Goal: Task Accomplishment & Management: Manage account settings

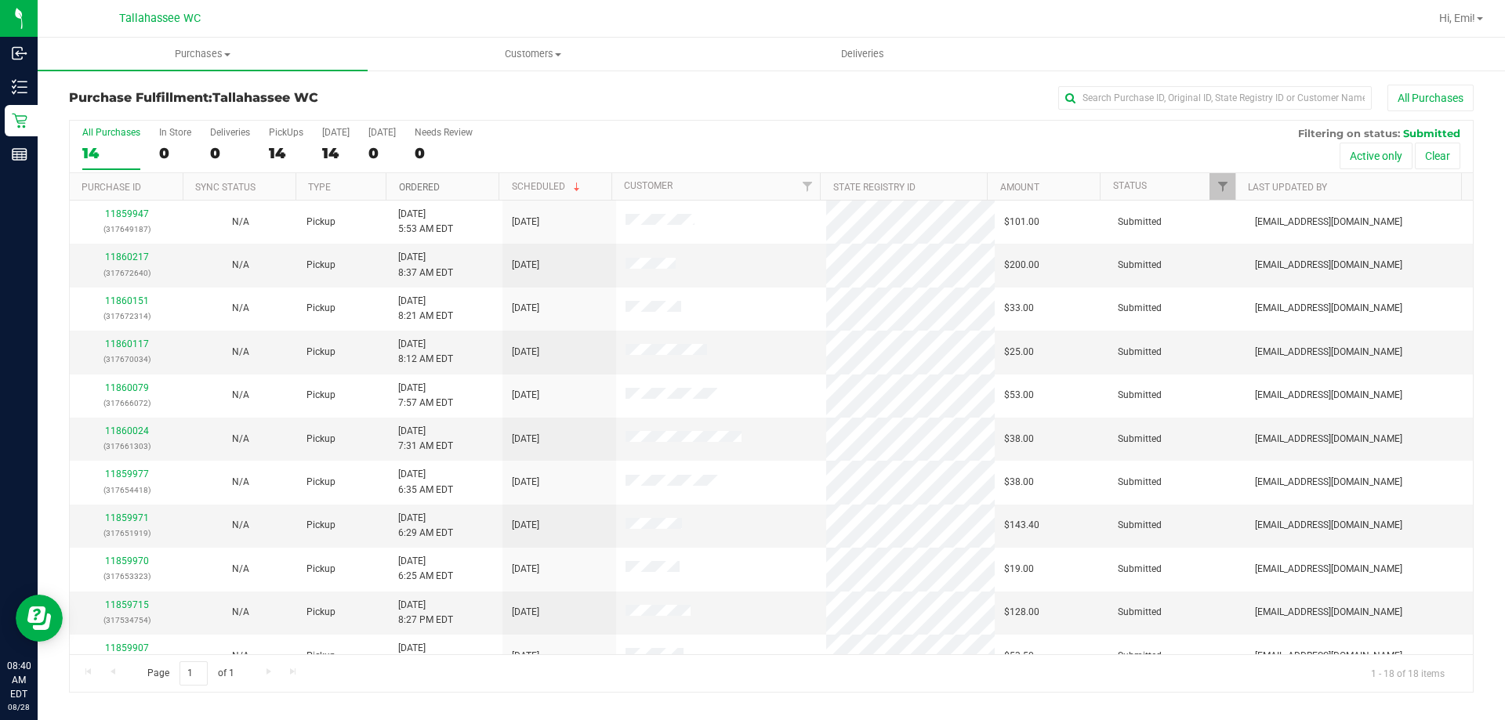
click at [435, 185] on link "Ordered" at bounding box center [419, 187] width 41 height 11
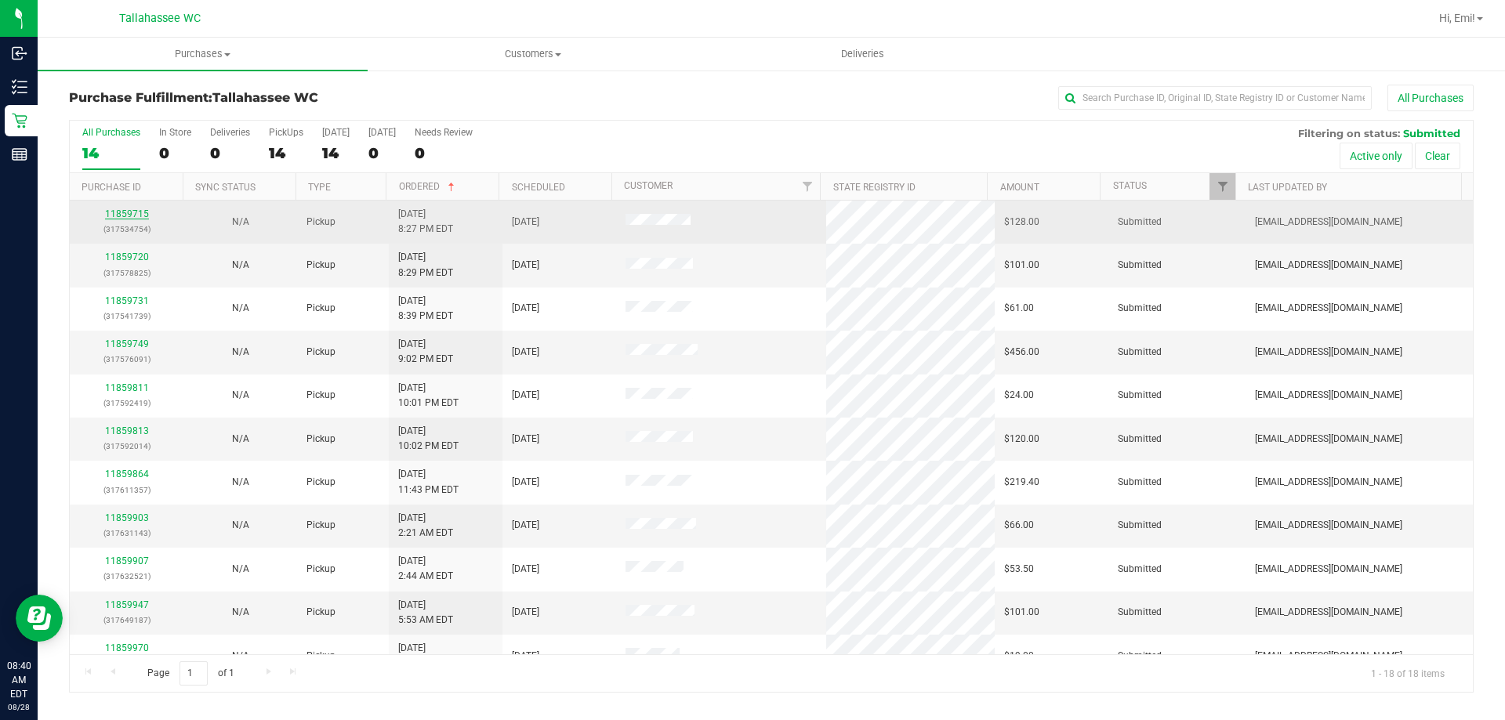
click at [127, 215] on link "11859715" at bounding box center [127, 213] width 44 height 11
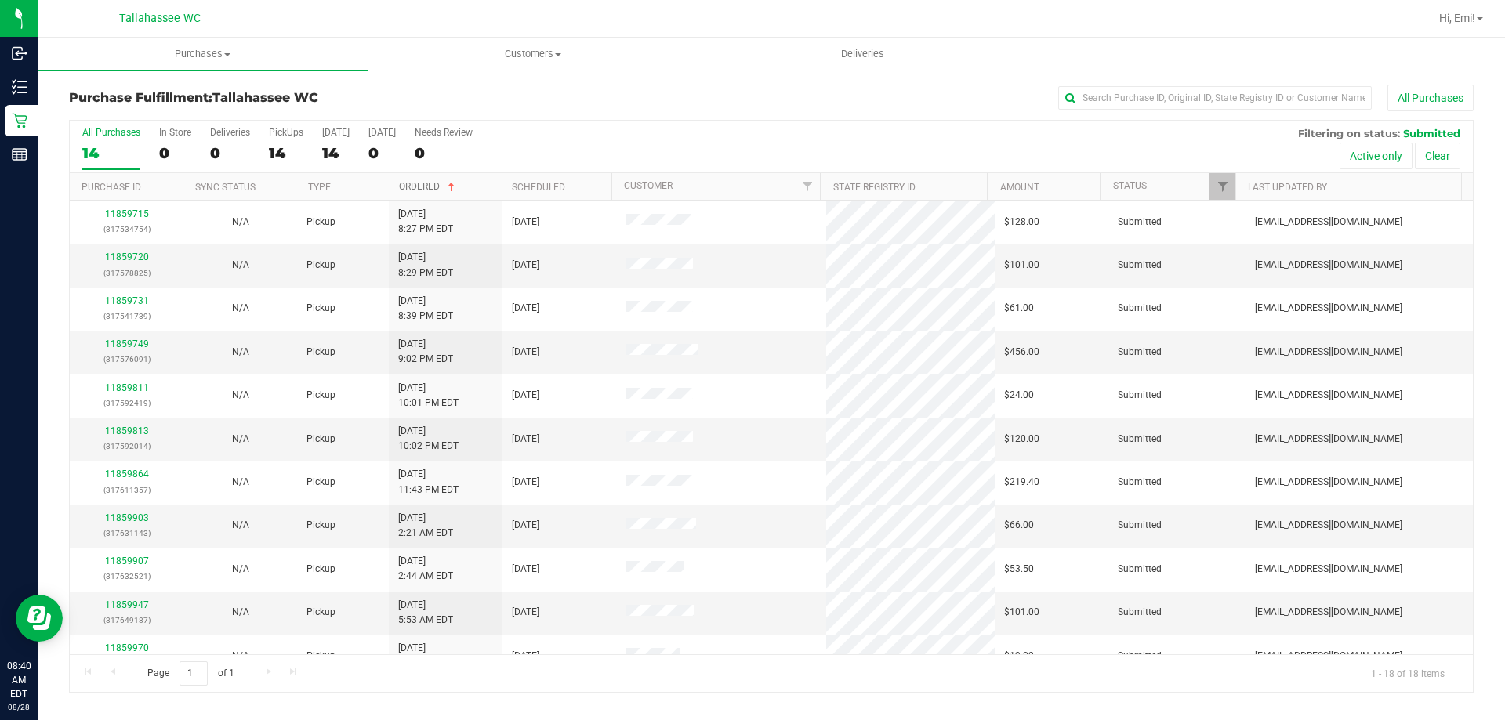
click at [430, 187] on link "Ordered" at bounding box center [428, 186] width 59 height 11
click at [432, 183] on link "Ordered" at bounding box center [428, 186] width 59 height 11
click at [431, 191] on link "Ordered" at bounding box center [419, 187] width 41 height 11
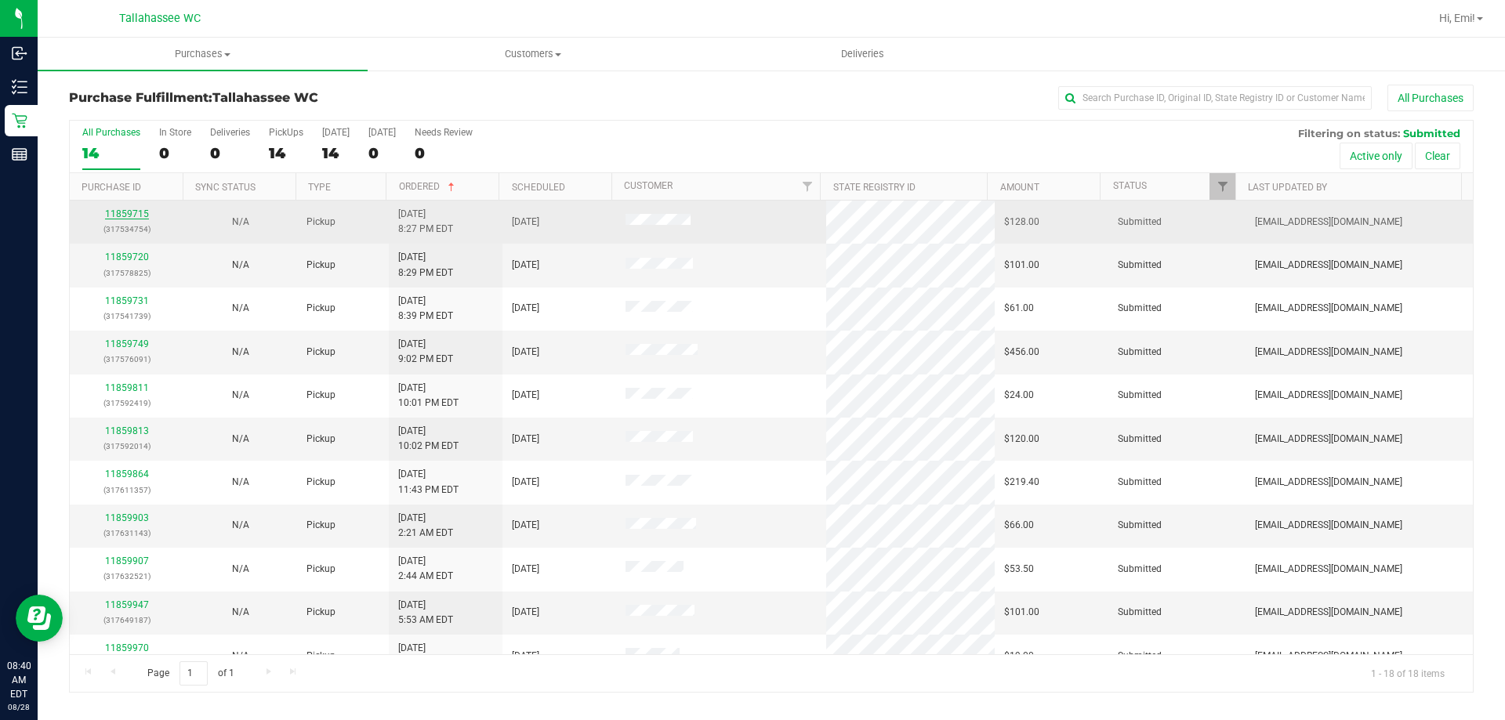
click at [140, 216] on link "11859715" at bounding box center [127, 213] width 44 height 11
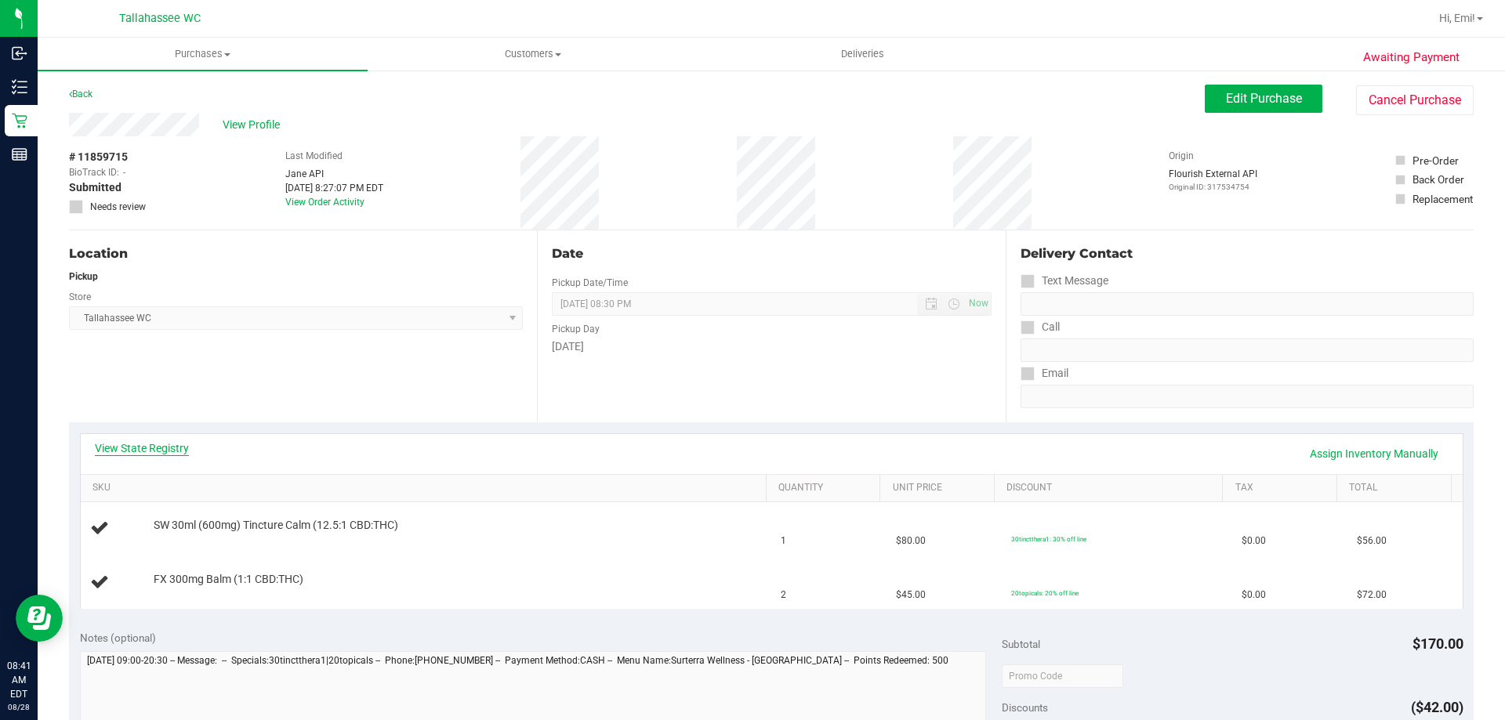
click at [174, 449] on link "View State Registry" at bounding box center [142, 448] width 94 height 16
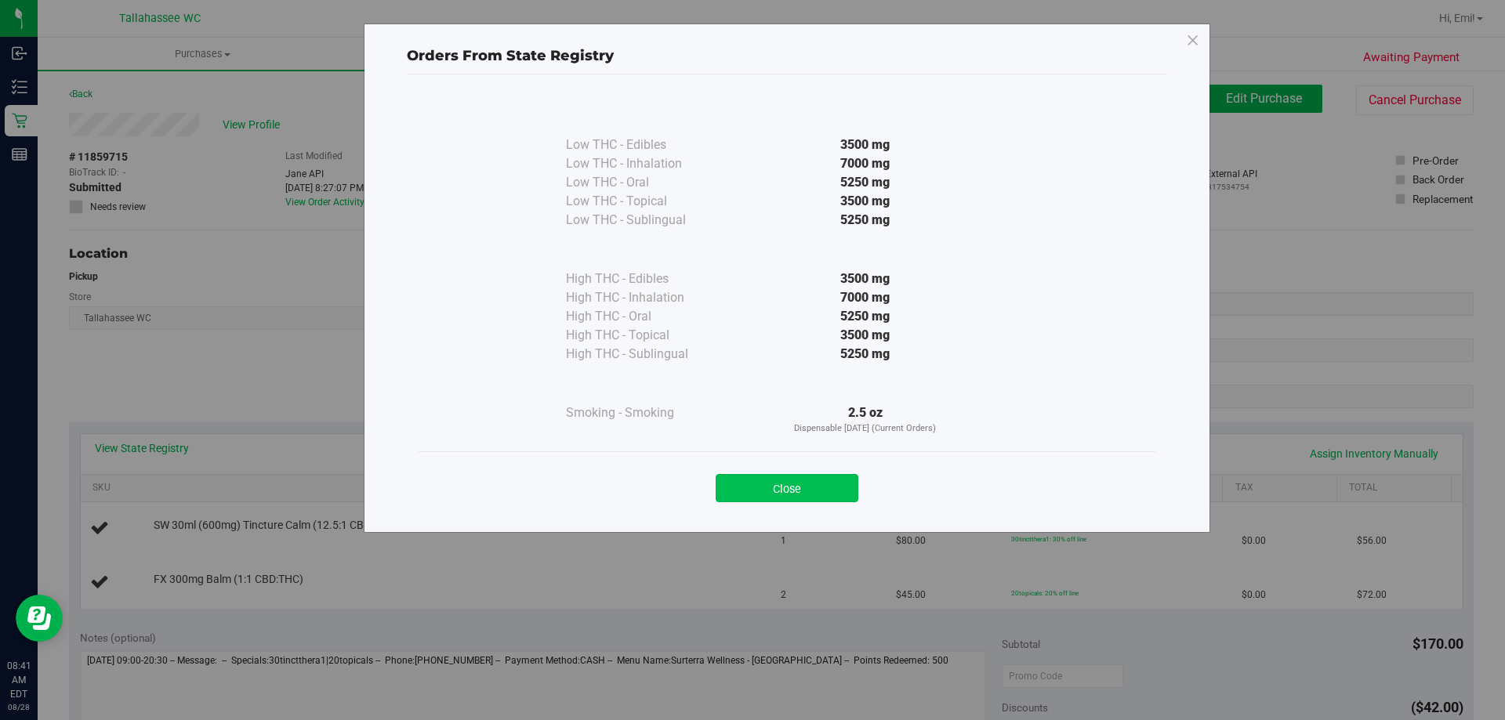
click at [762, 491] on button "Close" at bounding box center [786, 488] width 143 height 28
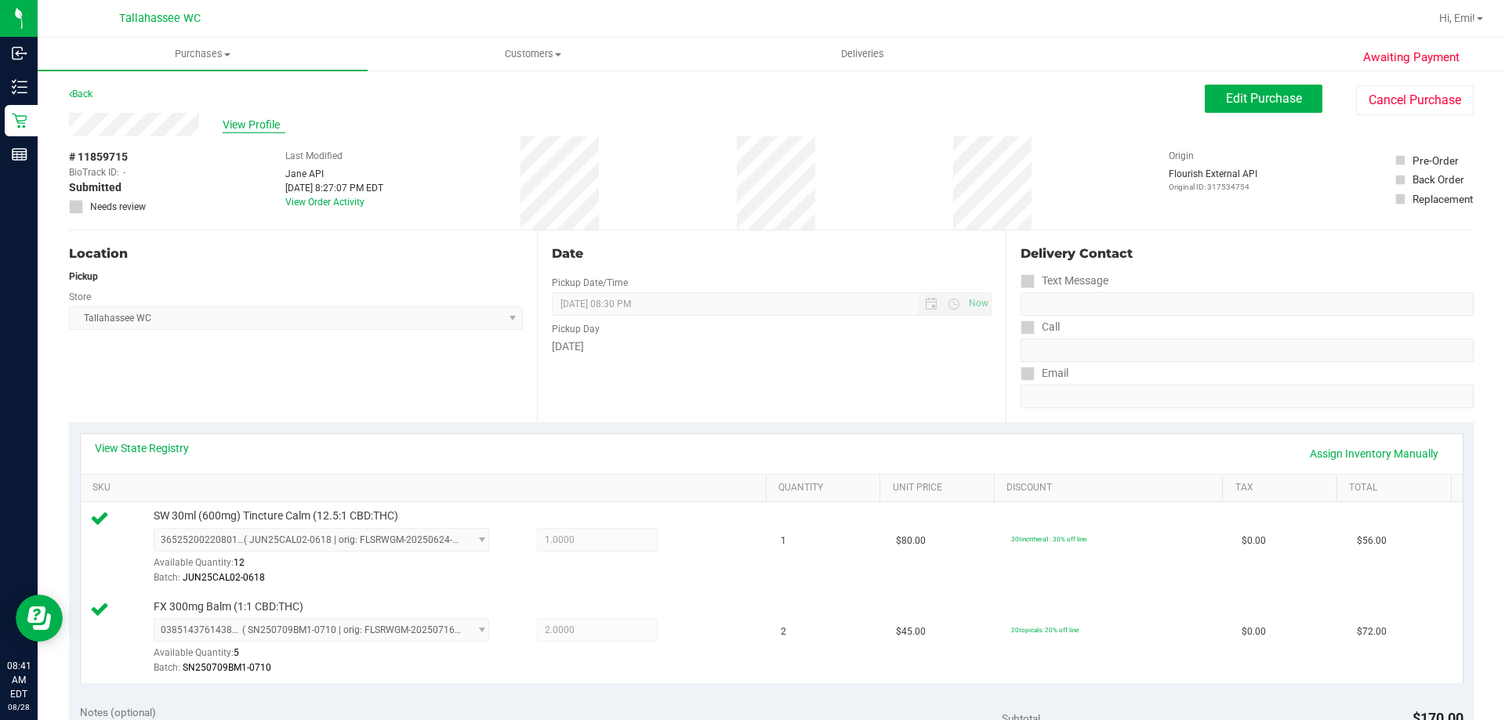
click at [255, 117] on span "View Profile" at bounding box center [254, 125] width 63 height 16
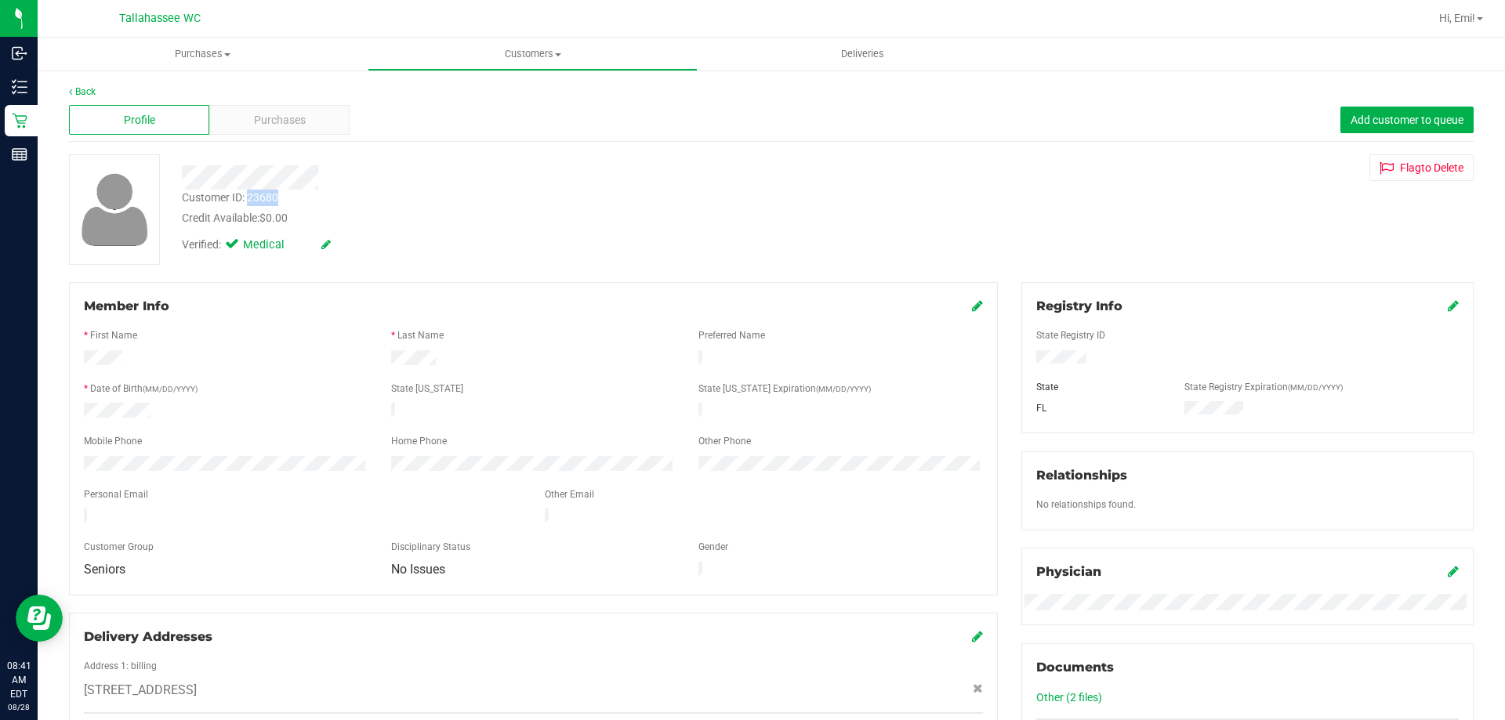
drag, startPoint x: 288, startPoint y: 196, endPoint x: 249, endPoint y: 197, distance: 38.4
click at [249, 197] on div "Customer ID: 23680 Credit Available: $0.00" at bounding box center [527, 208] width 714 height 37
copy div "23680"
click at [311, 190] on div "Customer ID: 23680 Credit Available: $0.00" at bounding box center [527, 208] width 714 height 37
click at [78, 92] on link "Back" at bounding box center [82, 91] width 27 height 11
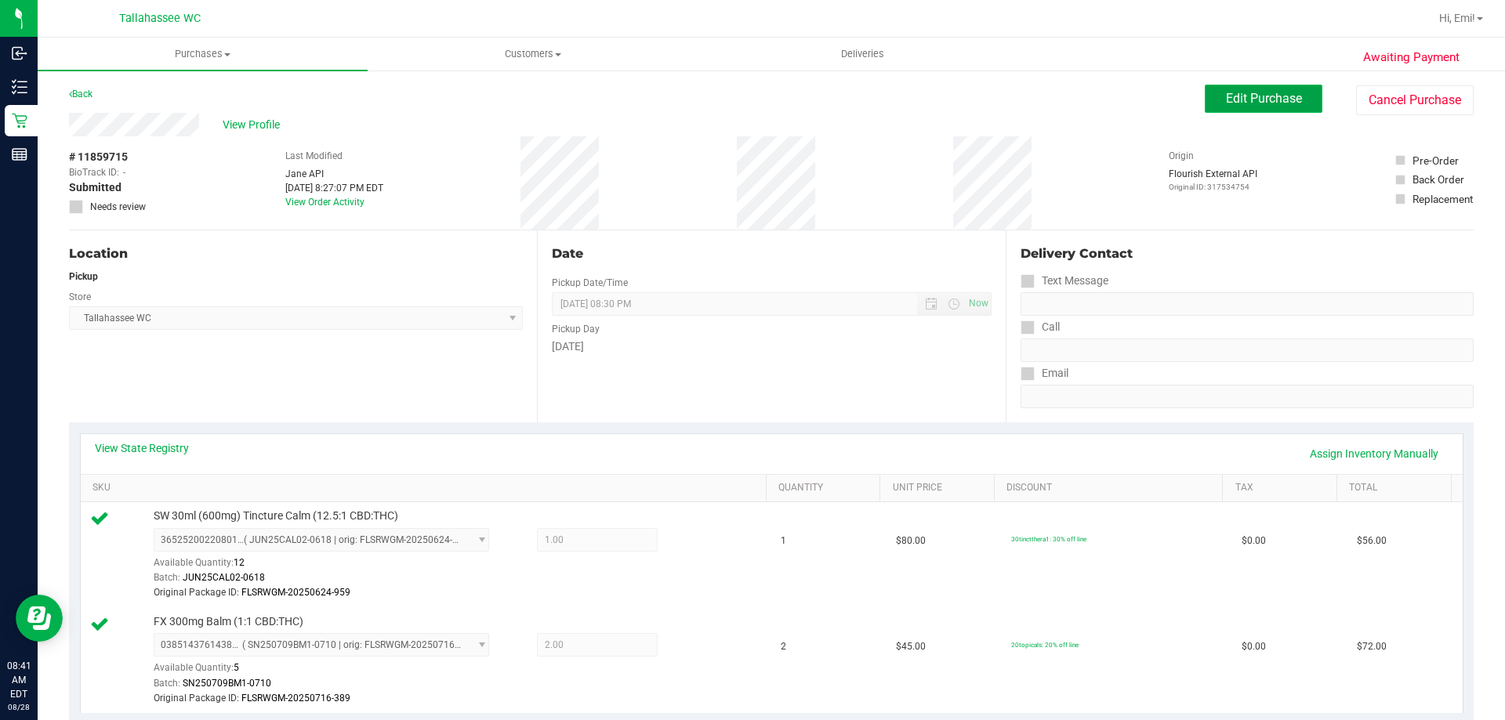
click at [1234, 105] on span "Edit Purchase" at bounding box center [1264, 98] width 76 height 15
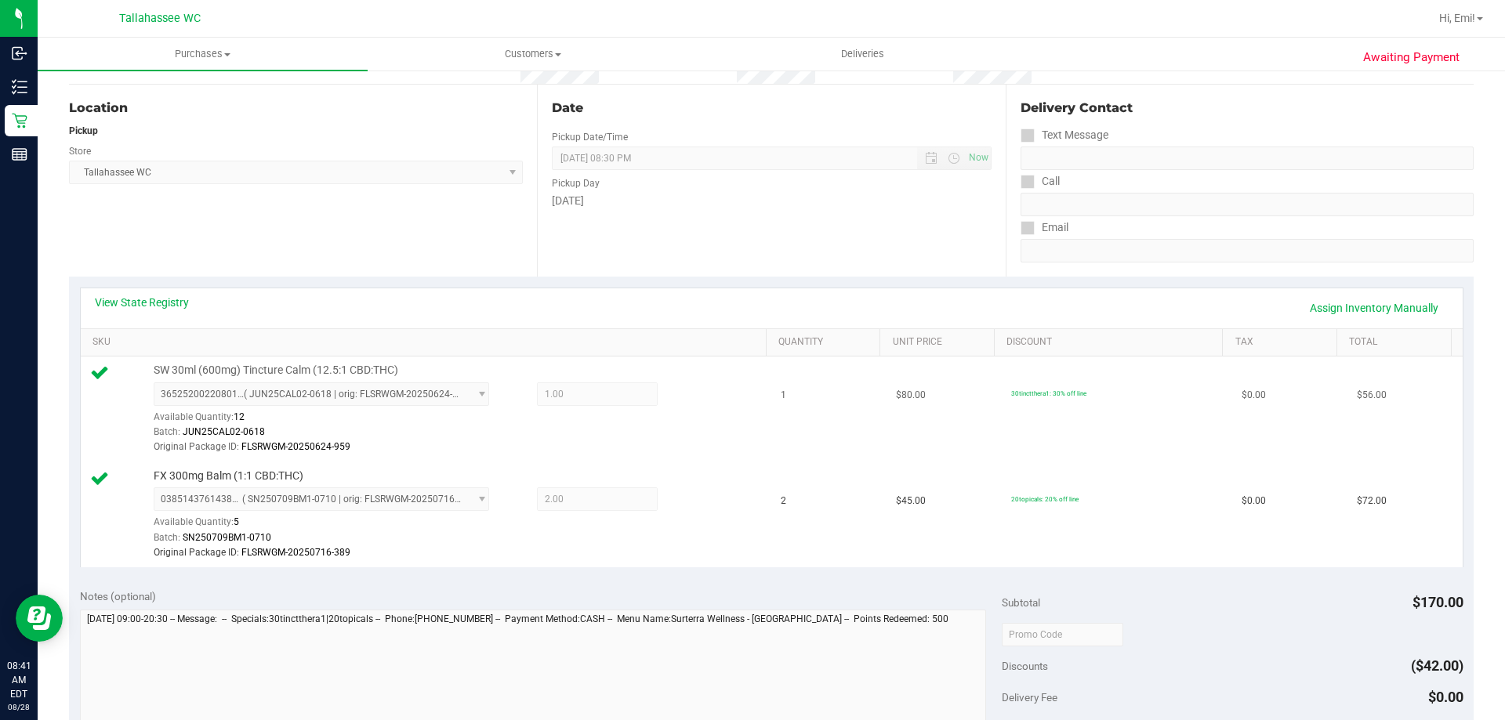
scroll to position [313, 0]
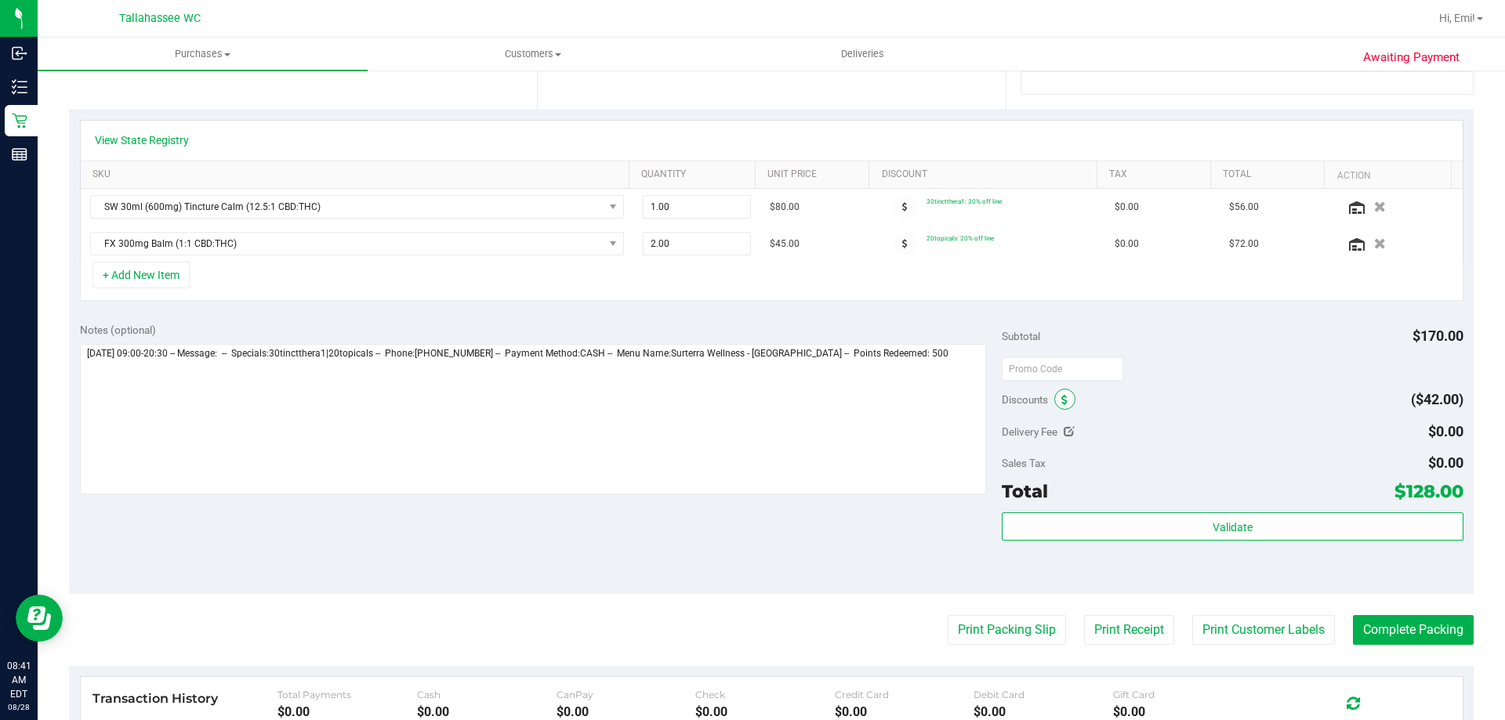
click at [1061, 395] on icon at bounding box center [1064, 400] width 6 height 11
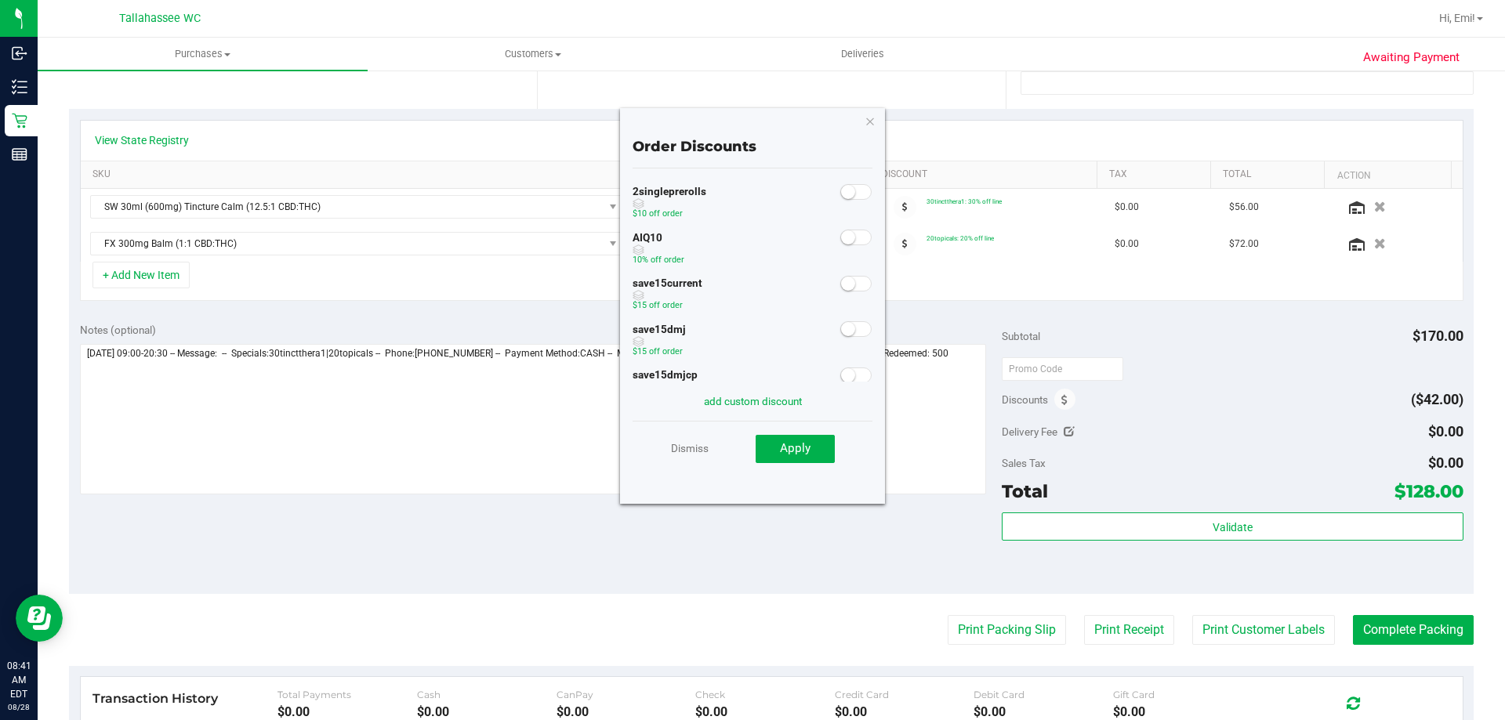
click at [841, 234] on small at bounding box center [848, 237] width 14 height 14
click at [802, 448] on span "Apply" at bounding box center [795, 448] width 31 height 14
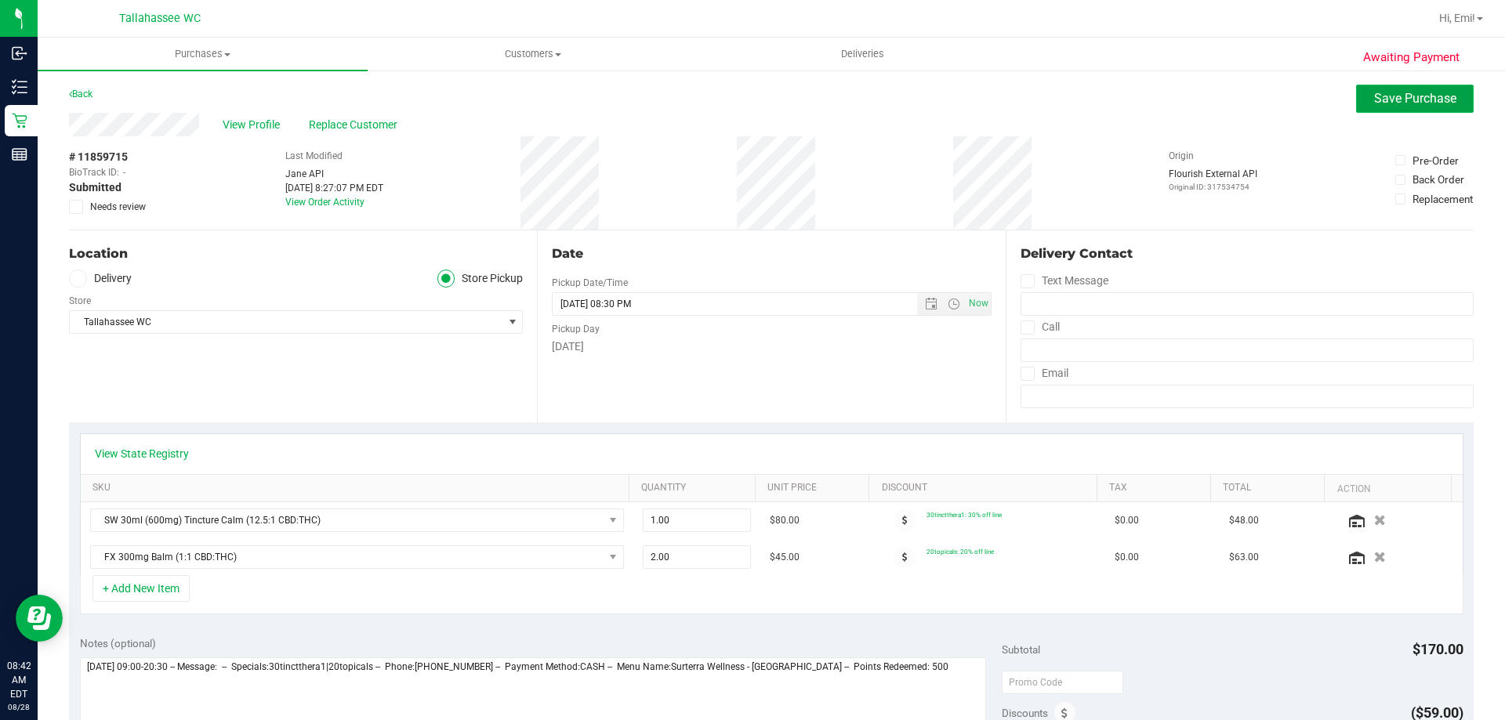
click at [1414, 96] on span "Save Purchase" at bounding box center [1415, 98] width 82 height 15
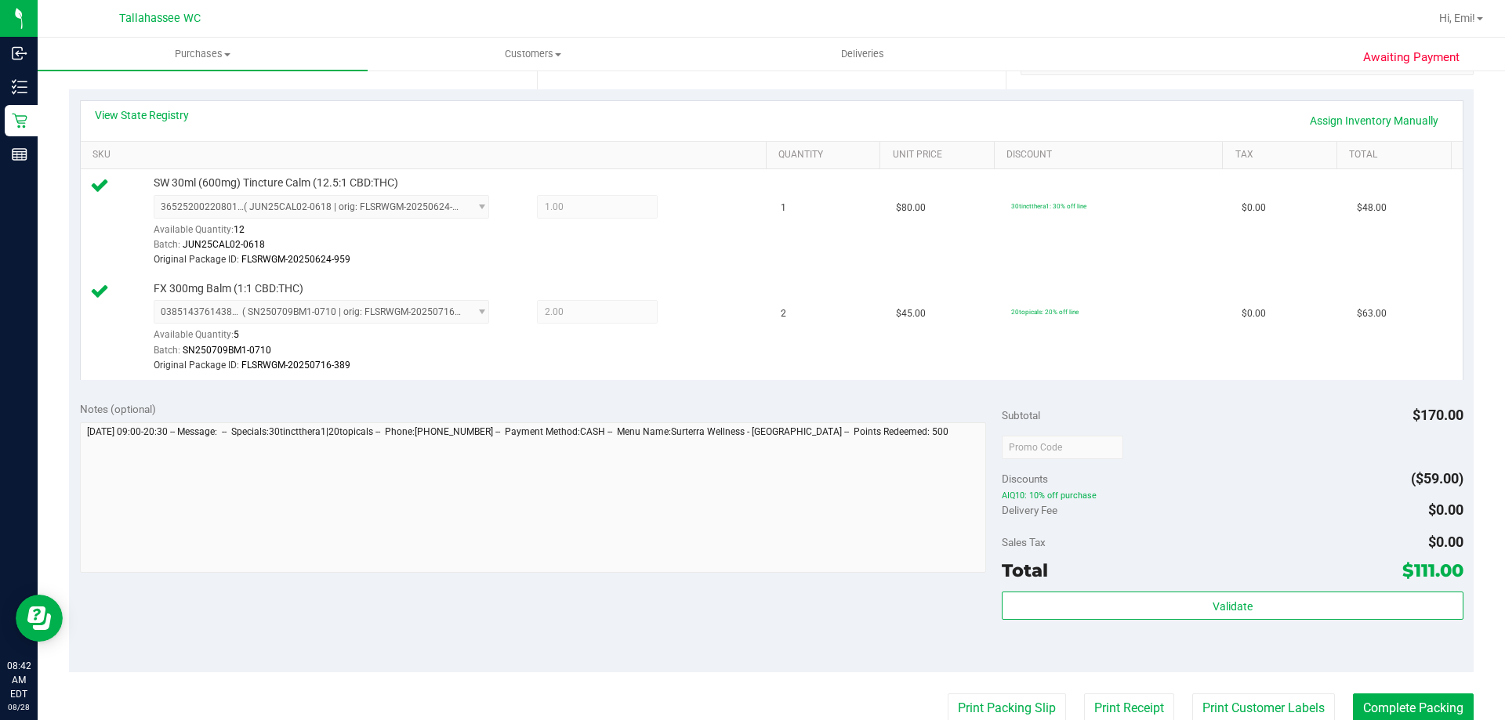
scroll to position [470, 0]
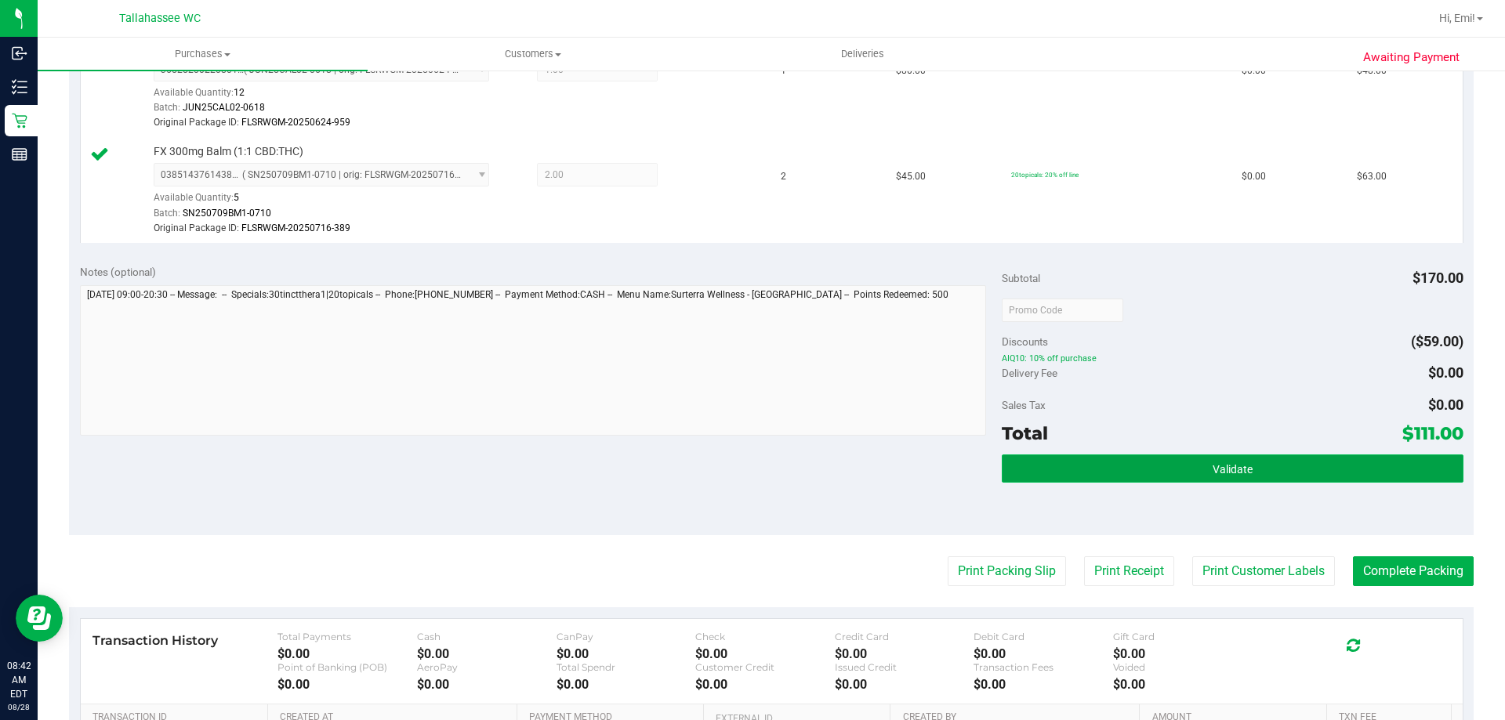
click at [1164, 476] on button "Validate" at bounding box center [1231, 469] width 461 height 28
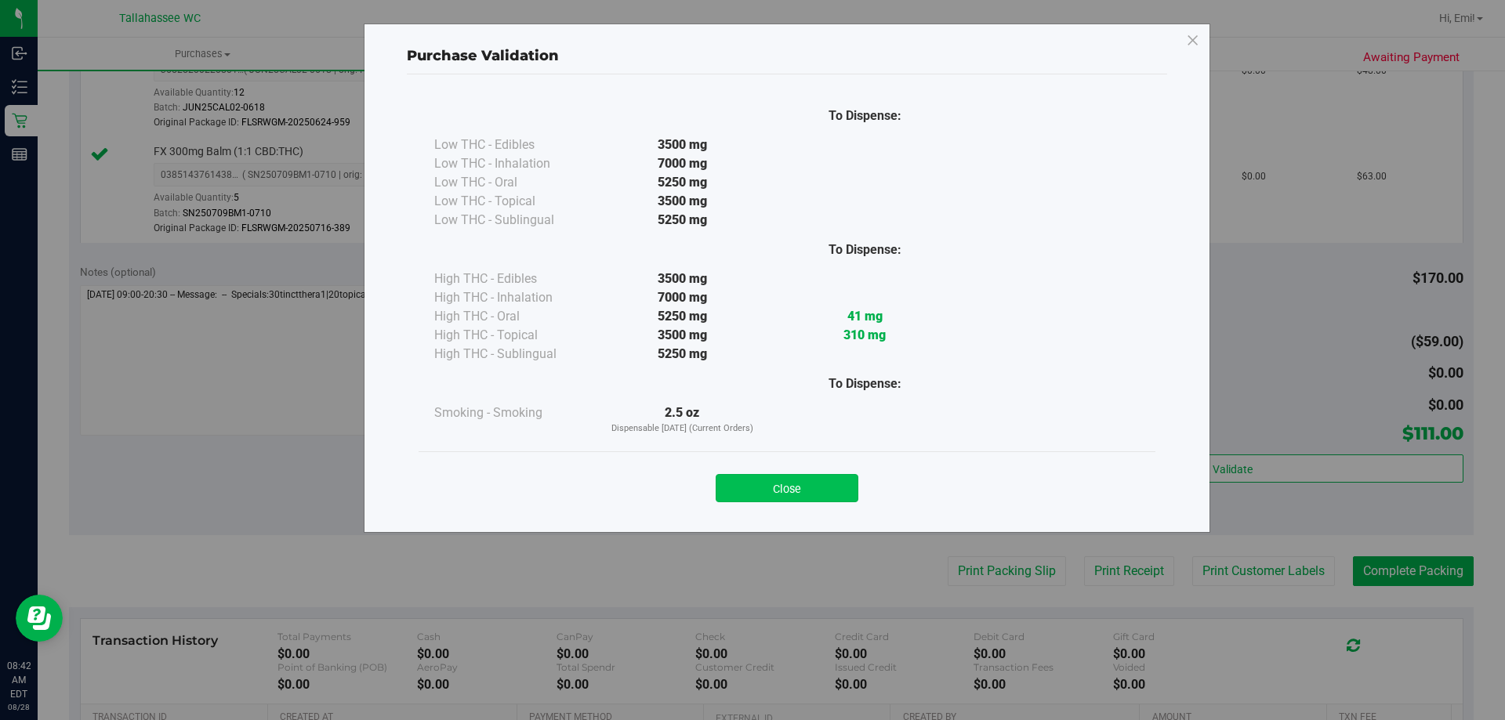
click at [807, 494] on button "Close" at bounding box center [786, 488] width 143 height 28
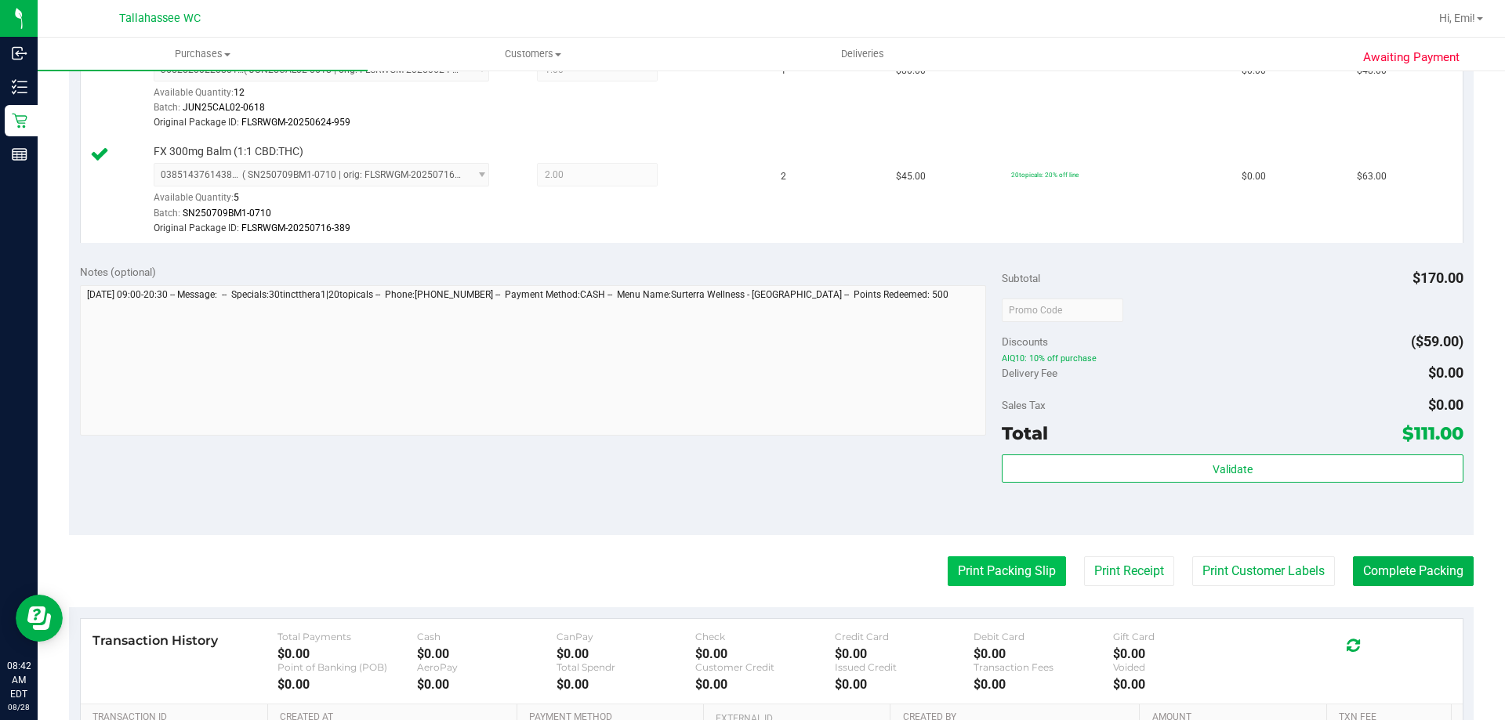
click at [973, 569] on button "Print Packing Slip" at bounding box center [1006, 571] width 118 height 30
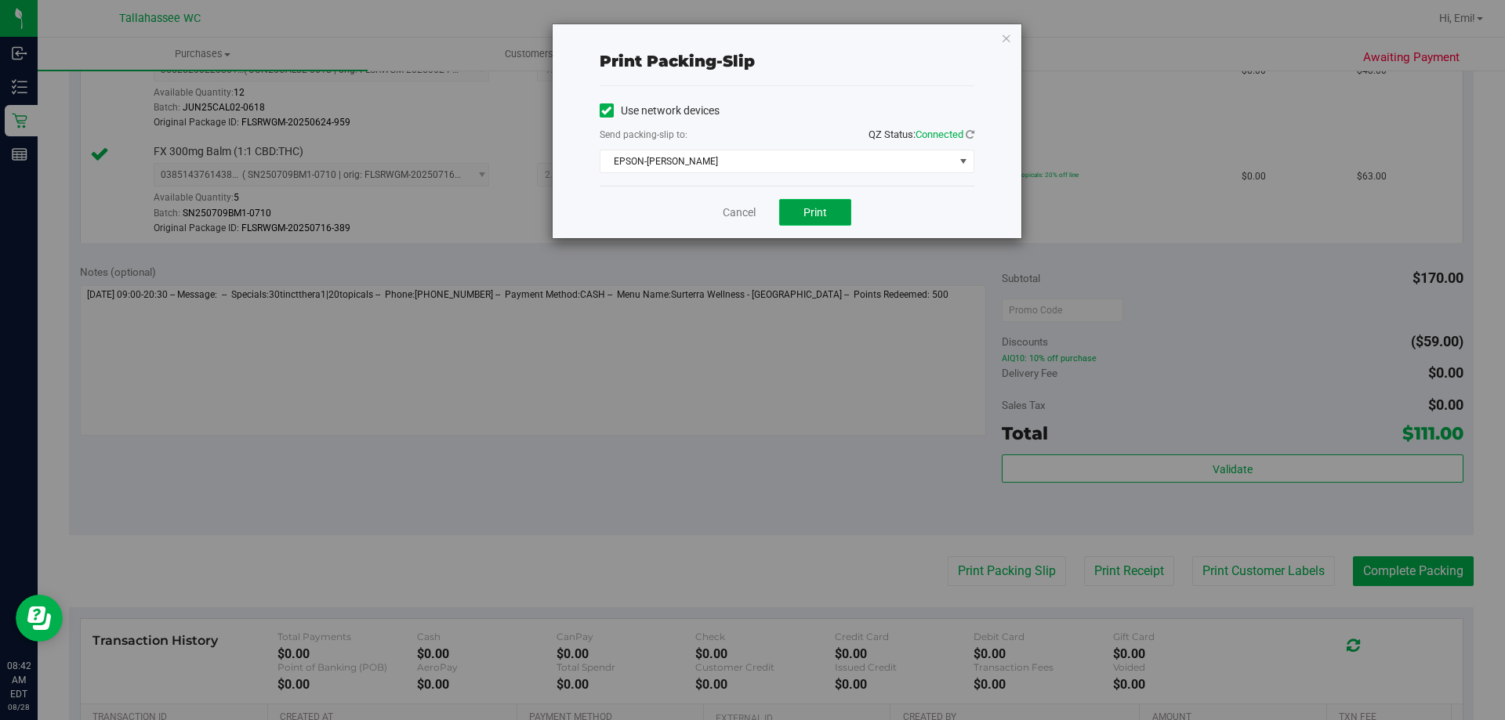
click at [848, 219] on button "Print" at bounding box center [815, 212] width 72 height 27
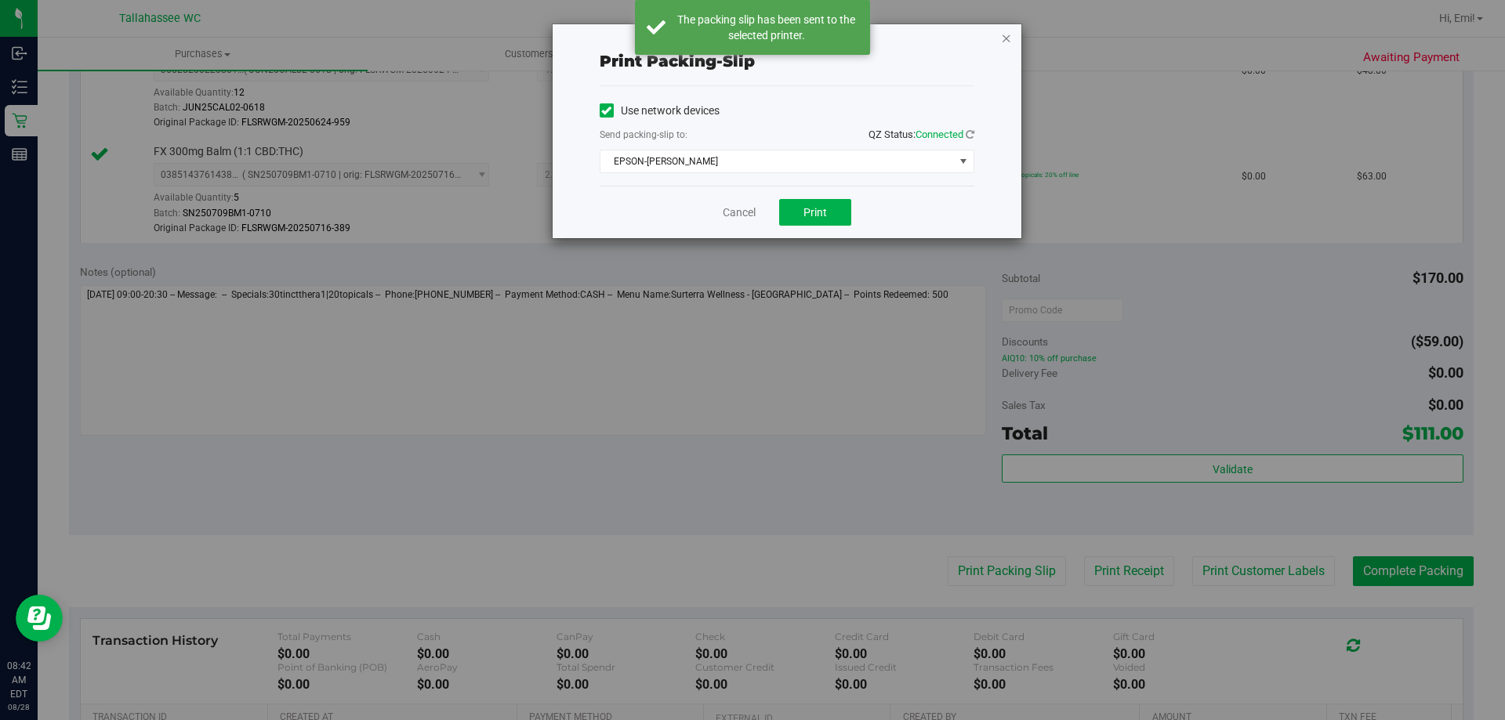
click at [1005, 42] on icon "button" at bounding box center [1006, 37] width 11 height 19
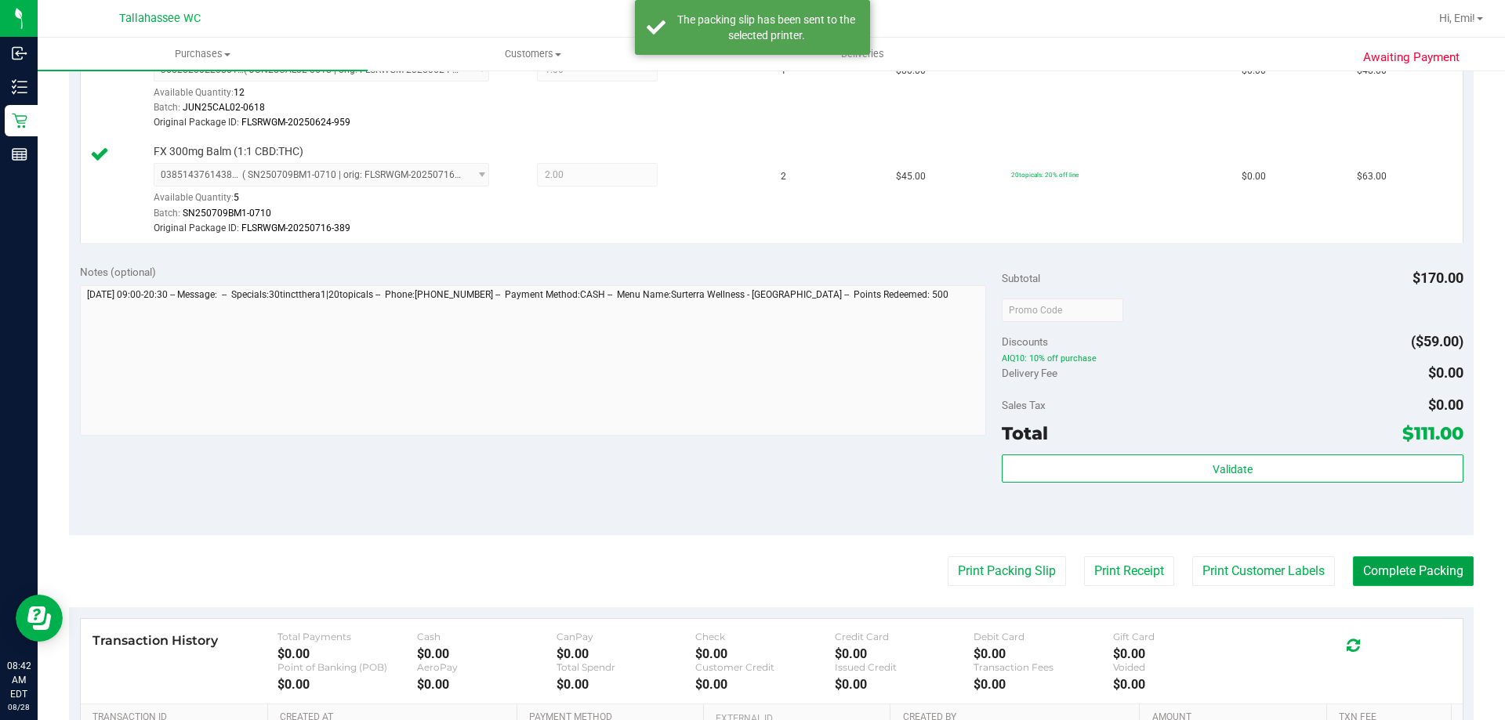
click at [1447, 577] on button "Complete Packing" at bounding box center [1413, 571] width 121 height 30
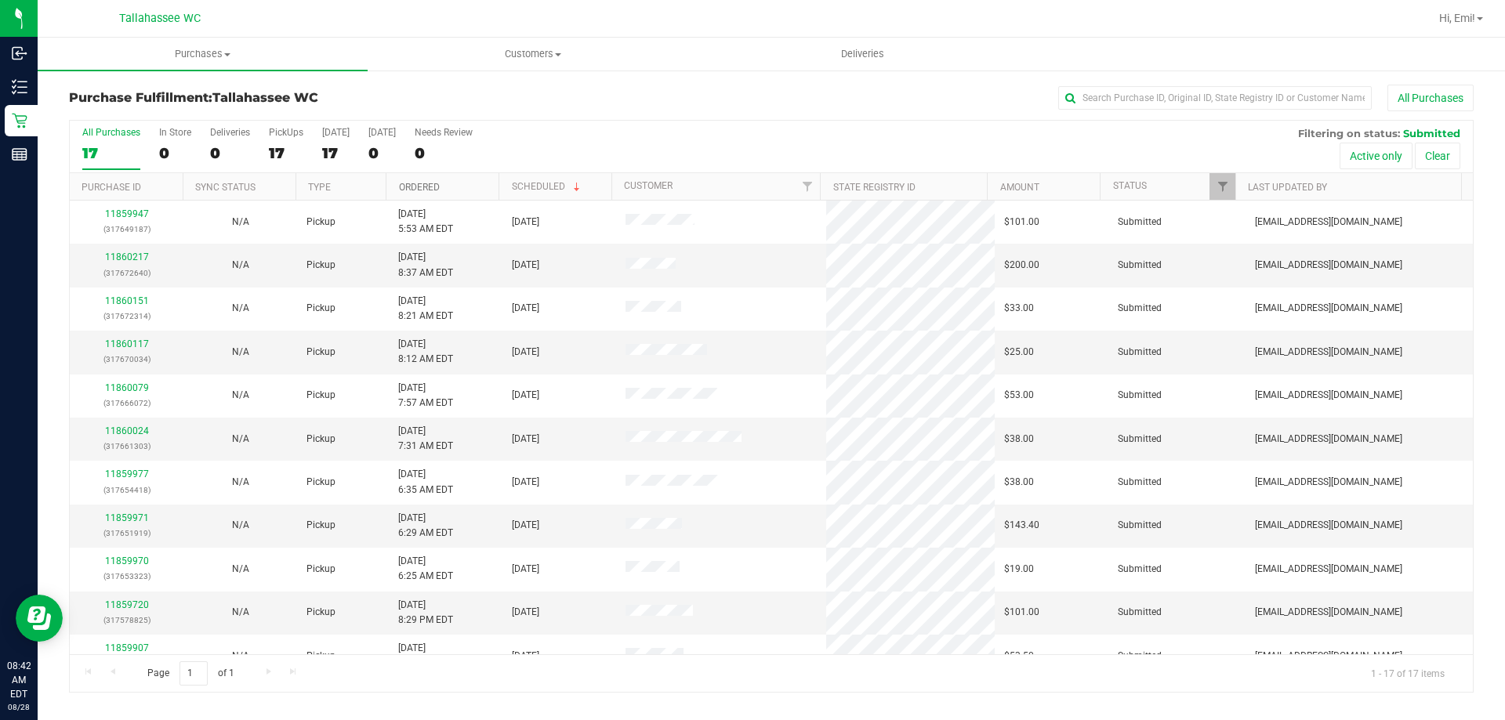
click at [432, 192] on link "Ordered" at bounding box center [419, 187] width 41 height 11
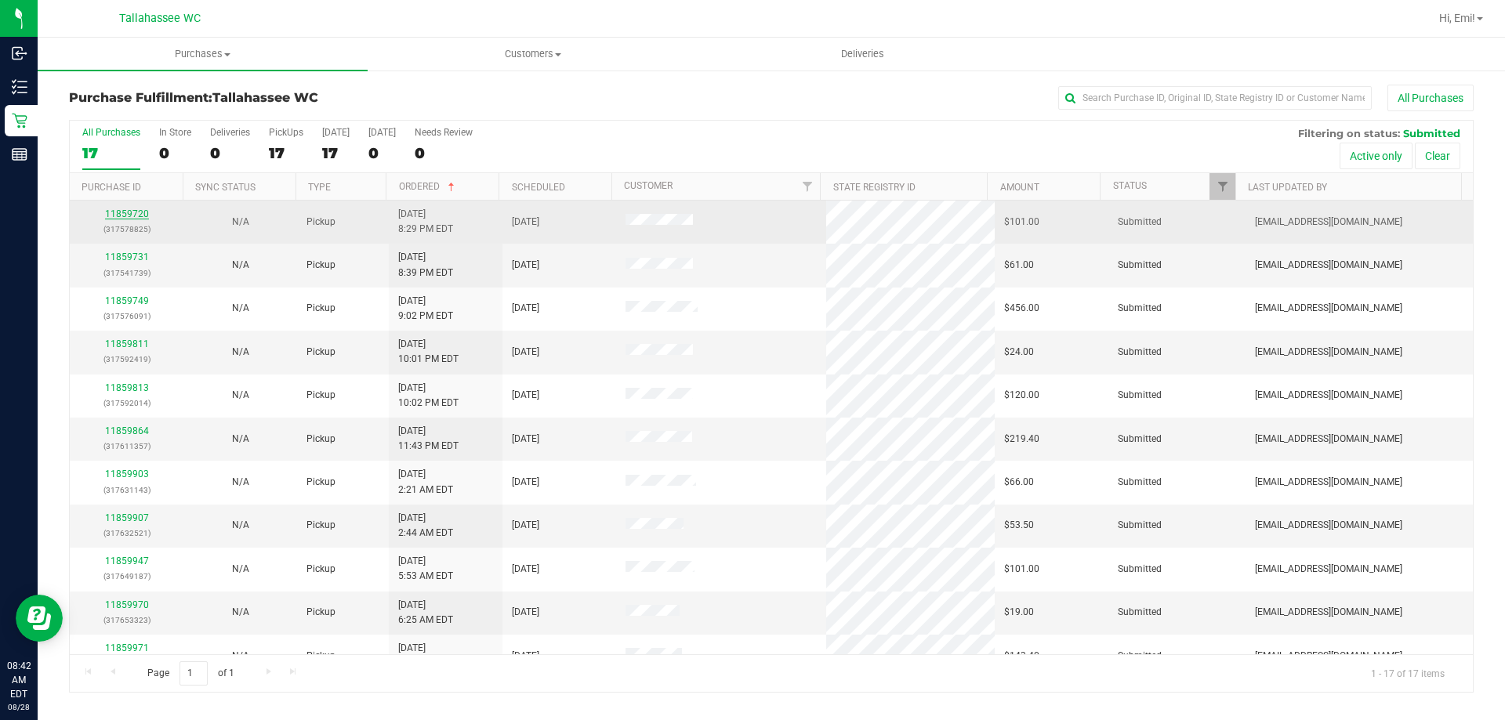
click at [126, 217] on link "11859720" at bounding box center [127, 213] width 44 height 11
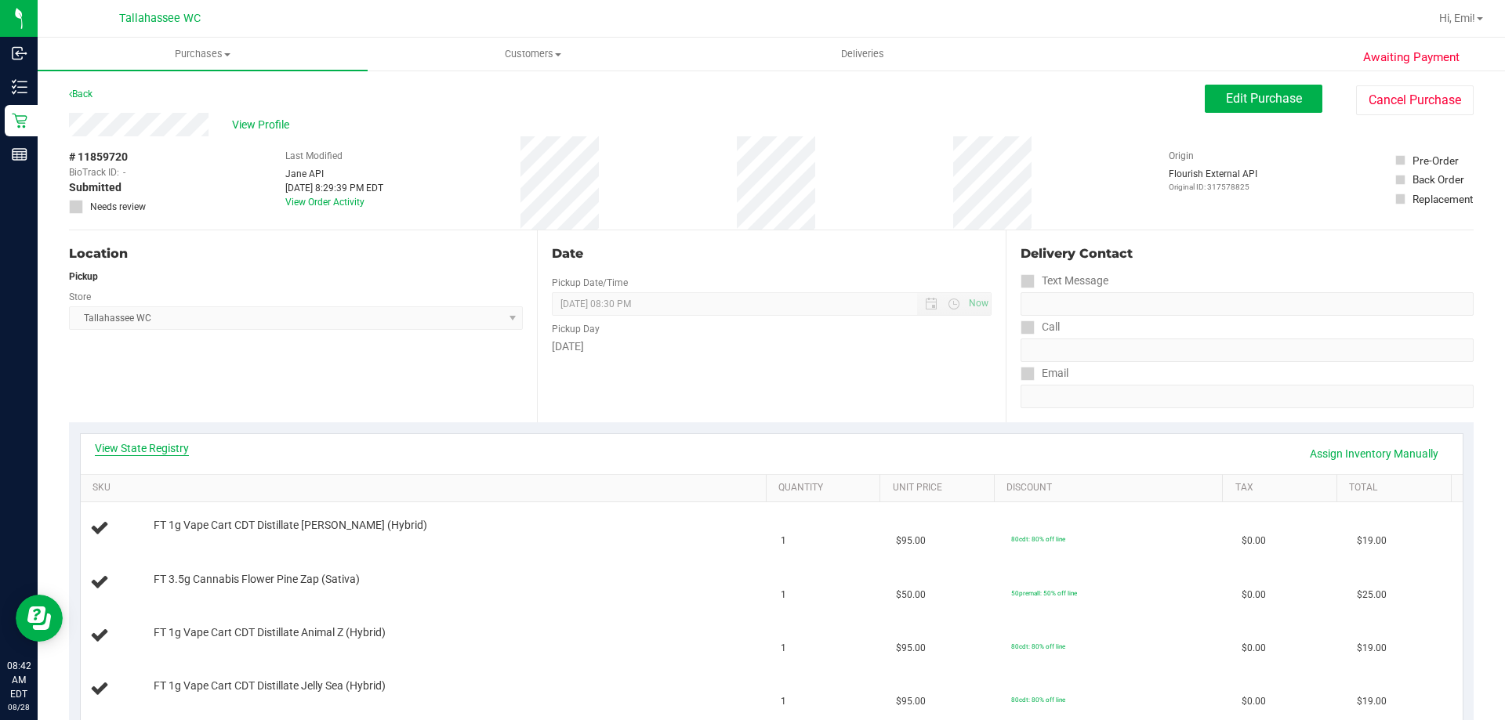
click at [152, 448] on link "View State Registry" at bounding box center [142, 448] width 94 height 16
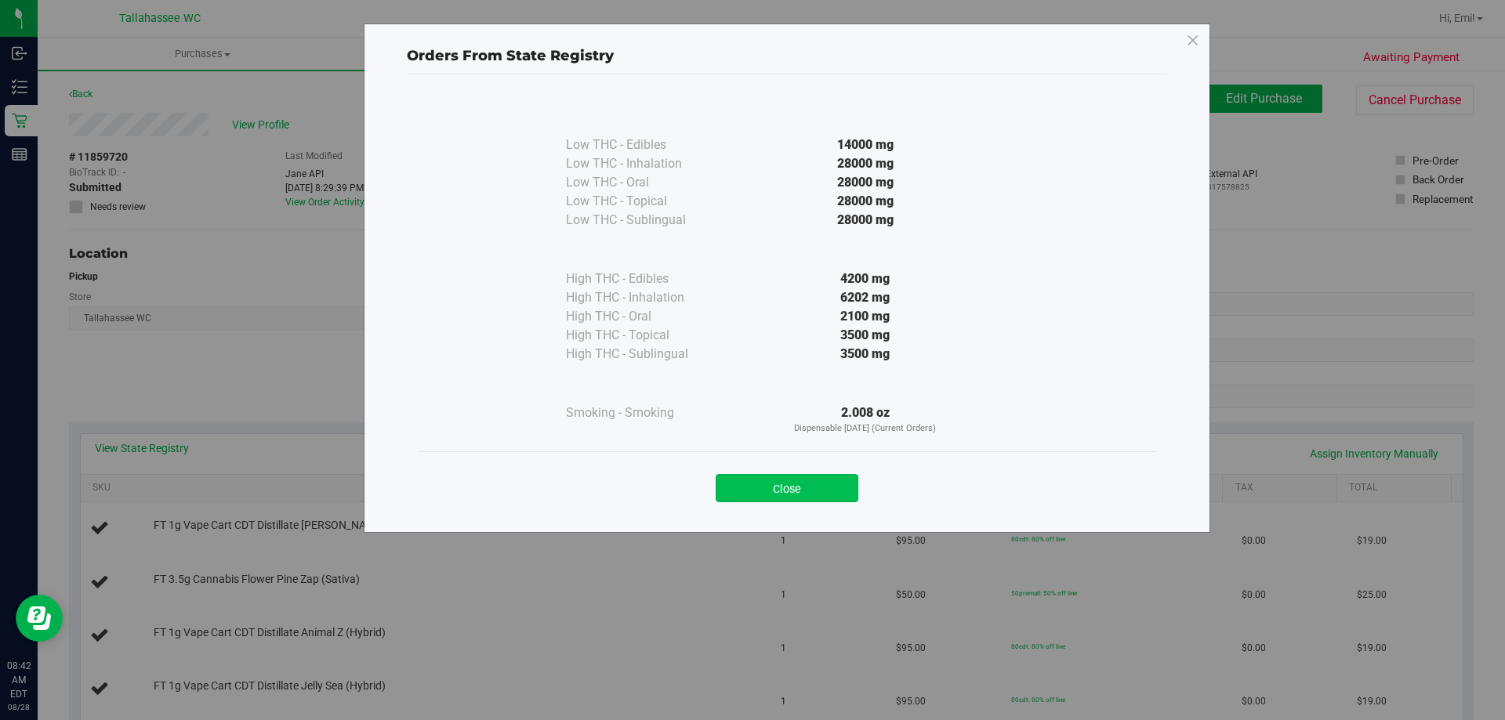
click at [766, 485] on button "Close" at bounding box center [786, 488] width 143 height 28
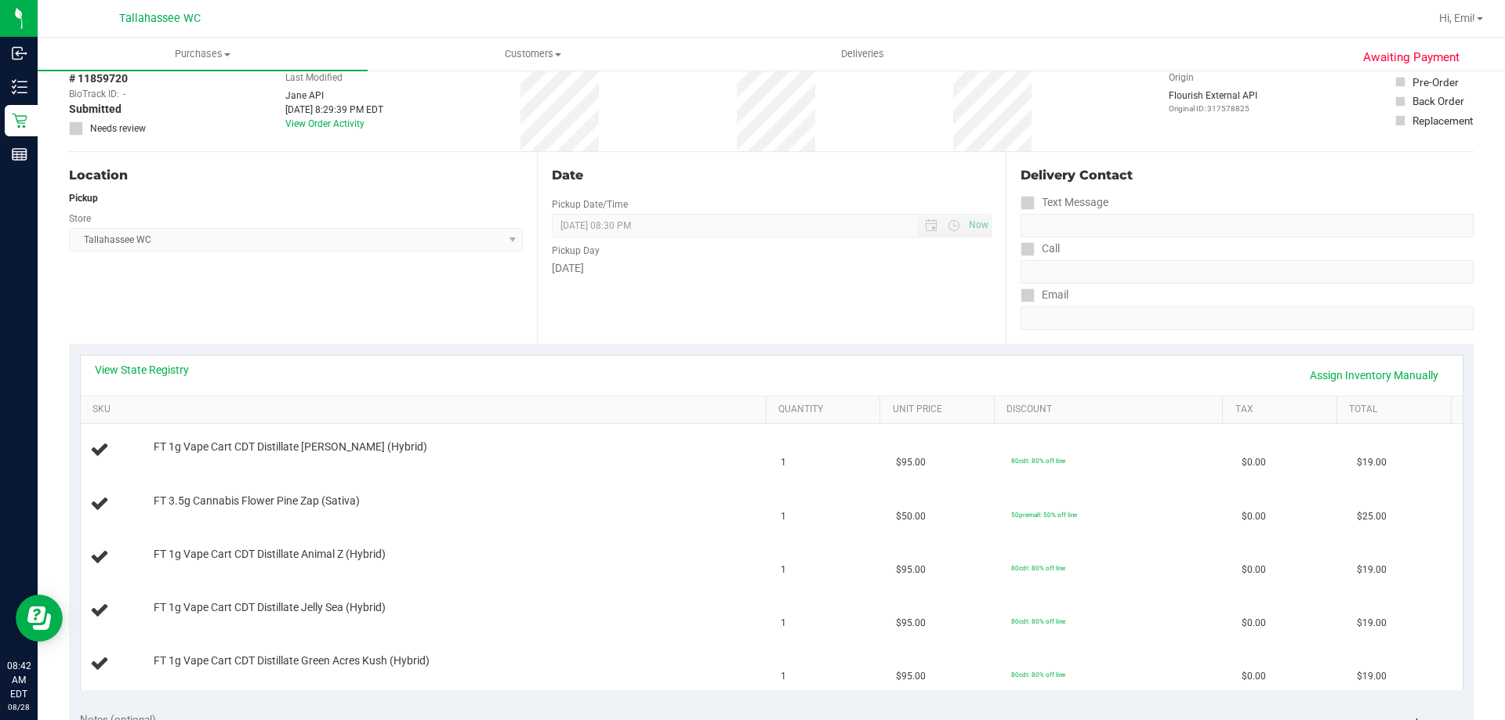
scroll to position [157, 0]
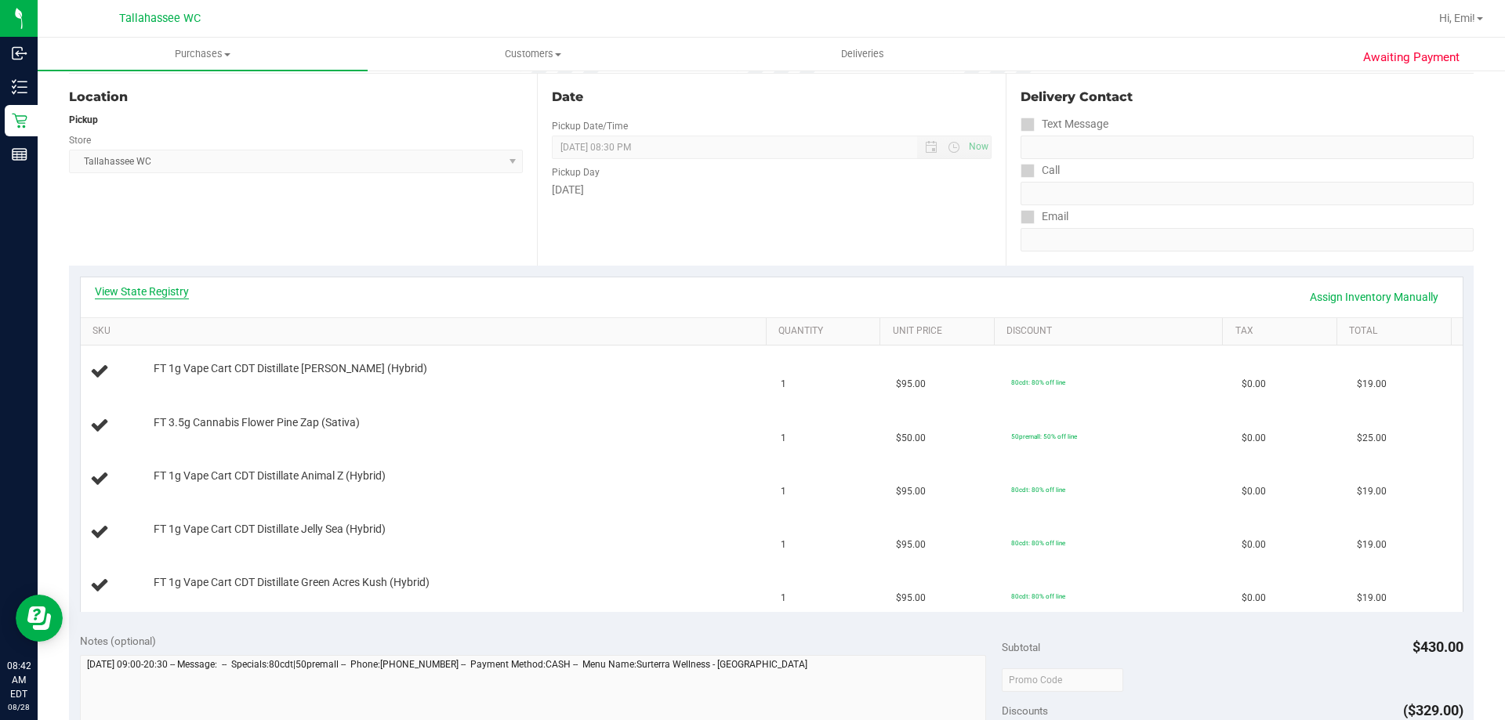
click at [142, 284] on link "View State Registry" at bounding box center [142, 292] width 94 height 16
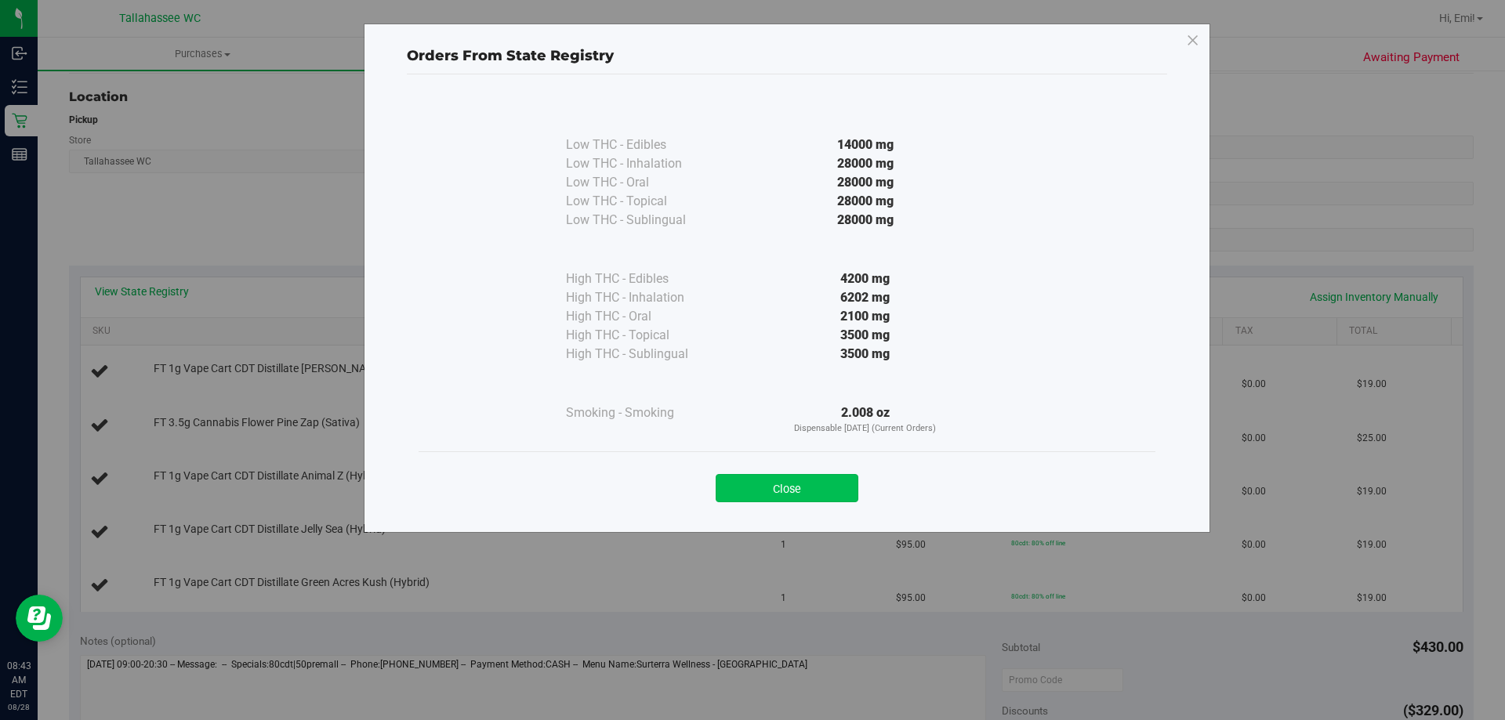
click at [821, 480] on button "Close" at bounding box center [786, 488] width 143 height 28
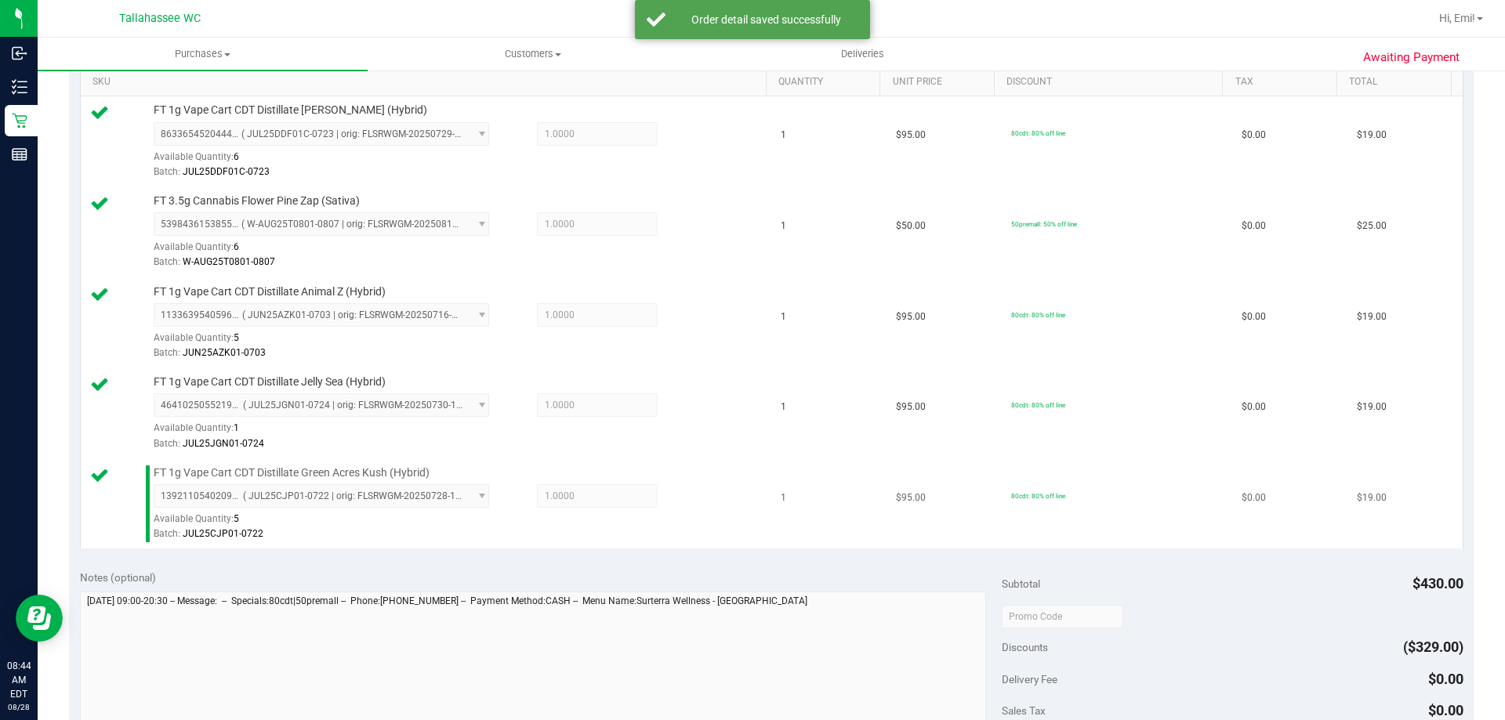
scroll to position [549, 0]
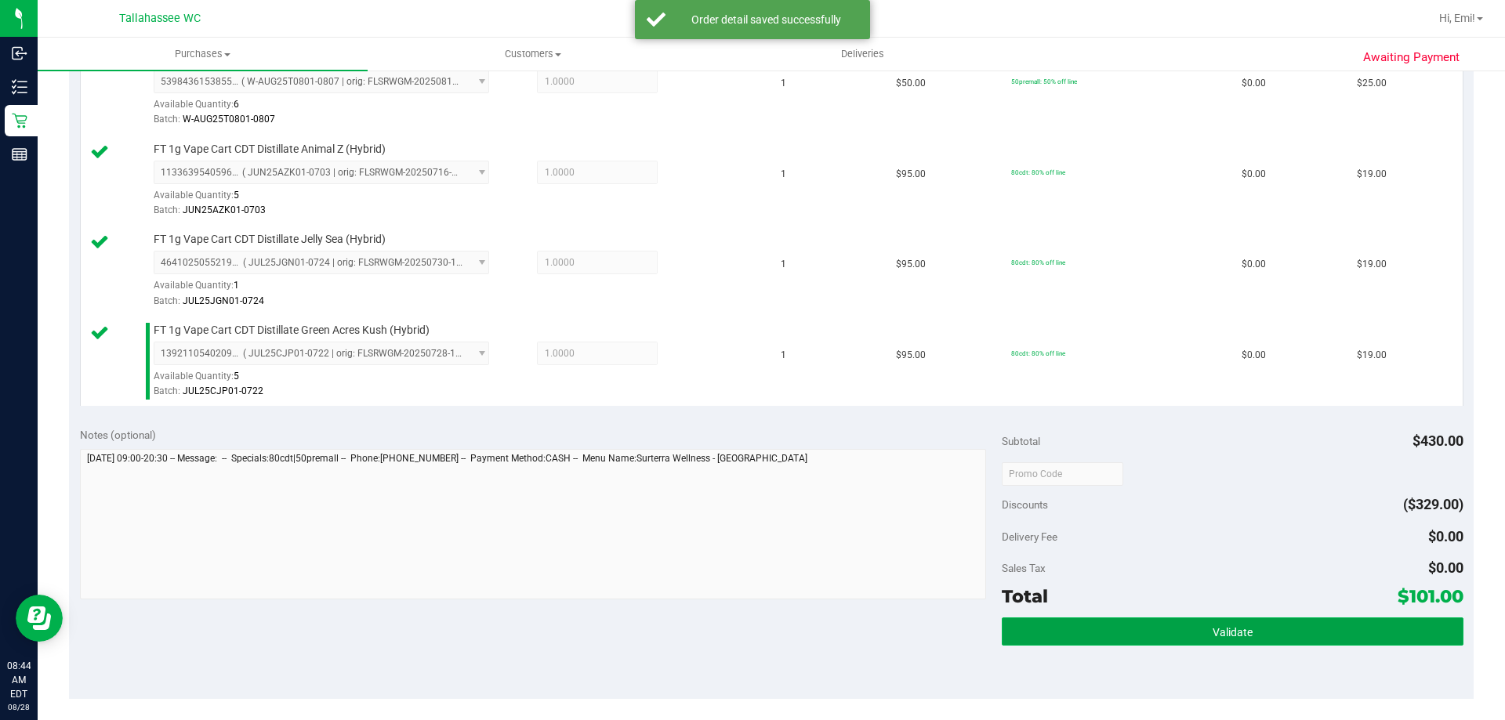
click at [1027, 629] on button "Validate" at bounding box center [1231, 632] width 461 height 28
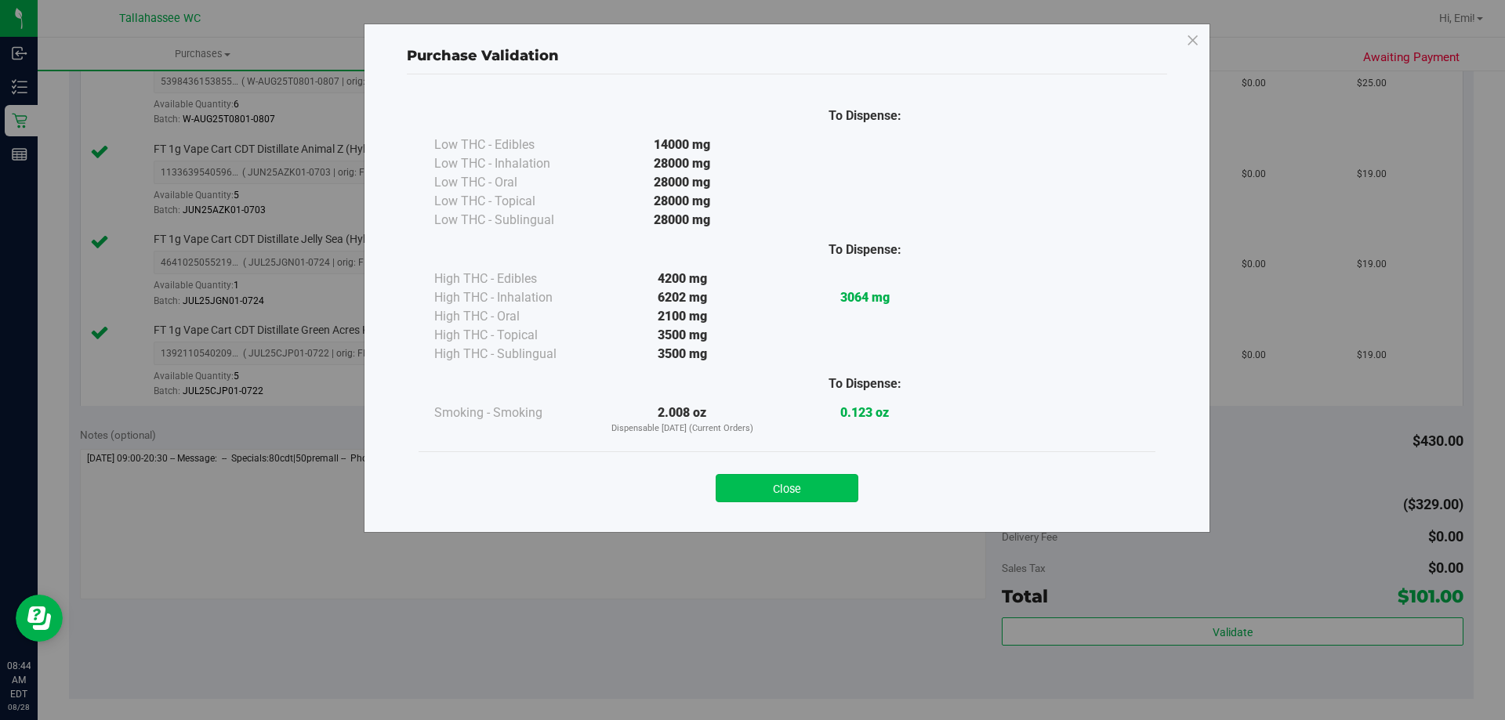
click at [798, 480] on button "Close" at bounding box center [786, 488] width 143 height 28
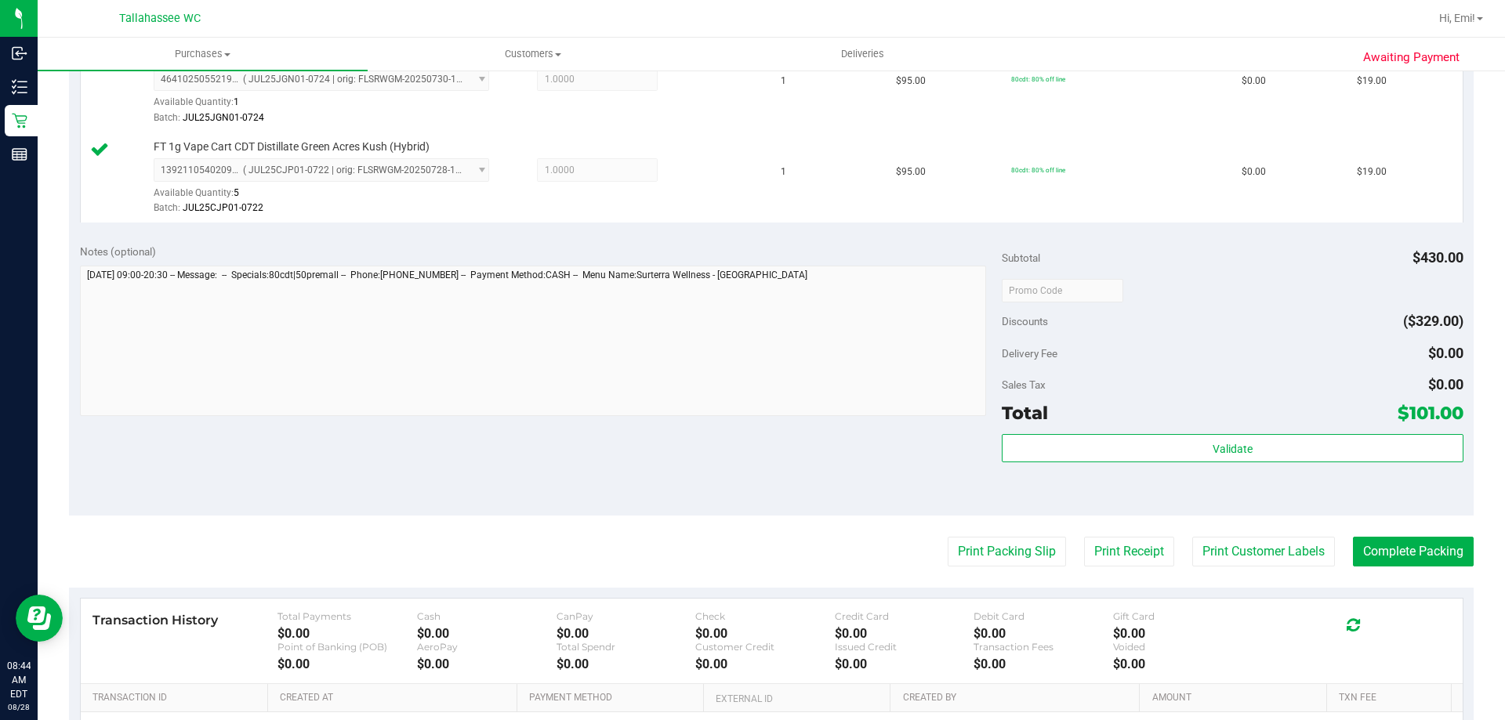
scroll to position [924, 0]
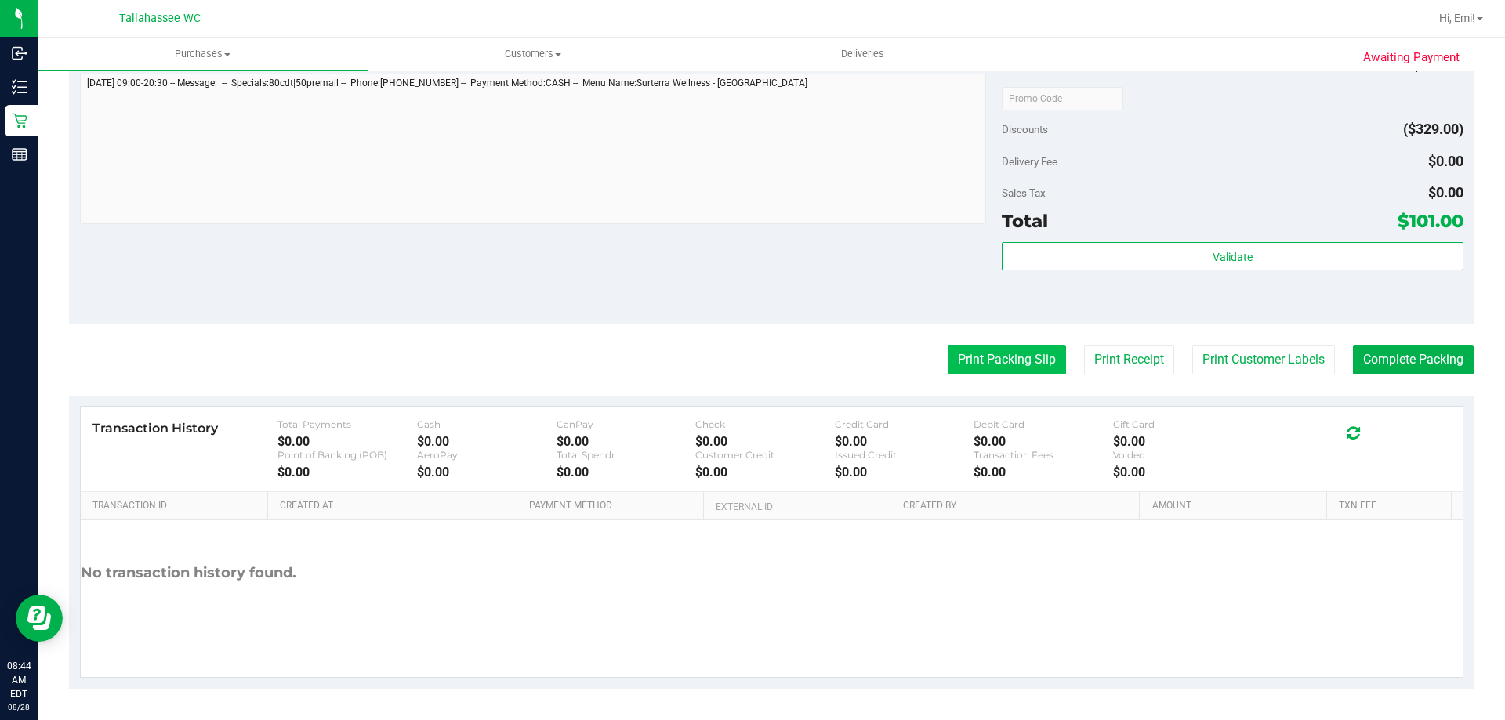
click at [1003, 356] on button "Print Packing Slip" at bounding box center [1006, 360] width 118 height 30
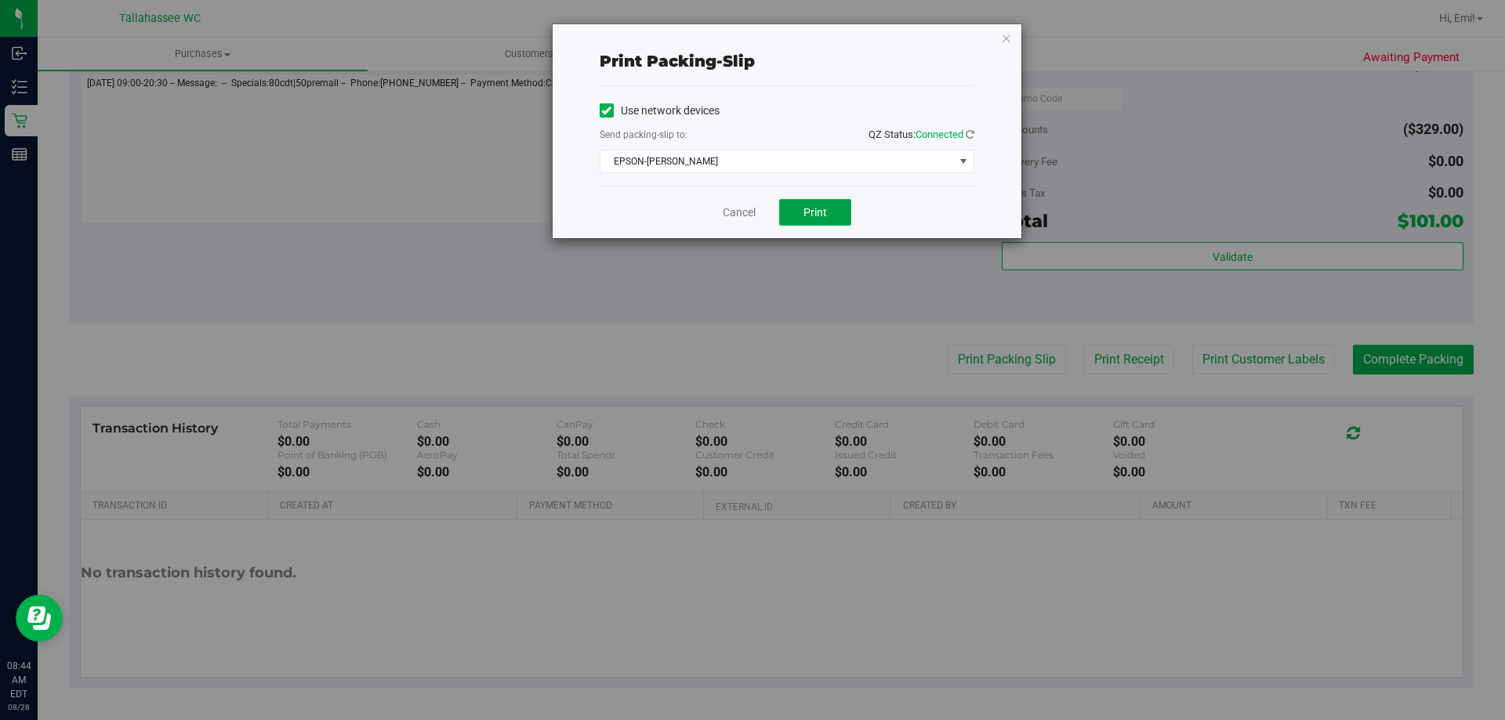
click at [820, 210] on span "Print" at bounding box center [815, 212] width 24 height 13
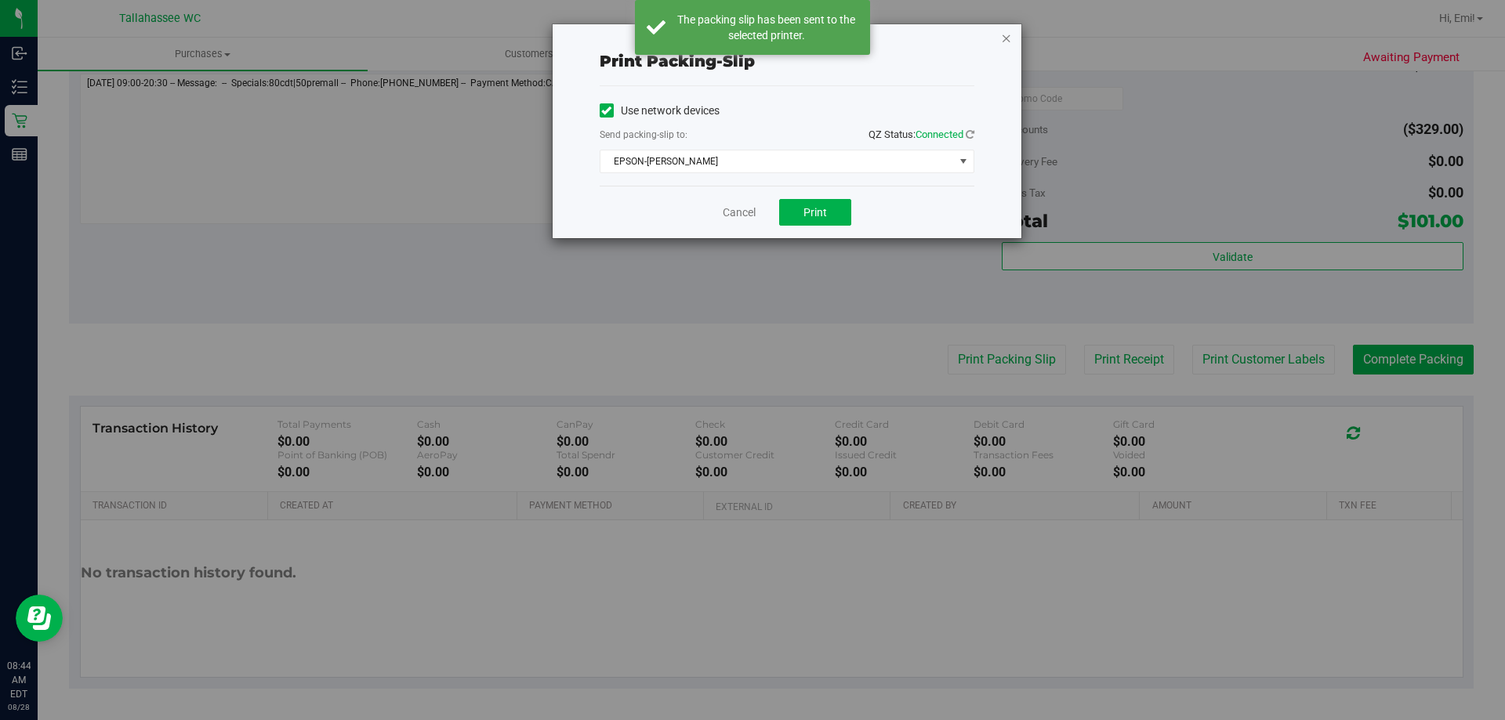
click at [1004, 43] on icon "button" at bounding box center [1006, 37] width 11 height 19
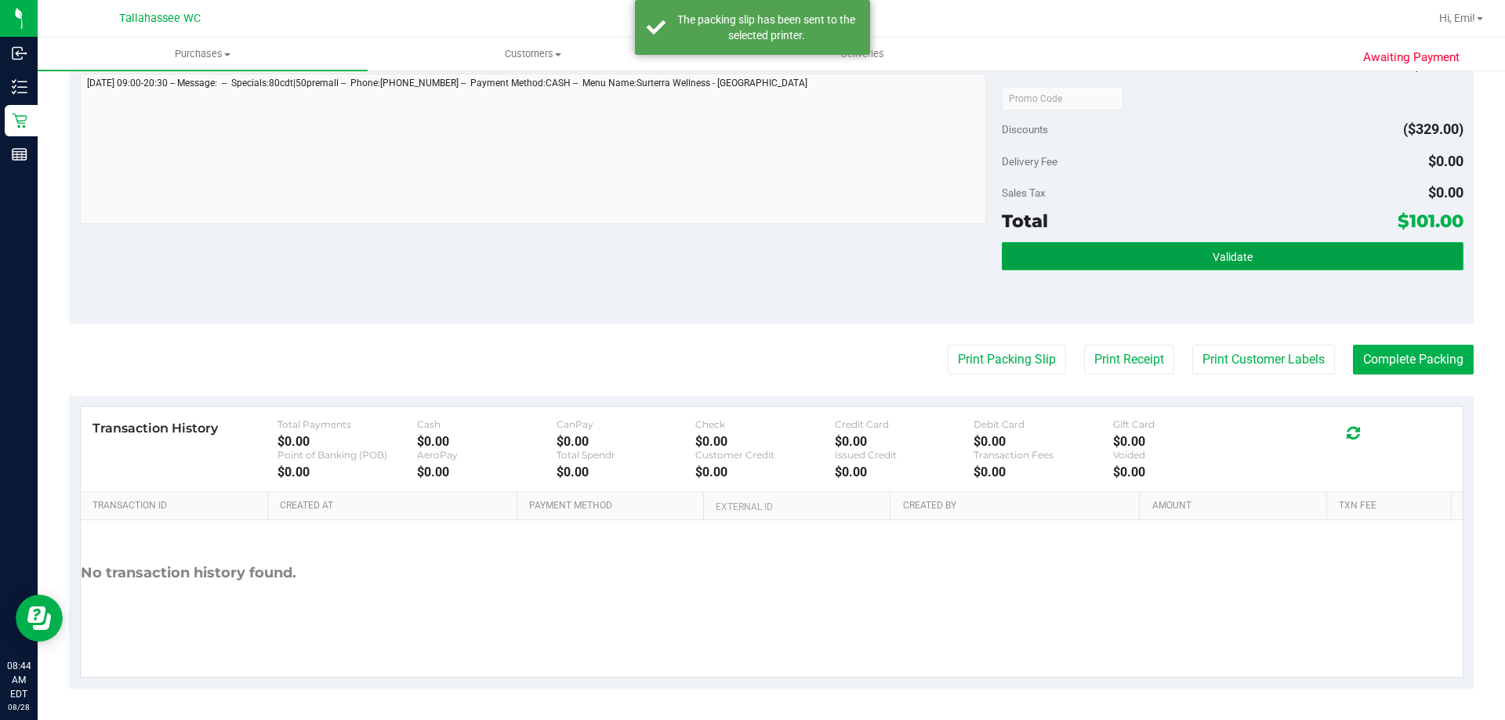
click at [1344, 244] on button "Validate" at bounding box center [1231, 256] width 461 height 28
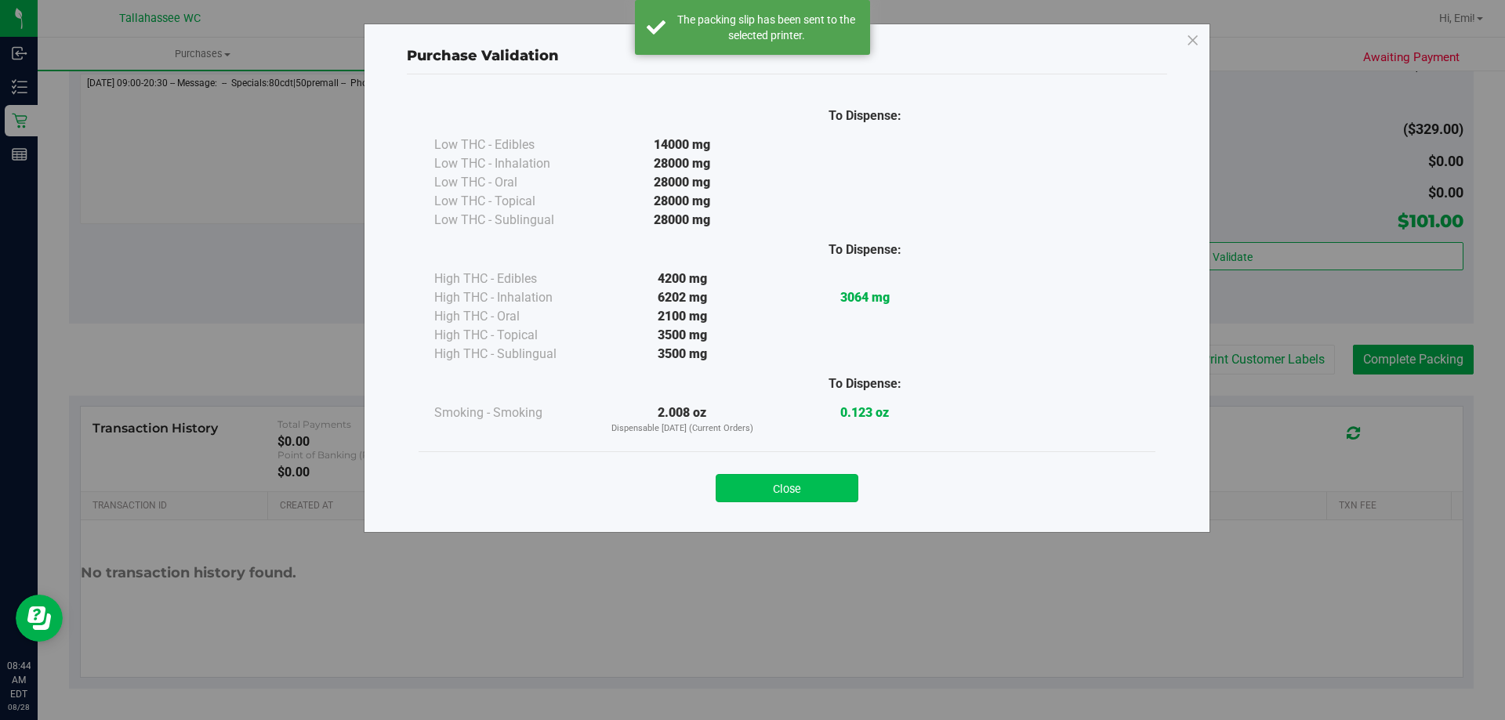
click at [812, 484] on button "Close" at bounding box center [786, 488] width 143 height 28
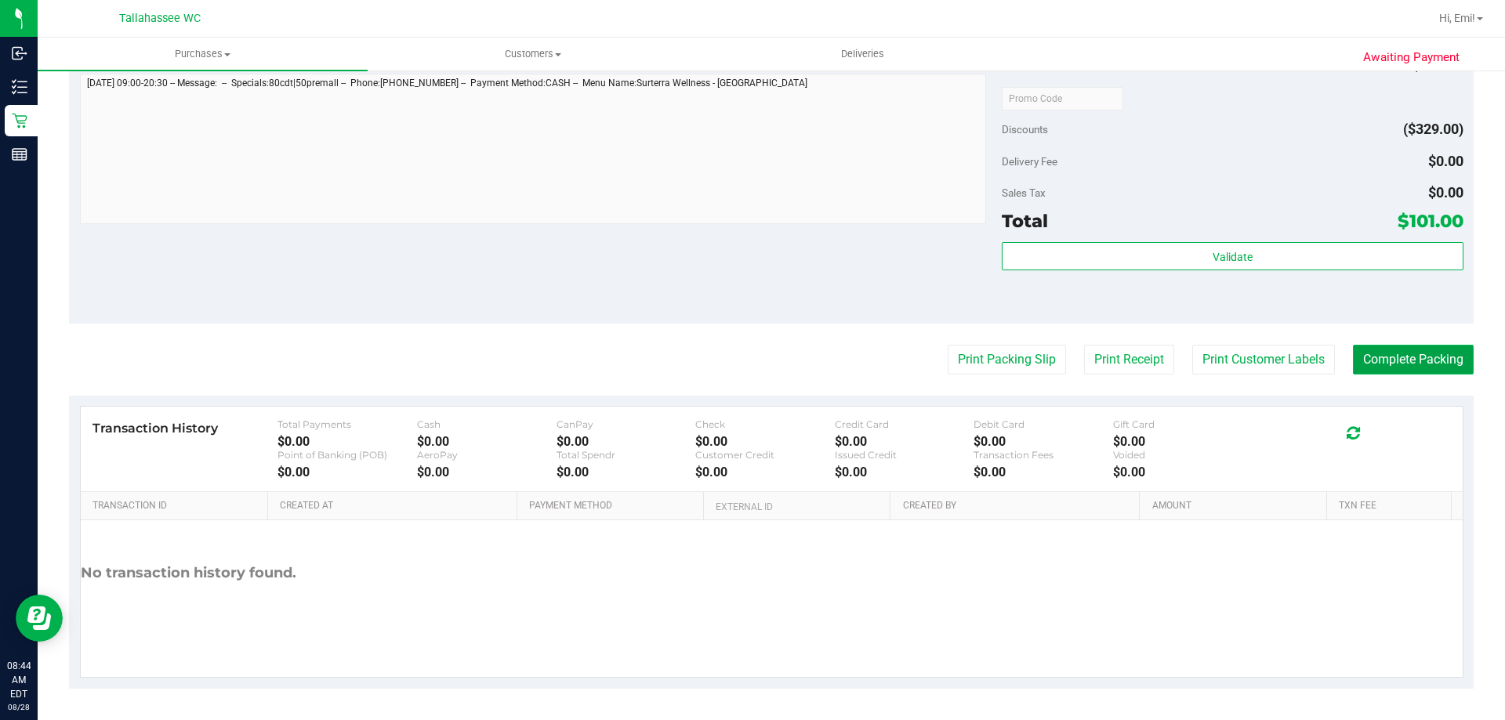
click at [1407, 345] on button "Complete Packing" at bounding box center [1413, 360] width 121 height 30
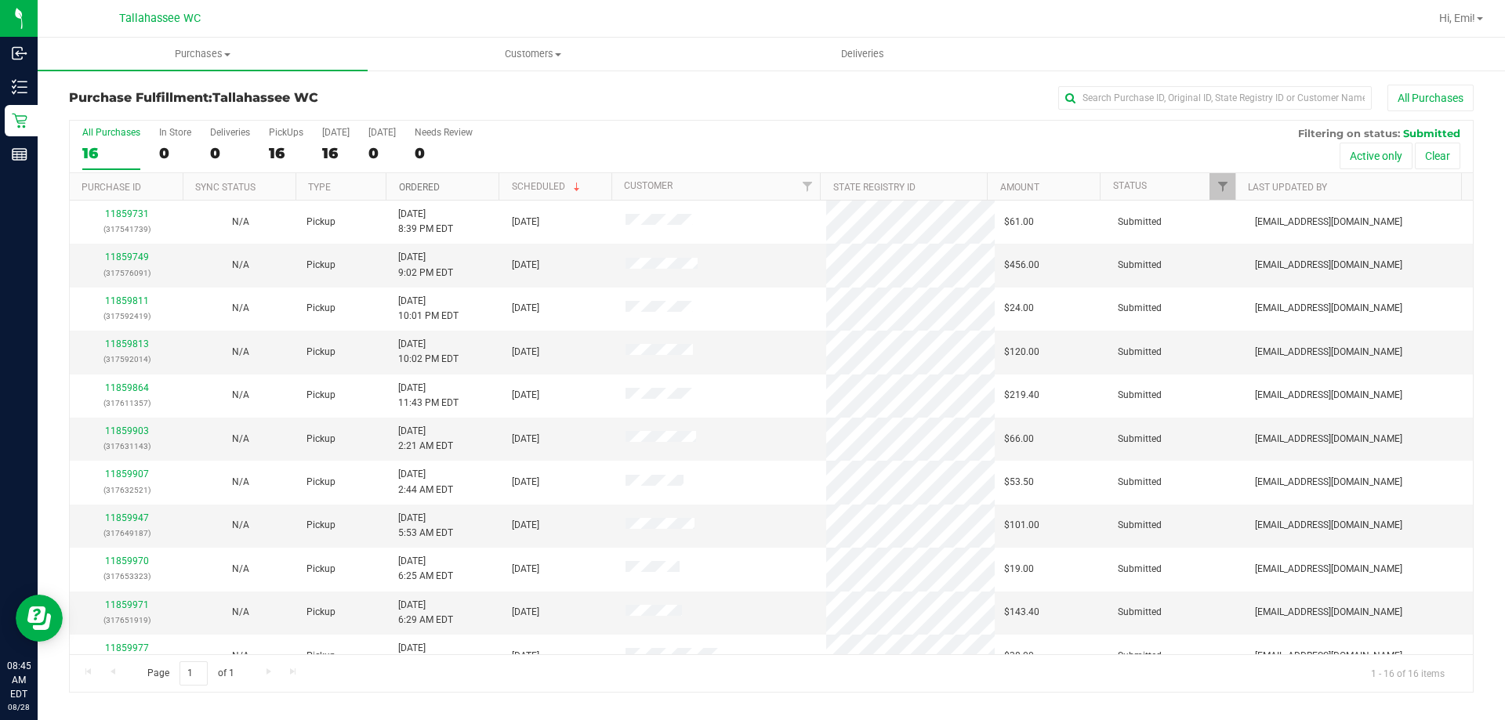
click at [406, 184] on link "Ordered" at bounding box center [419, 187] width 41 height 11
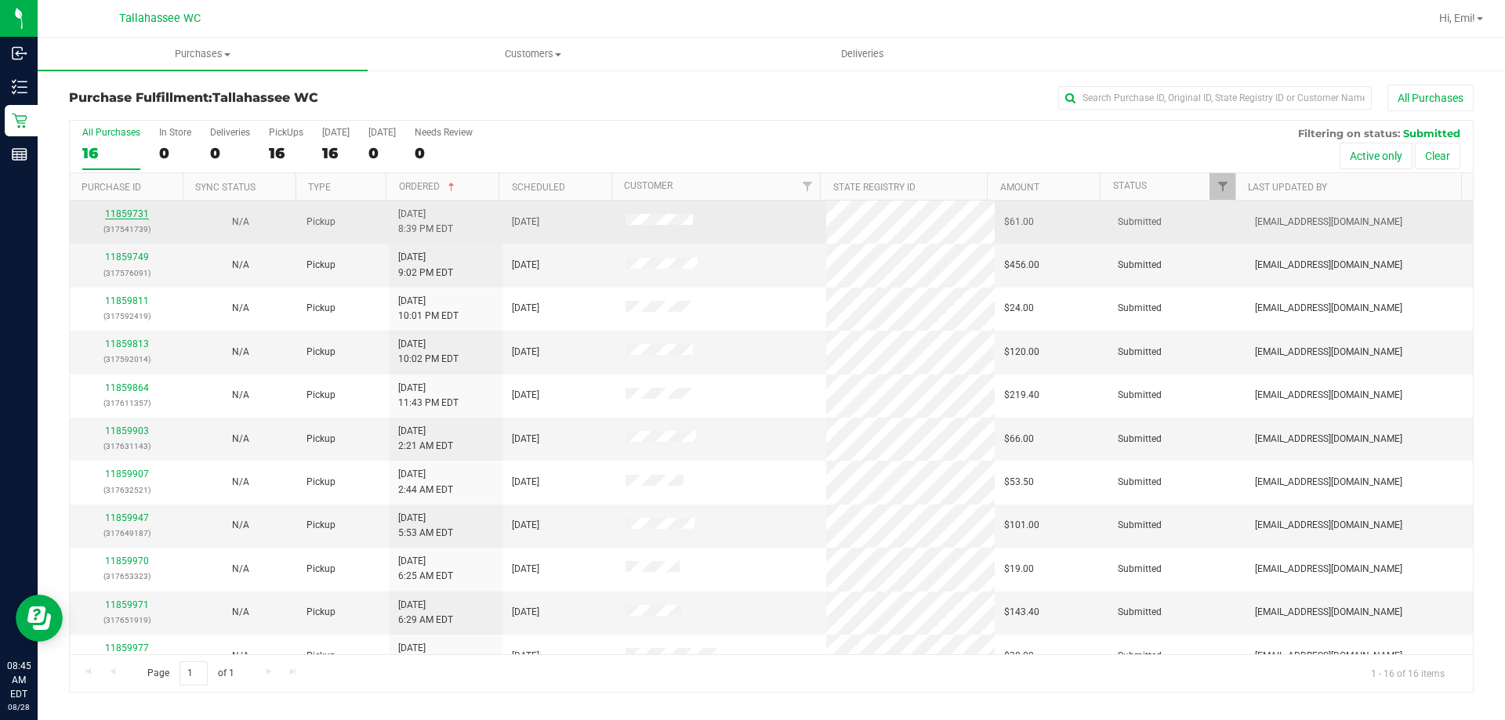
click at [117, 213] on link "11859731" at bounding box center [127, 213] width 44 height 11
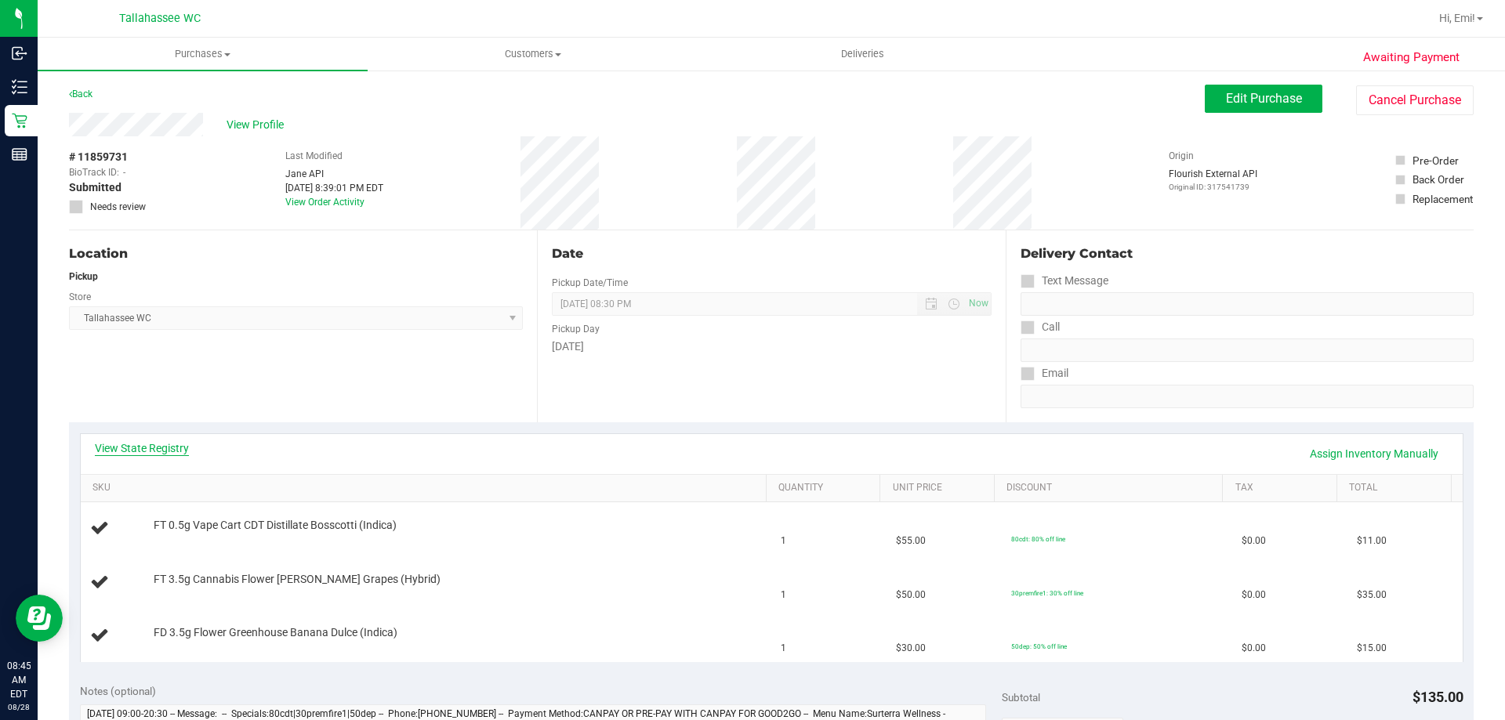
click at [157, 452] on link "View State Registry" at bounding box center [142, 448] width 94 height 16
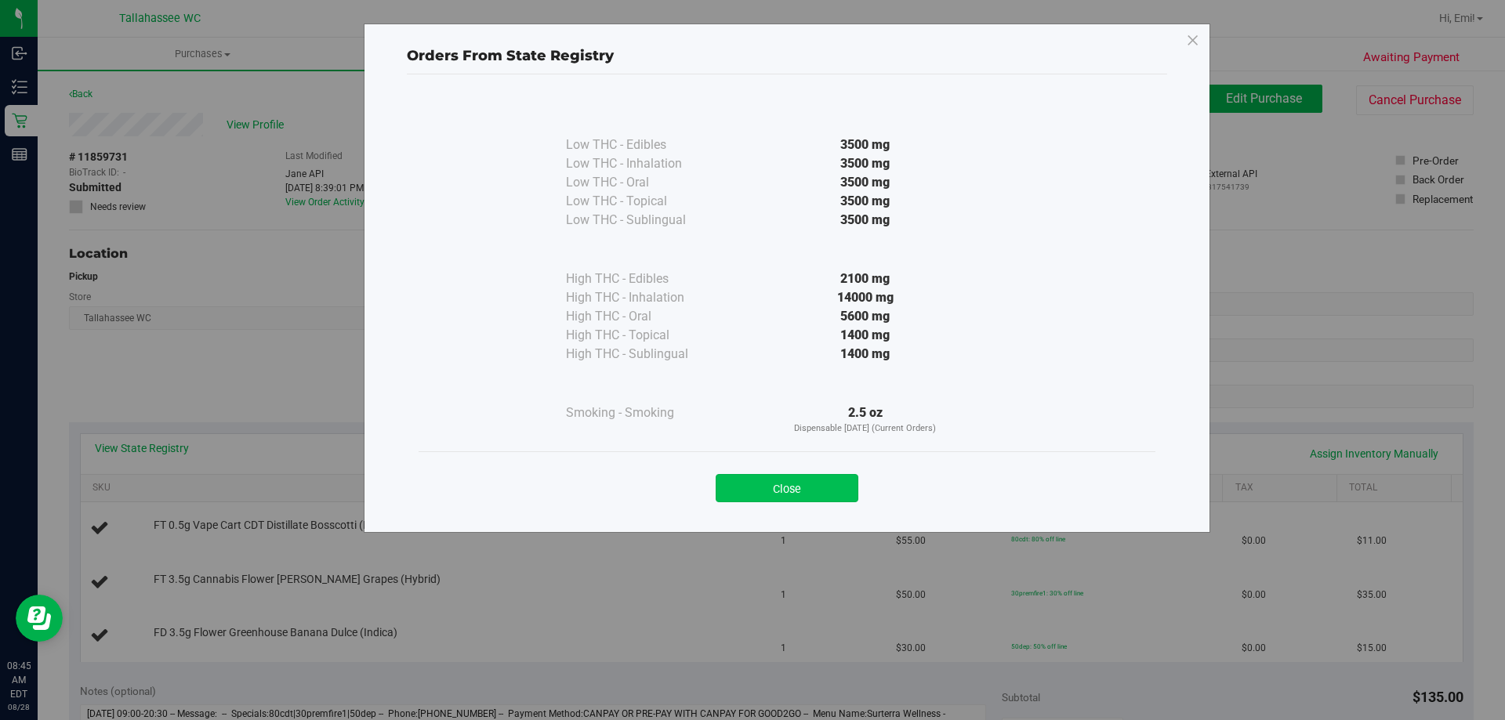
click at [770, 494] on button "Close" at bounding box center [786, 488] width 143 height 28
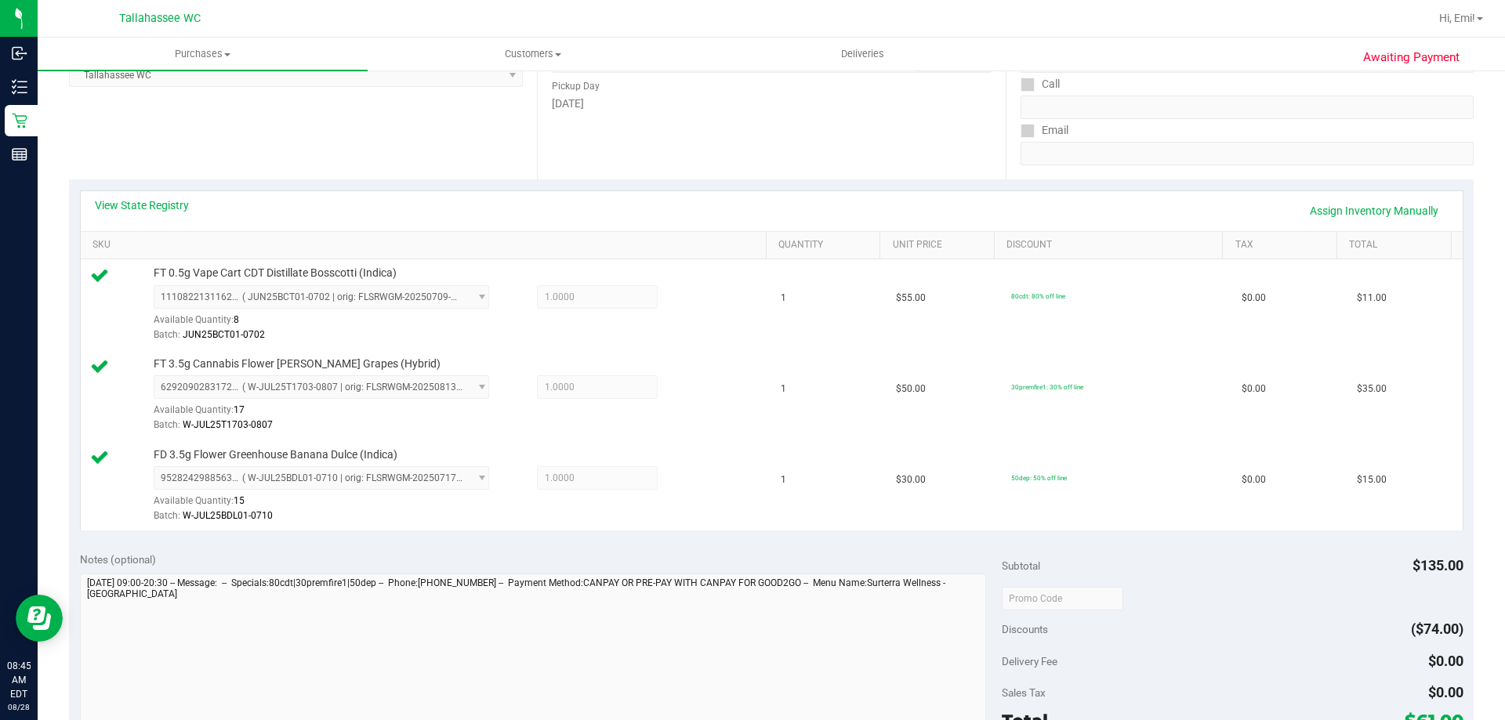
scroll to position [392, 0]
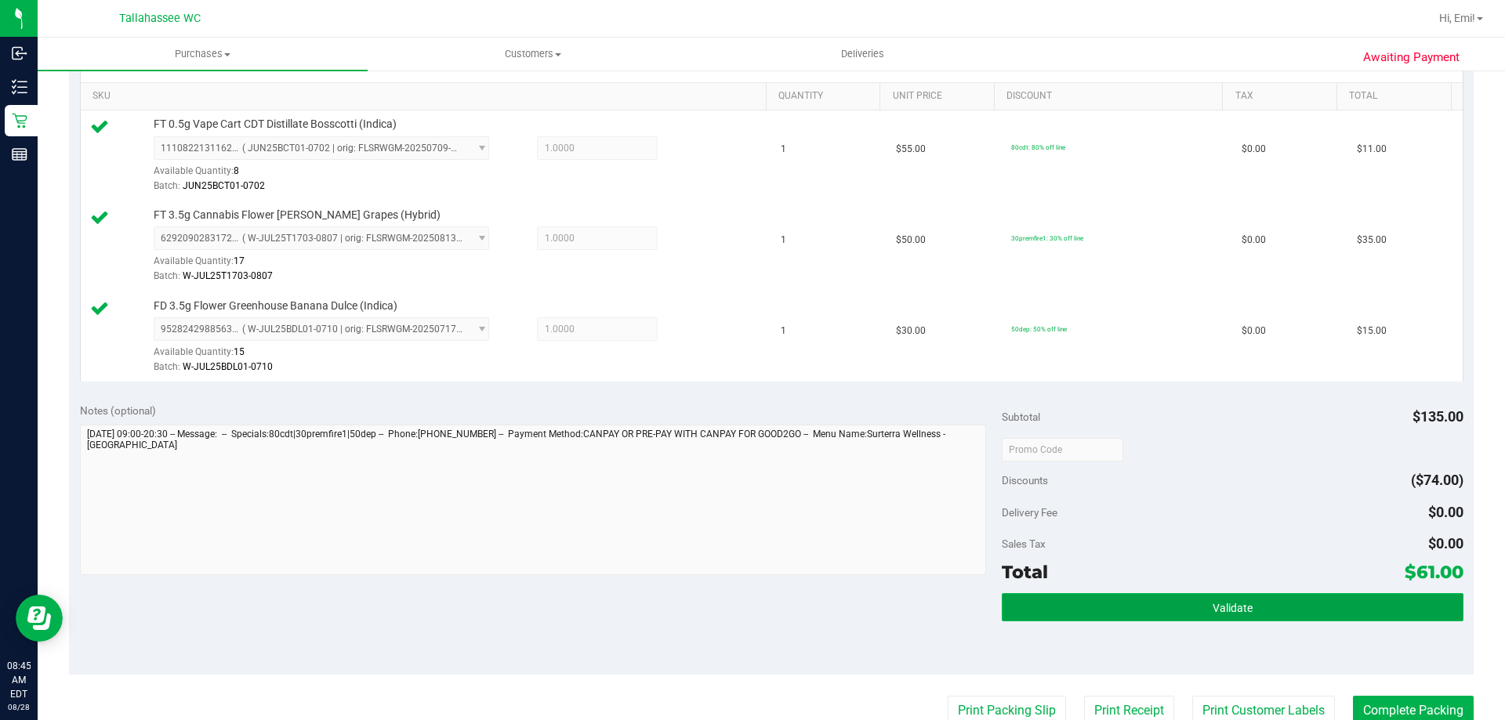
click at [1105, 602] on button "Validate" at bounding box center [1231, 607] width 461 height 28
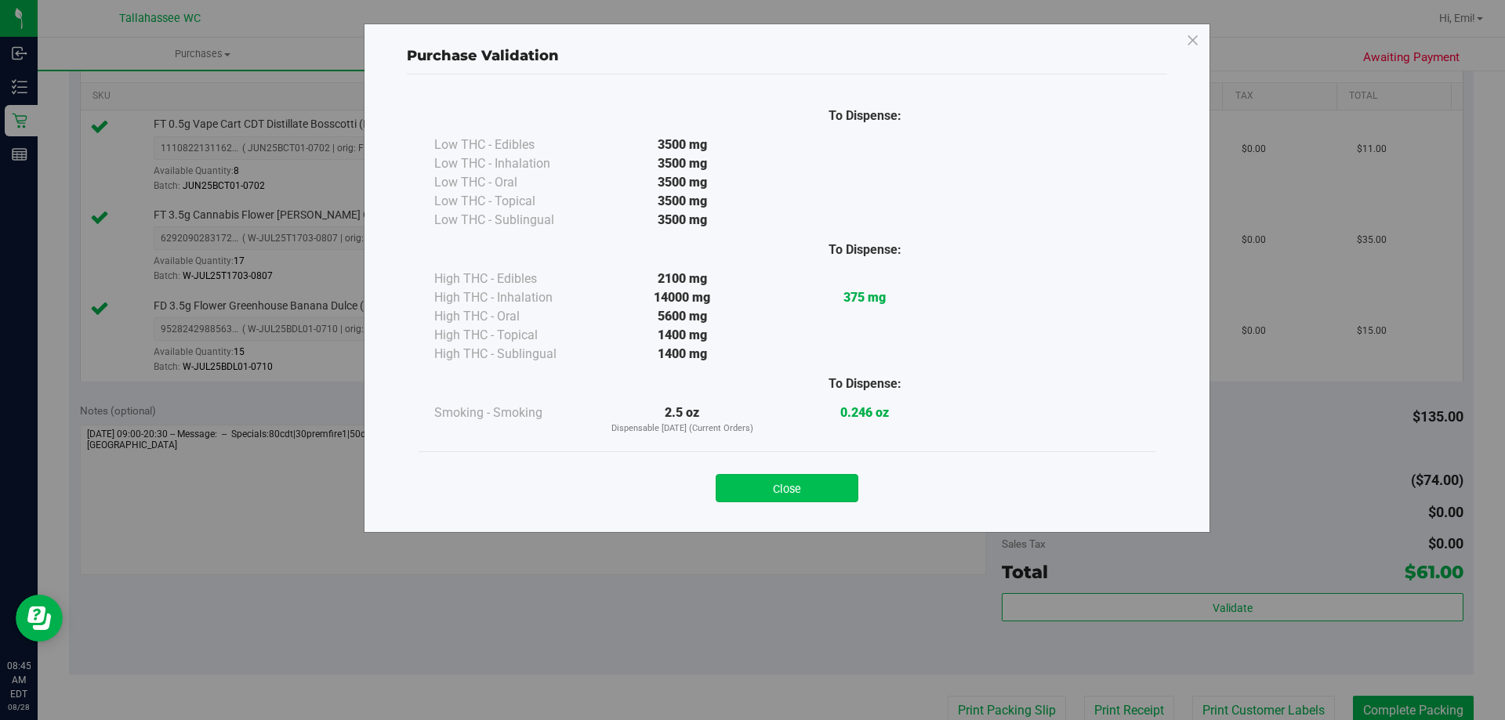
click at [748, 480] on button "Close" at bounding box center [786, 488] width 143 height 28
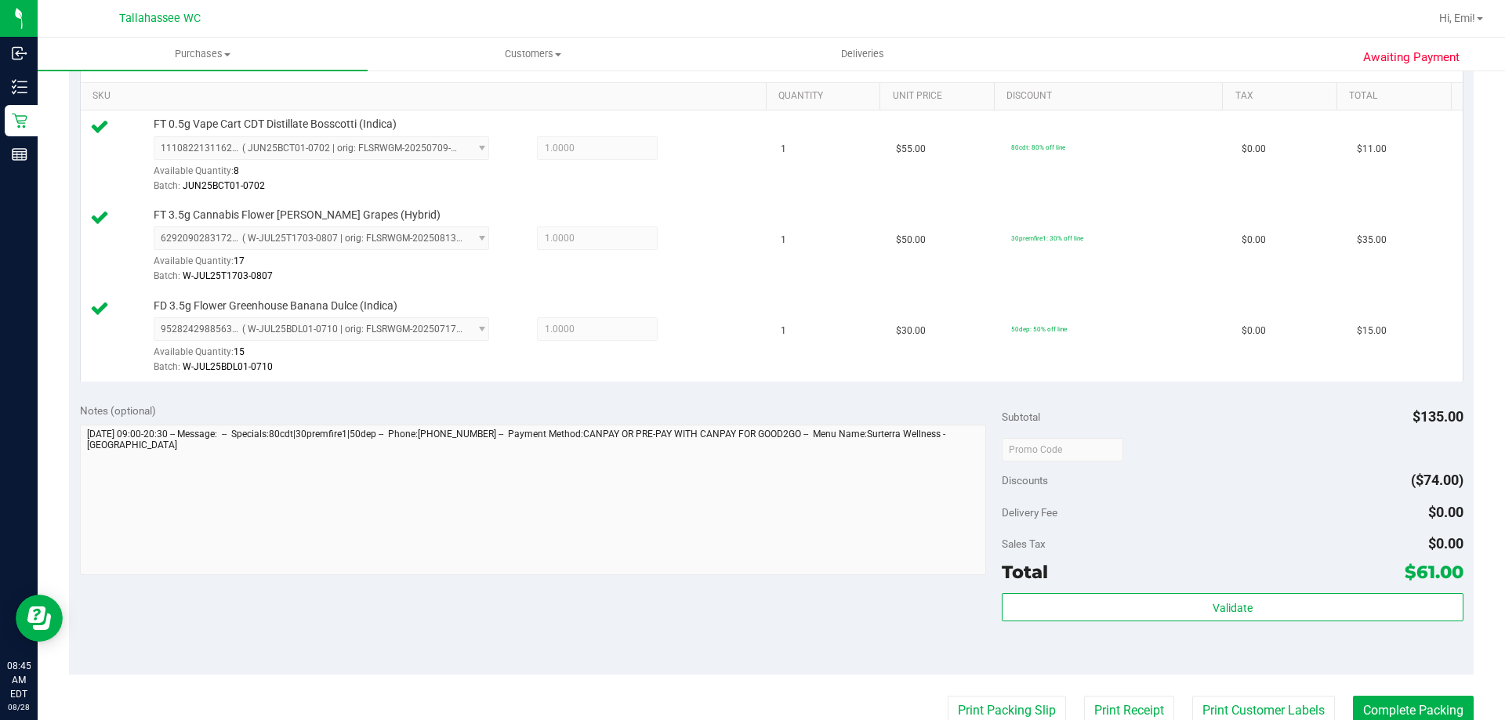
scroll to position [470, 0]
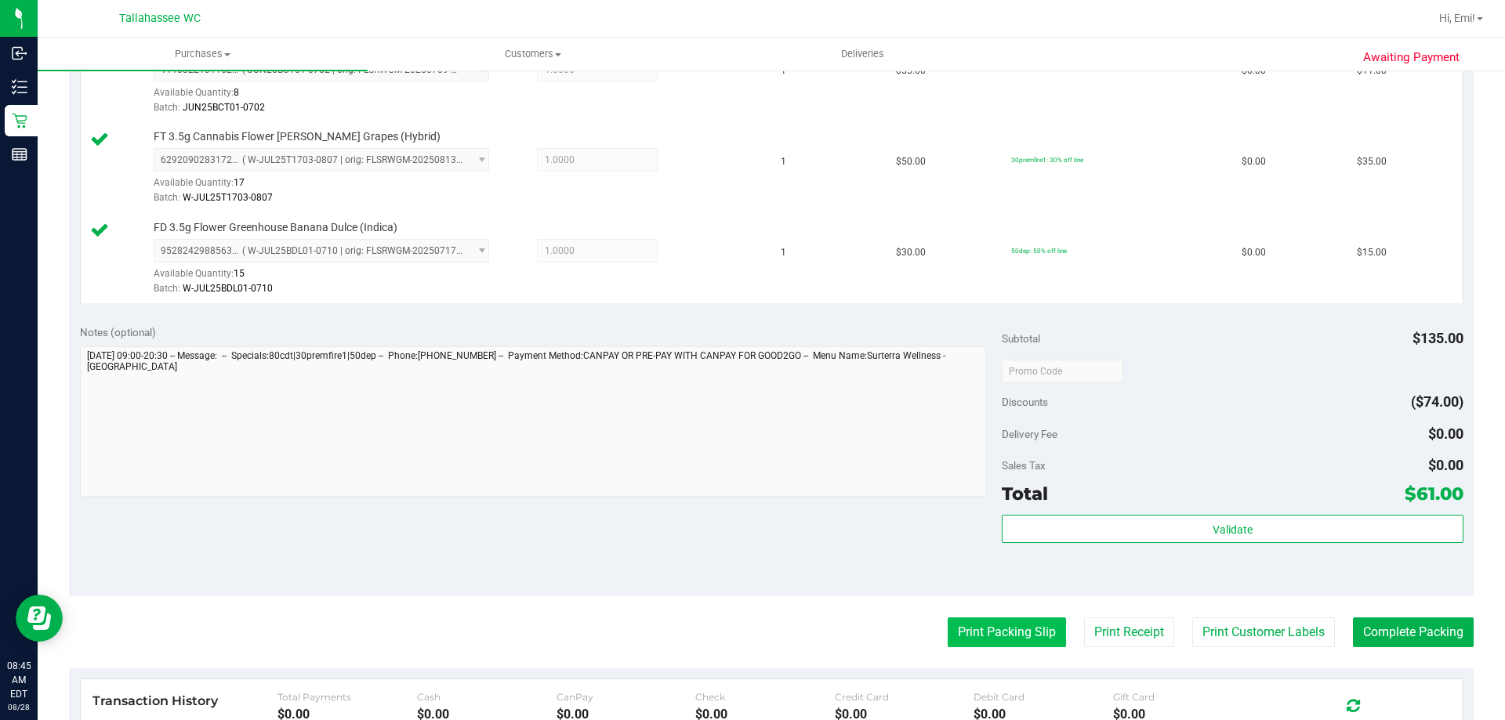
click at [999, 631] on button "Print Packing Slip" at bounding box center [1006, 633] width 118 height 30
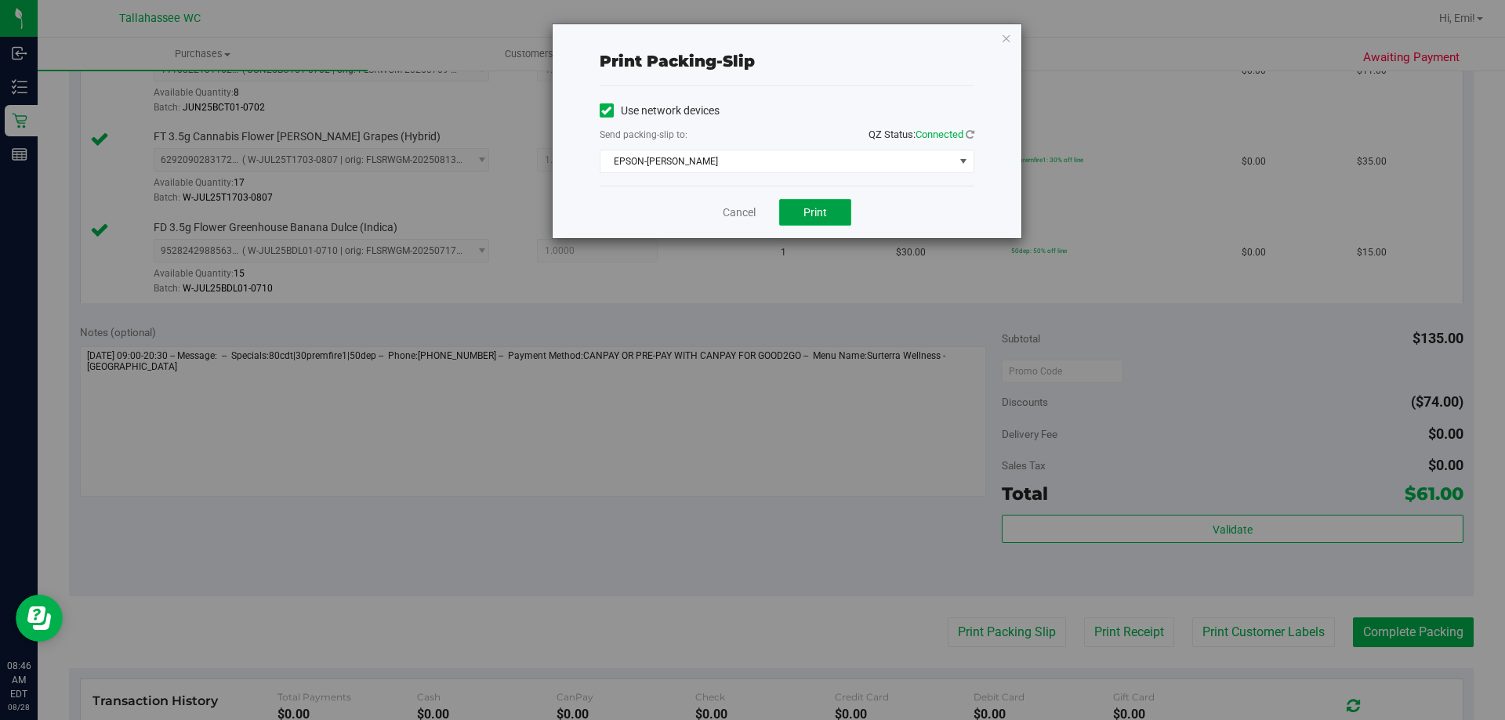
click at [831, 216] on button "Print" at bounding box center [815, 212] width 72 height 27
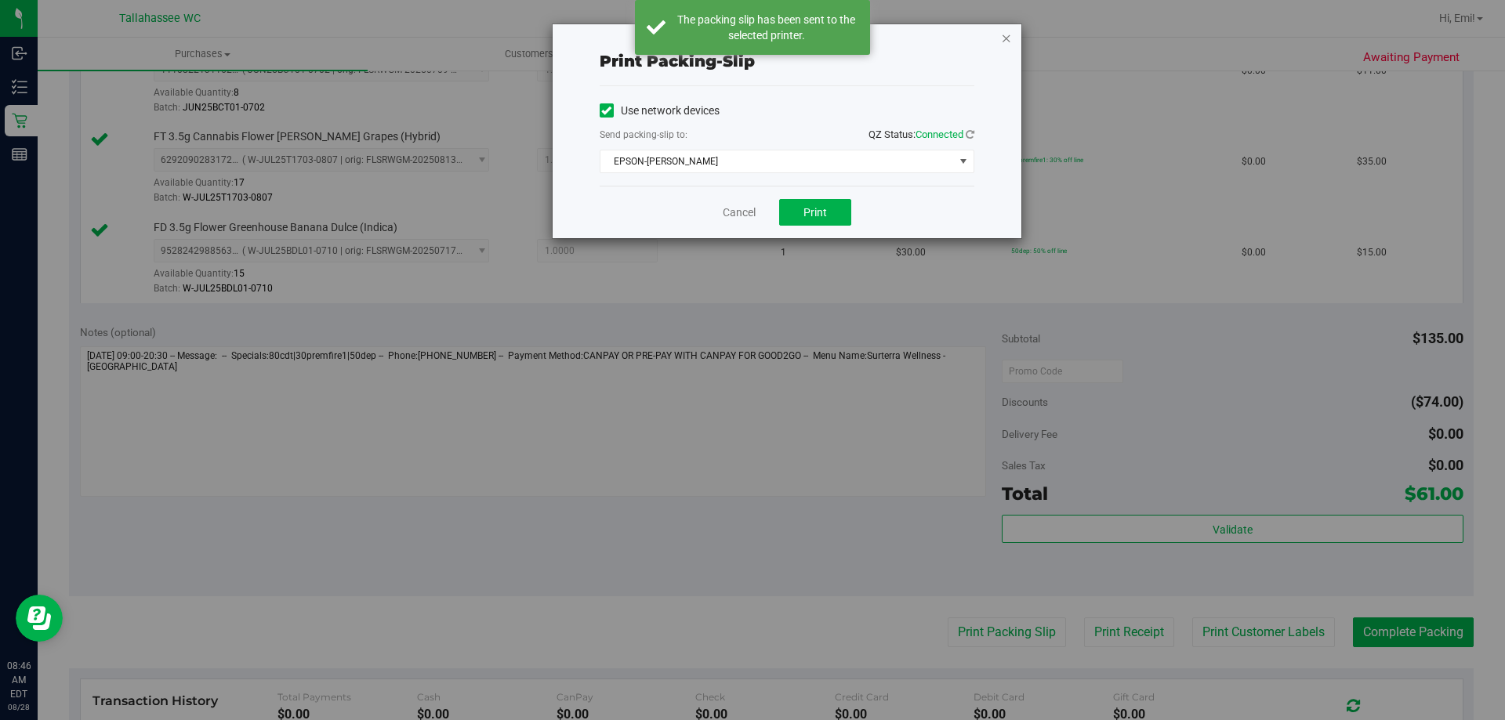
click at [1004, 42] on icon "button" at bounding box center [1006, 37] width 11 height 19
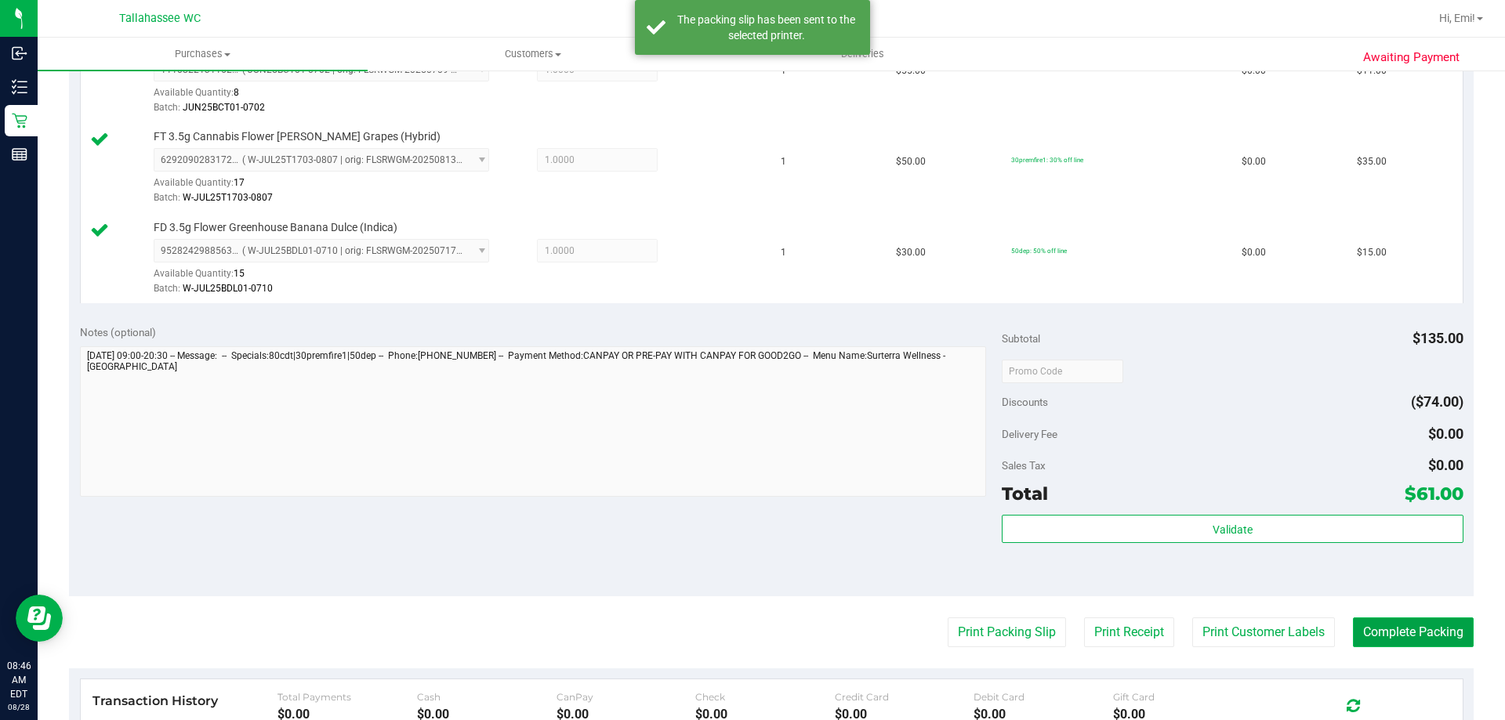
click at [1441, 632] on button "Complete Packing" at bounding box center [1413, 633] width 121 height 30
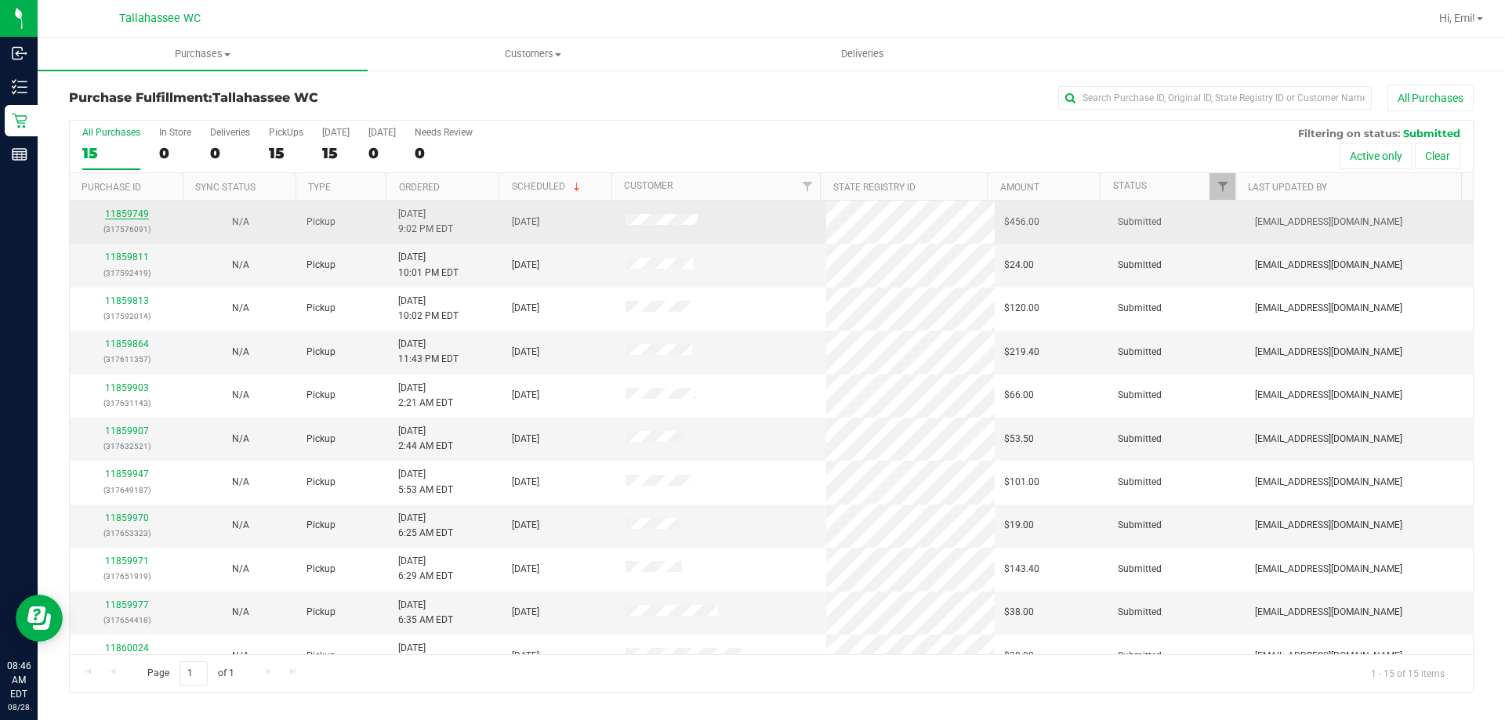
click at [145, 214] on link "11859749" at bounding box center [127, 213] width 44 height 11
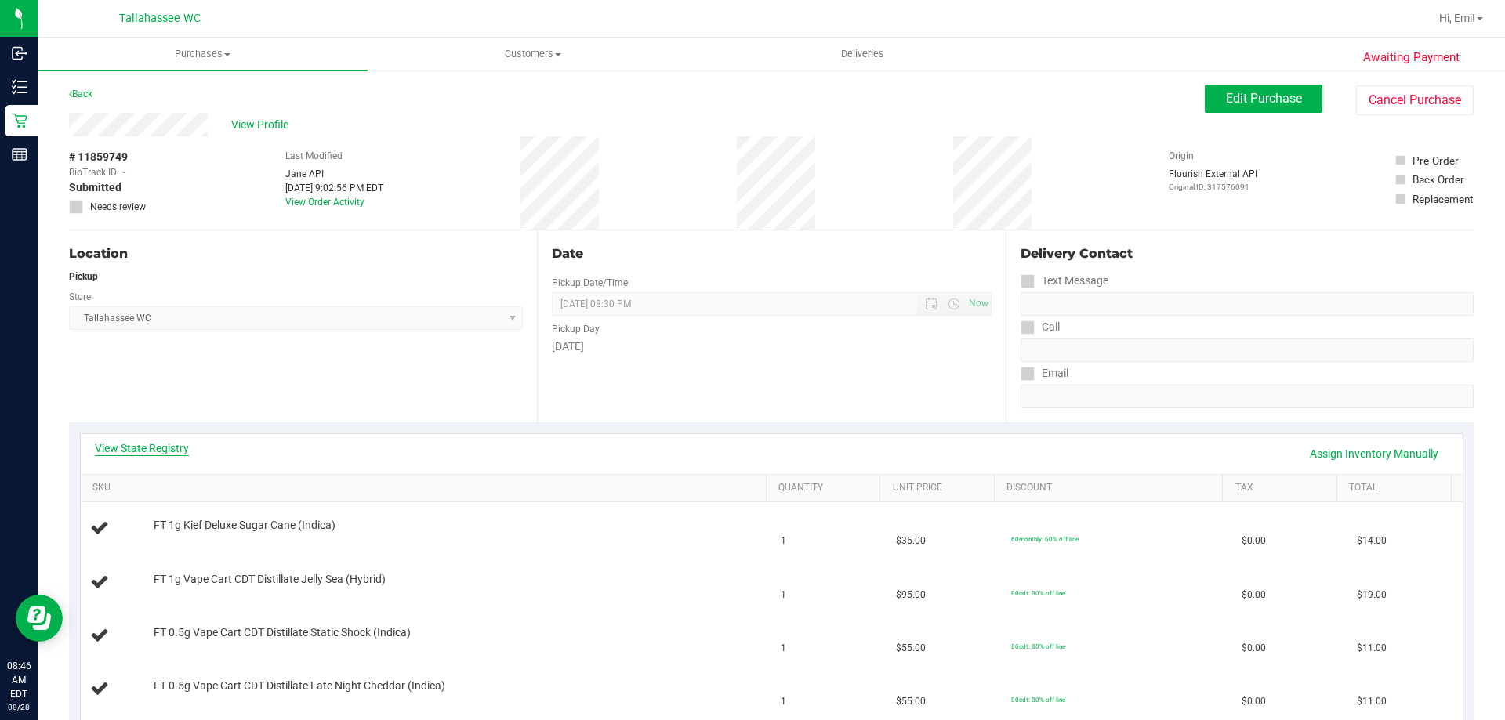
click at [167, 446] on link "View State Registry" at bounding box center [142, 448] width 94 height 16
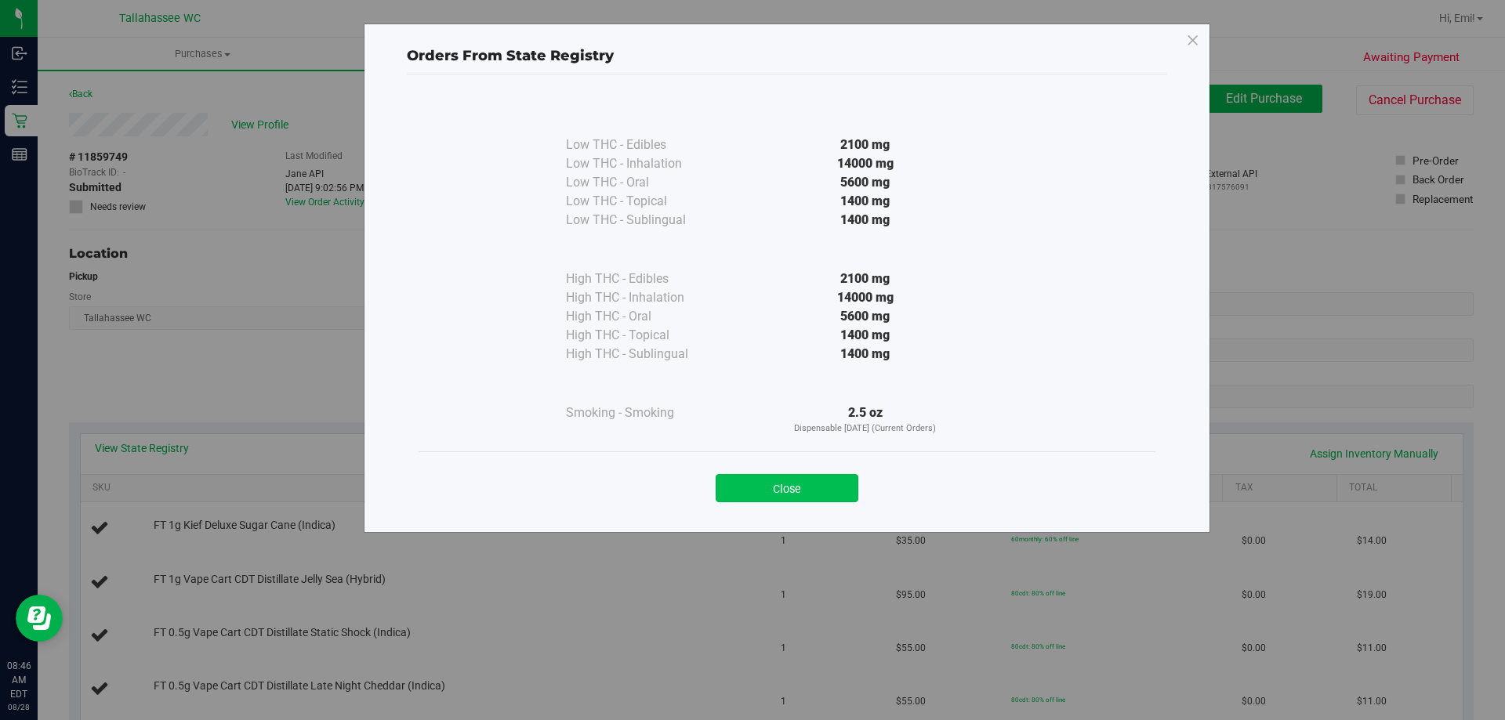
click at [803, 481] on button "Close" at bounding box center [786, 488] width 143 height 28
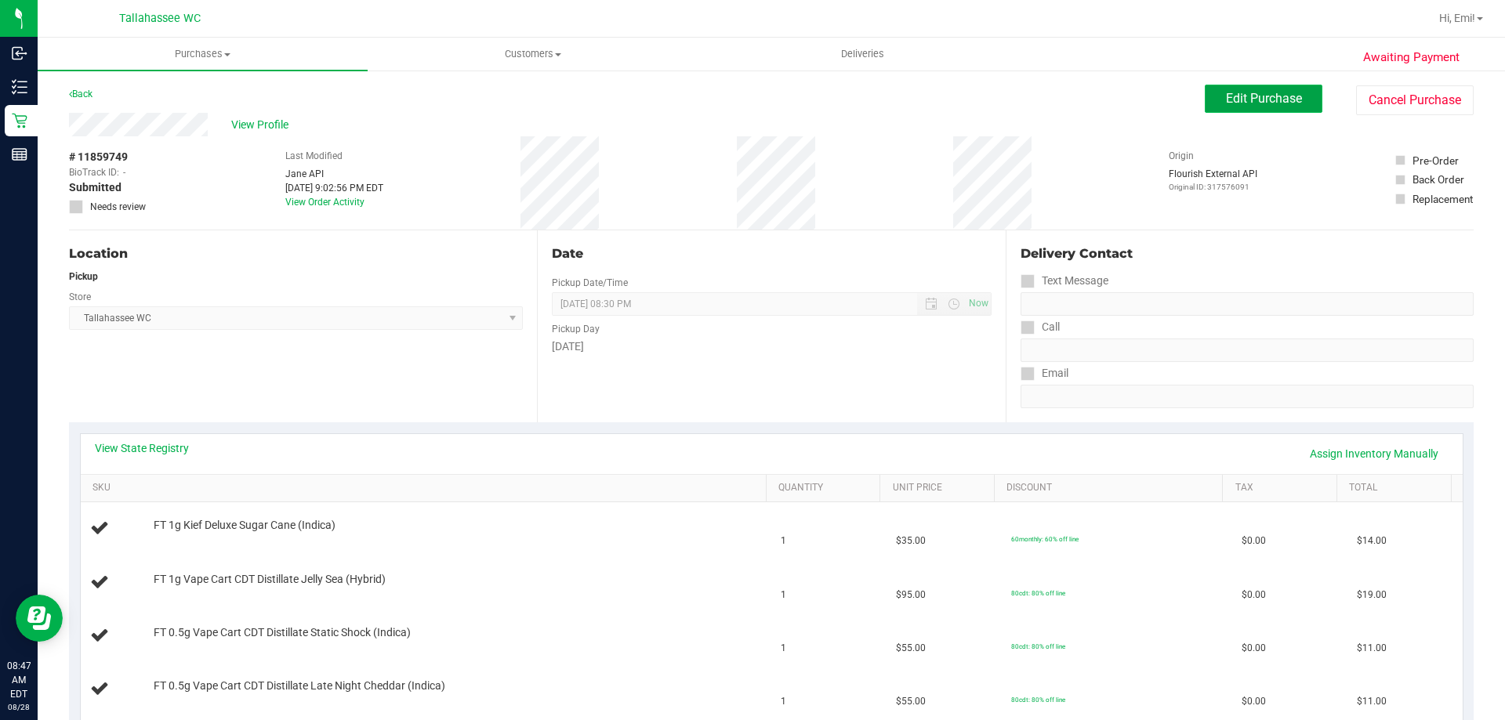
click at [1267, 90] on button "Edit Purchase" at bounding box center [1263, 99] width 118 height 28
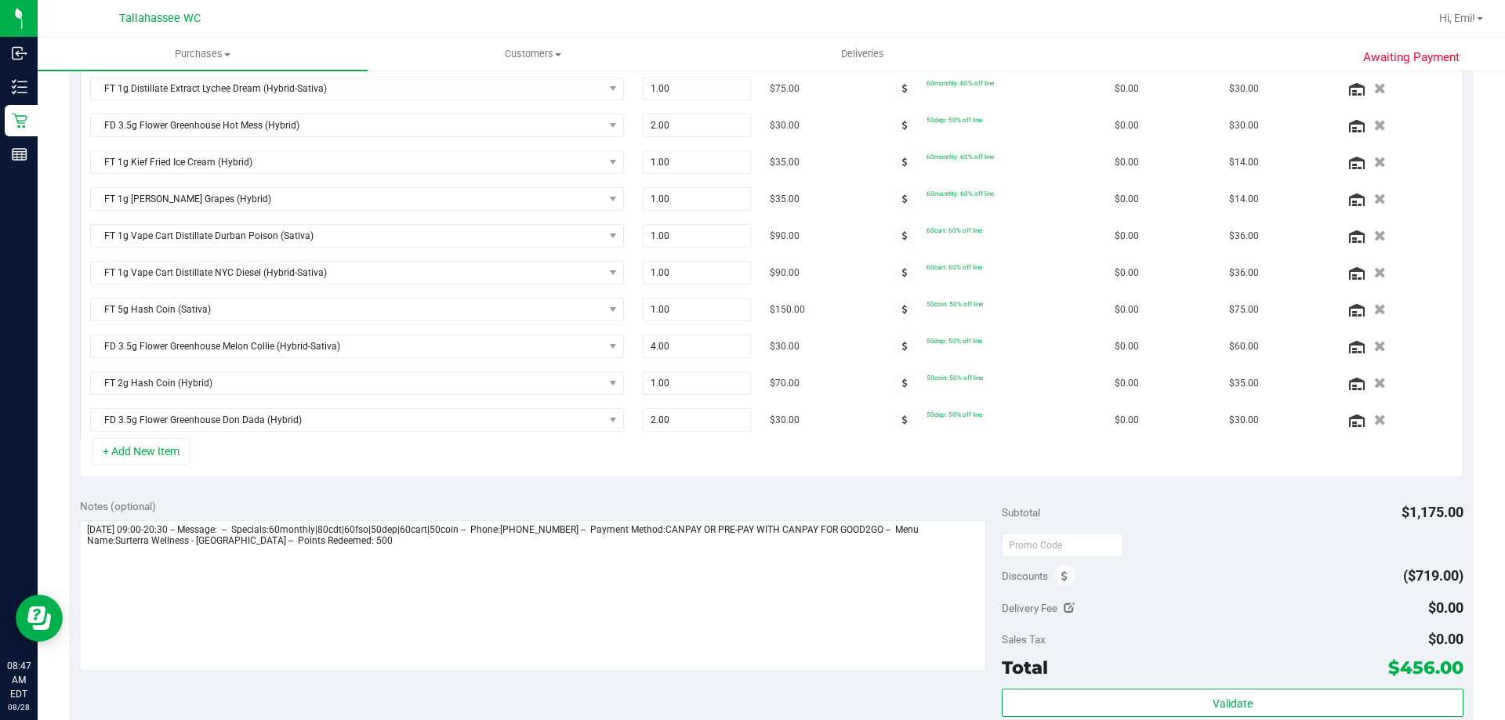
scroll to position [862, 0]
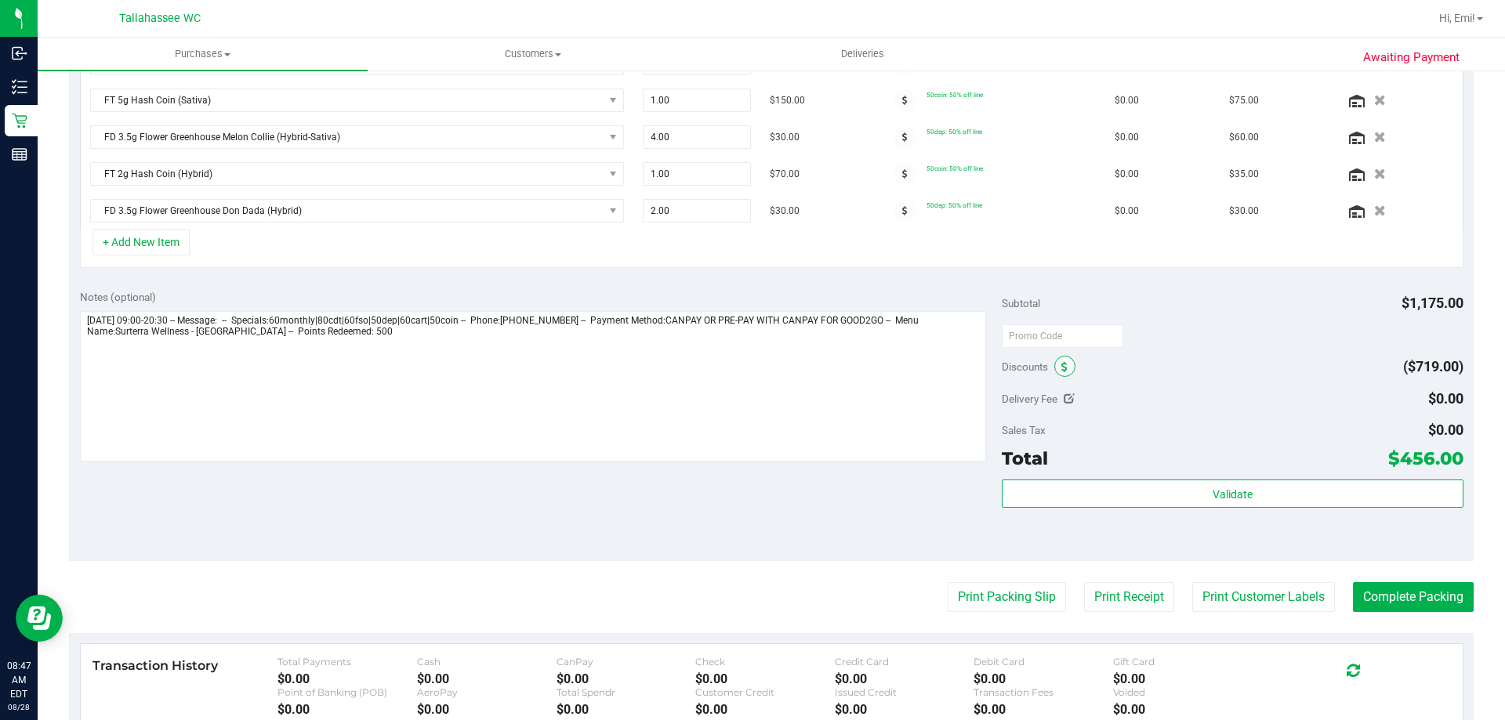
click at [1063, 367] on span at bounding box center [1064, 366] width 21 height 21
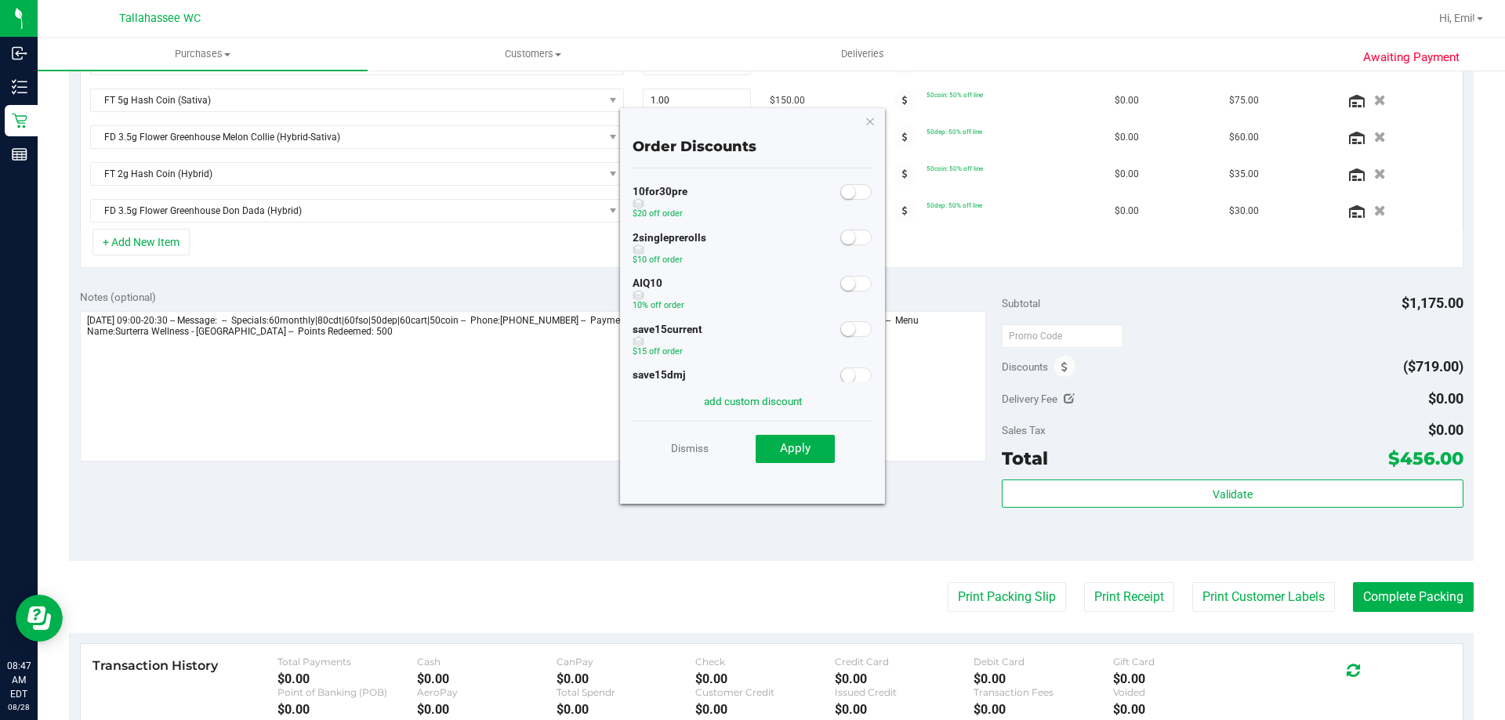
click at [841, 289] on small at bounding box center [848, 284] width 14 height 14
click at [794, 457] on button "Apply" at bounding box center [794, 449] width 79 height 28
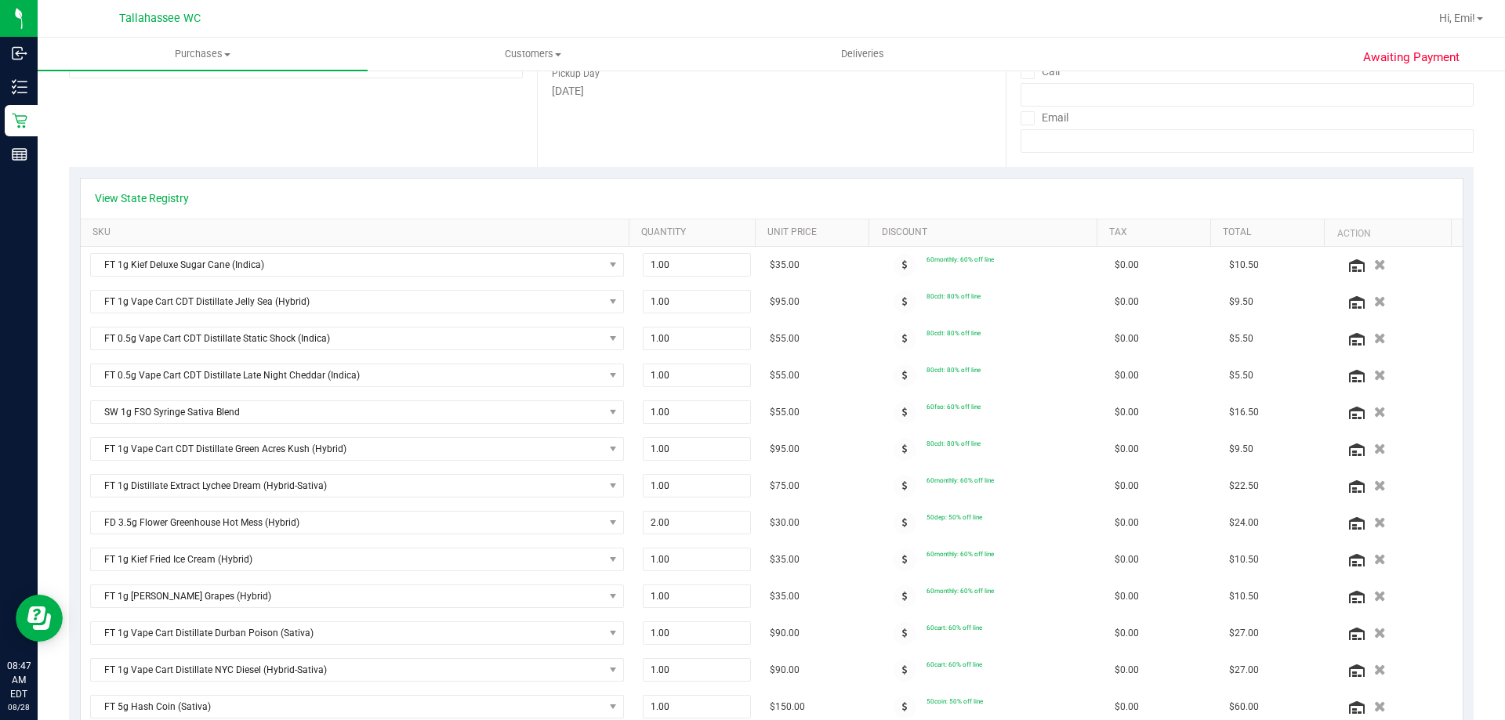
scroll to position [0, 0]
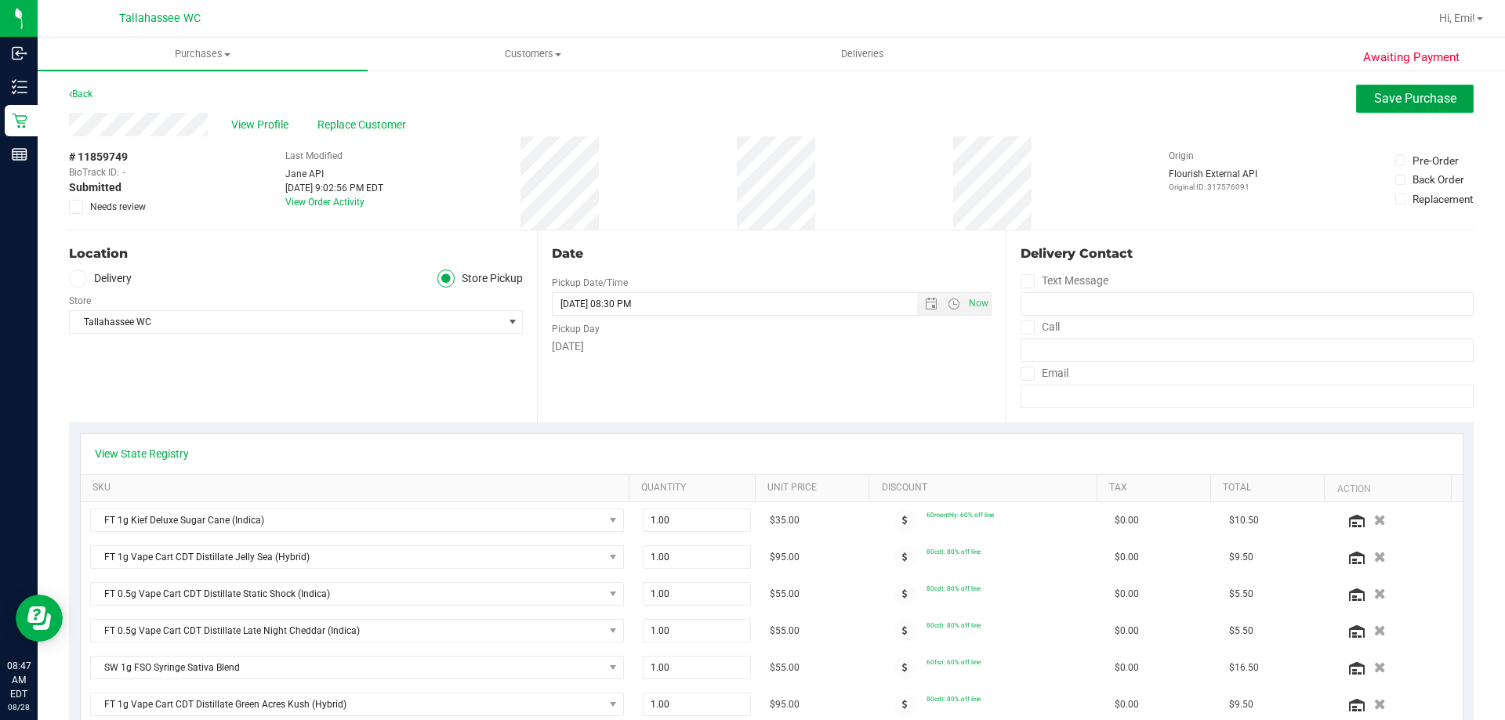
click at [1376, 102] on span "Save Purchase" at bounding box center [1415, 98] width 82 height 15
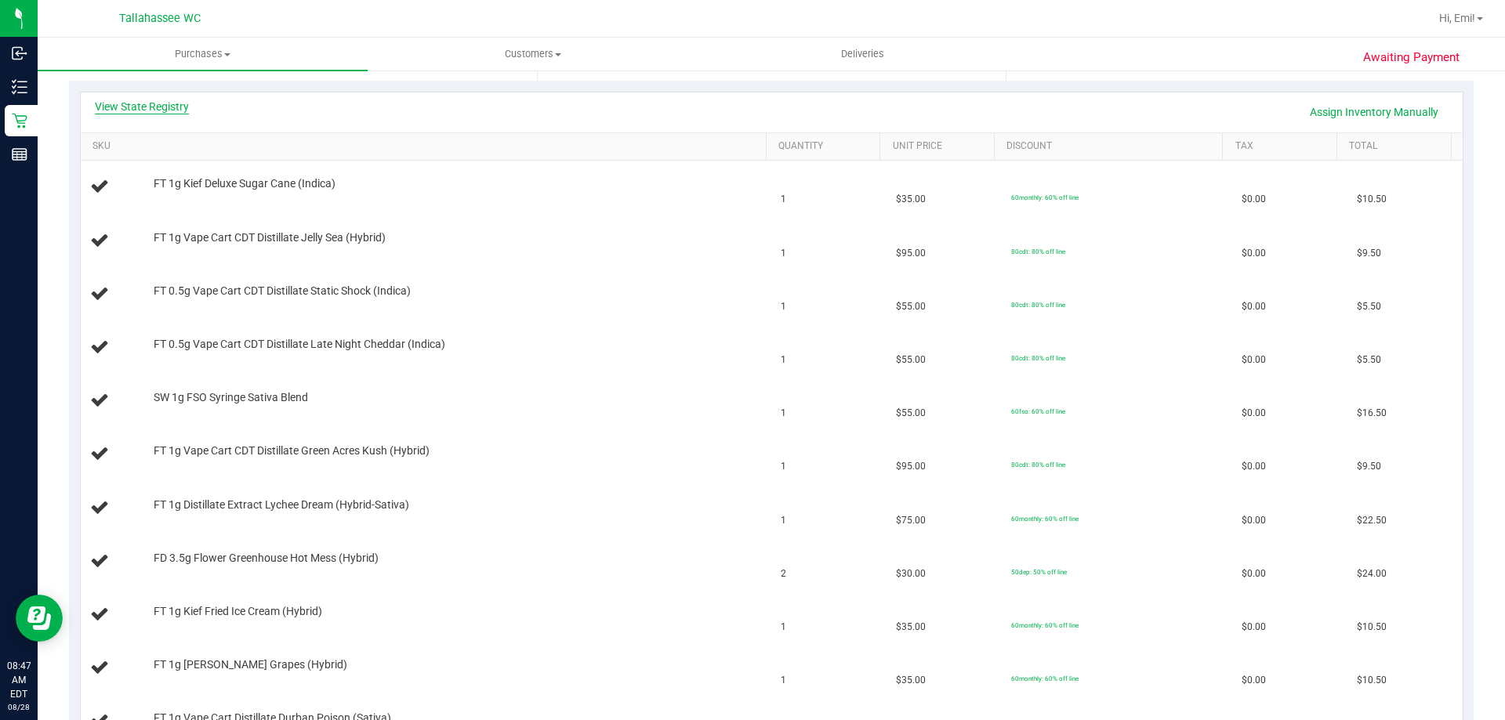
scroll to position [313, 0]
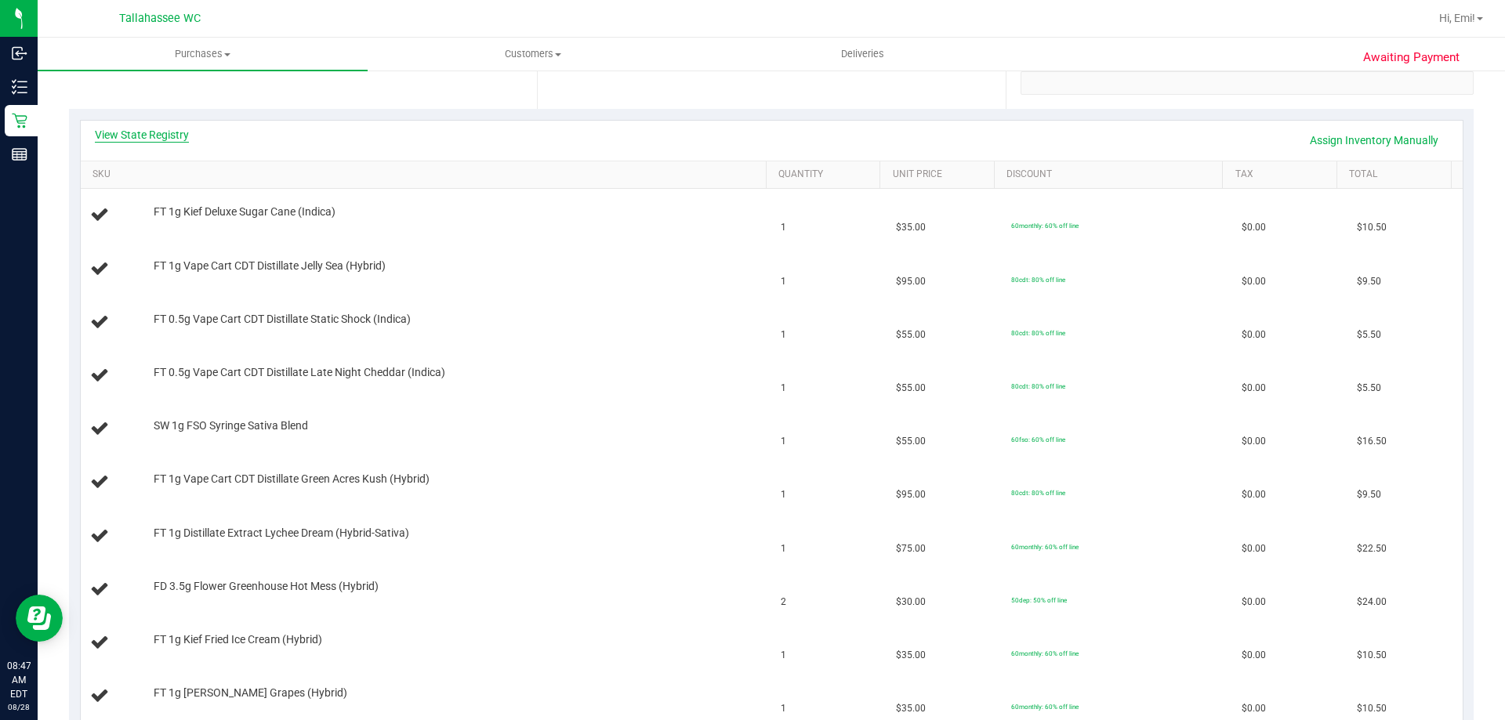
click at [160, 139] on link "View State Registry" at bounding box center [142, 135] width 94 height 16
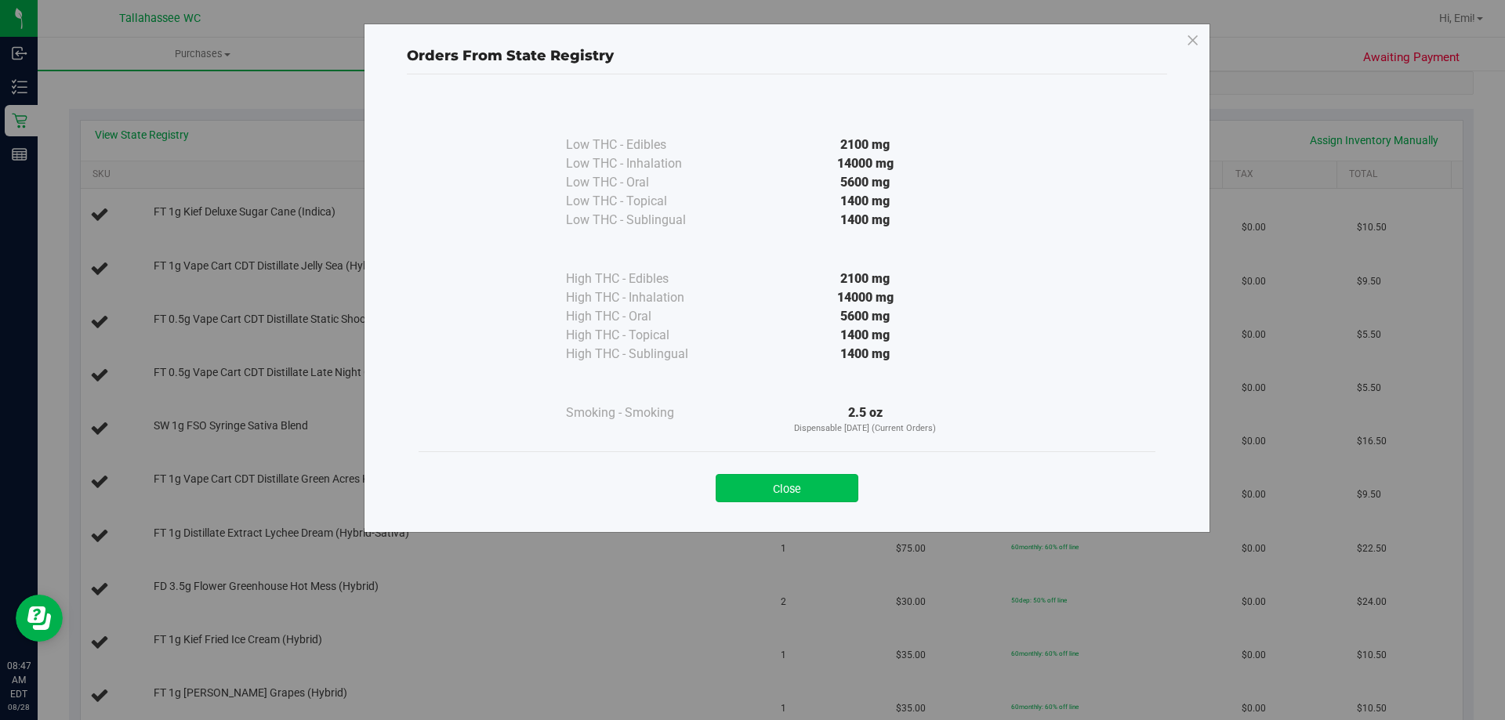
click at [829, 491] on button "Close" at bounding box center [786, 488] width 143 height 28
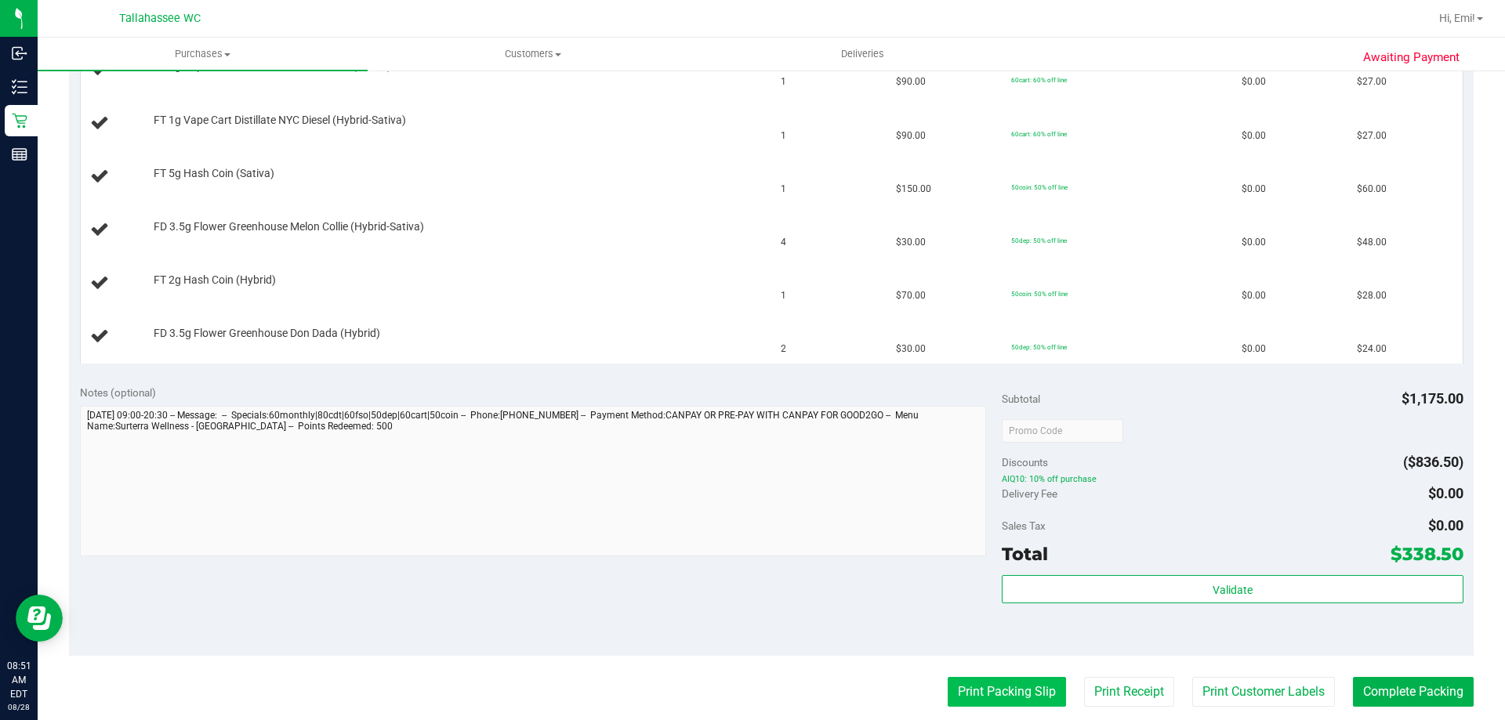
scroll to position [1254, 0]
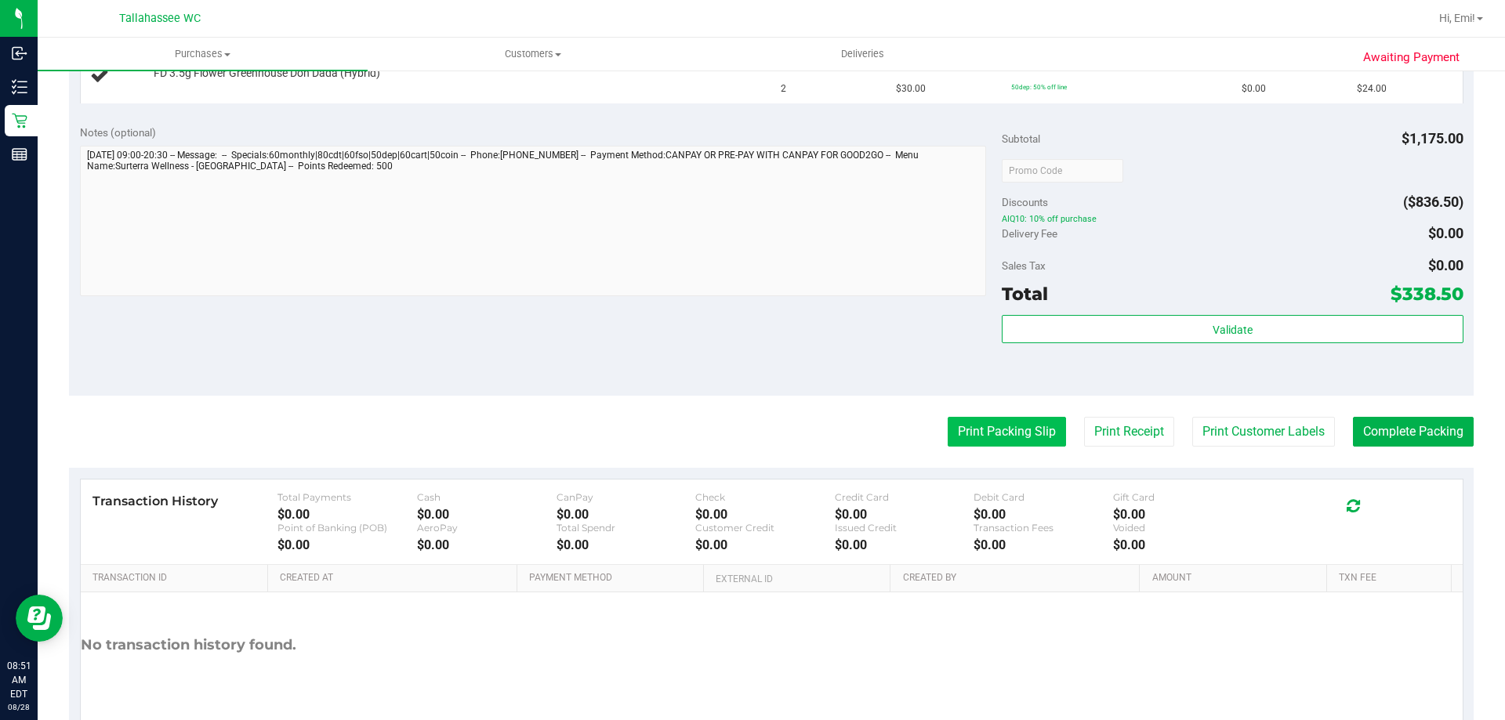
click at [1023, 438] on button "Print Packing Slip" at bounding box center [1006, 432] width 118 height 30
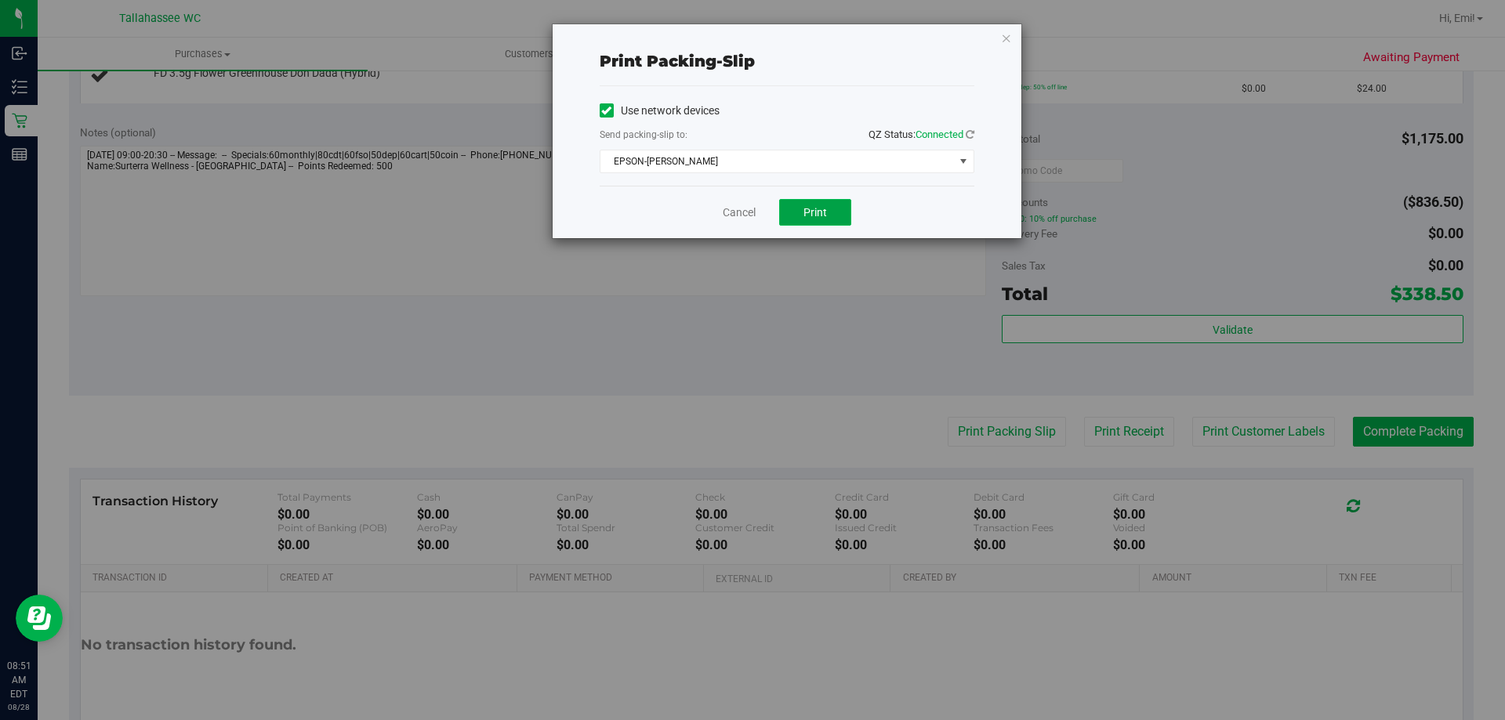
click at [829, 208] on button "Print" at bounding box center [815, 212] width 72 height 27
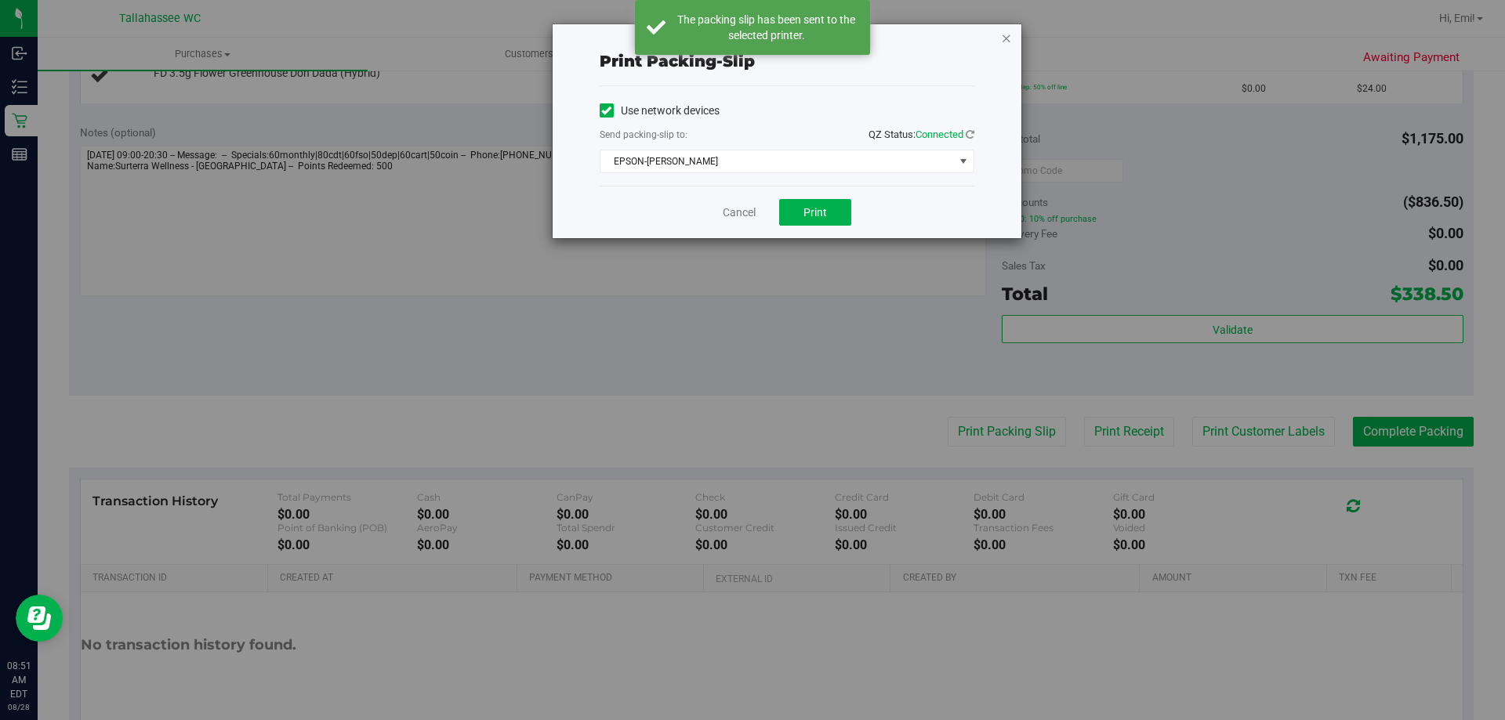
click at [1005, 41] on icon "button" at bounding box center [1006, 37] width 11 height 19
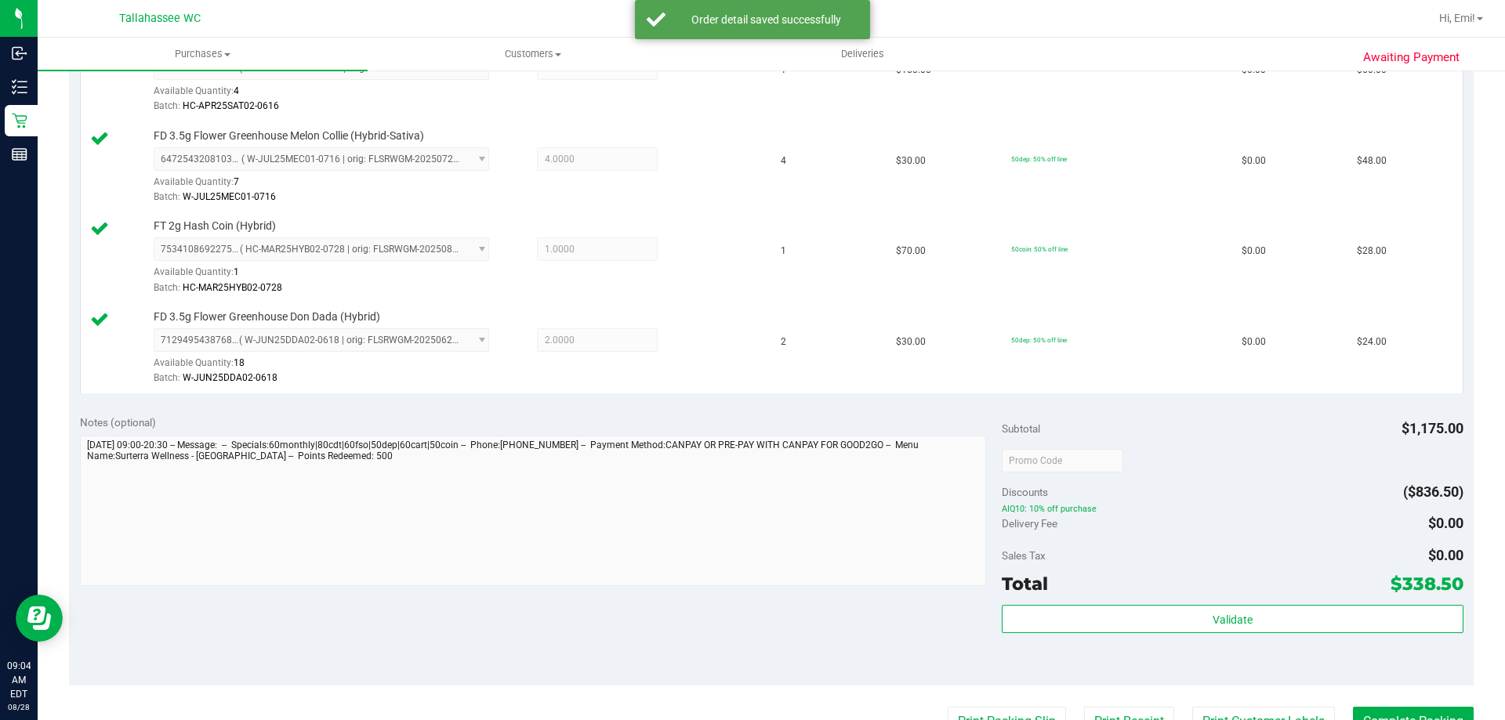
scroll to position [1646, 0]
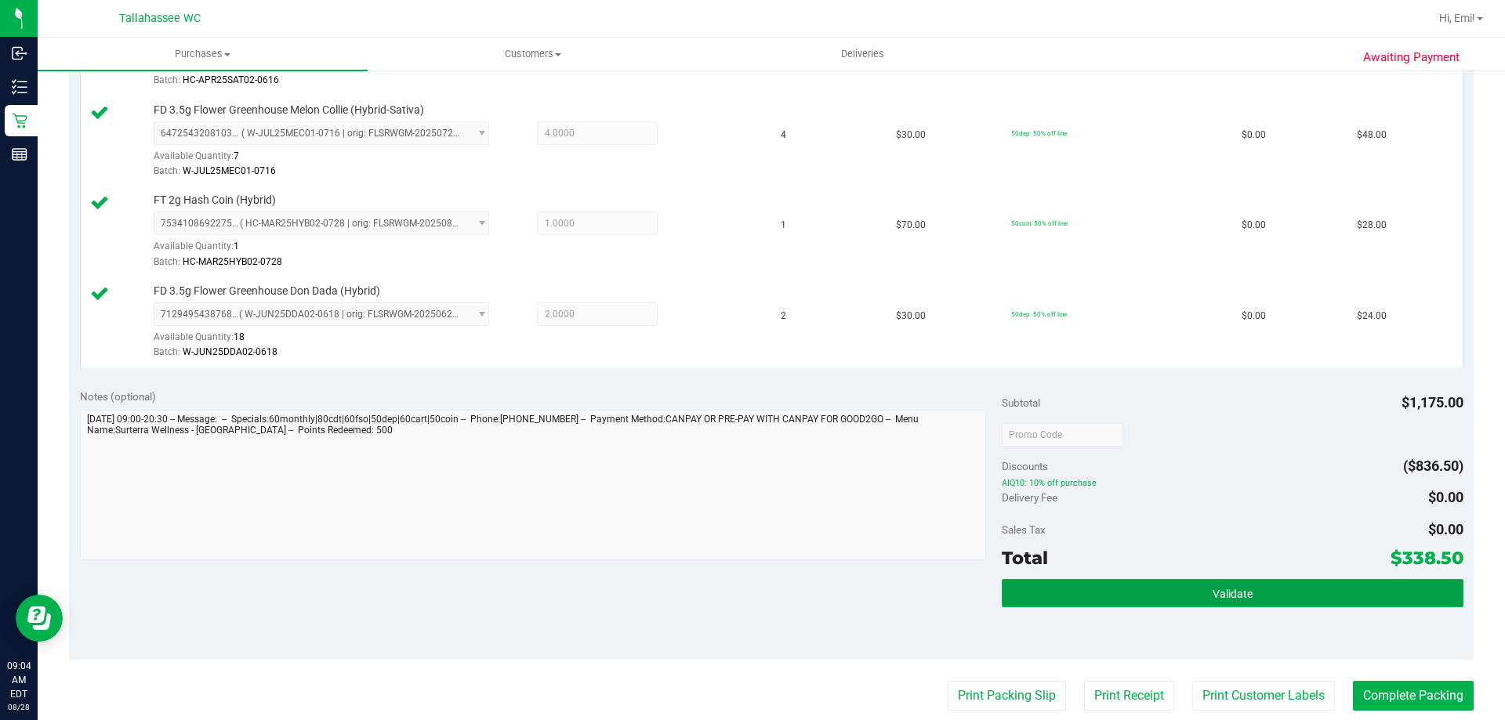
click at [1143, 581] on button "Validate" at bounding box center [1231, 593] width 461 height 28
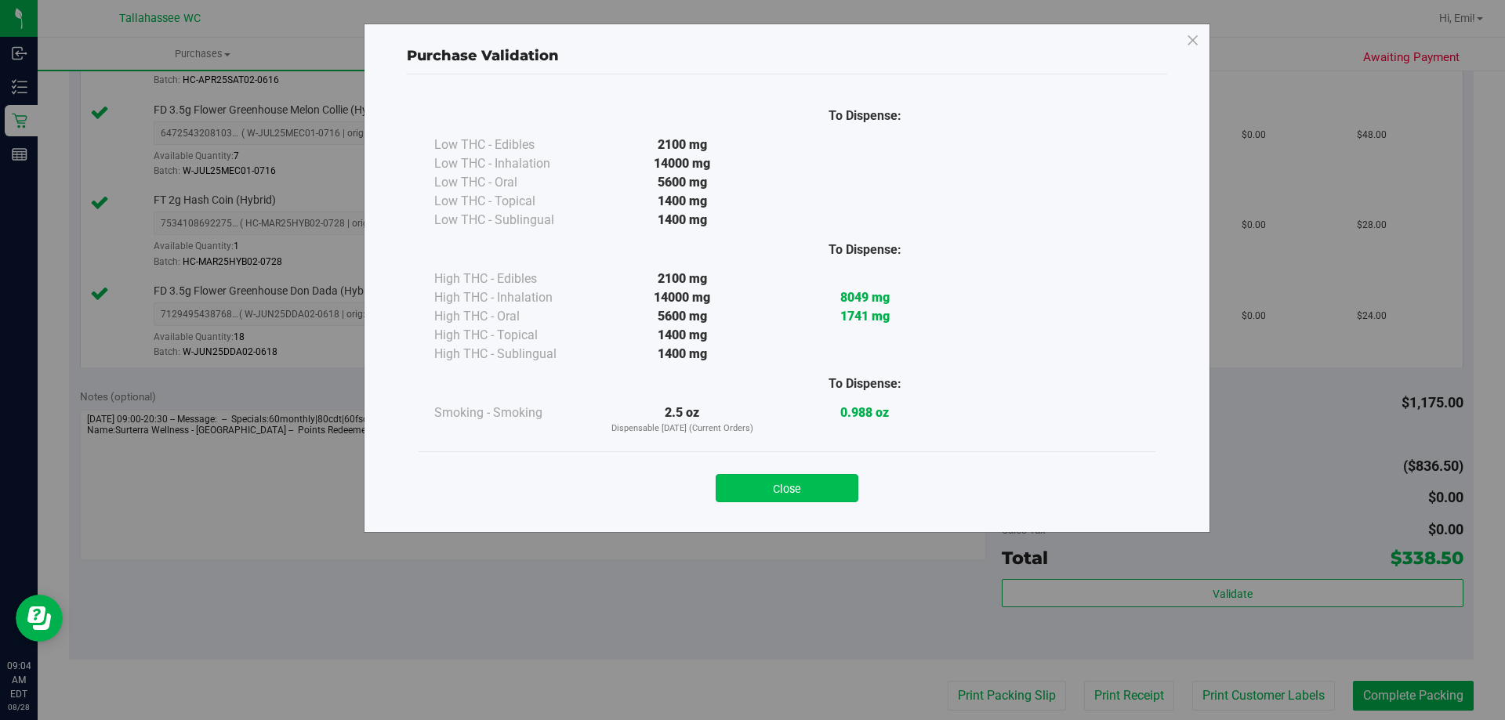
click at [817, 498] on button "Close" at bounding box center [786, 488] width 143 height 28
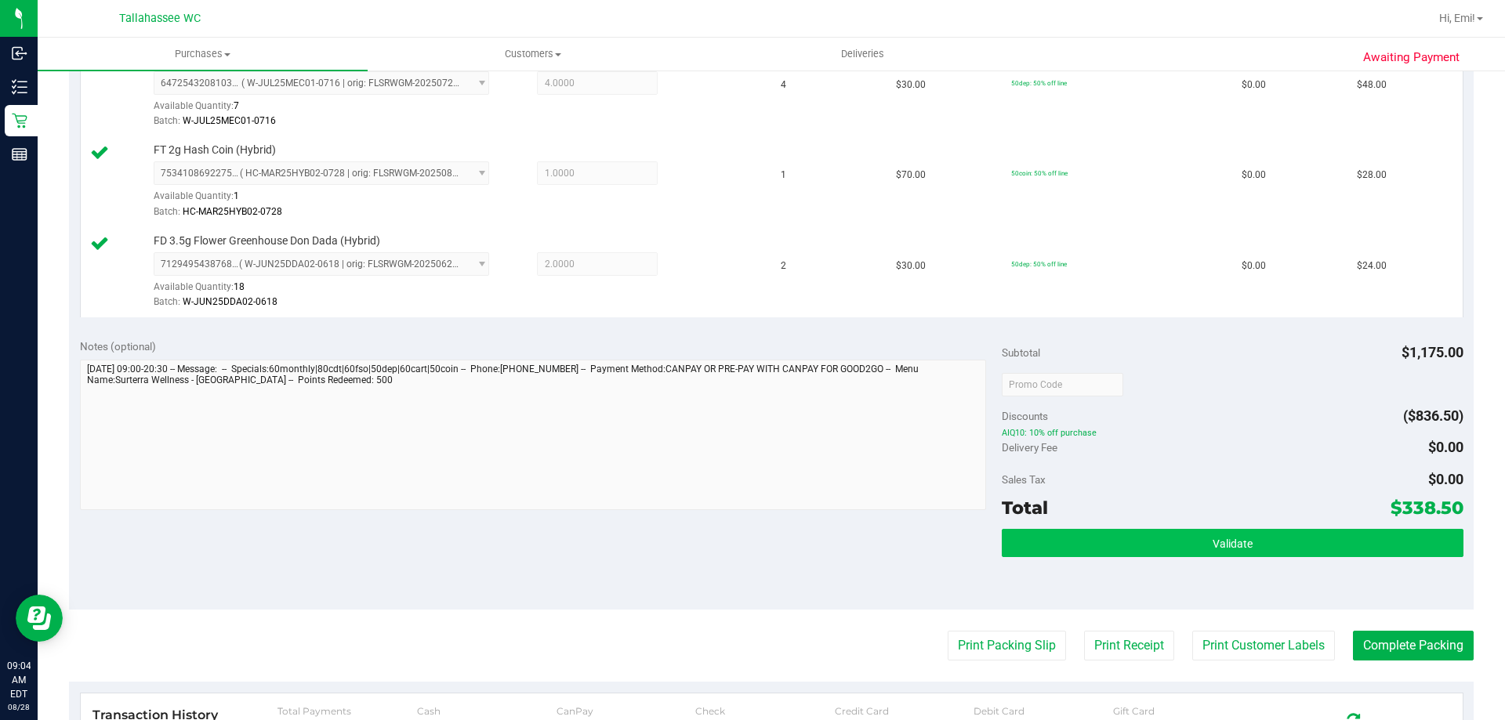
scroll to position [1724, 0]
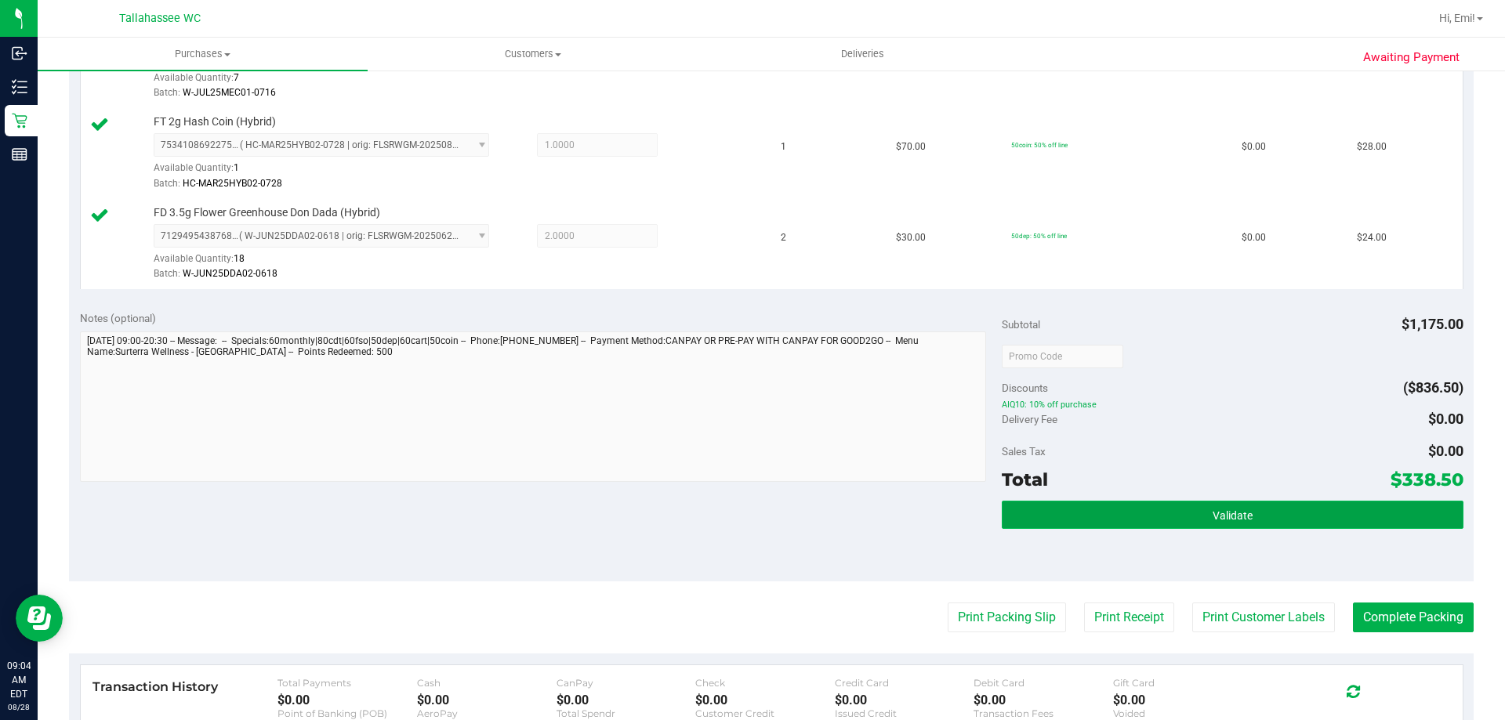
click at [1104, 521] on button "Validate" at bounding box center [1231, 515] width 461 height 28
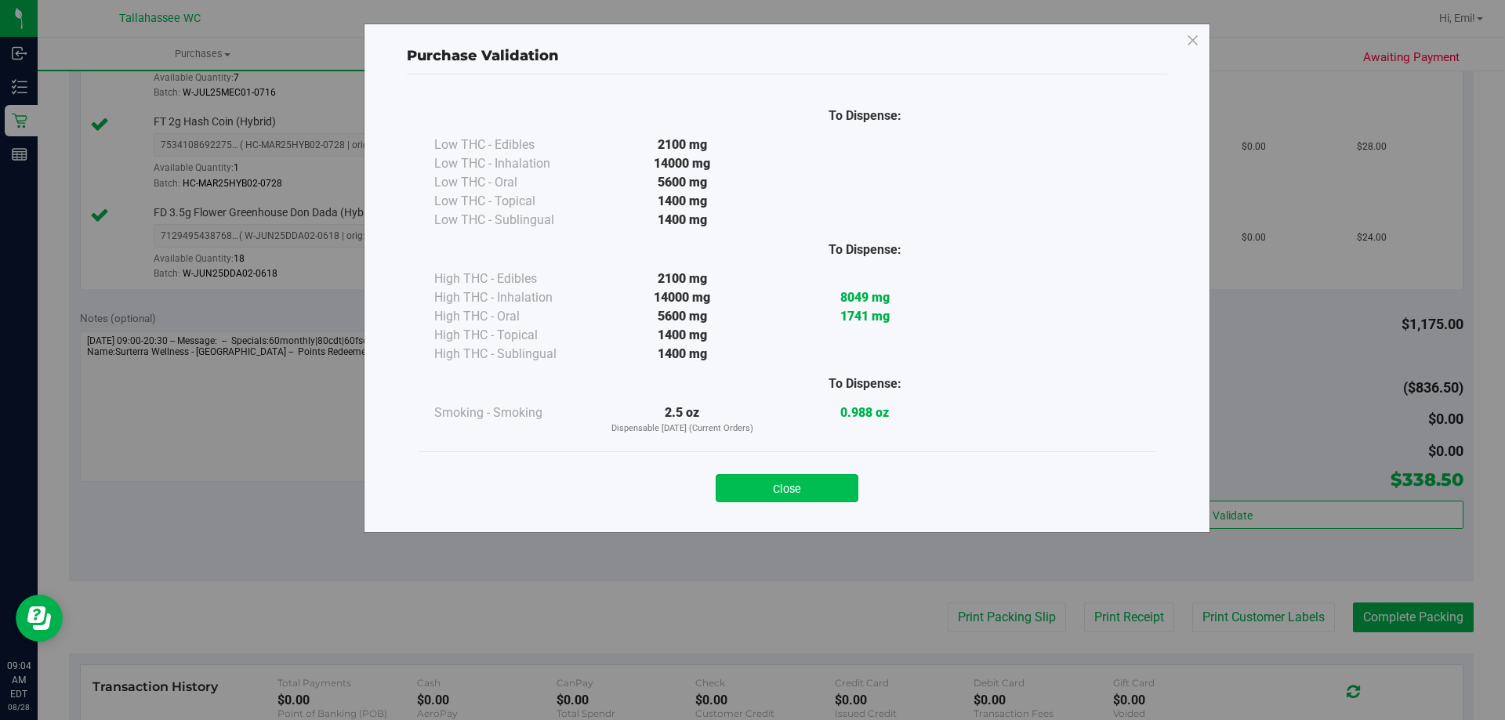
click at [825, 498] on button "Close" at bounding box center [786, 488] width 143 height 28
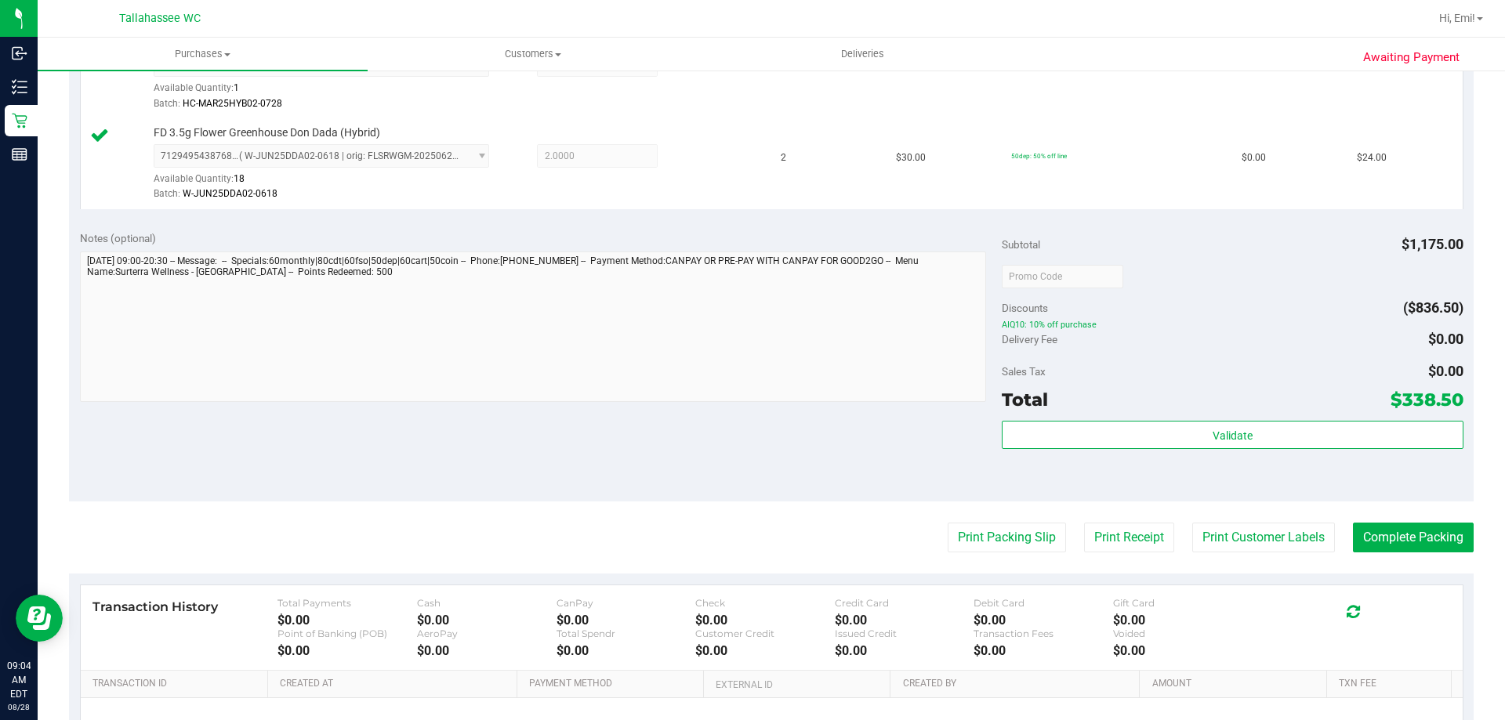
scroll to position [1881, 0]
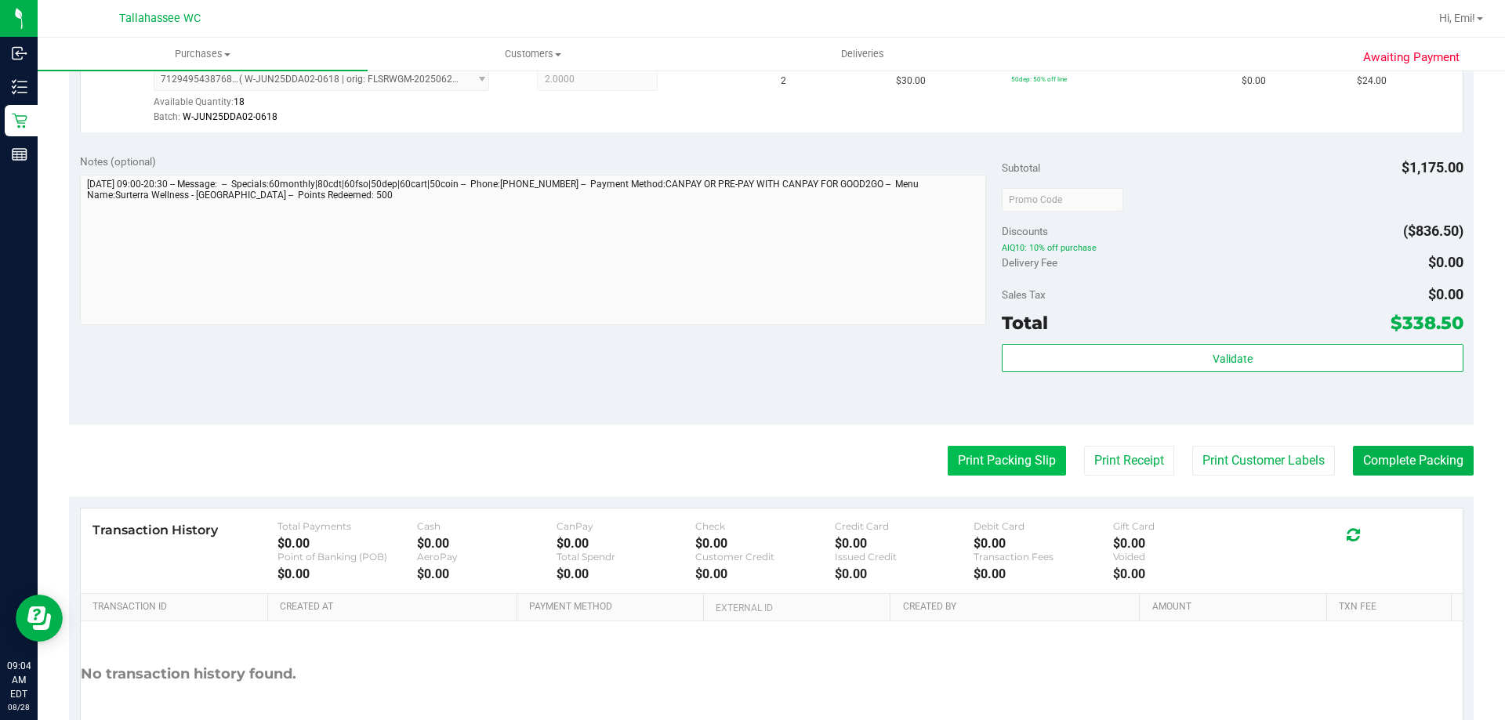
click at [994, 473] on button "Print Packing Slip" at bounding box center [1006, 461] width 118 height 30
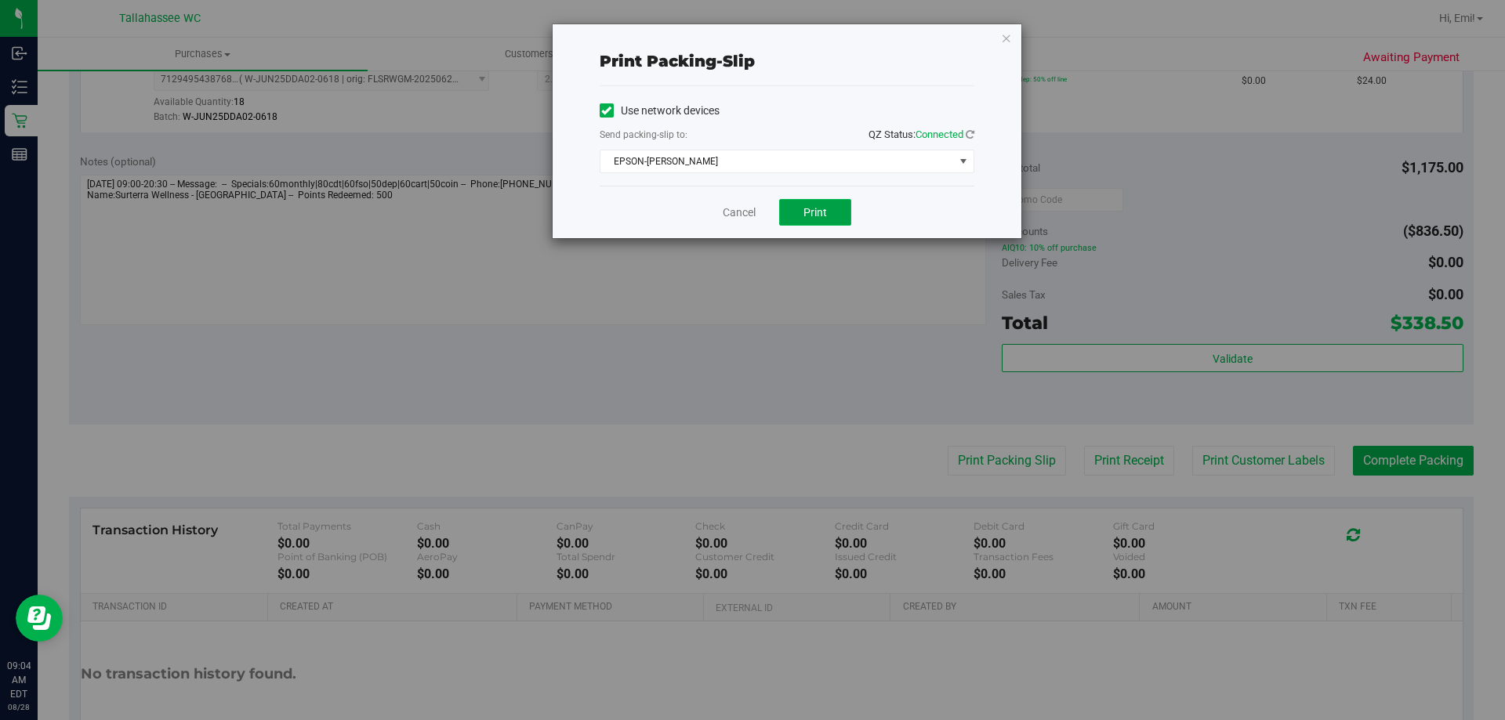
click at [812, 214] on span "Print" at bounding box center [815, 212] width 24 height 13
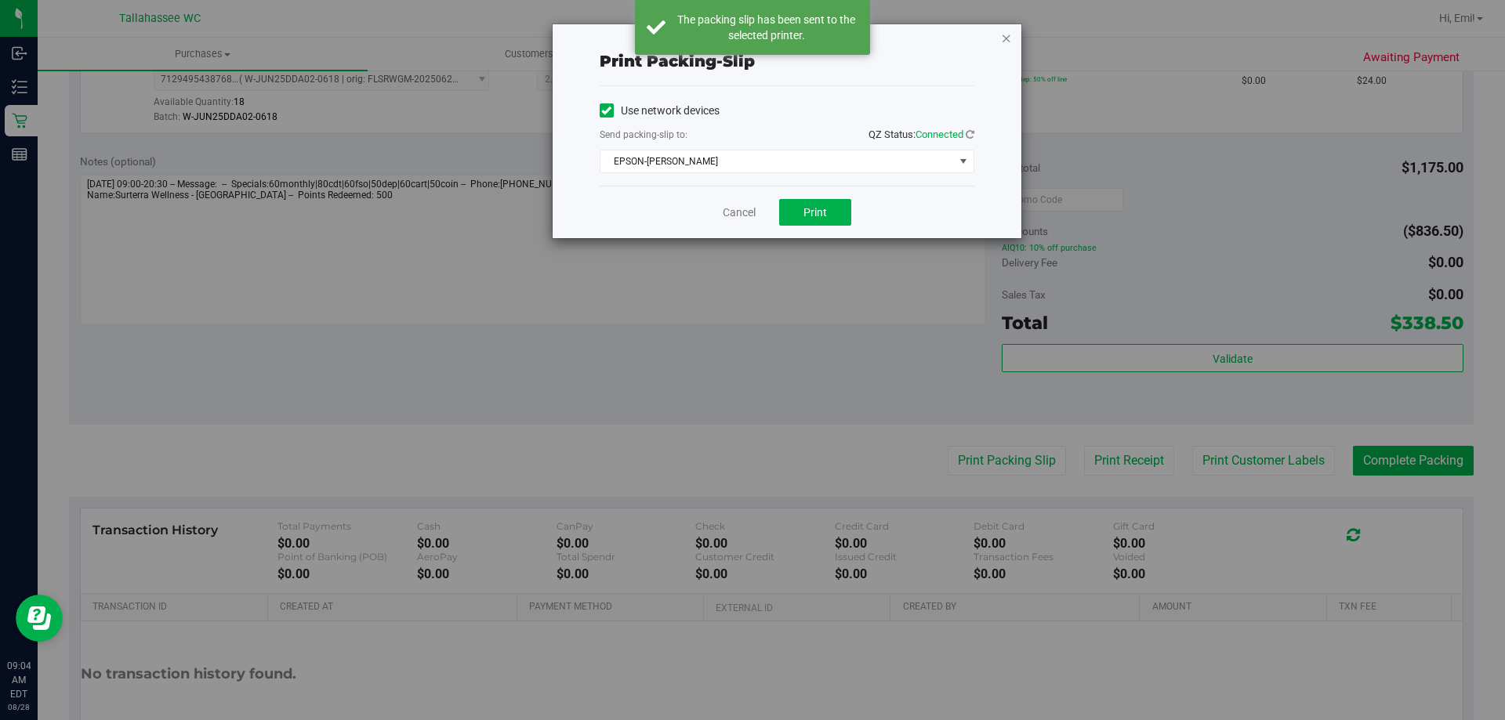
click at [1008, 34] on icon "button" at bounding box center [1006, 37] width 11 height 19
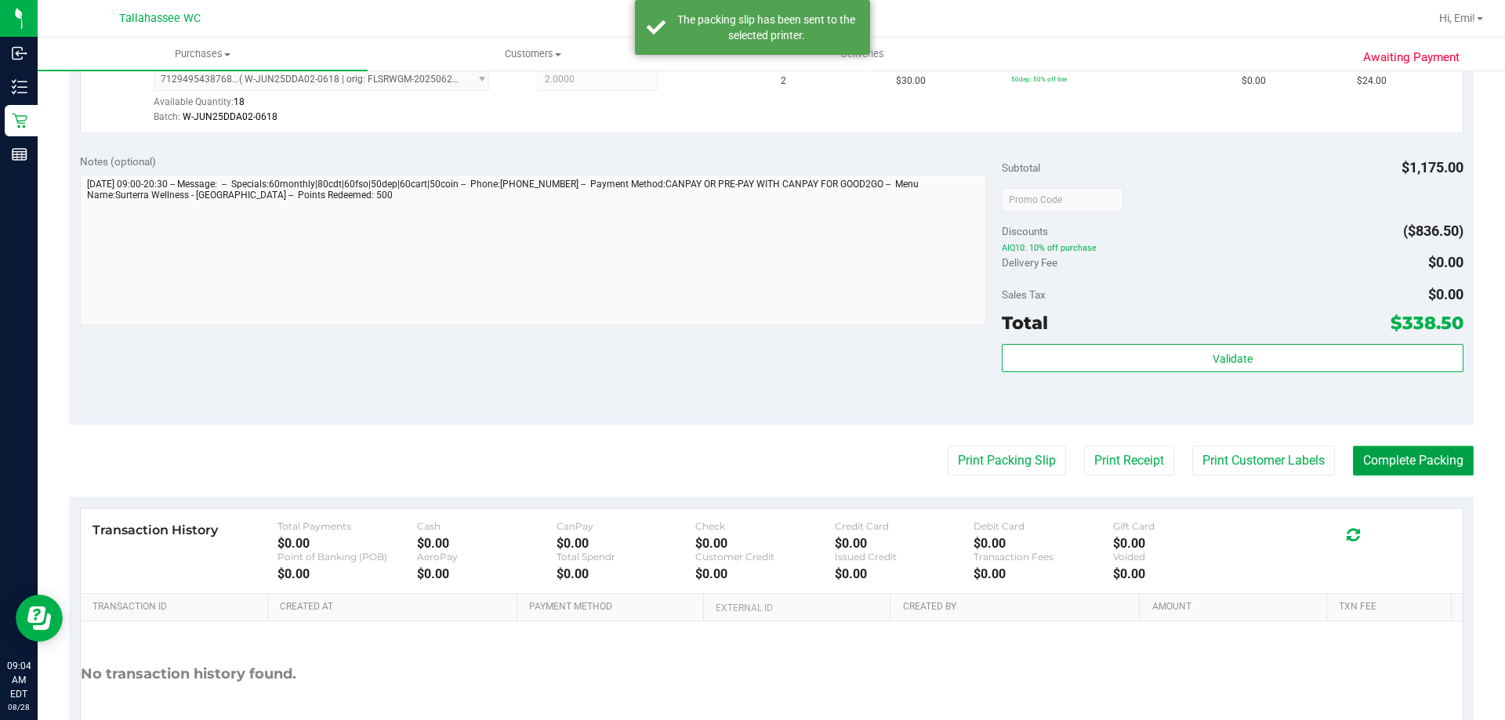
click at [1435, 447] on button "Complete Packing" at bounding box center [1413, 461] width 121 height 30
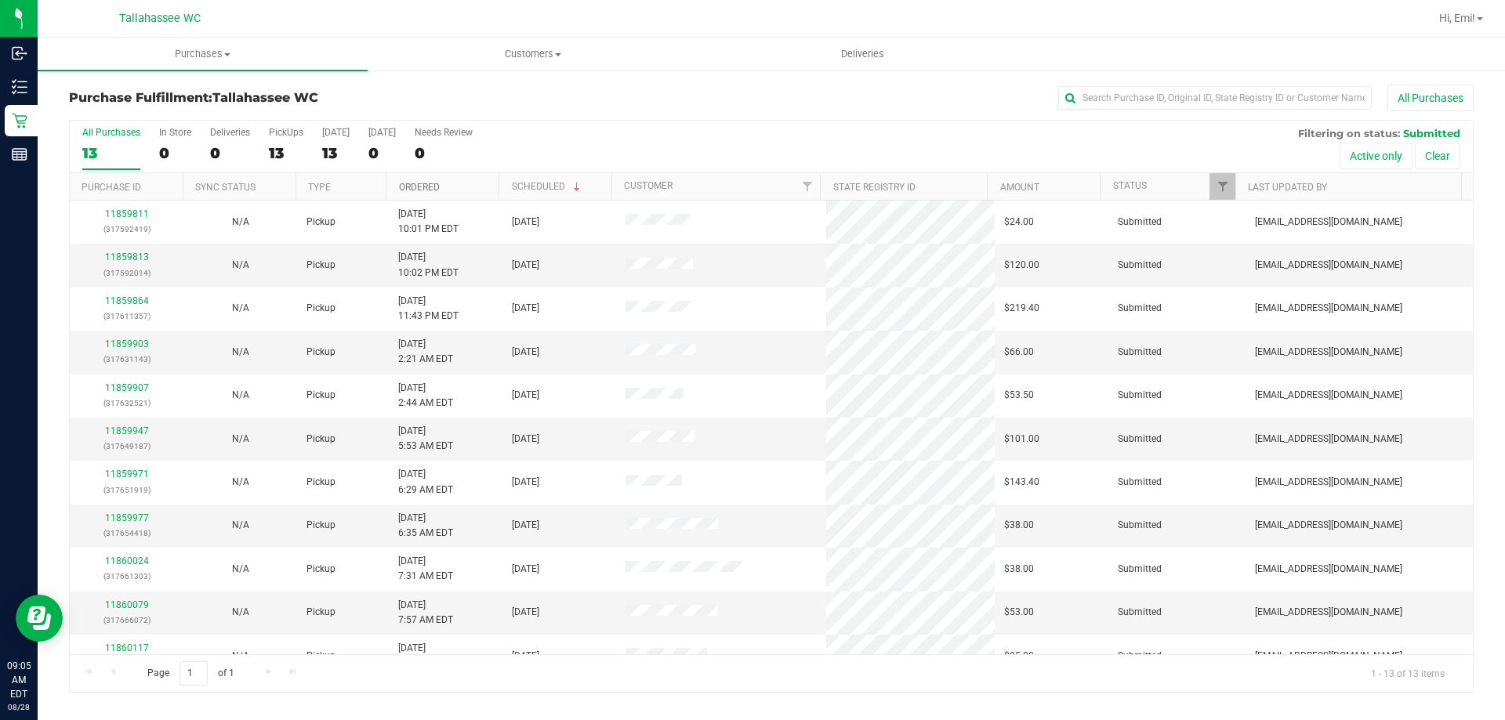
click at [410, 187] on link "Ordered" at bounding box center [419, 187] width 41 height 11
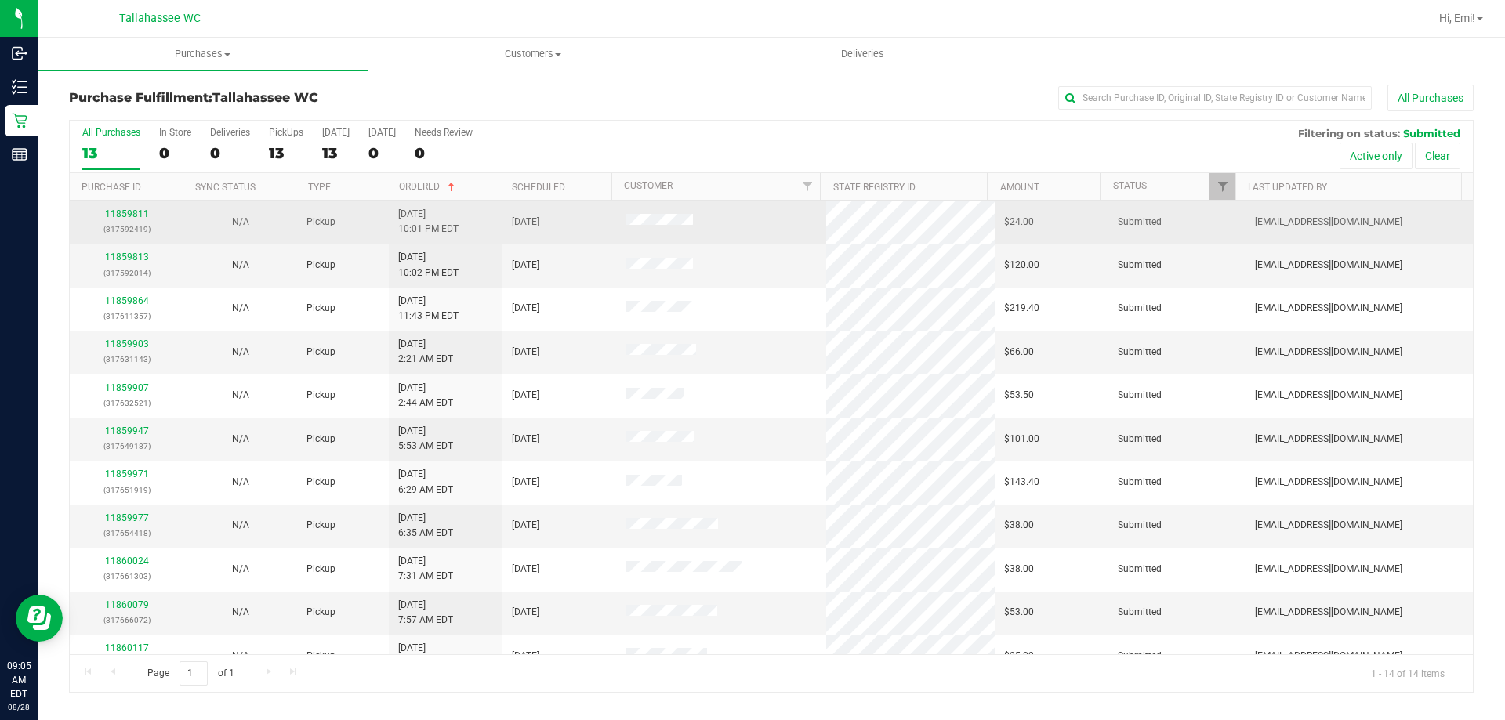
click at [144, 216] on link "11859811" at bounding box center [127, 213] width 44 height 11
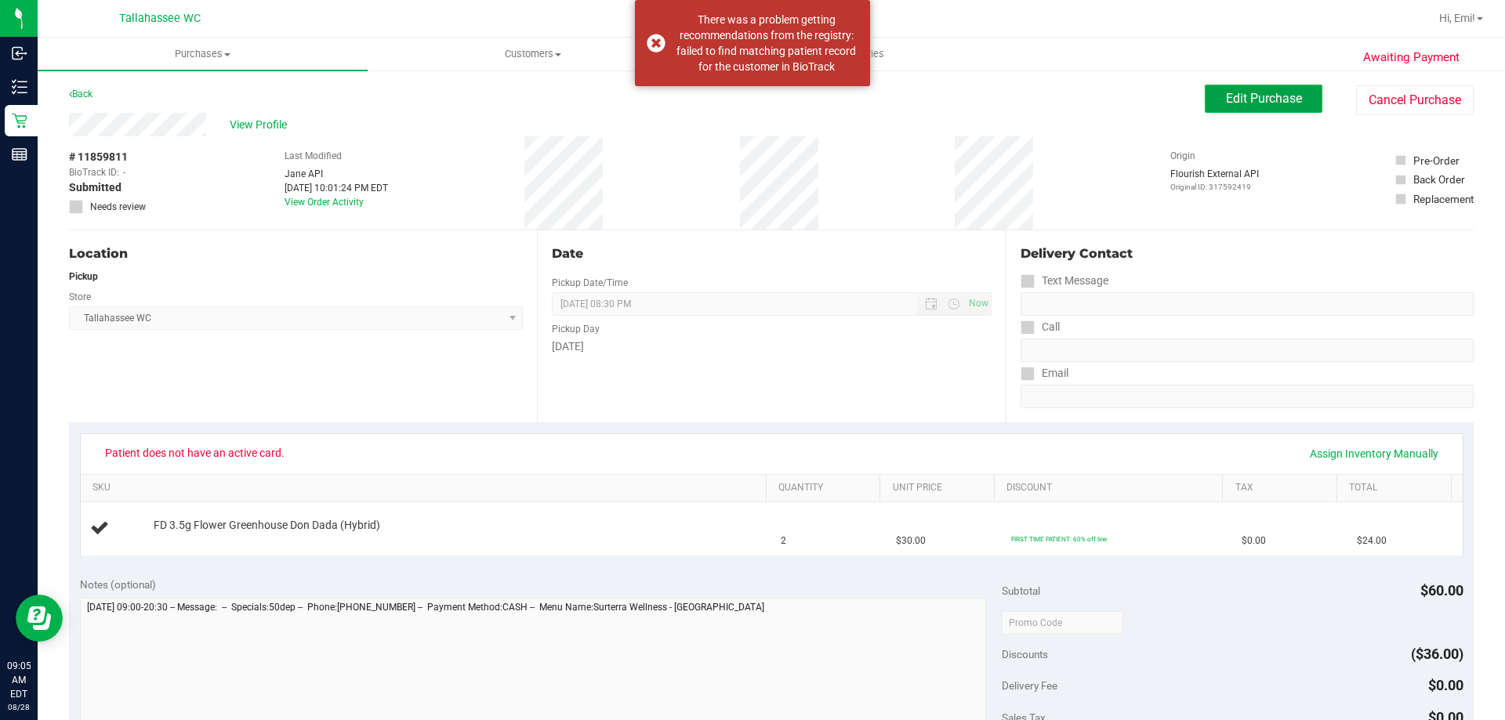
click at [1290, 111] on button "Edit Purchase" at bounding box center [1263, 99] width 118 height 28
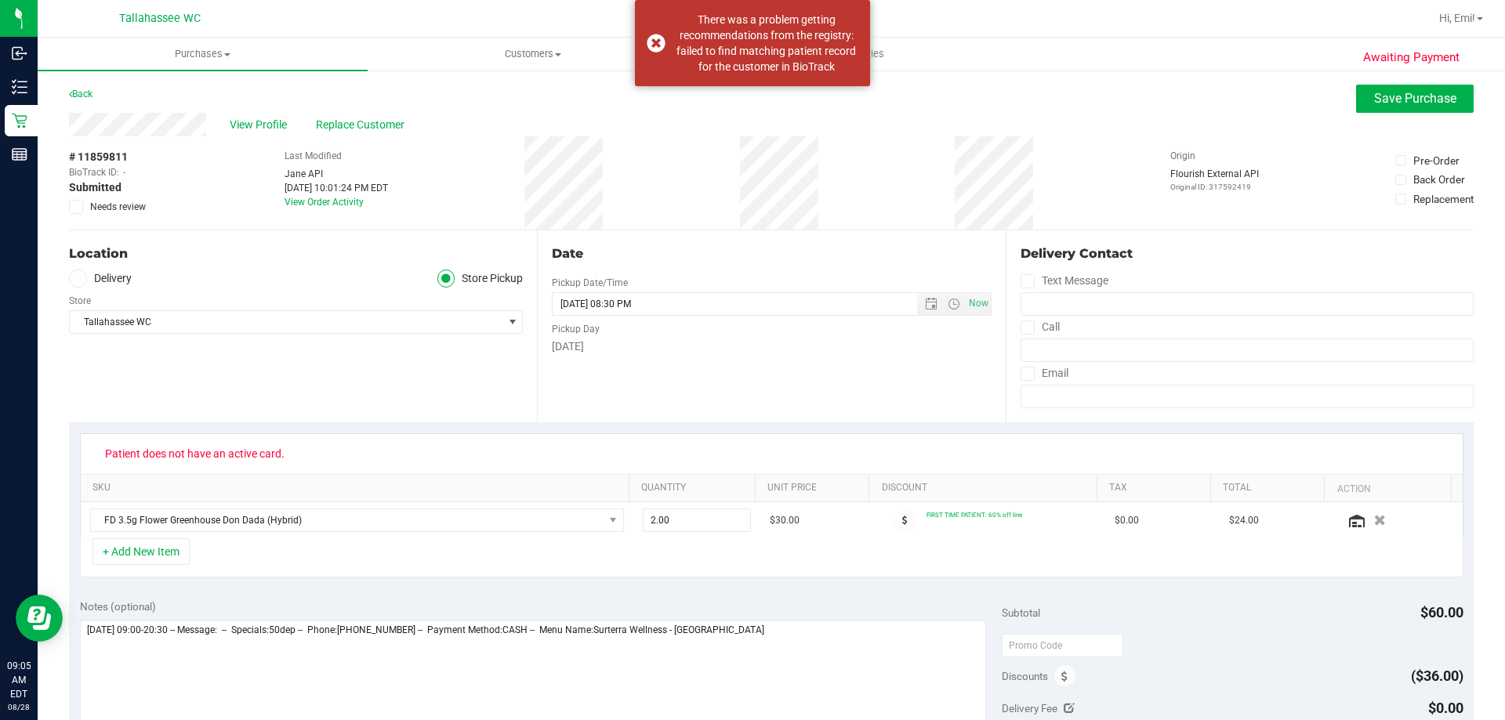
click at [72, 207] on icon at bounding box center [76, 207] width 10 height 0
click at [0, 0] on input "Needs review" at bounding box center [0, 0] width 0 height 0
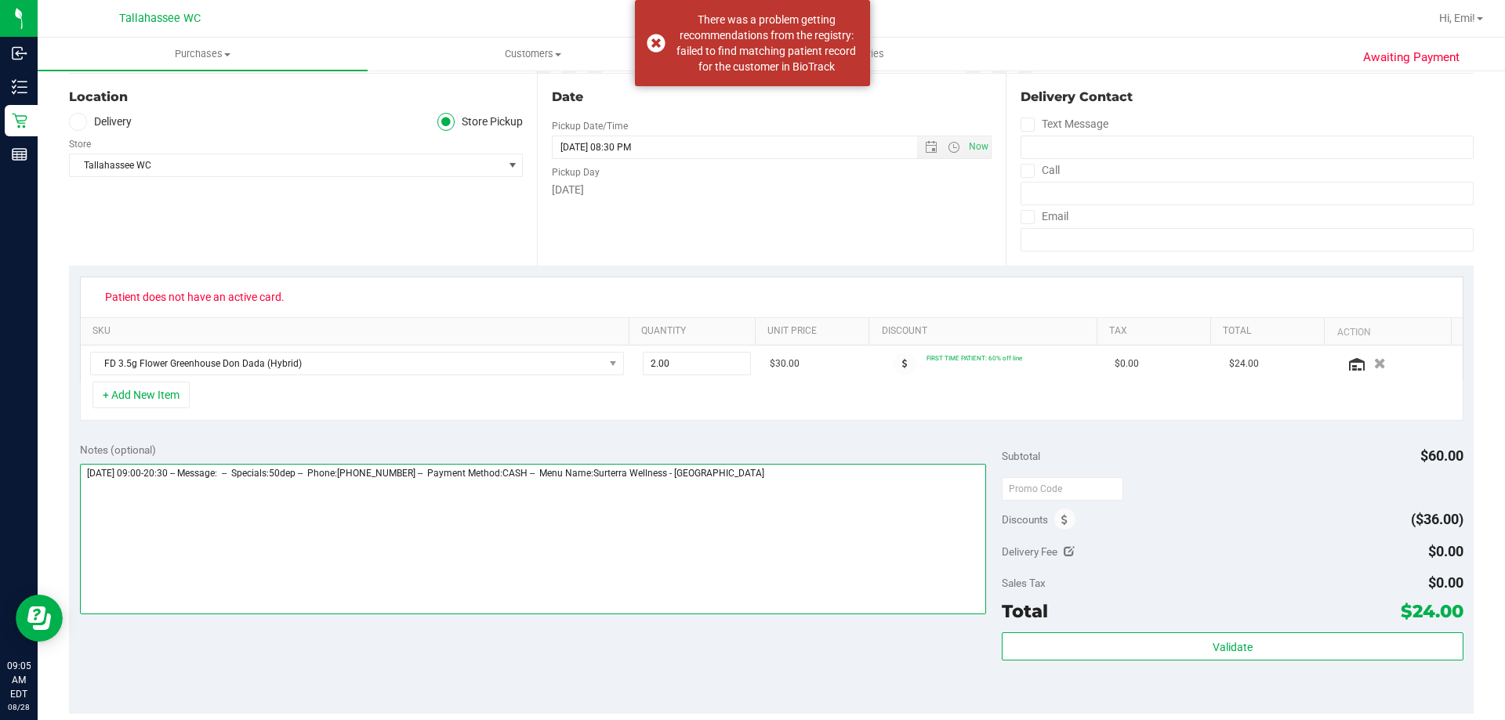
click at [871, 484] on textarea at bounding box center [533, 539] width 907 height 150
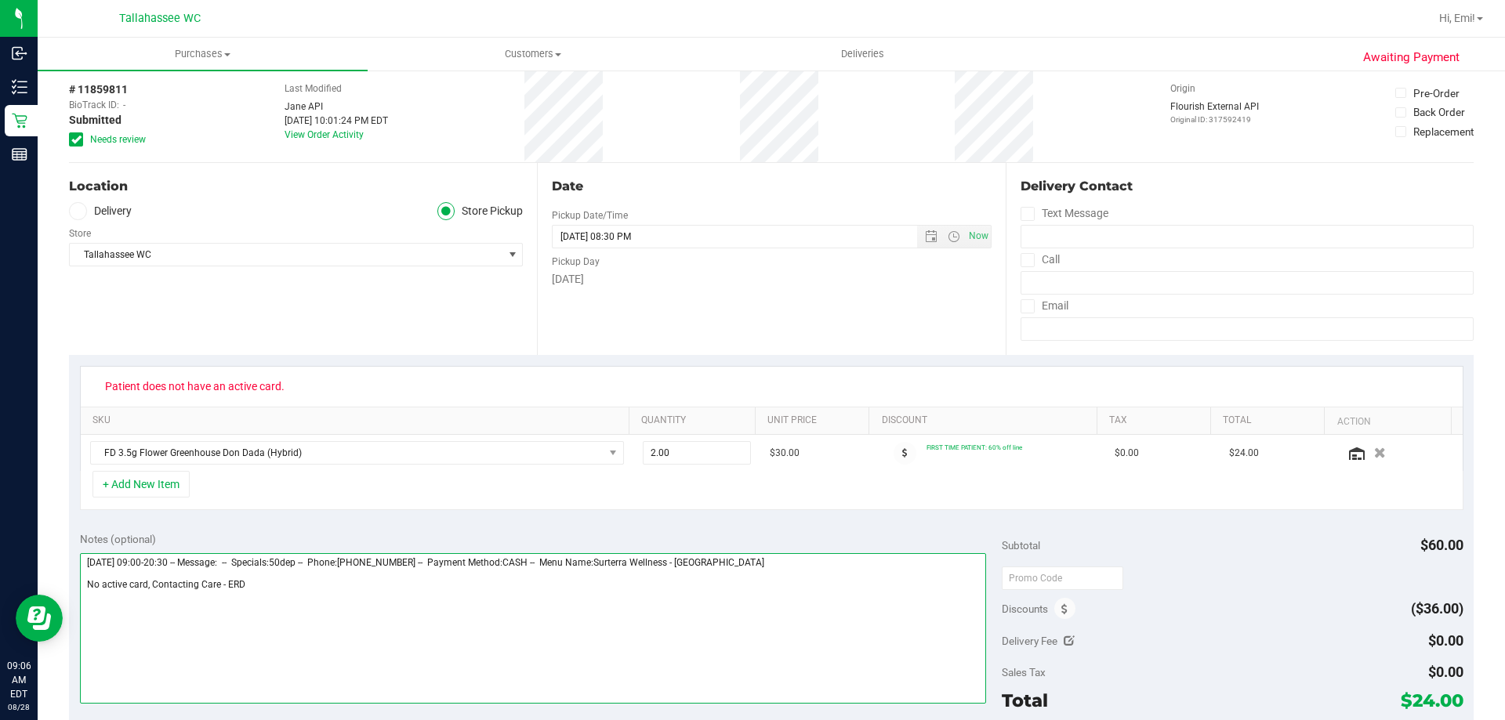
scroll to position [0, 0]
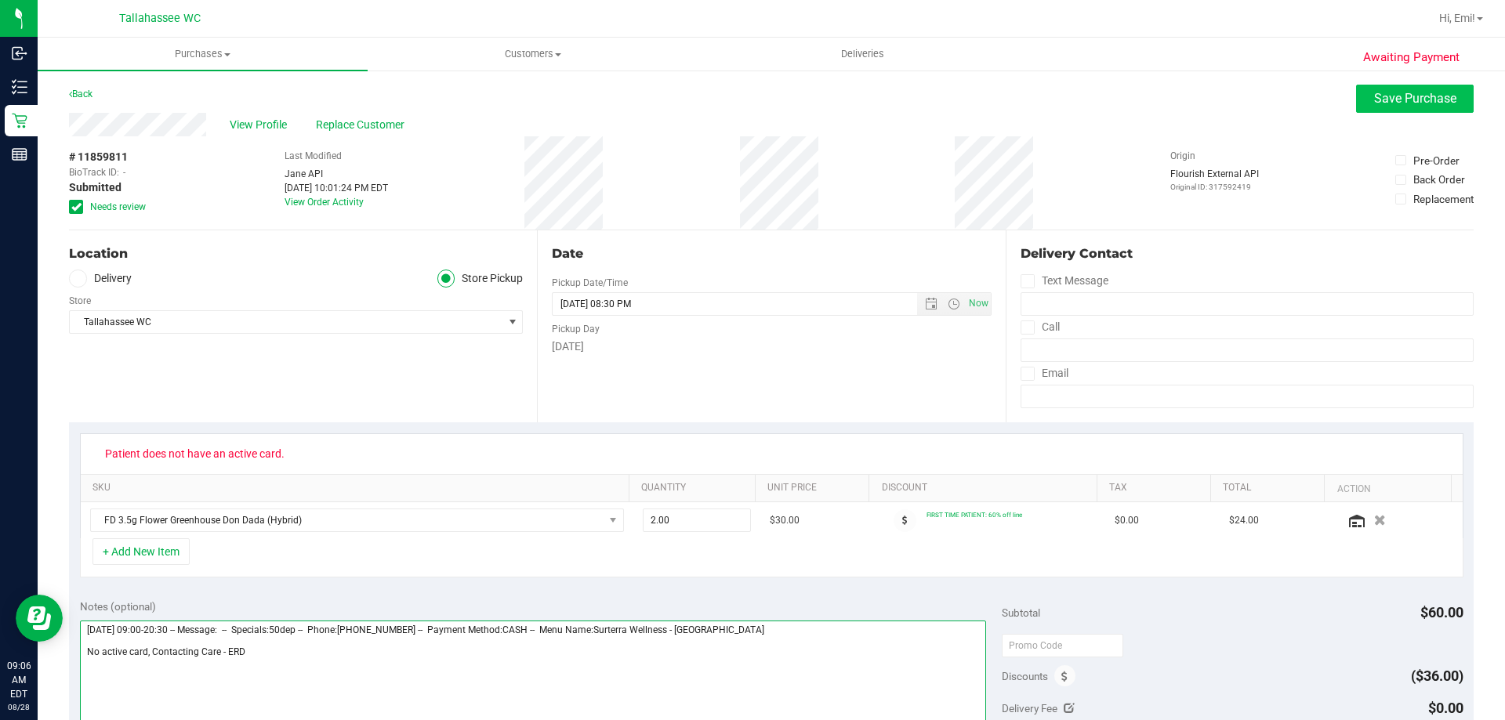
type textarea "Thursday 08/28/2025 09:00-20:30 -- Message: -- Specials:50dep -- Phone:85076616…"
click at [1387, 103] on span "Save Purchase" at bounding box center [1415, 98] width 82 height 15
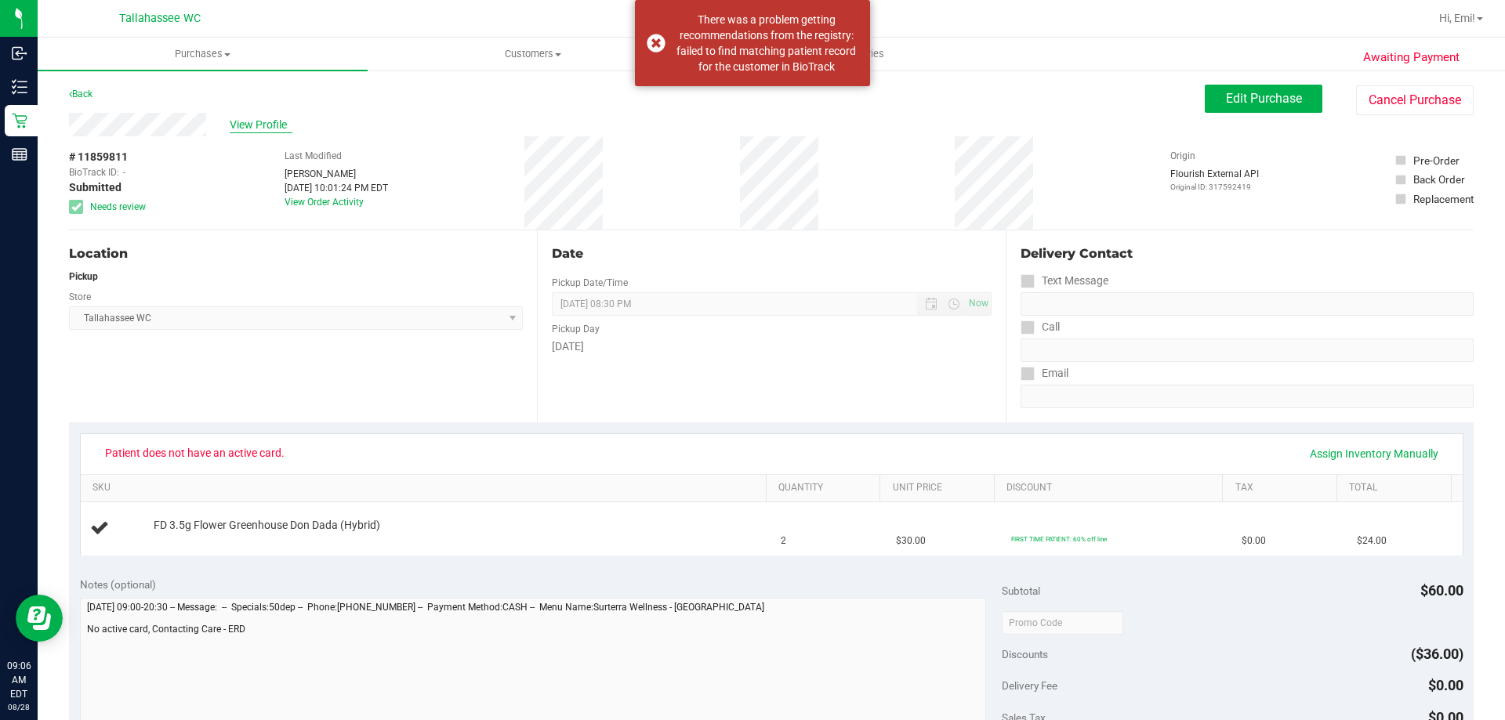
click at [249, 125] on span "View Profile" at bounding box center [261, 125] width 63 height 16
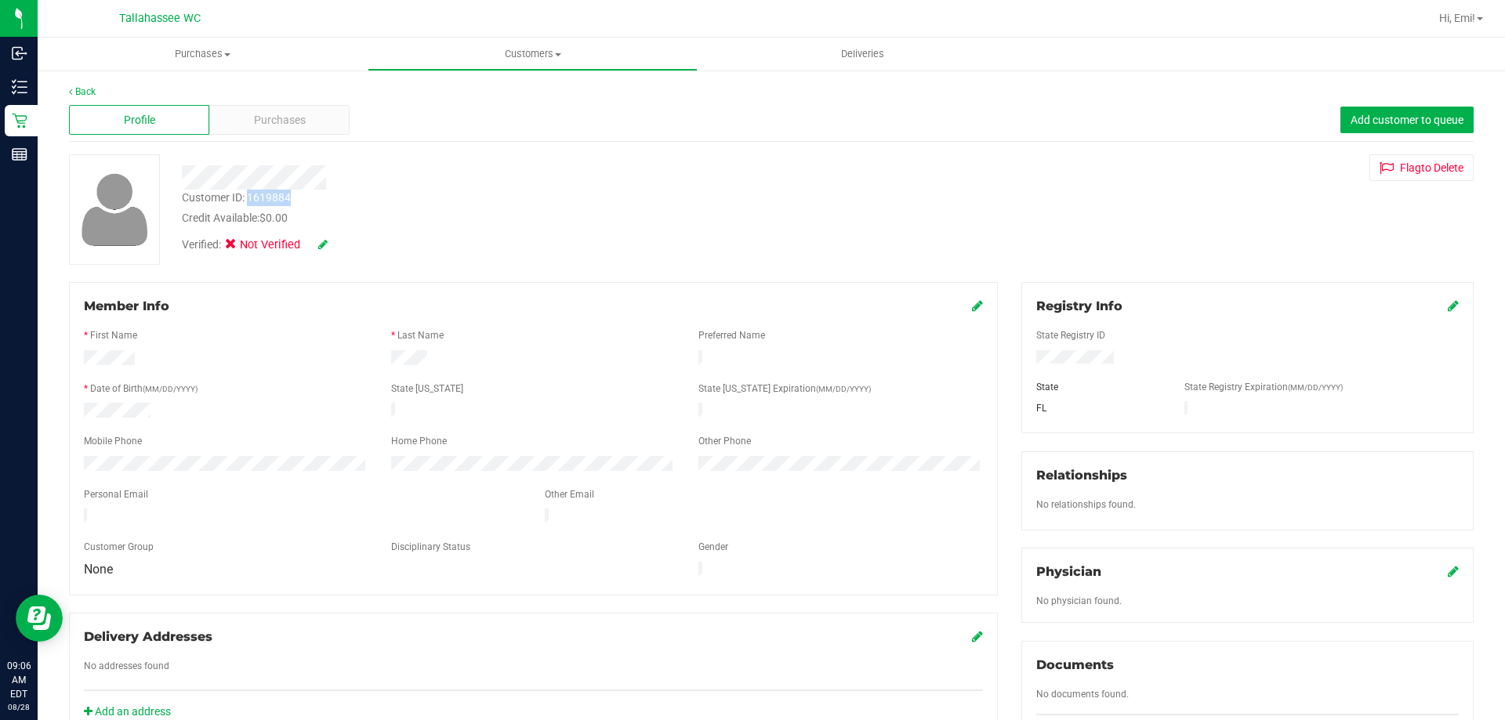
drag, startPoint x: 301, startPoint y: 196, endPoint x: 248, endPoint y: 202, distance: 52.9
click at [248, 202] on div "Customer ID: 1619884 Credit Available: $0.00" at bounding box center [527, 208] width 714 height 37
click at [412, 204] on div "Customer ID: 1619884 Credit Available: $0.00" at bounding box center [527, 208] width 714 height 37
drag, startPoint x: 357, startPoint y: 219, endPoint x: 347, endPoint y: 165, distance: 55.8
click at [357, 219] on div "Credit Available: $0.00" at bounding box center [527, 218] width 690 height 16
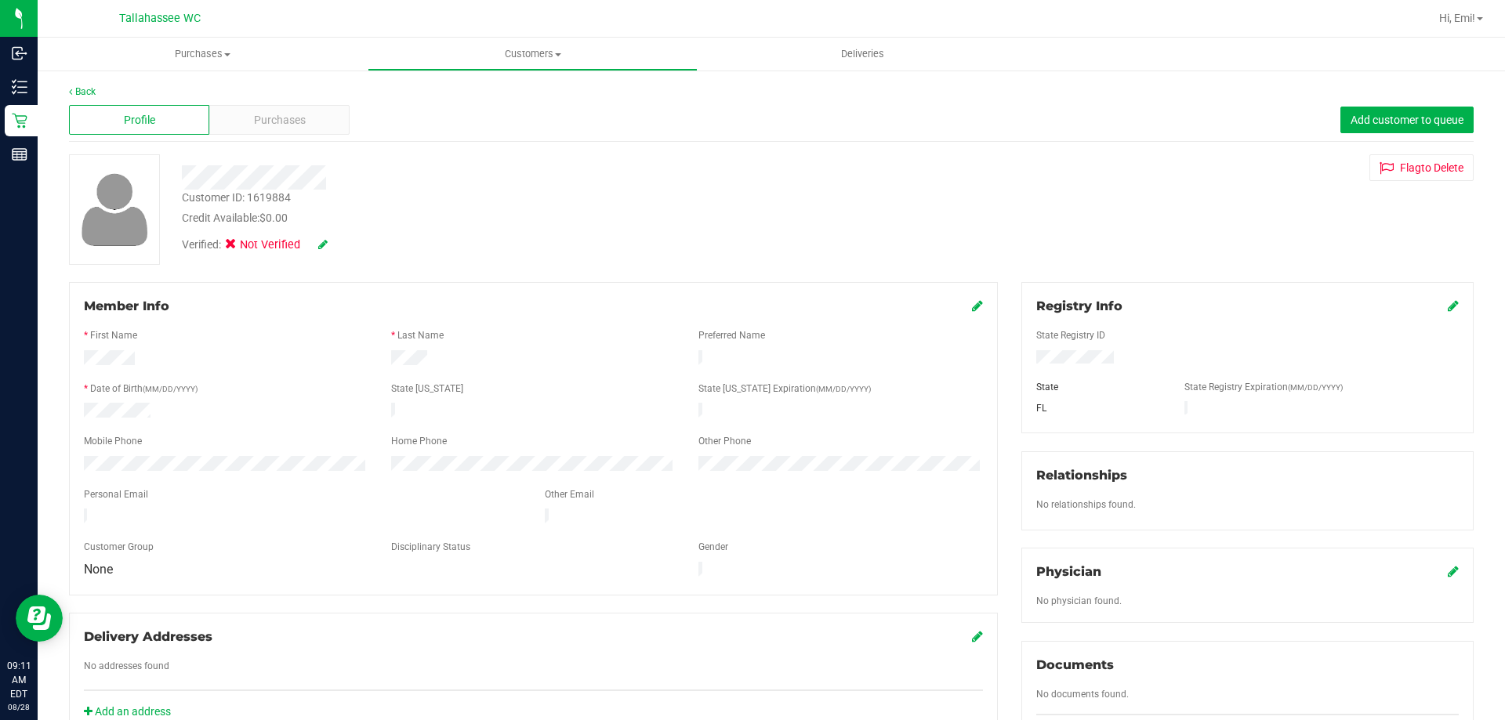
click at [560, 197] on div "Customer ID: 1619884 Credit Available: $0.00" at bounding box center [527, 208] width 714 height 37
click at [1433, 301] on div "Registry Info" at bounding box center [1247, 306] width 422 height 19
click at [1447, 307] on icon at bounding box center [1452, 305] width 11 height 13
click at [884, 357] on div "Member Info * First Name * Last Name Preferred Name * Date of Birth (MM/DD/YYYY…" at bounding box center [771, 686] width 1428 height 808
click at [1219, 320] on div at bounding box center [1247, 322] width 422 height 13
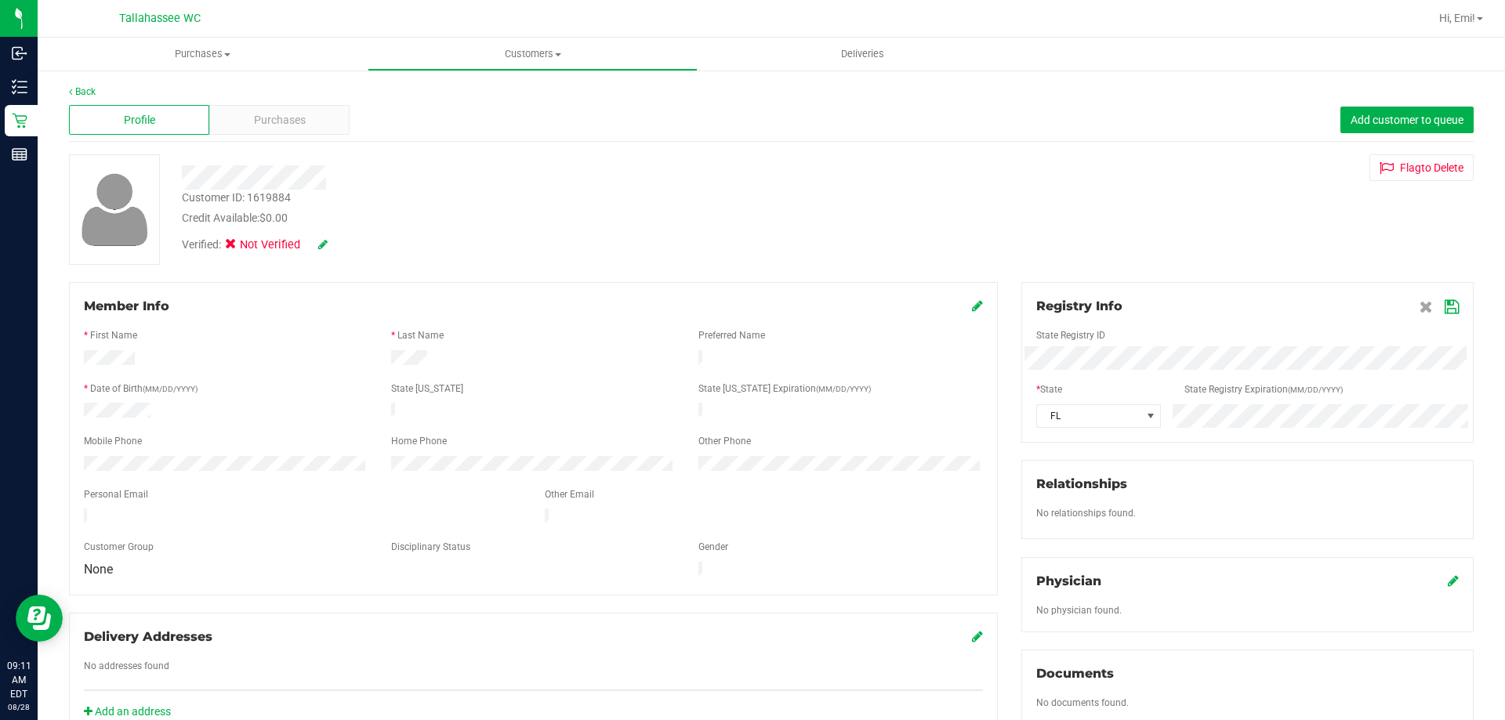
click at [1444, 309] on icon at bounding box center [1451, 307] width 14 height 13
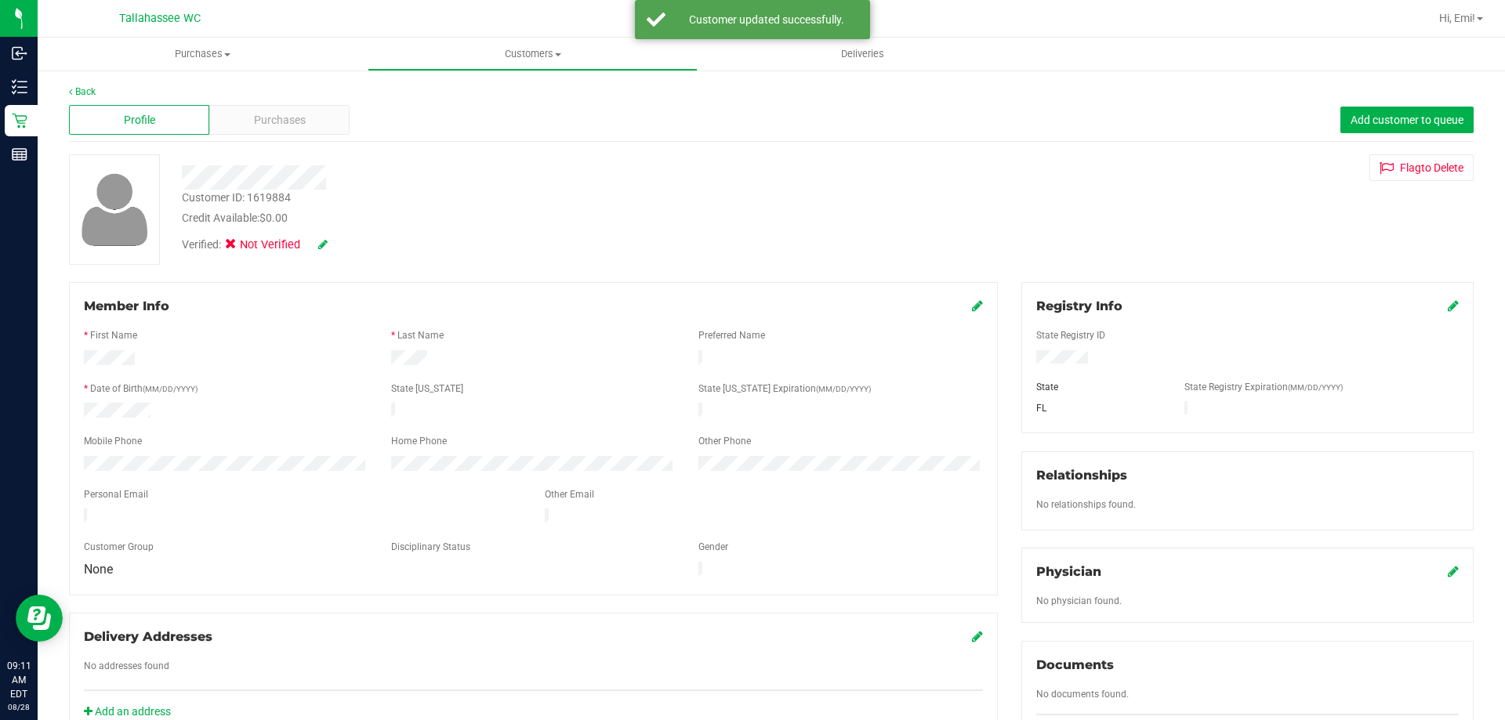
click at [1125, 237] on div "Customer ID: 1619884 Credit Available: $0.00 Verified: Not Verified Flag to Del…" at bounding box center [771, 209] width 1428 height 110
click at [327, 239] on icon at bounding box center [322, 244] width 9 height 11
click at [241, 247] on span at bounding box center [235, 247] width 14 height 14
click at [0, 0] on input "Medical" at bounding box center [0, 0] width 0 height 0
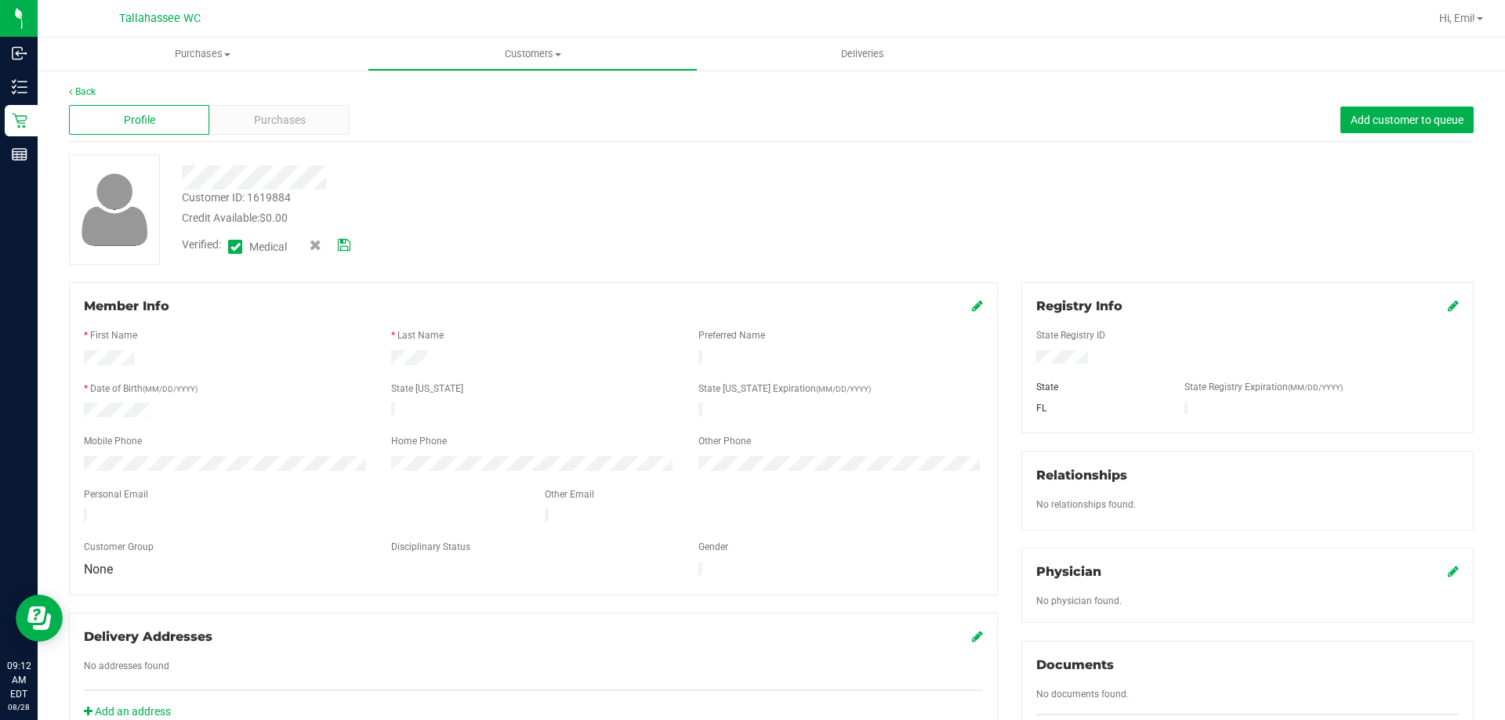
click at [531, 226] on div "Verified: Medical" at bounding box center [527, 245] width 714 height 38
click at [661, 213] on div "Credit Available: $0.00" at bounding box center [527, 218] width 690 height 16
click at [742, 194] on div "Customer ID: 1619884 Credit Available: $0.00" at bounding box center [527, 208] width 714 height 37
click at [84, 87] on link "Back" at bounding box center [82, 91] width 27 height 11
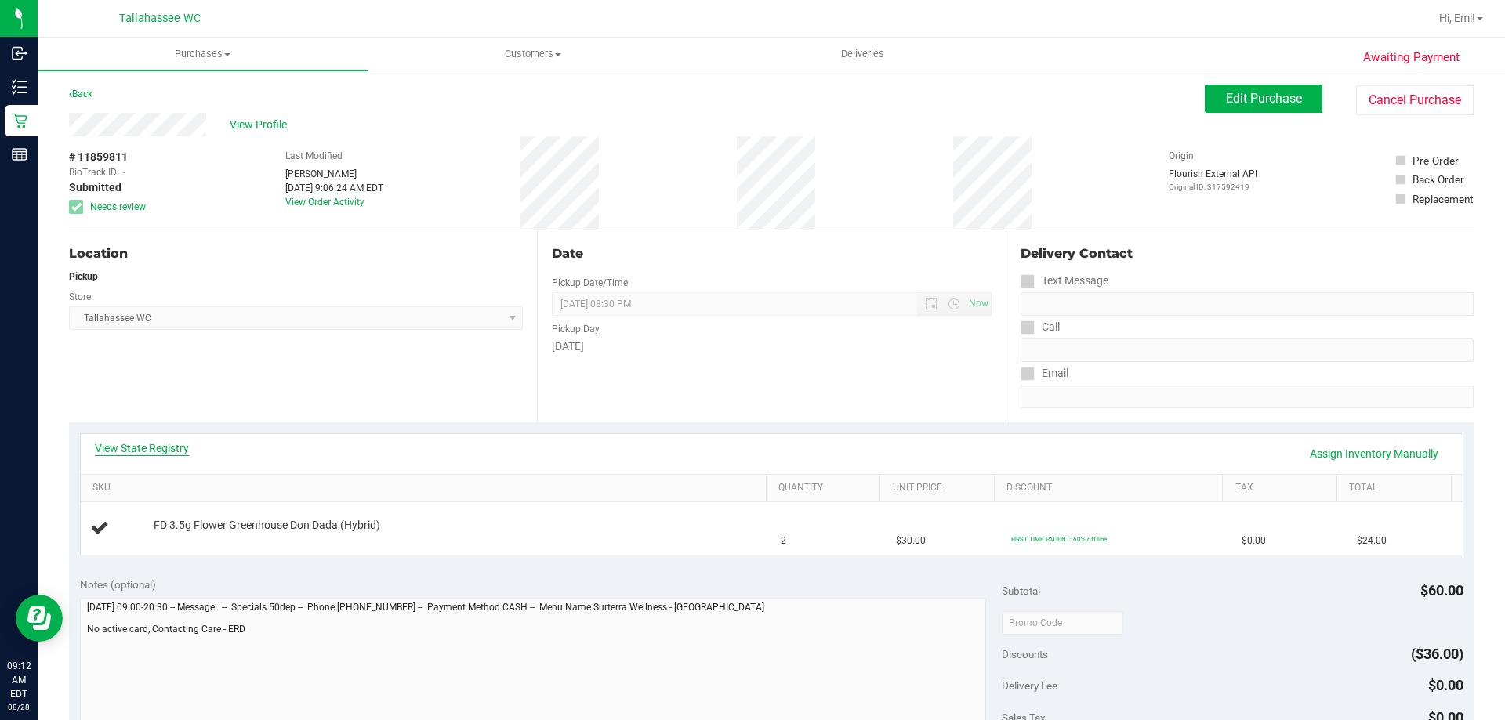
click at [138, 447] on link "View State Registry" at bounding box center [142, 448] width 94 height 16
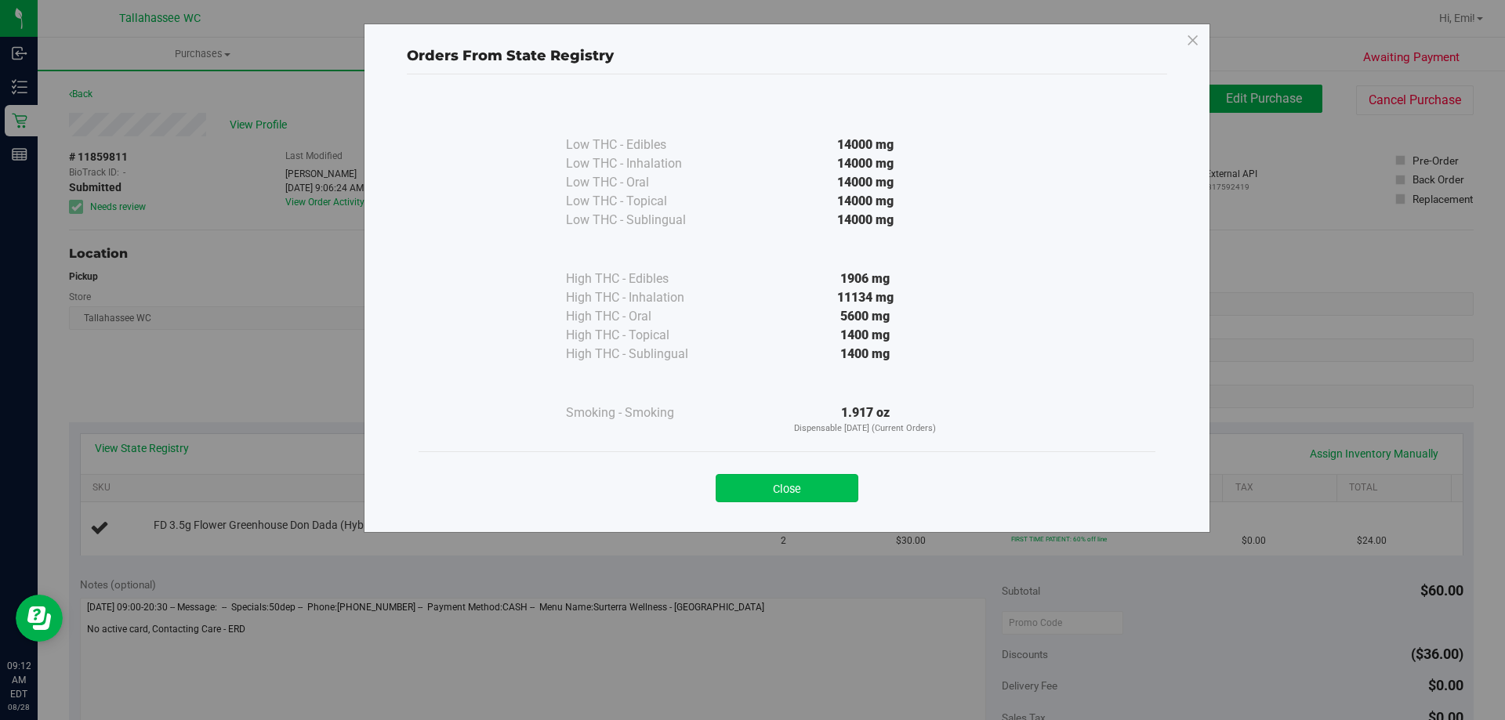
click at [787, 494] on button "Close" at bounding box center [786, 488] width 143 height 28
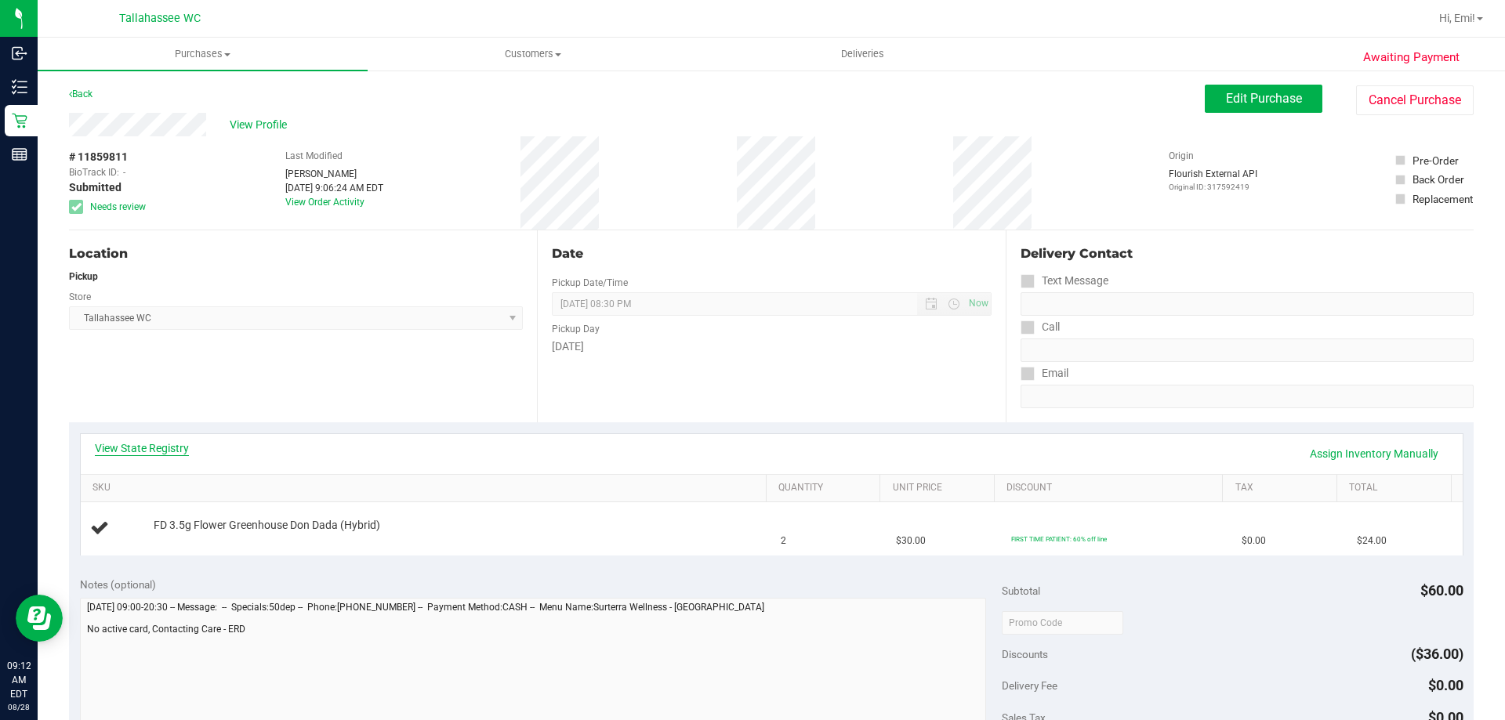
click at [164, 452] on link "View State Registry" at bounding box center [142, 448] width 94 height 16
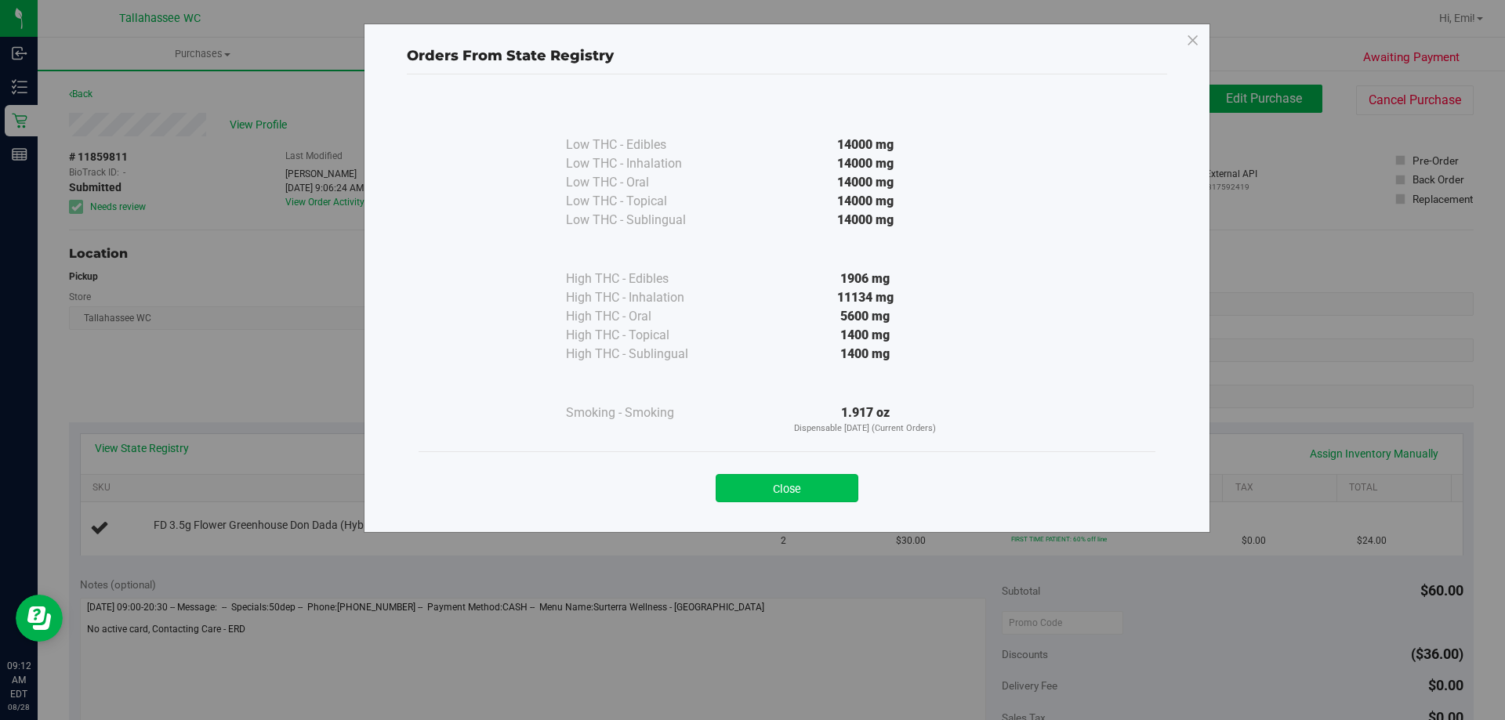
click at [752, 502] on button "Close" at bounding box center [786, 488] width 143 height 28
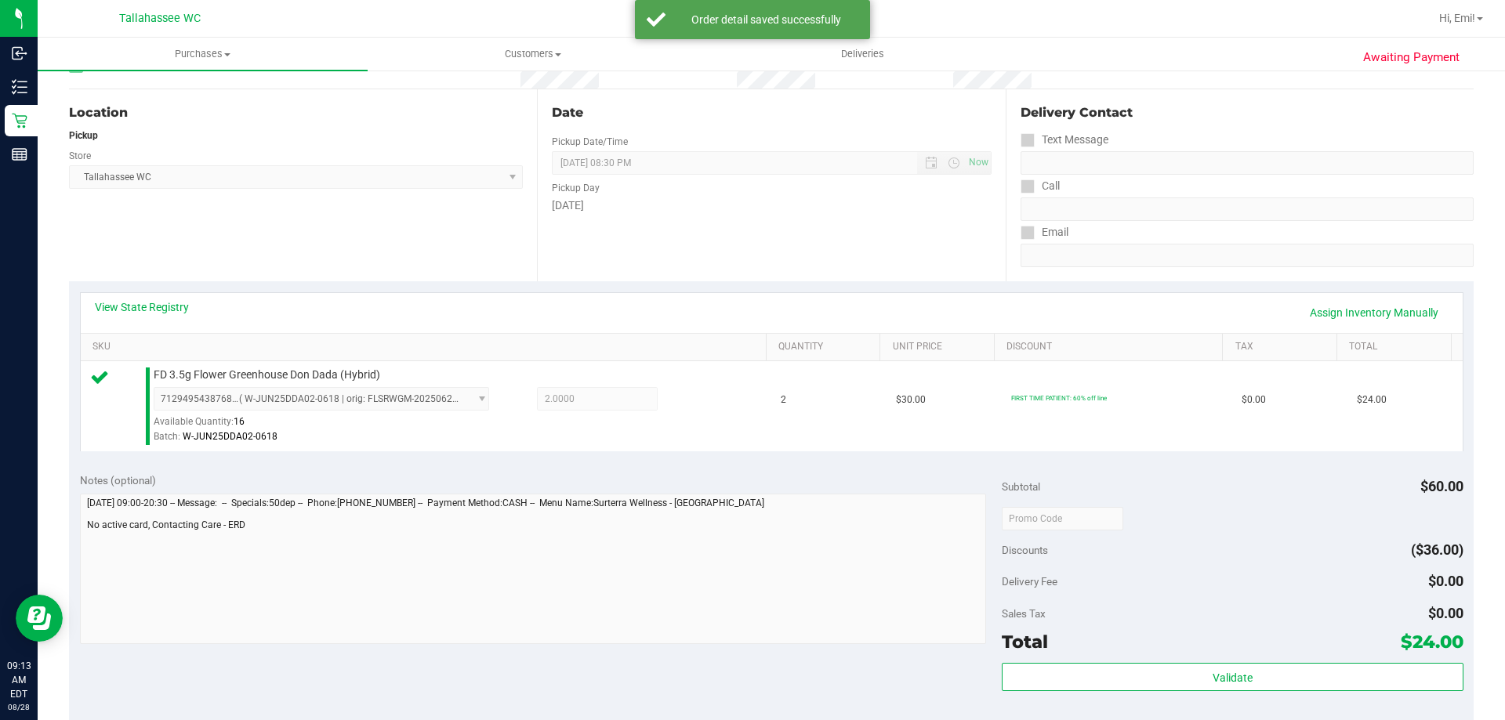
scroll to position [313, 0]
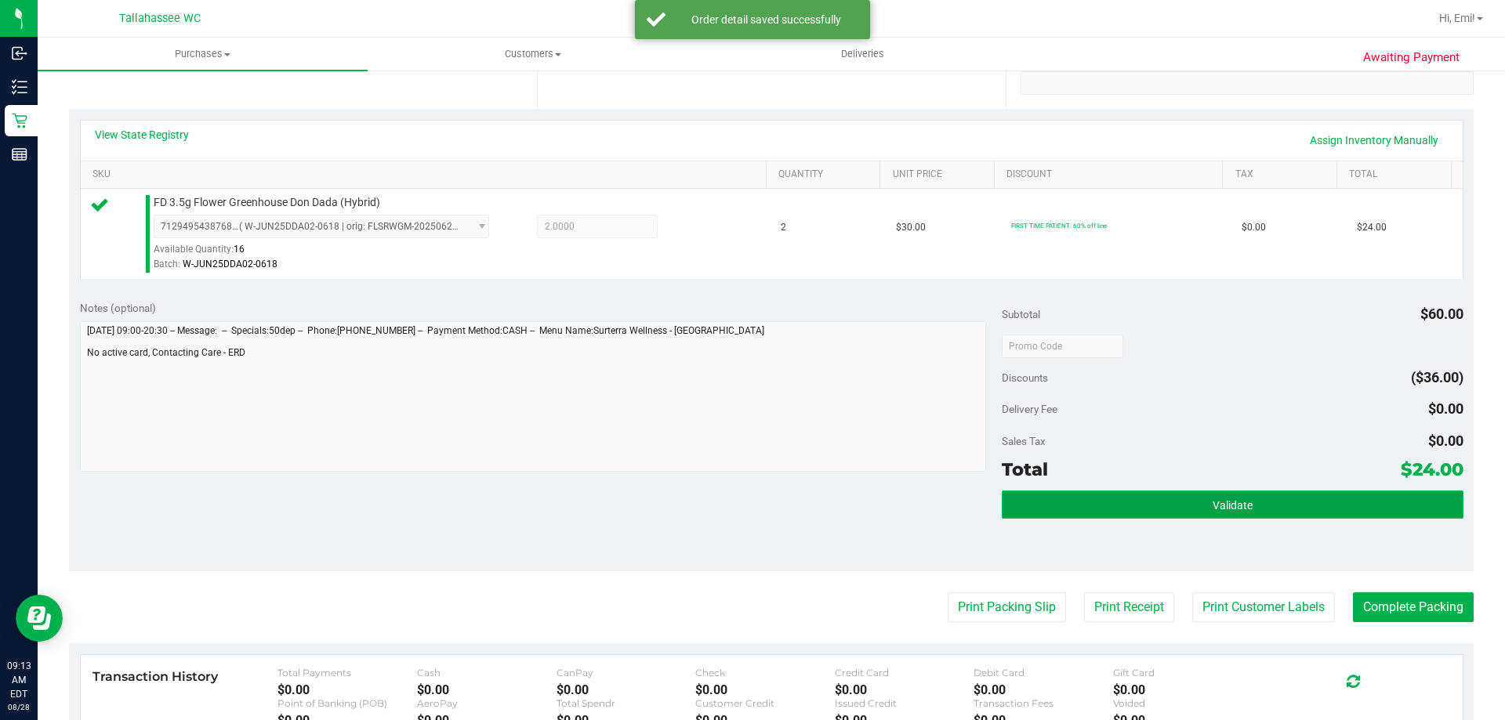
click at [1069, 517] on button "Validate" at bounding box center [1231, 505] width 461 height 28
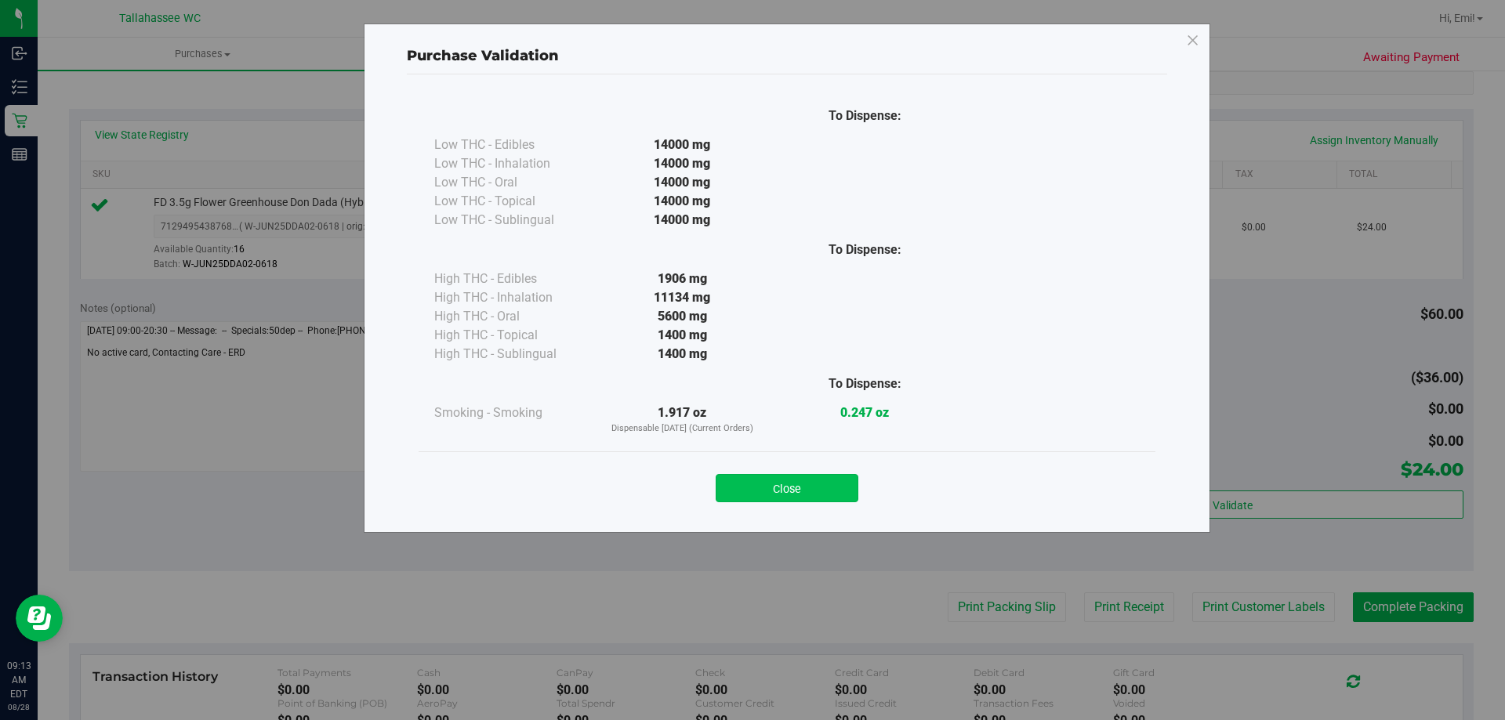
click at [801, 497] on button "Close" at bounding box center [786, 488] width 143 height 28
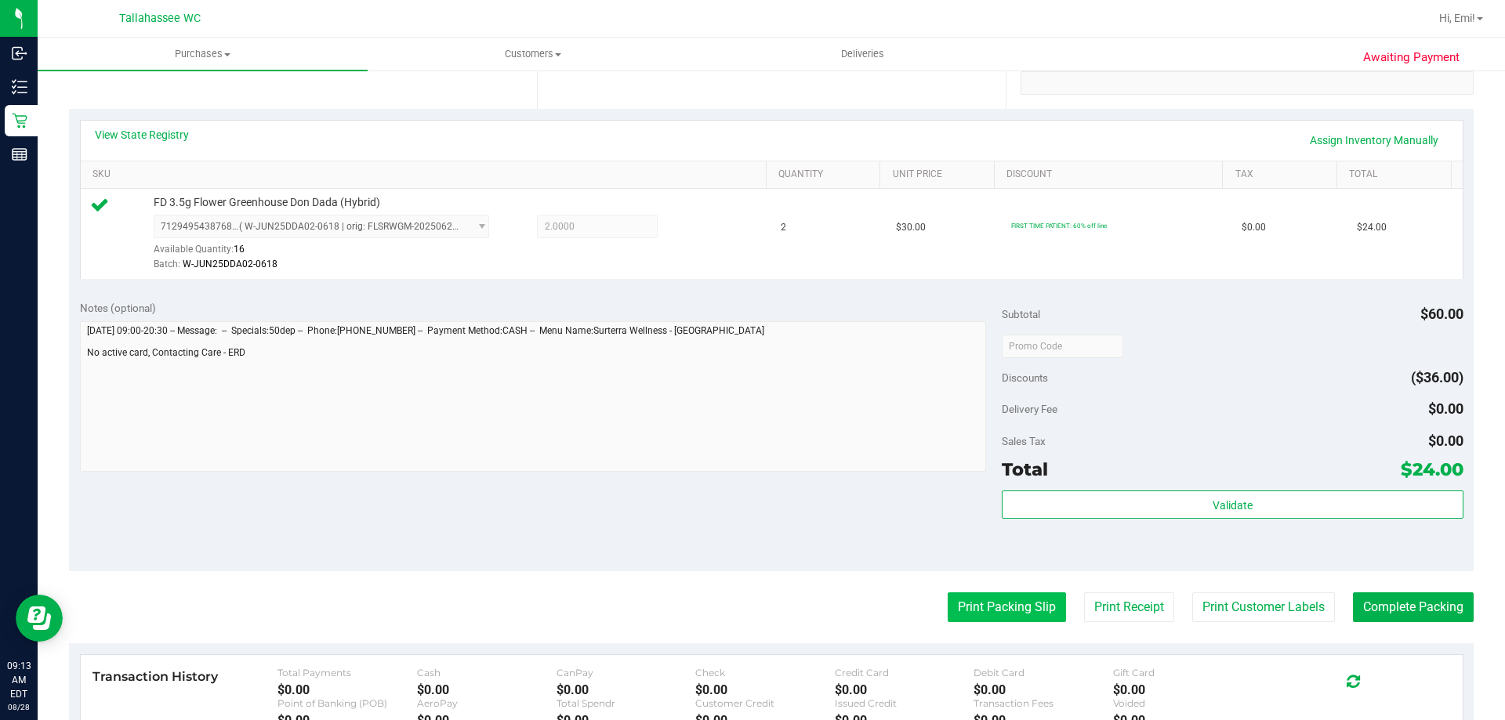
click at [987, 610] on button "Print Packing Slip" at bounding box center [1006, 607] width 118 height 30
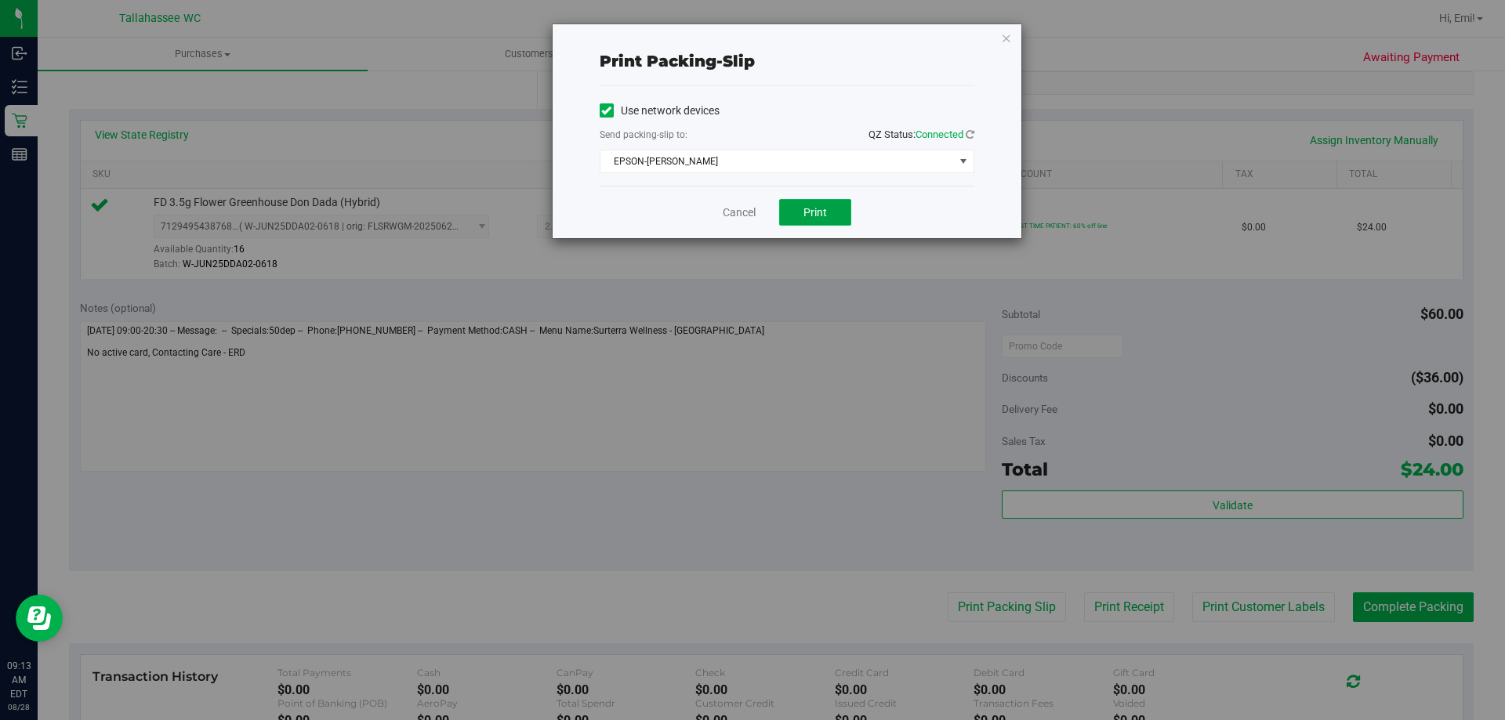
click at [813, 217] on span "Print" at bounding box center [815, 212] width 24 height 13
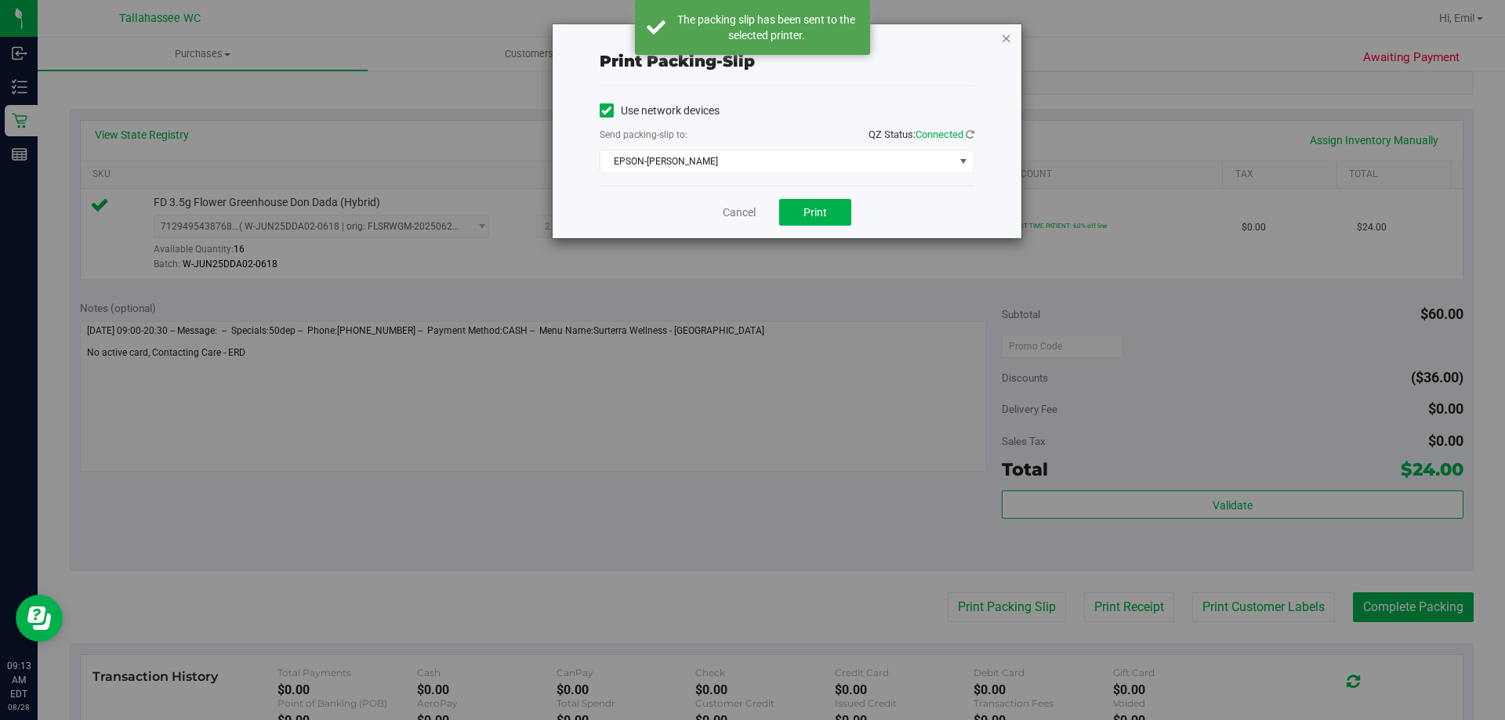
click at [1005, 30] on icon "button" at bounding box center [1006, 37] width 11 height 19
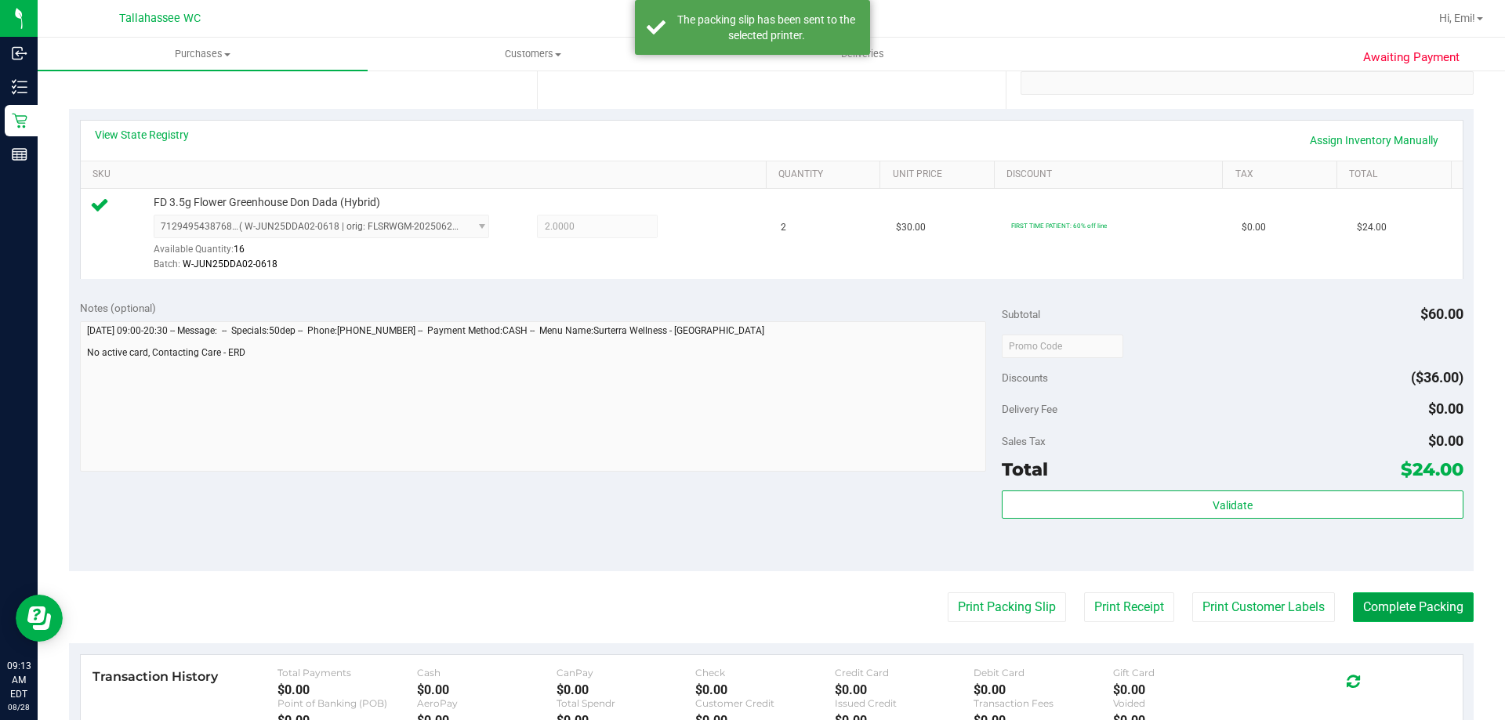
click at [1398, 616] on button "Complete Packing" at bounding box center [1413, 607] width 121 height 30
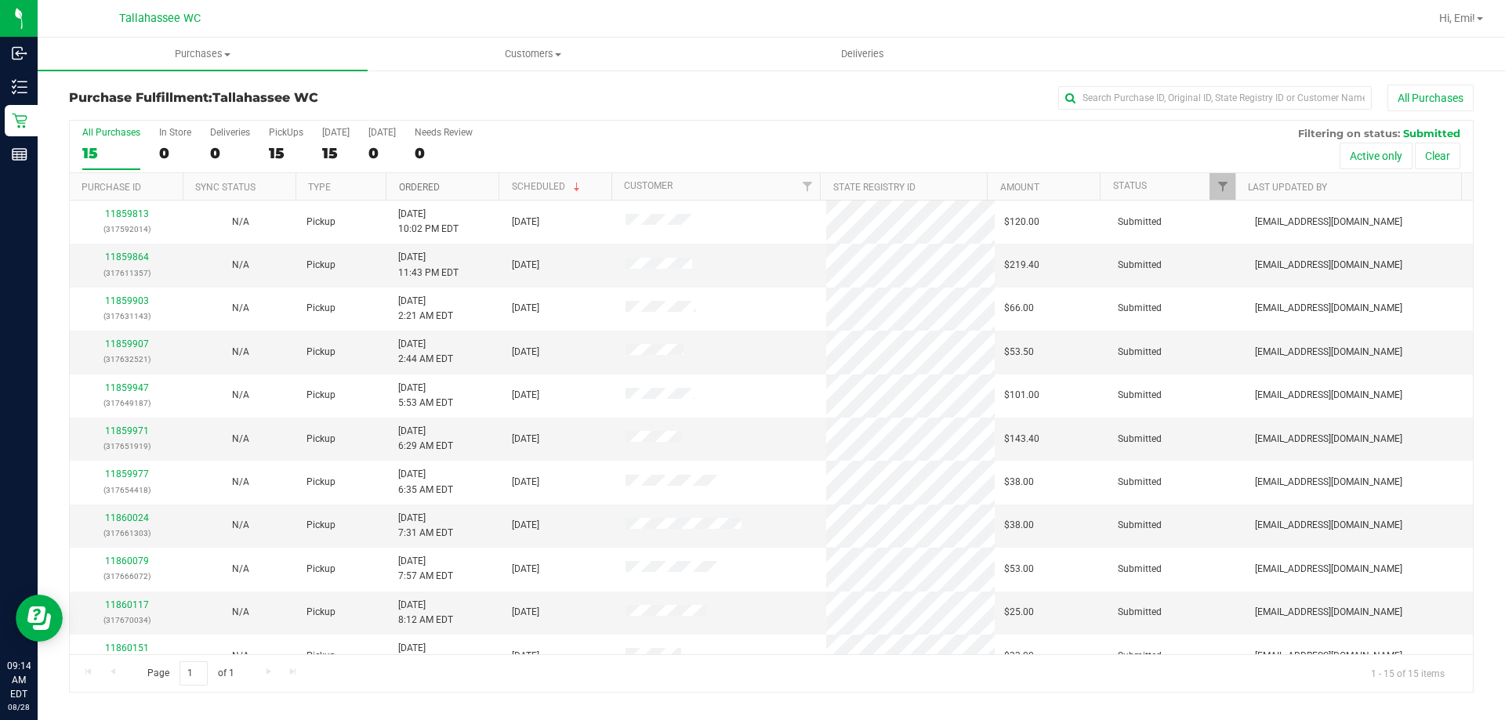
click at [412, 184] on link "Ordered" at bounding box center [419, 187] width 41 height 11
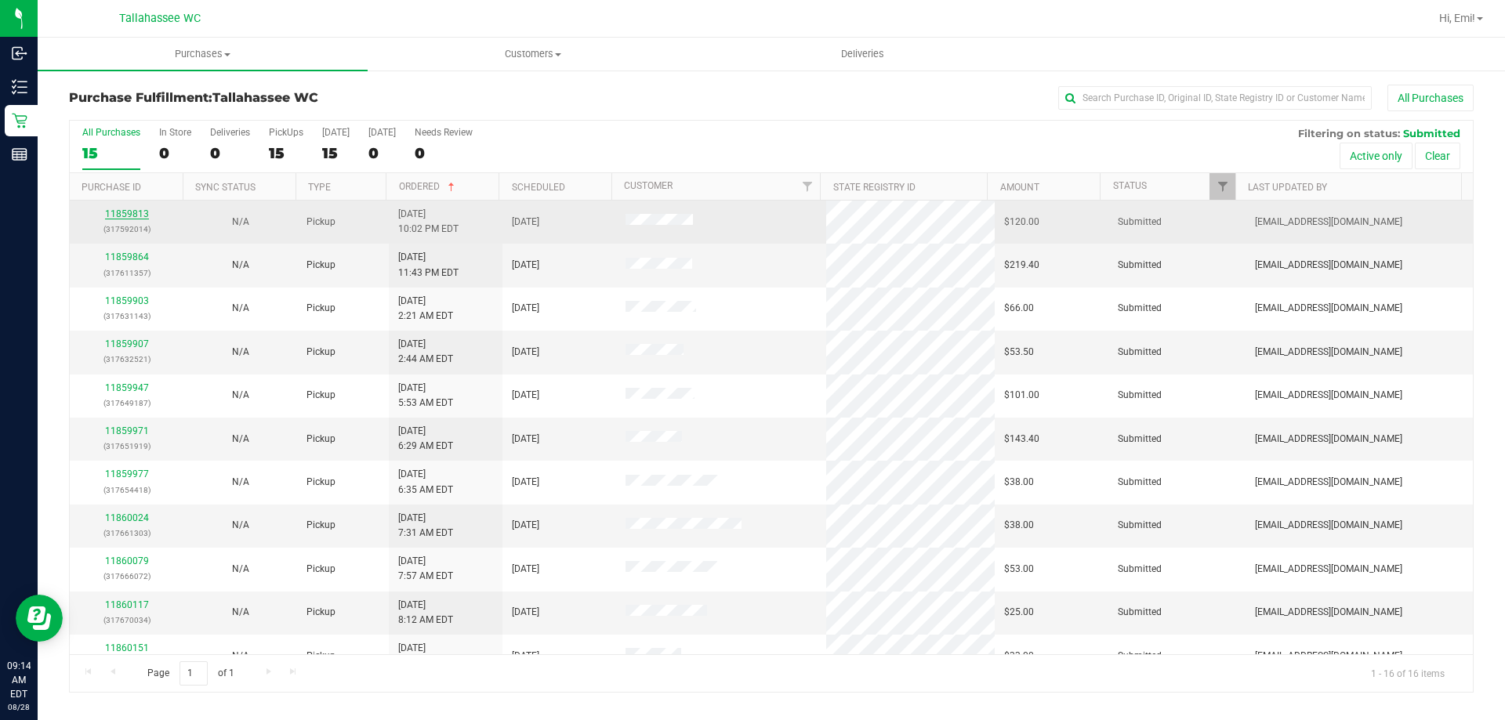
click at [115, 209] on link "11859813" at bounding box center [127, 213] width 44 height 11
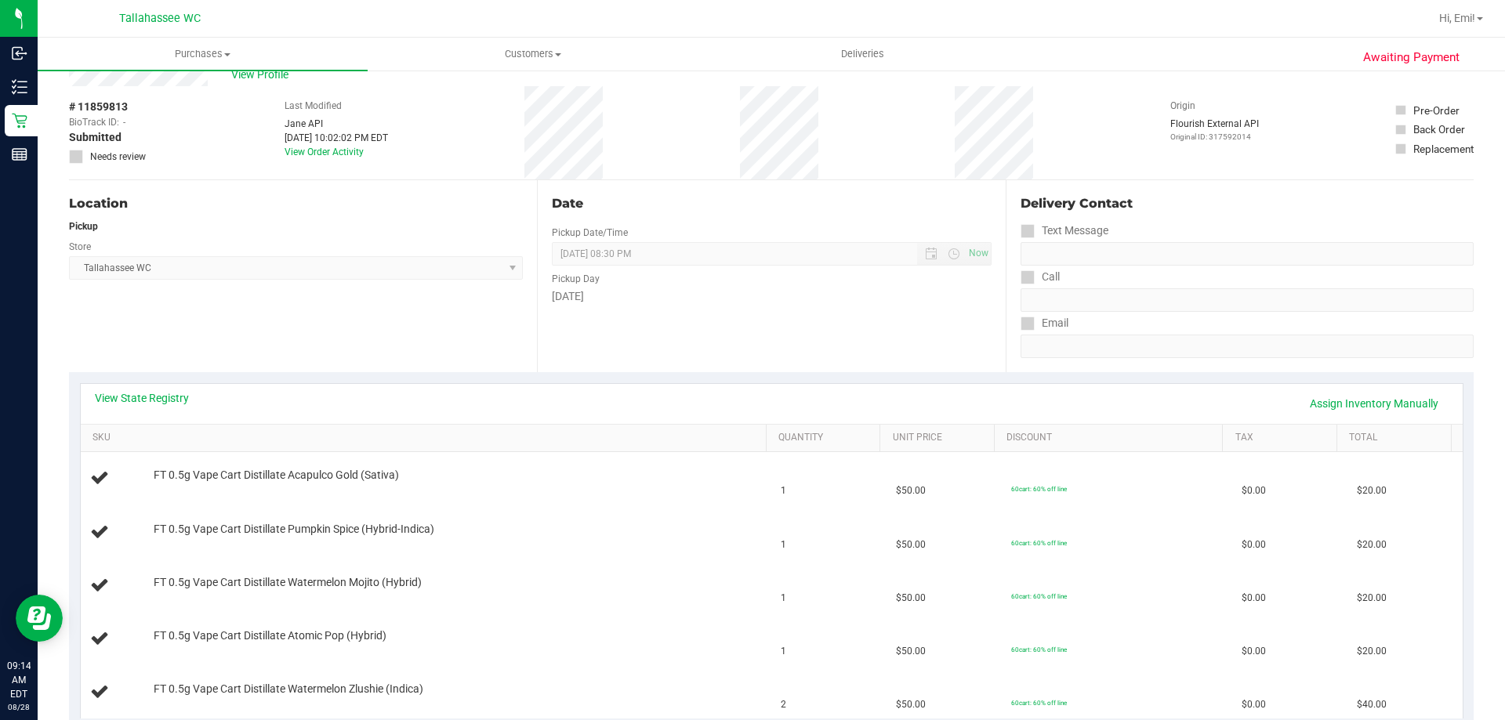
scroll to position [78, 0]
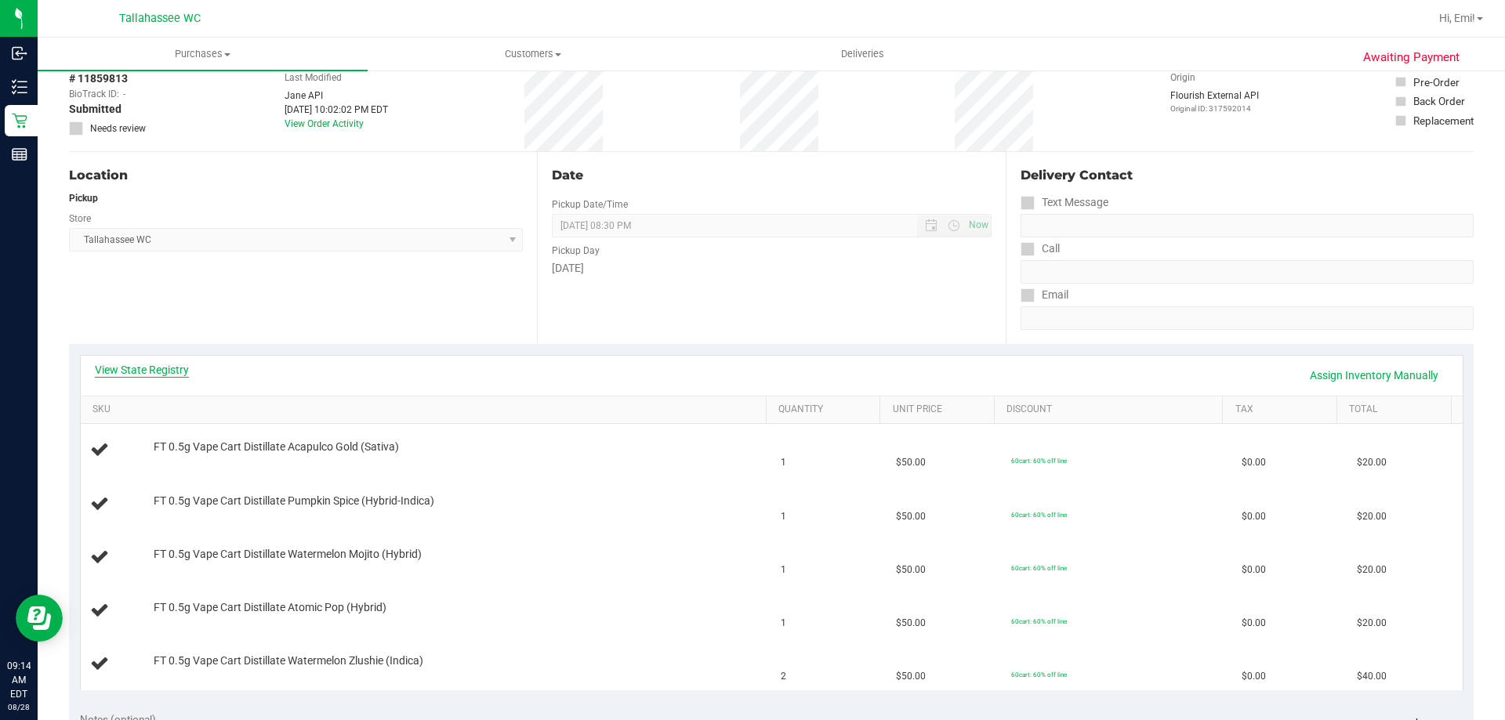
click at [136, 364] on link "View State Registry" at bounding box center [142, 370] width 94 height 16
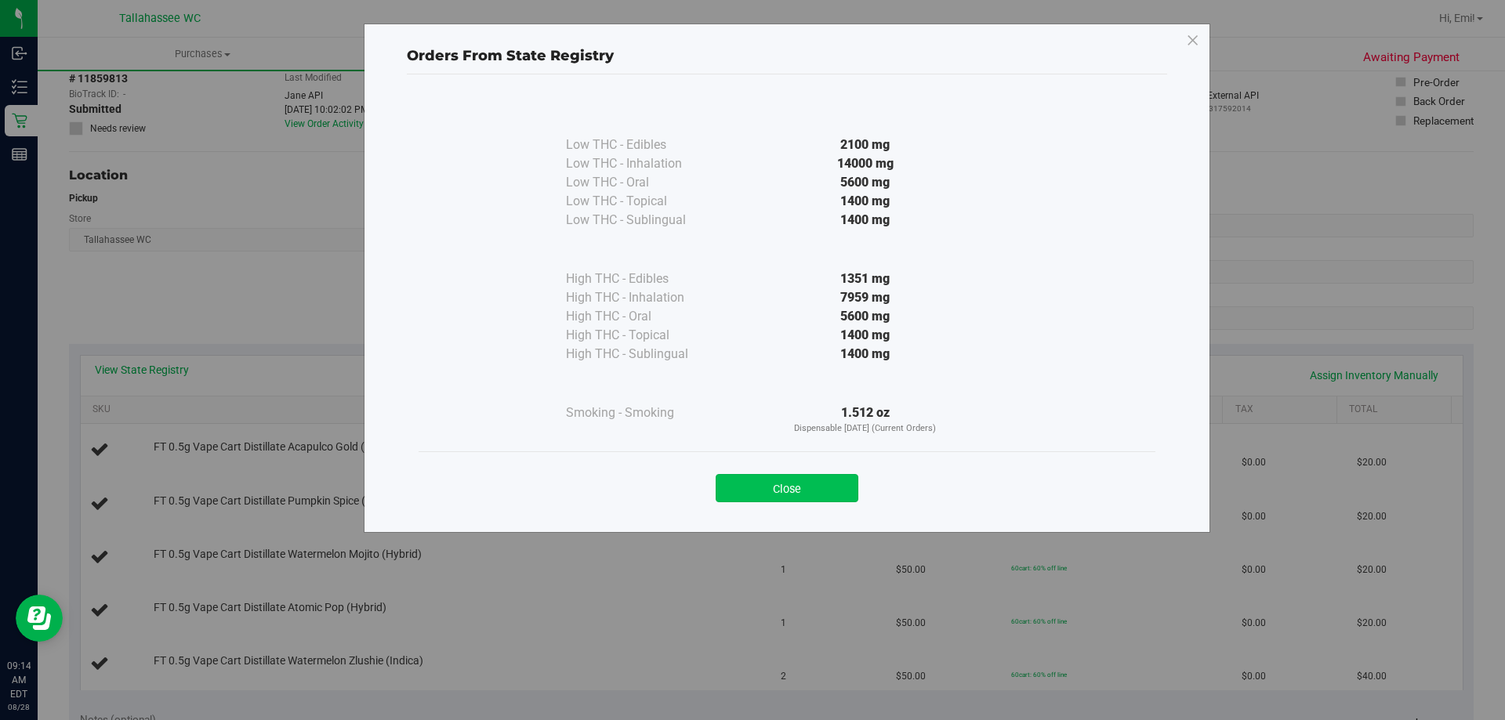
click at [791, 483] on button "Close" at bounding box center [786, 488] width 143 height 28
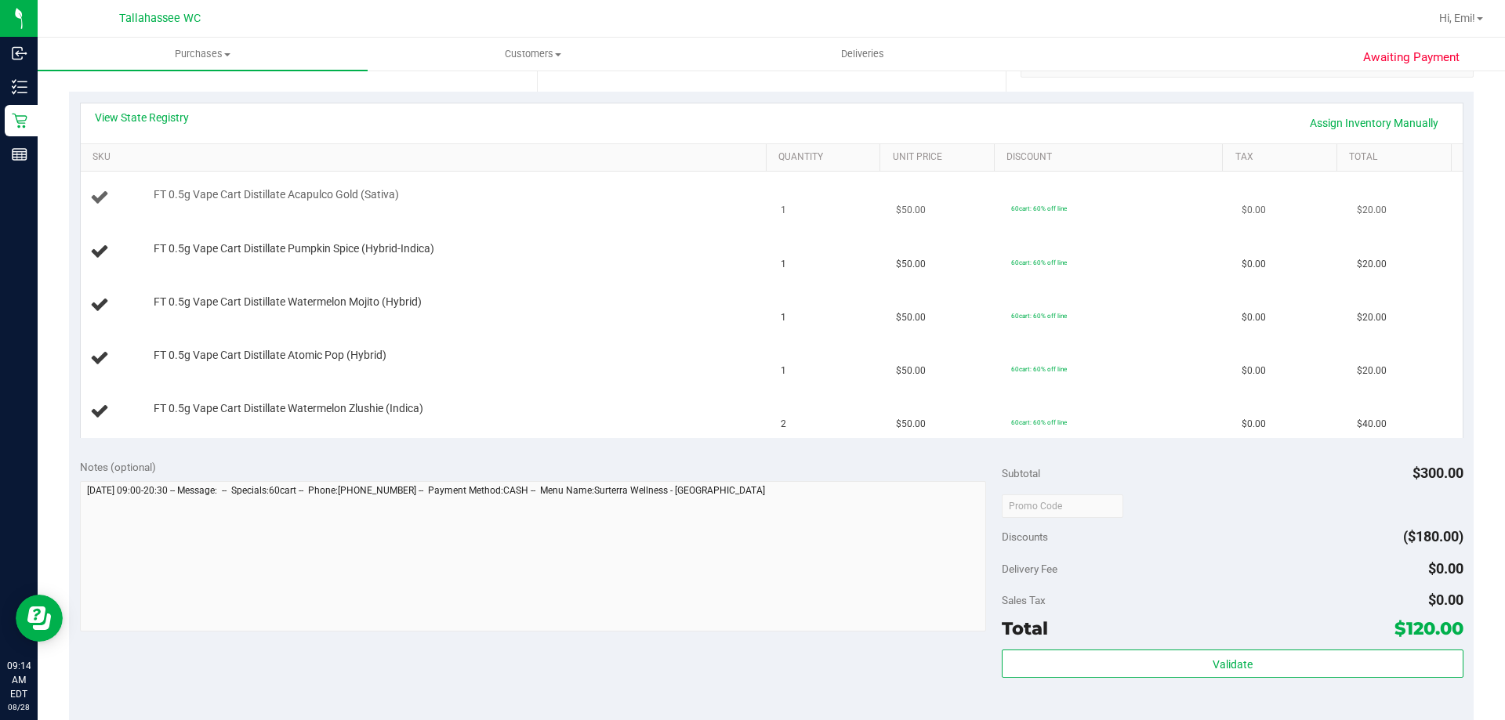
scroll to position [235, 0]
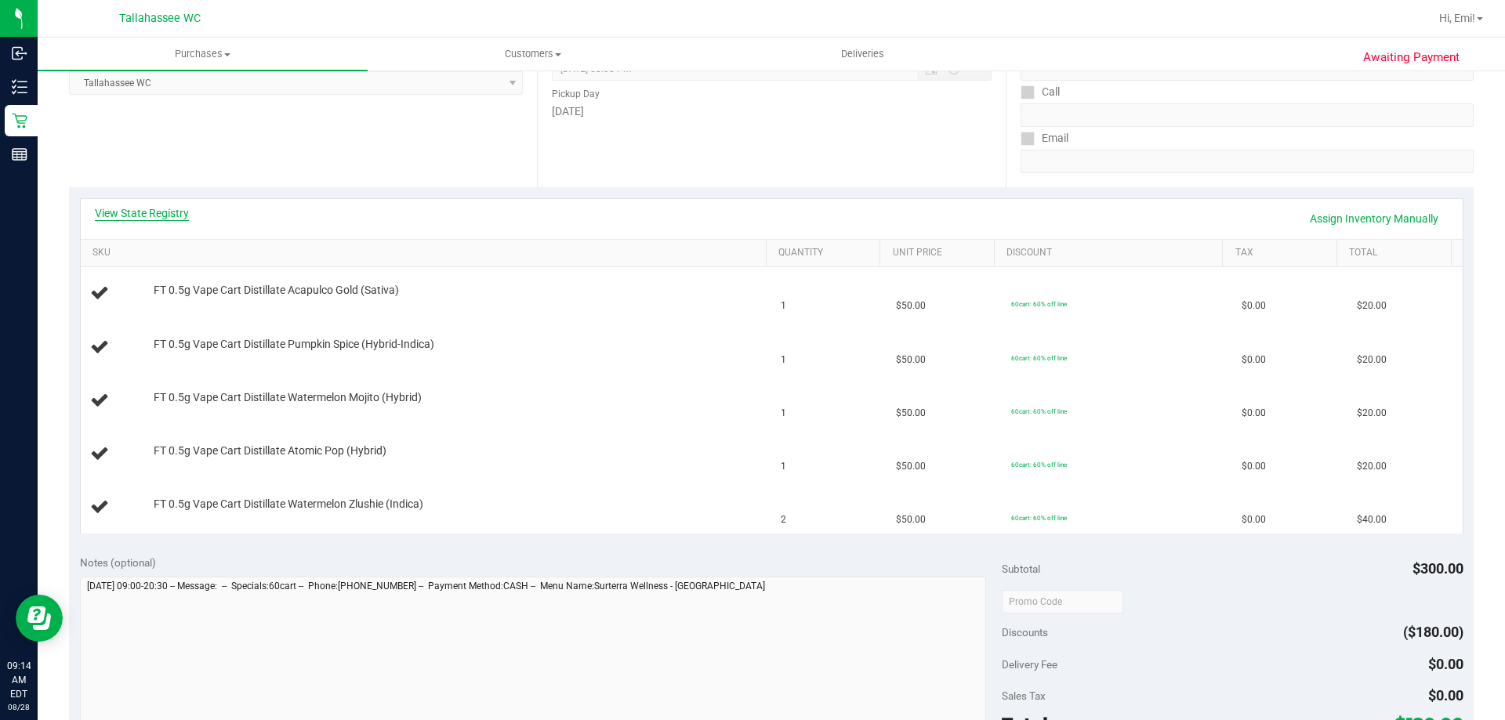
drag, startPoint x: 147, startPoint y: 201, endPoint x: 149, endPoint y: 211, distance: 9.5
click at [148, 204] on div "View State Registry Assign Inventory Manually" at bounding box center [772, 219] width 1382 height 40
click at [150, 211] on link "View State Registry" at bounding box center [142, 213] width 94 height 16
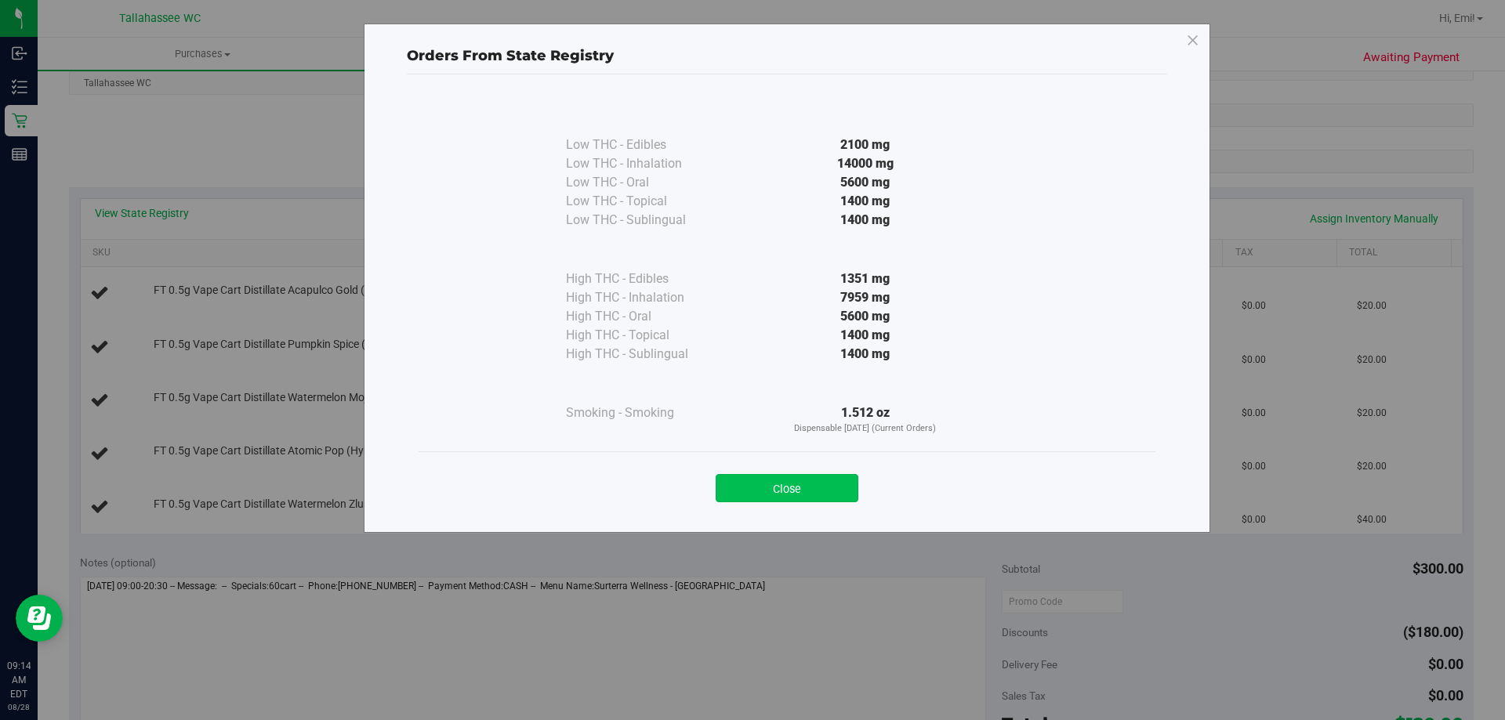
click at [814, 489] on button "Close" at bounding box center [786, 488] width 143 height 28
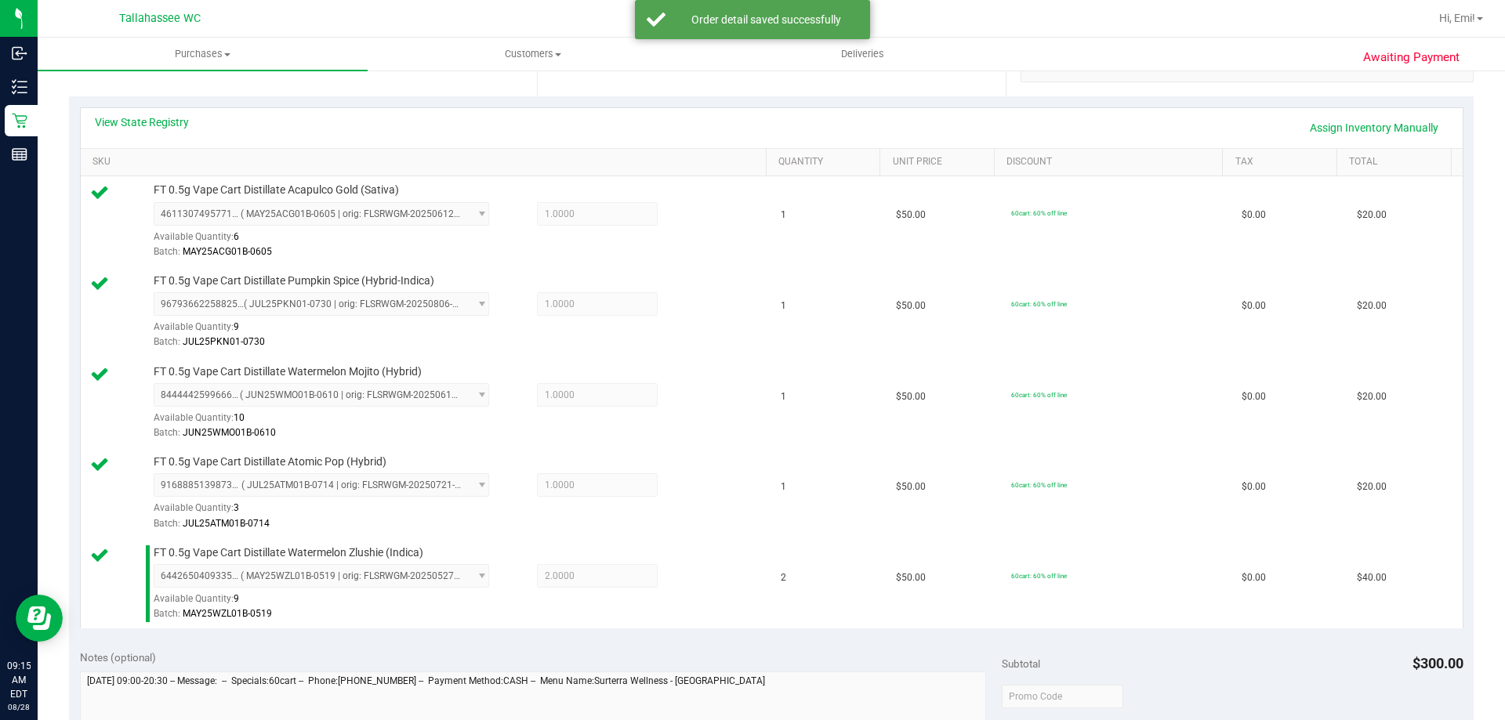
scroll to position [549, 0]
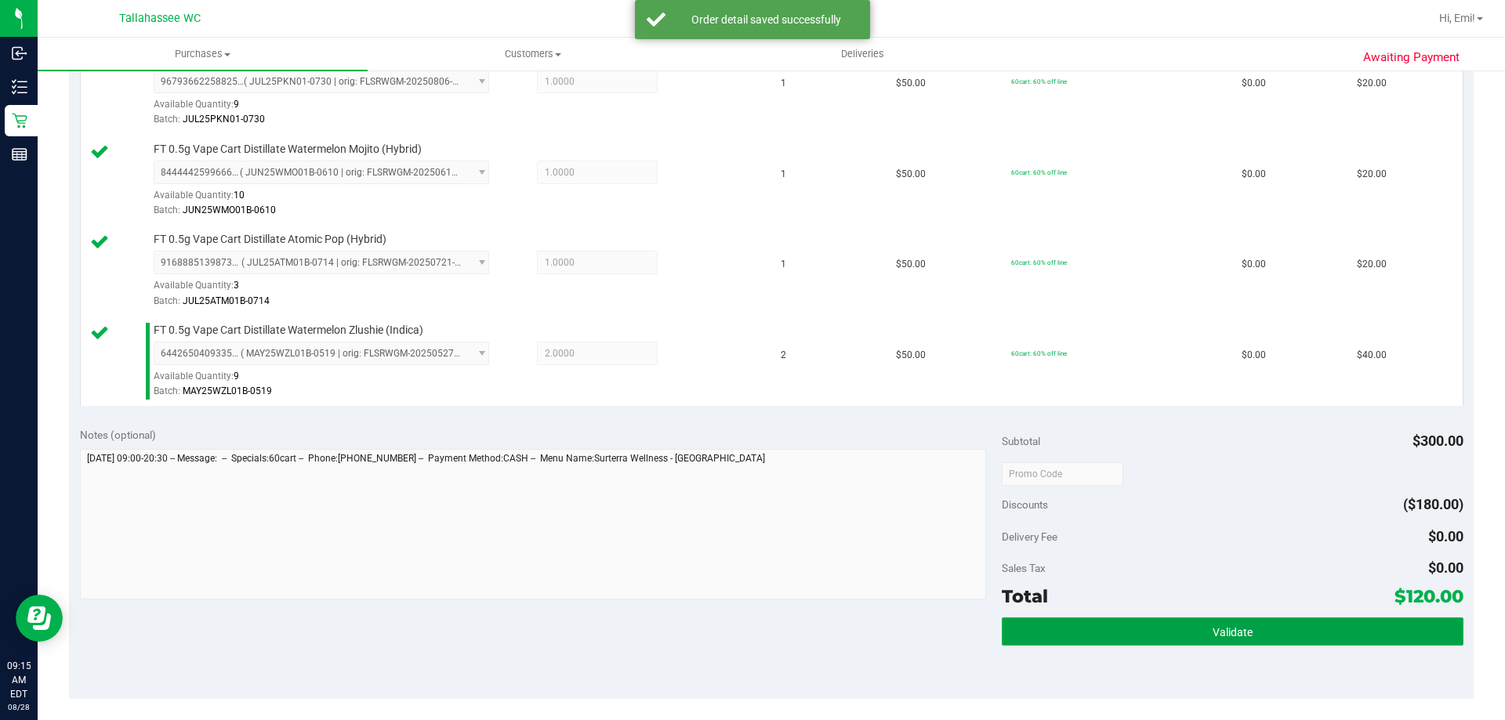
click at [1154, 633] on button "Validate" at bounding box center [1231, 632] width 461 height 28
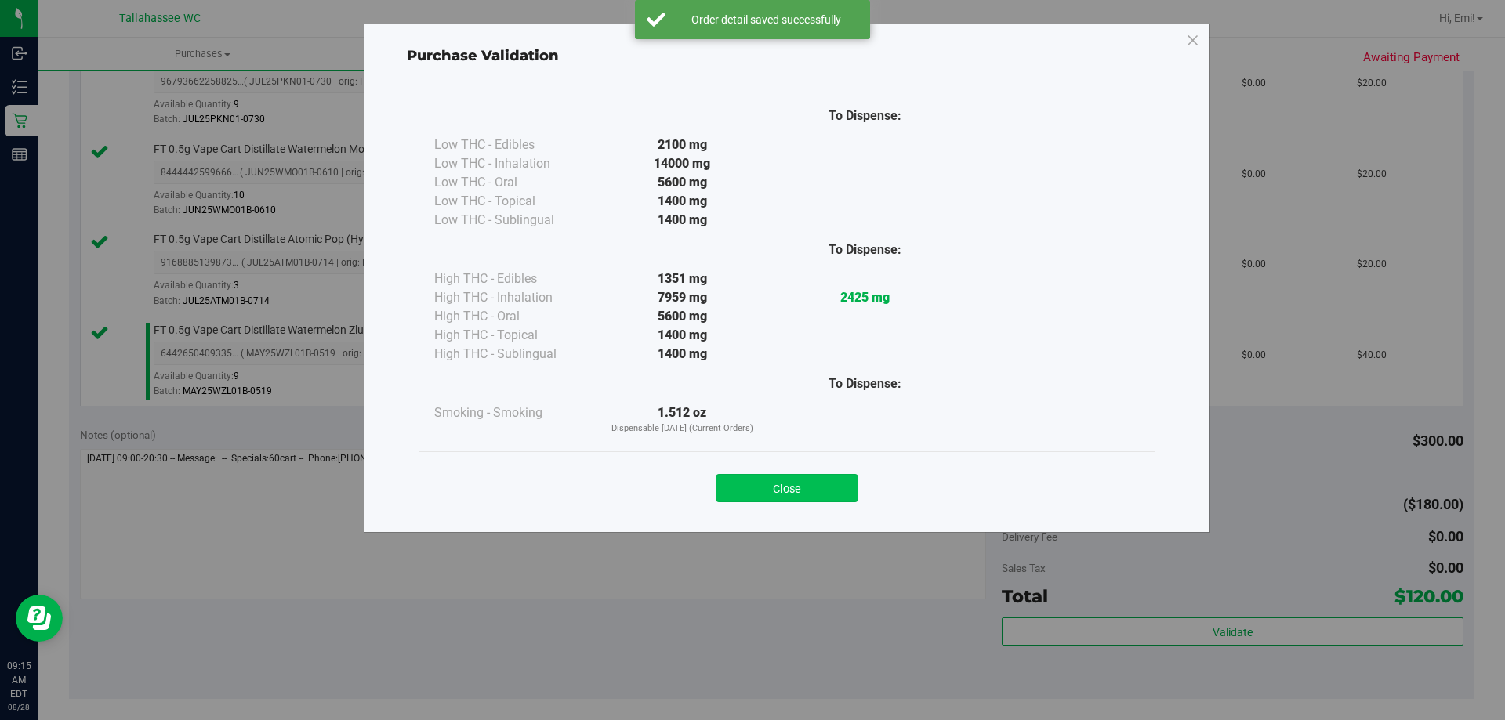
click at [824, 490] on button "Close" at bounding box center [786, 488] width 143 height 28
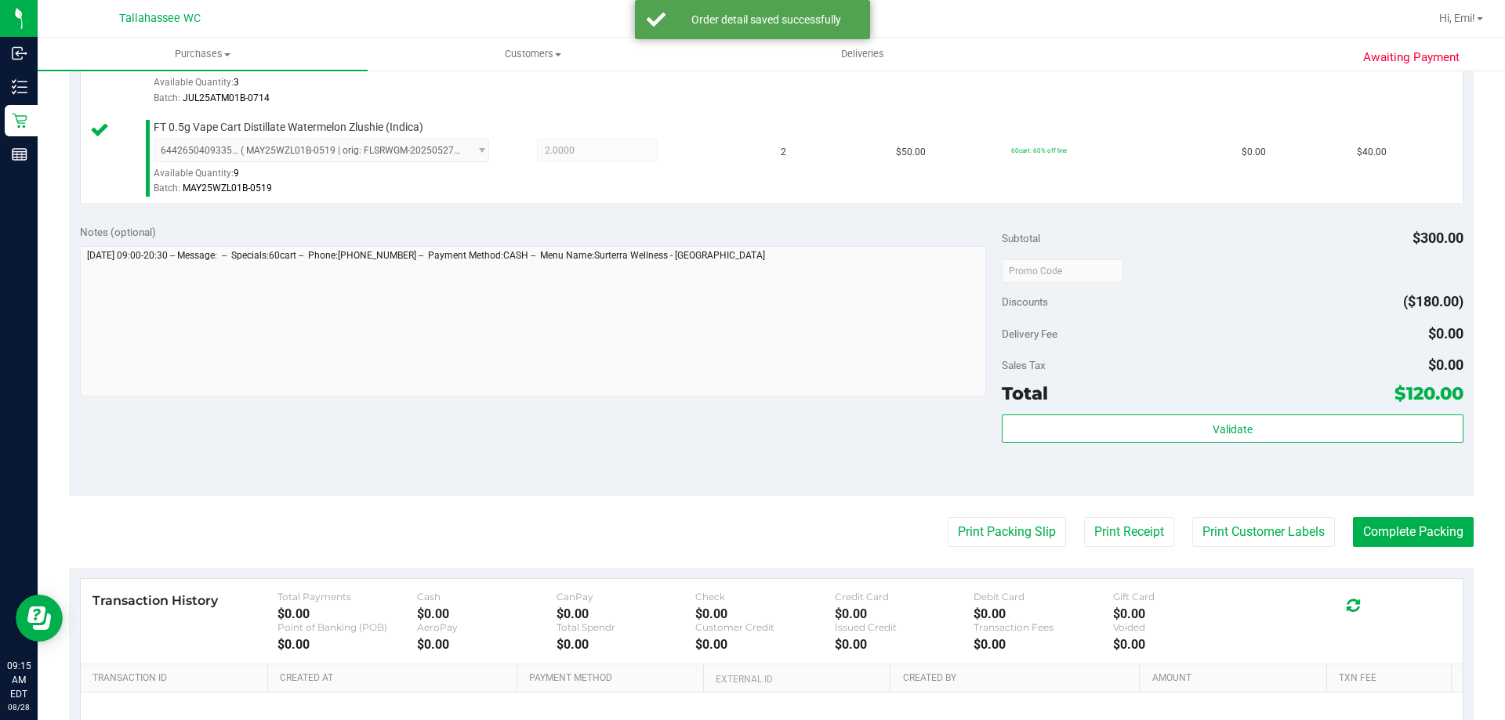
scroll to position [924, 0]
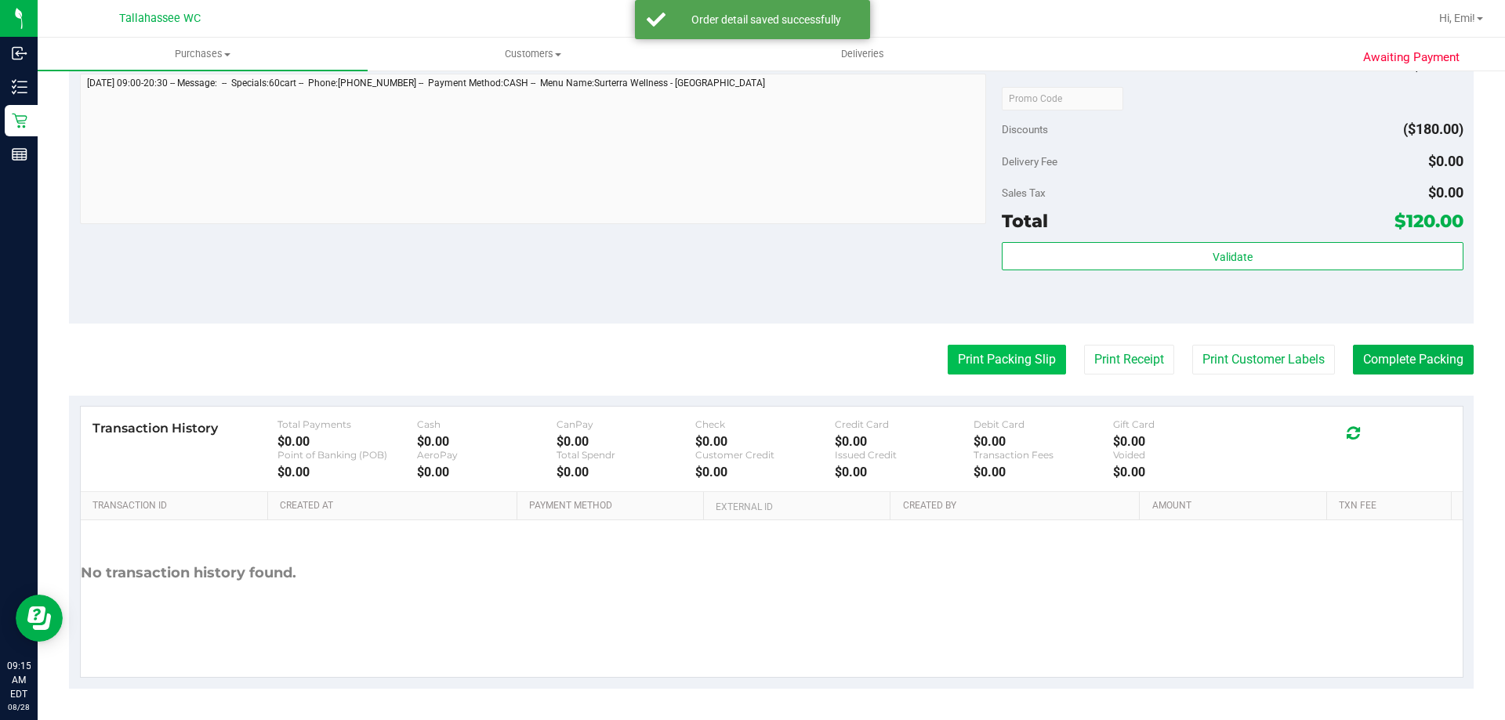
click at [967, 360] on button "Print Packing Slip" at bounding box center [1006, 360] width 118 height 30
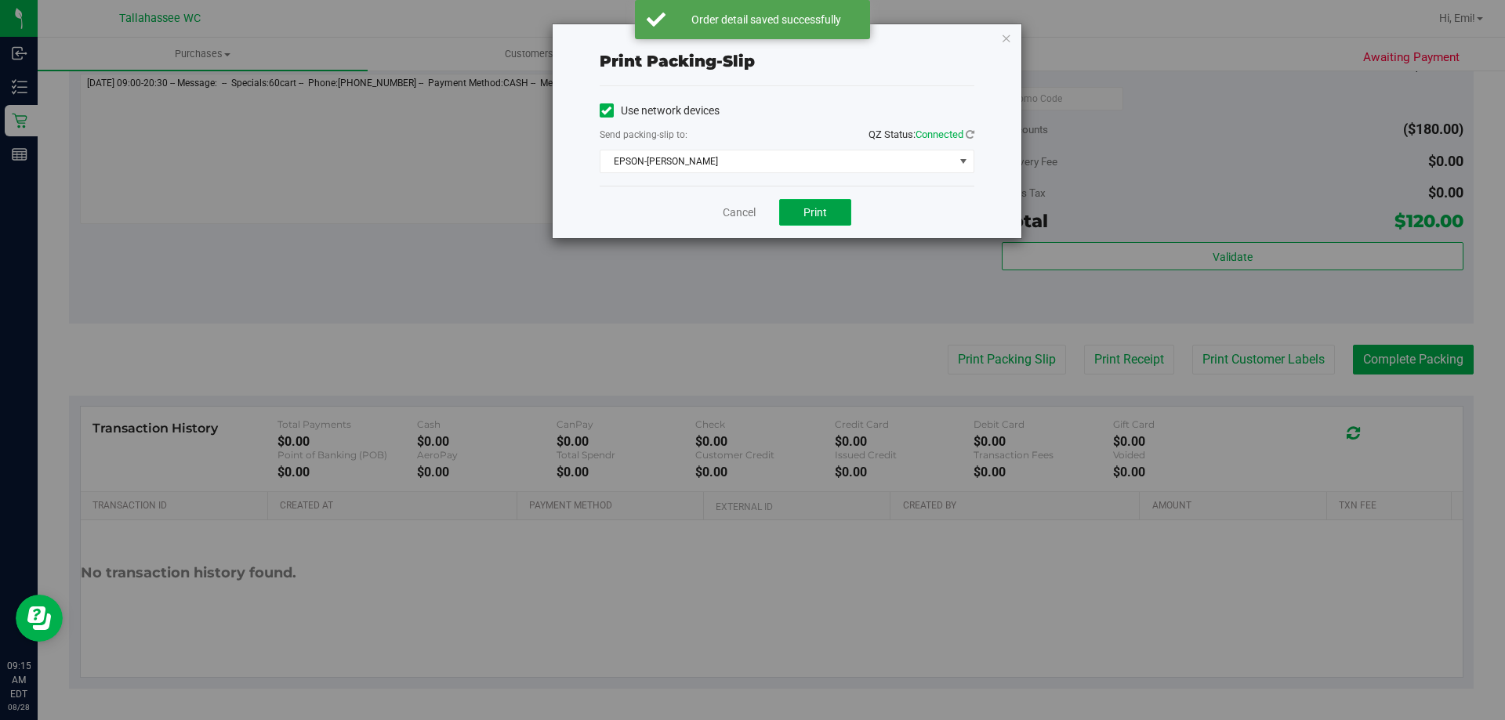
click at [787, 212] on button "Print" at bounding box center [815, 212] width 72 height 27
click at [1003, 33] on icon "button" at bounding box center [1006, 37] width 11 height 19
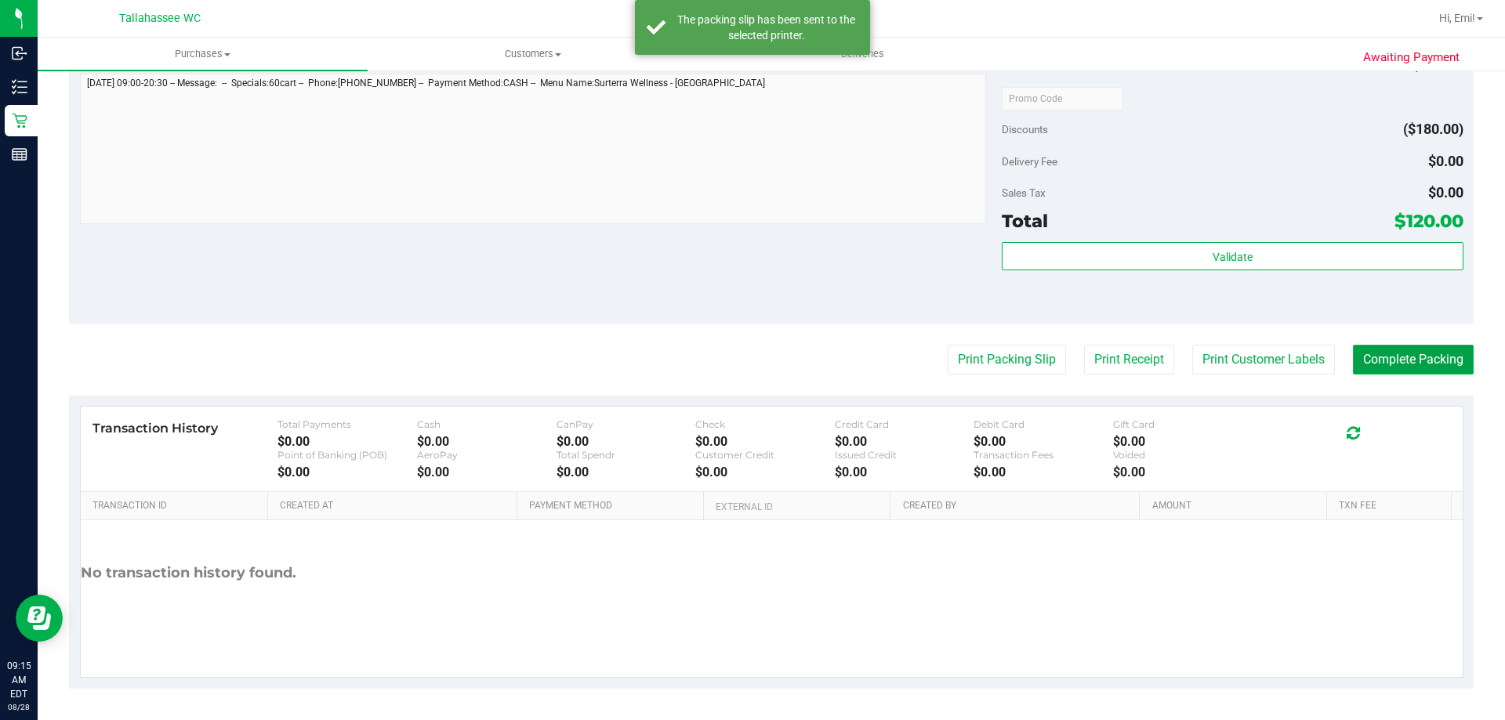
click at [1420, 357] on button "Complete Packing" at bounding box center [1413, 360] width 121 height 30
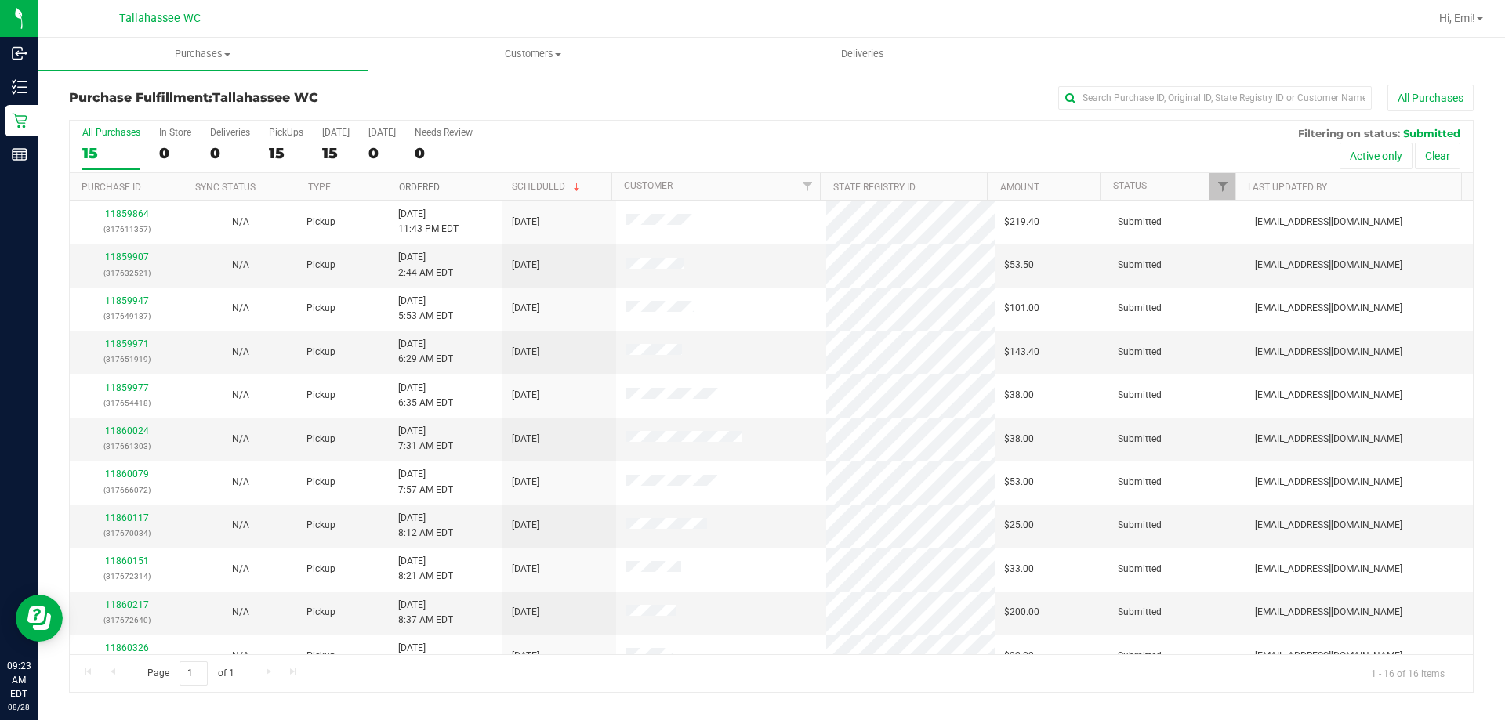
click at [400, 190] on link "Ordered" at bounding box center [419, 187] width 41 height 11
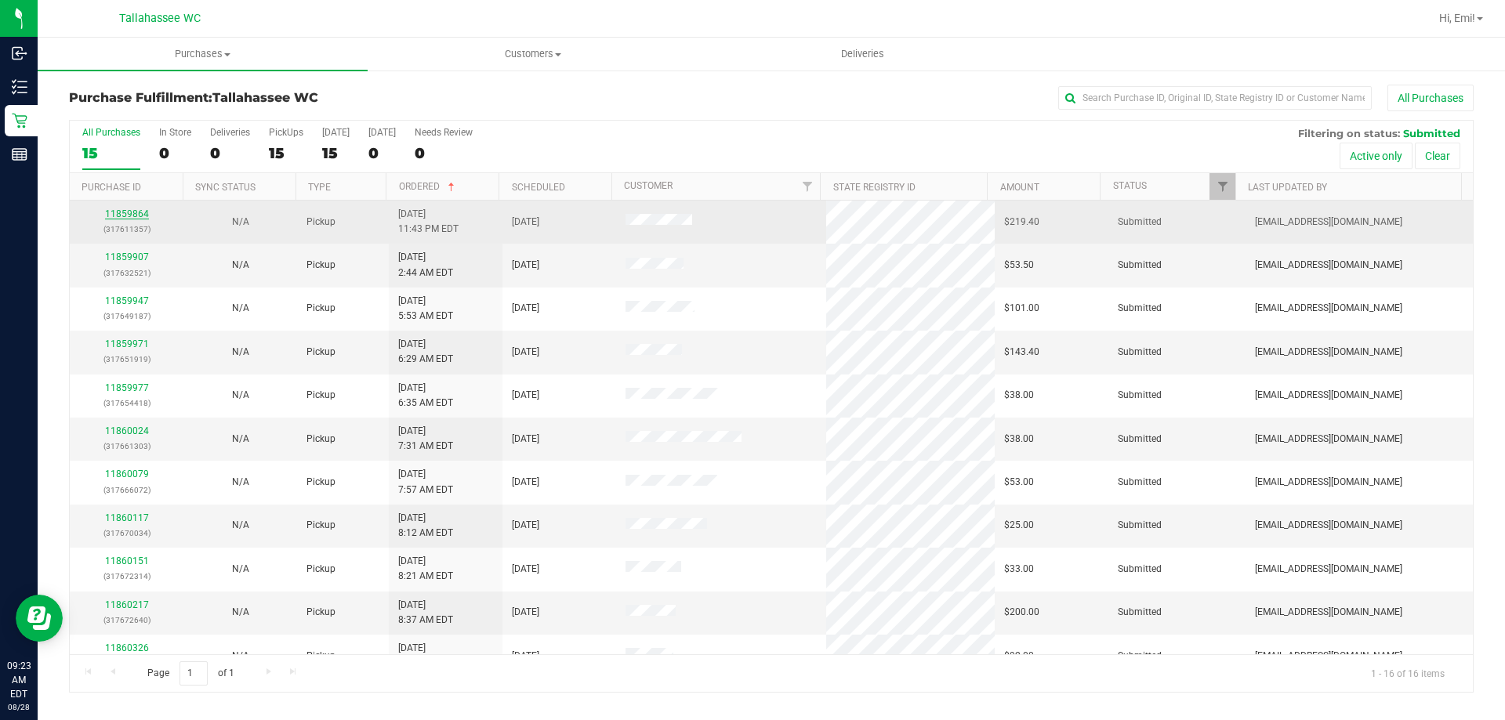
click at [139, 216] on link "11859864" at bounding box center [127, 213] width 44 height 11
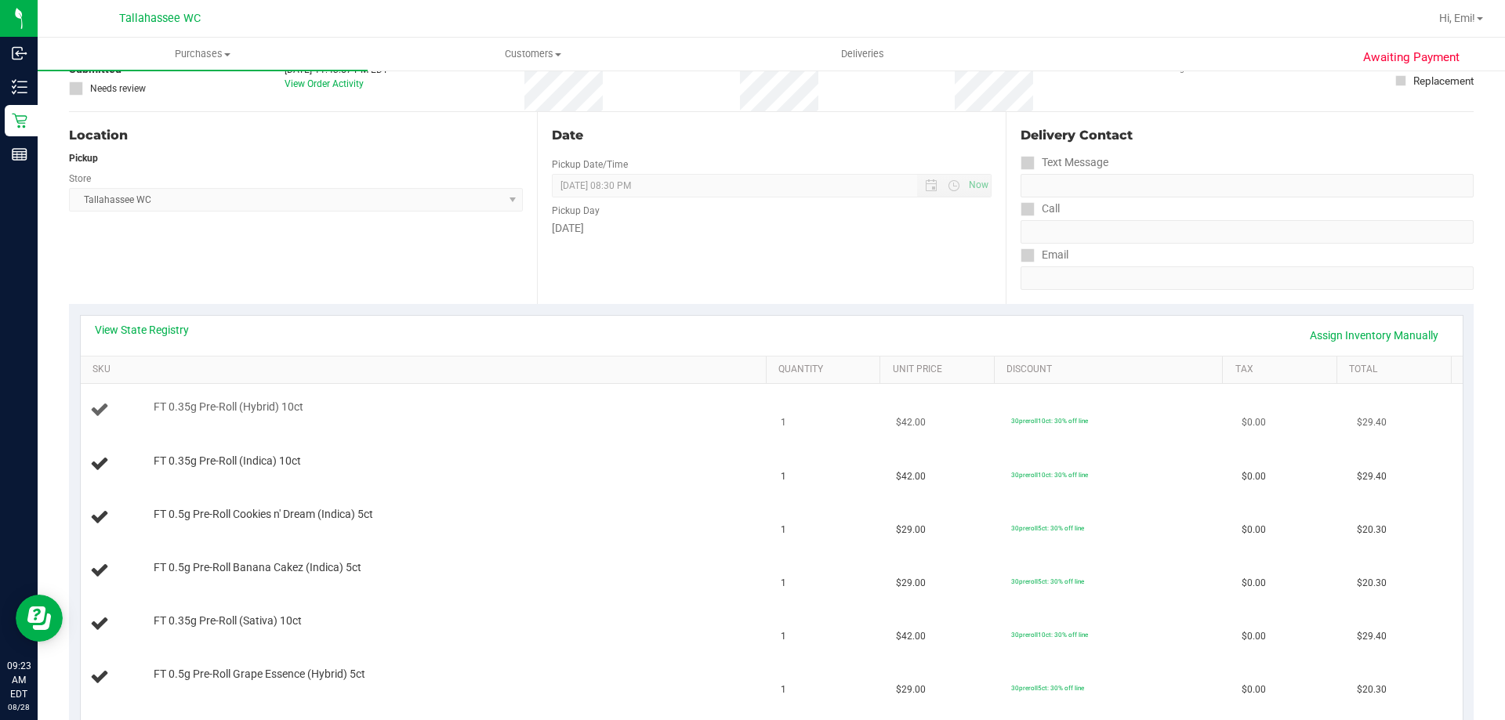
scroll to position [157, 0]
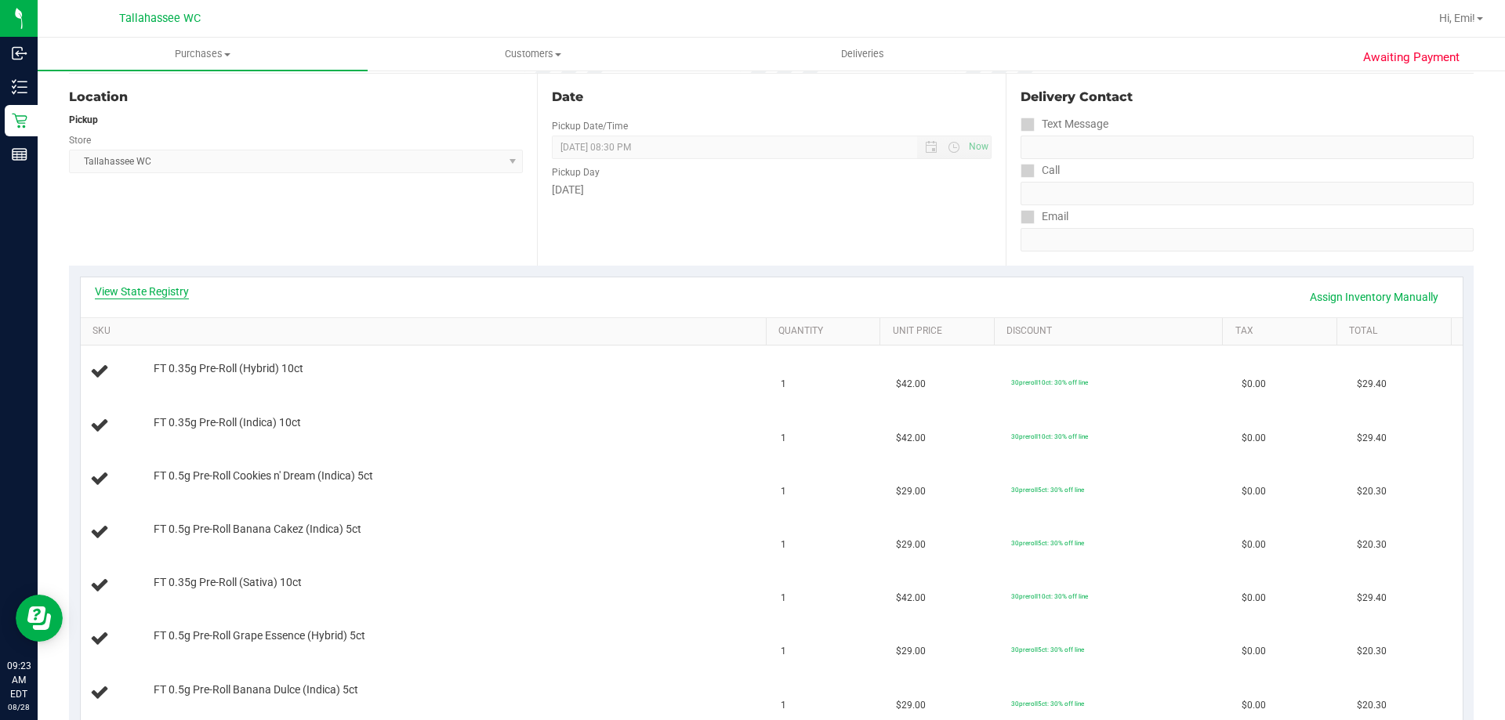
click at [188, 294] on link "View State Registry" at bounding box center [142, 292] width 94 height 16
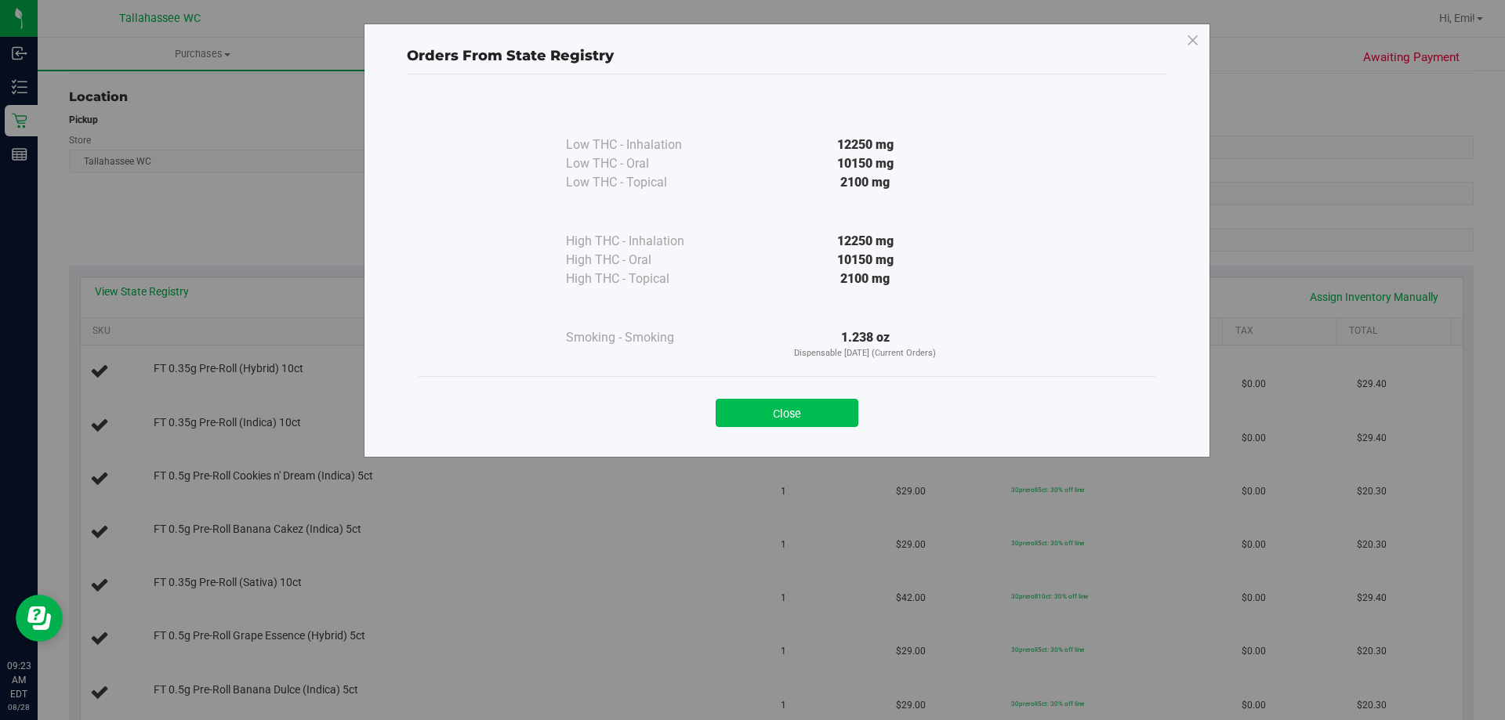
click at [823, 404] on button "Close" at bounding box center [786, 413] width 143 height 28
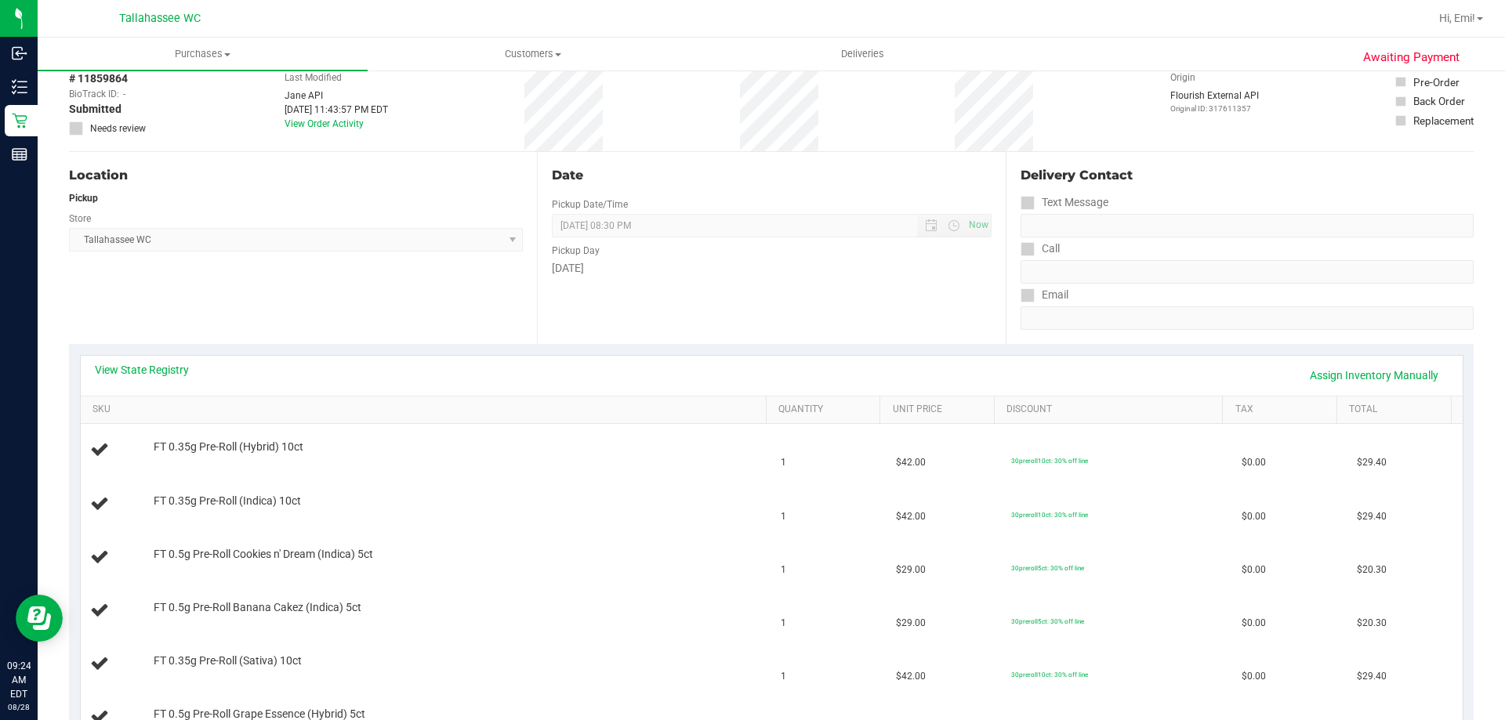
scroll to position [0, 0]
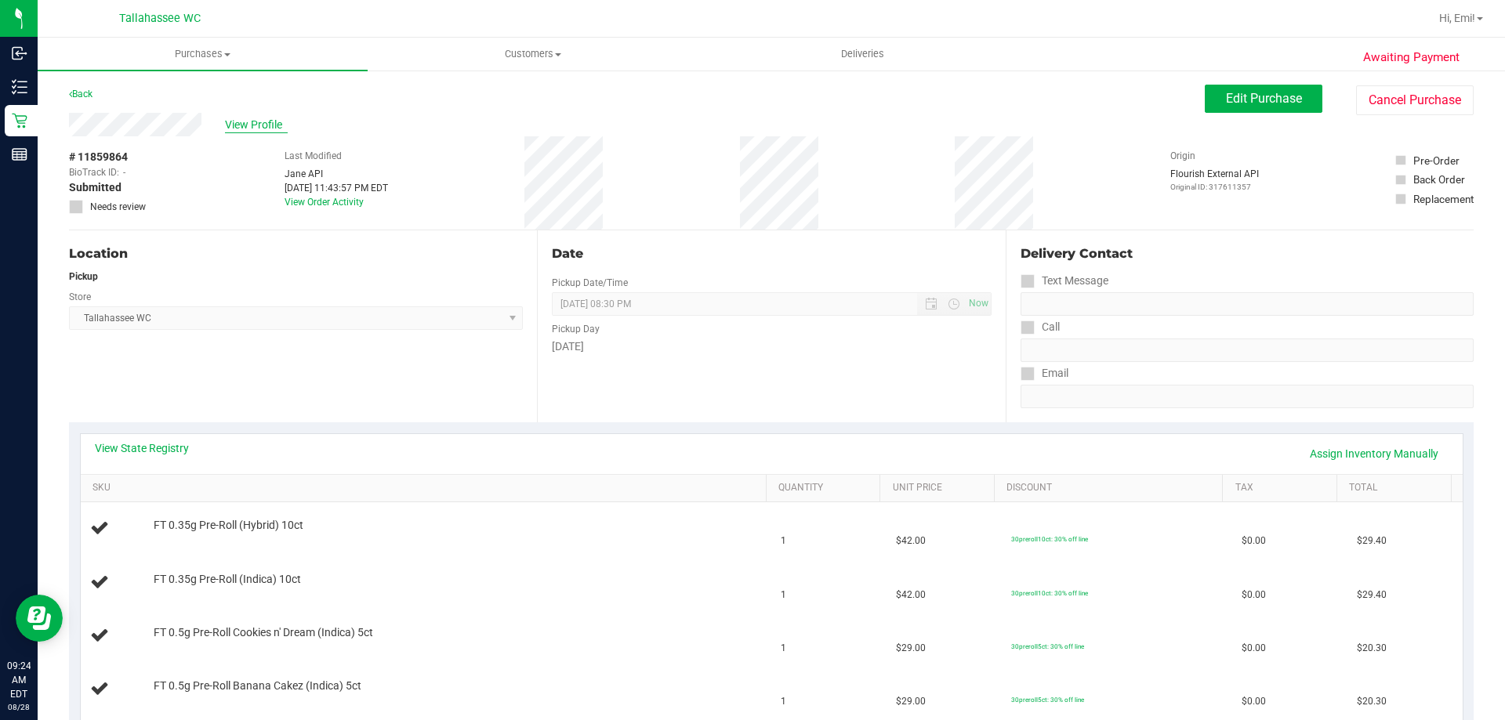
click at [251, 130] on span "View Profile" at bounding box center [256, 125] width 63 height 16
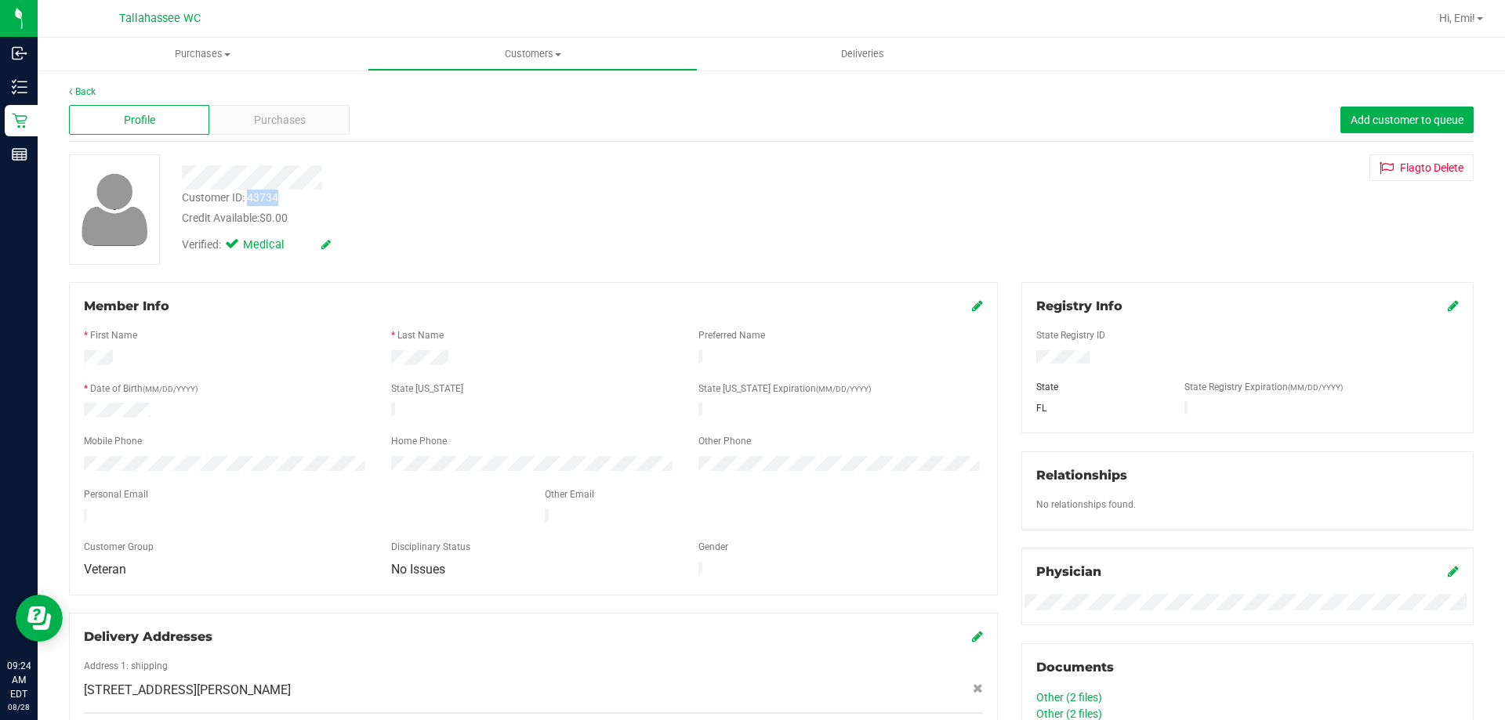
drag, startPoint x: 251, startPoint y: 198, endPoint x: 295, endPoint y: 197, distance: 44.7
click at [295, 197] on div "Customer ID: 43734 Credit Available: $0.00" at bounding box center [527, 208] width 714 height 37
copy div "43734"
click at [436, 179] on div at bounding box center [527, 177] width 714 height 24
click at [85, 96] on link "Back" at bounding box center [82, 91] width 27 height 11
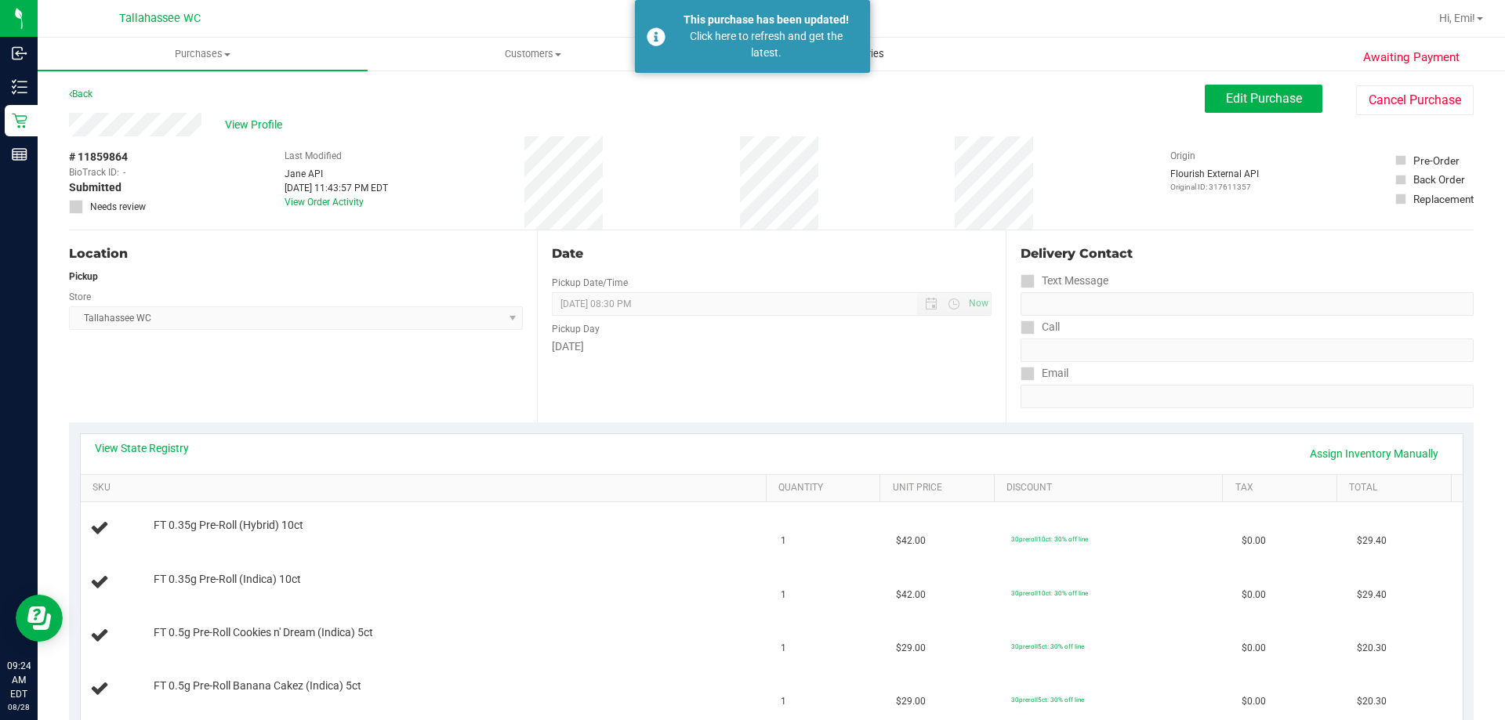
drag, startPoint x: 704, startPoint y: 23, endPoint x: 704, endPoint y: 63, distance: 40.0
click at [704, 23] on div "This purchase has been updated!" at bounding box center [766, 20] width 184 height 16
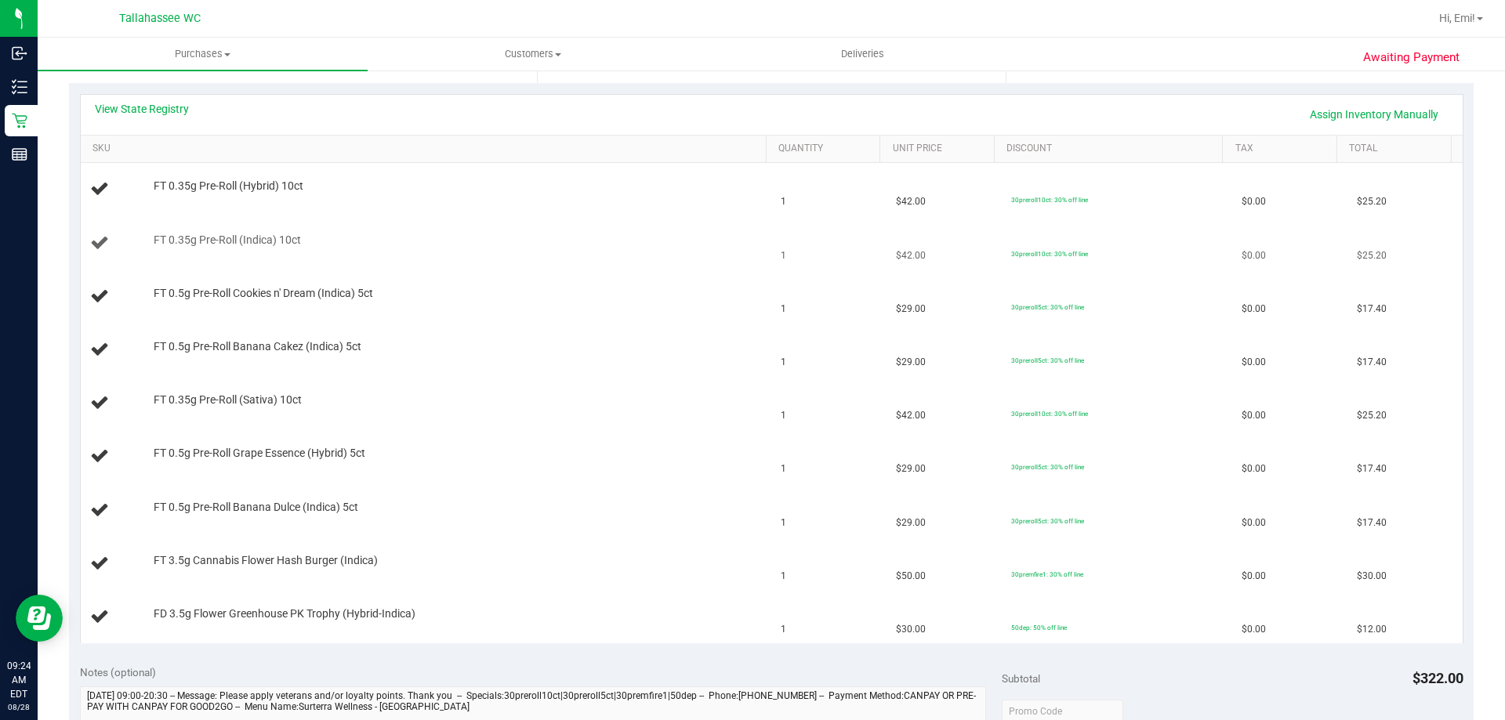
scroll to position [368, 0]
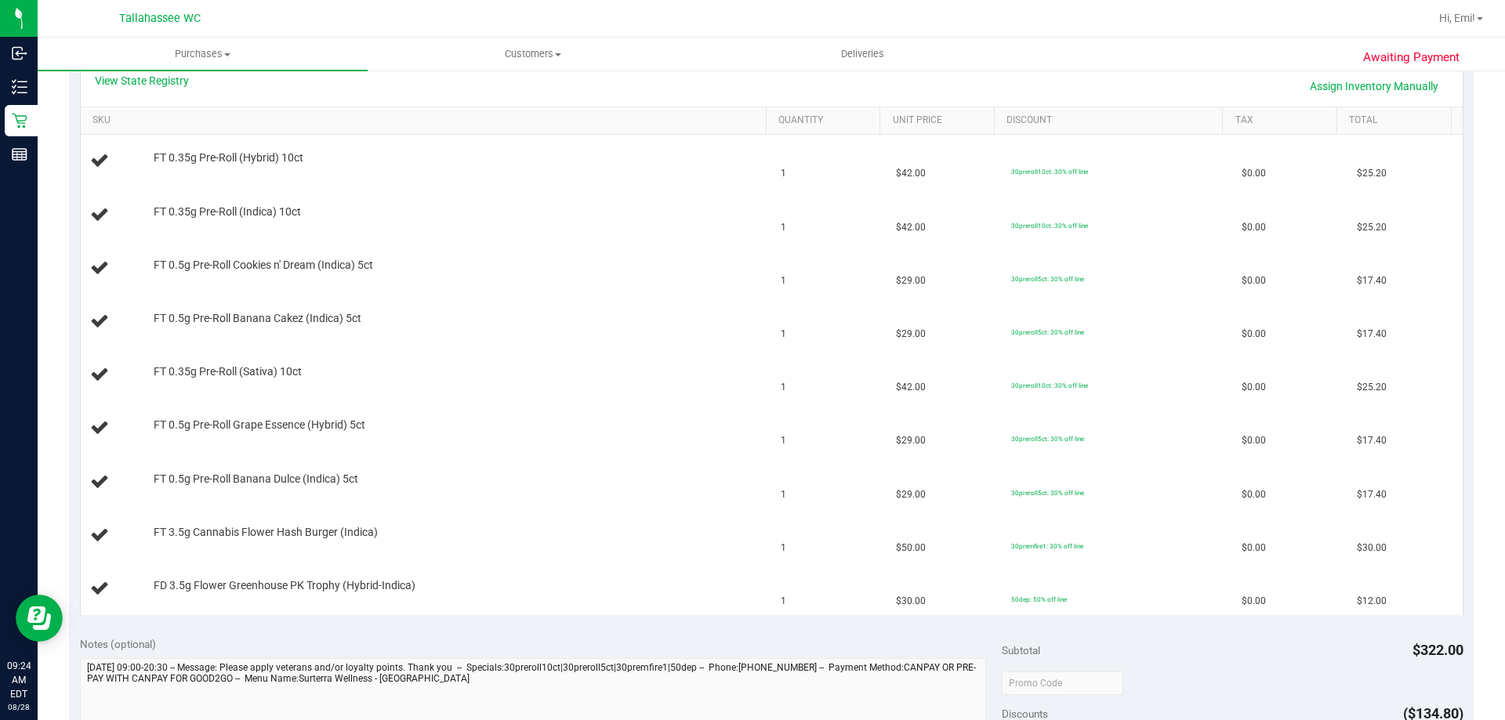
click at [168, 89] on div "View State Registry Assign Inventory Manually" at bounding box center [771, 86] width 1353 height 27
click at [165, 81] on link "View State Registry" at bounding box center [142, 81] width 94 height 16
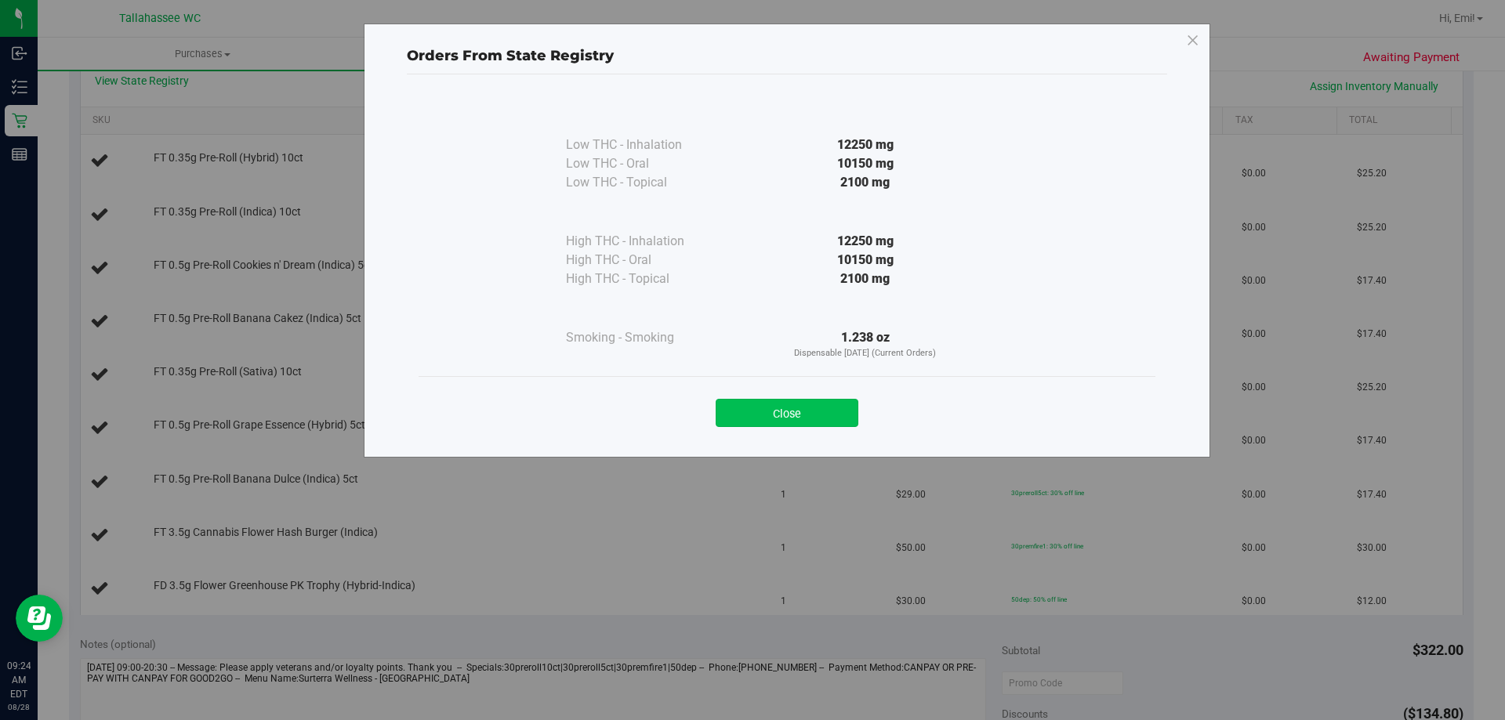
click at [819, 426] on button "Close" at bounding box center [786, 413] width 143 height 28
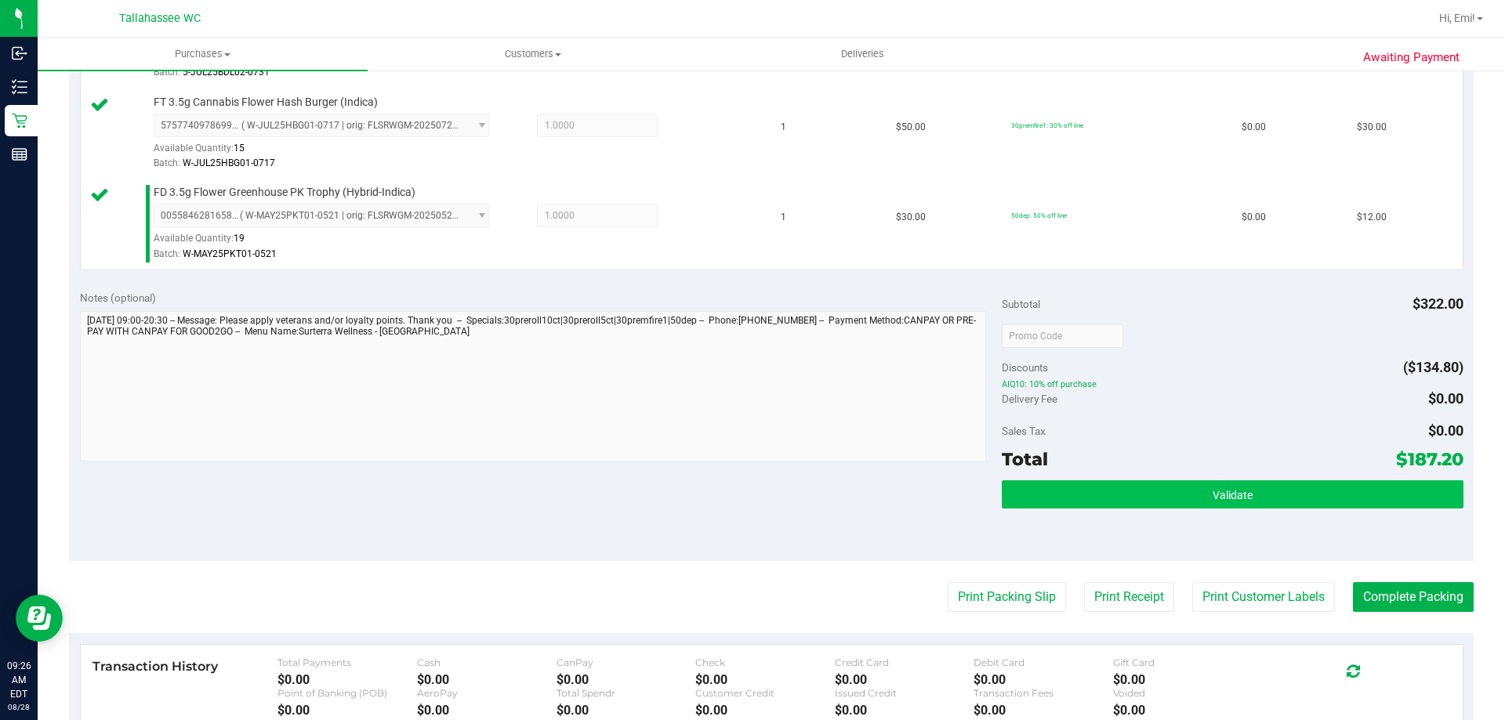
scroll to position [1073, 0]
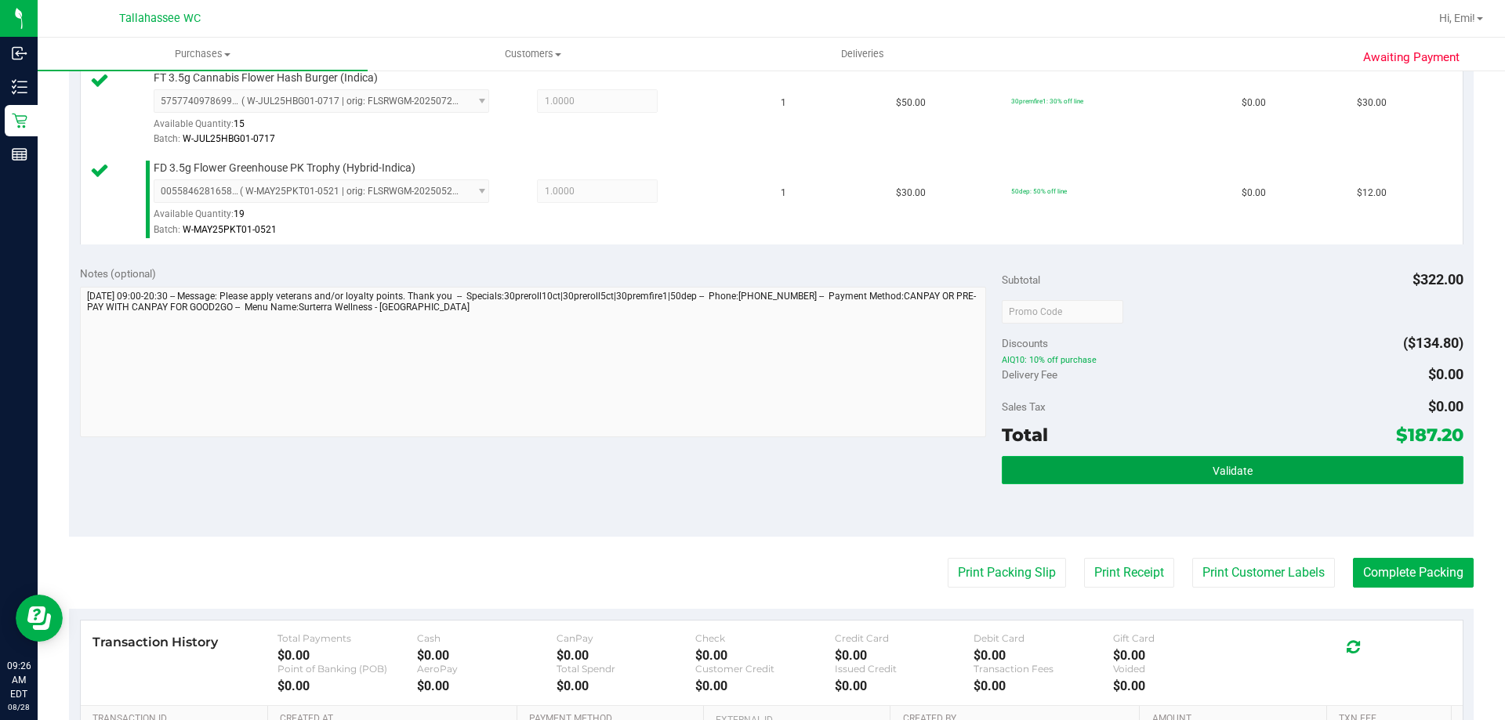
click at [1144, 479] on button "Validate" at bounding box center [1231, 470] width 461 height 28
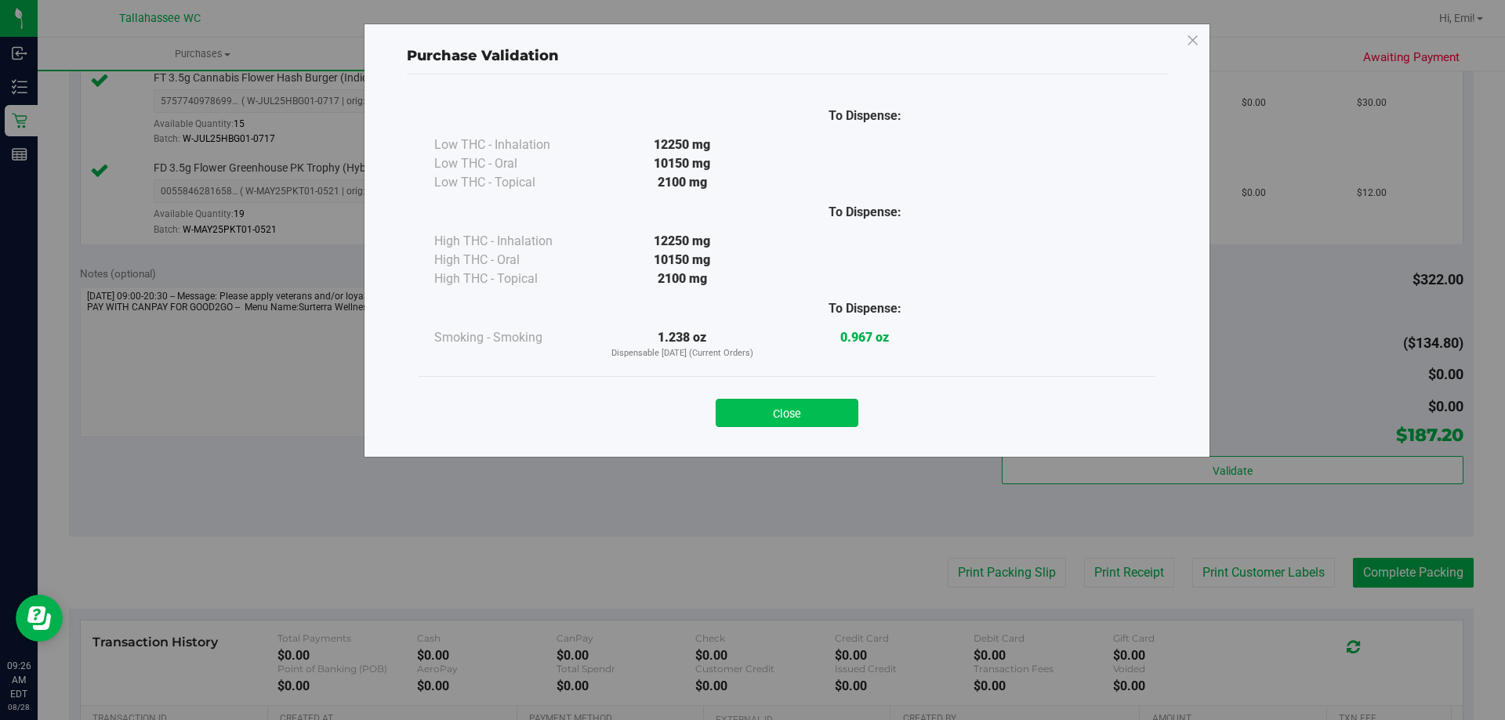
click at [819, 420] on button "Close" at bounding box center [786, 413] width 143 height 28
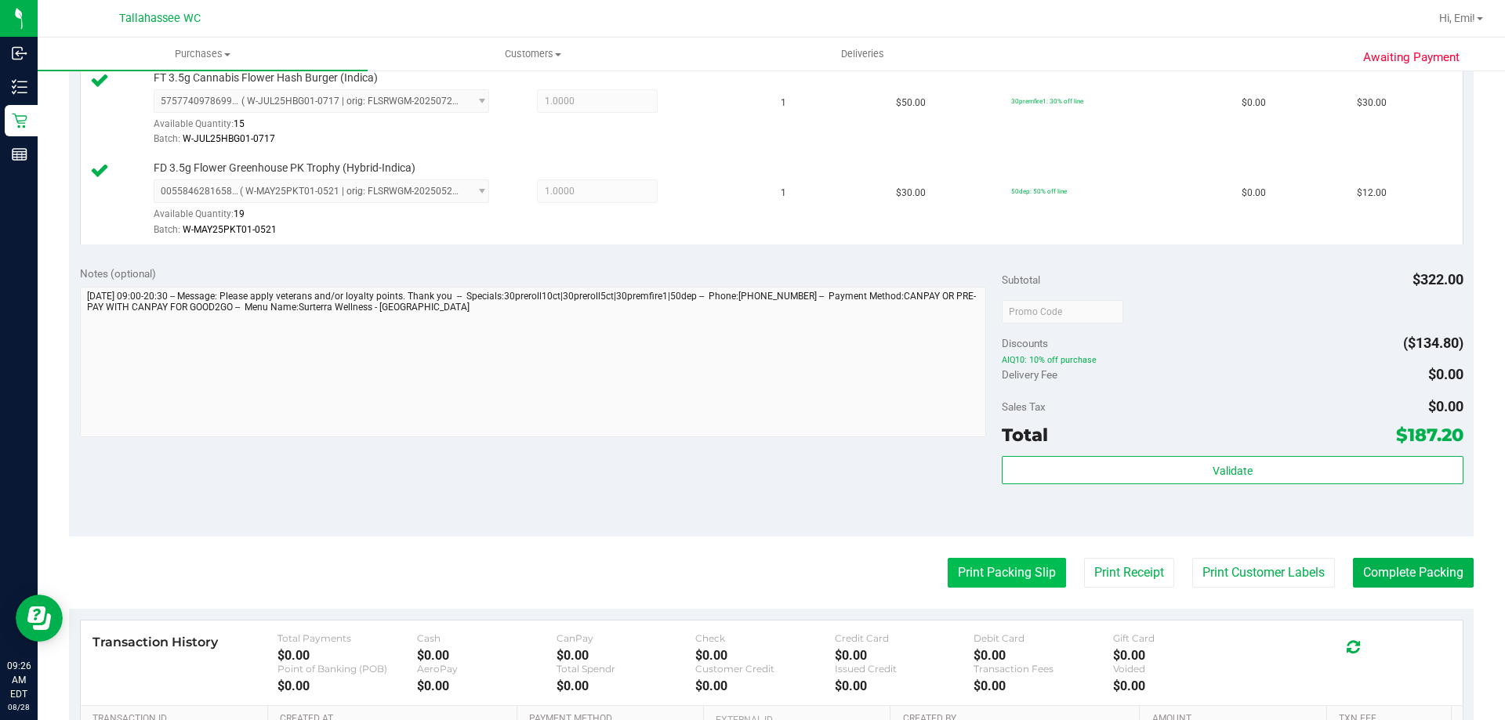
click at [947, 568] on button "Print Packing Slip" at bounding box center [1006, 573] width 118 height 30
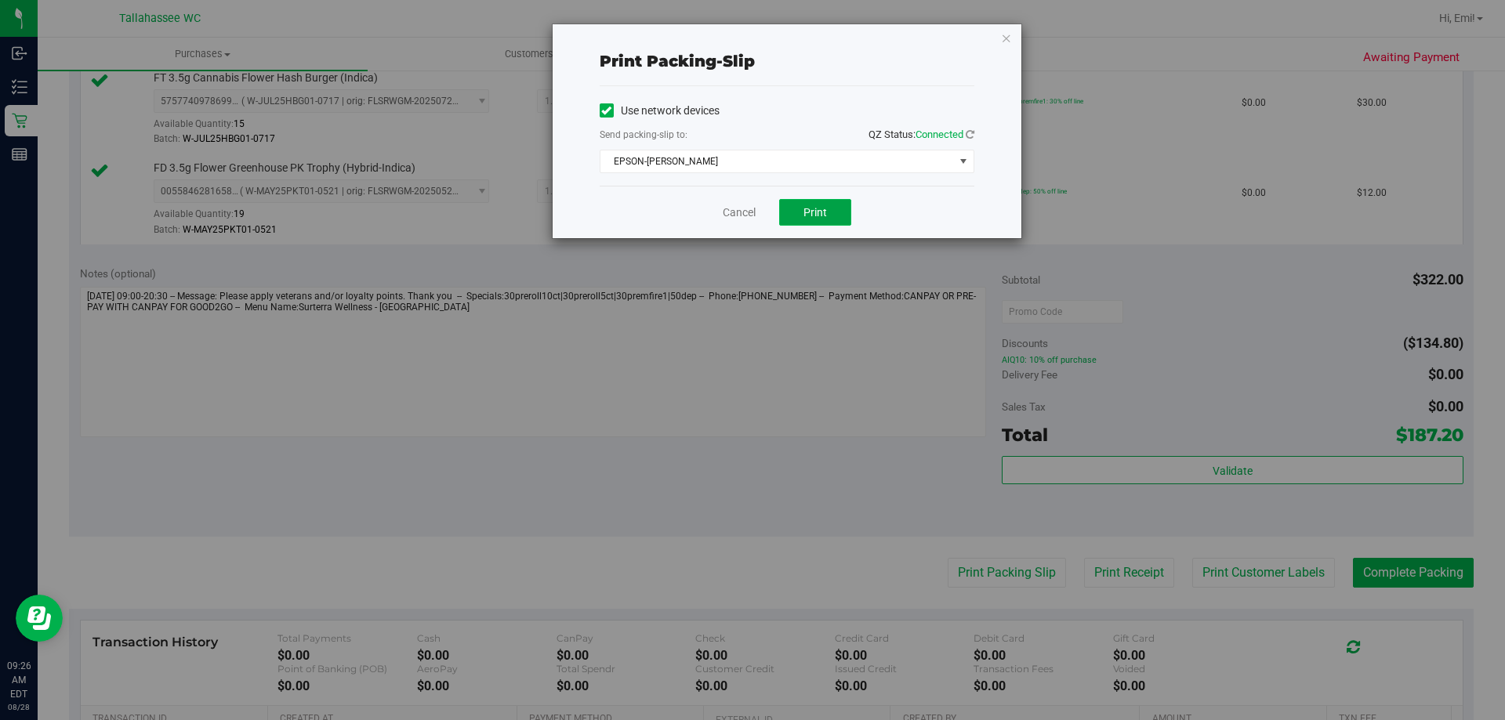
click at [835, 215] on button "Print" at bounding box center [815, 212] width 72 height 27
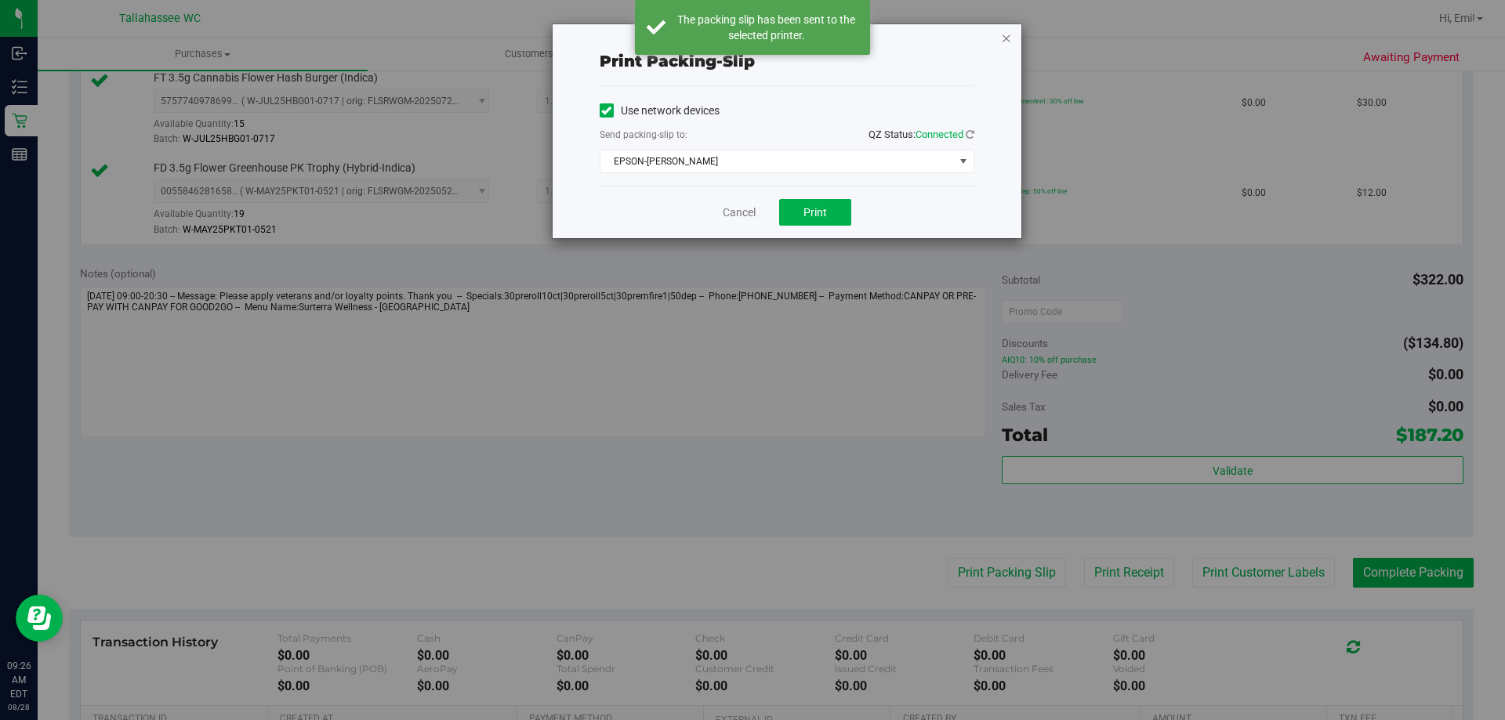
click at [1006, 38] on icon "button" at bounding box center [1006, 37] width 11 height 19
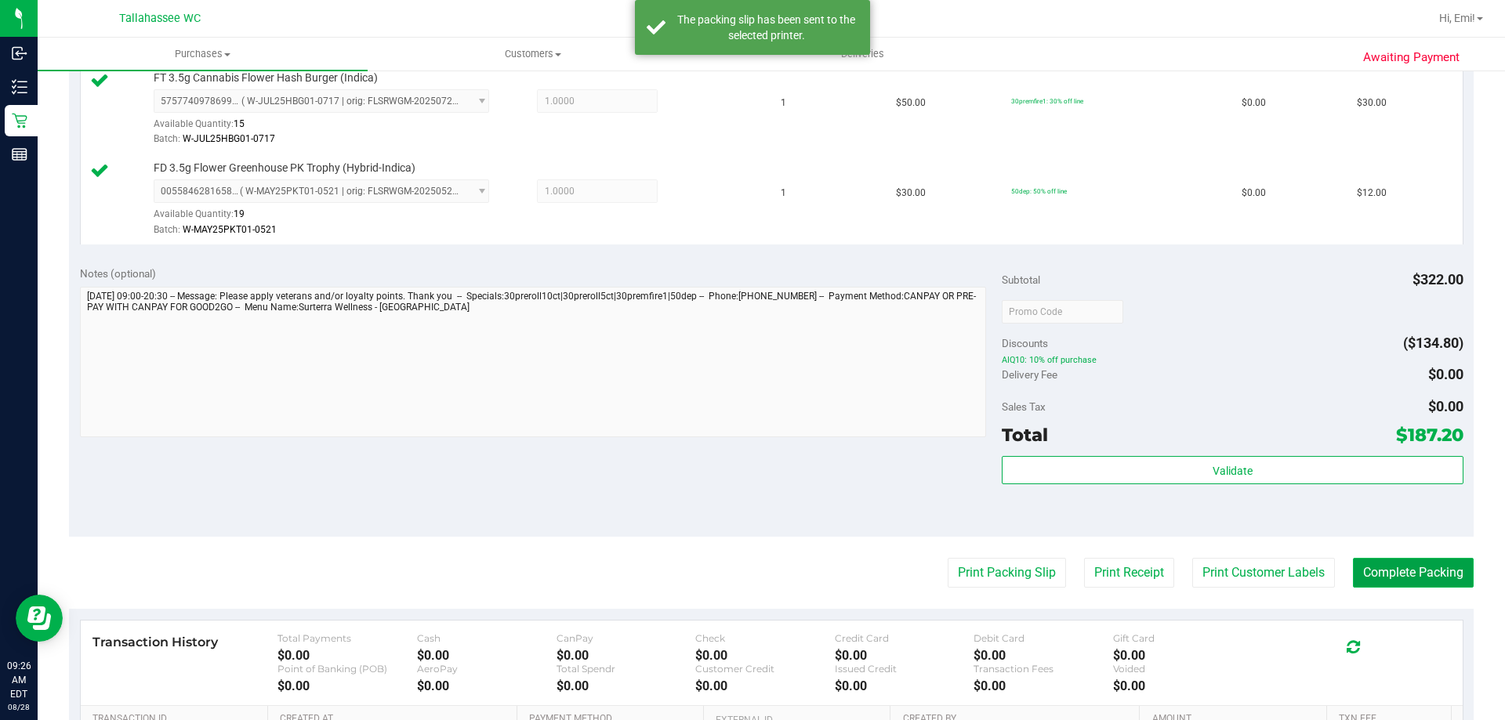
click at [1388, 580] on button "Complete Packing" at bounding box center [1413, 573] width 121 height 30
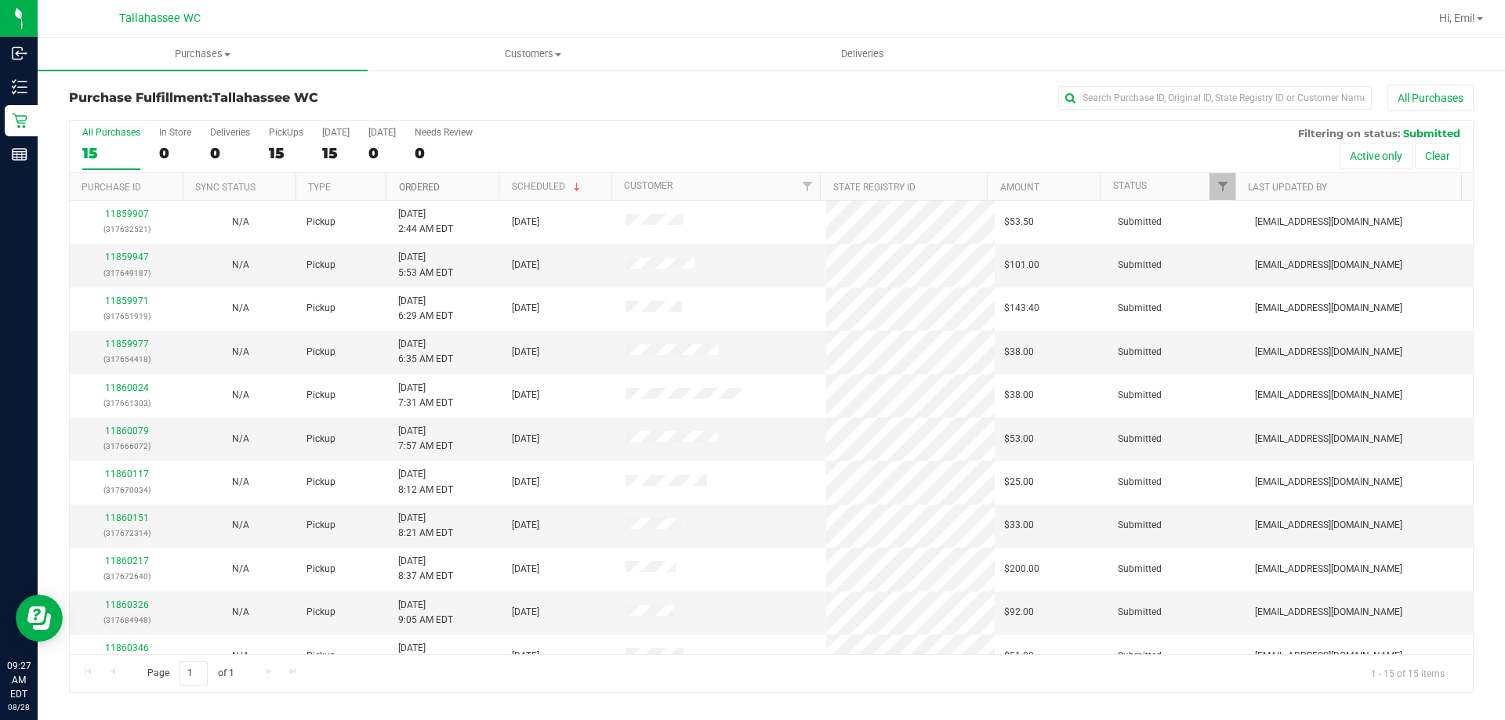
click at [407, 185] on link "Ordered" at bounding box center [419, 187] width 41 height 11
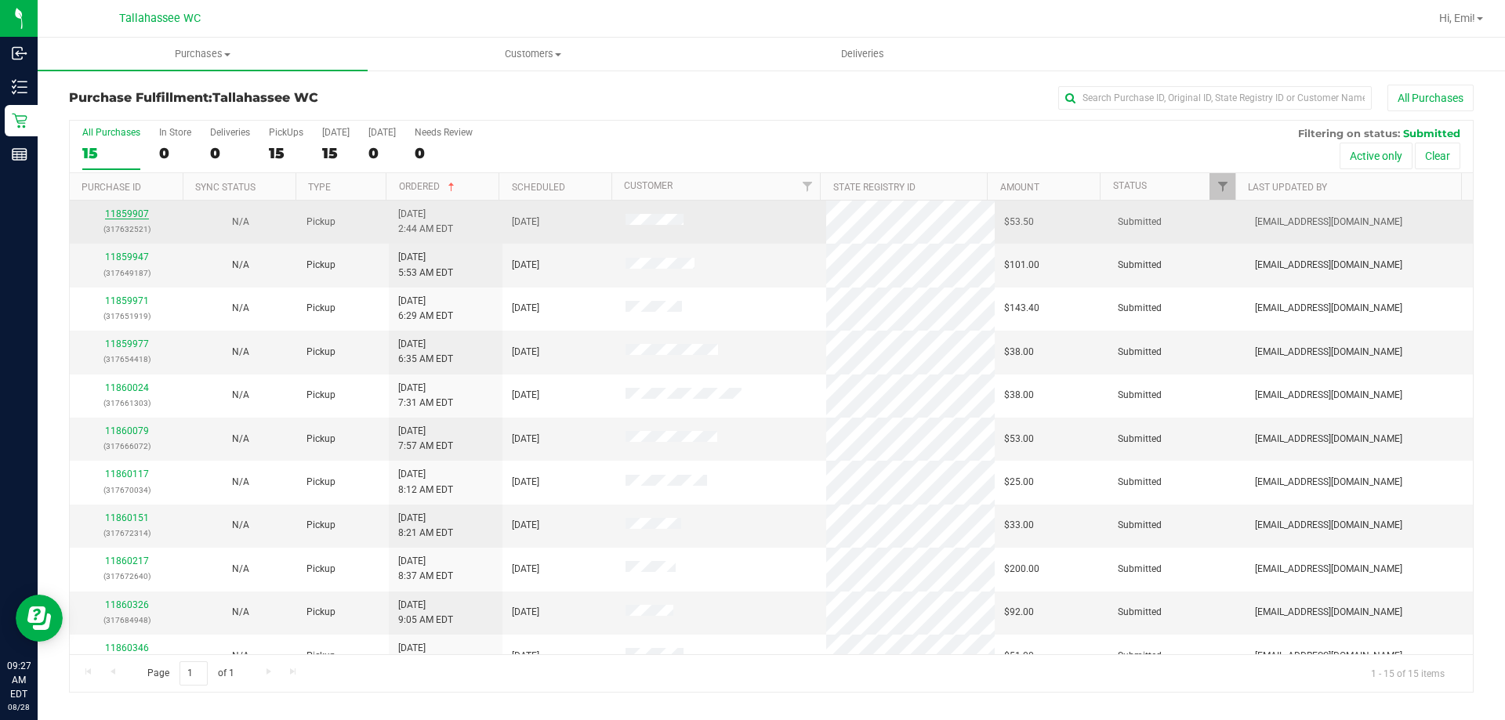
click at [137, 212] on link "11859907" at bounding box center [127, 213] width 44 height 11
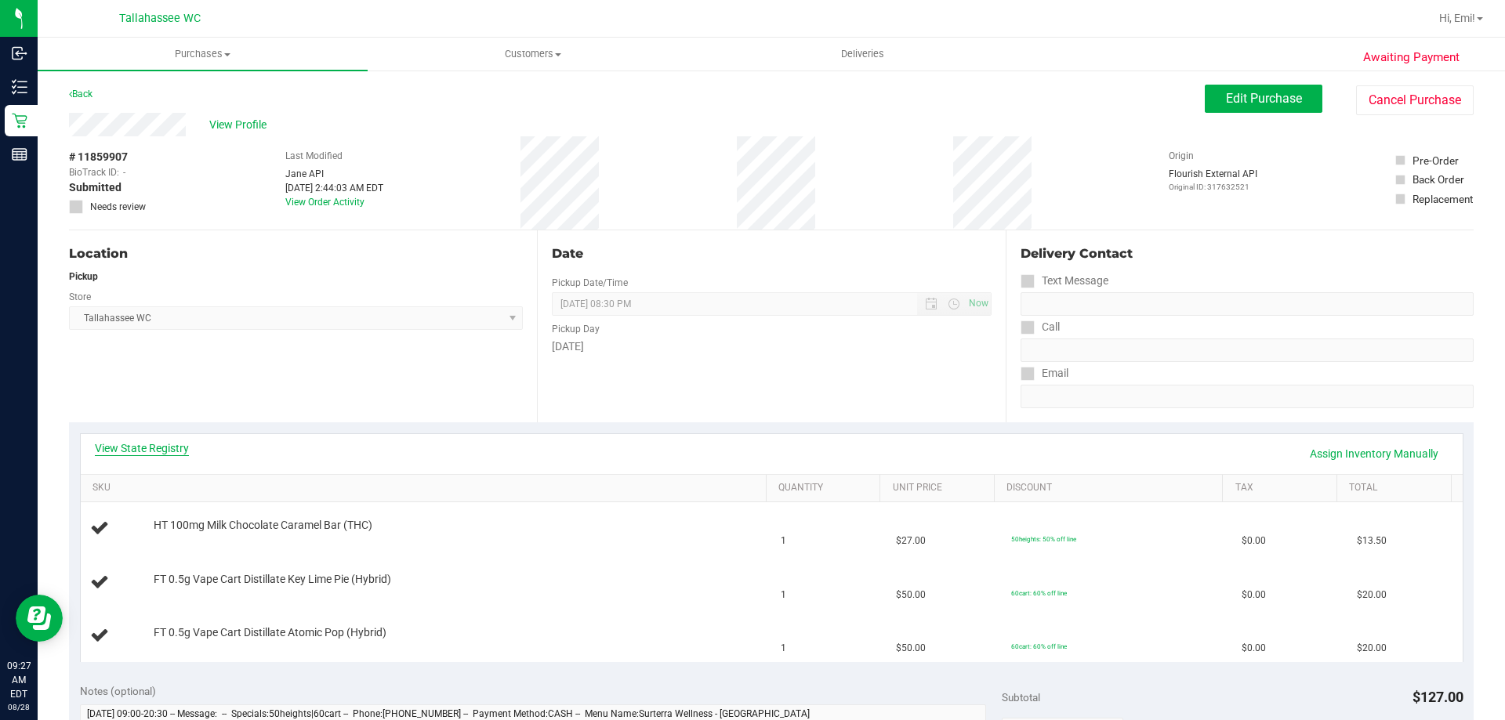
click at [178, 454] on link "View State Registry" at bounding box center [142, 448] width 94 height 16
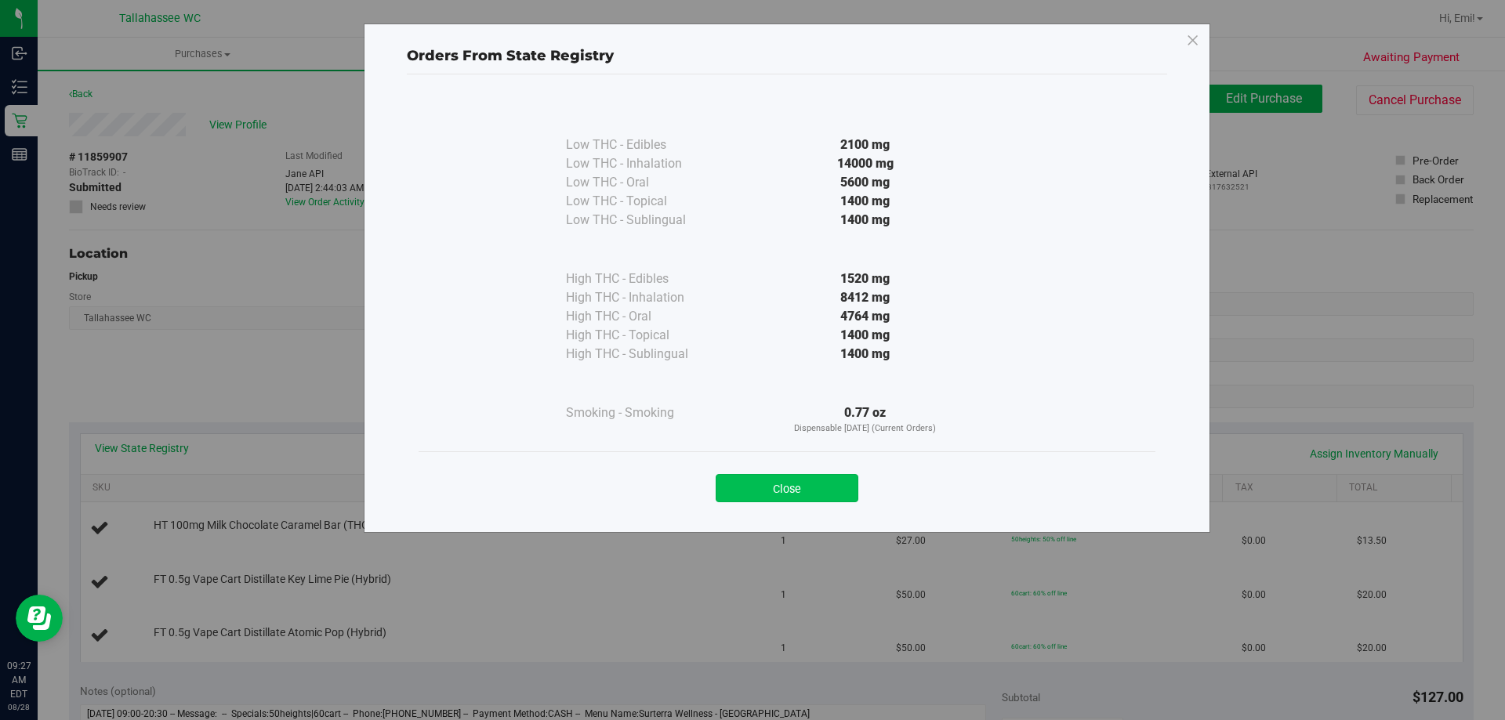
click at [768, 501] on button "Close" at bounding box center [786, 488] width 143 height 28
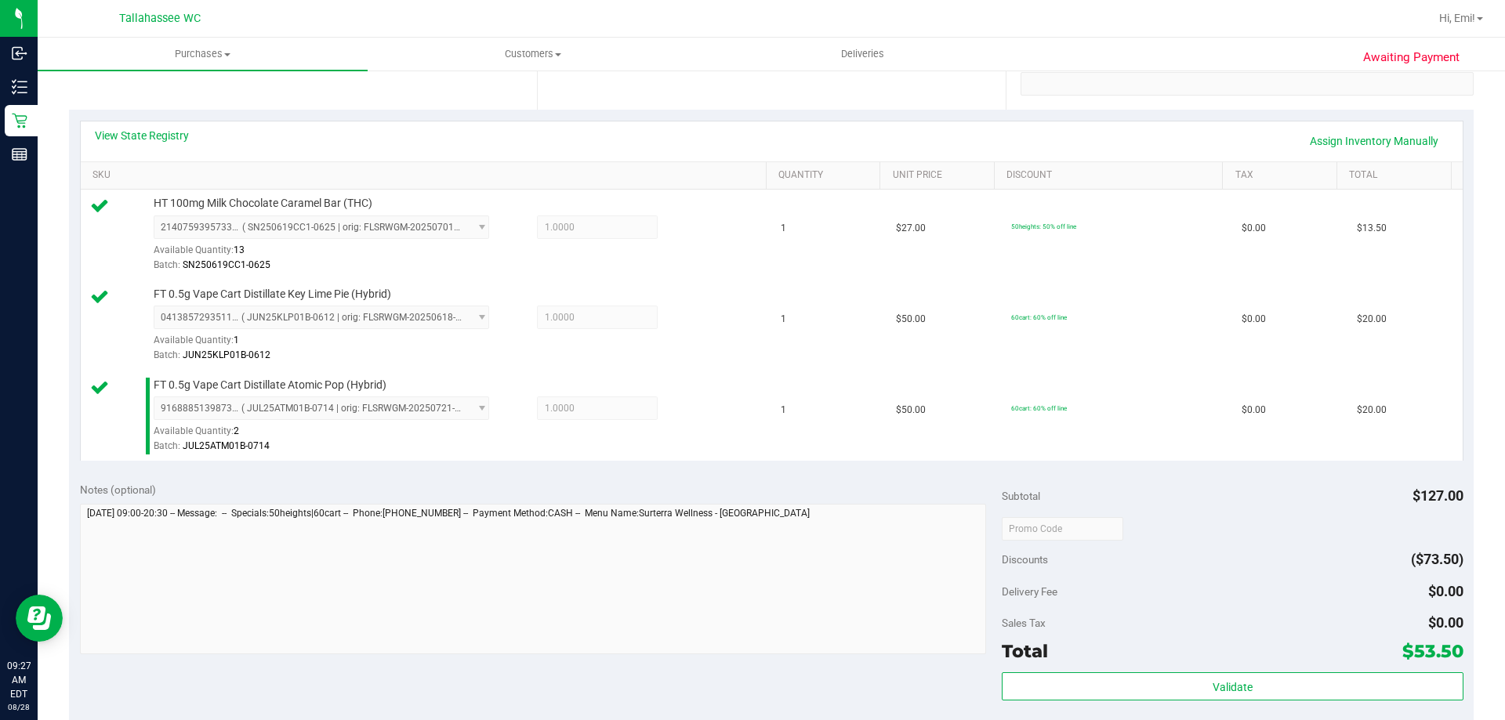
scroll to position [313, 0]
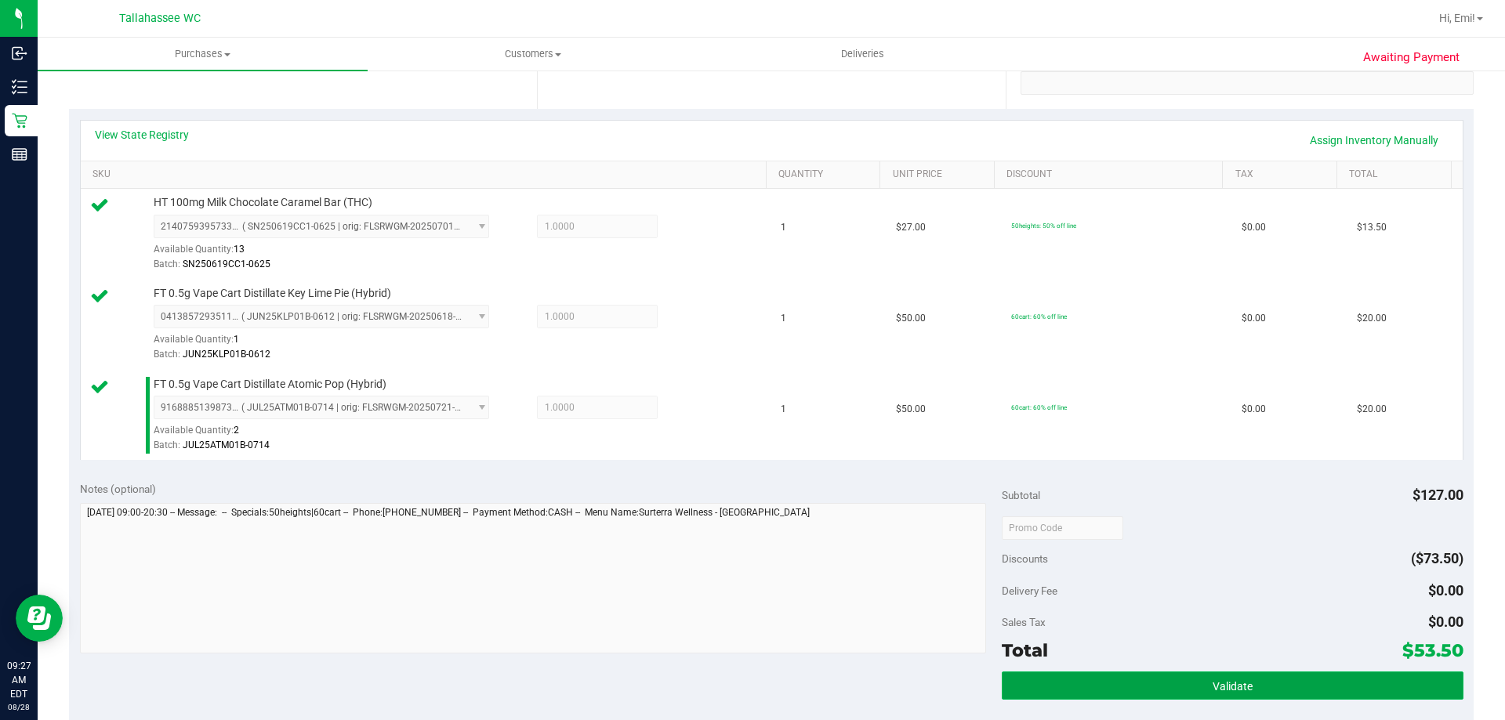
click at [1141, 679] on button "Validate" at bounding box center [1231, 686] width 461 height 28
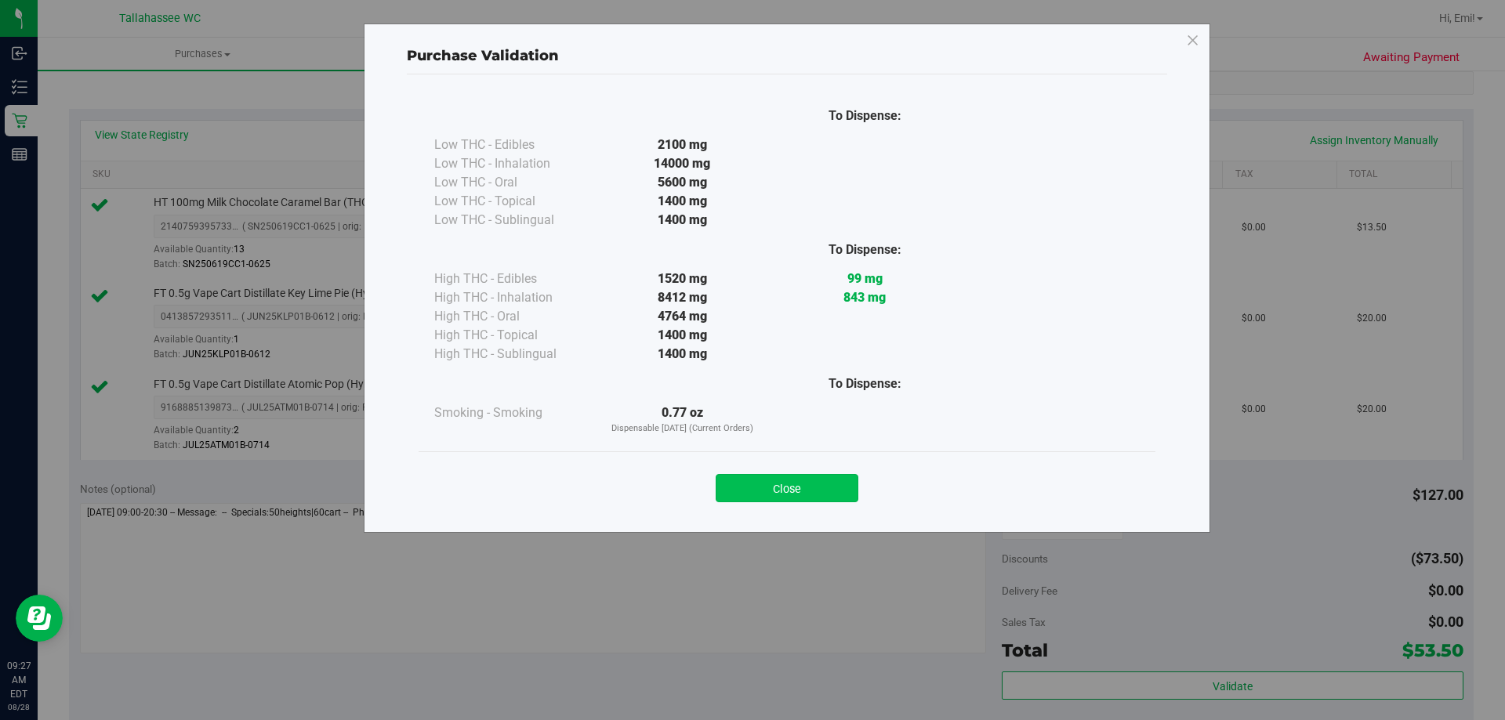
click at [817, 498] on button "Close" at bounding box center [786, 488] width 143 height 28
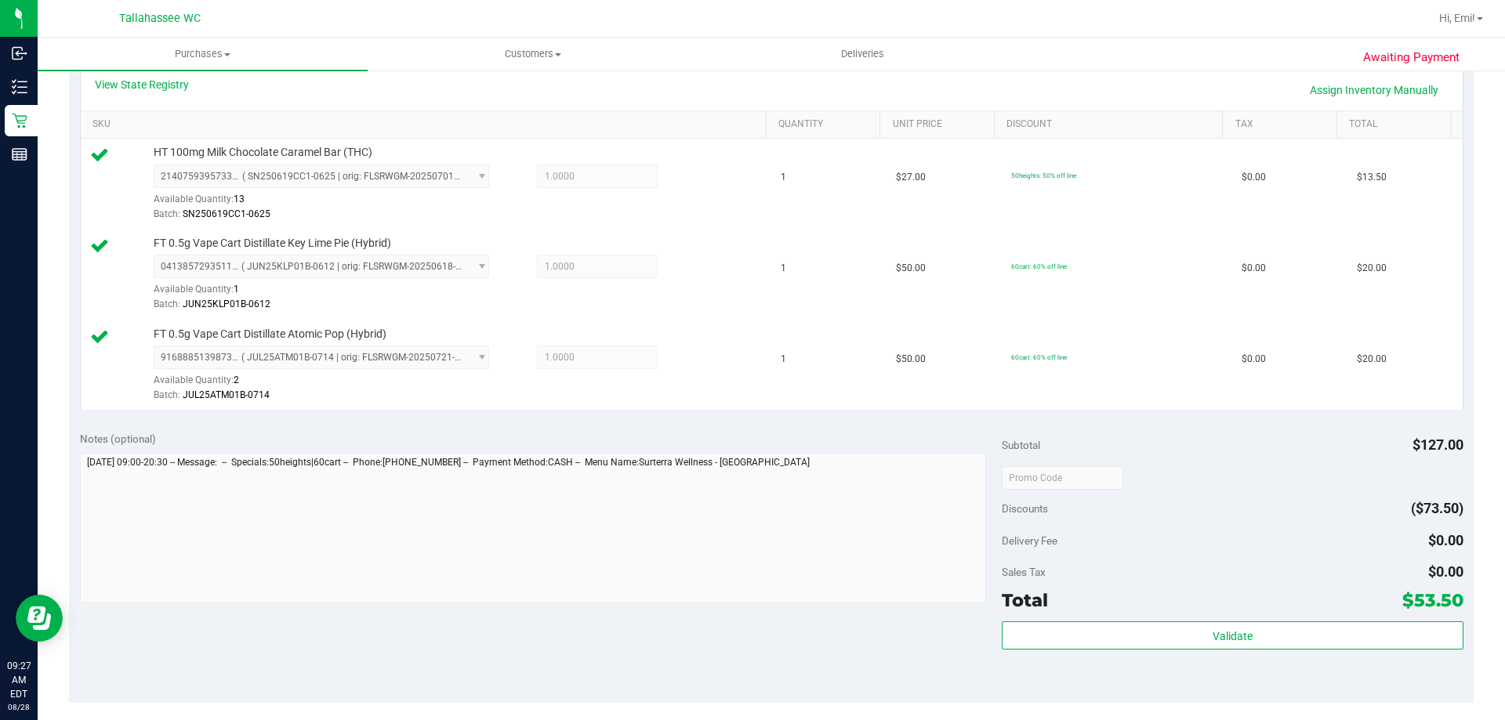
scroll to position [392, 0]
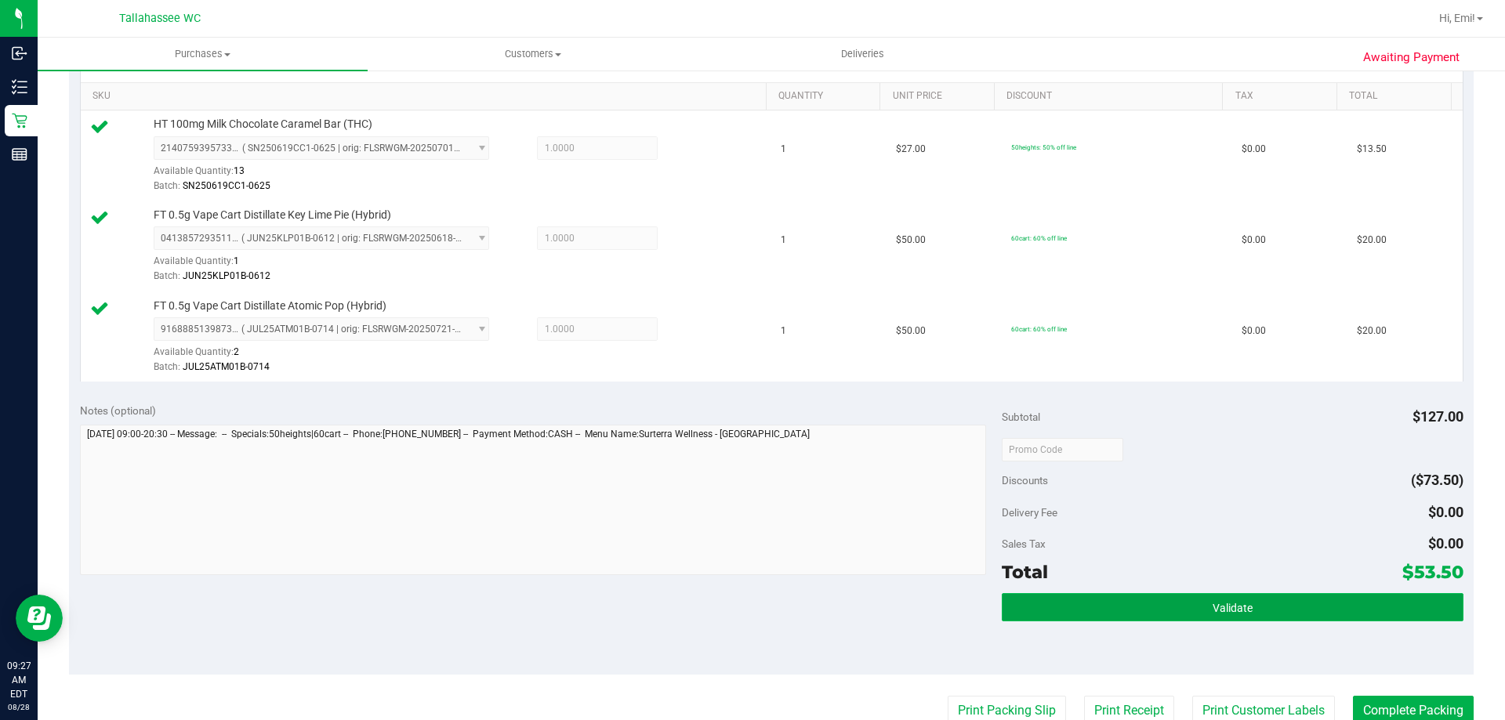
click at [1107, 606] on button "Validate" at bounding box center [1231, 607] width 461 height 28
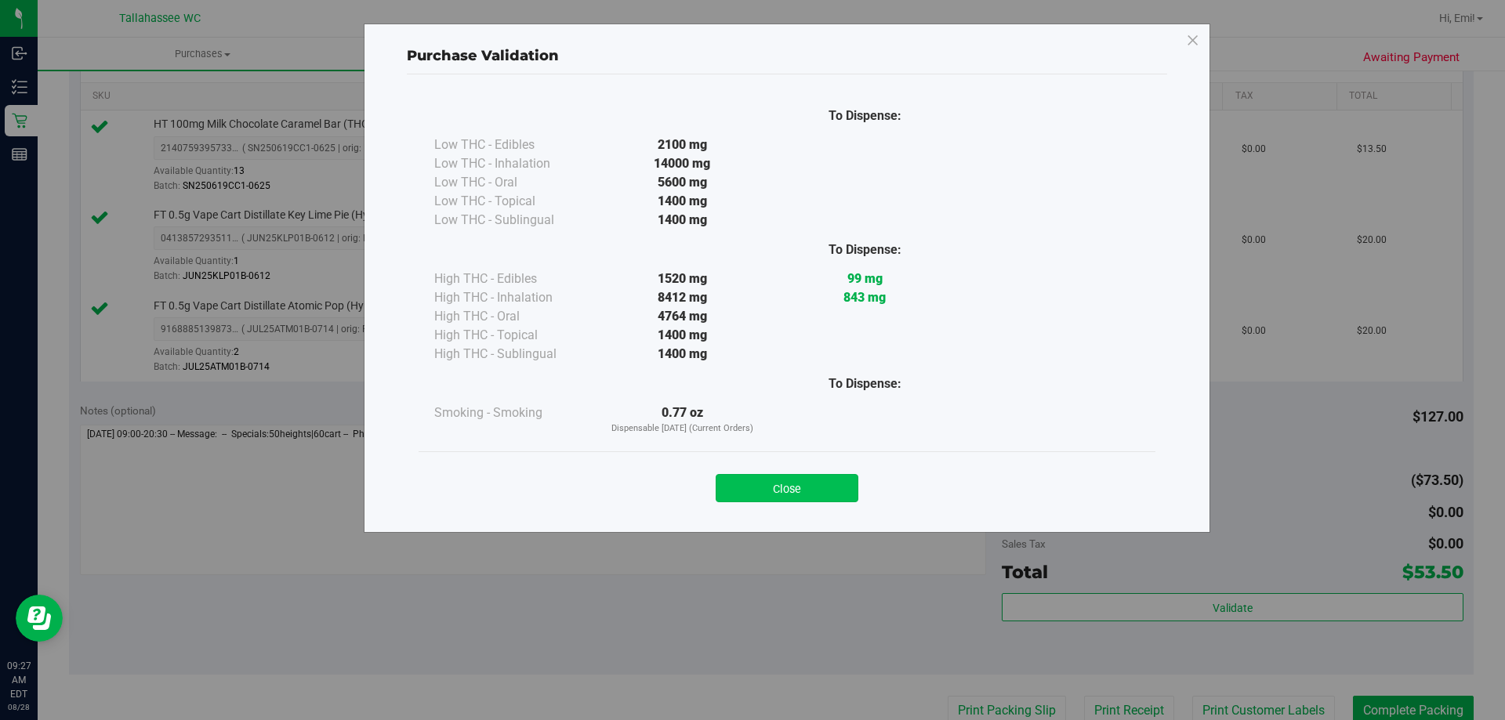
click at [799, 490] on button "Close" at bounding box center [786, 488] width 143 height 28
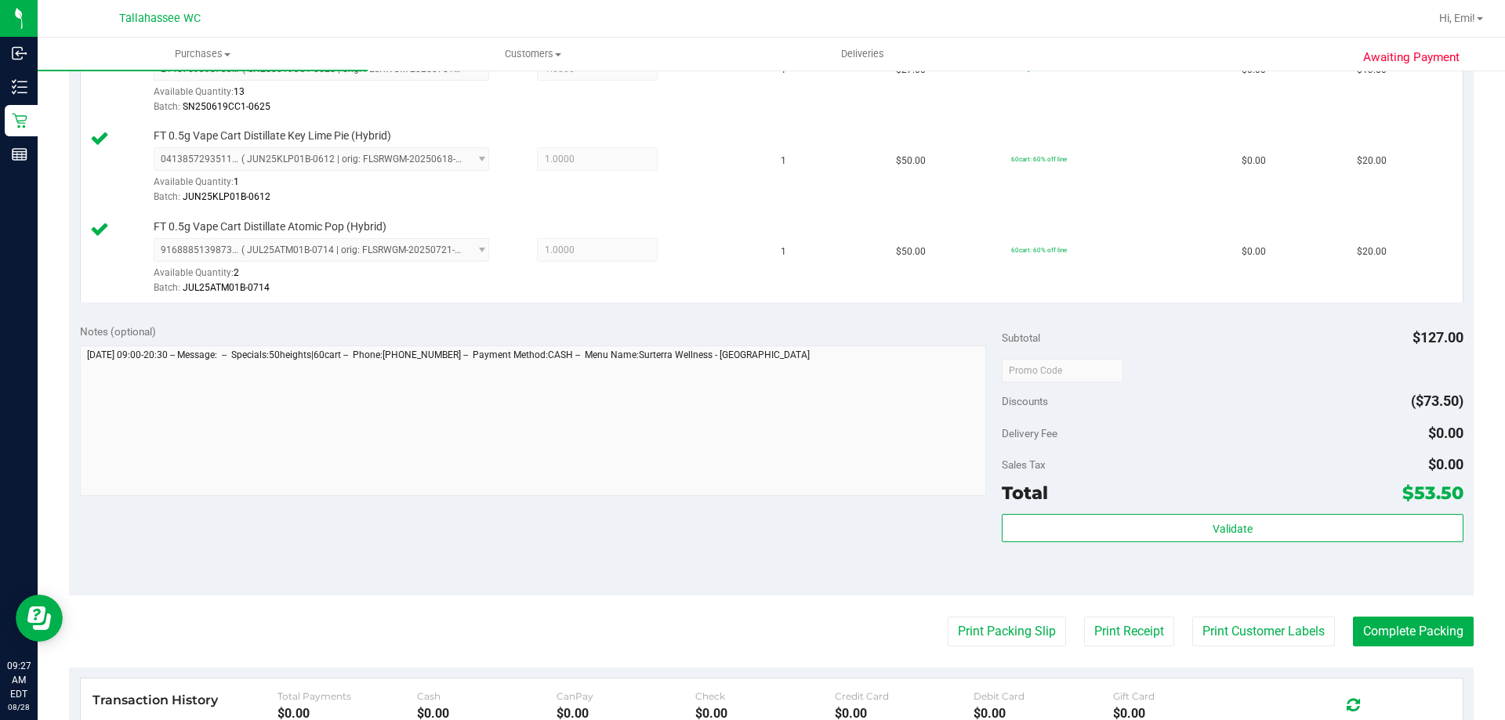
scroll to position [705, 0]
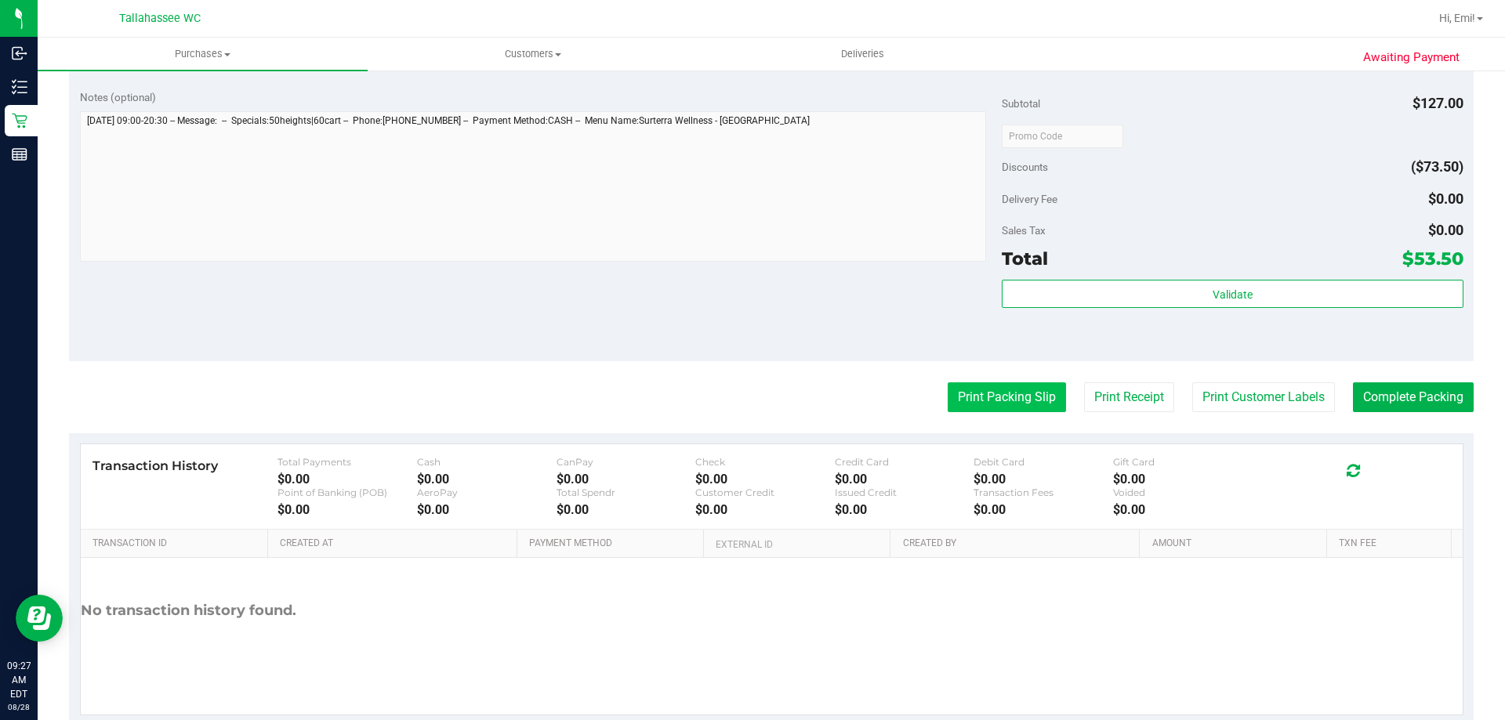
click at [1012, 400] on button "Print Packing Slip" at bounding box center [1006, 397] width 118 height 30
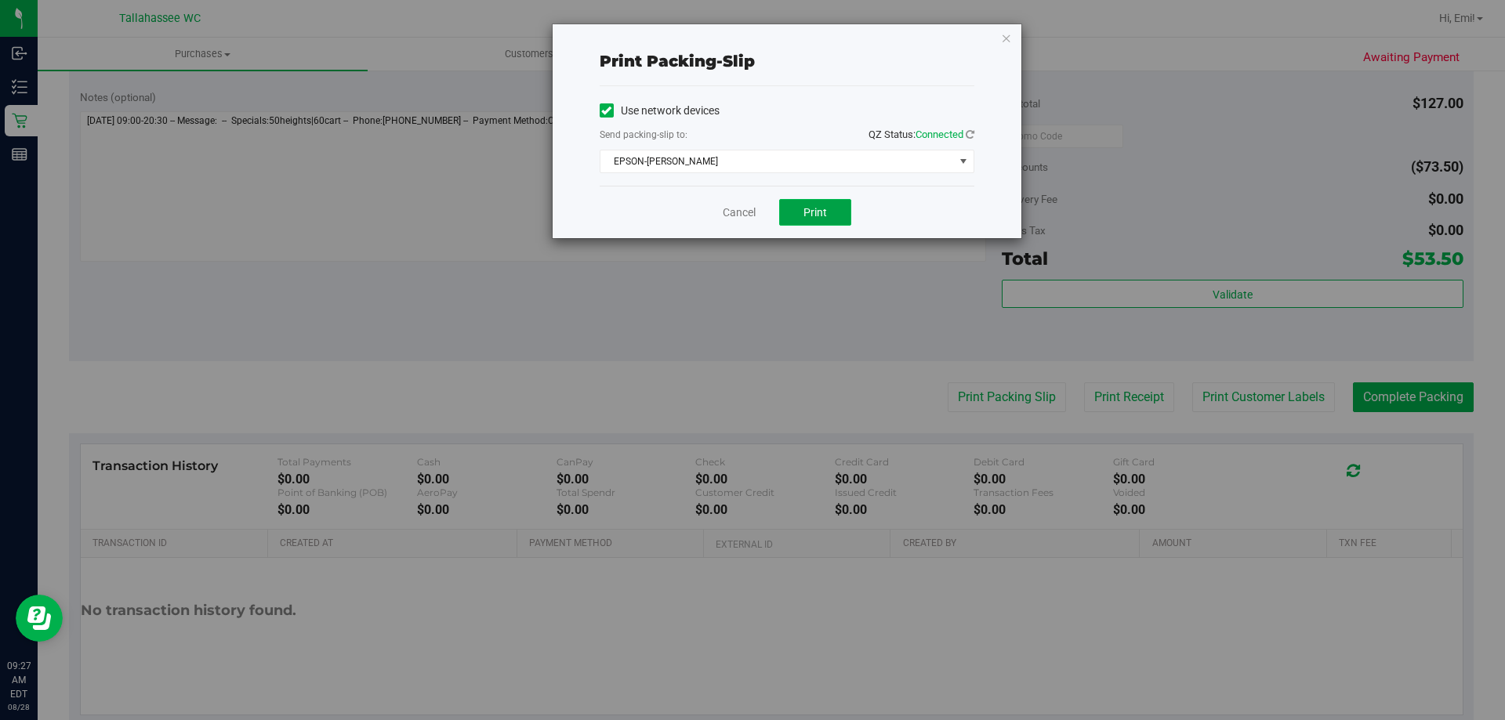
click at [816, 225] on button "Print" at bounding box center [815, 212] width 72 height 27
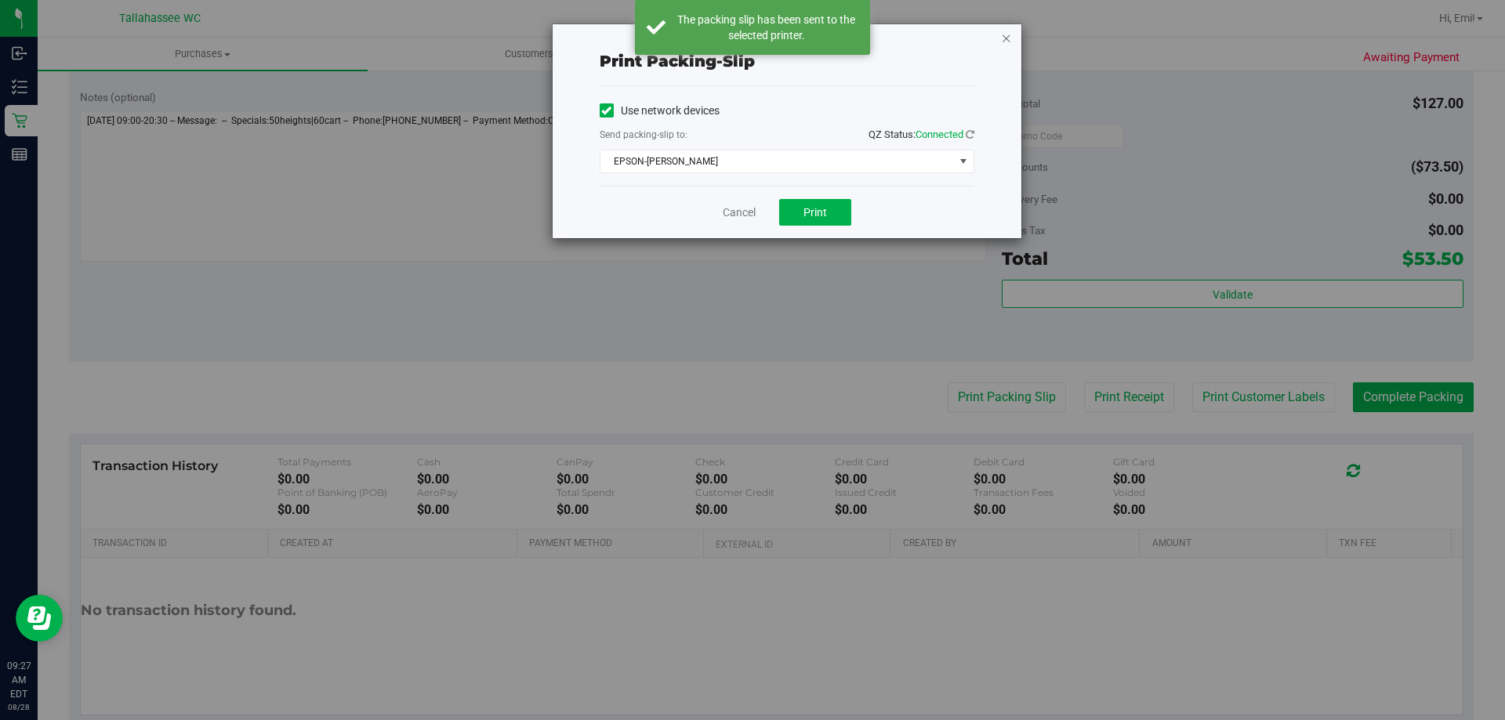
click at [1004, 43] on icon "button" at bounding box center [1006, 37] width 11 height 19
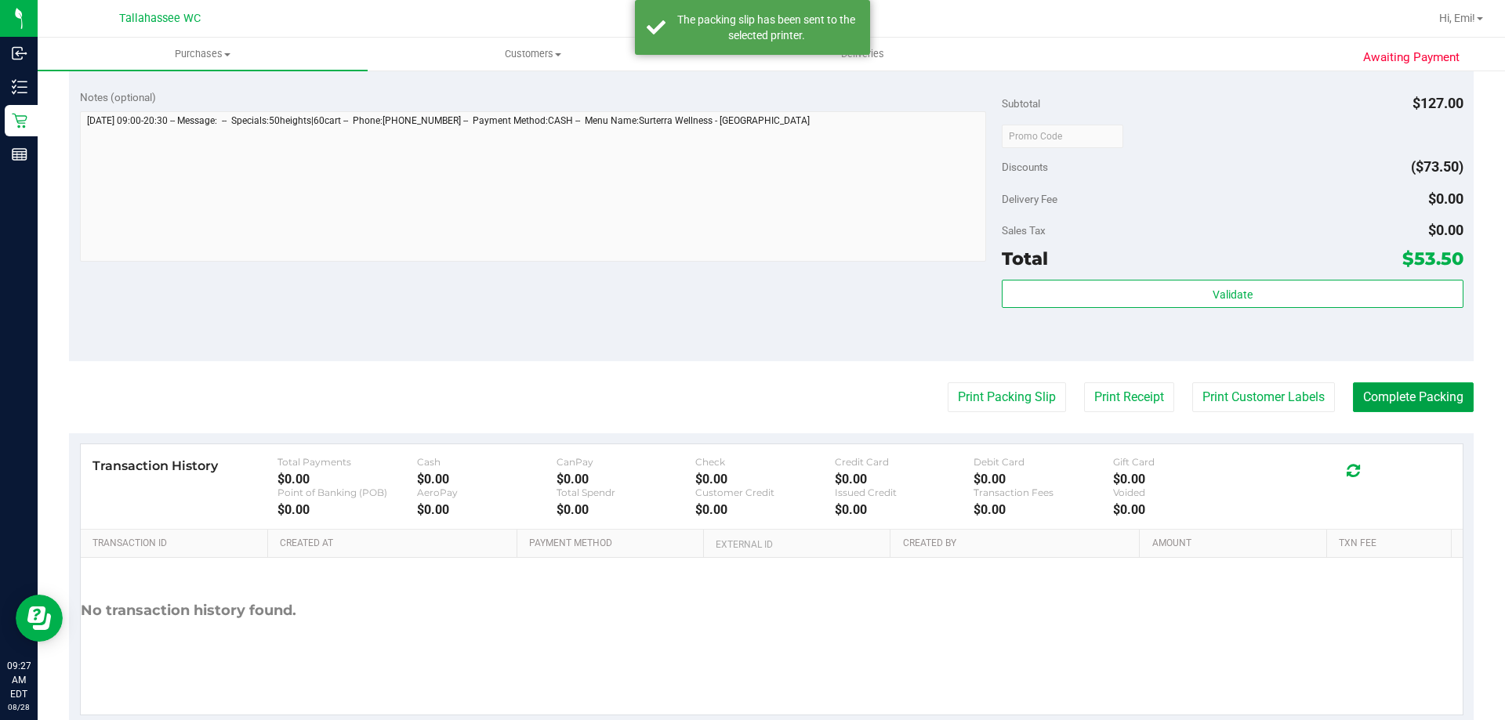
drag, startPoint x: 1397, startPoint y: 396, endPoint x: 1375, endPoint y: 370, distance: 34.4
click at [1396, 395] on button "Complete Packing" at bounding box center [1413, 397] width 121 height 30
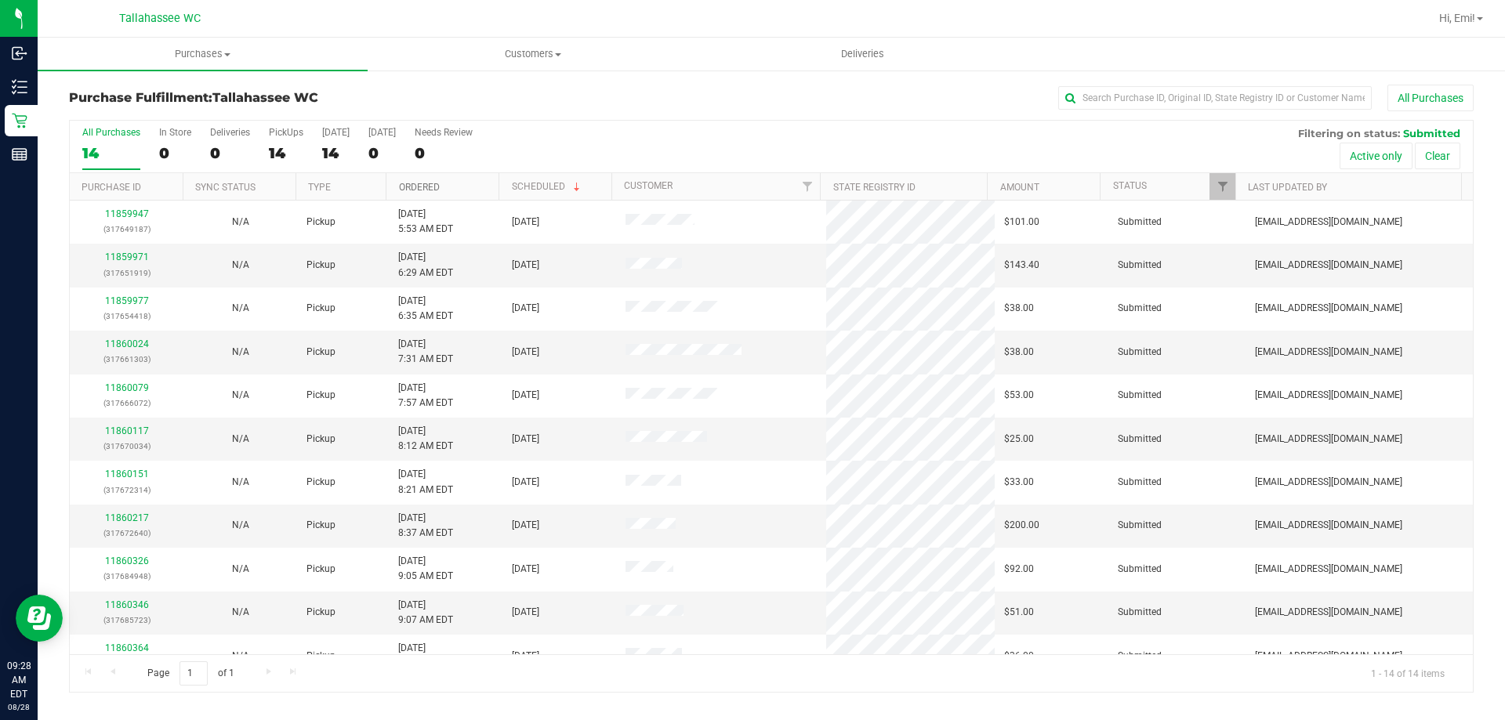
click at [404, 187] on link "Ordered" at bounding box center [419, 187] width 41 height 11
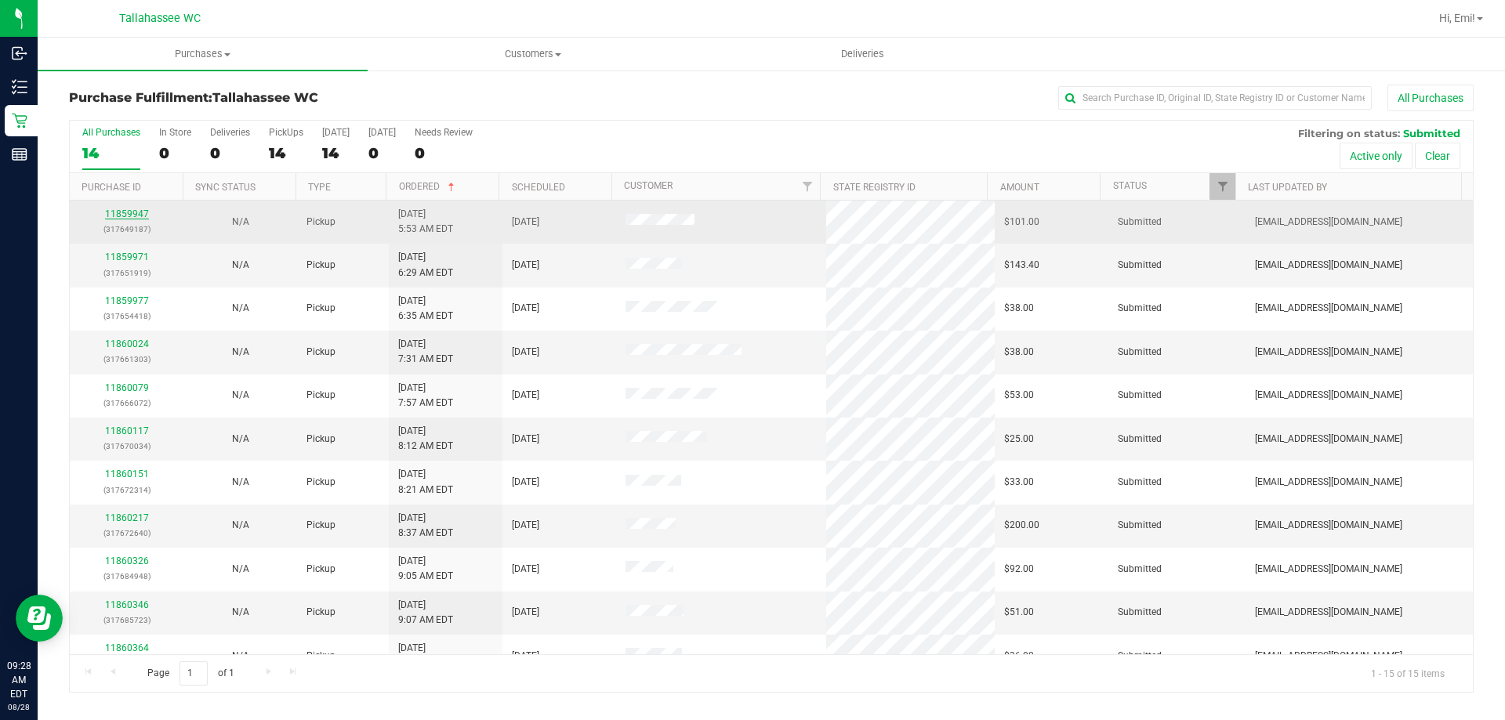
click at [131, 208] on link "11859947" at bounding box center [127, 213] width 44 height 11
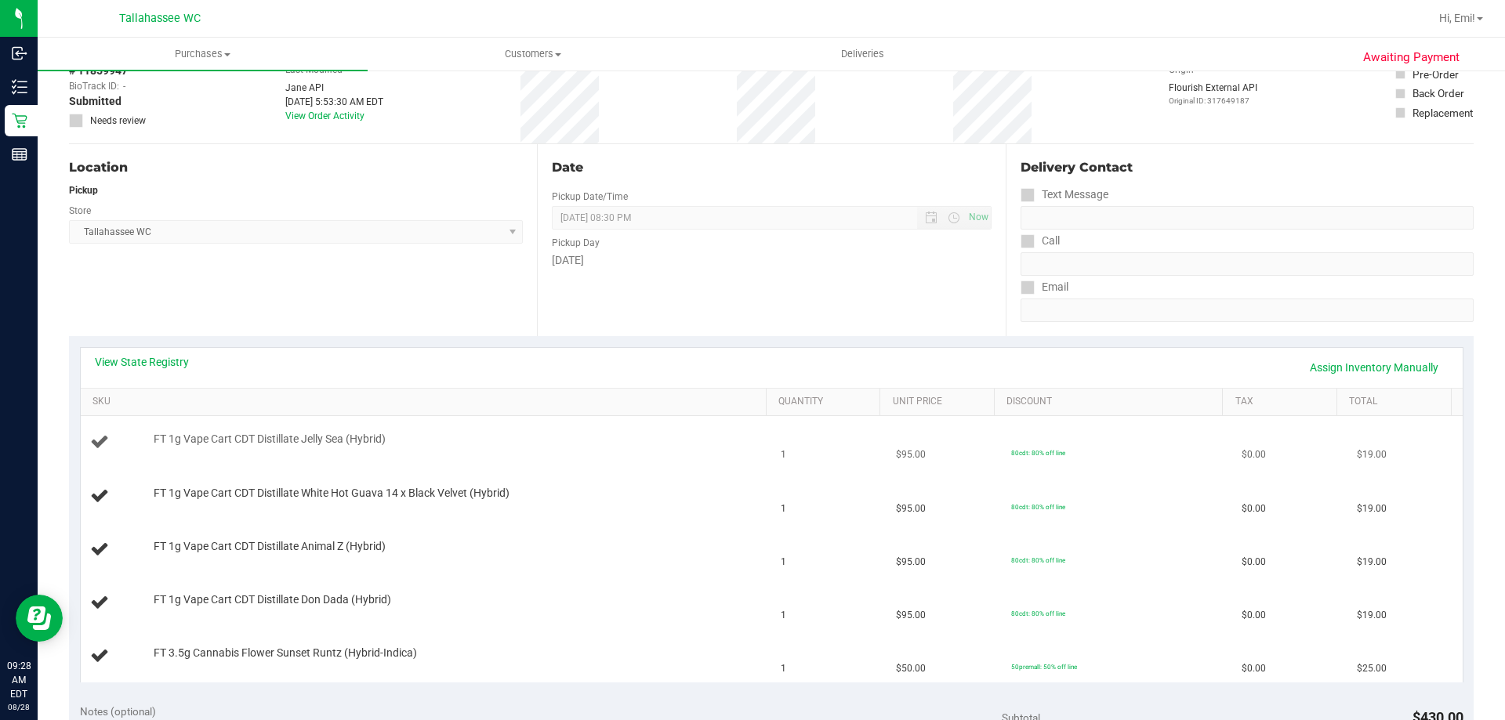
scroll to position [235, 0]
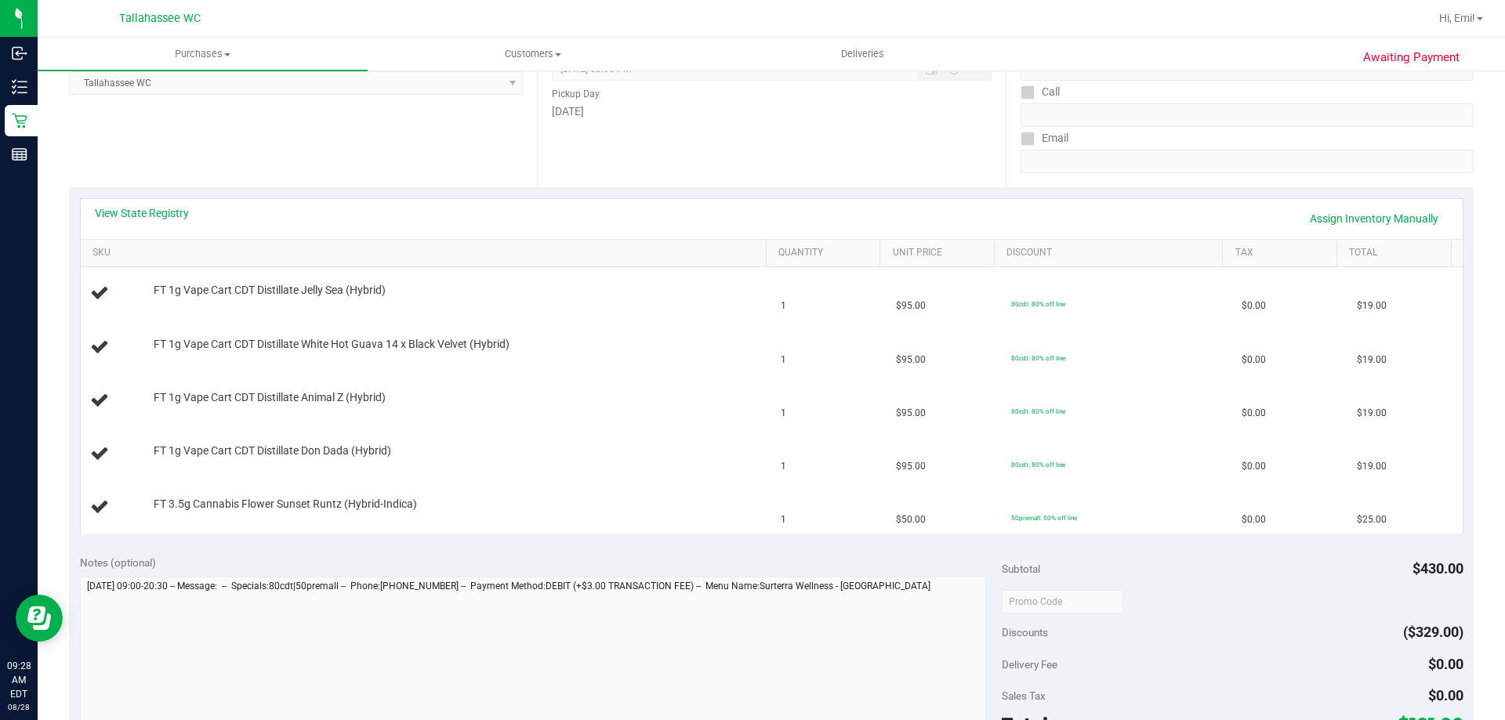
click at [176, 201] on div "View State Registry Assign Inventory Manually" at bounding box center [772, 219] width 1382 height 40
click at [176, 206] on link "View State Registry" at bounding box center [142, 213] width 94 height 16
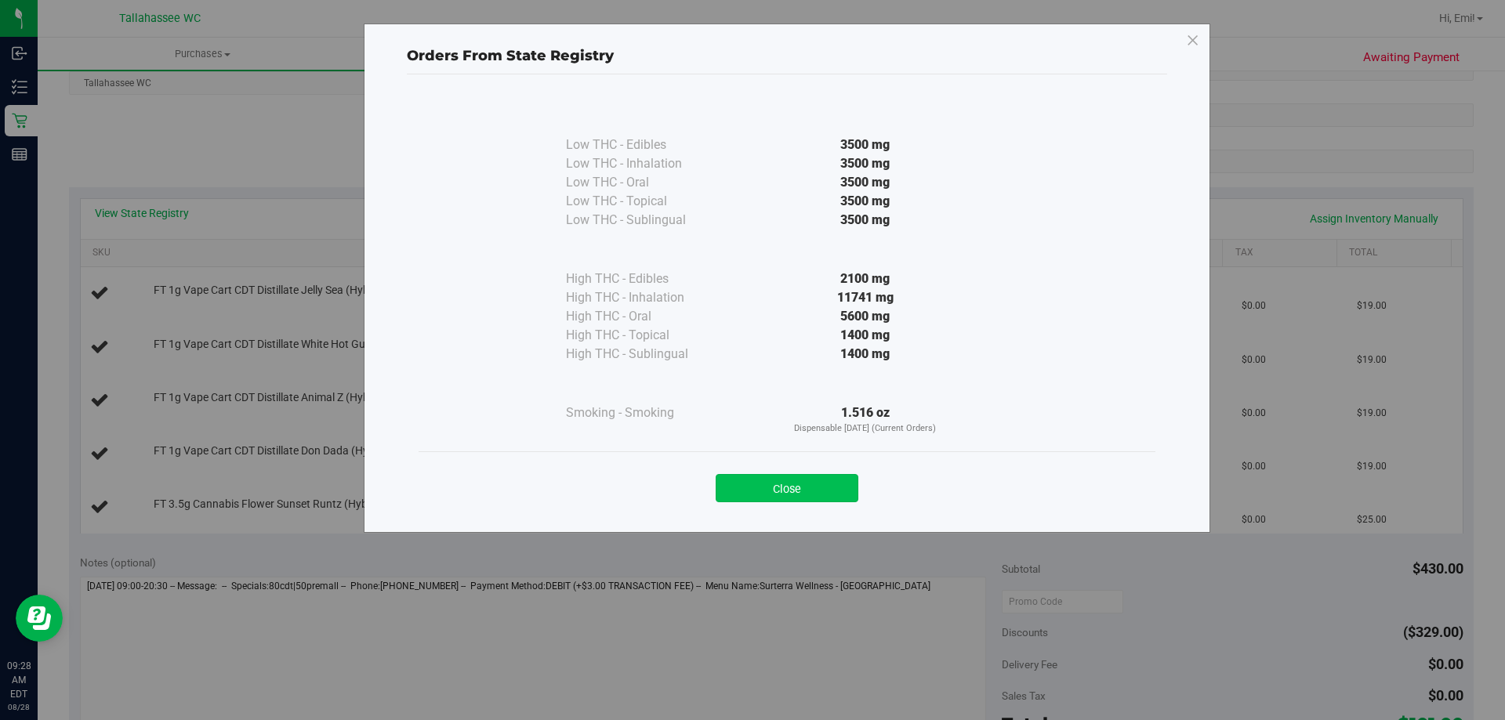
click at [770, 484] on button "Close" at bounding box center [786, 488] width 143 height 28
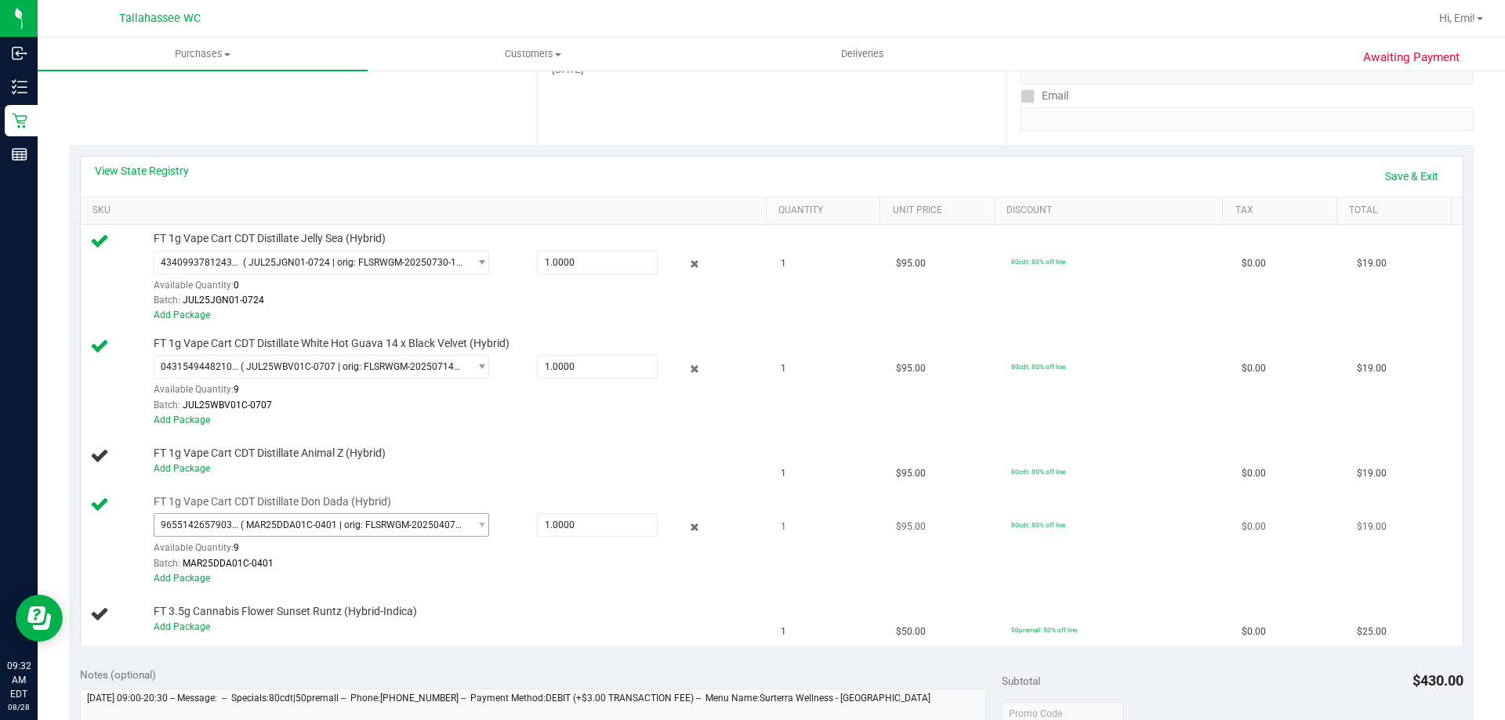
scroll to position [313, 0]
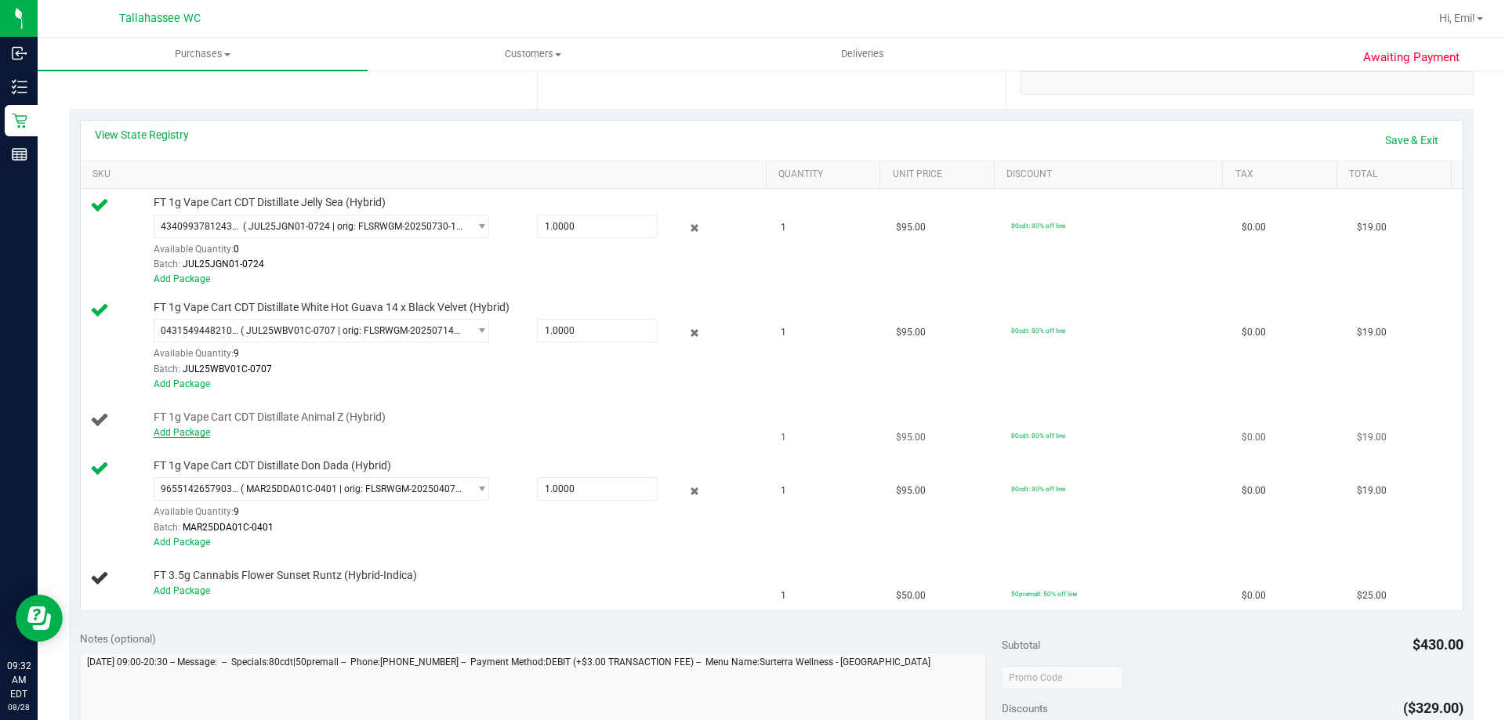
click at [205, 433] on link "Add Package" at bounding box center [182, 432] width 56 height 11
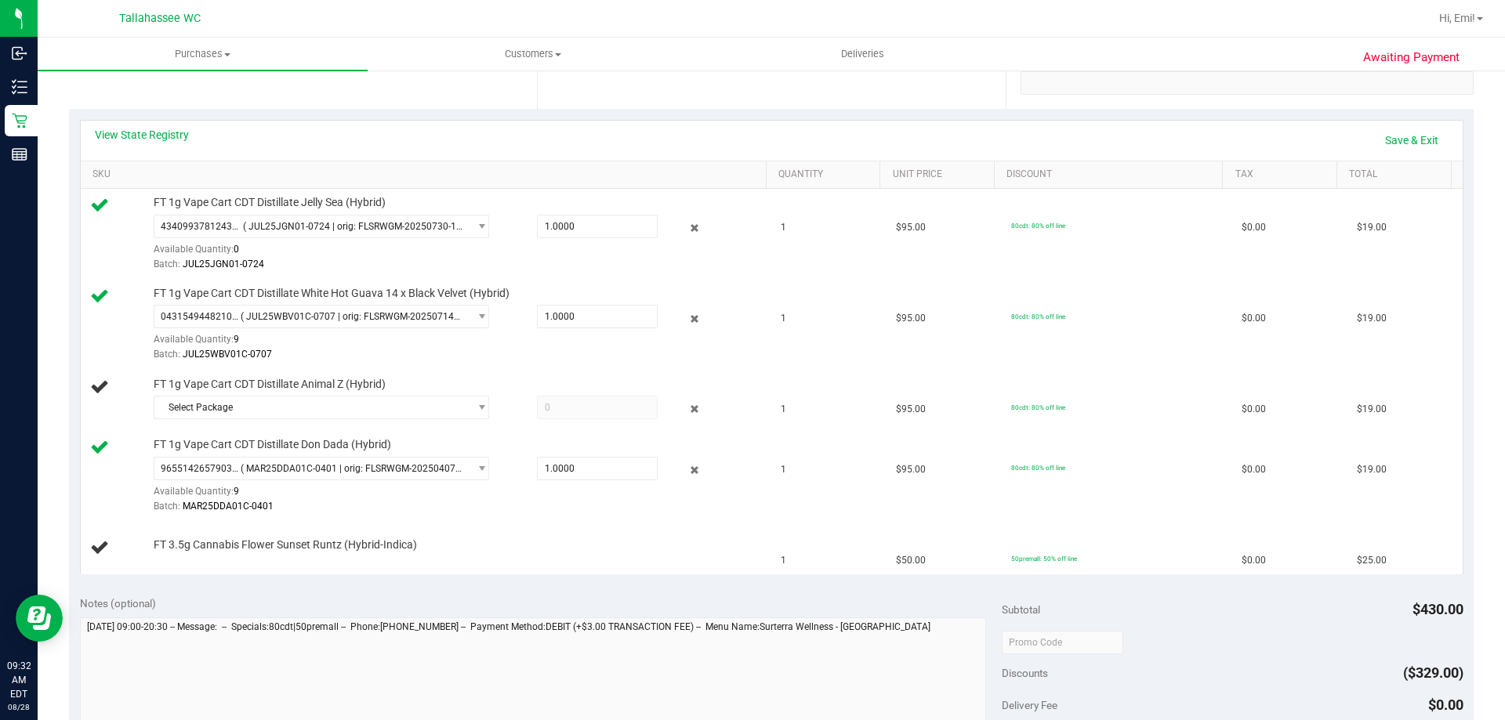
click at [264, 432] on td "FT 1g Vape Cart CDT Distillate Don Dada (Hybrid) 9655142657903756 ( MAR25DDA01C…" at bounding box center [426, 476] width 691 height 91
click at [281, 406] on span "Select Package" at bounding box center [311, 408] width 314 height 22
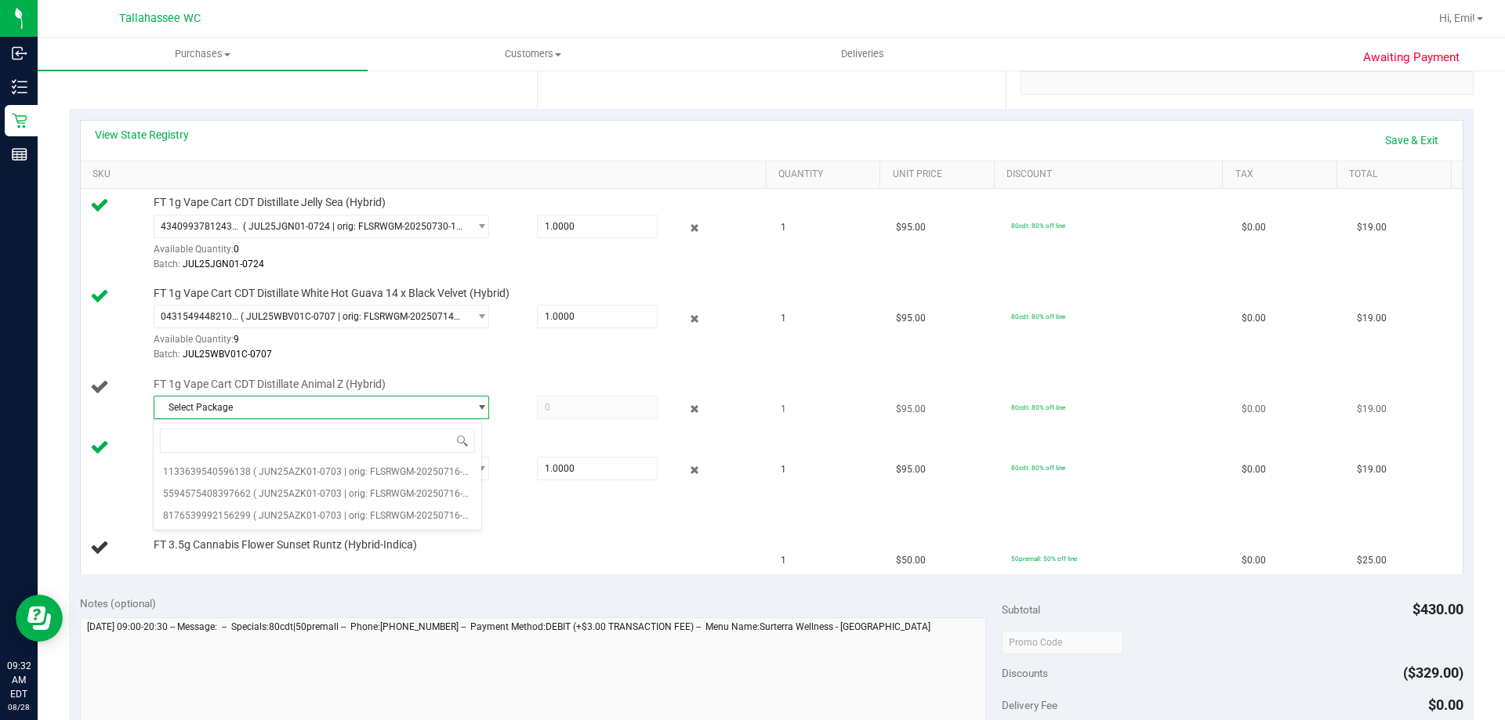
click at [476, 401] on span "select" at bounding box center [482, 407] width 12 height 13
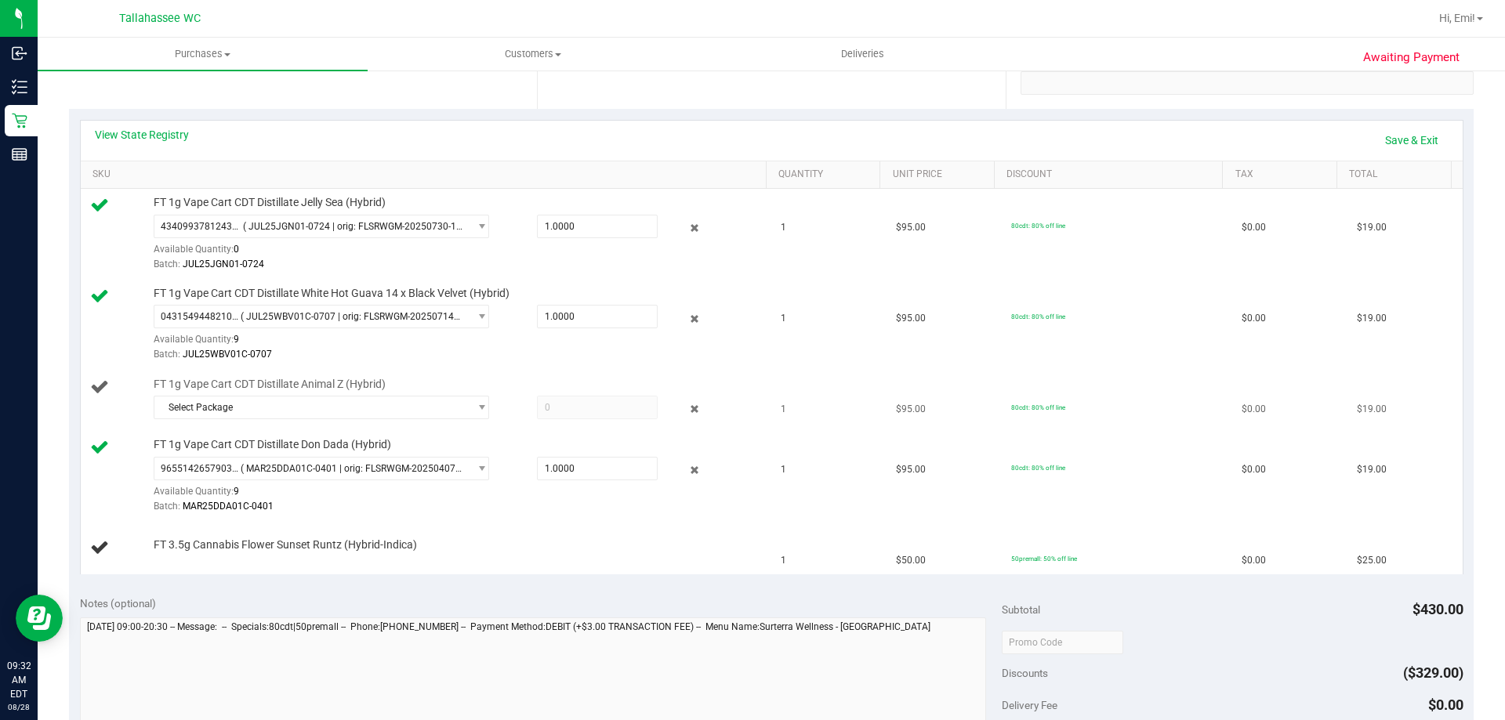
click at [498, 427] on td "FT 1g Vape Cart CDT Distillate Animal Z (Hybrid) Select Package 113363954059613…" at bounding box center [426, 401] width 691 height 61
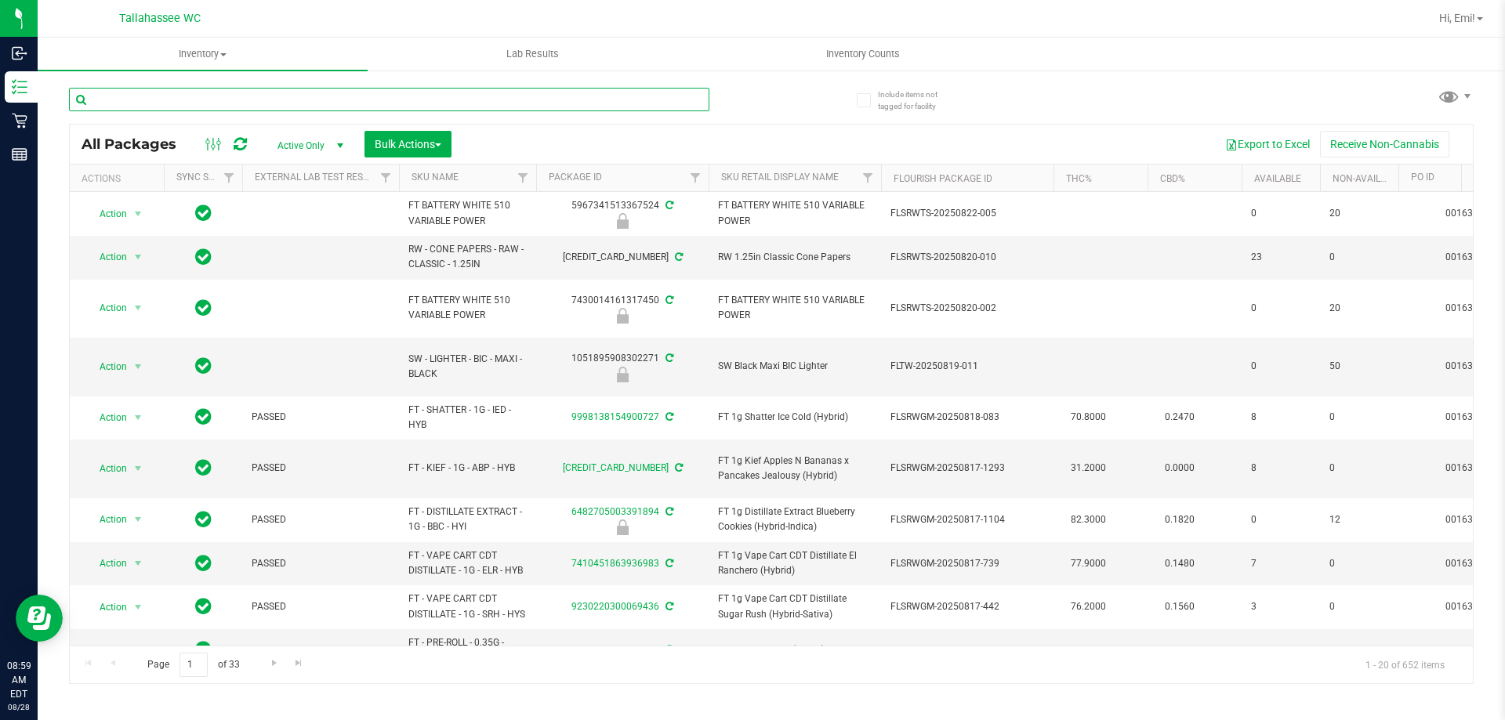
click at [409, 103] on input "text" at bounding box center [389, 100] width 640 height 24
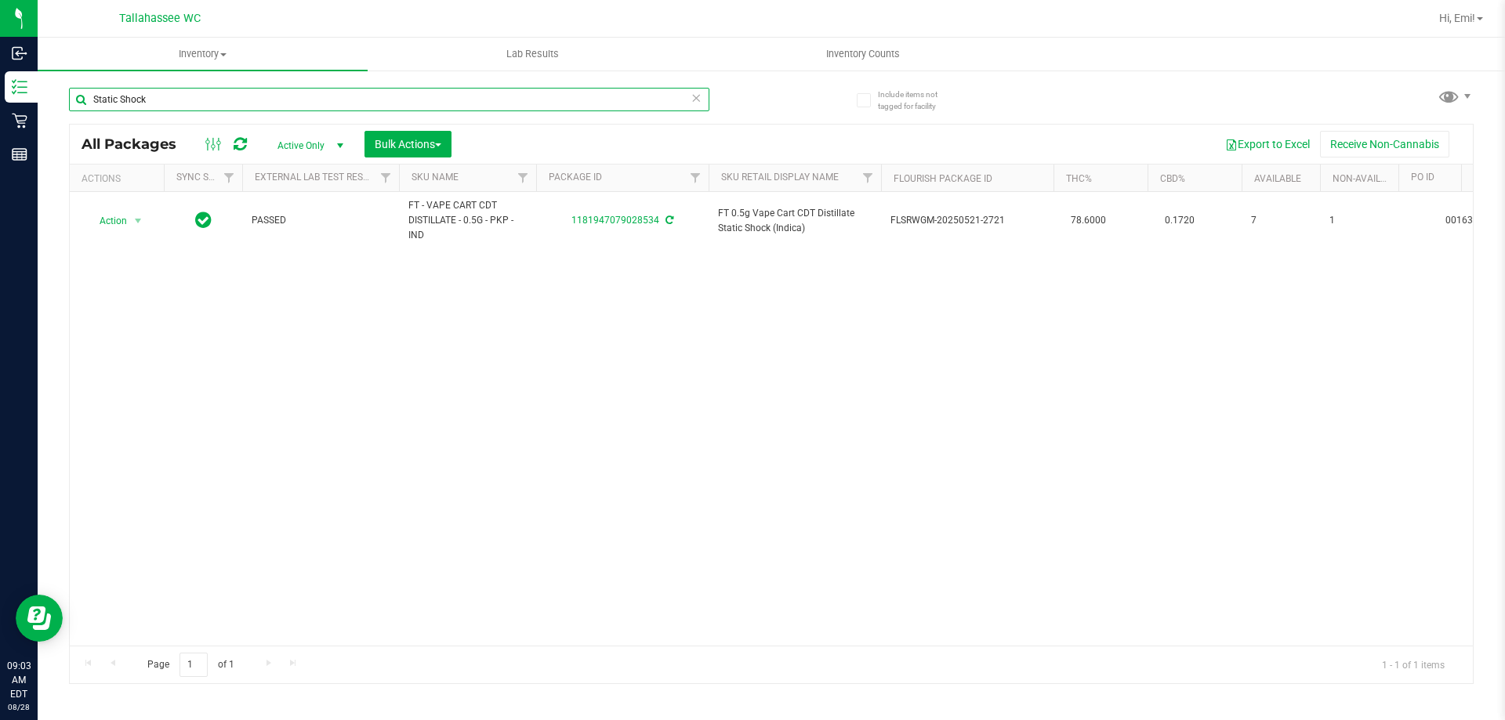
type input "Static Shock"
click at [699, 96] on icon at bounding box center [695, 97] width 11 height 19
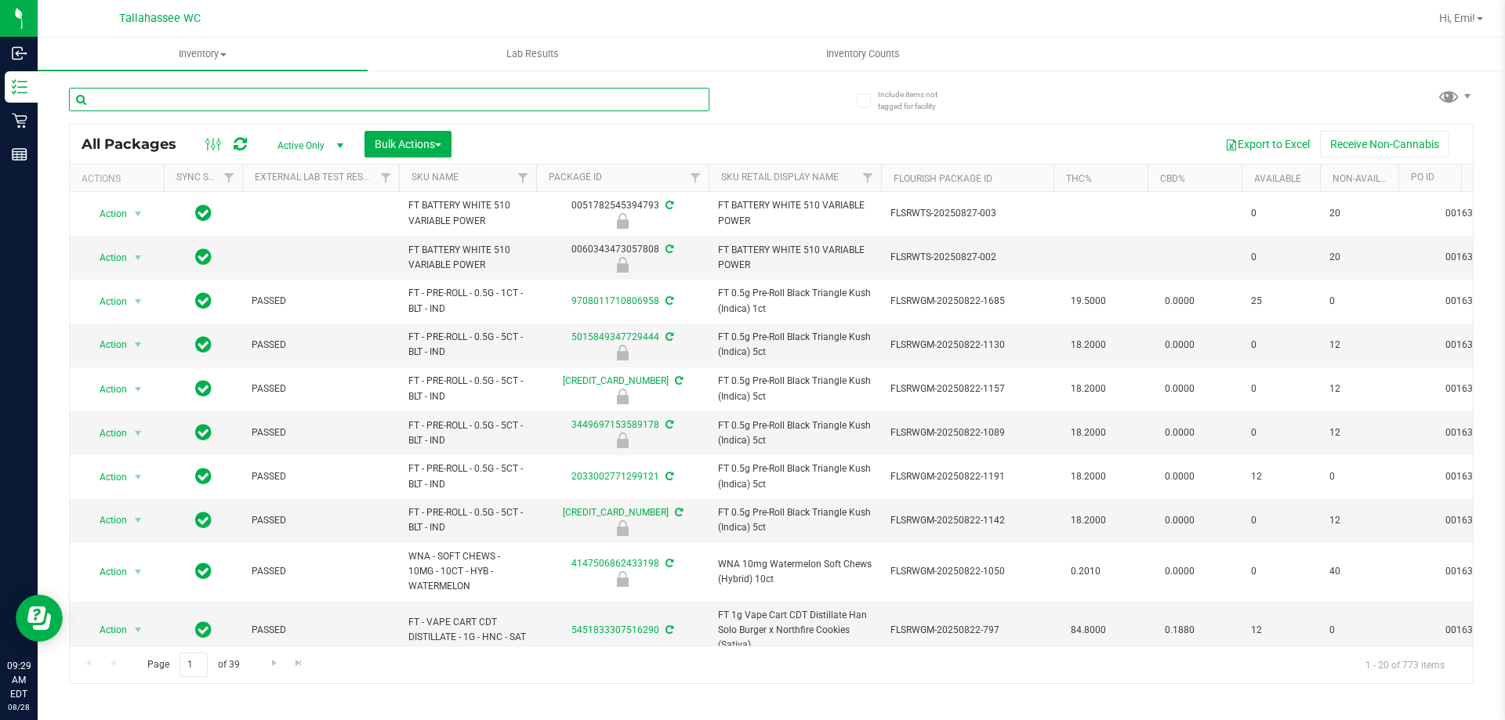
click at [404, 103] on input "text" at bounding box center [389, 100] width 640 height 24
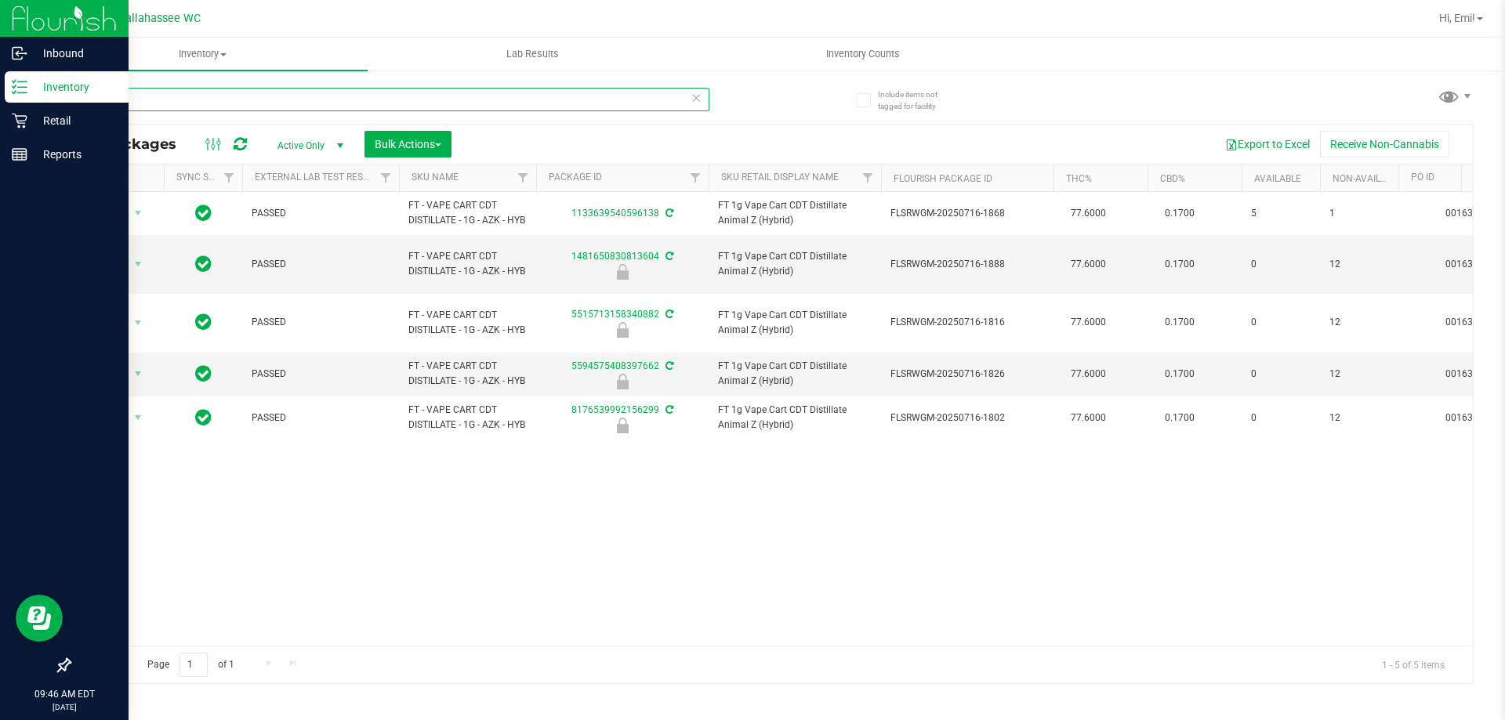
drag, startPoint x: 516, startPoint y: 95, endPoint x: 0, endPoint y: 101, distance: 515.7
click at [0, 101] on div "Inbound Inventory Retail Reports 09:46 AM EDT 08/28/2025 08/28 Tallahassee WC H…" at bounding box center [752, 360] width 1505 height 720
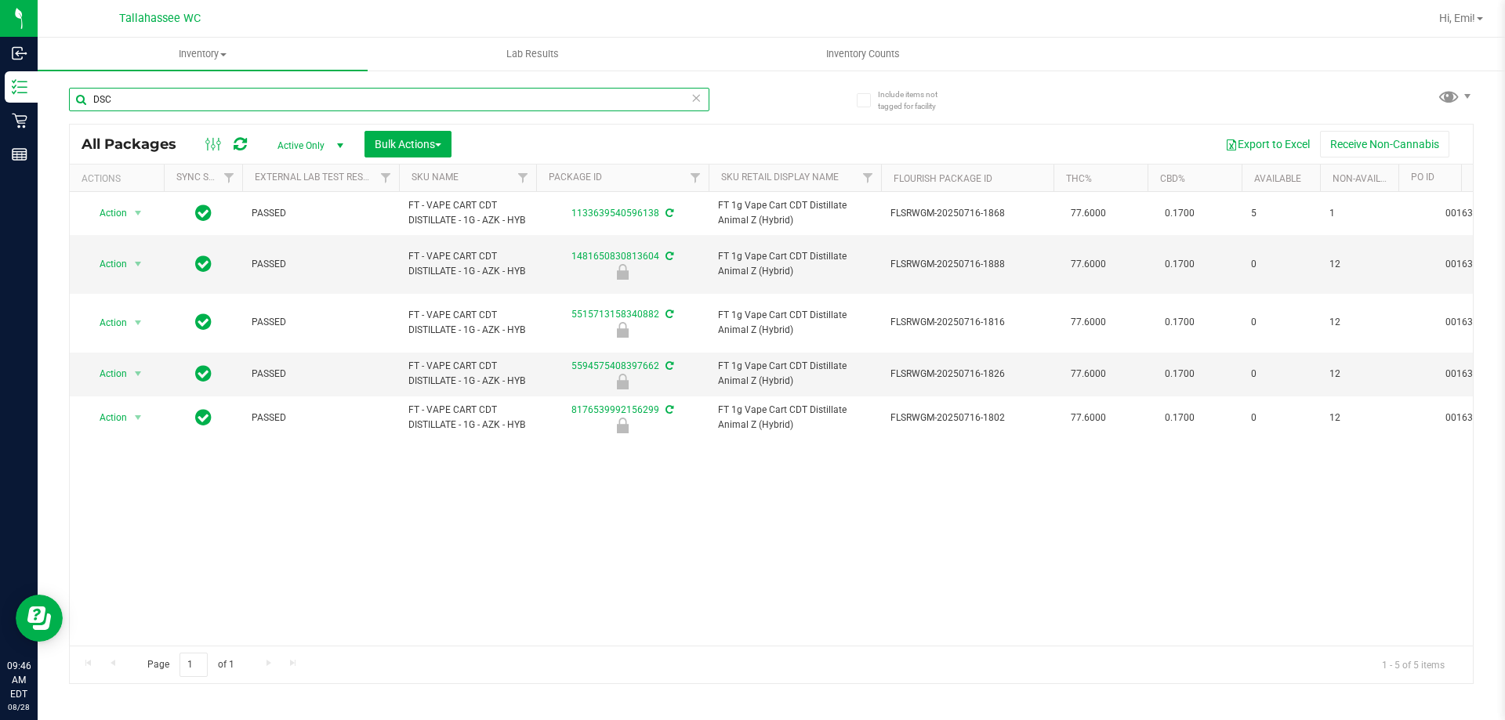
type input "DSC"
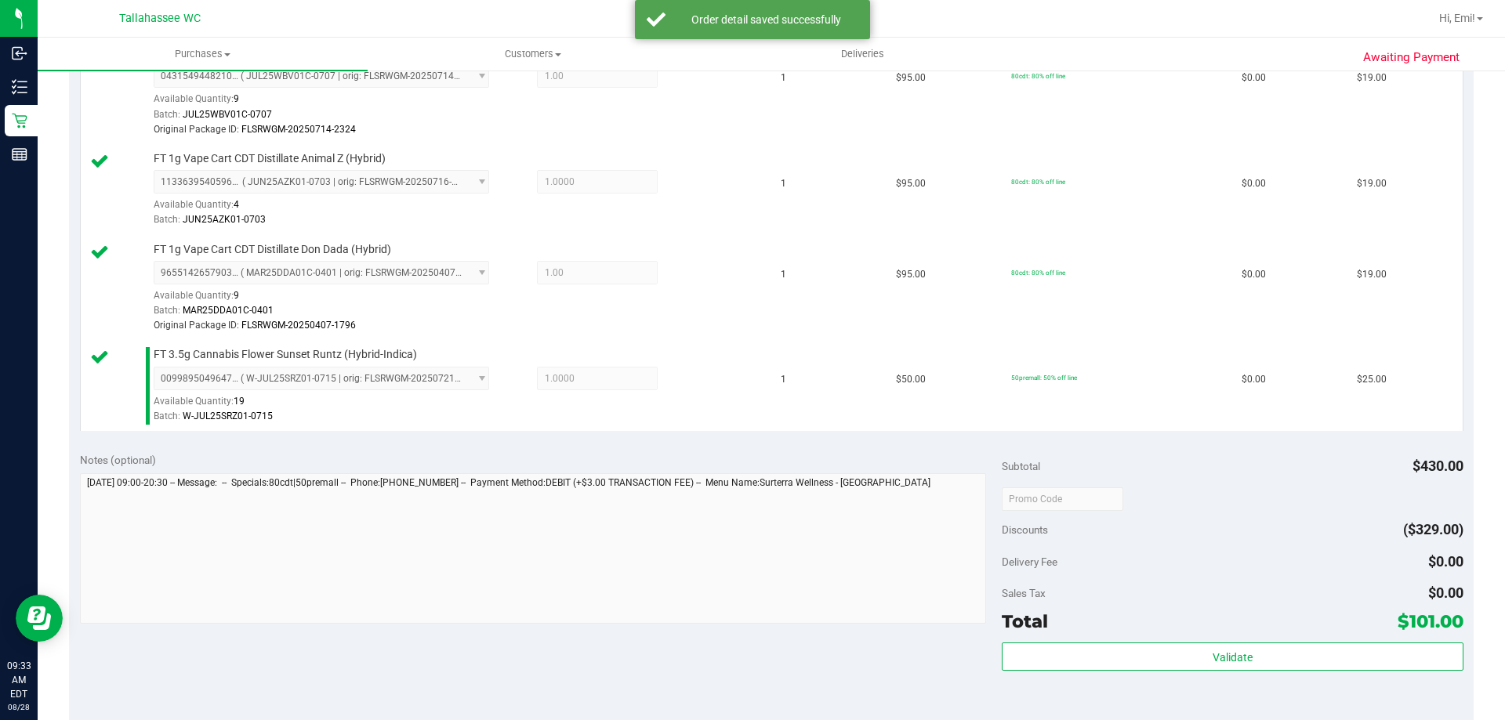
scroll to position [627, 0]
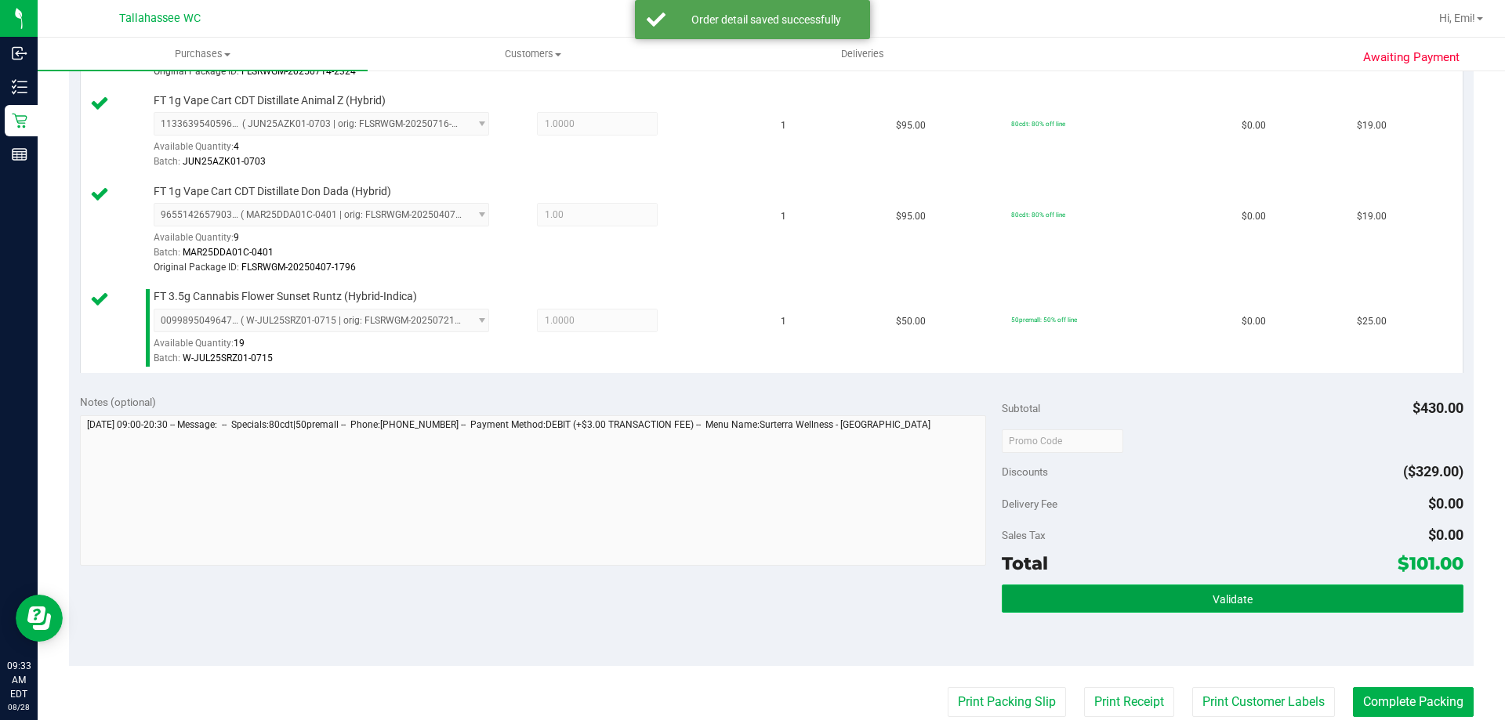
click at [1067, 603] on button "Validate" at bounding box center [1231, 599] width 461 height 28
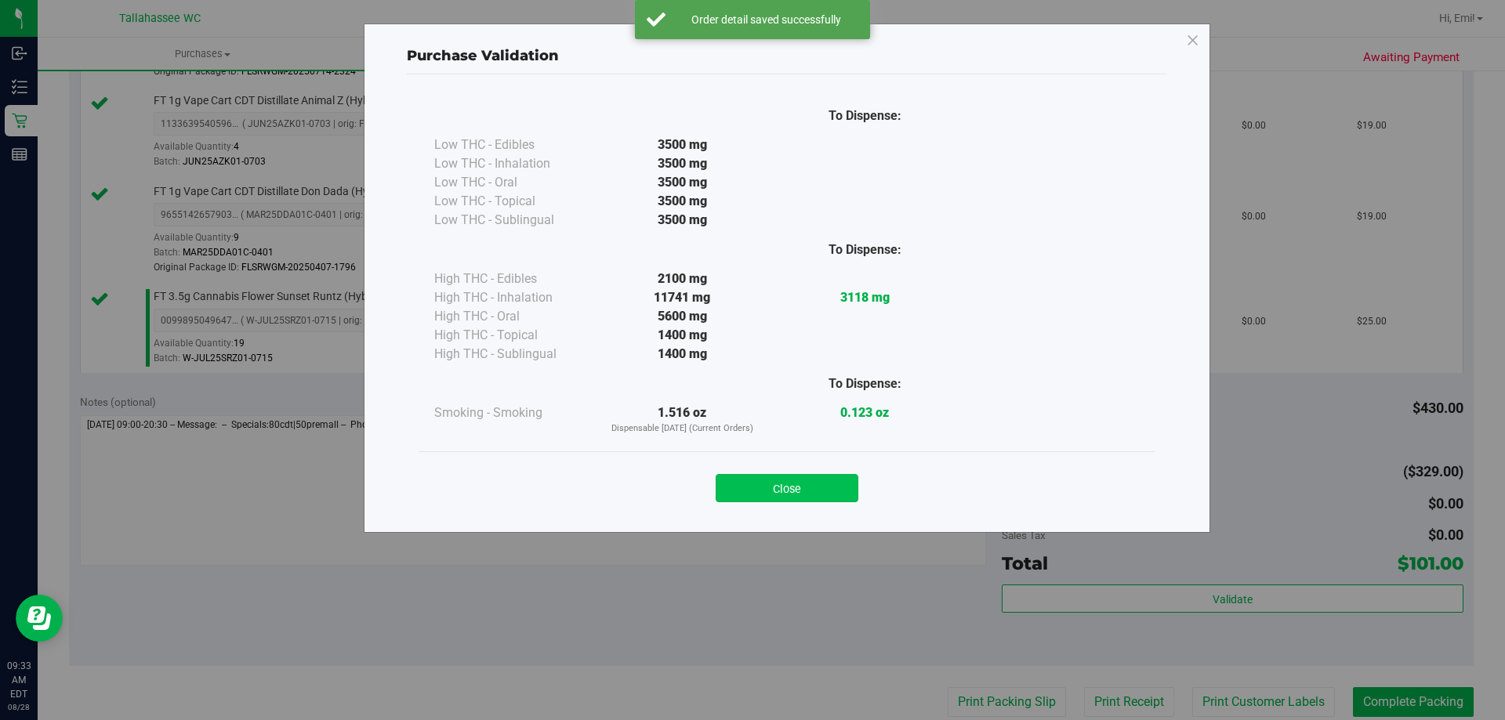
click at [744, 478] on button "Close" at bounding box center [786, 488] width 143 height 28
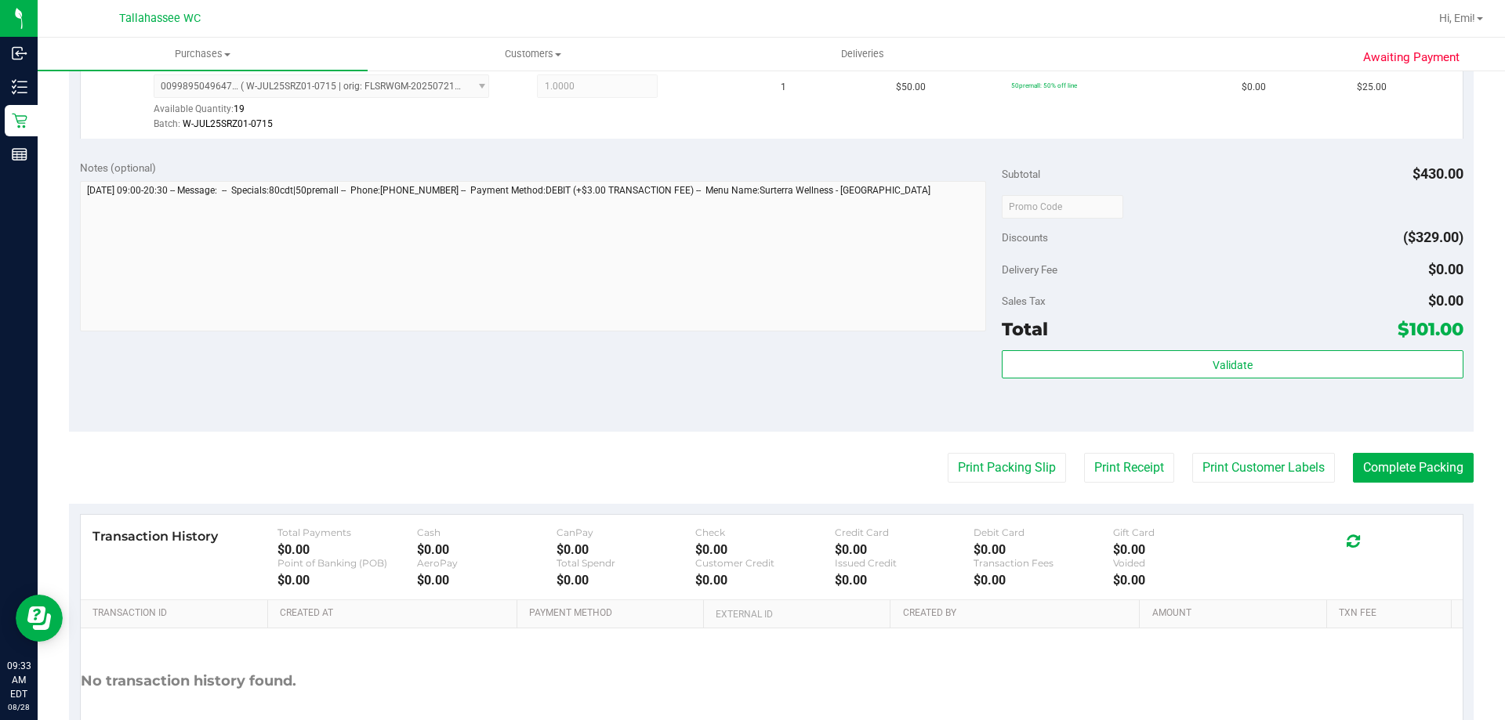
scroll to position [862, 0]
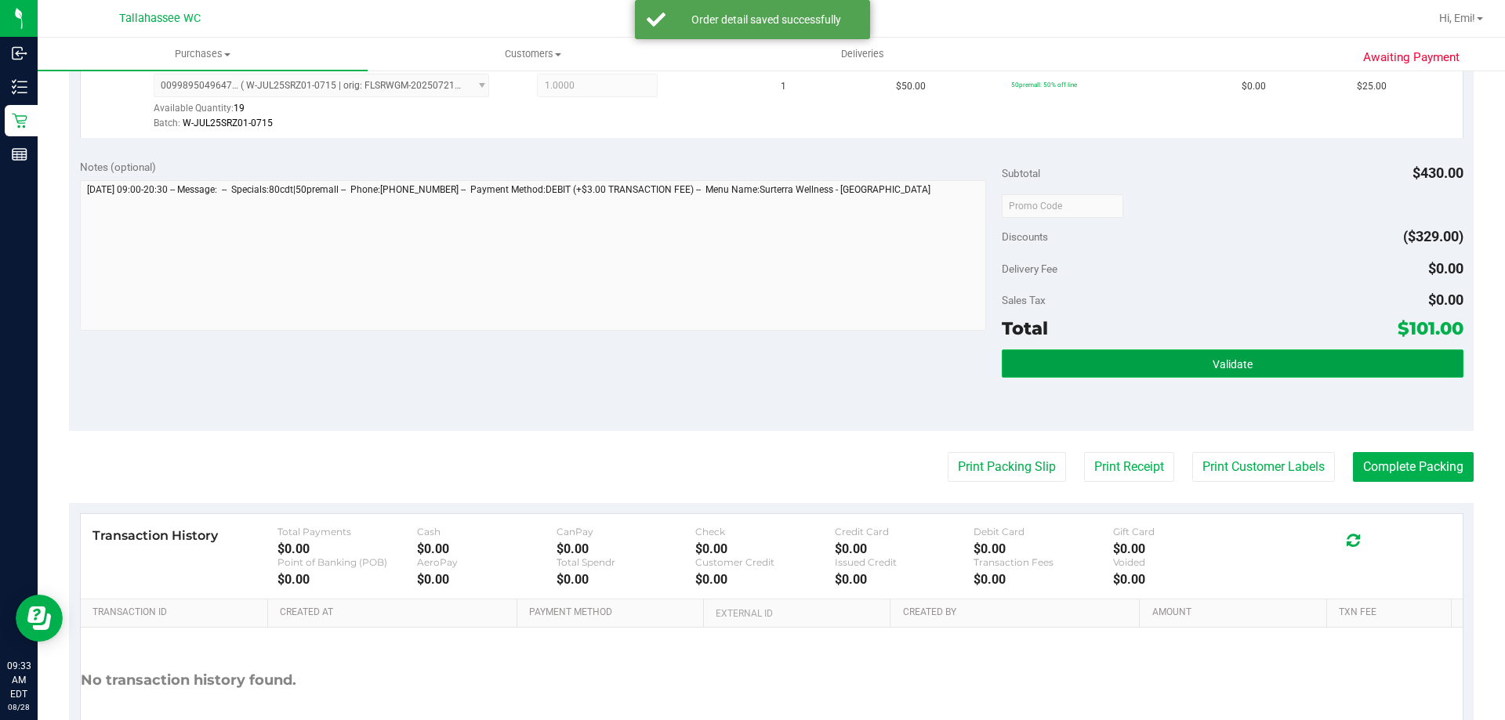
click at [1070, 357] on button "Validate" at bounding box center [1231, 364] width 461 height 28
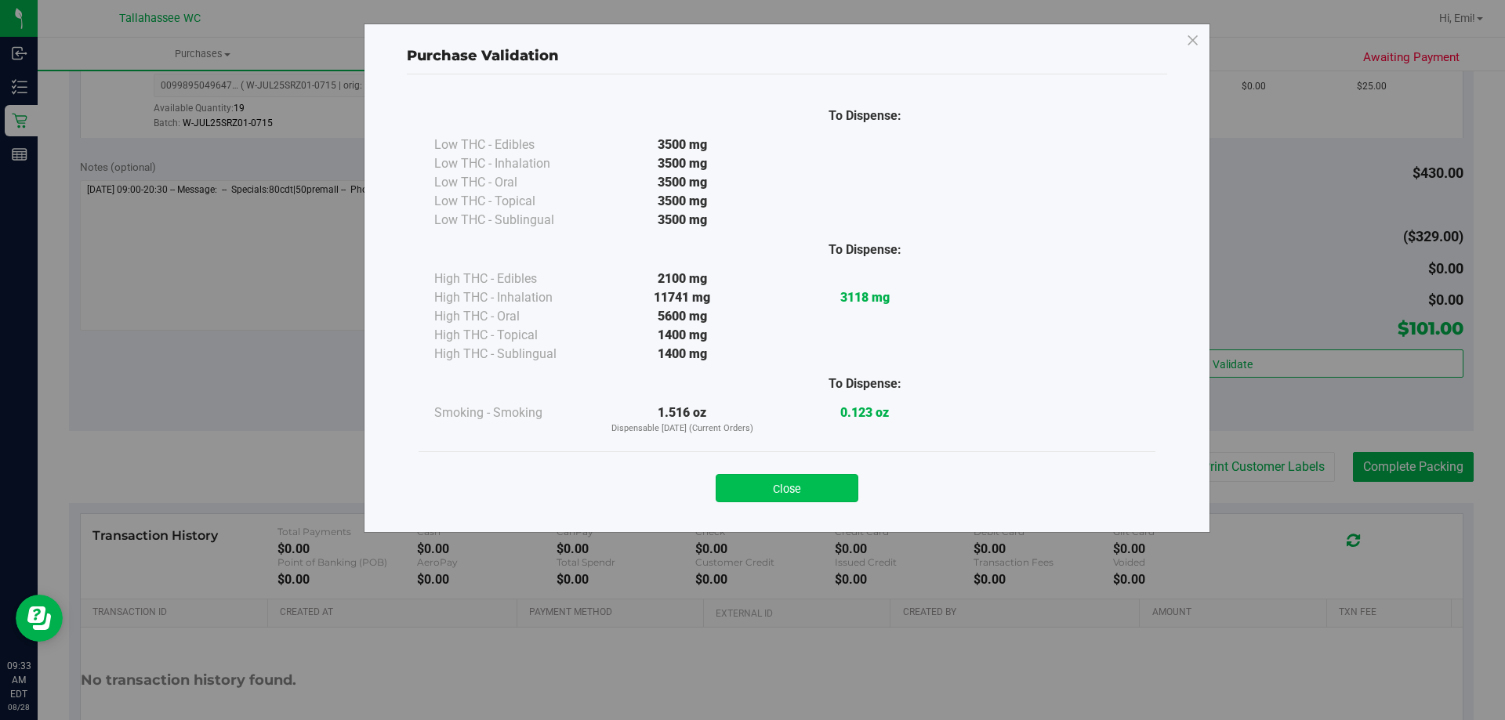
click at [824, 491] on button "Close" at bounding box center [786, 488] width 143 height 28
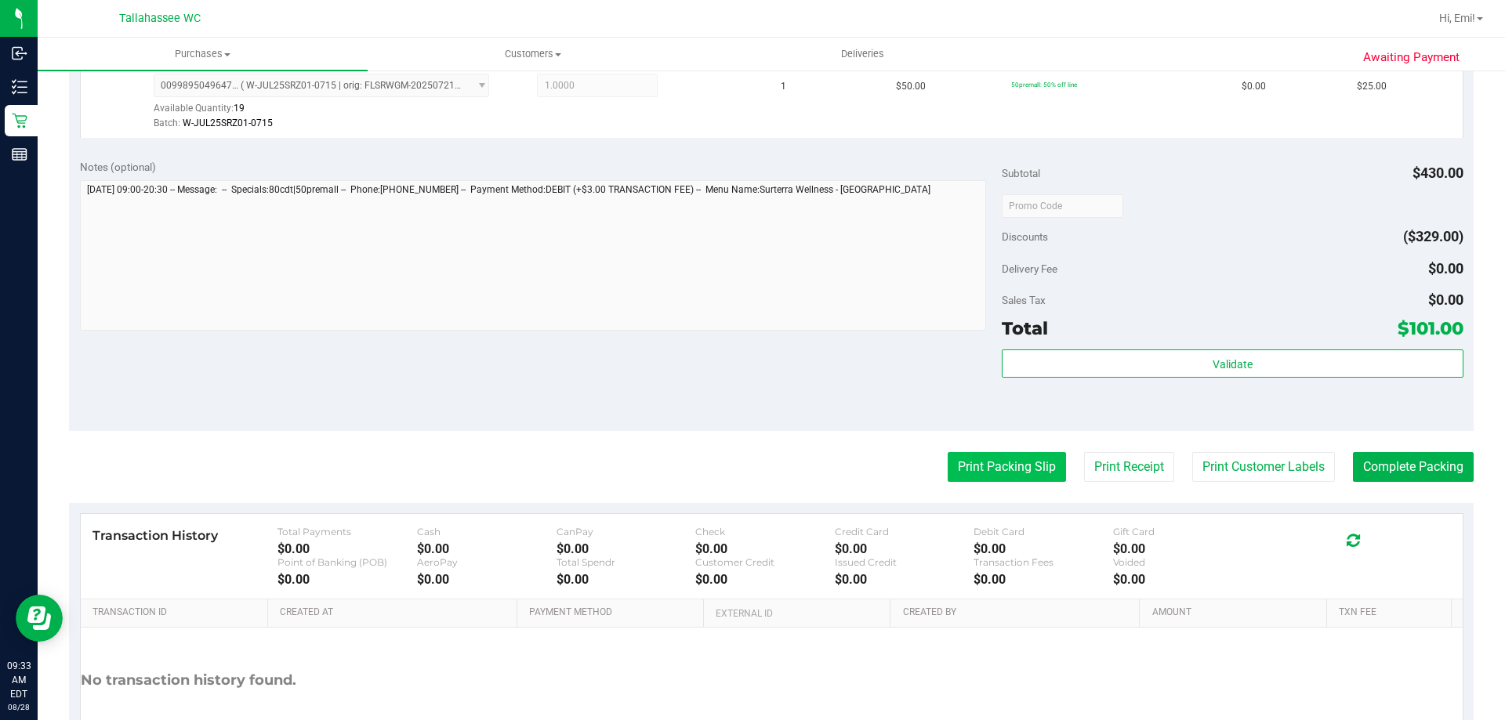
click at [947, 465] on button "Print Packing Slip" at bounding box center [1006, 467] width 118 height 30
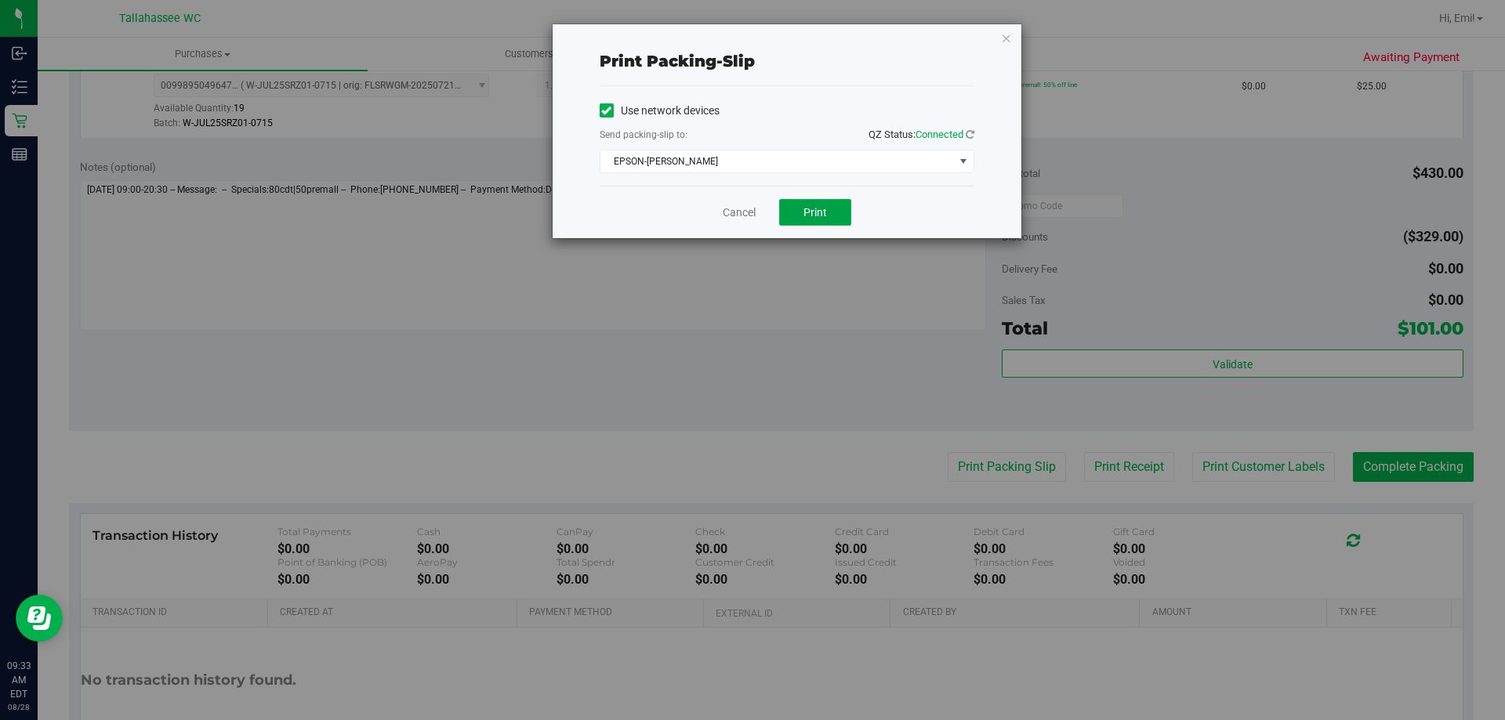
click at [808, 210] on span "Print" at bounding box center [815, 212] width 24 height 13
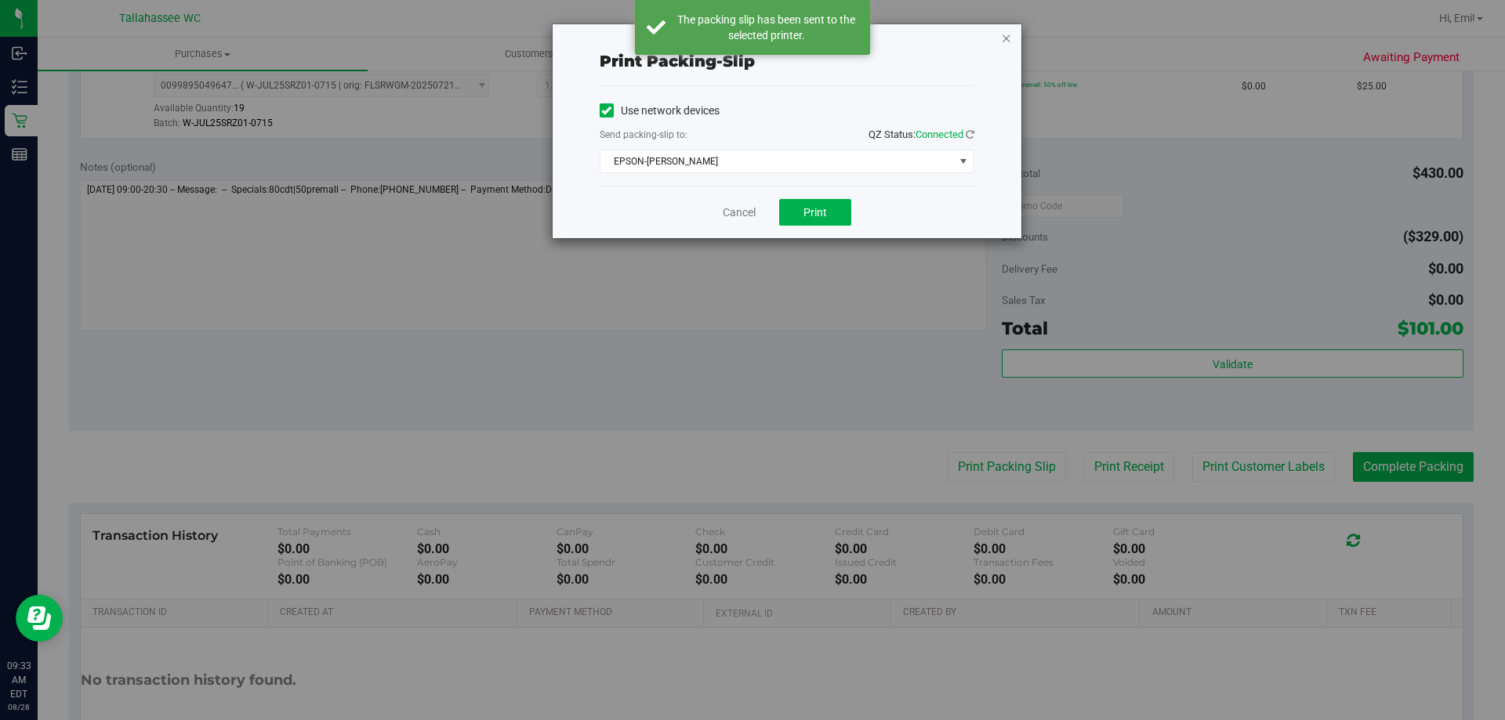
click at [1008, 45] on icon "button" at bounding box center [1006, 37] width 11 height 19
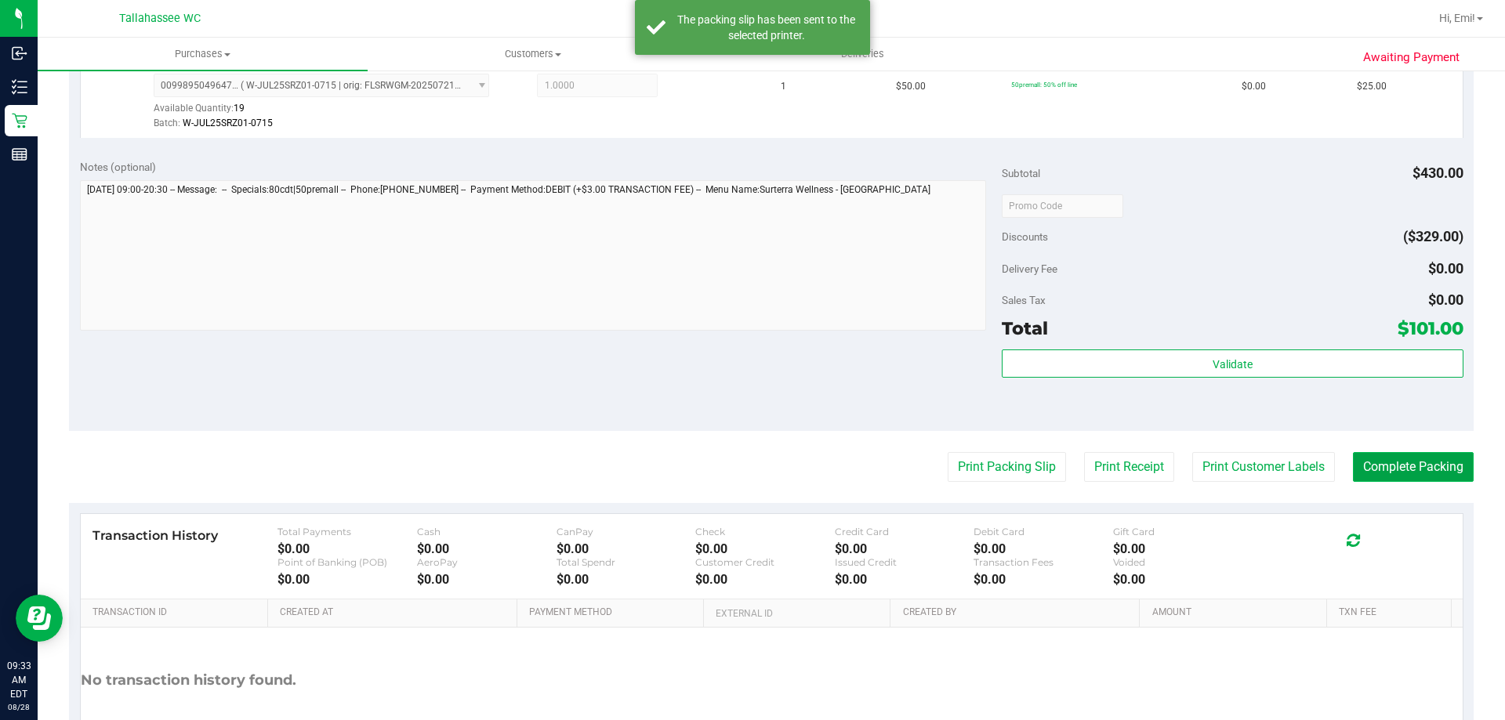
click at [1399, 466] on button "Complete Packing" at bounding box center [1413, 467] width 121 height 30
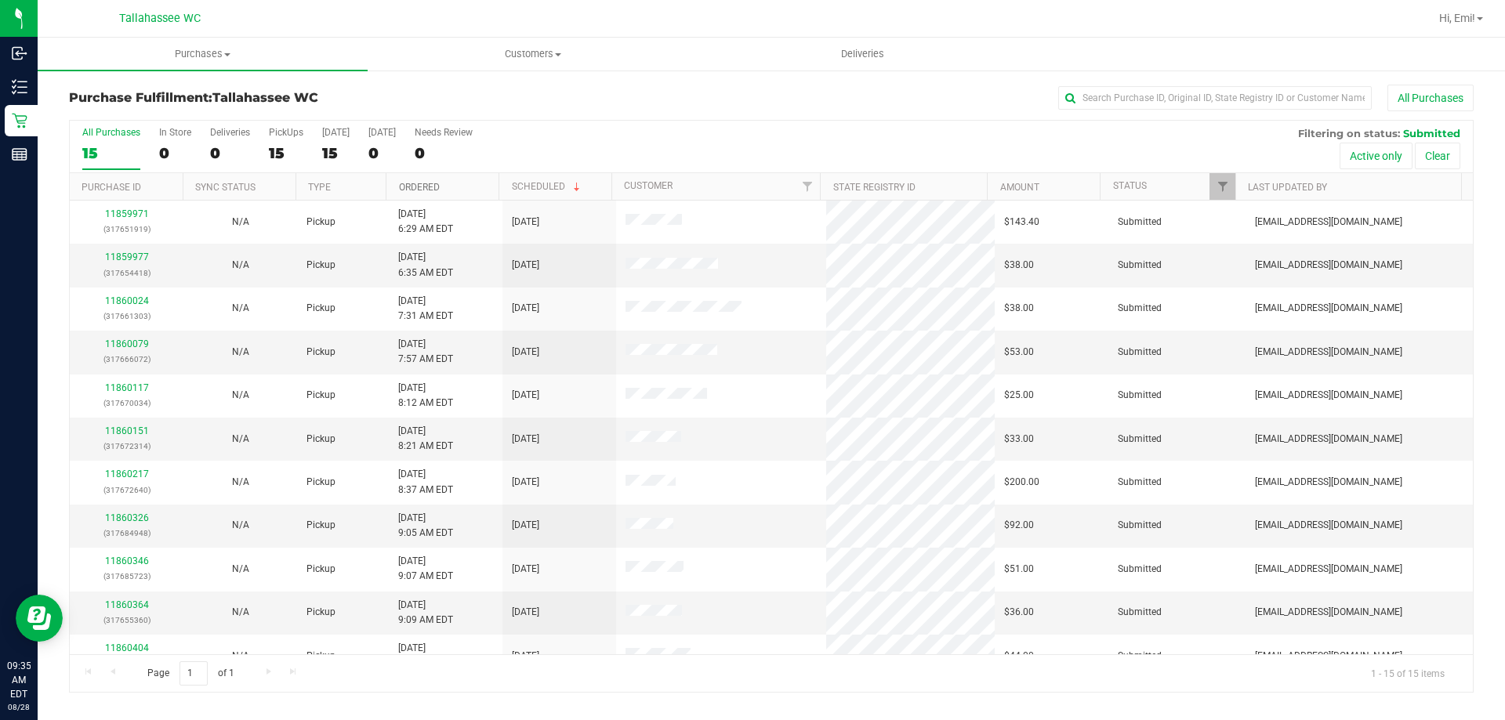
click at [412, 190] on link "Ordered" at bounding box center [419, 187] width 41 height 11
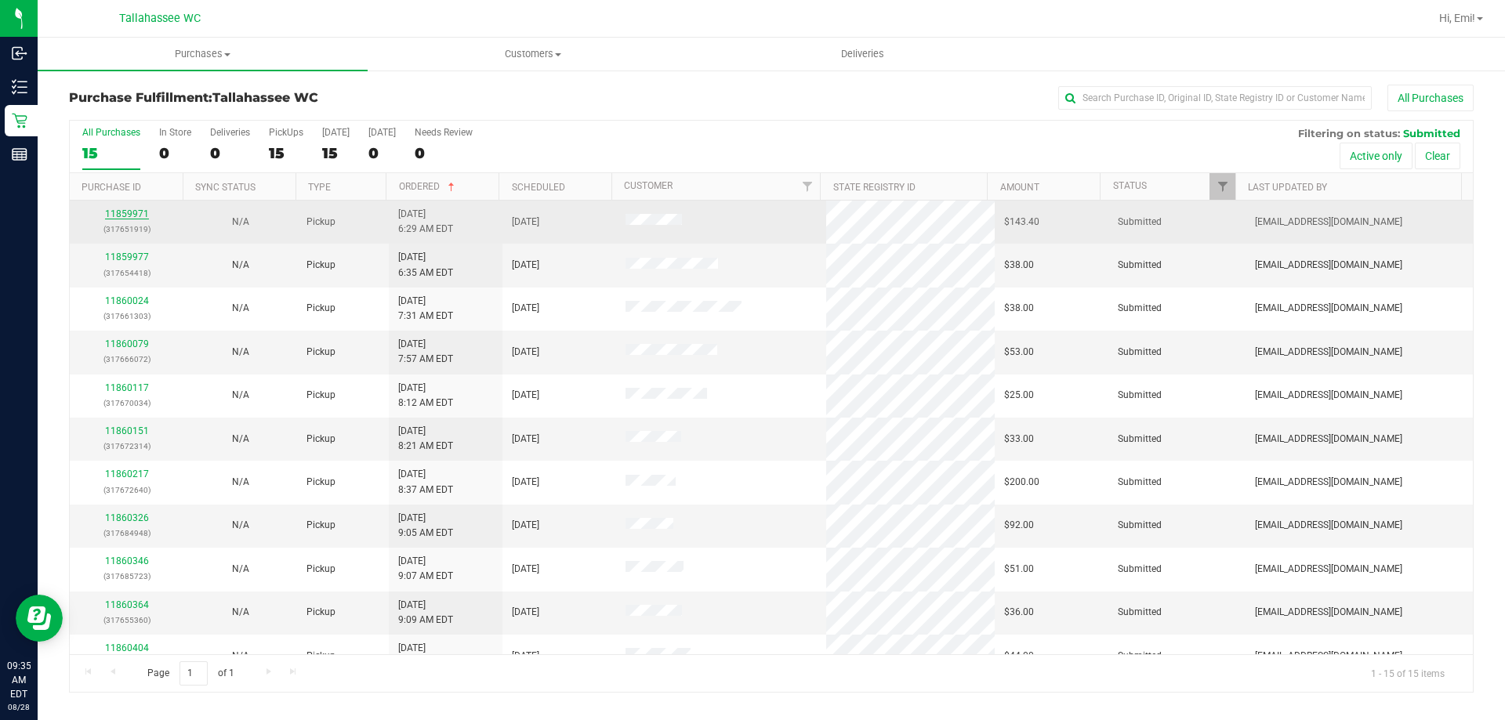
click at [128, 210] on link "11859971" at bounding box center [127, 213] width 44 height 11
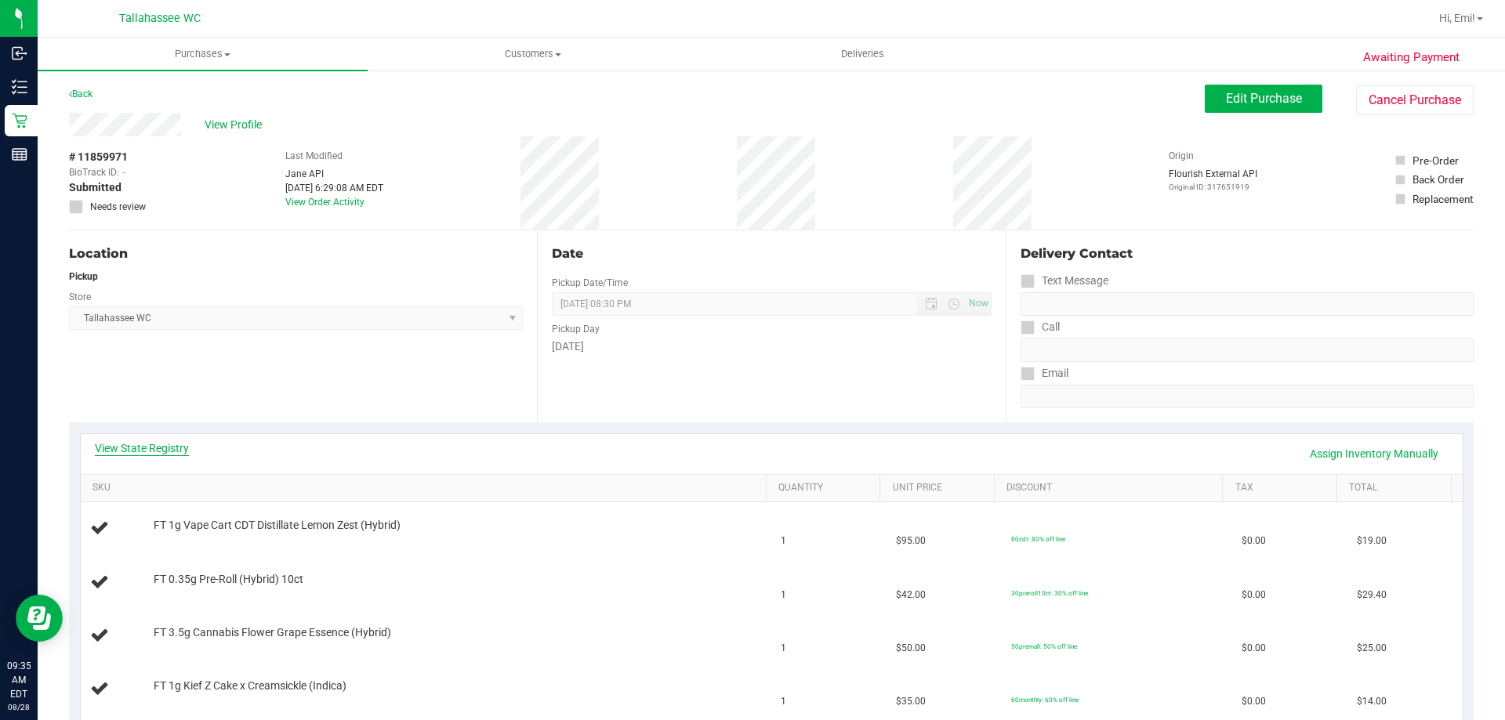
scroll to position [157, 0]
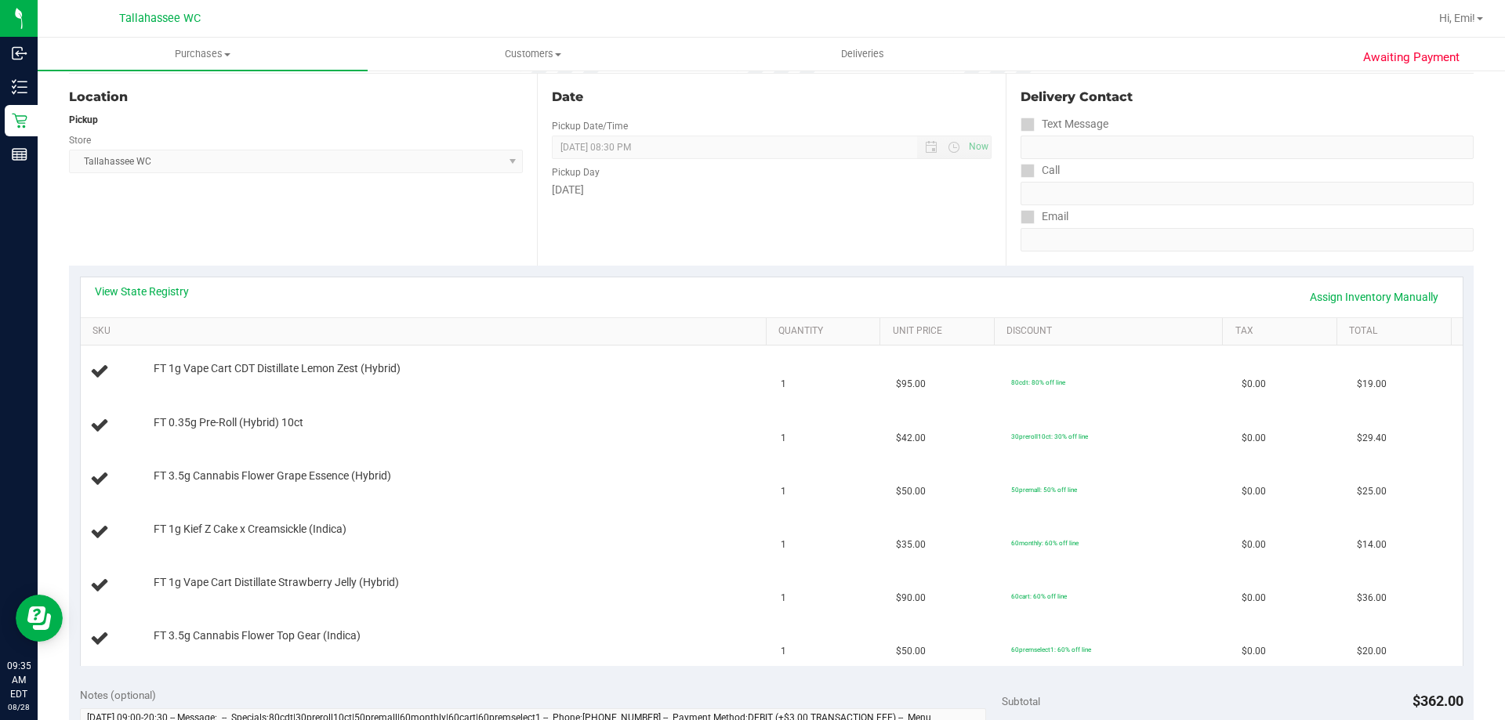
click at [137, 301] on div "View State Registry Assign Inventory Manually" at bounding box center [771, 297] width 1353 height 27
click at [137, 299] on div "View State Registry Assign Inventory Manually" at bounding box center [771, 297] width 1353 height 27
click at [137, 299] on link "View State Registry" at bounding box center [142, 292] width 94 height 16
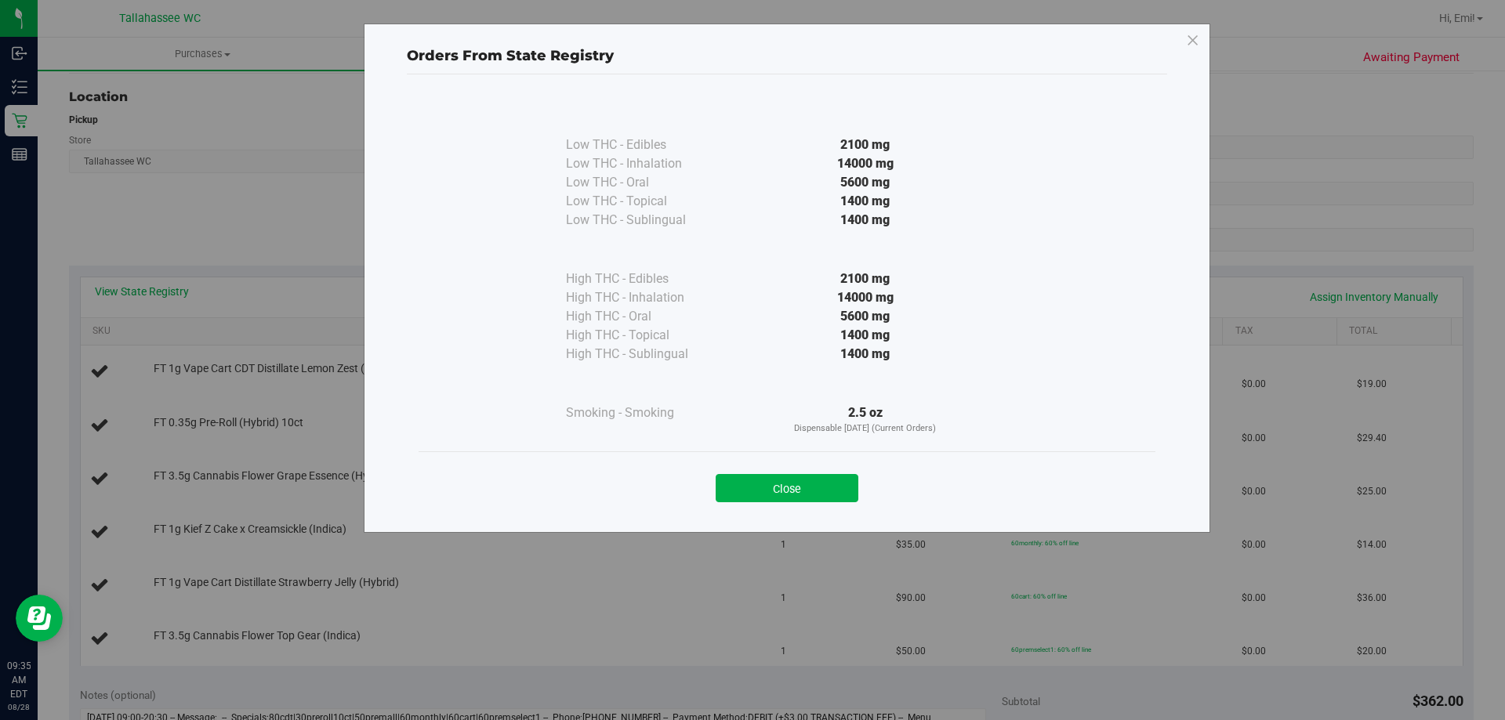
click at [771, 506] on div "Close" at bounding box center [786, 482] width 737 height 63
click at [713, 459] on div "Close" at bounding box center [786, 482] width 737 height 63
click at [737, 491] on button "Close" at bounding box center [786, 488] width 143 height 28
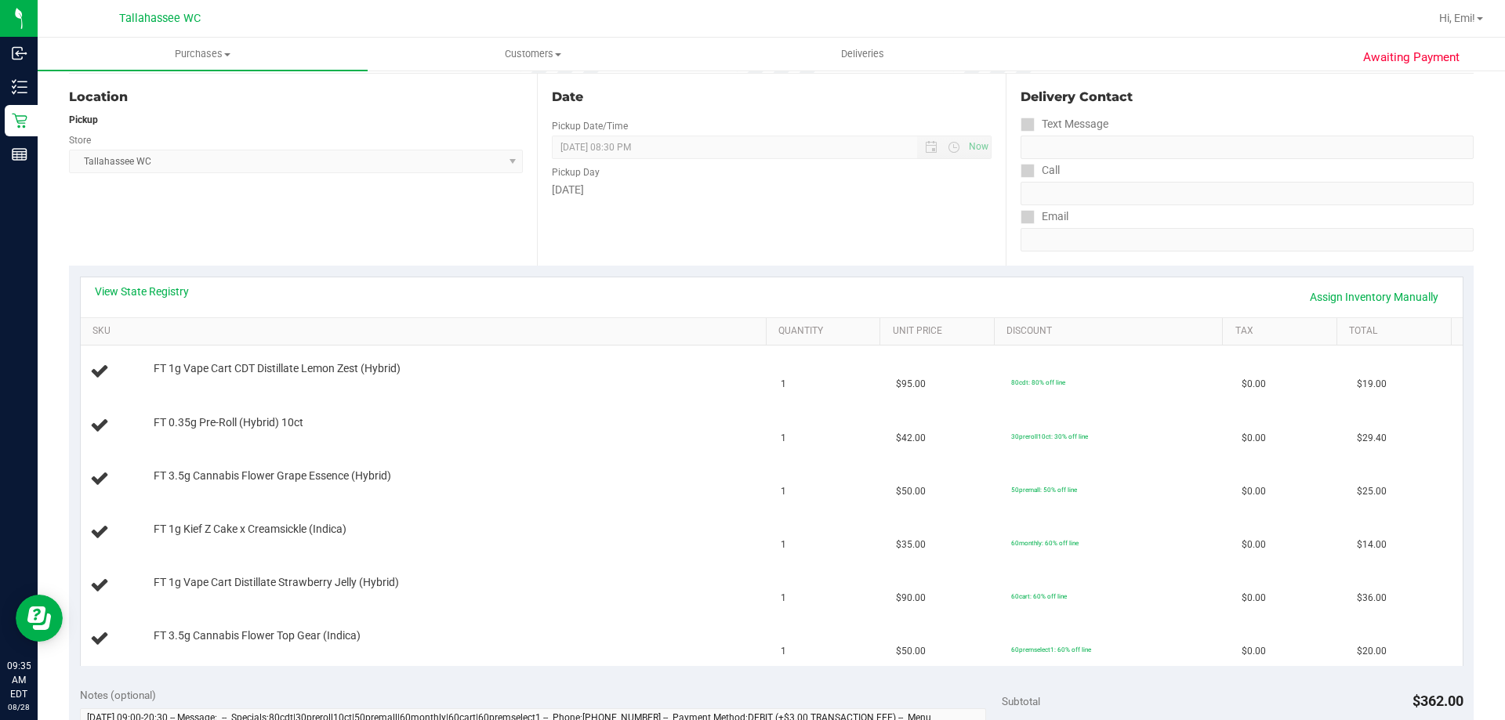
click at [368, 299] on div "View State Registry Assign Inventory Manually" at bounding box center [771, 297] width 1353 height 27
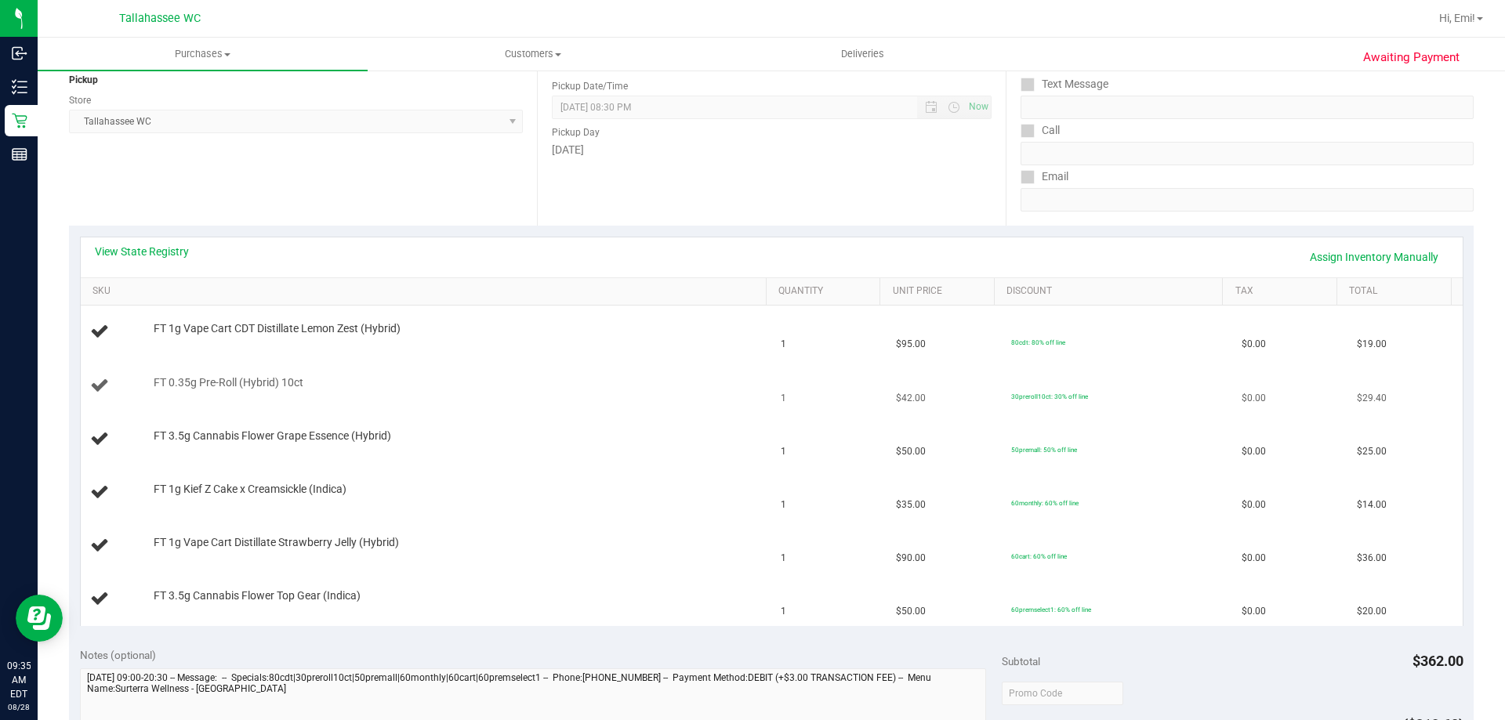
scroll to position [235, 0]
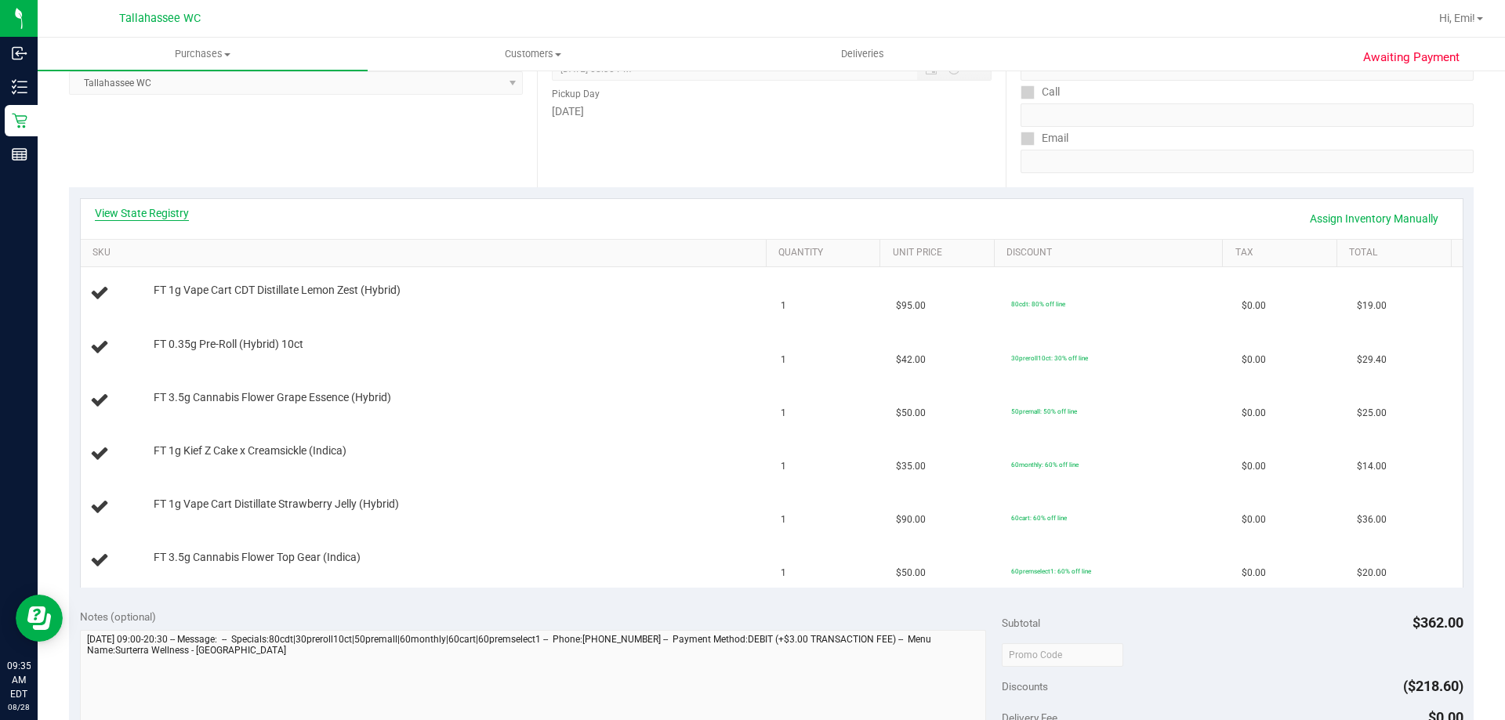
click at [154, 210] on link "View State Registry" at bounding box center [142, 213] width 94 height 16
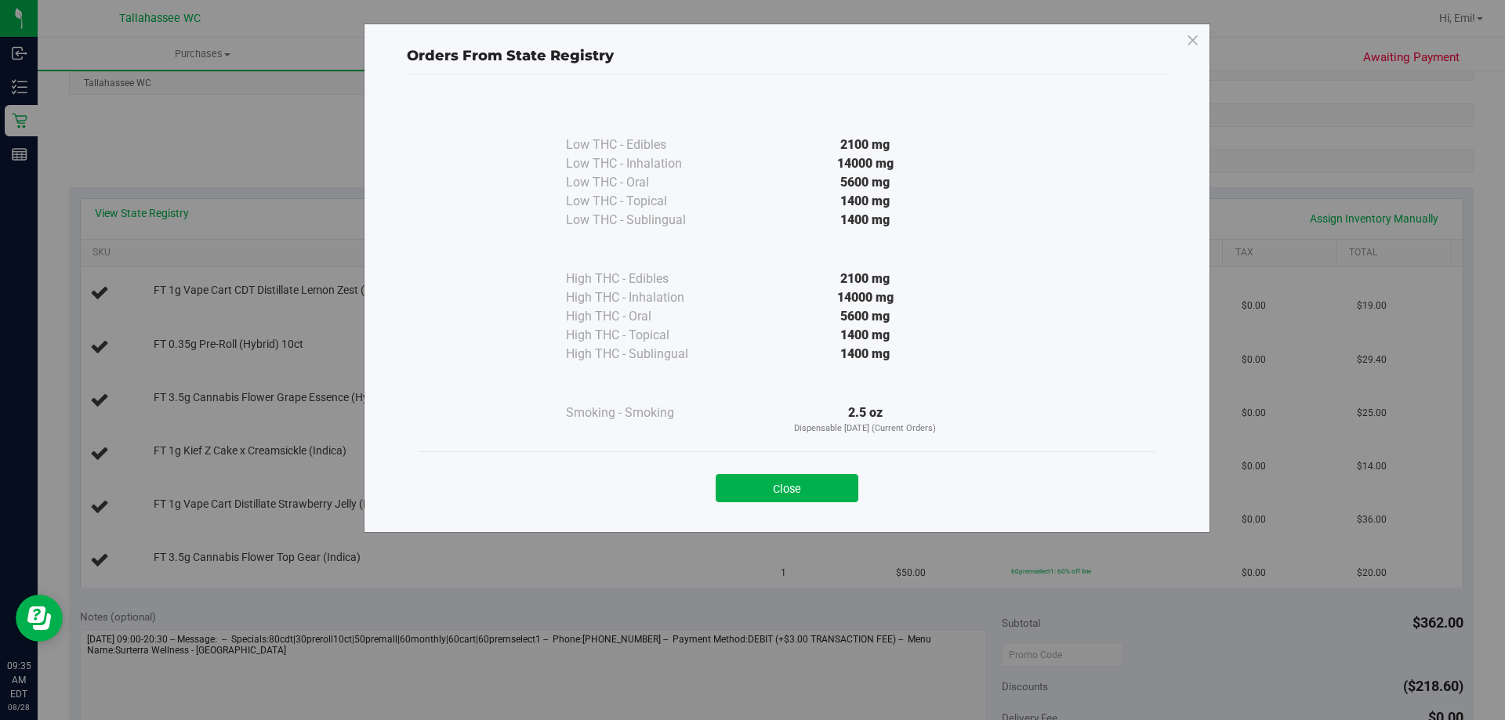
click at [760, 509] on div "Close" at bounding box center [786, 482] width 737 height 63
click at [761, 492] on button "Close" at bounding box center [786, 488] width 143 height 28
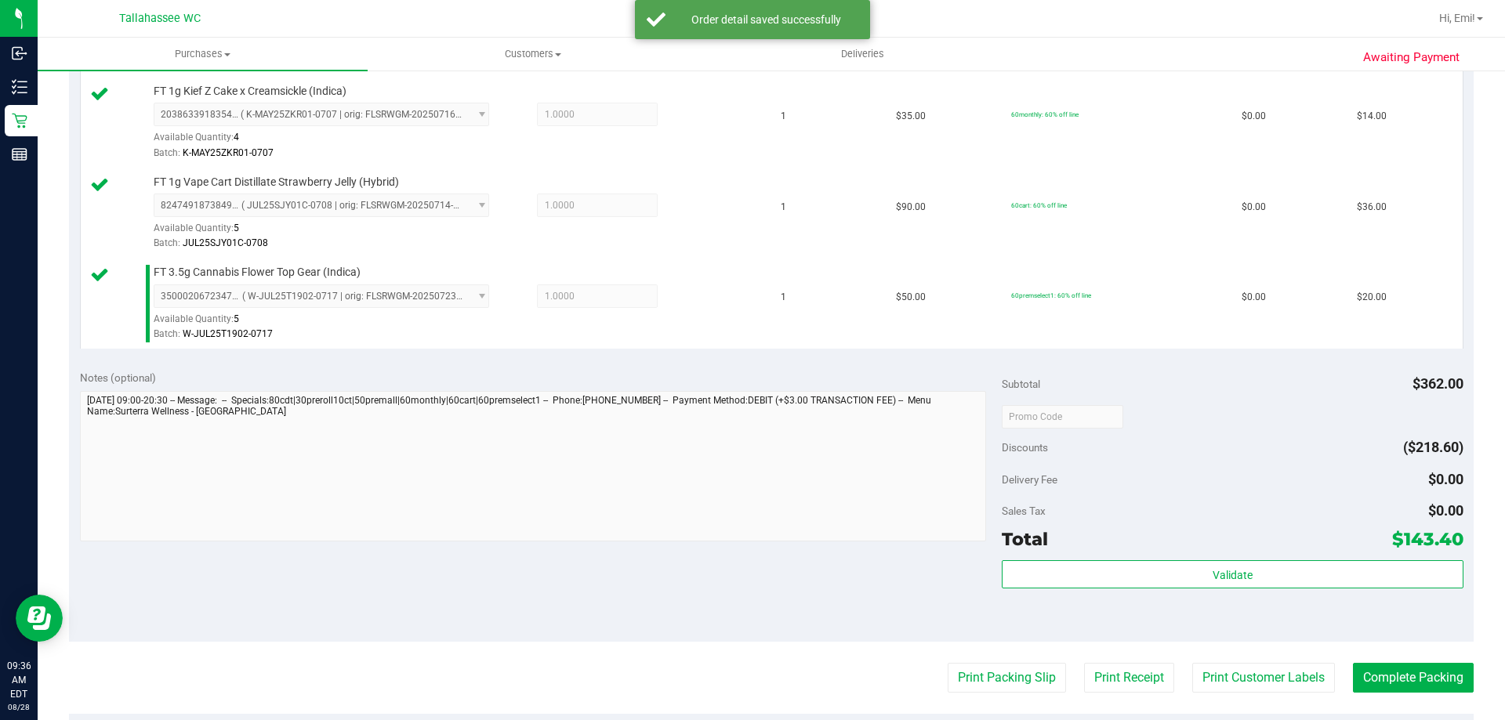
scroll to position [784, 0]
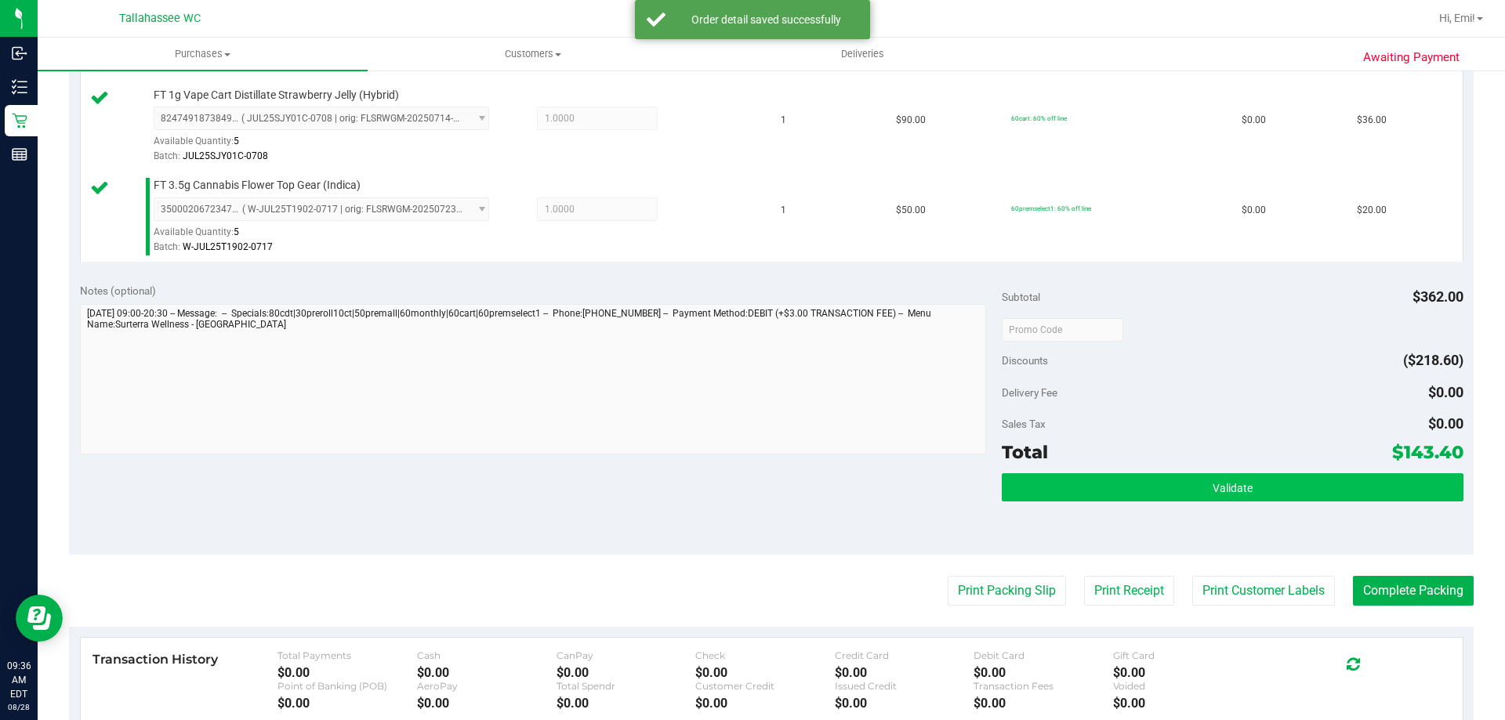
click at [1032, 472] on div "Subtotal $362.00 Discounts ($218.60) Delivery Fee $0.00 Sales Tax $0.00 Total $…" at bounding box center [1231, 413] width 461 height 261
click at [1034, 483] on button "Validate" at bounding box center [1231, 487] width 461 height 28
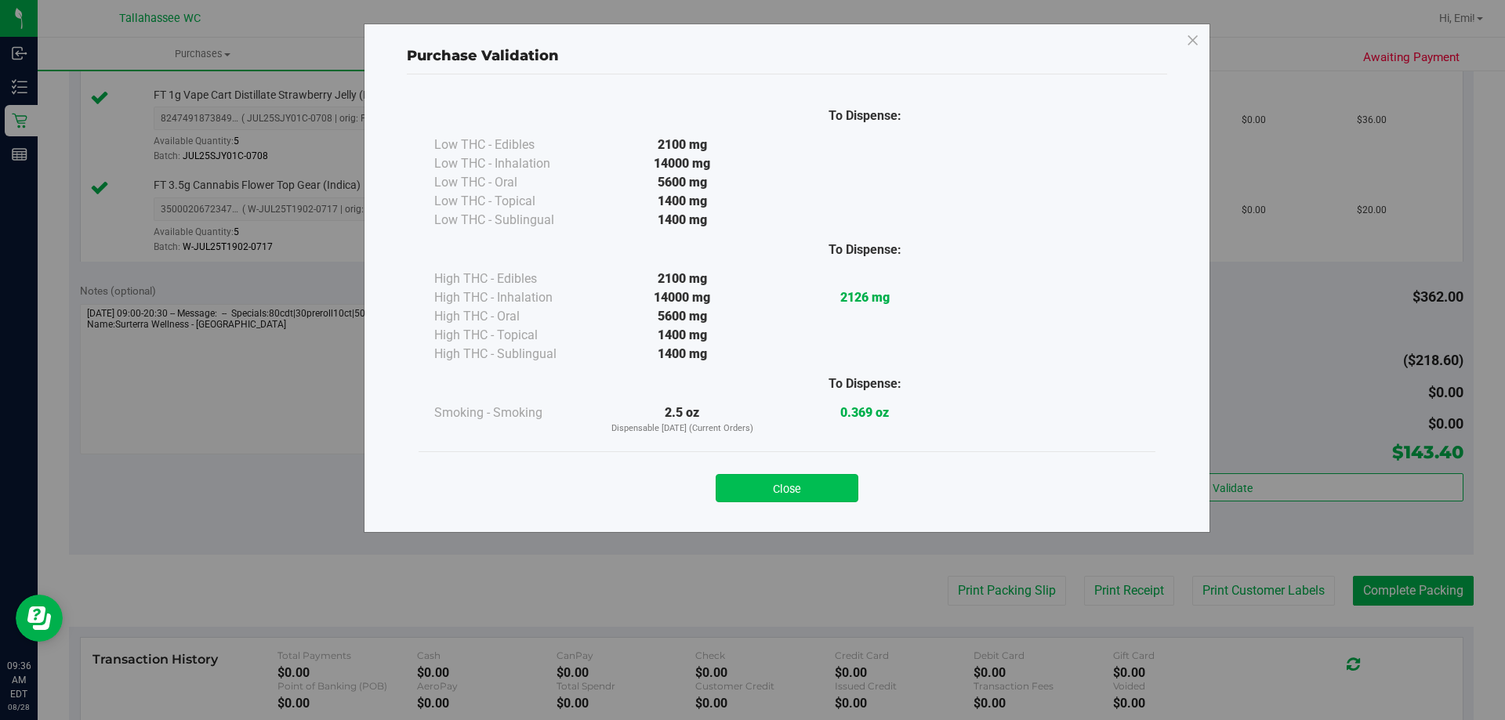
click at [799, 493] on button "Close" at bounding box center [786, 488] width 143 height 28
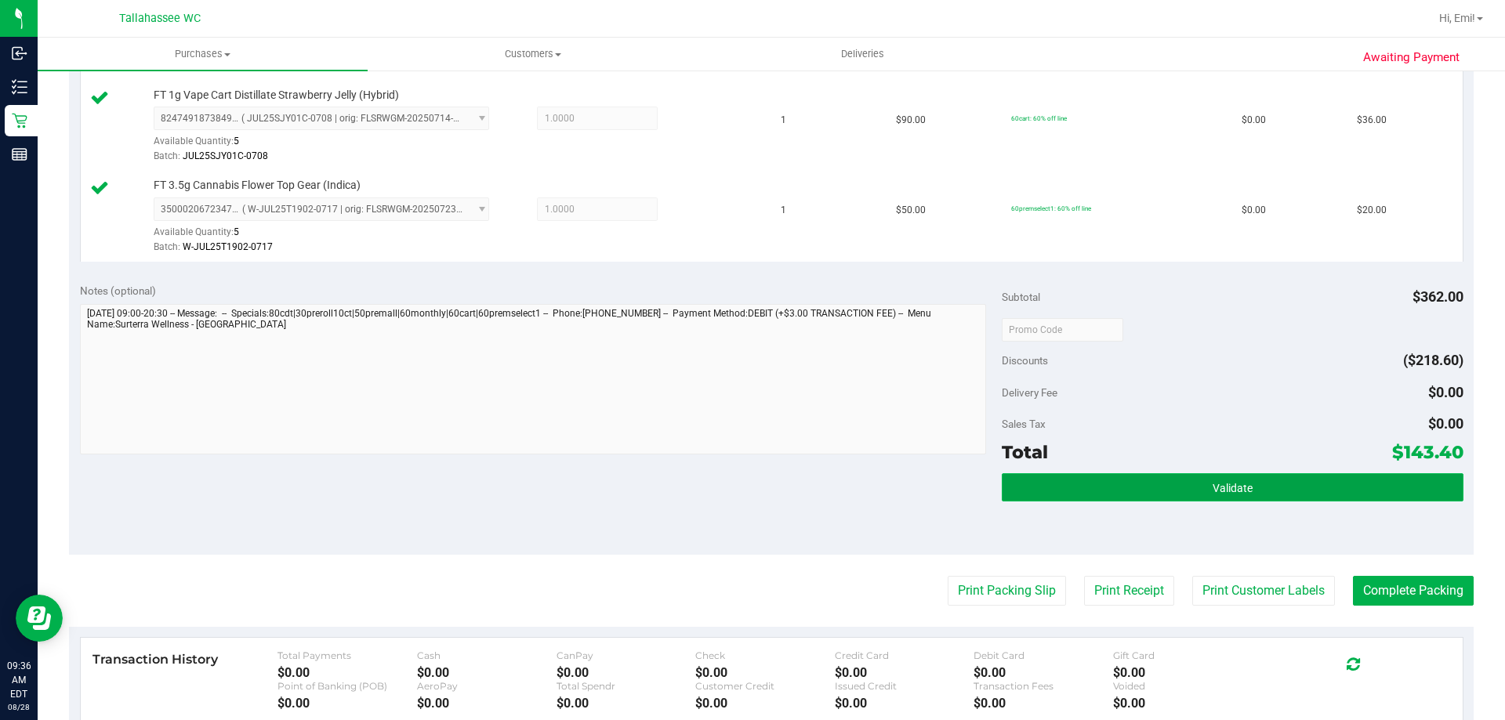
click at [1042, 484] on button "Validate" at bounding box center [1231, 487] width 461 height 28
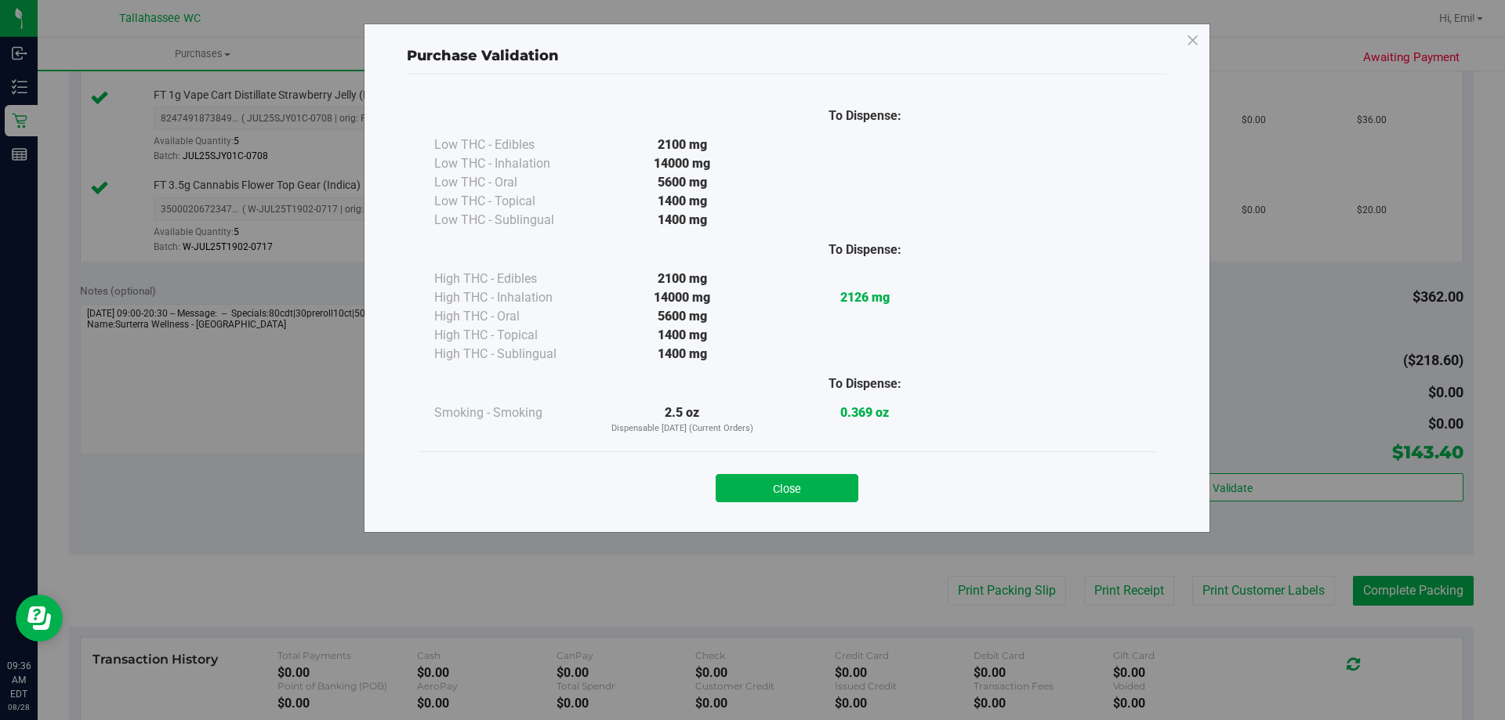
click at [796, 488] on button "Close" at bounding box center [786, 488] width 143 height 28
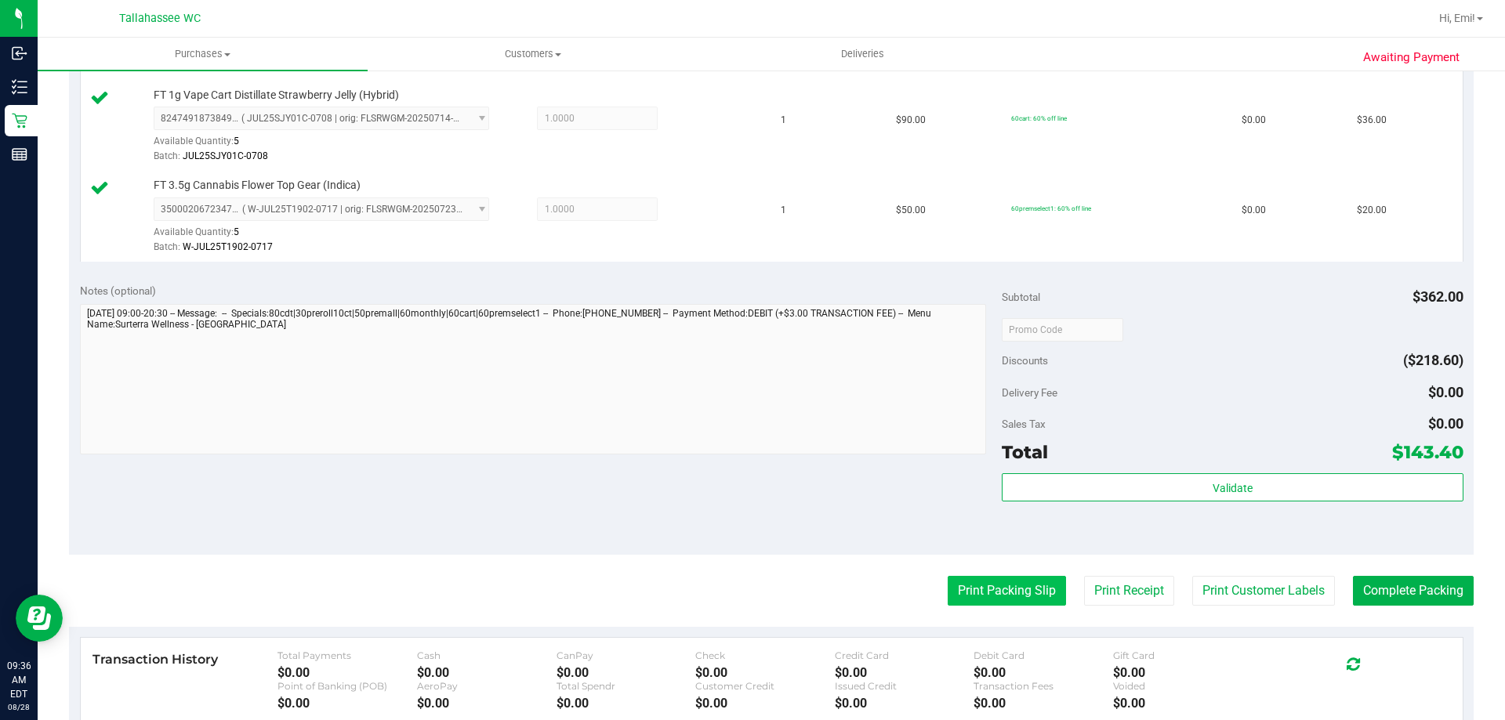
click at [967, 583] on button "Print Packing Slip" at bounding box center [1006, 591] width 118 height 30
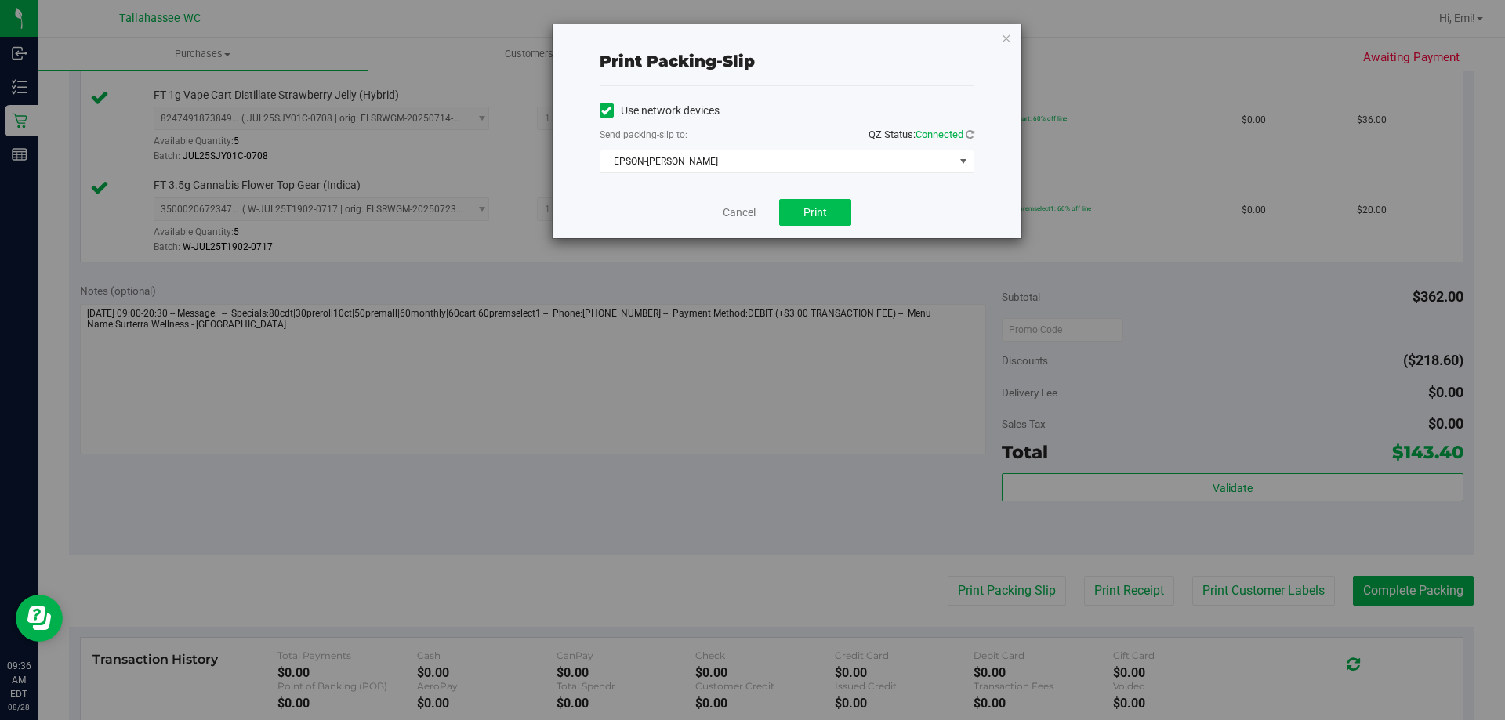
click at [850, 219] on div "Cancel Print" at bounding box center [786, 212] width 375 height 53
click at [842, 219] on button "Print" at bounding box center [815, 212] width 72 height 27
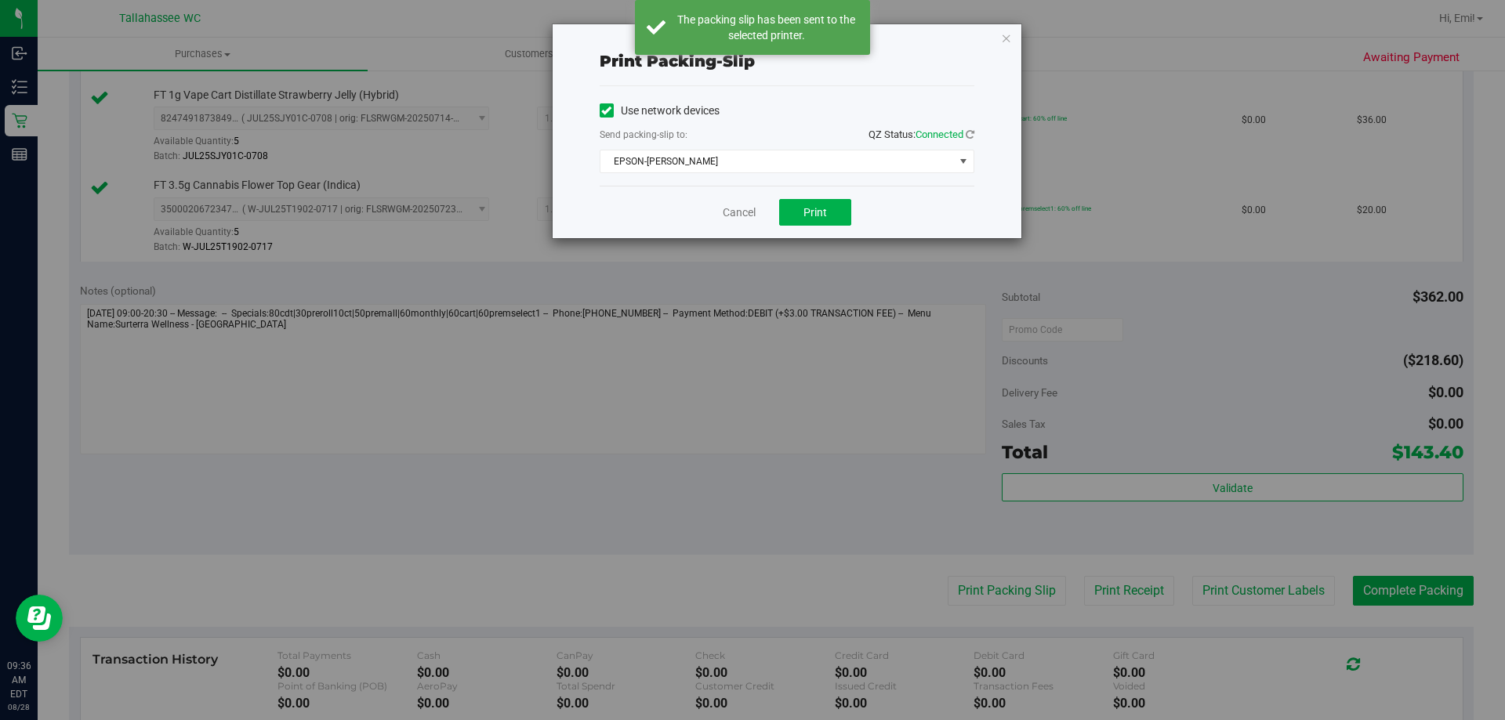
click at [1008, 41] on icon "button" at bounding box center [1006, 37] width 11 height 19
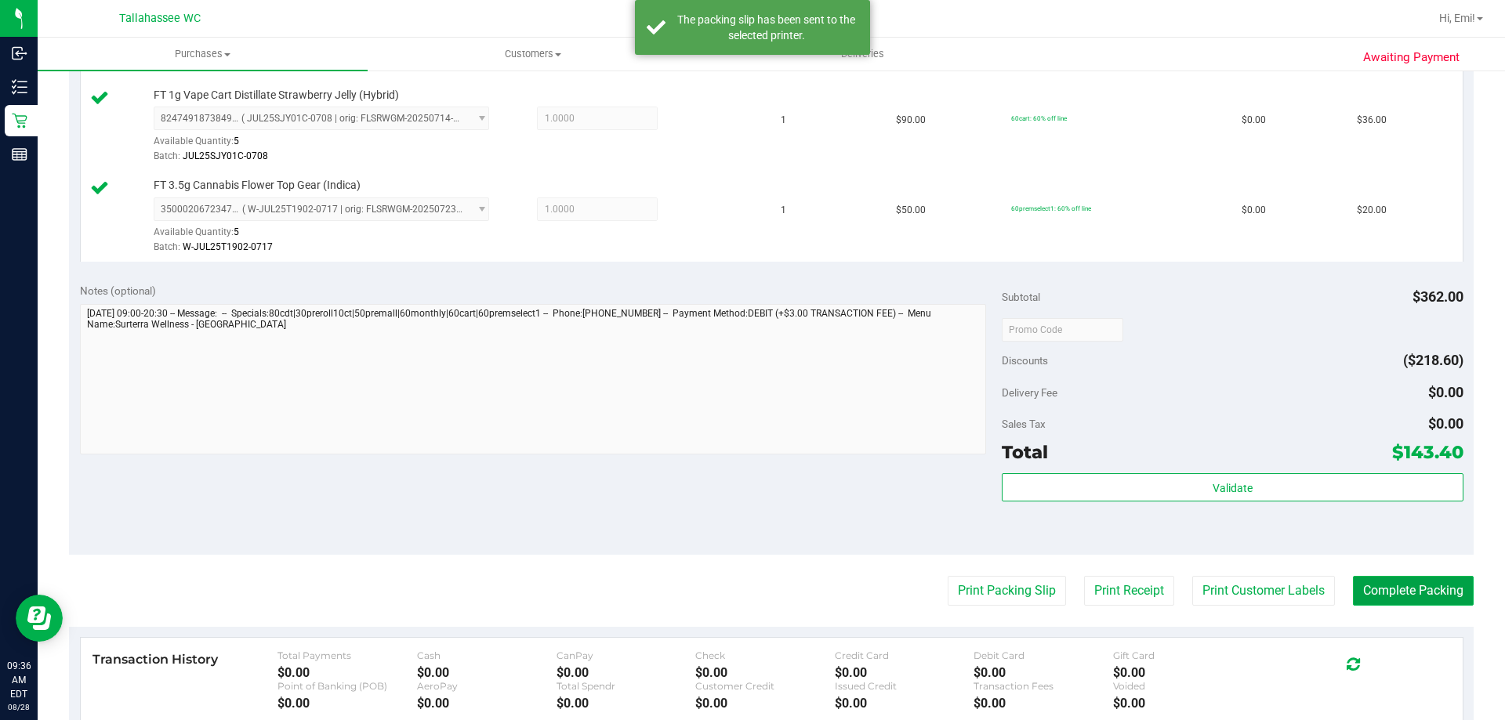
click at [1417, 592] on button "Complete Packing" at bounding box center [1413, 591] width 121 height 30
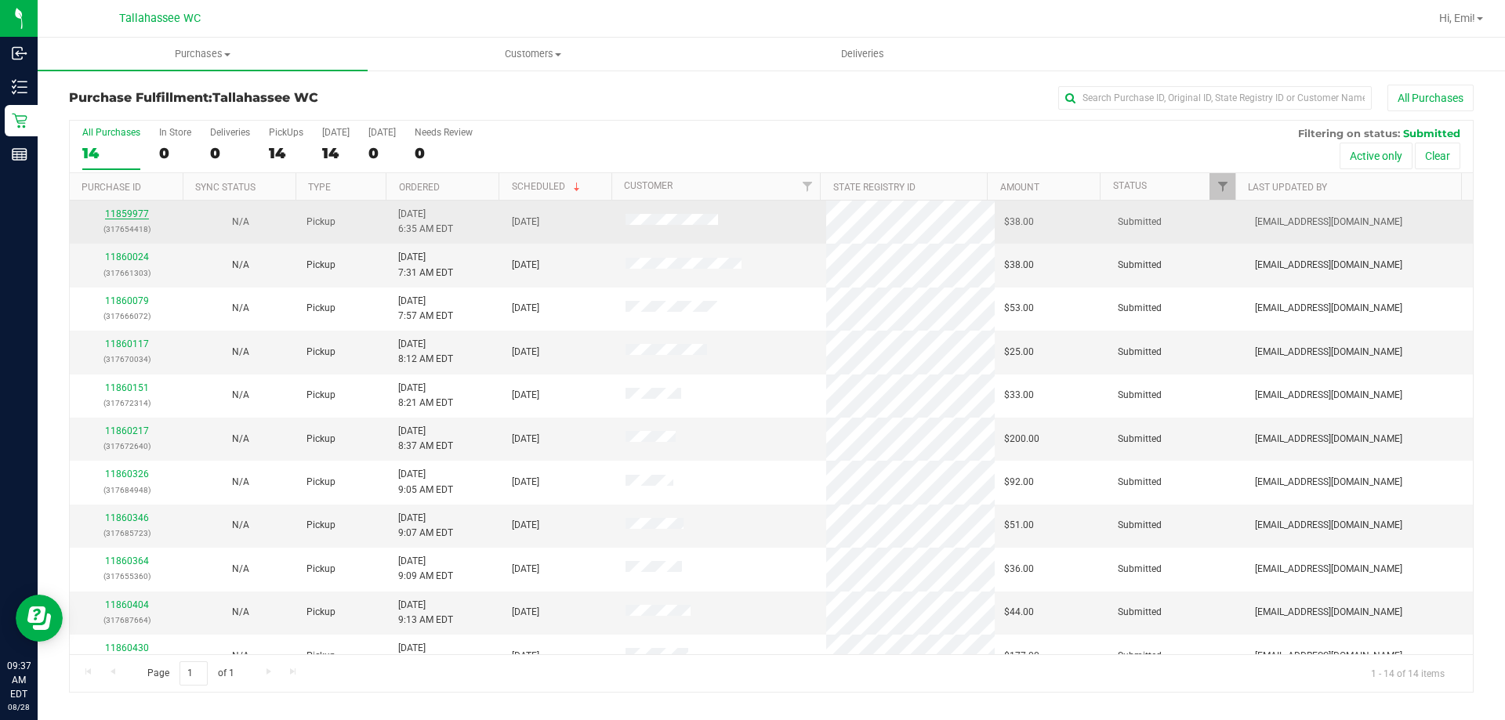
click at [127, 216] on link "11859977" at bounding box center [127, 213] width 44 height 11
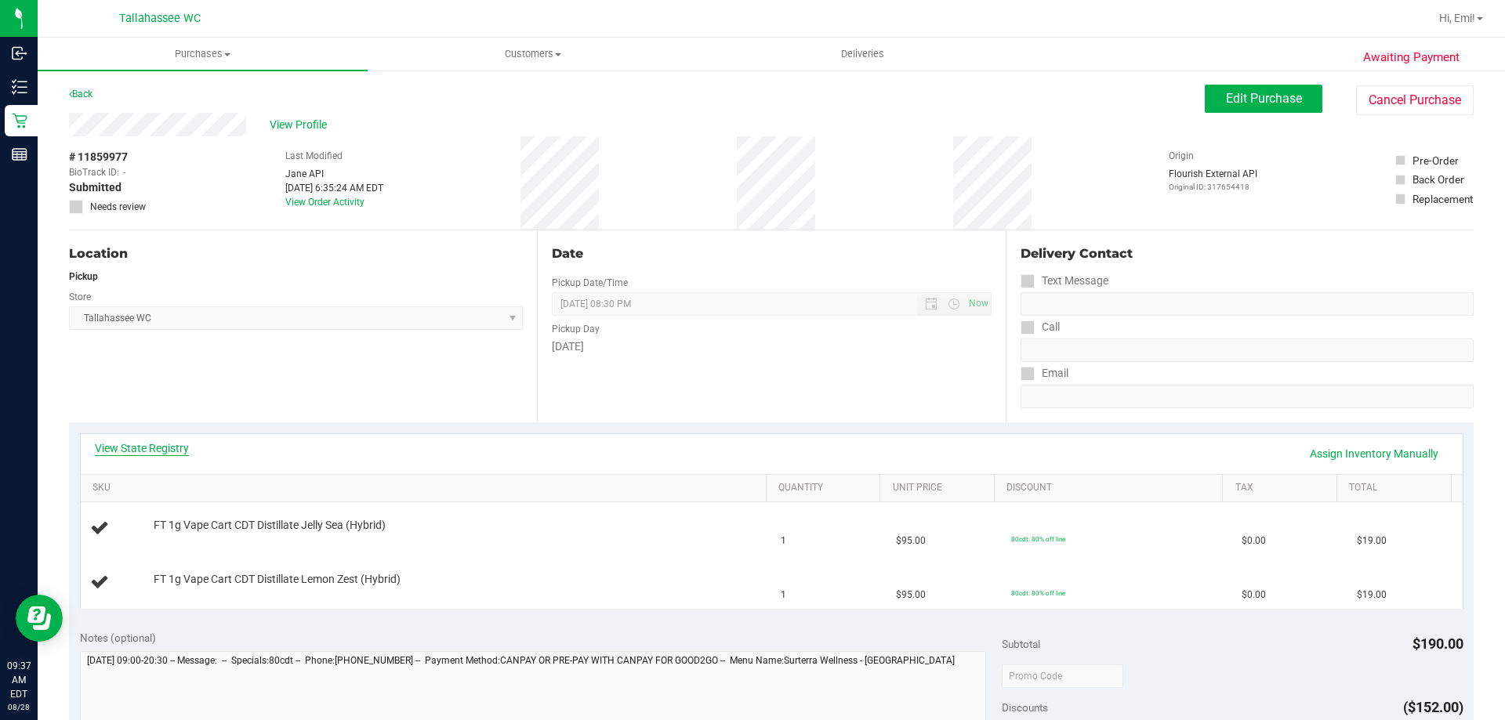
click at [152, 447] on link "View State Registry" at bounding box center [142, 448] width 94 height 16
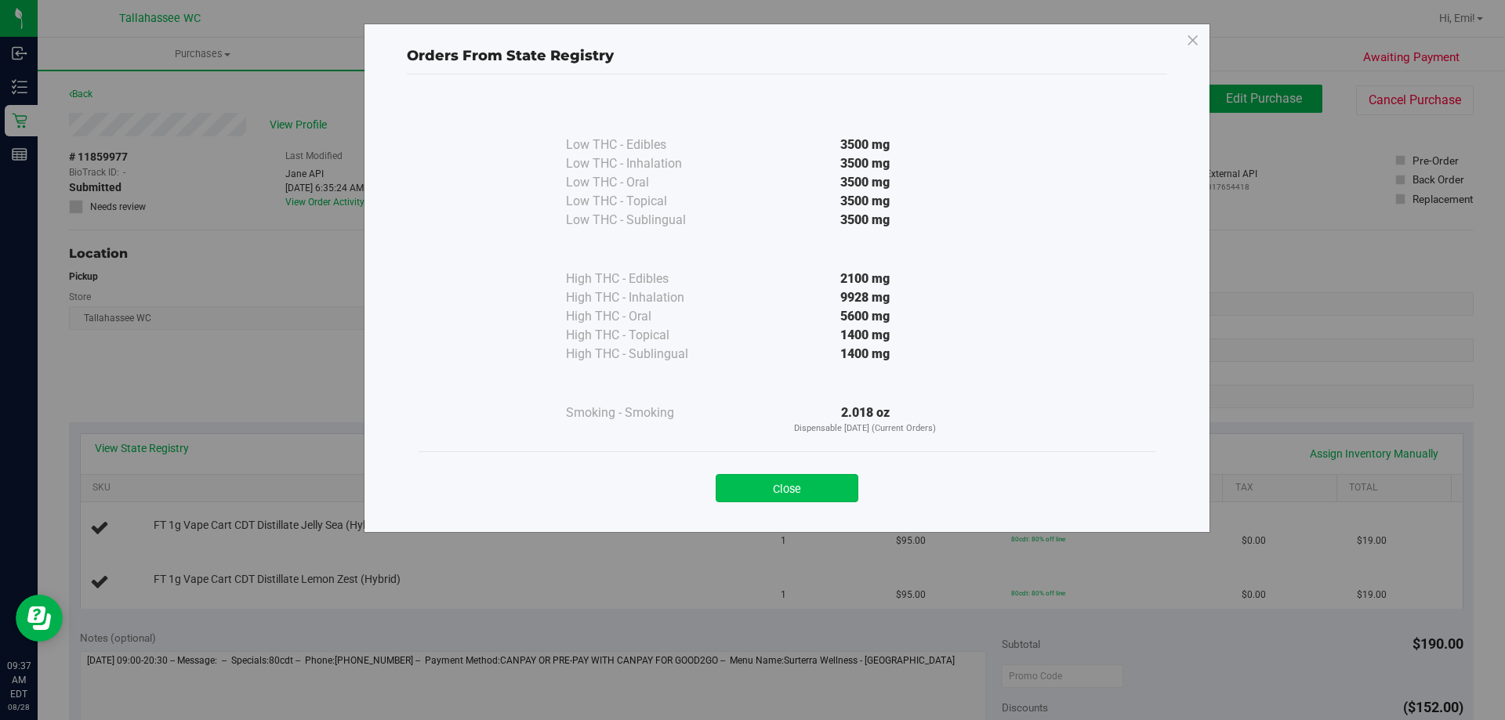
click at [810, 485] on button "Close" at bounding box center [786, 488] width 143 height 28
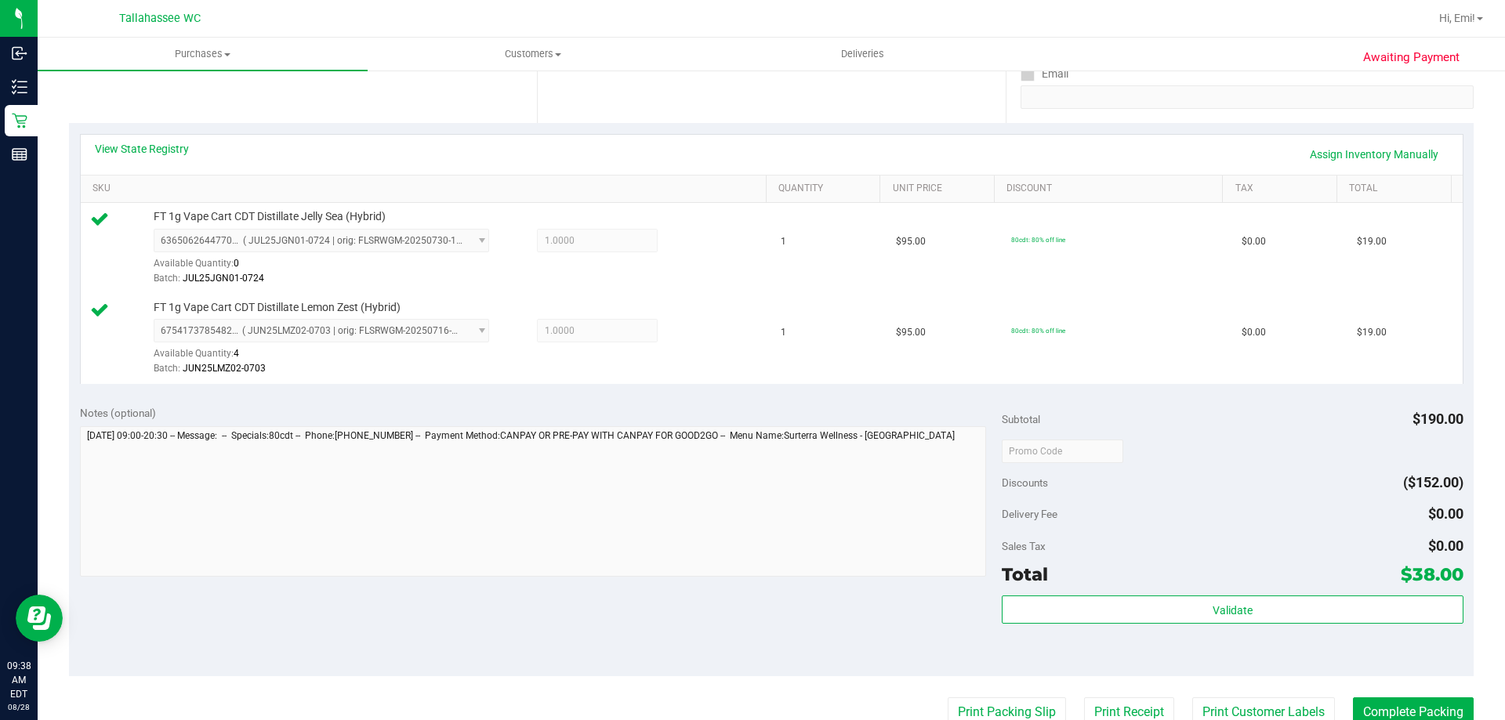
scroll to position [470, 0]
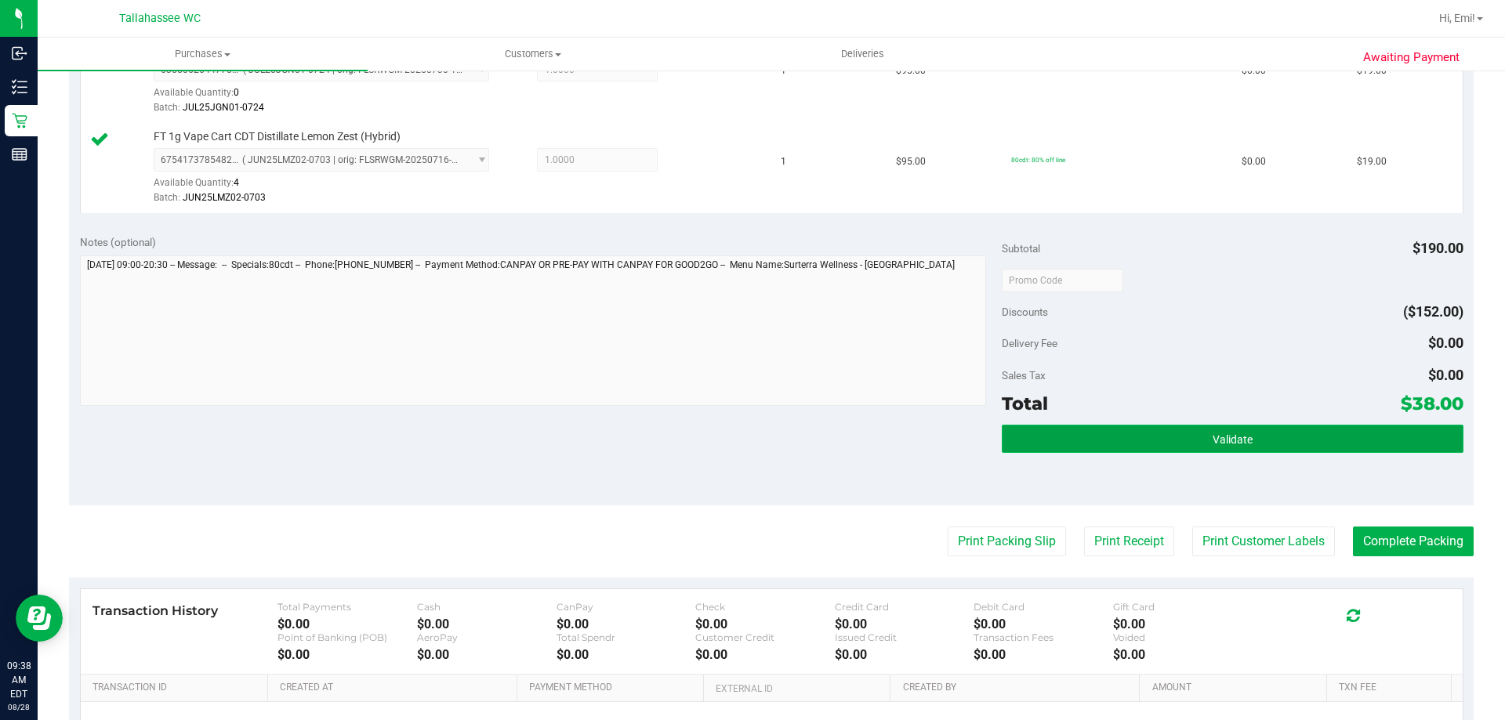
drag, startPoint x: 1103, startPoint y: 434, endPoint x: 1070, endPoint y: 444, distance: 34.5
click at [1102, 434] on button "Validate" at bounding box center [1231, 439] width 461 height 28
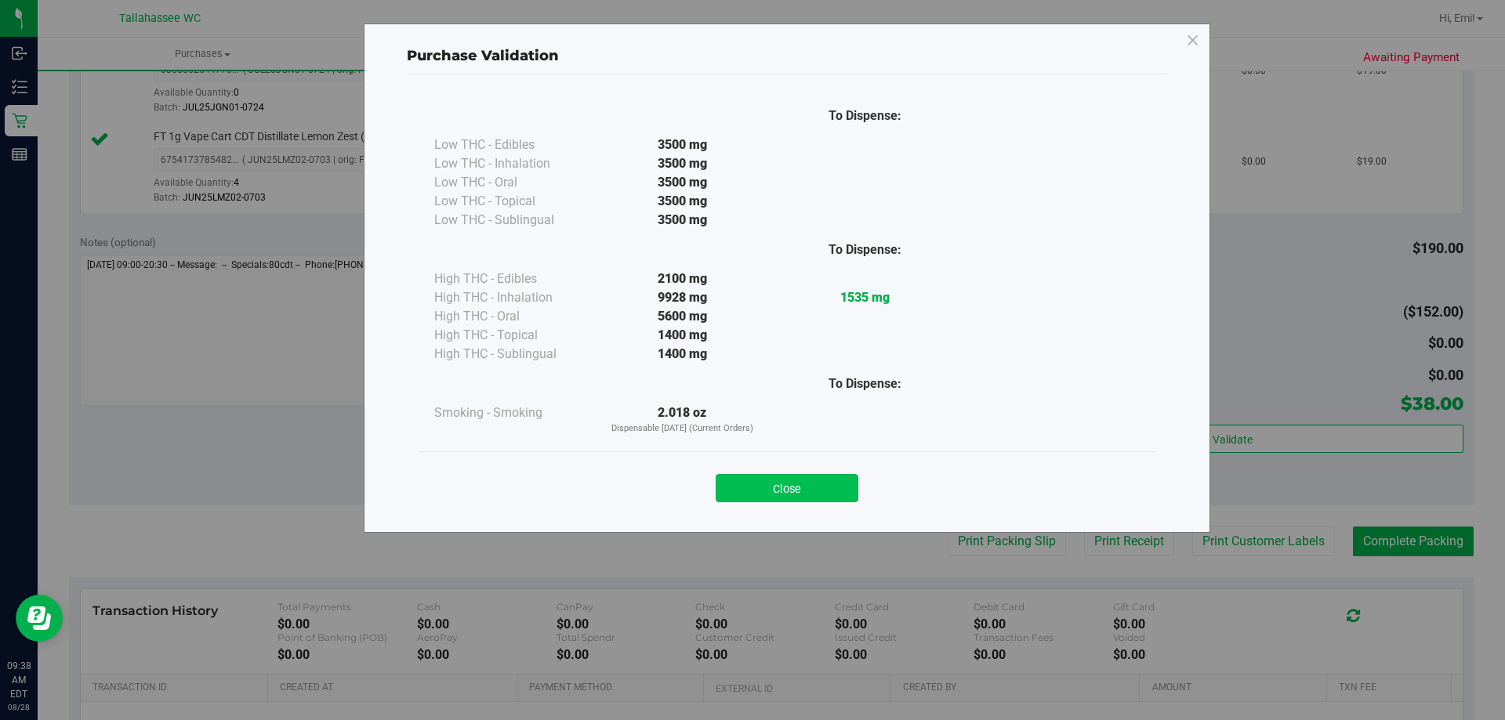
click at [768, 491] on button "Close" at bounding box center [786, 488] width 143 height 28
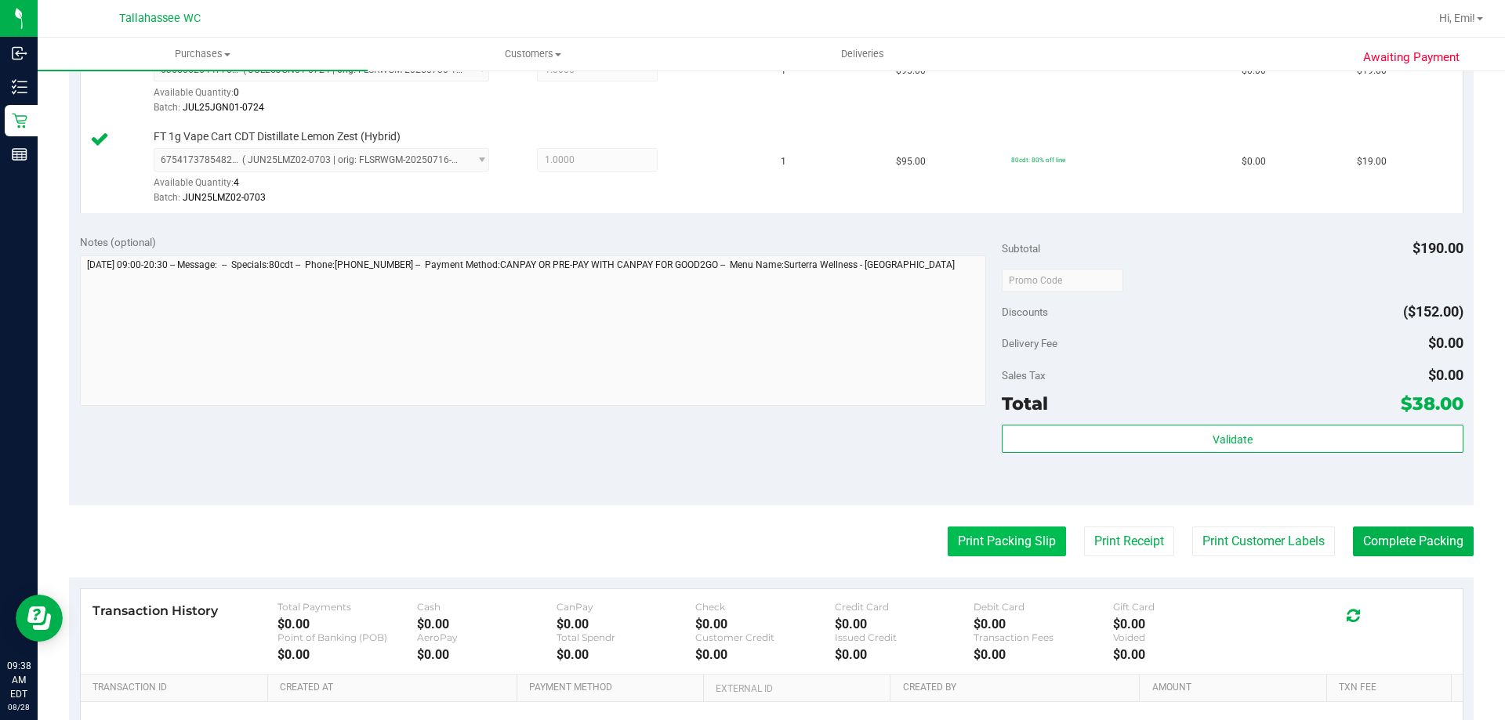
click at [976, 531] on button "Print Packing Slip" at bounding box center [1006, 542] width 118 height 30
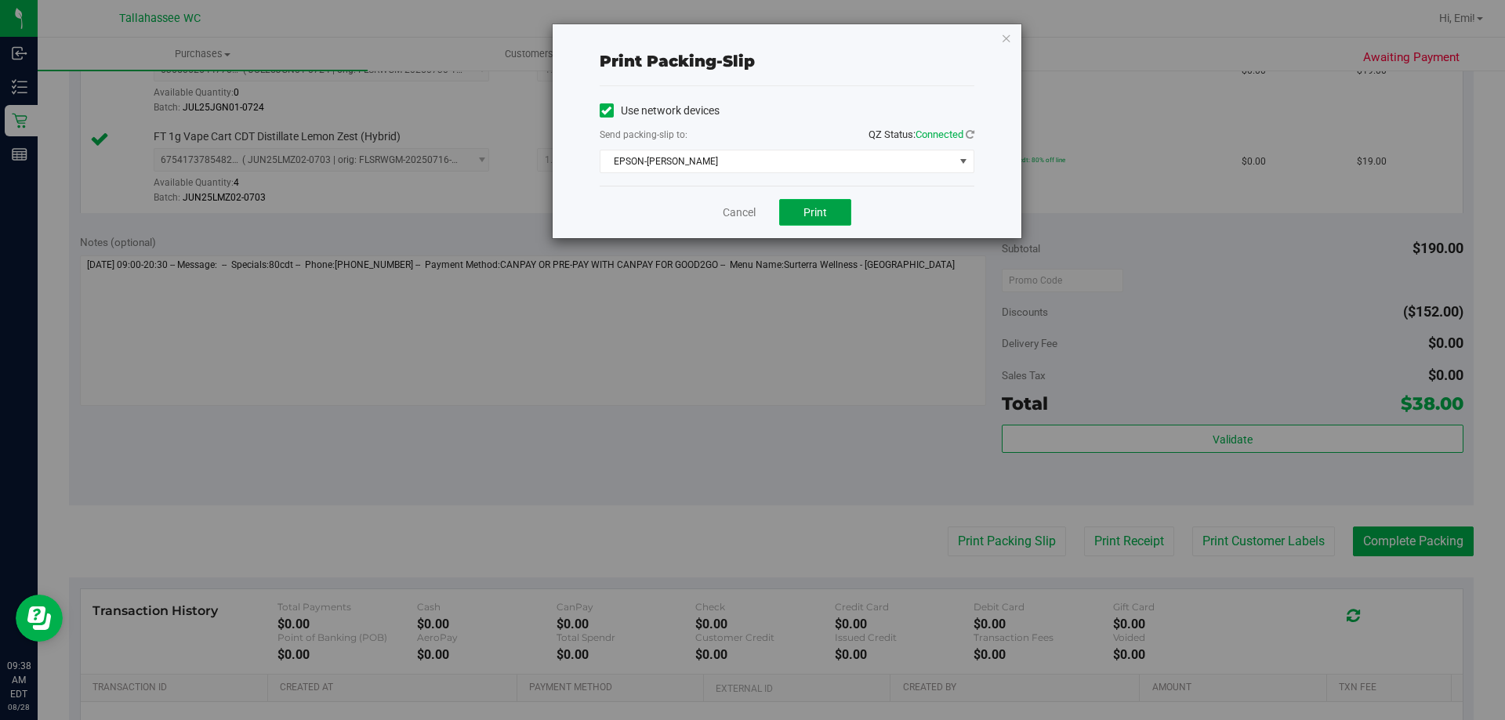
click at [807, 212] on span "Print" at bounding box center [815, 212] width 24 height 13
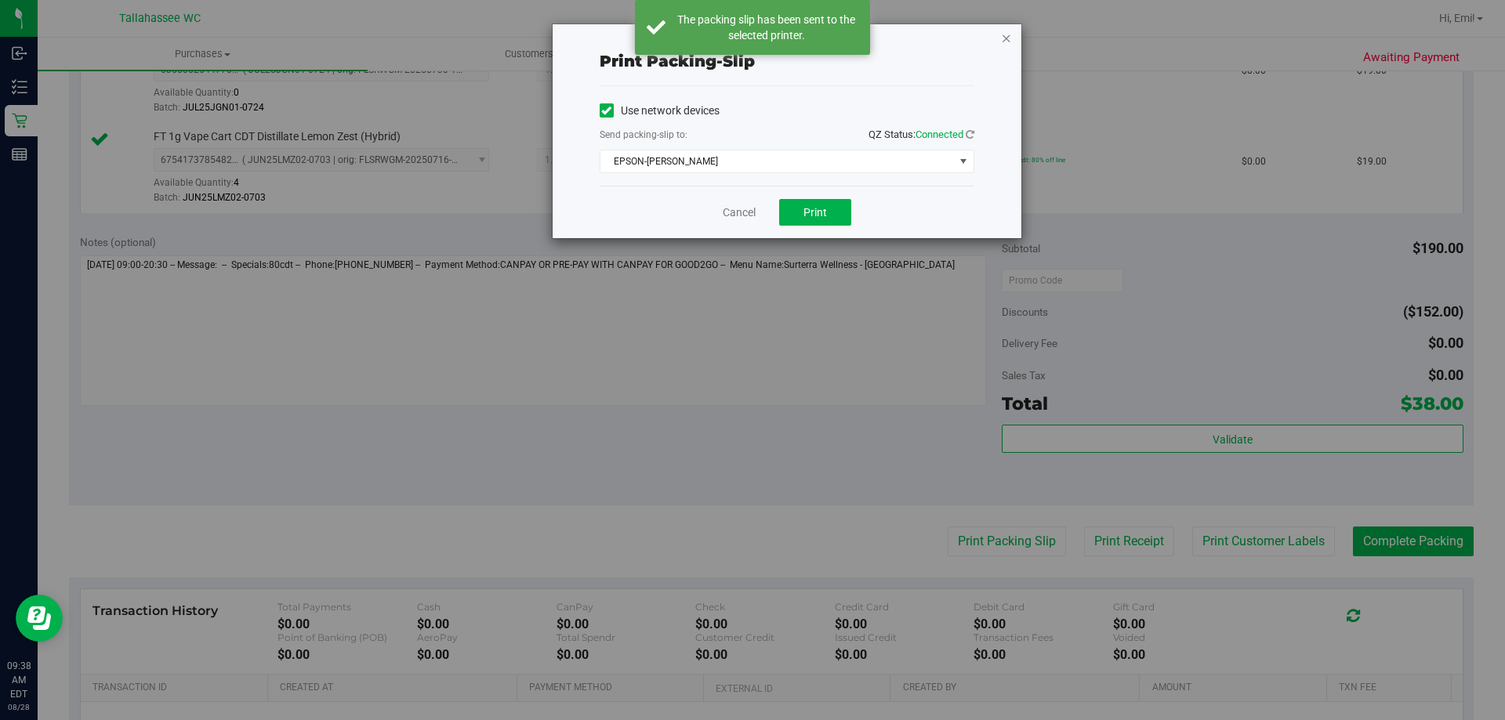
click at [1001, 34] on icon "button" at bounding box center [1006, 37] width 11 height 19
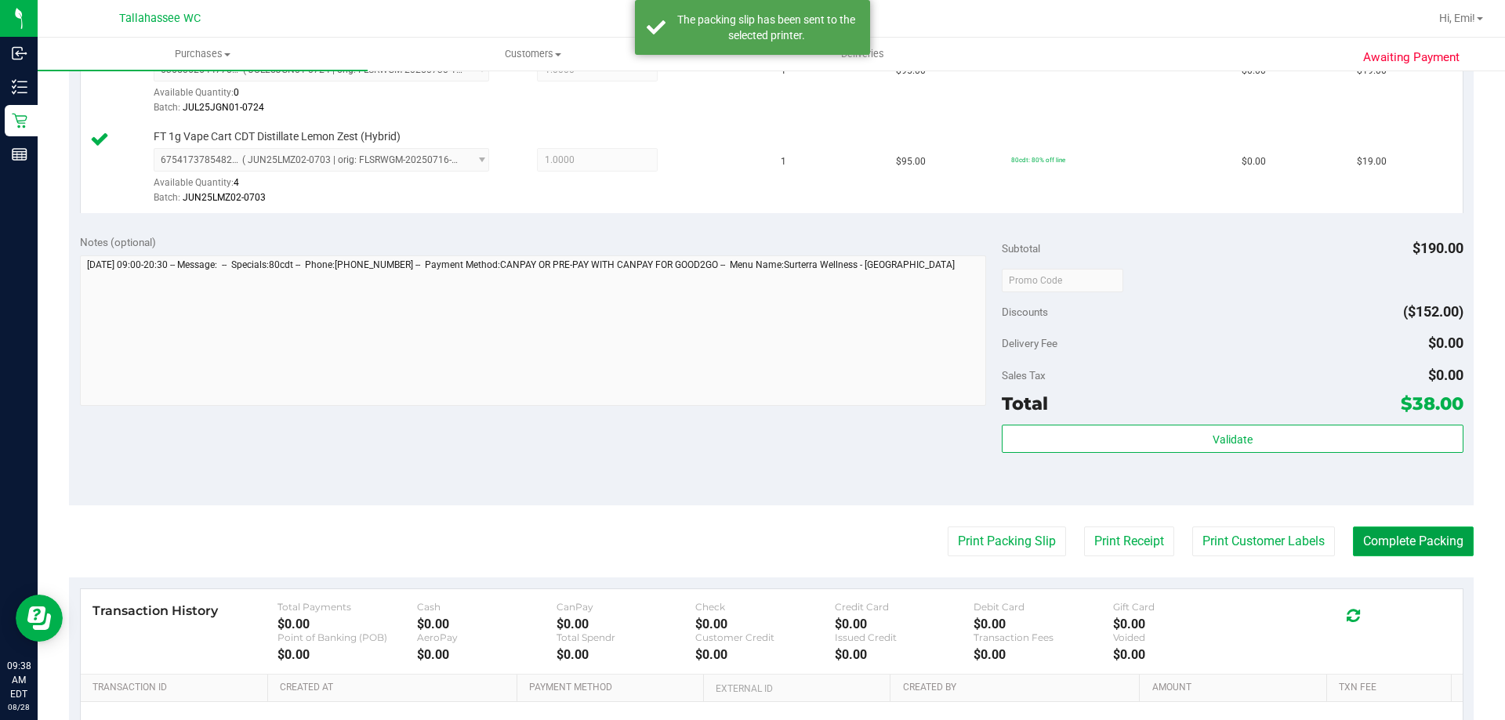
click at [1455, 539] on button "Complete Packing" at bounding box center [1413, 542] width 121 height 30
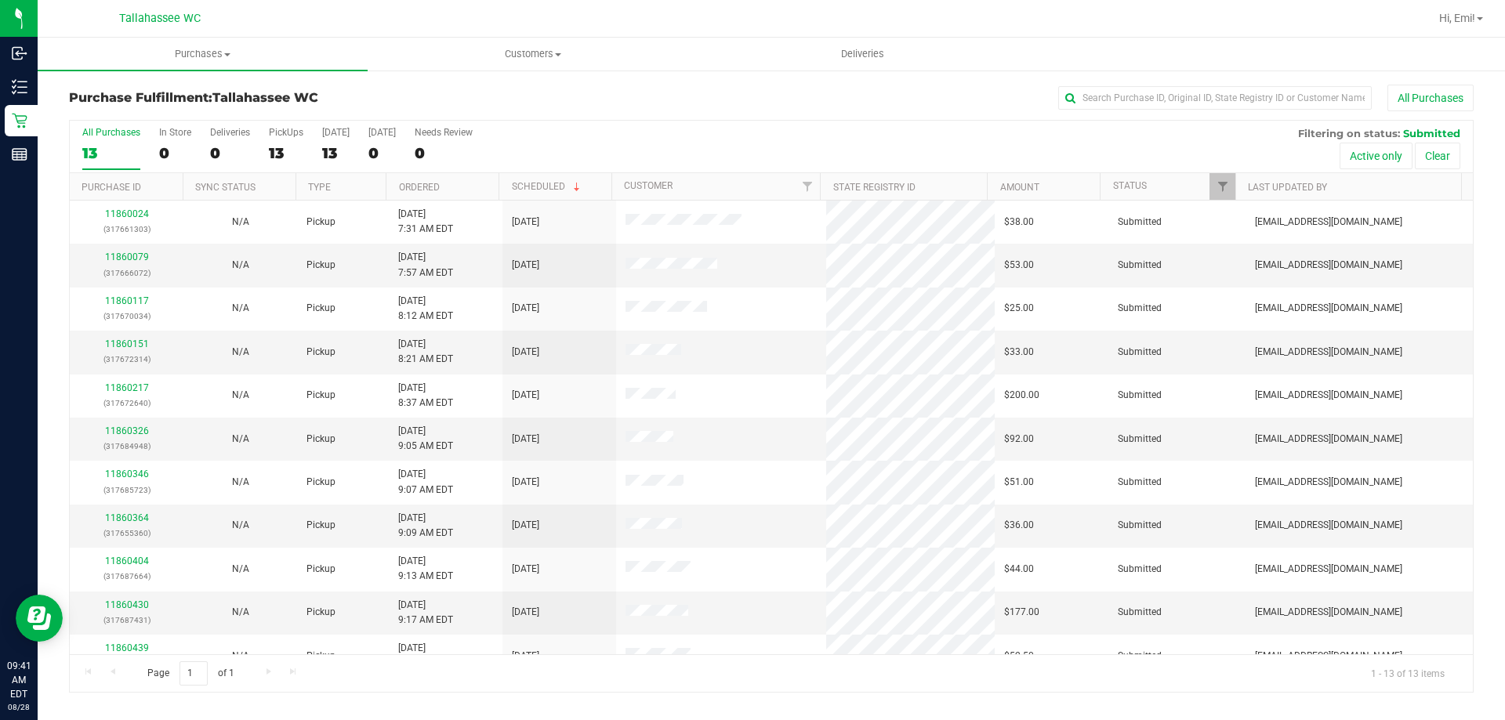
click at [423, 179] on th "Ordered" at bounding box center [442, 186] width 113 height 27
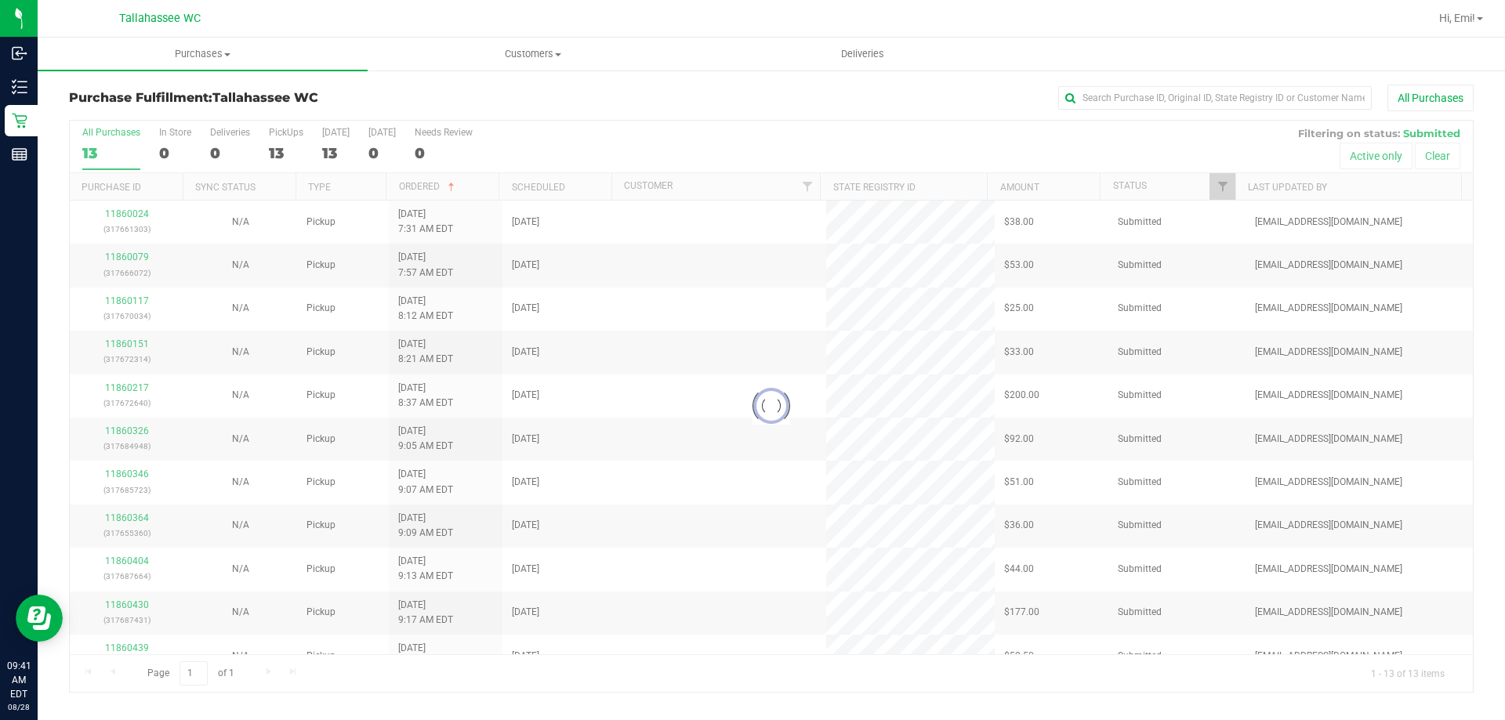
click at [423, 187] on div at bounding box center [771, 406] width 1403 height 571
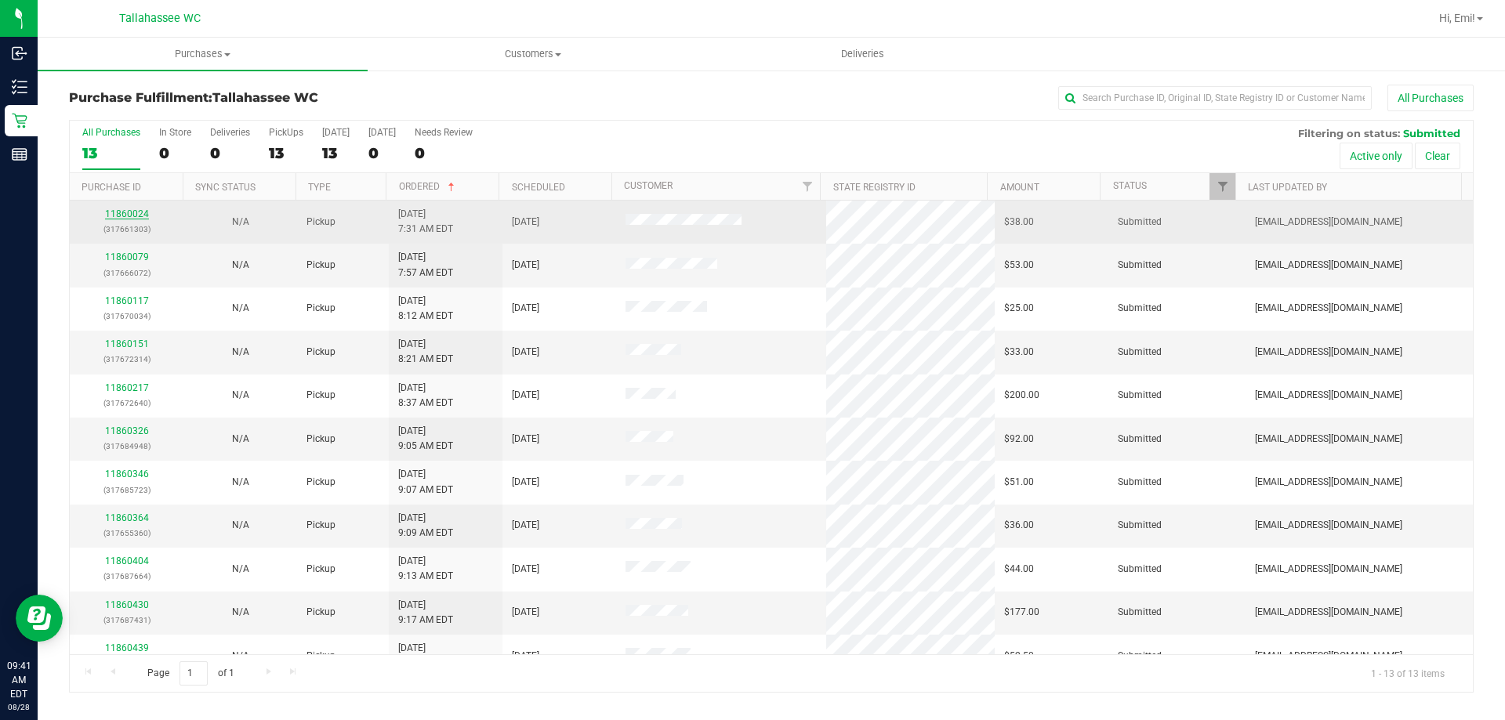
click at [143, 215] on link "11860024" at bounding box center [127, 213] width 44 height 11
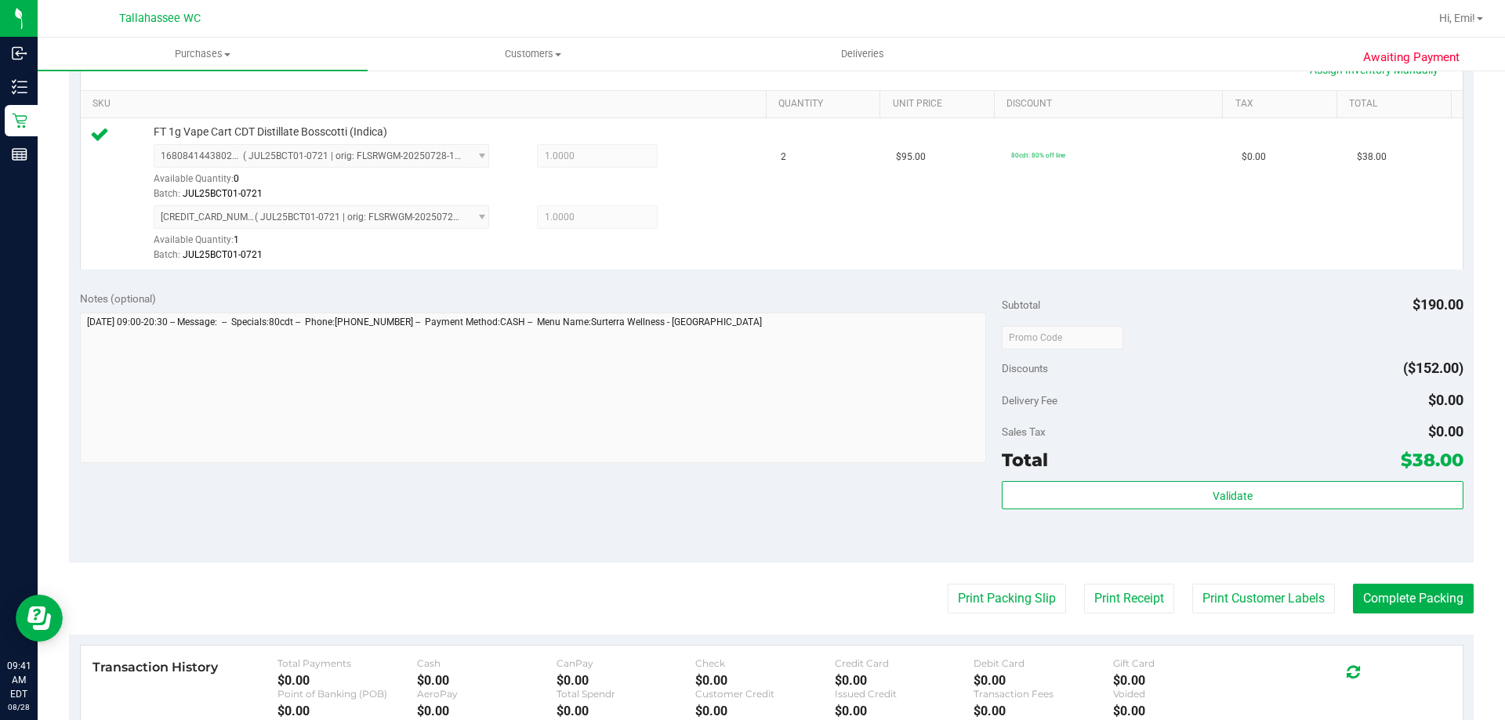
scroll to position [549, 0]
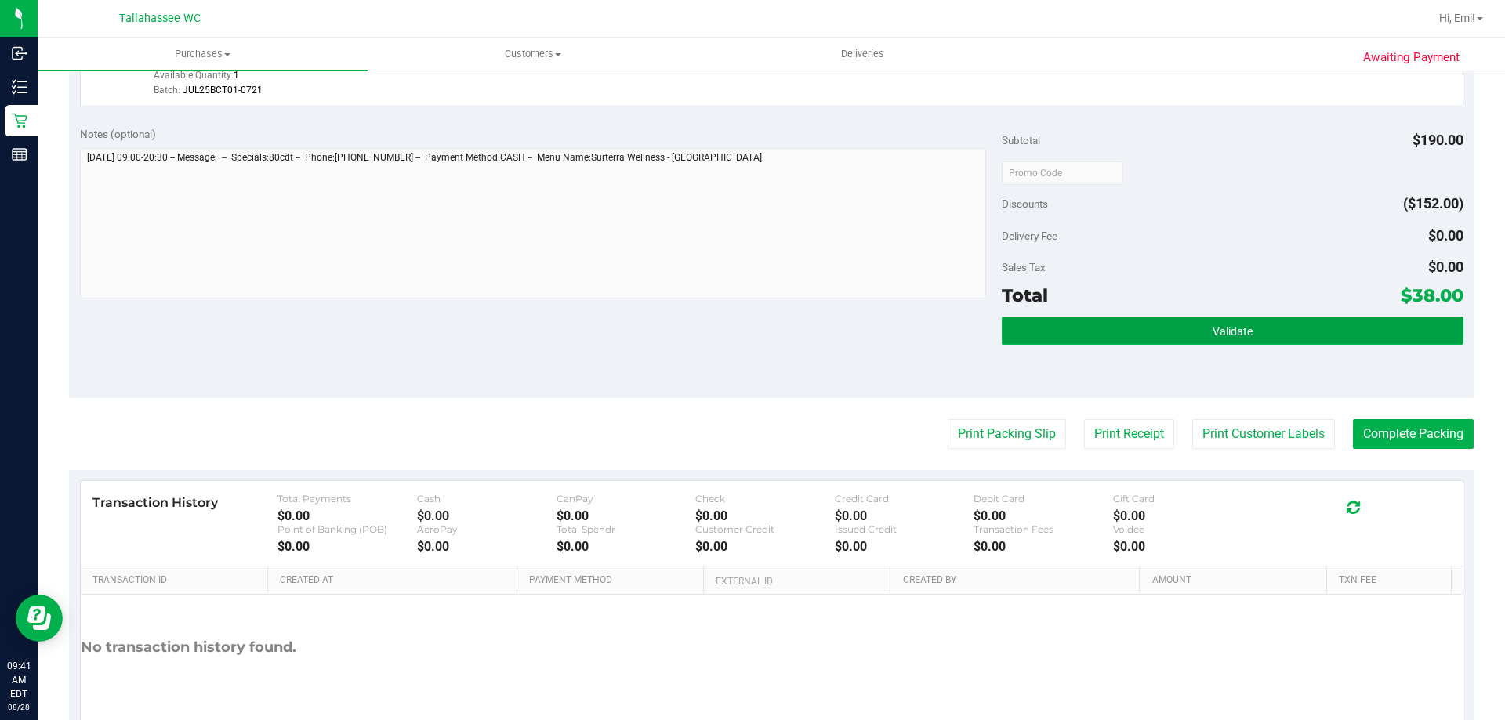
click at [1020, 326] on button "Validate" at bounding box center [1231, 331] width 461 height 28
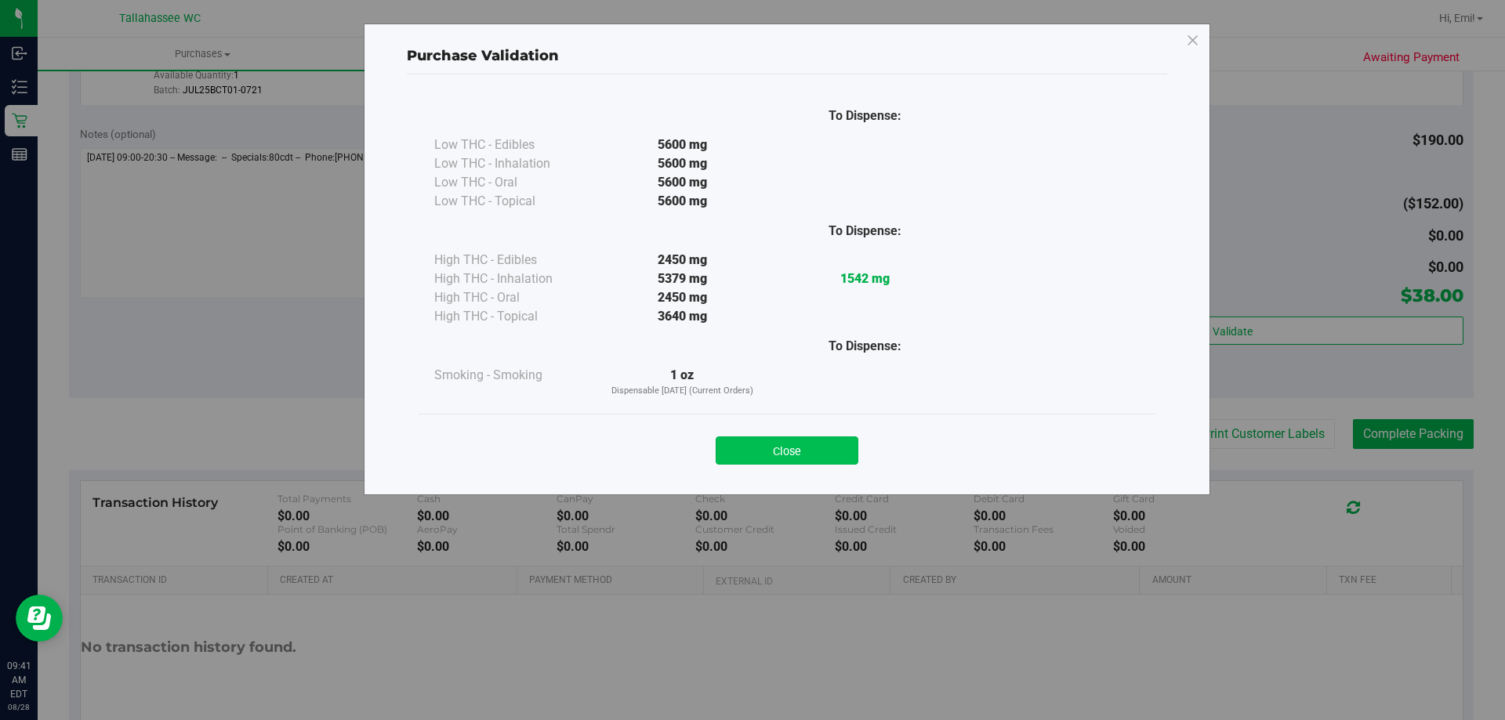
click at [782, 462] on button "Close" at bounding box center [786, 450] width 143 height 28
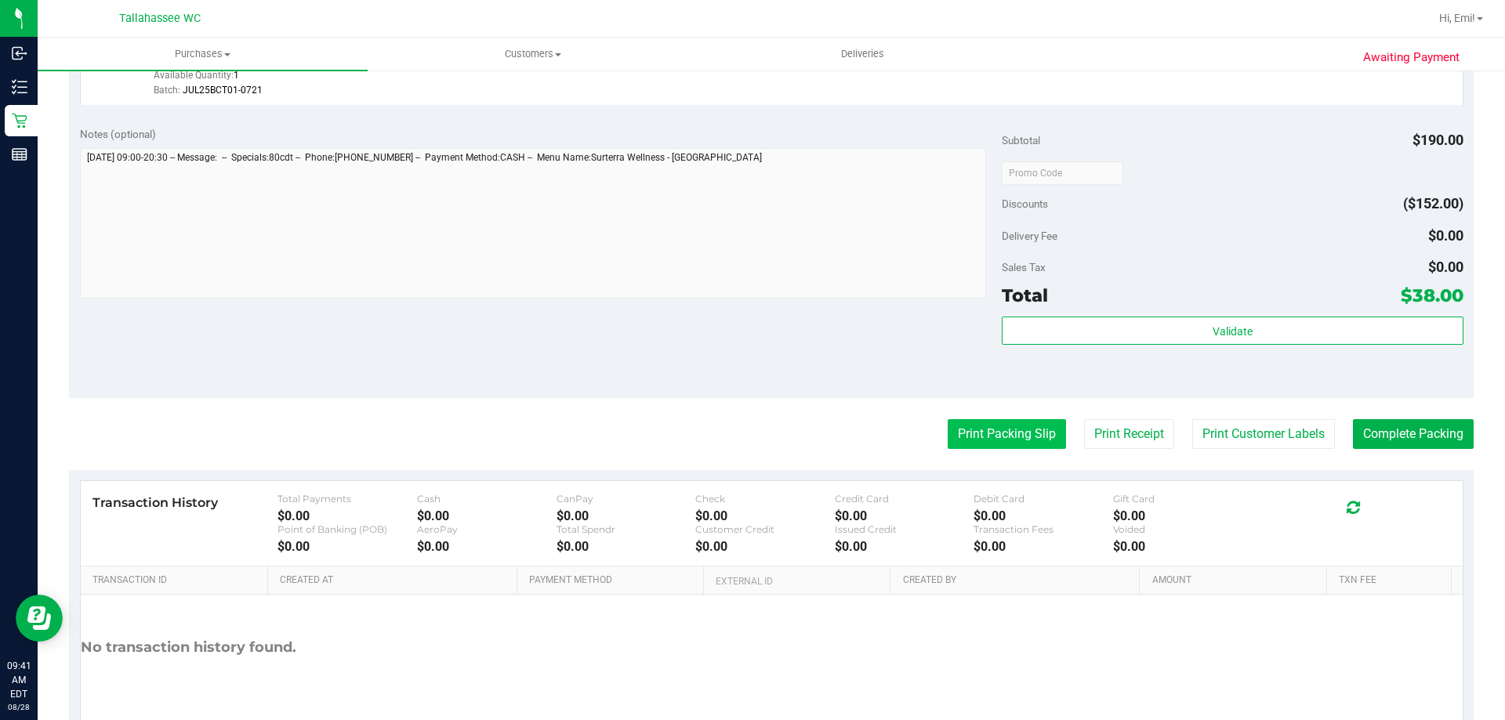
click at [977, 428] on button "Print Packing Slip" at bounding box center [1006, 434] width 118 height 30
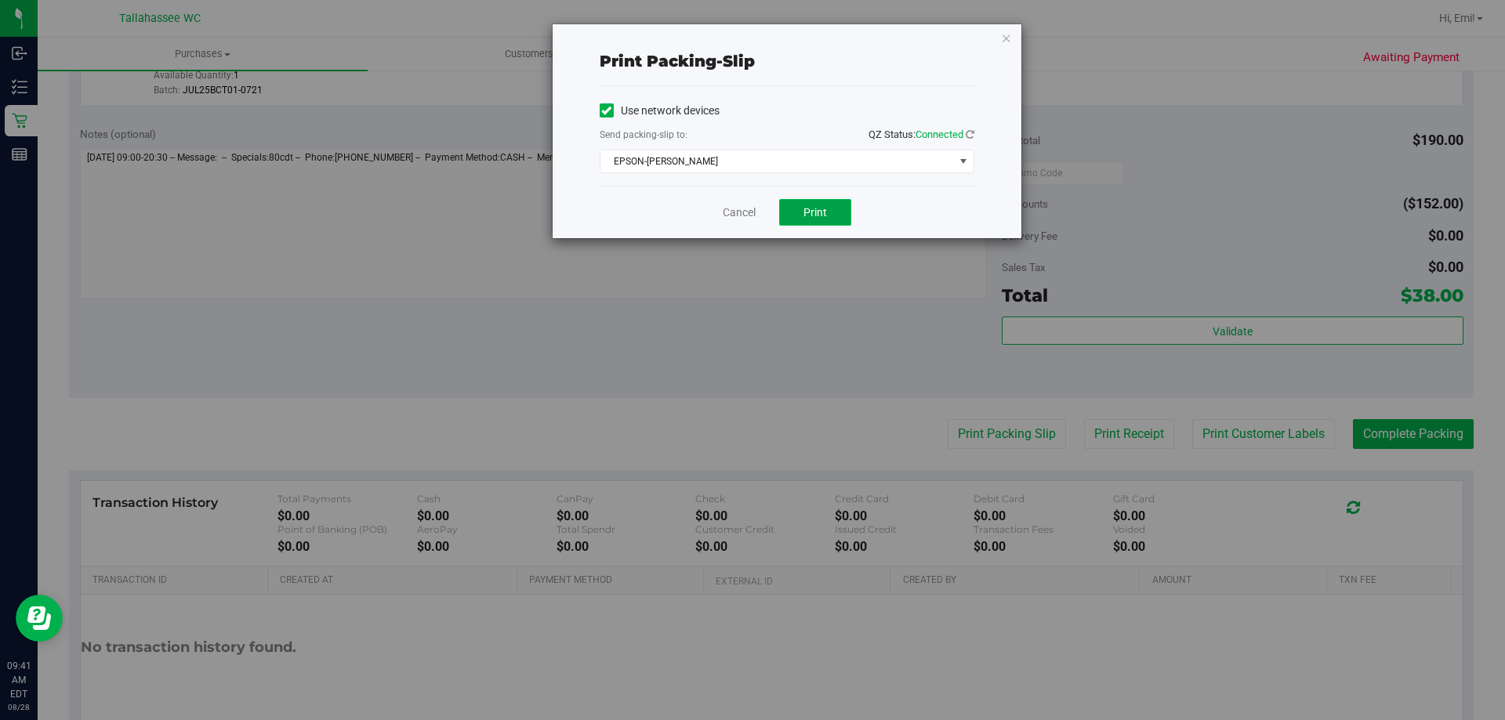
click at [794, 222] on button "Print" at bounding box center [815, 212] width 72 height 27
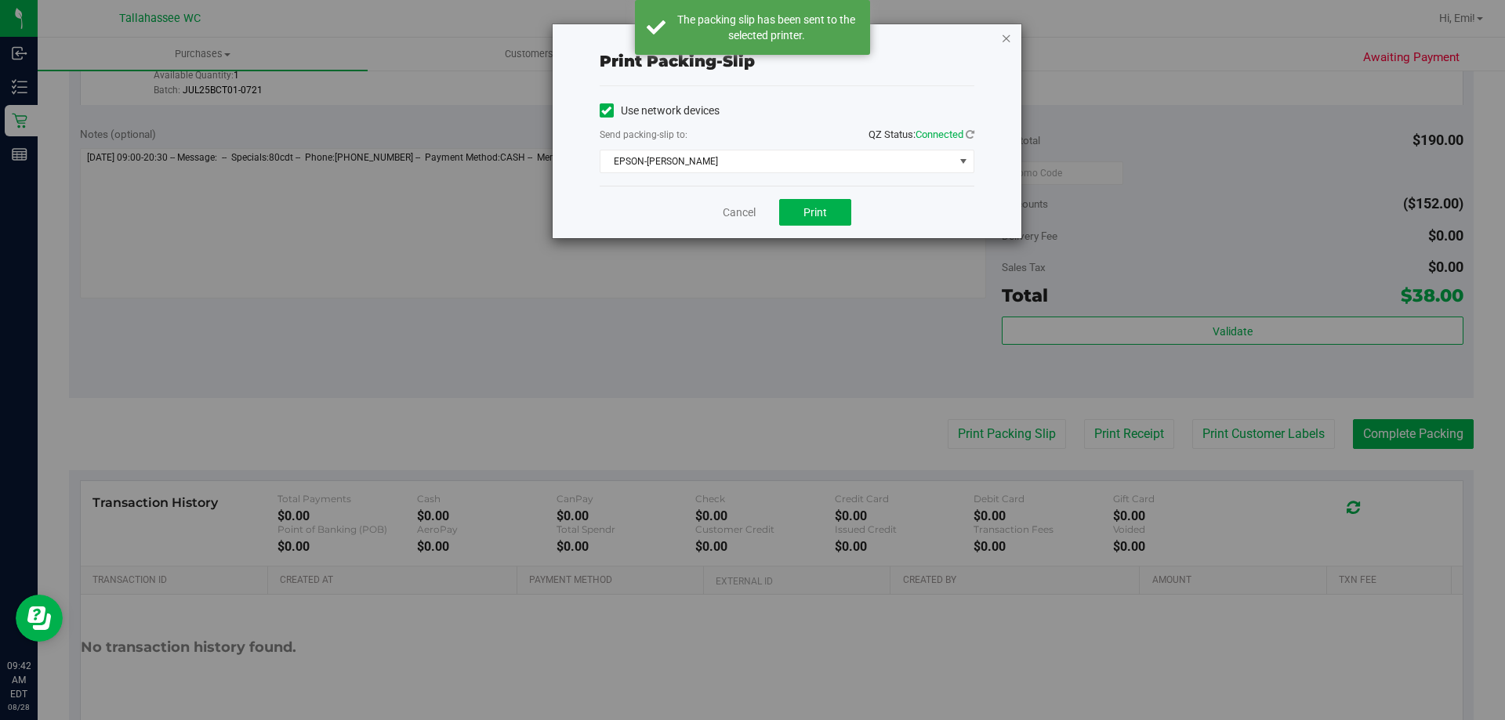
click at [1005, 42] on icon "button" at bounding box center [1006, 37] width 11 height 19
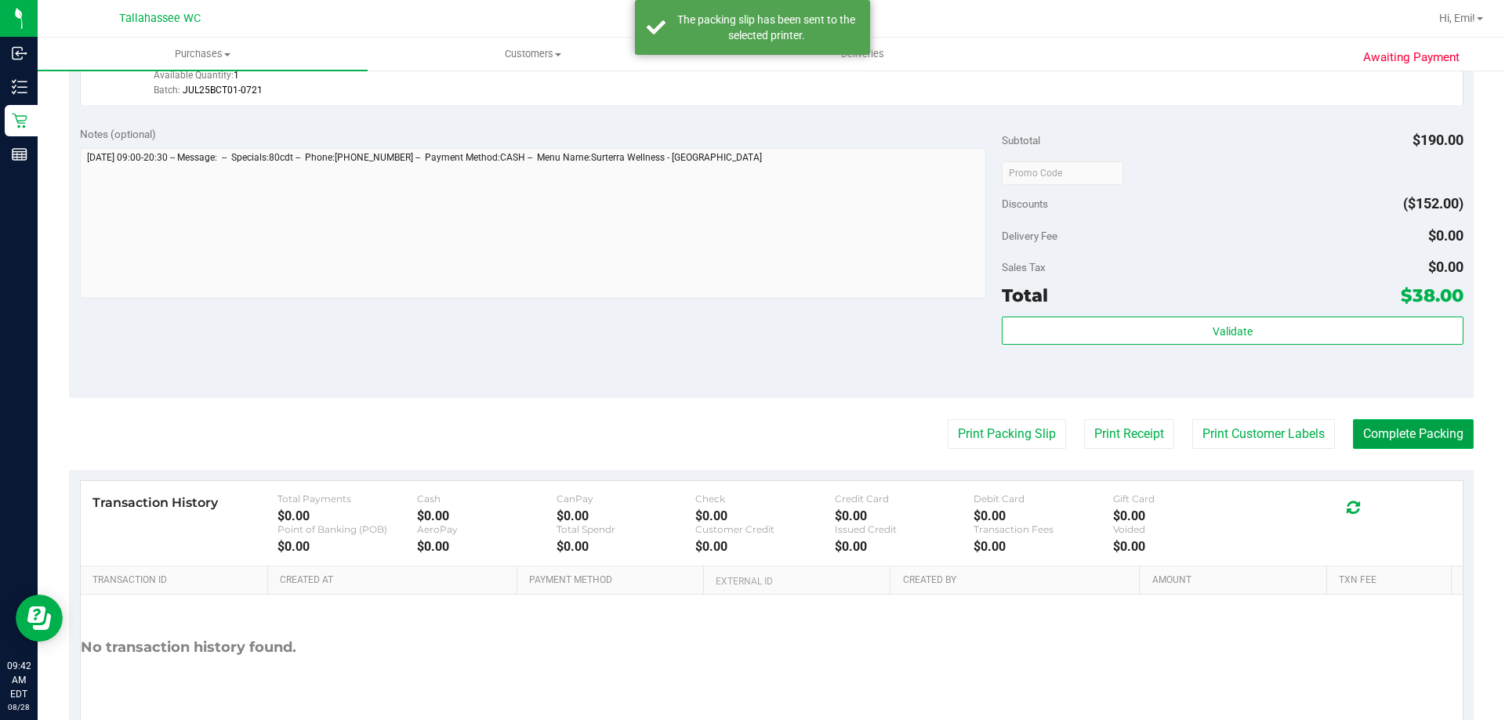
click at [1382, 426] on button "Complete Packing" at bounding box center [1413, 434] width 121 height 30
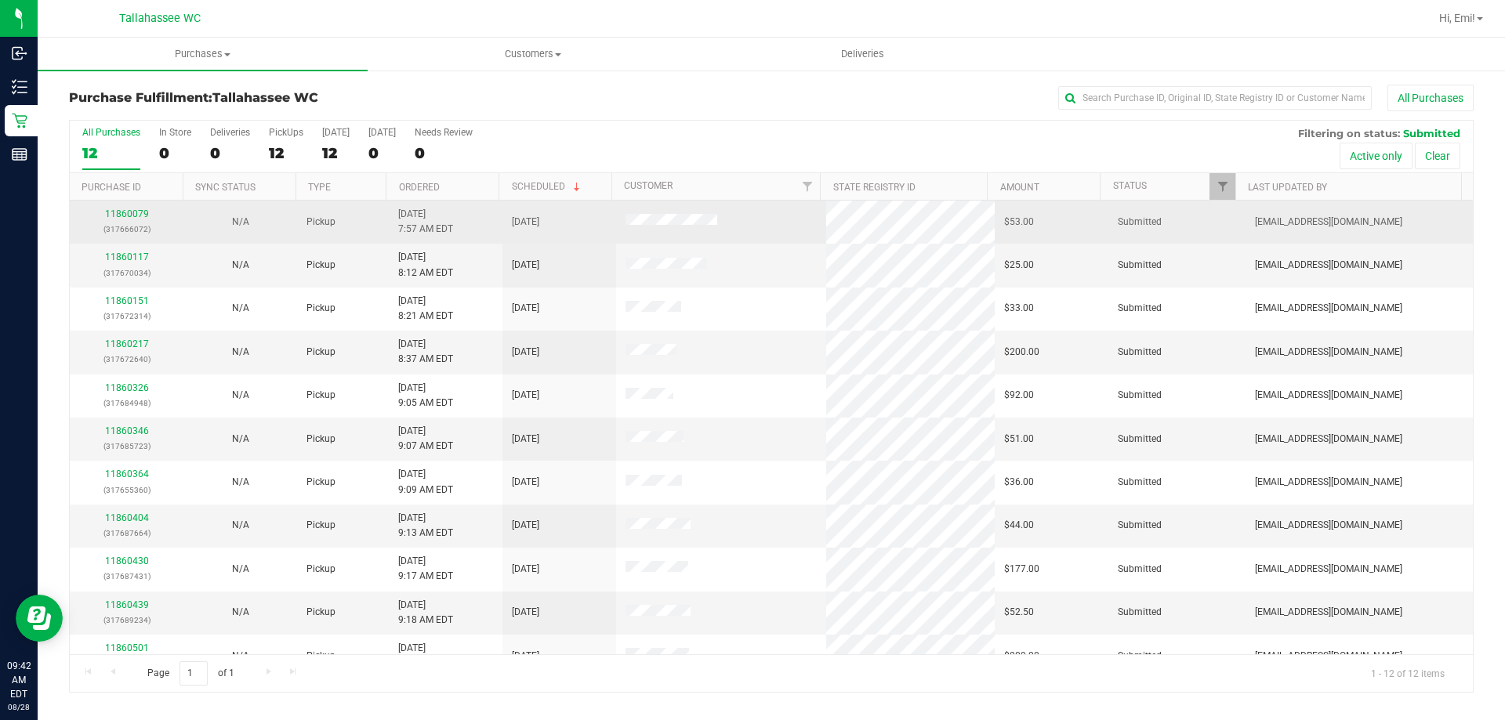
click at [147, 211] on div "11860079 (317666072)" at bounding box center [126, 222] width 95 height 30
click at [144, 215] on link "11860079" at bounding box center [127, 213] width 44 height 11
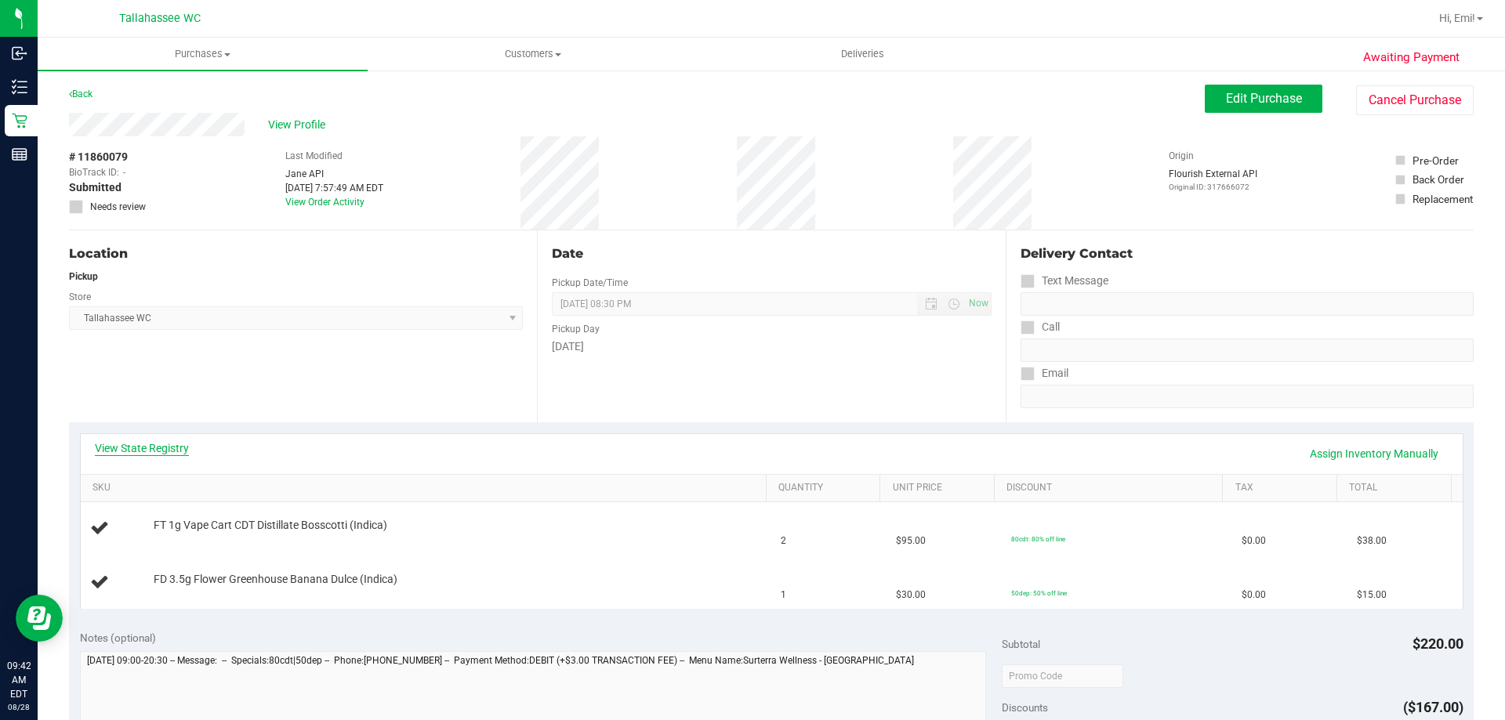
click at [143, 455] on link "View State Registry" at bounding box center [142, 448] width 94 height 16
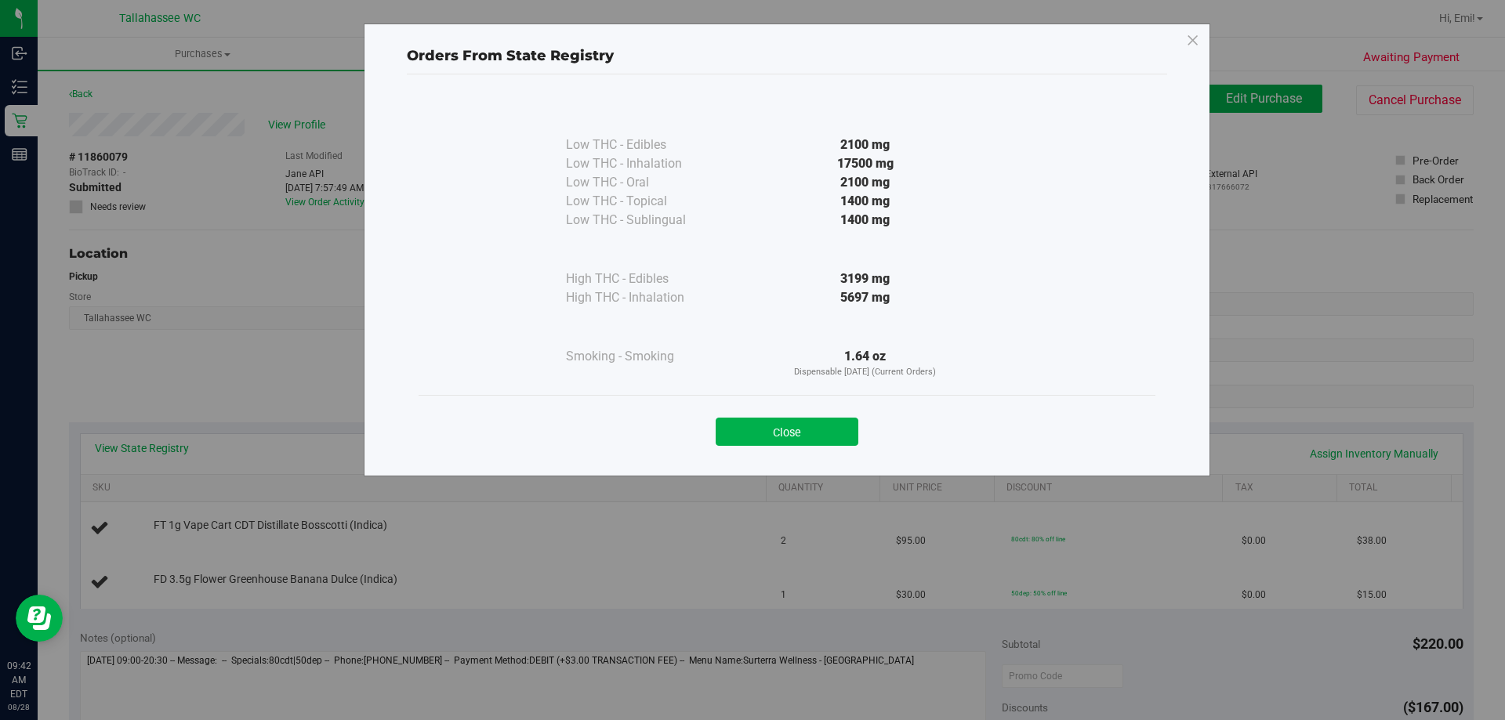
click at [799, 447] on div "Close" at bounding box center [786, 426] width 737 height 63
click at [791, 439] on button "Close" at bounding box center [786, 432] width 143 height 28
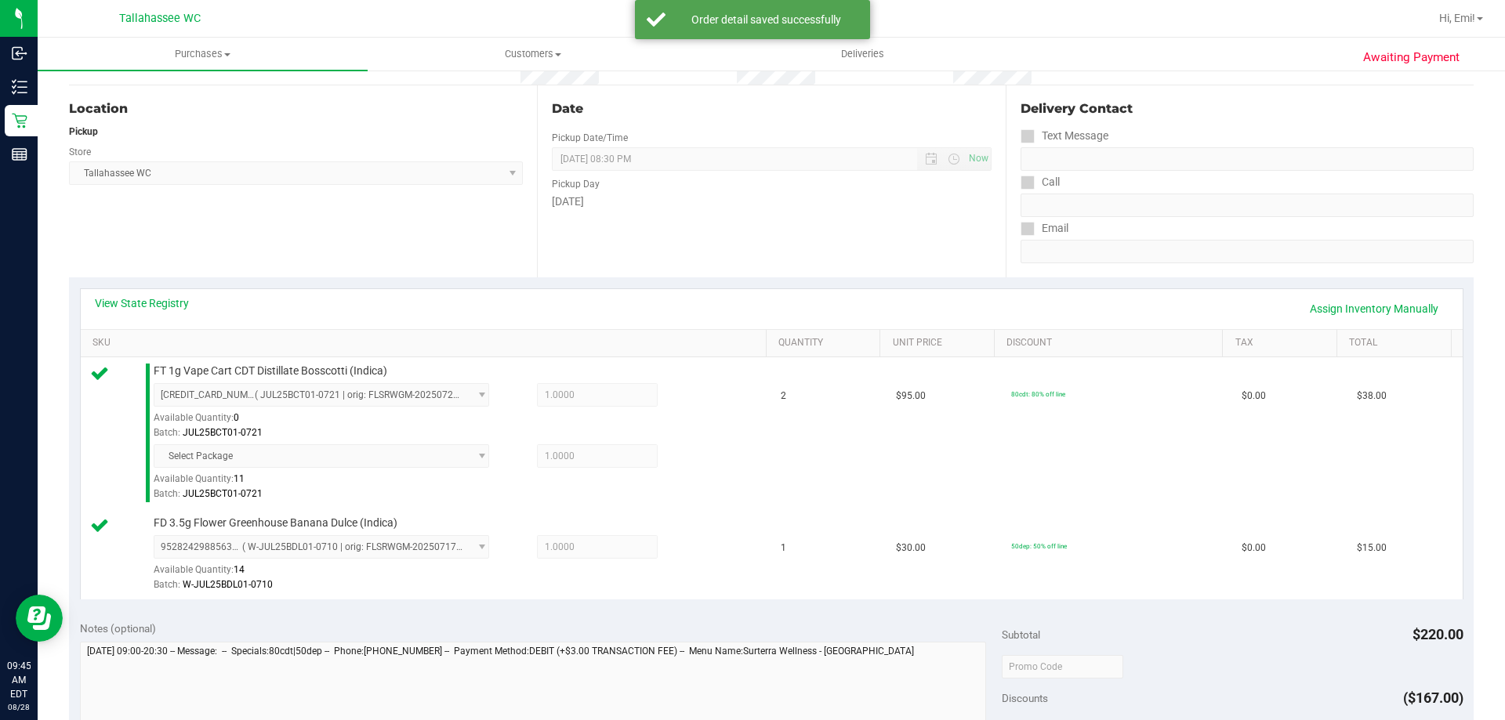
scroll to position [313, 0]
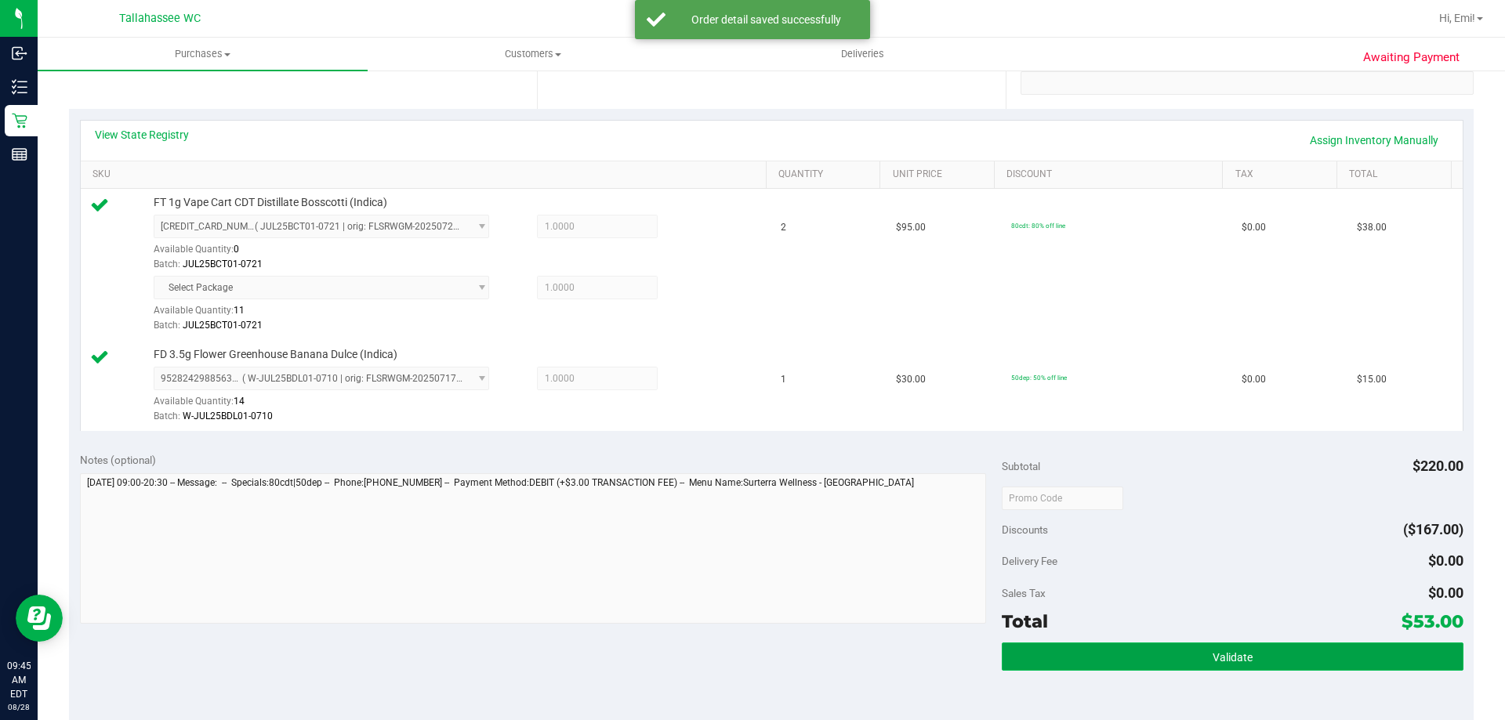
click at [1067, 644] on button "Validate" at bounding box center [1231, 657] width 461 height 28
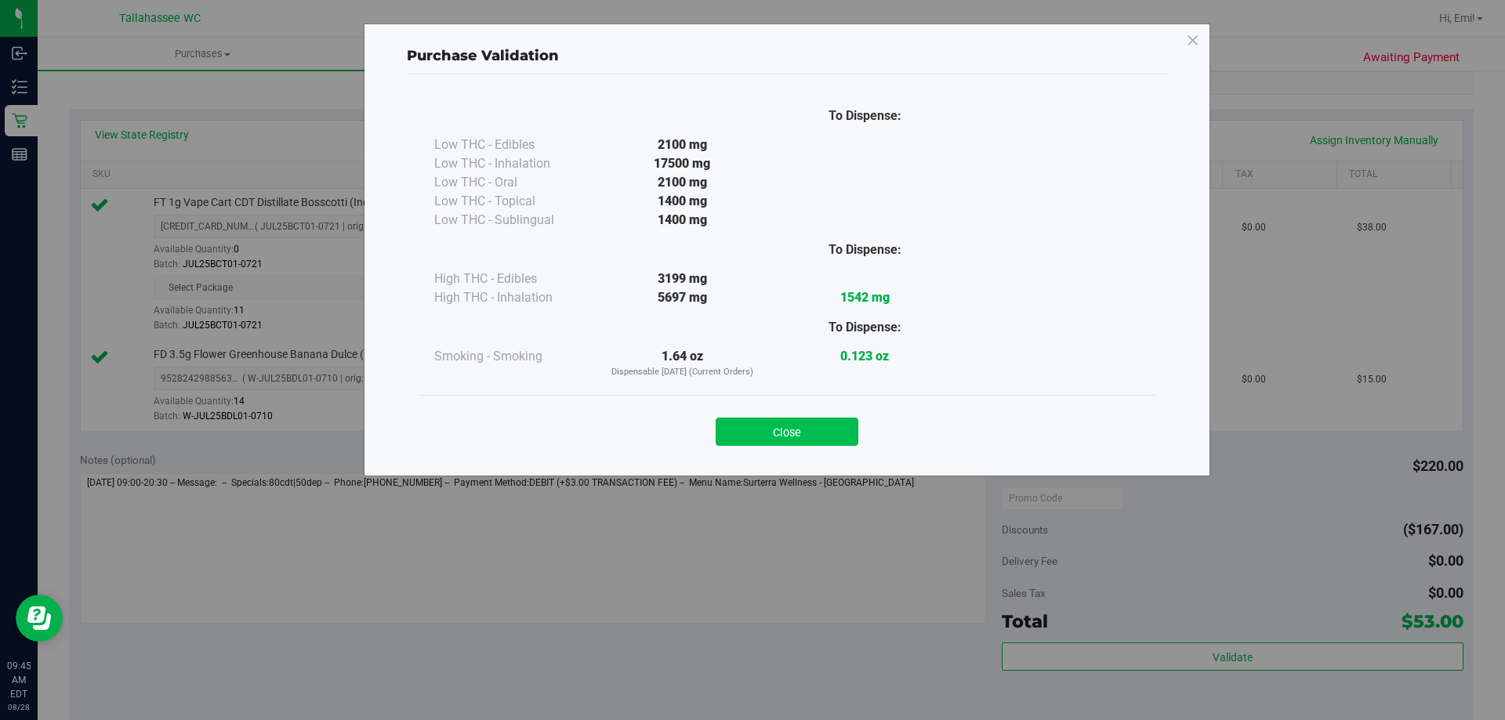
click at [806, 430] on button "Close" at bounding box center [786, 432] width 143 height 28
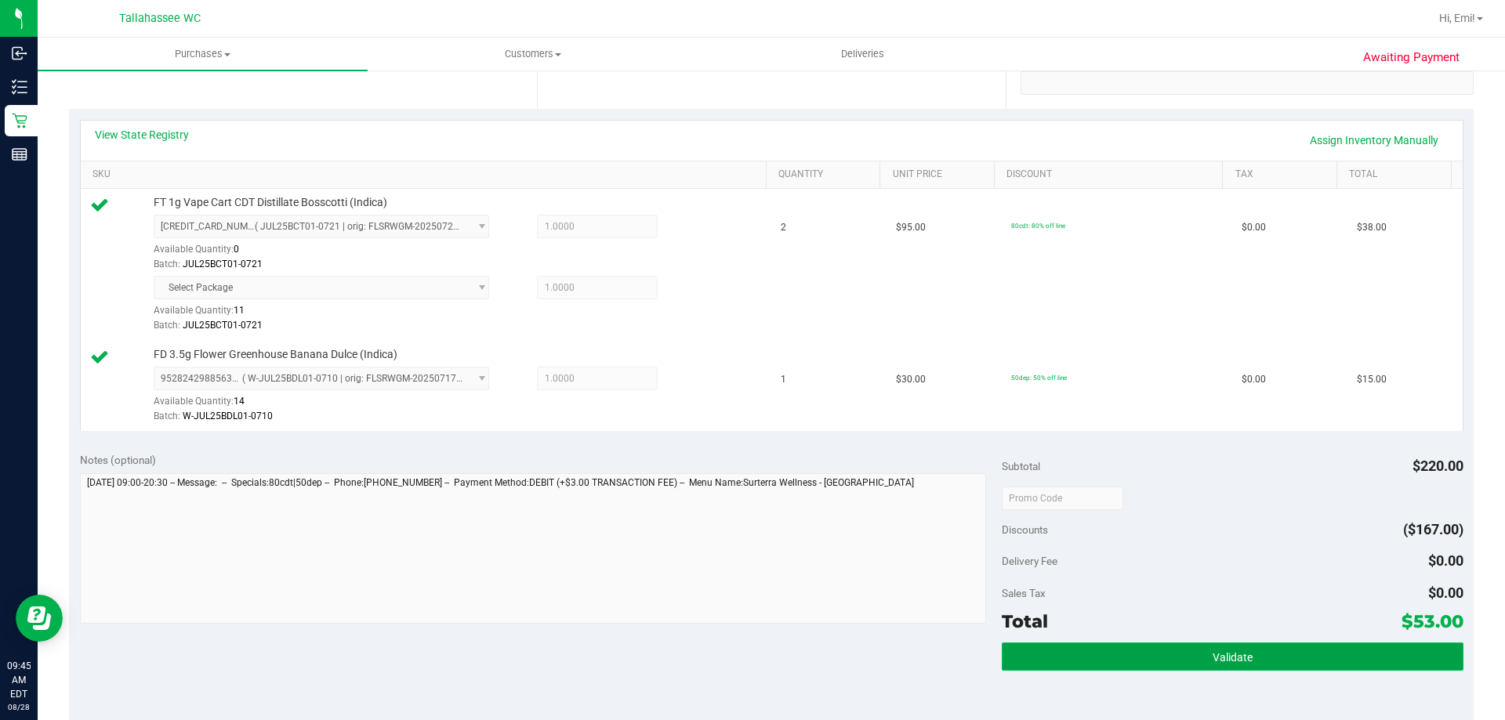
click at [1127, 653] on button "Validate" at bounding box center [1231, 657] width 461 height 28
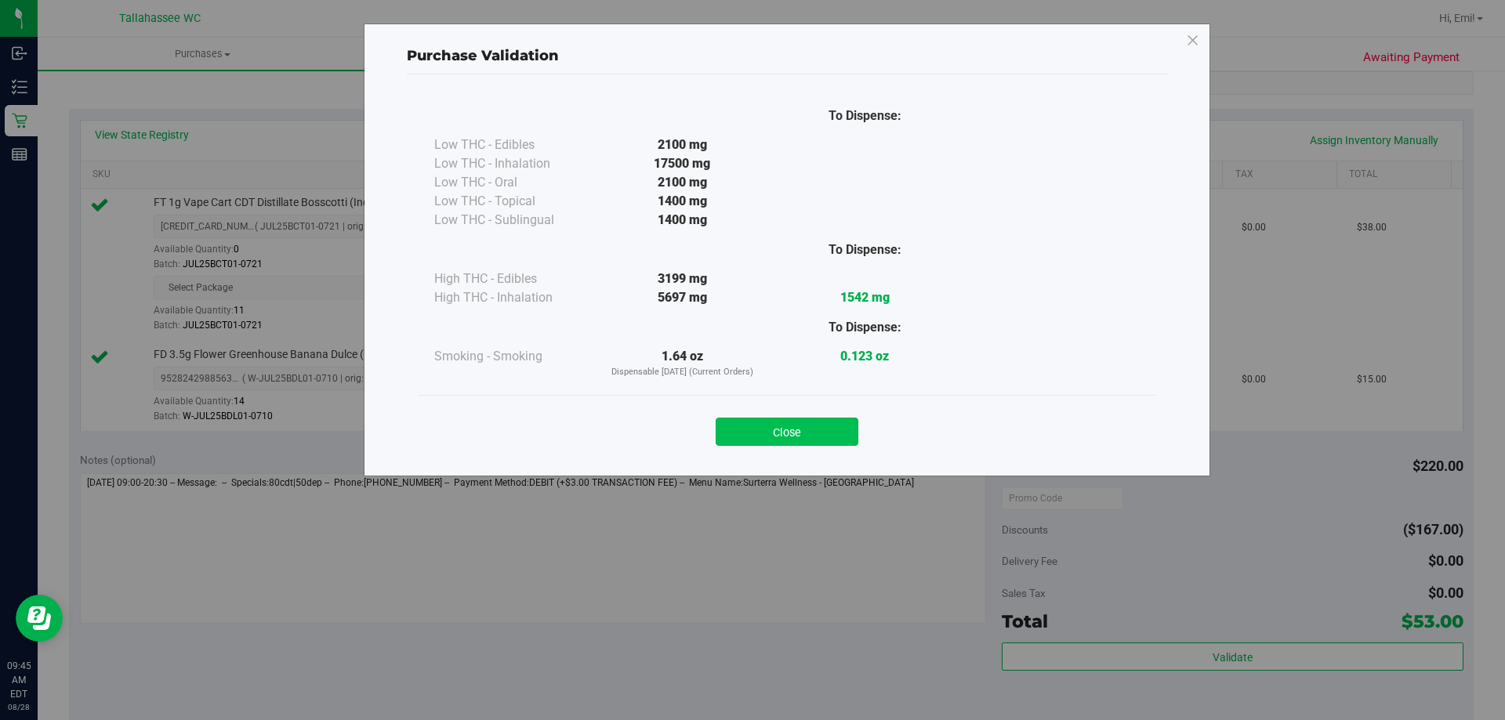
click at [829, 433] on button "Close" at bounding box center [786, 432] width 143 height 28
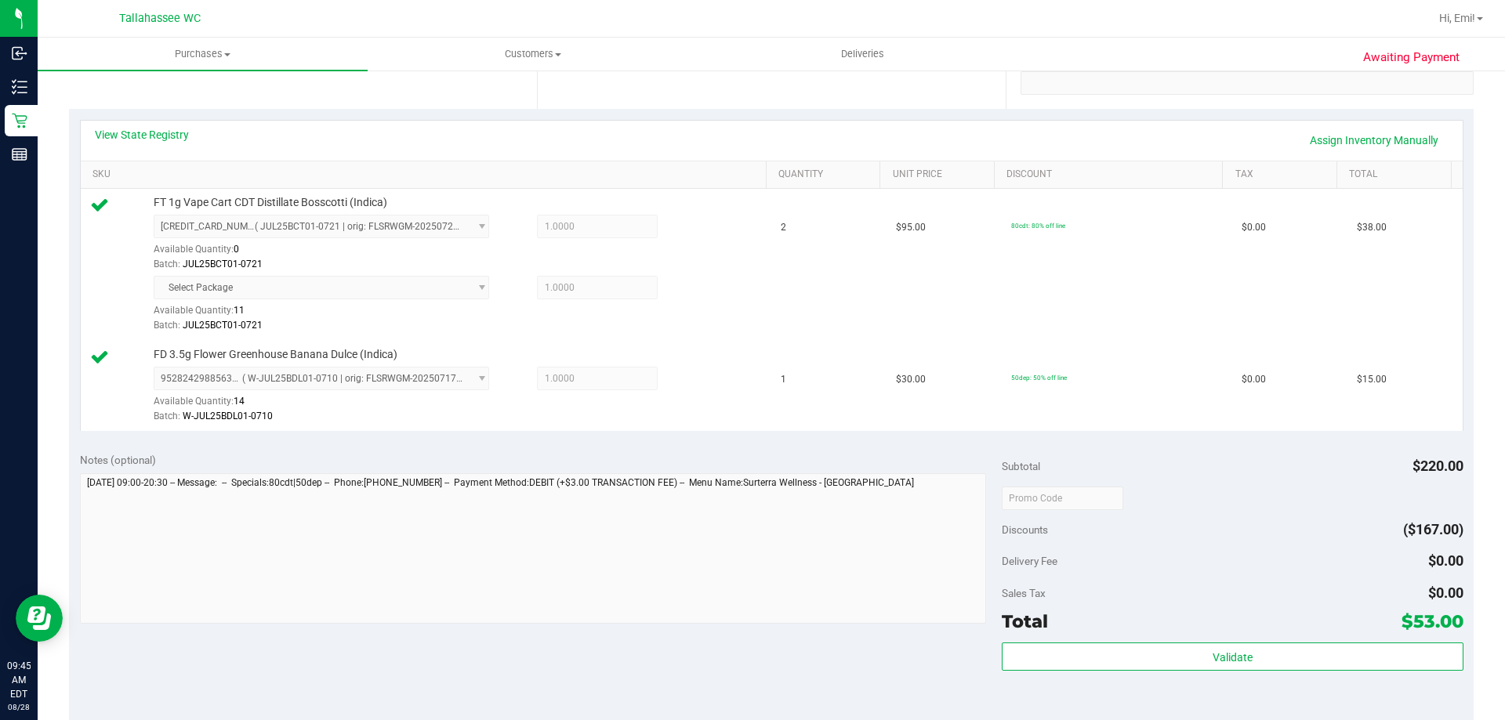
scroll to position [627, 0]
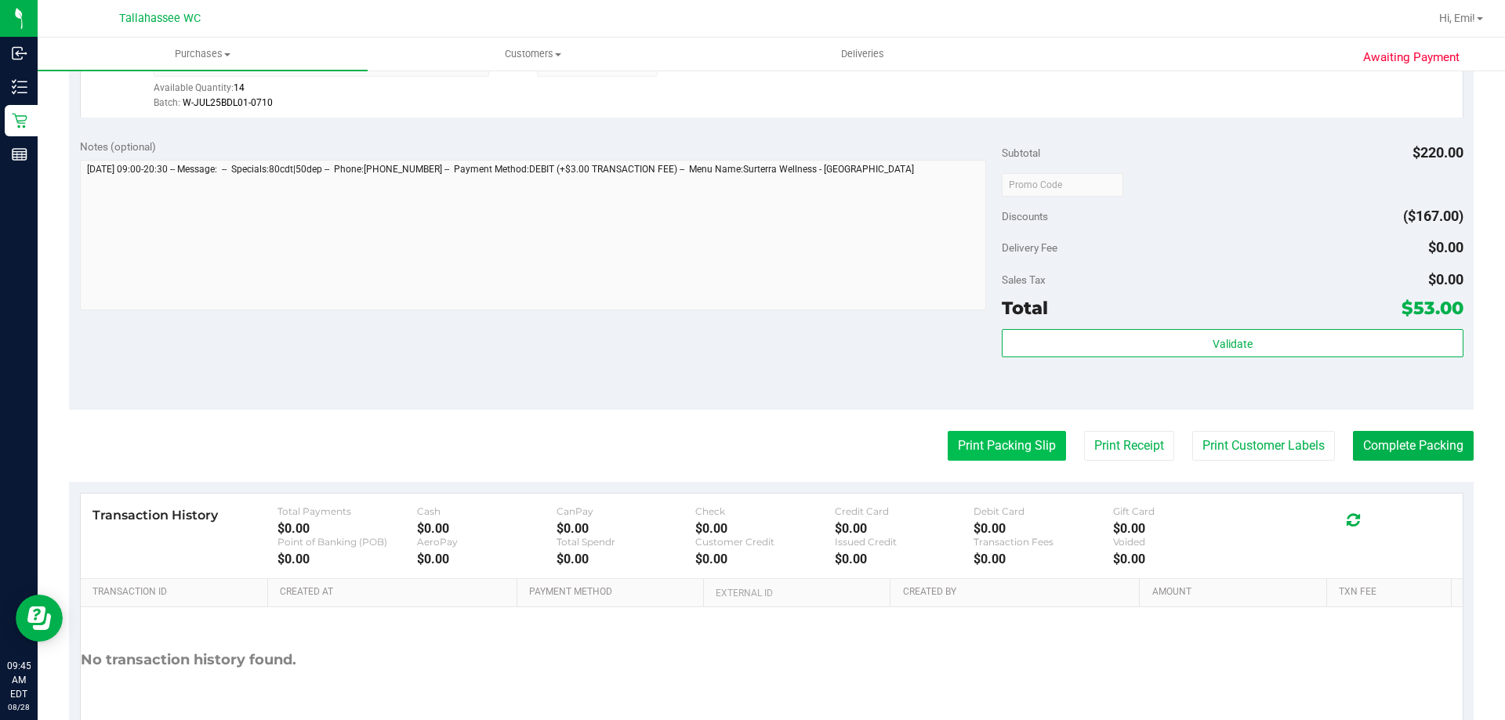
click at [948, 441] on button "Print Packing Slip" at bounding box center [1006, 446] width 118 height 30
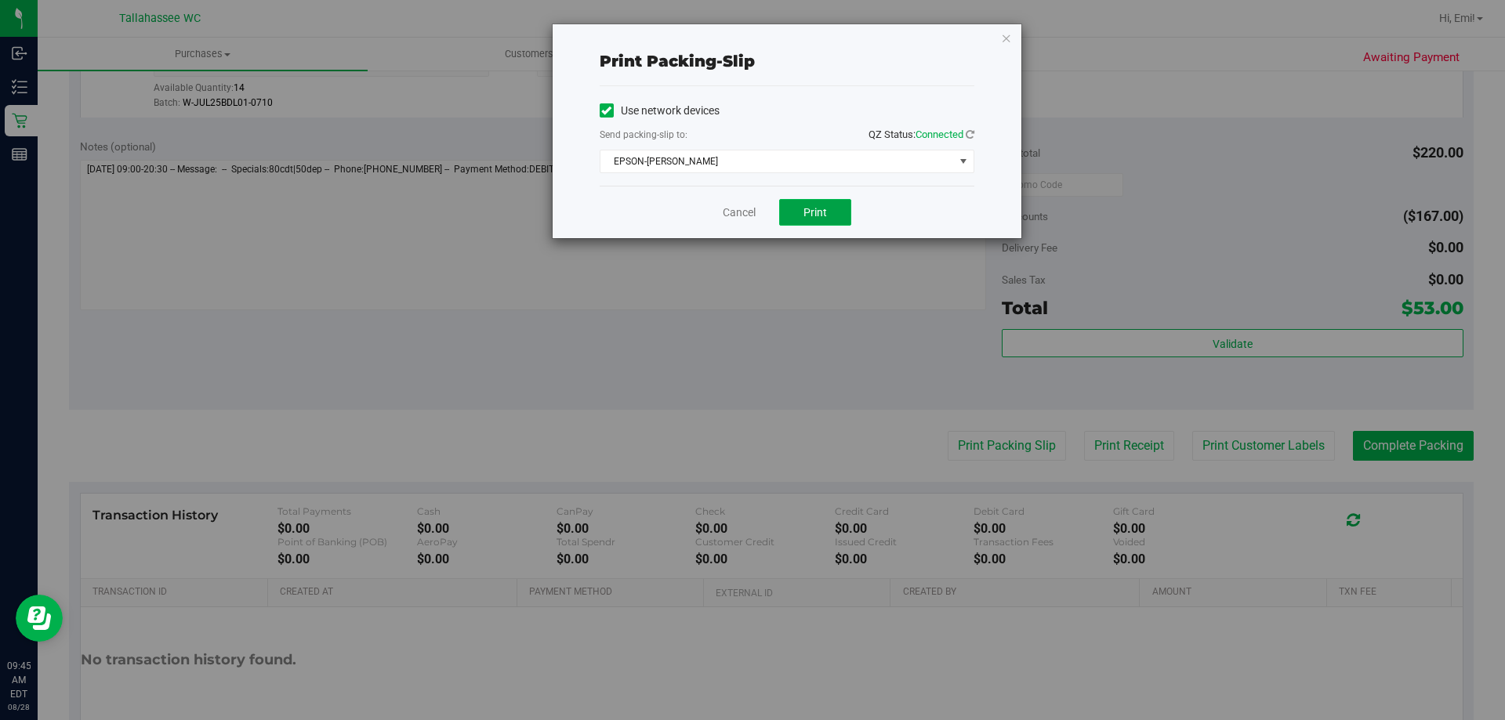
click at [832, 206] on button "Print" at bounding box center [815, 212] width 72 height 27
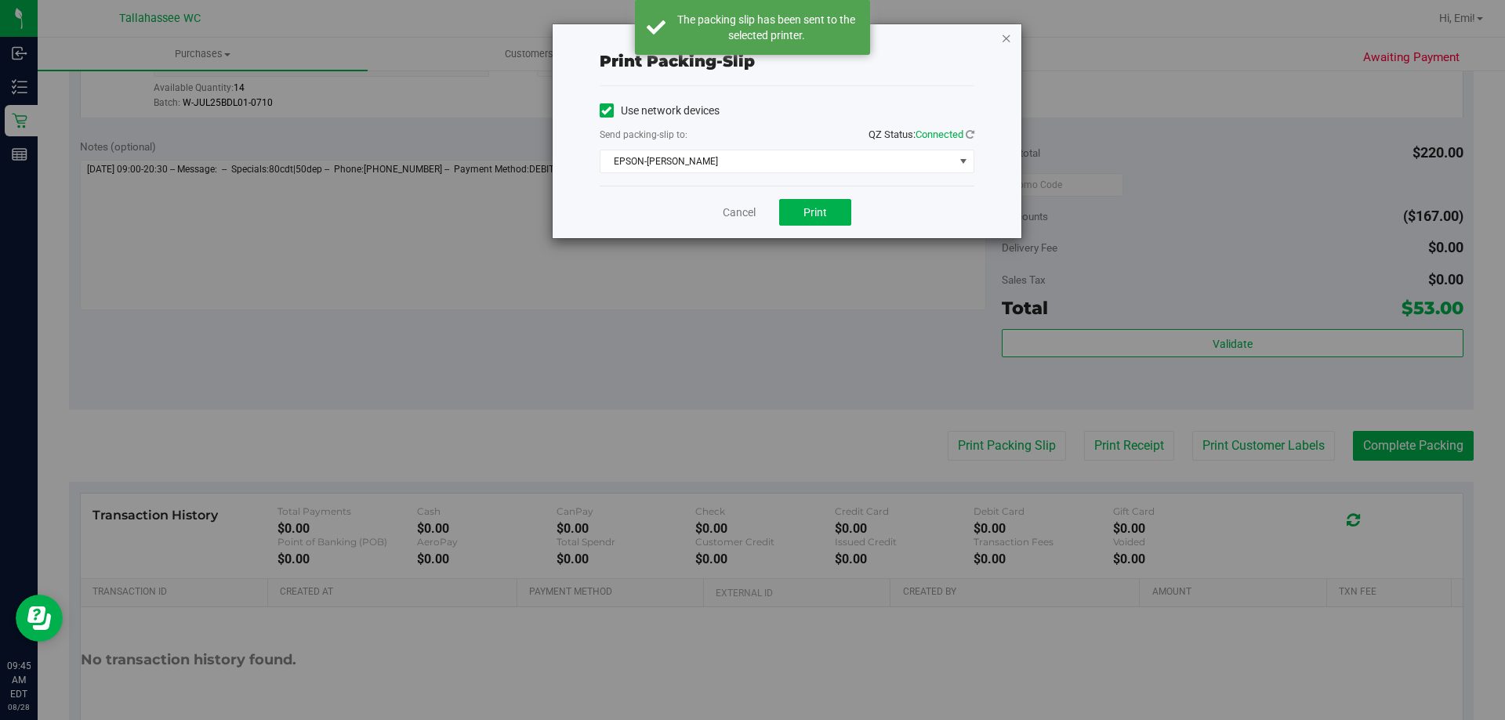
click at [1009, 38] on icon "button" at bounding box center [1006, 37] width 11 height 19
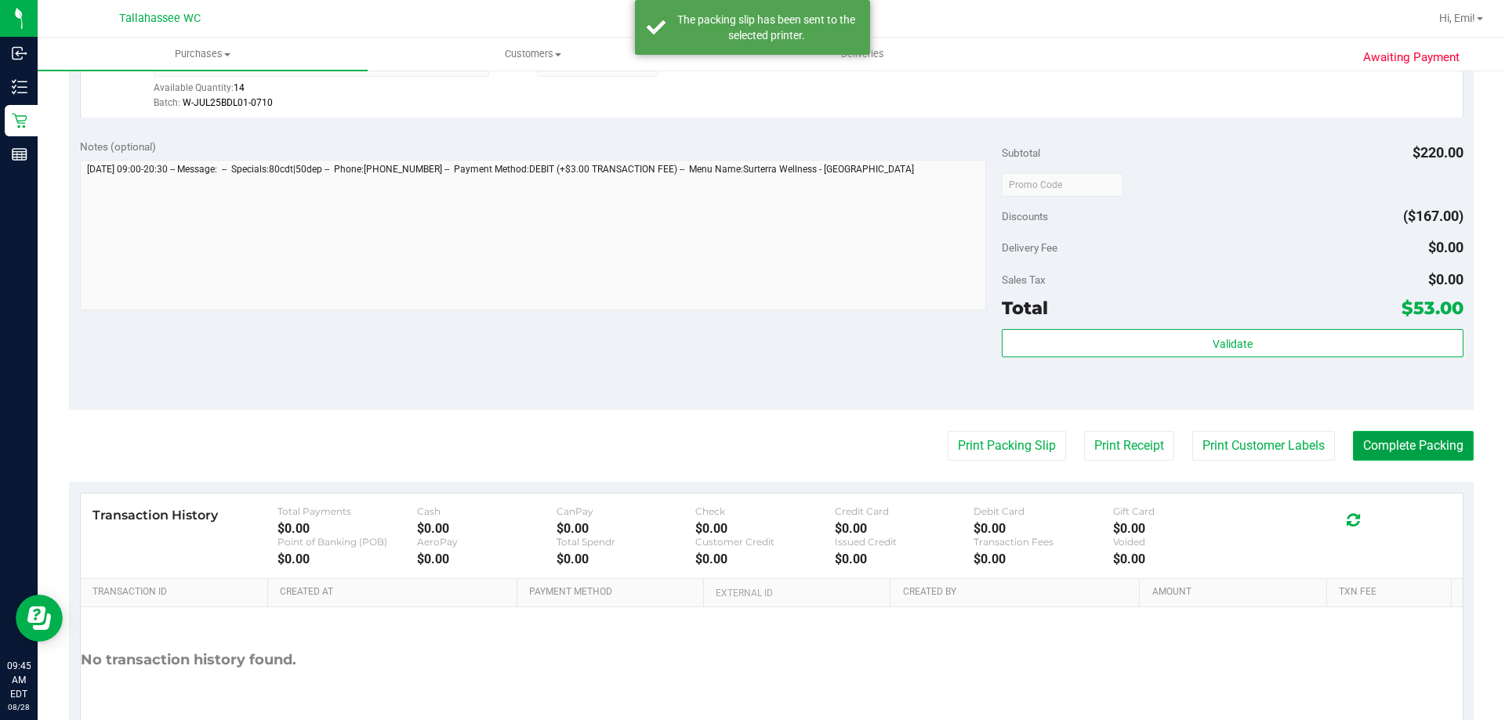
click at [1382, 442] on button "Complete Packing" at bounding box center [1413, 446] width 121 height 30
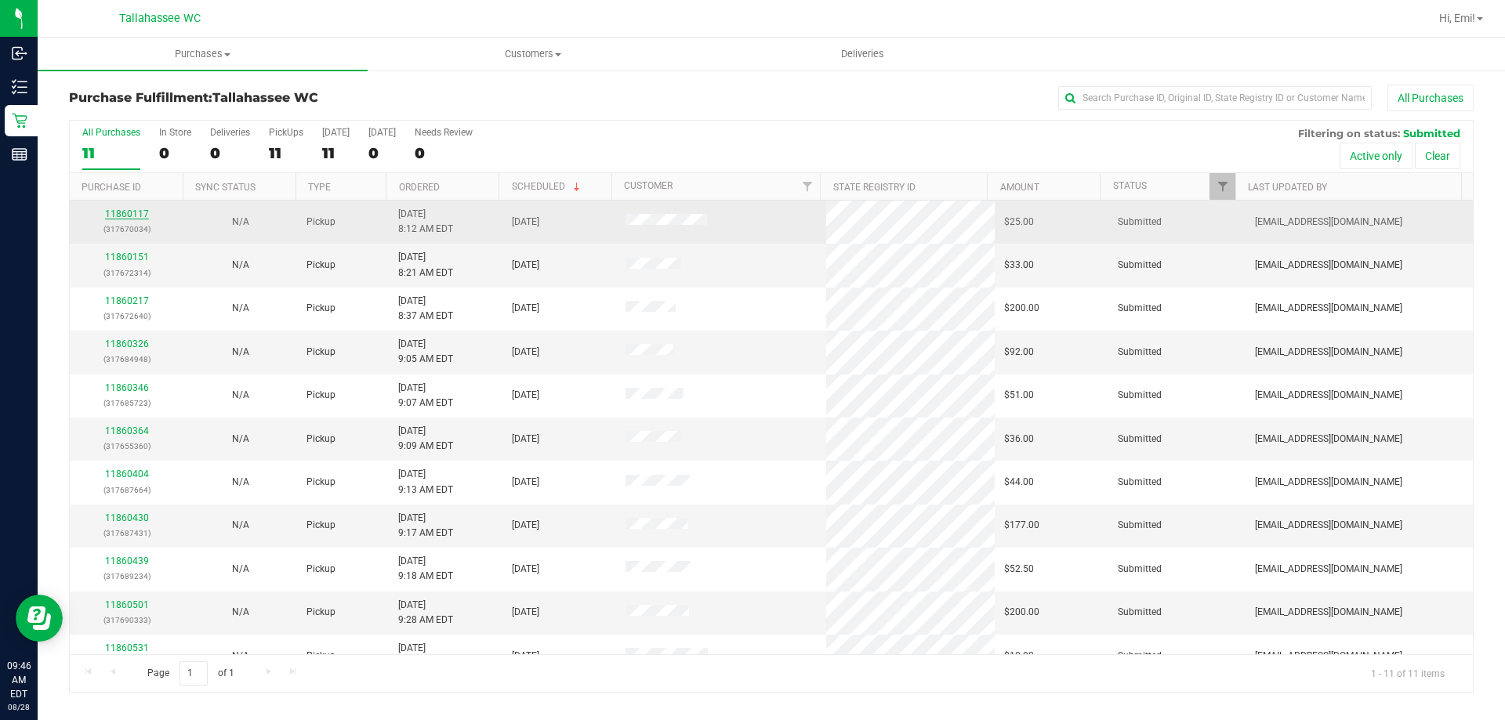
click at [132, 213] on link "11860117" at bounding box center [127, 213] width 44 height 11
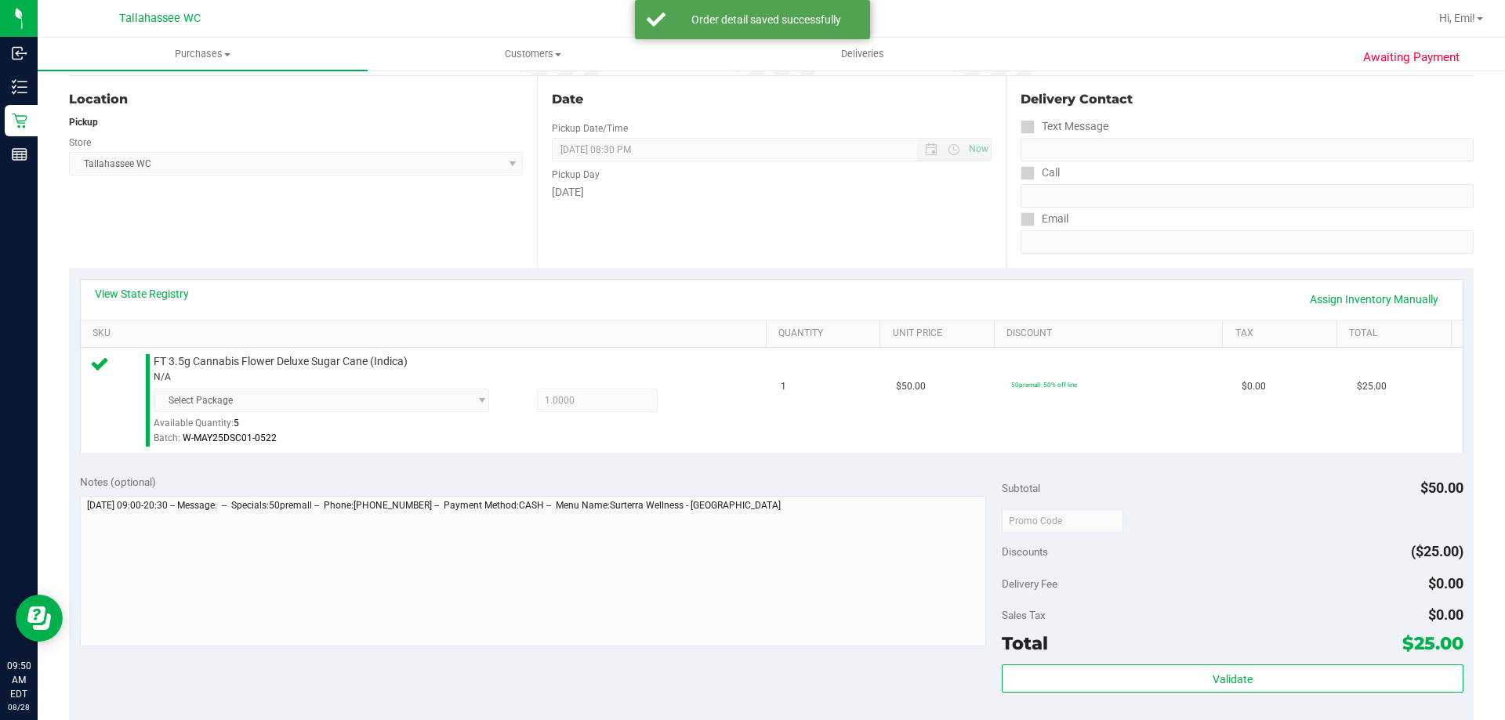
scroll to position [313, 0]
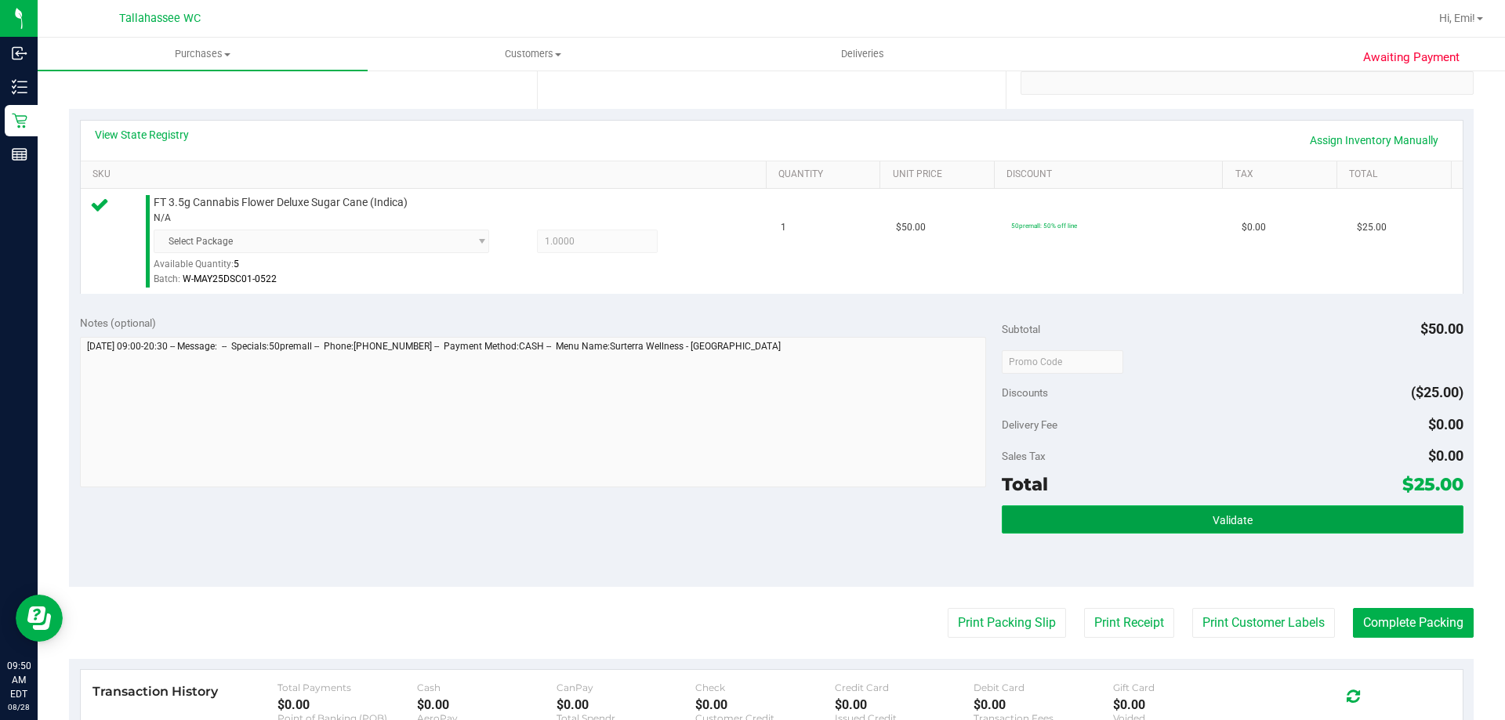
click at [1043, 522] on button "Validate" at bounding box center [1231, 519] width 461 height 28
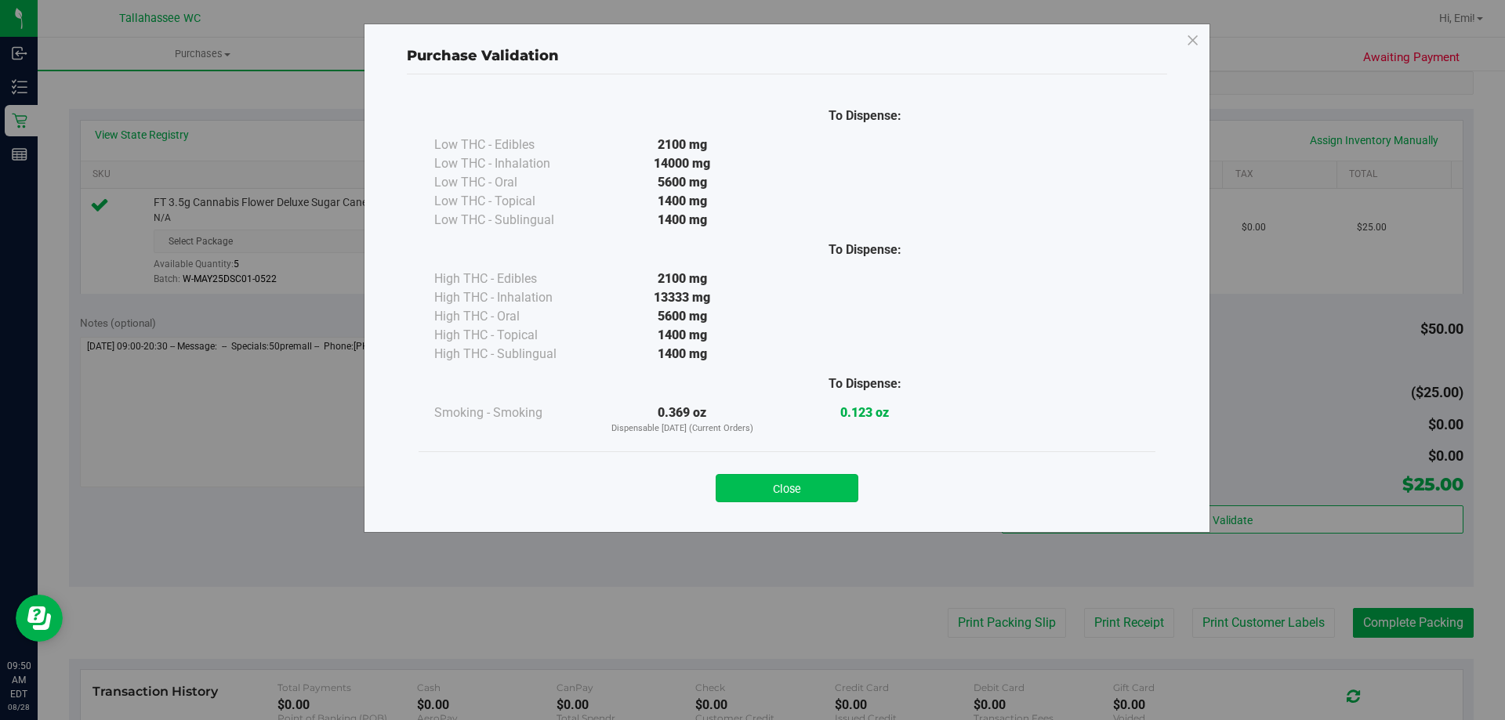
click at [759, 498] on button "Close" at bounding box center [786, 488] width 143 height 28
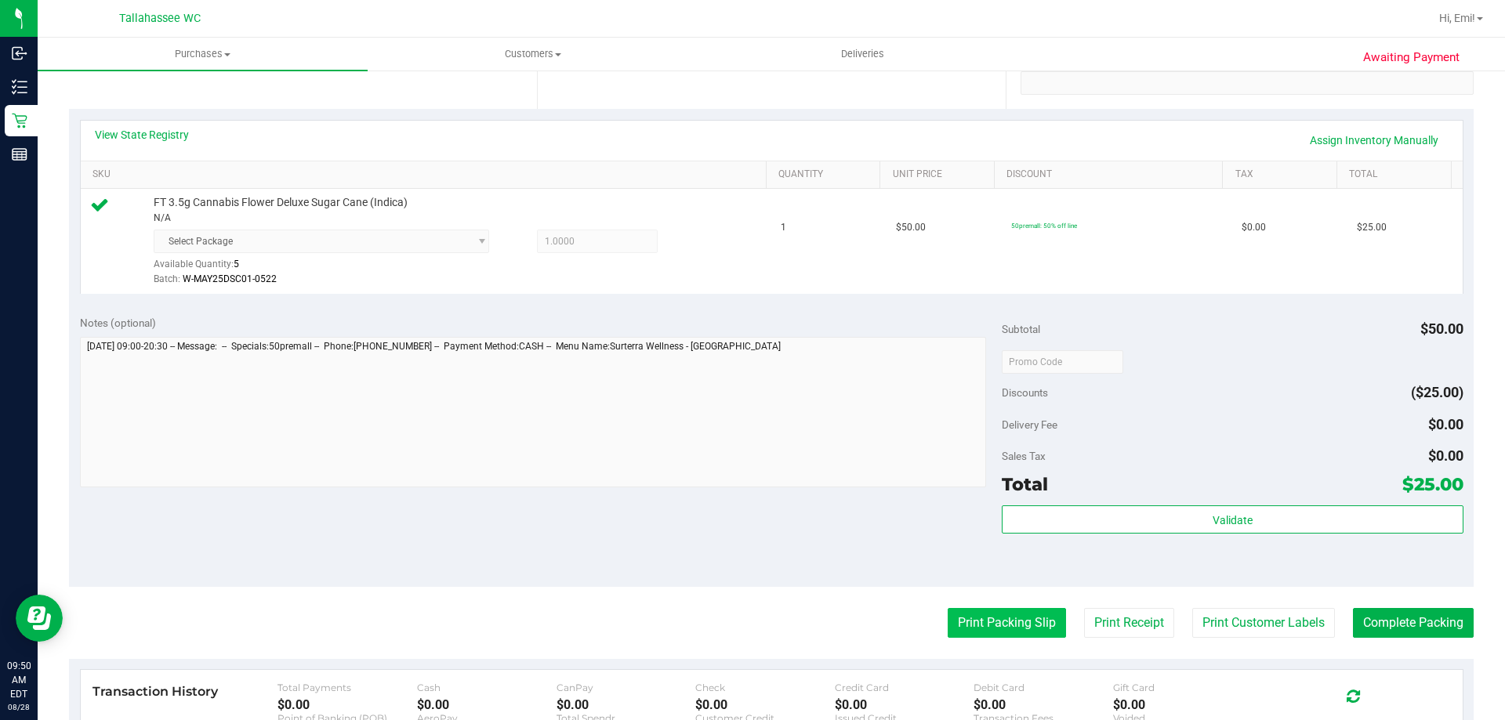
click at [969, 629] on button "Print Packing Slip" at bounding box center [1006, 623] width 118 height 30
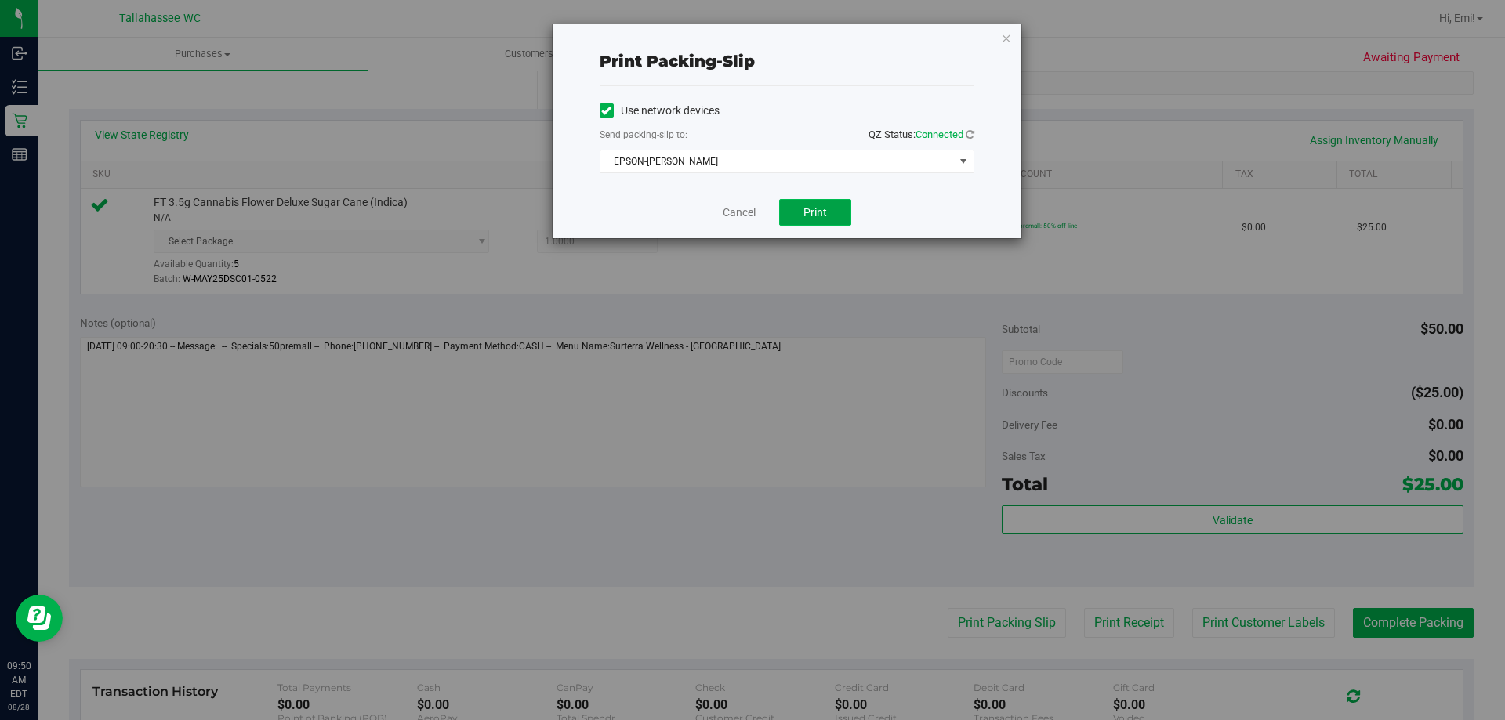
click at [831, 219] on button "Print" at bounding box center [815, 212] width 72 height 27
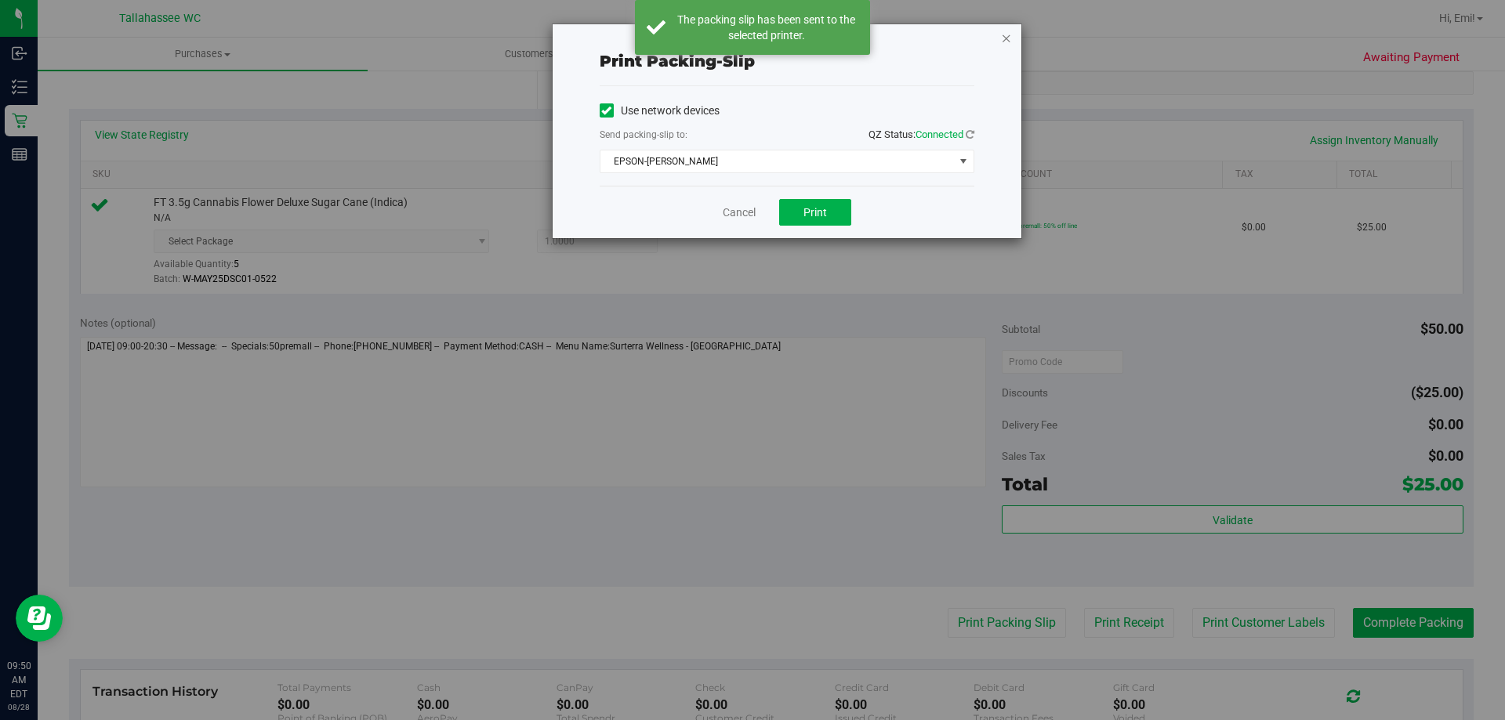
click at [1006, 38] on icon "button" at bounding box center [1006, 37] width 11 height 19
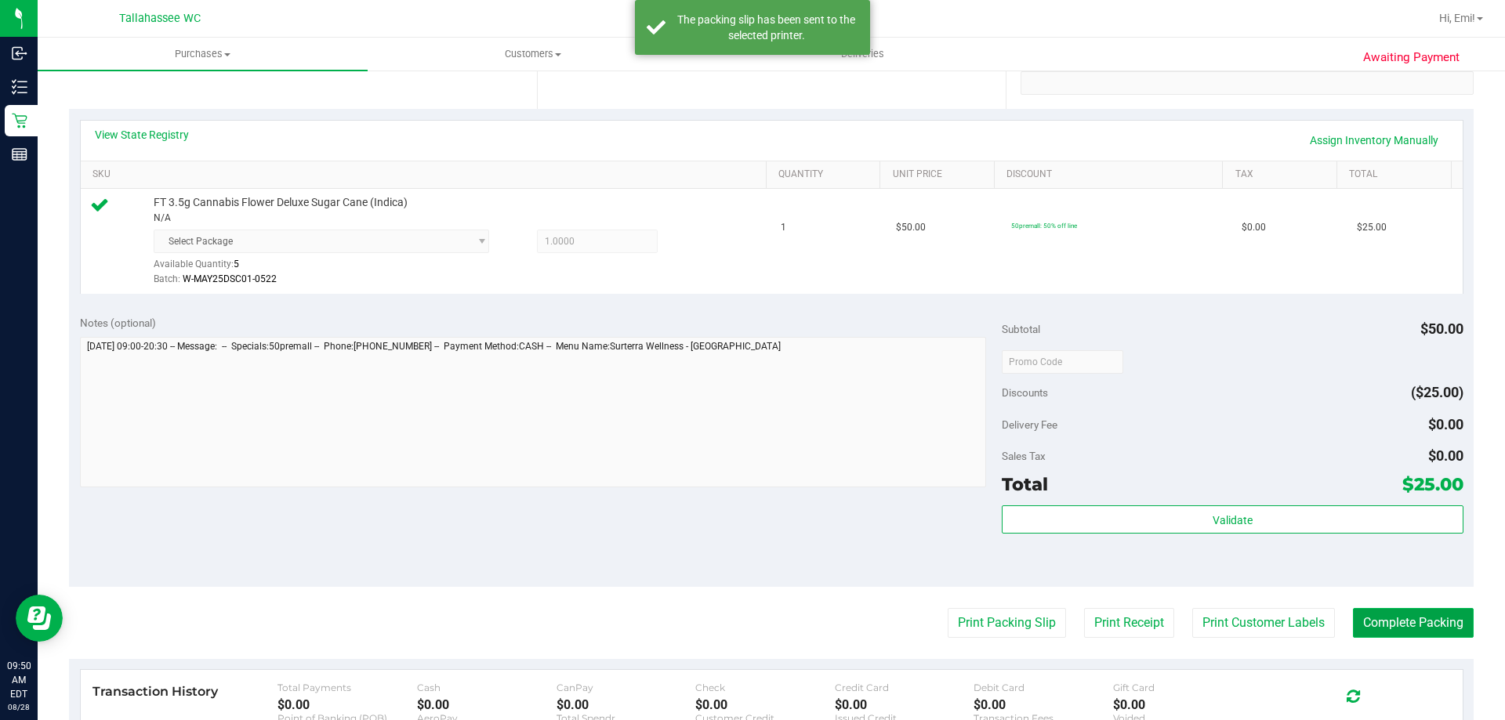
click at [1355, 625] on button "Complete Packing" at bounding box center [1413, 623] width 121 height 30
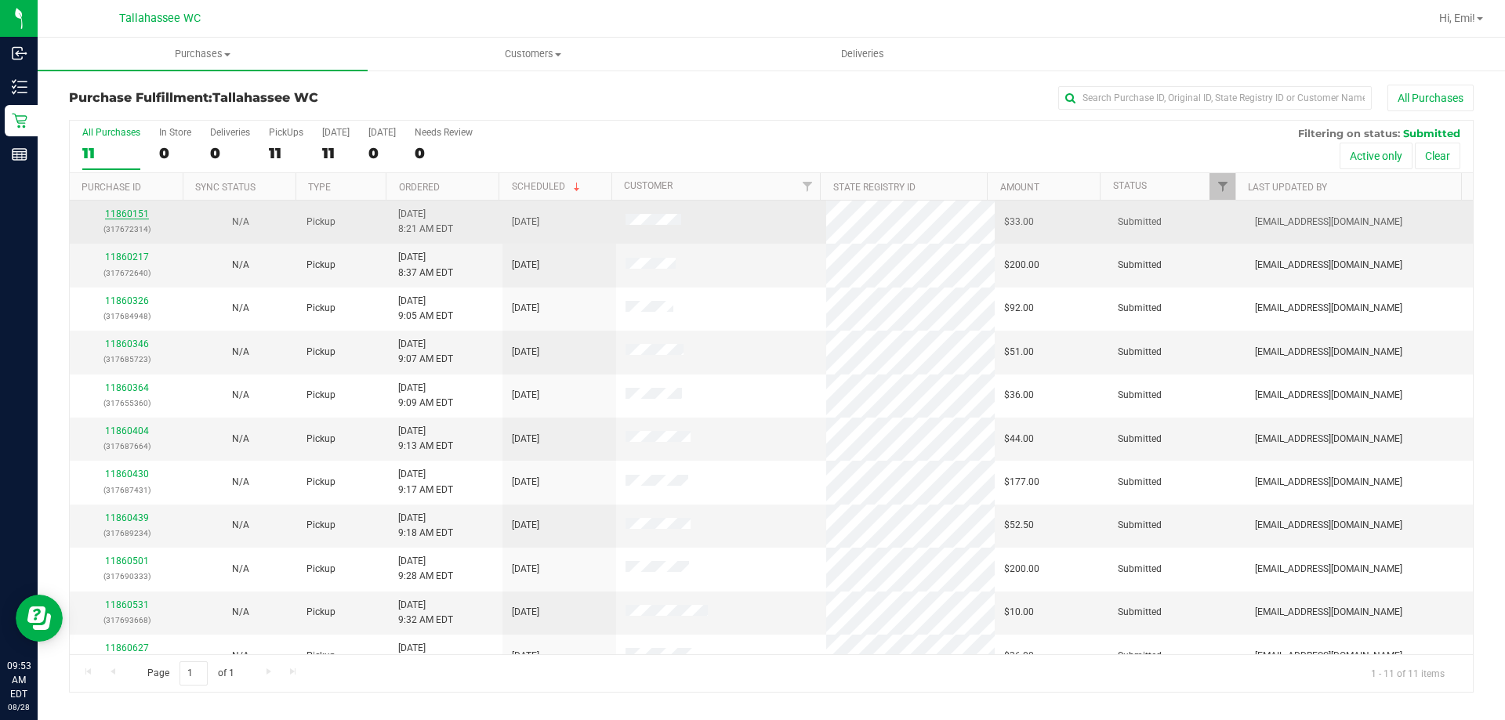
click at [121, 210] on link "11860151" at bounding box center [127, 213] width 44 height 11
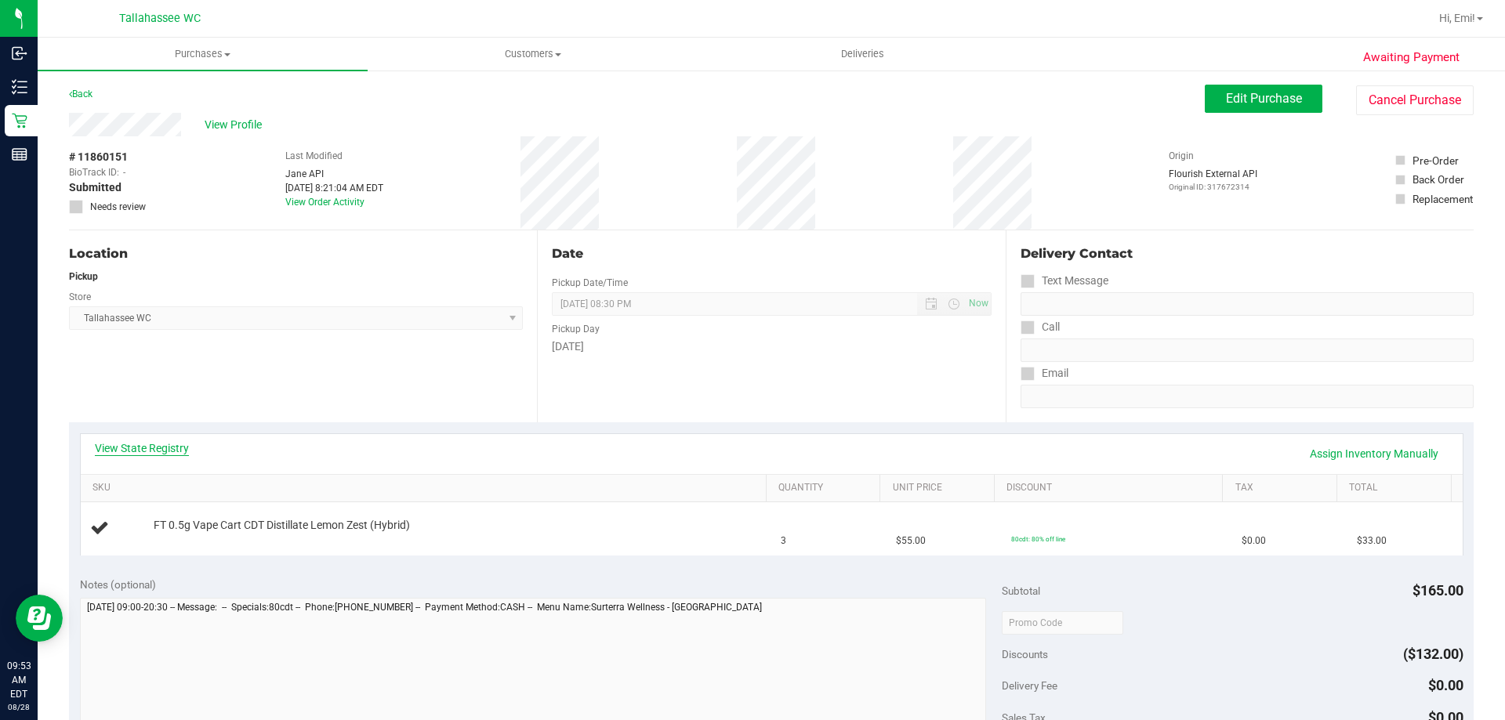
drag, startPoint x: 147, startPoint y: 436, endPoint x: 151, endPoint y: 449, distance: 13.9
click at [147, 439] on div "View State Registry Assign Inventory Manually" at bounding box center [772, 454] width 1382 height 40
click at [151, 449] on link "View State Registry" at bounding box center [142, 448] width 94 height 16
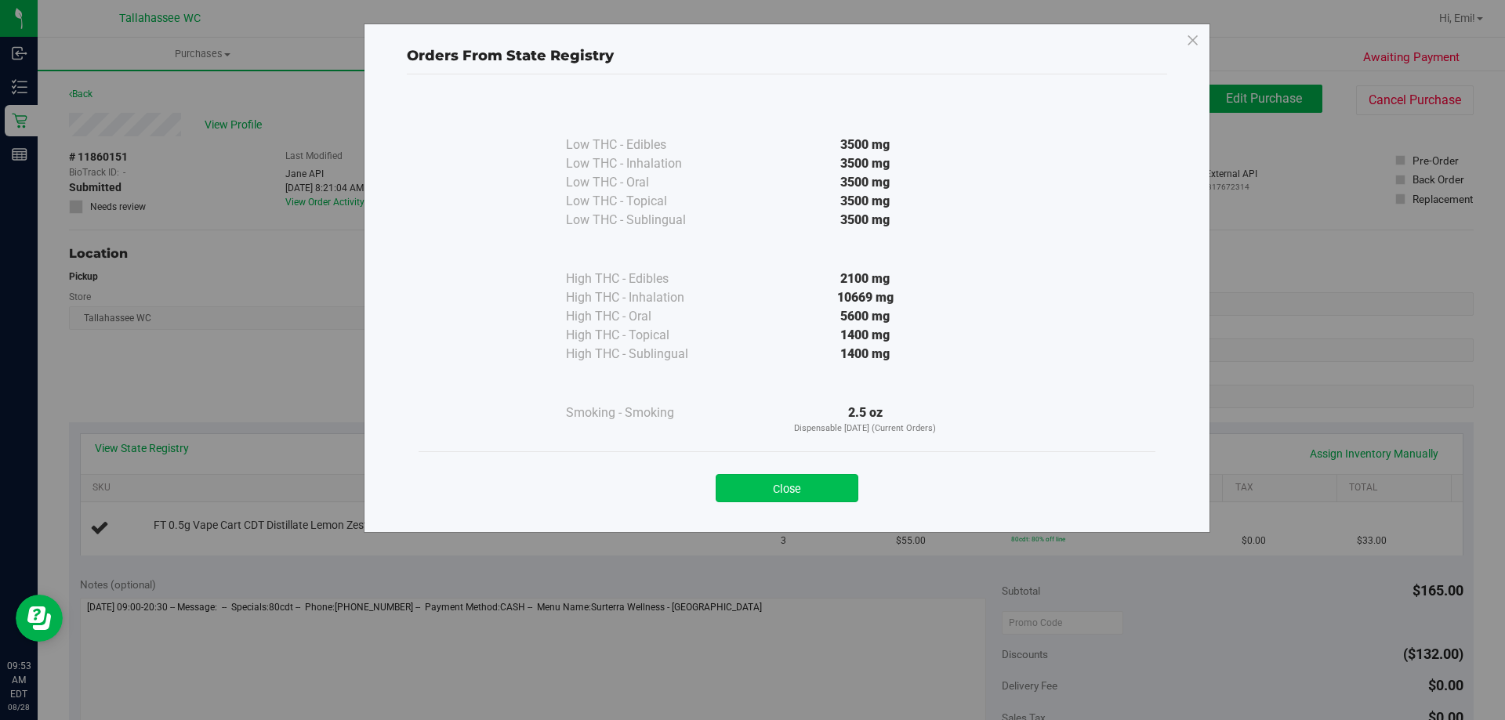
click at [843, 480] on button "Close" at bounding box center [786, 488] width 143 height 28
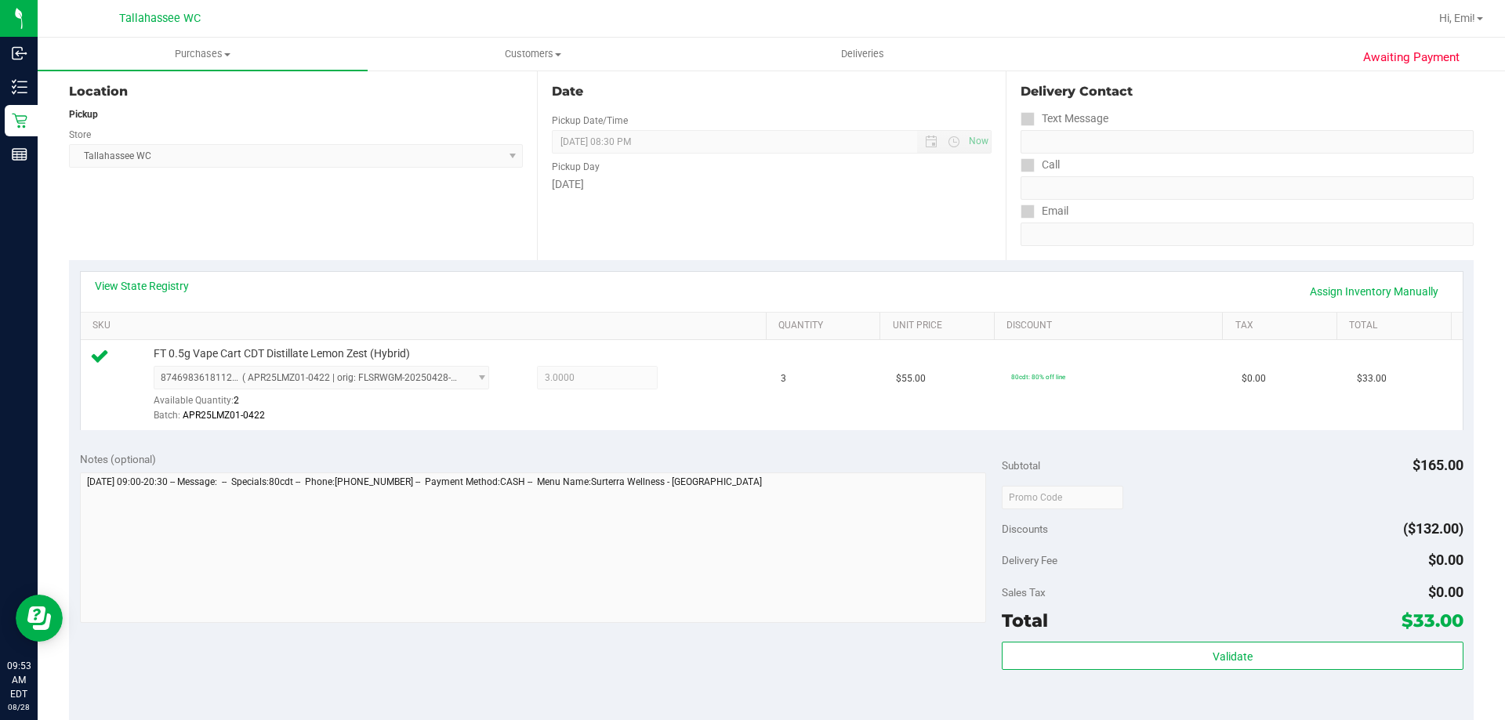
scroll to position [392, 0]
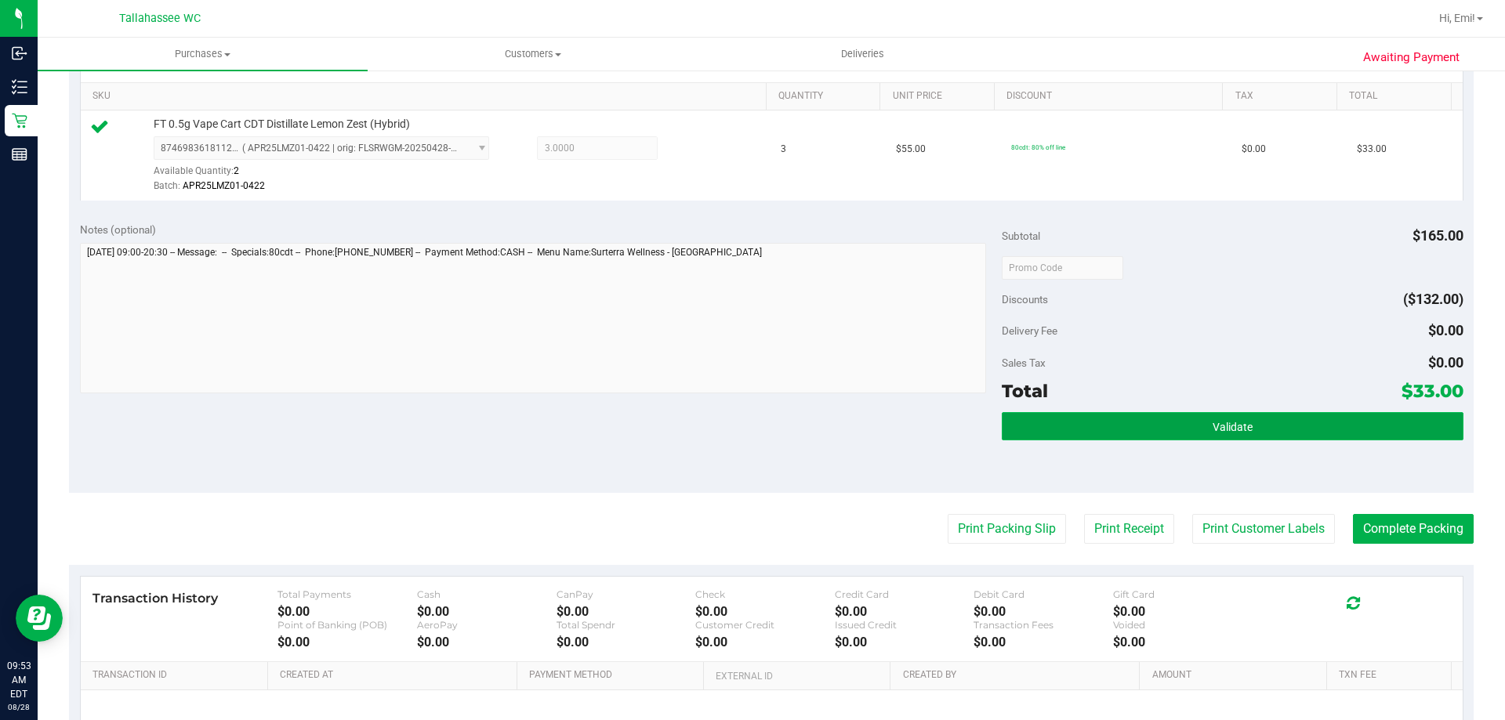
click at [1068, 417] on button "Validate" at bounding box center [1231, 426] width 461 height 28
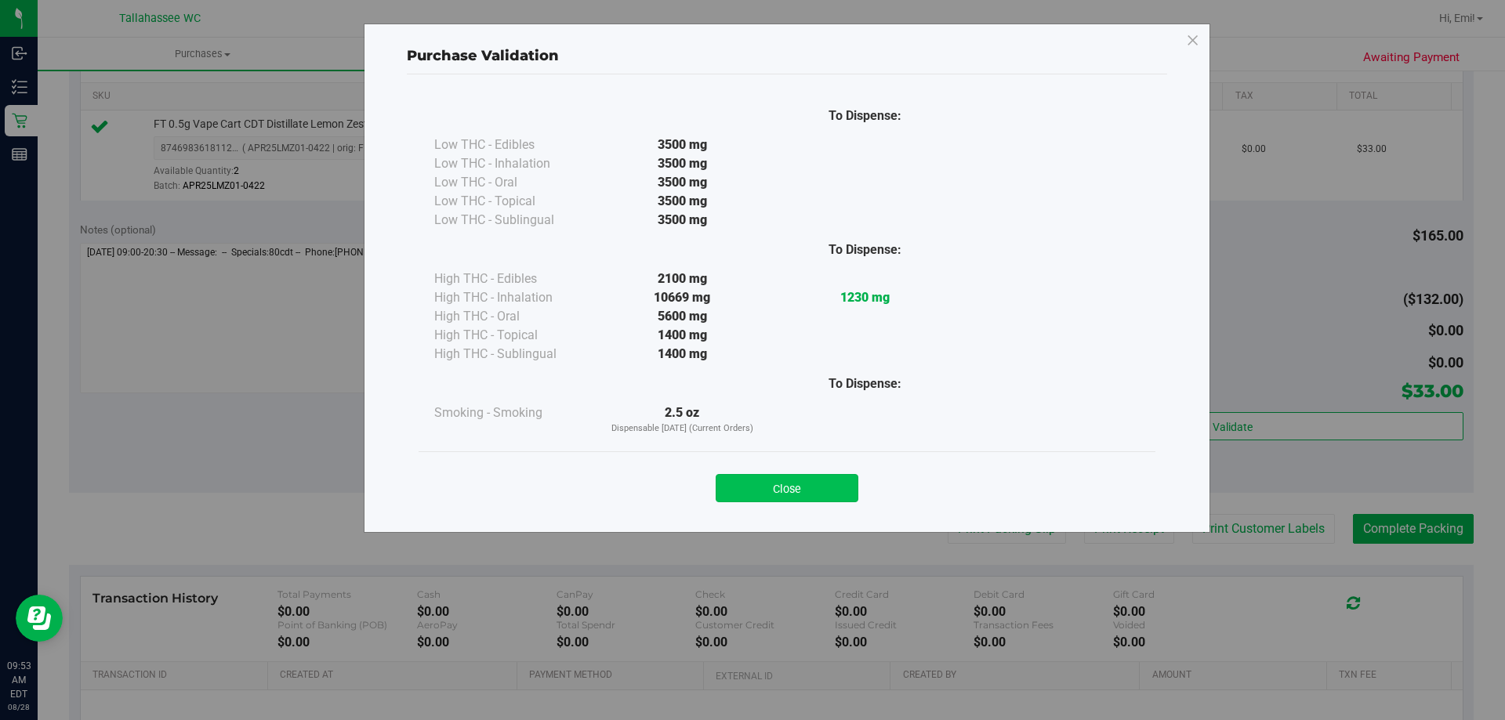
click at [801, 485] on button "Close" at bounding box center [786, 488] width 143 height 28
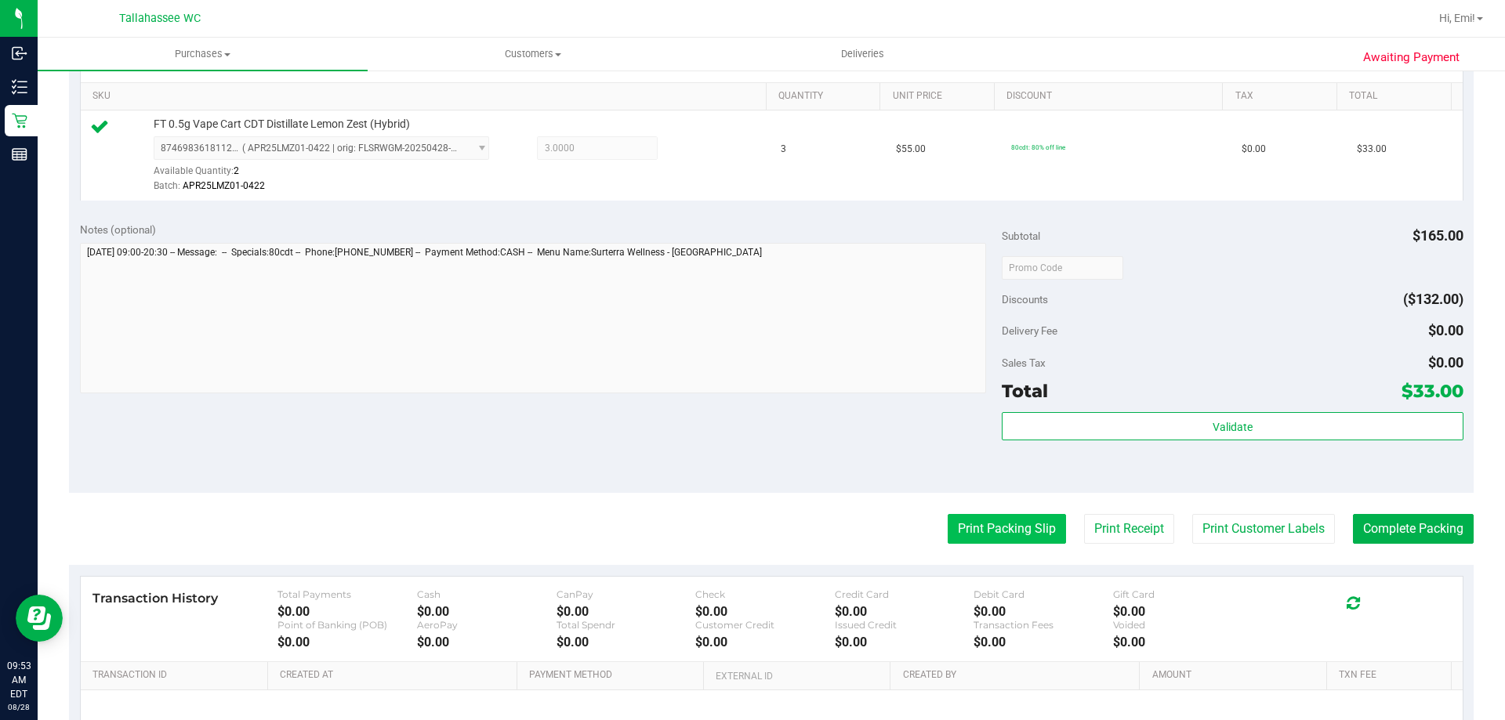
click at [991, 540] on button "Print Packing Slip" at bounding box center [1006, 529] width 118 height 30
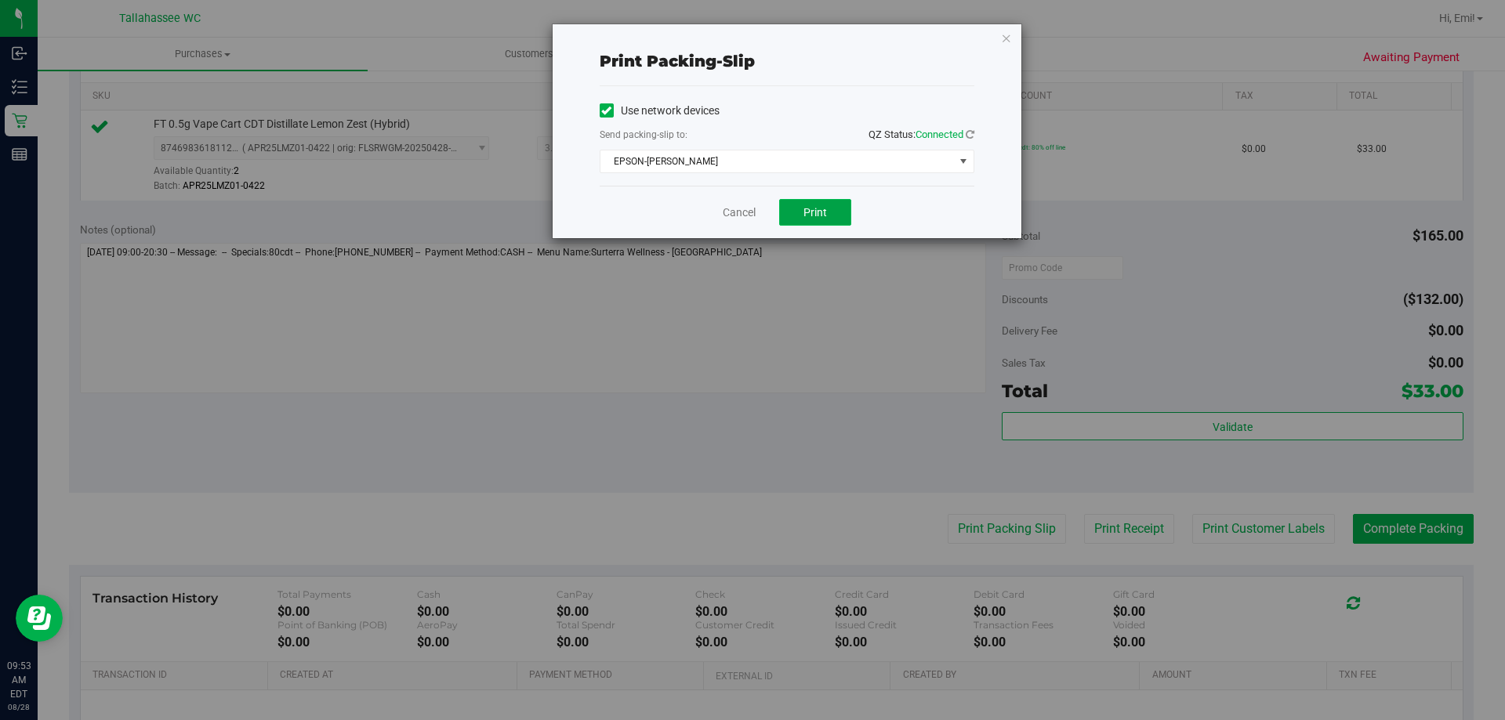
click at [823, 217] on span "Print" at bounding box center [815, 212] width 24 height 13
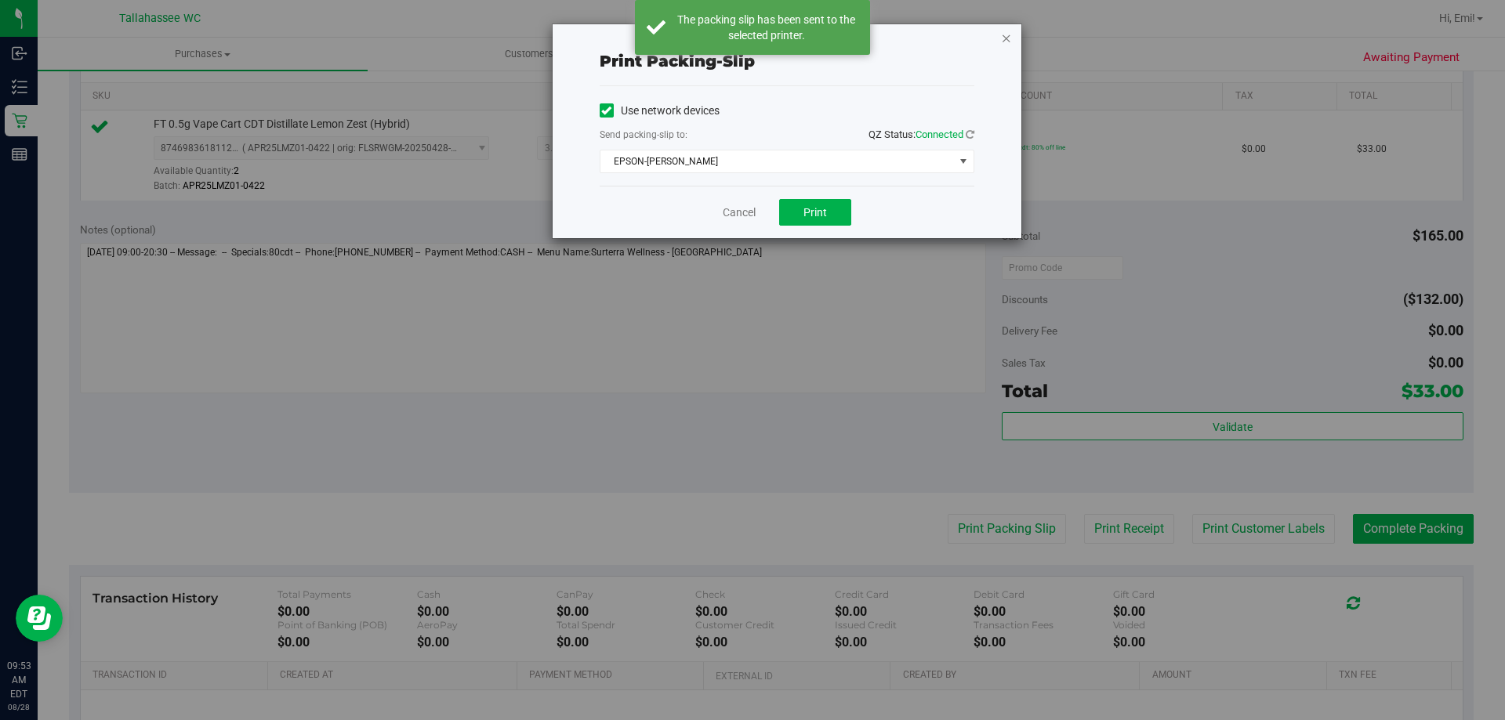
click at [1008, 38] on icon "button" at bounding box center [1006, 37] width 11 height 19
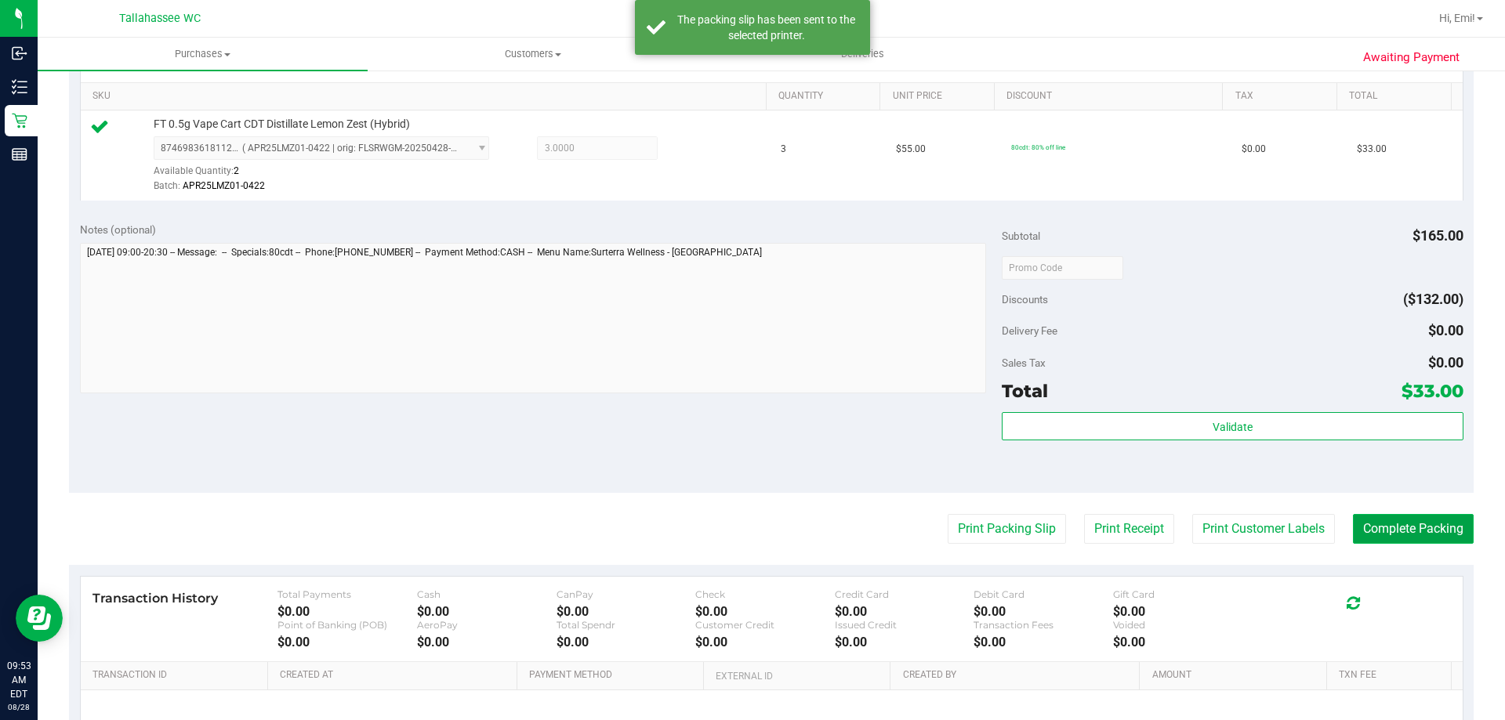
click at [1443, 529] on button "Complete Packing" at bounding box center [1413, 529] width 121 height 30
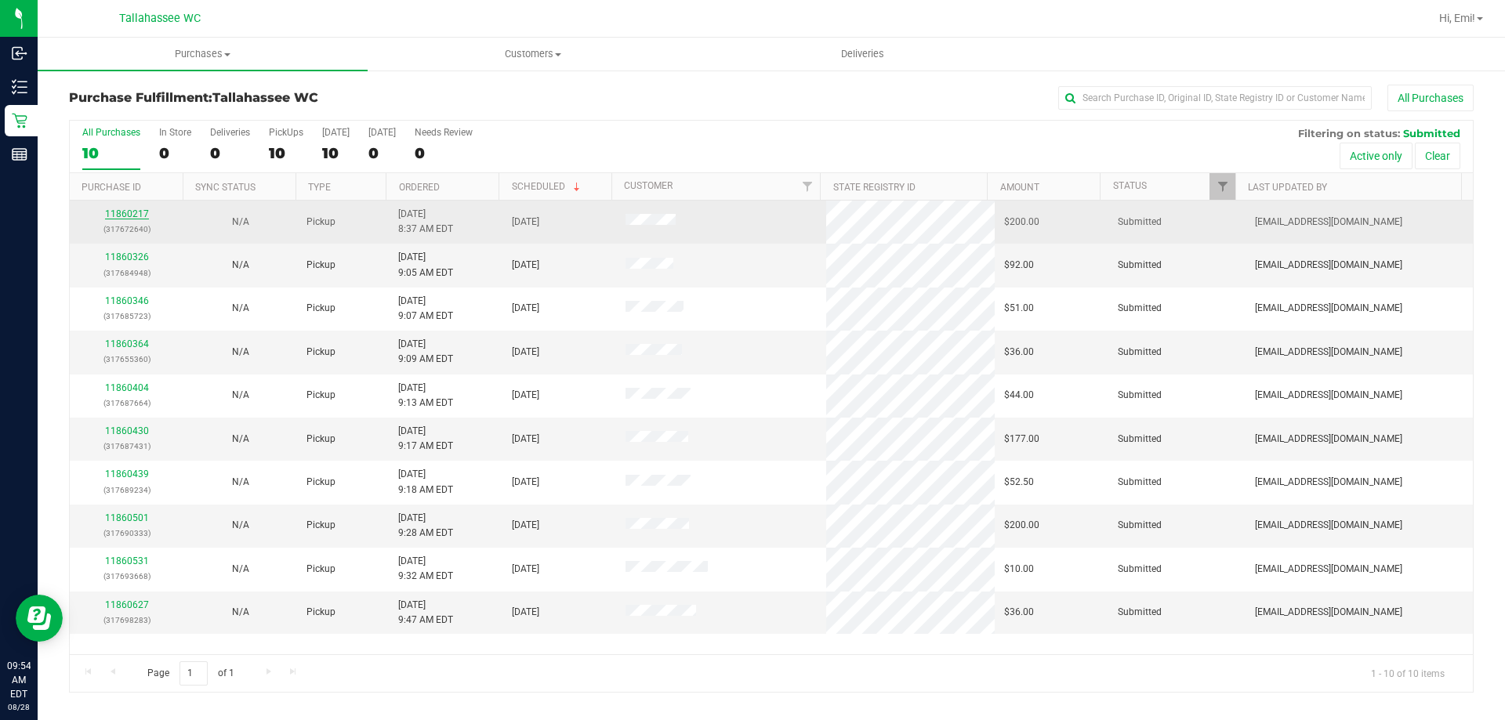
click at [136, 216] on link "11860217" at bounding box center [127, 213] width 44 height 11
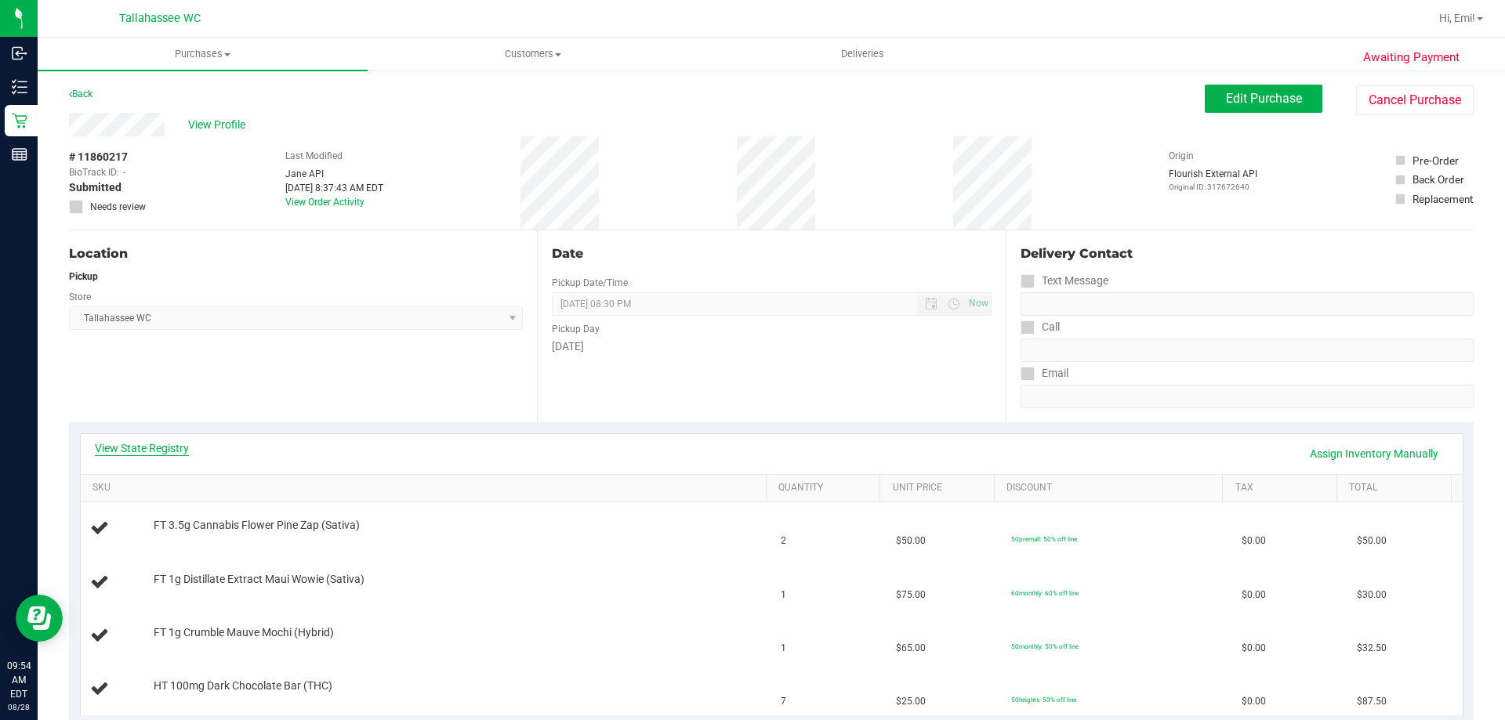
click at [120, 444] on link "View State Registry" at bounding box center [142, 448] width 94 height 16
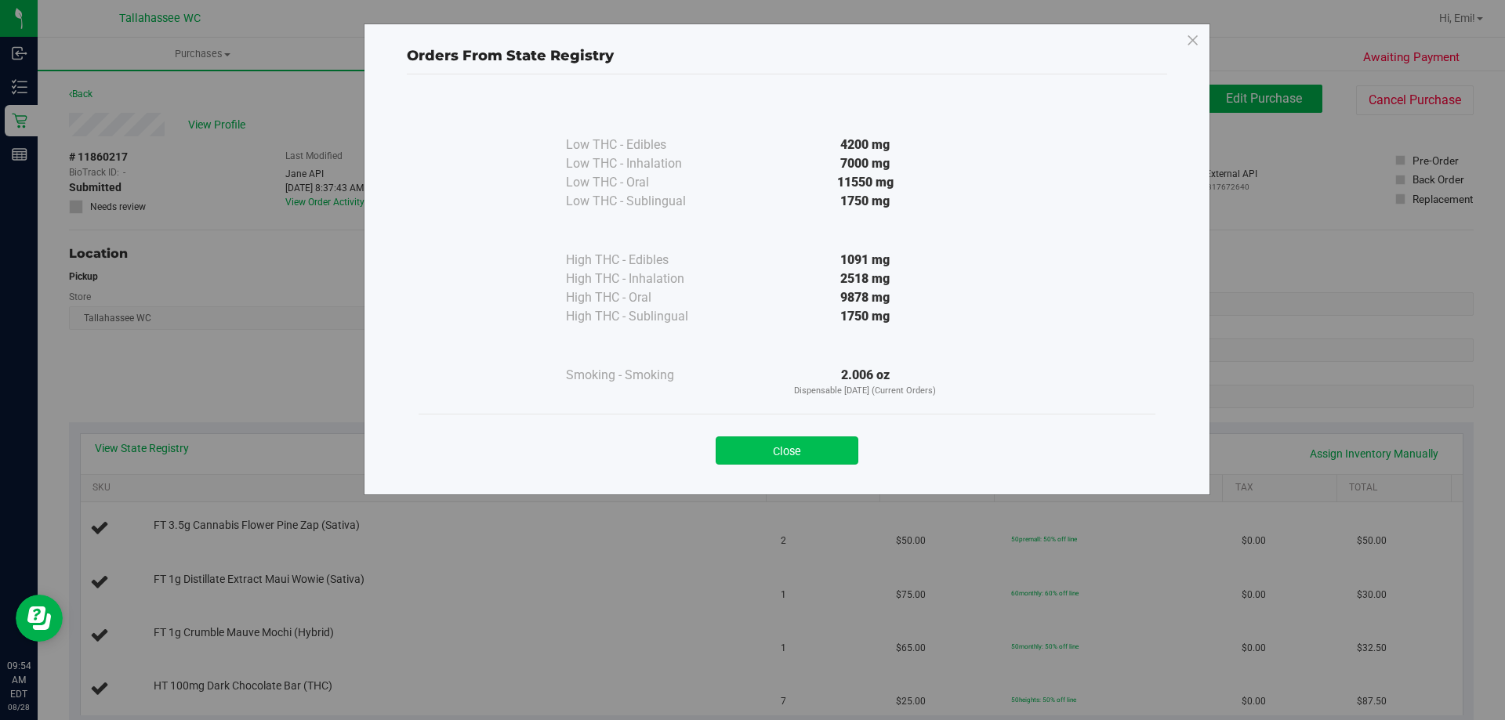
click at [809, 447] on button "Close" at bounding box center [786, 450] width 143 height 28
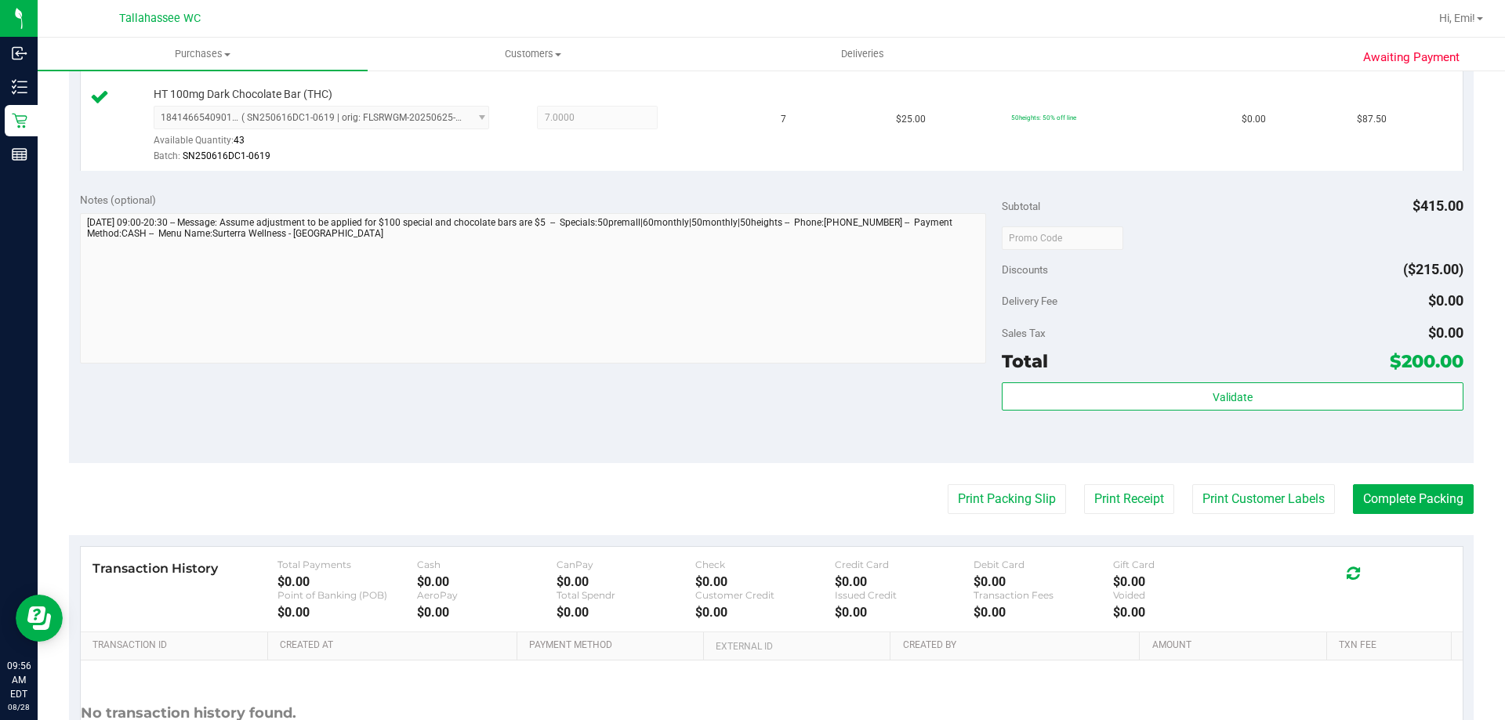
scroll to position [705, 0]
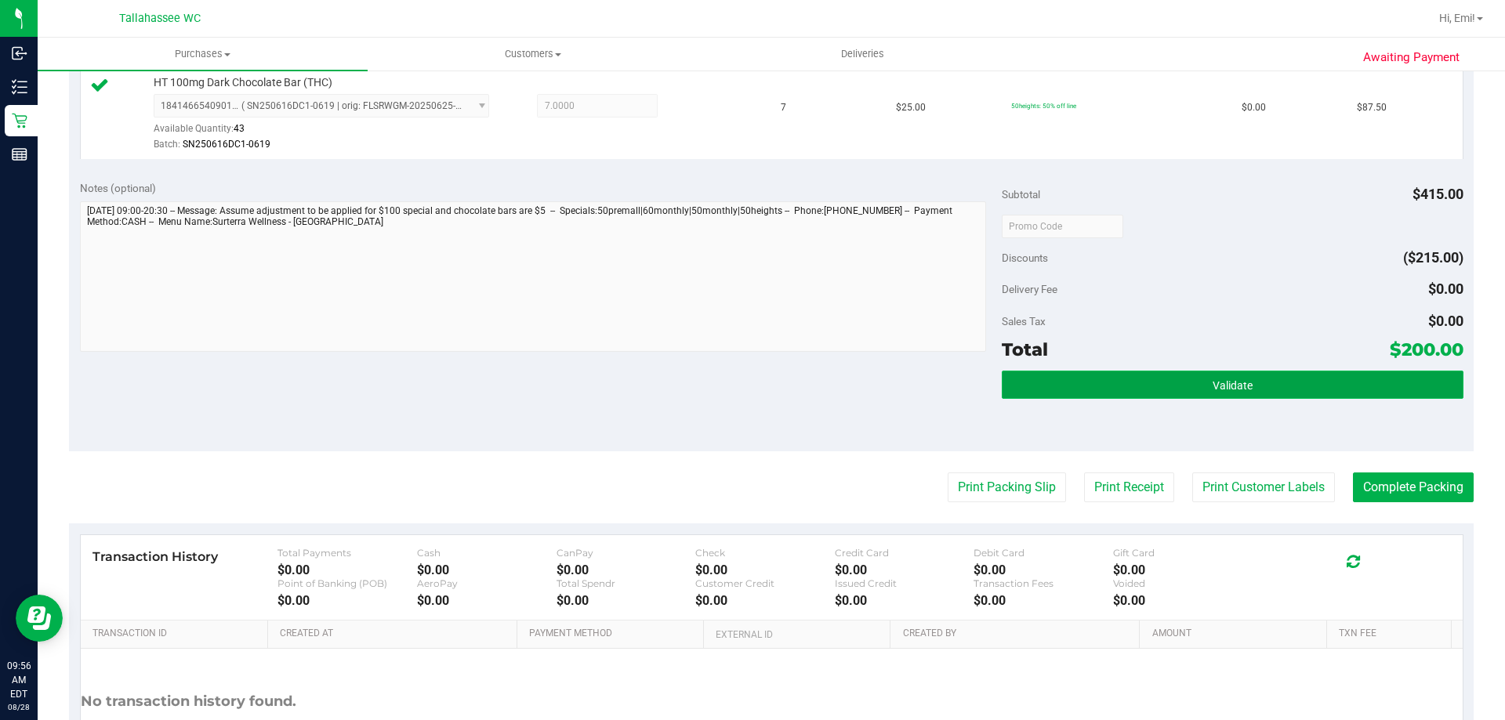
click at [1204, 393] on button "Validate" at bounding box center [1231, 385] width 461 height 28
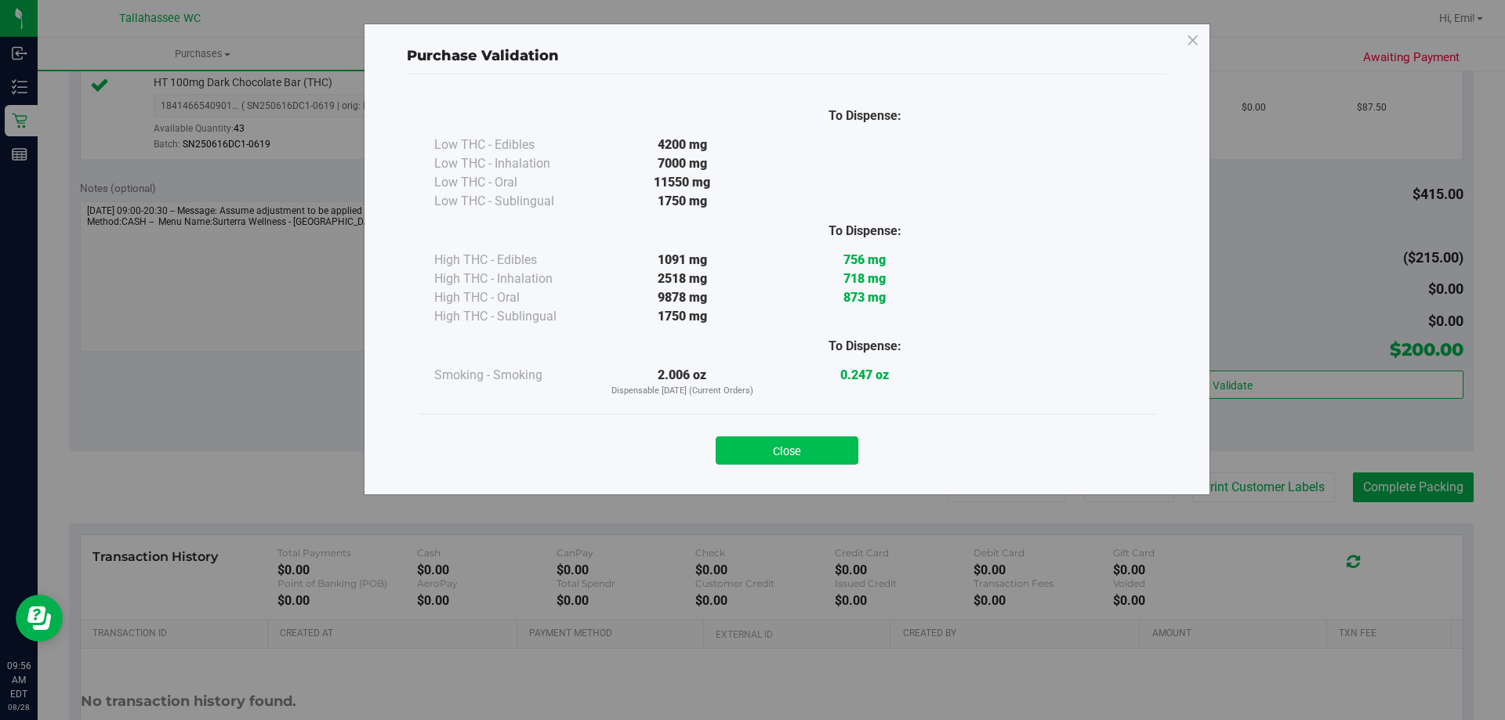
click at [828, 456] on button "Close" at bounding box center [786, 450] width 143 height 28
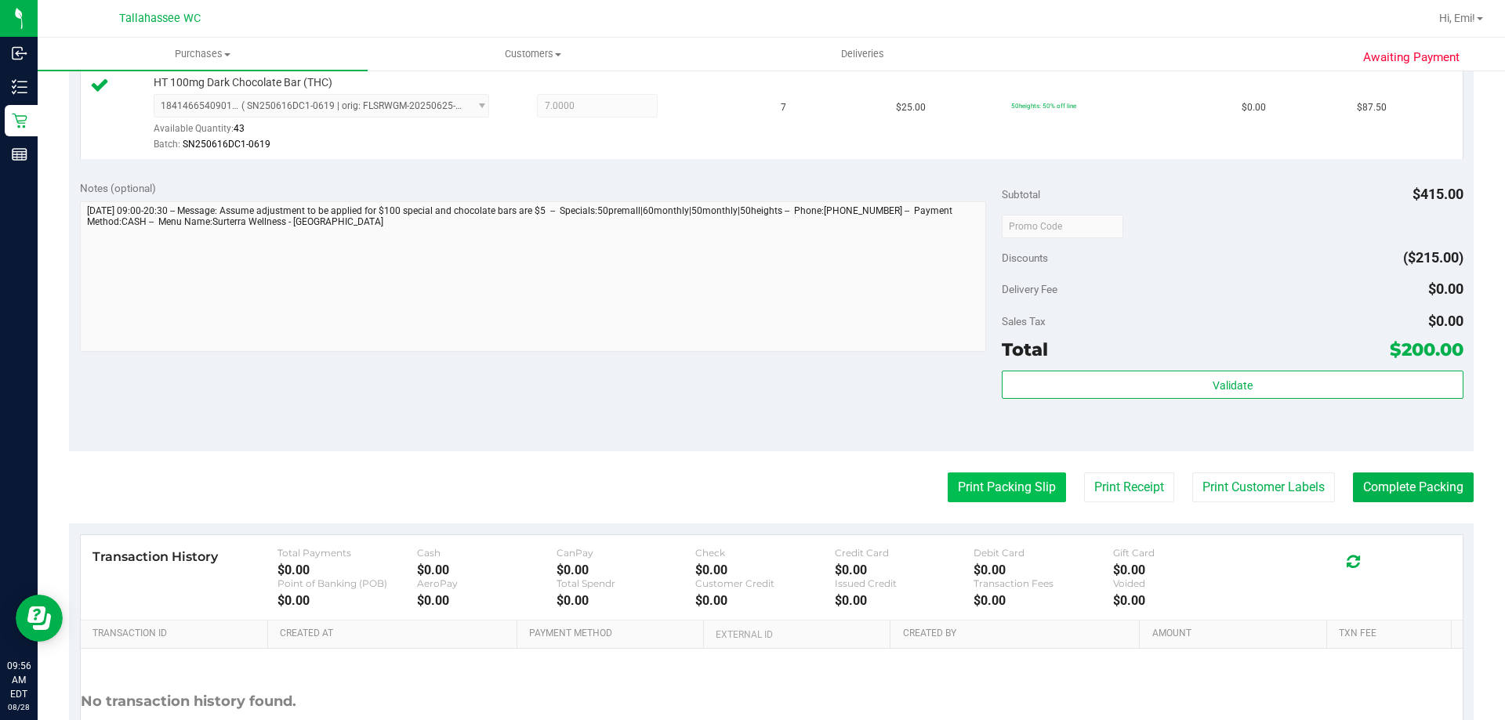
click at [970, 485] on button "Print Packing Slip" at bounding box center [1006, 488] width 118 height 30
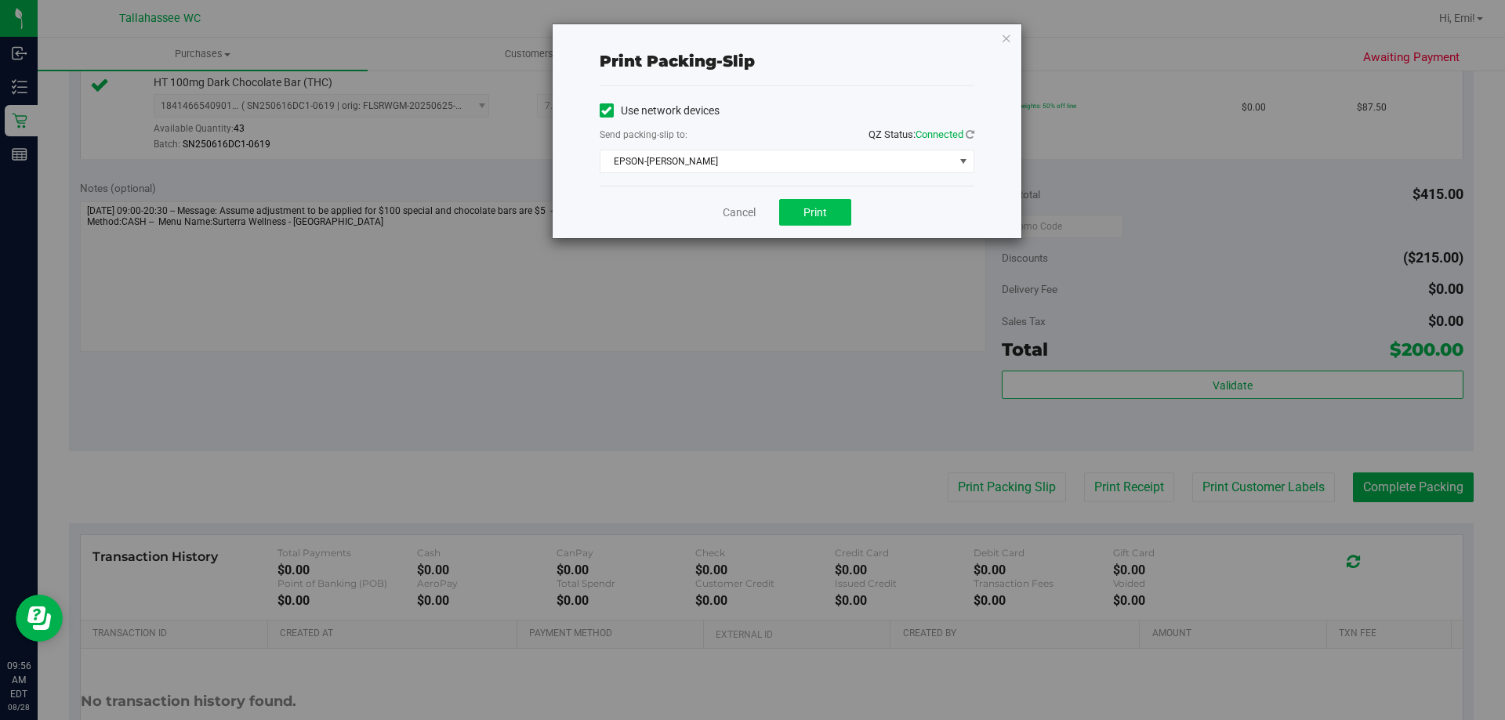
drag, startPoint x: 807, startPoint y: 196, endPoint x: 810, endPoint y: 212, distance: 16.0
click at [806, 196] on div "Cancel Print" at bounding box center [786, 212] width 375 height 53
click at [811, 214] on span "Print" at bounding box center [815, 212] width 24 height 13
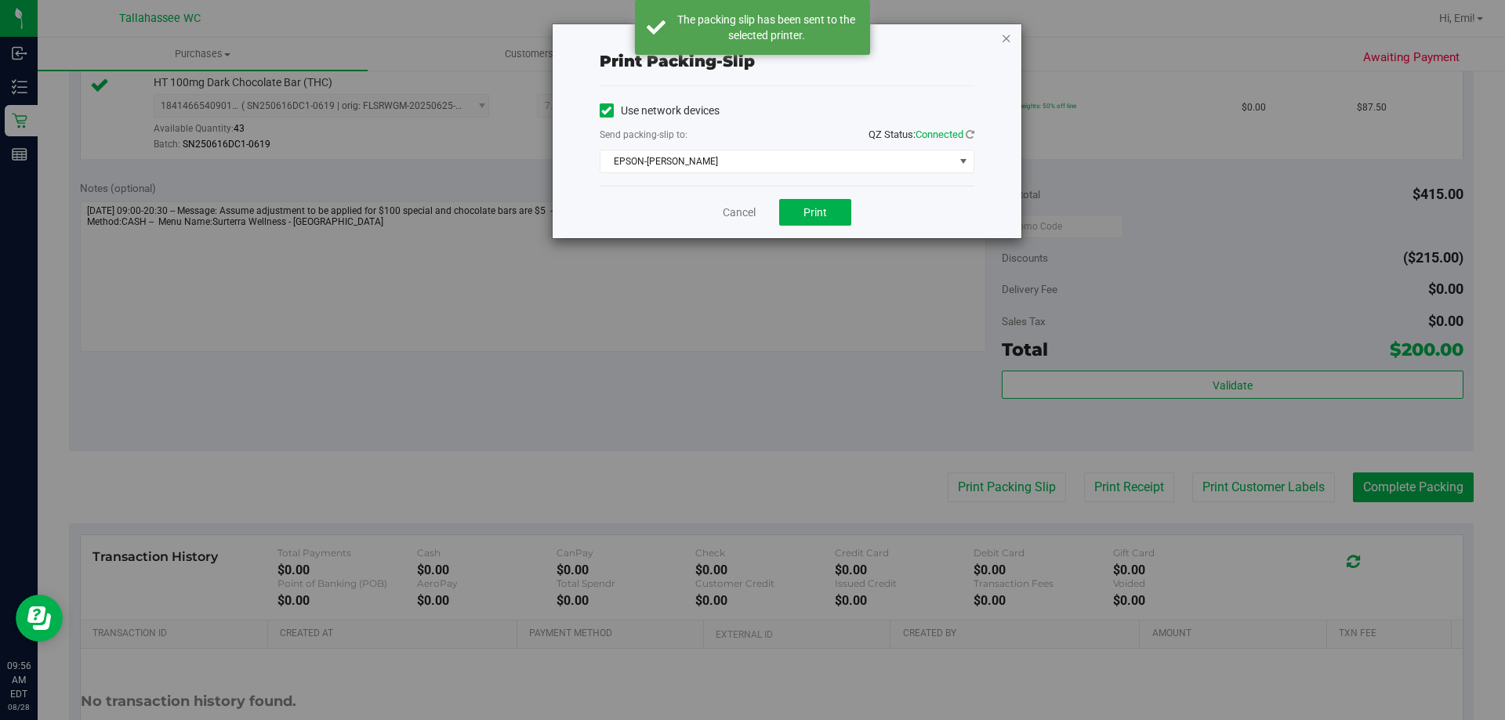
click at [1001, 39] on icon "button" at bounding box center [1006, 37] width 11 height 19
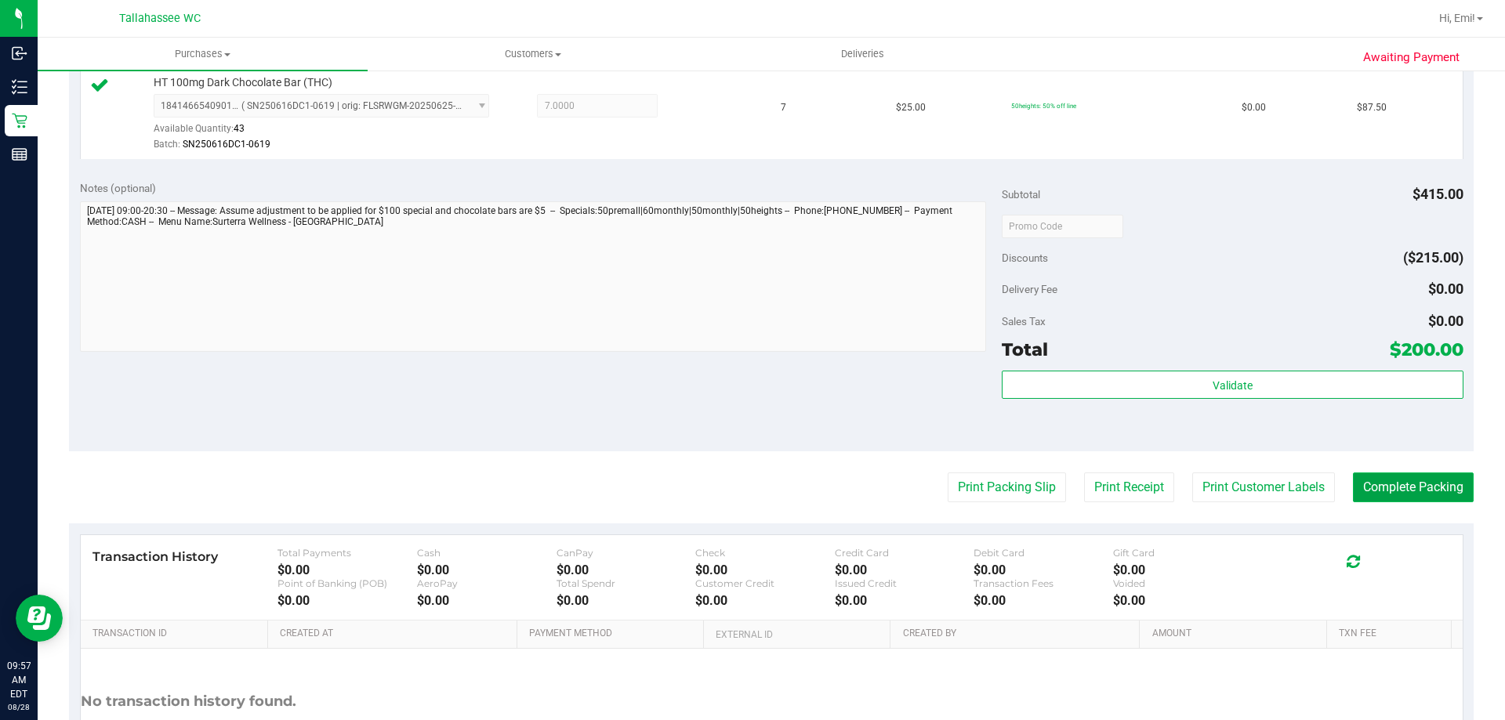
click at [1369, 476] on button "Complete Packing" at bounding box center [1413, 488] width 121 height 30
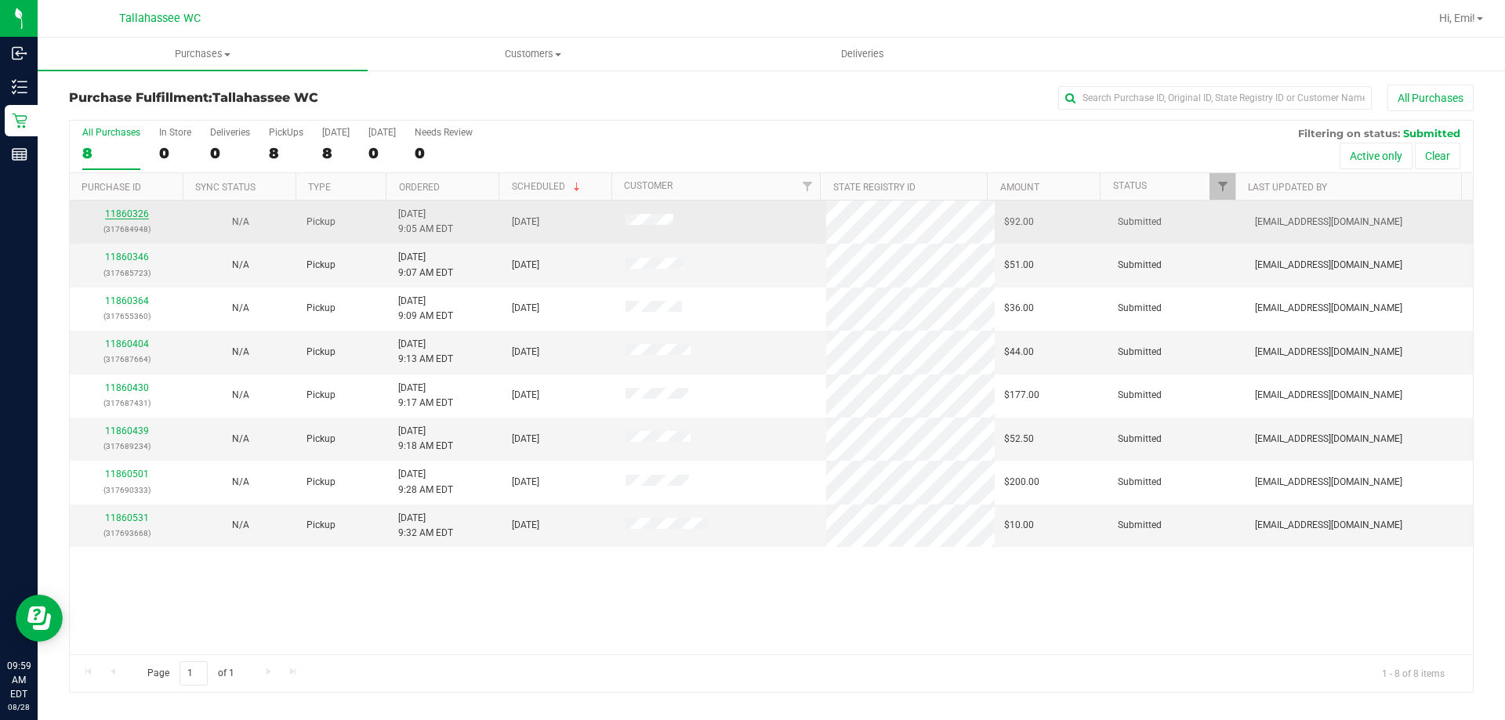
click at [126, 211] on link "11860326" at bounding box center [127, 213] width 44 height 11
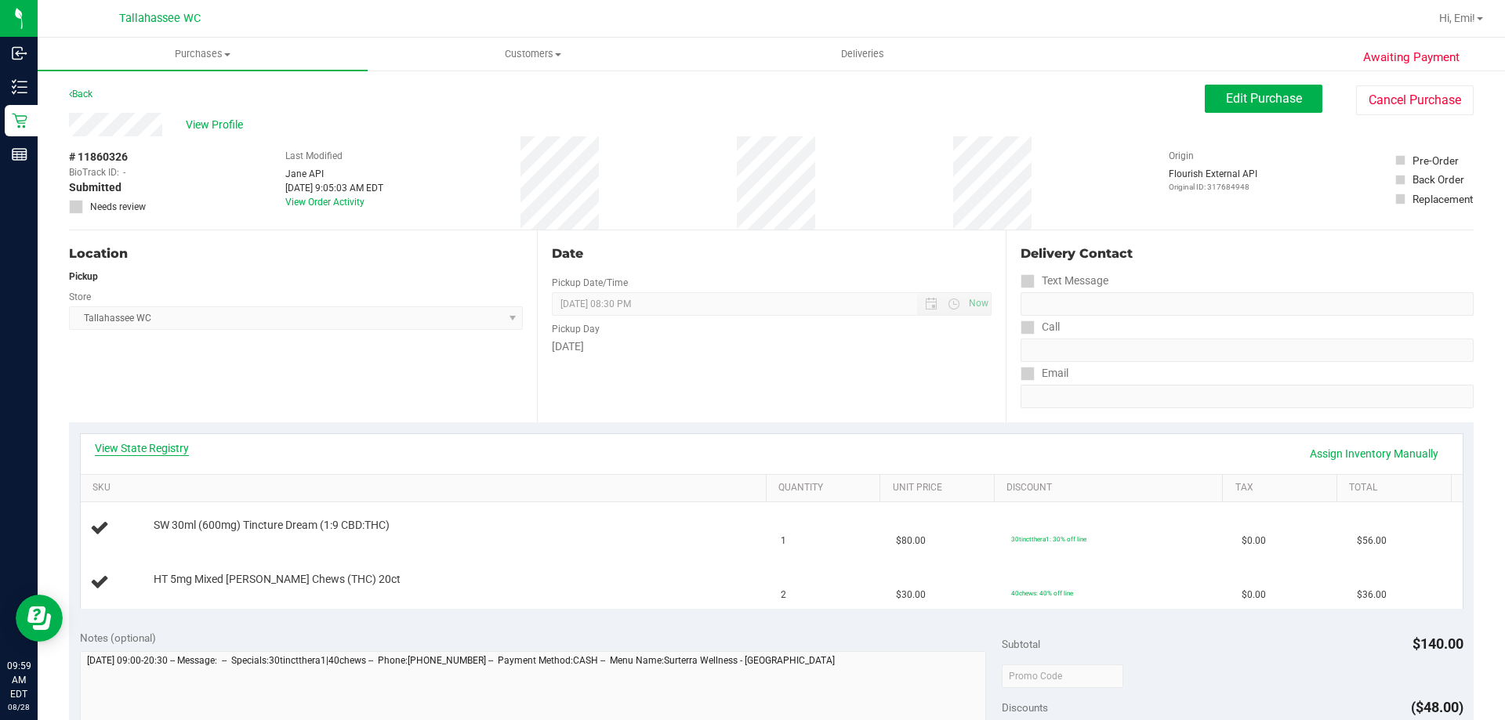
click at [173, 452] on link "View State Registry" at bounding box center [142, 448] width 94 height 16
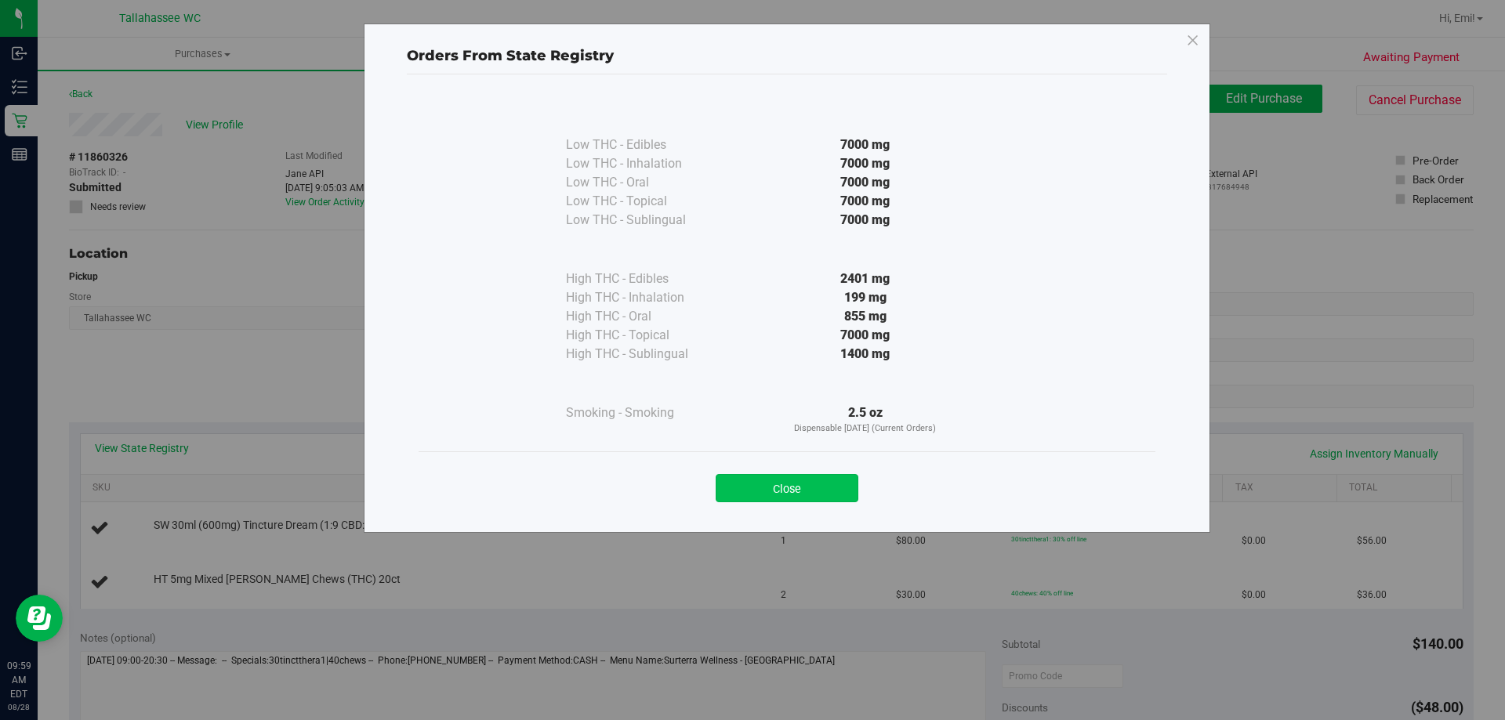
click at [752, 483] on button "Close" at bounding box center [786, 488] width 143 height 28
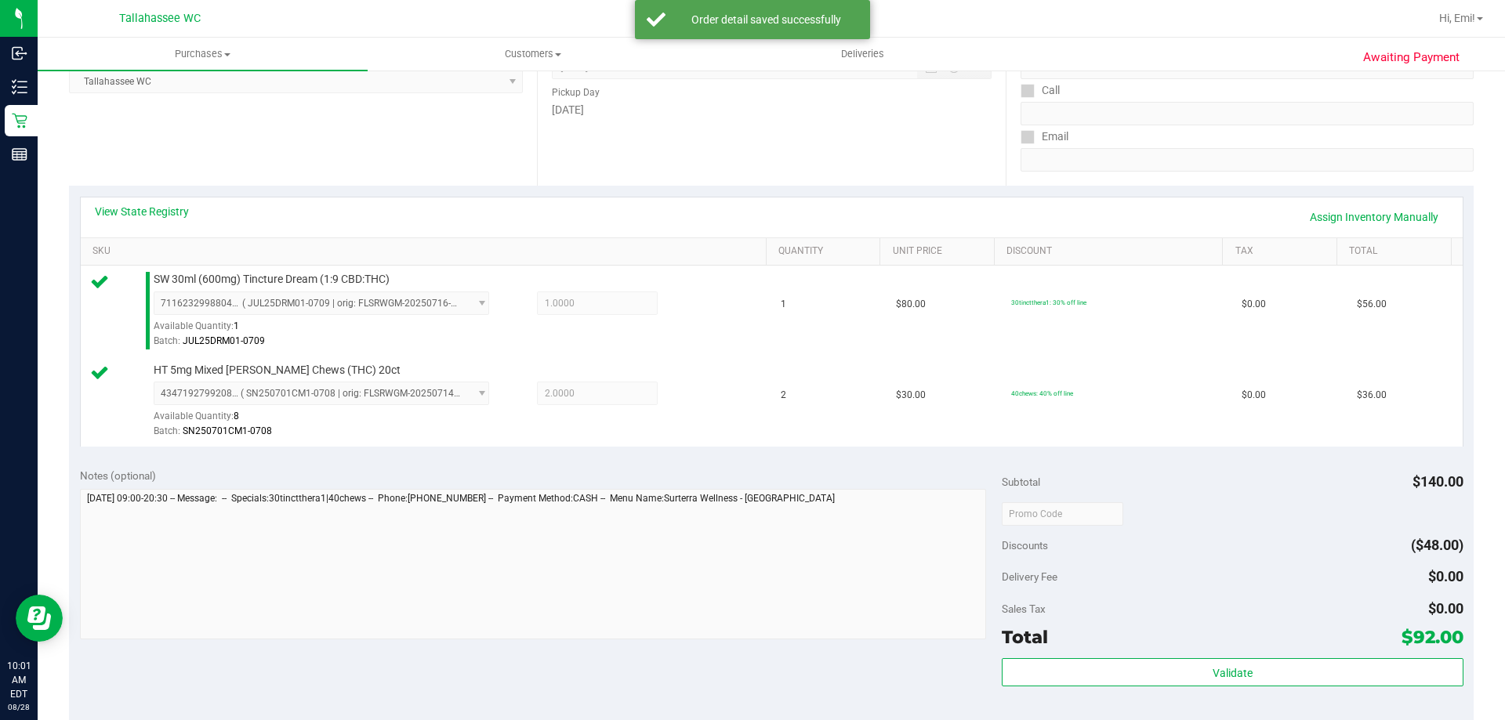
scroll to position [313, 0]
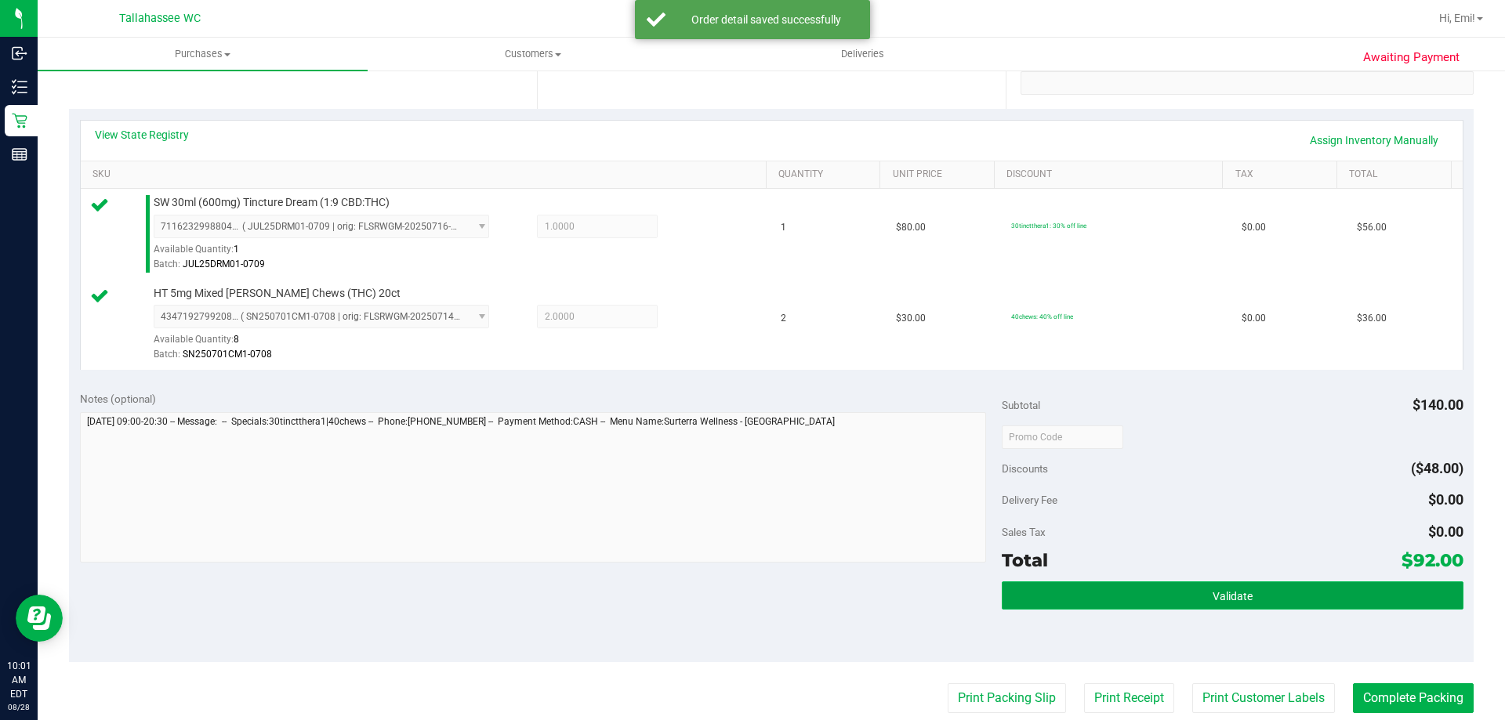
click at [1104, 602] on button "Validate" at bounding box center [1231, 595] width 461 height 28
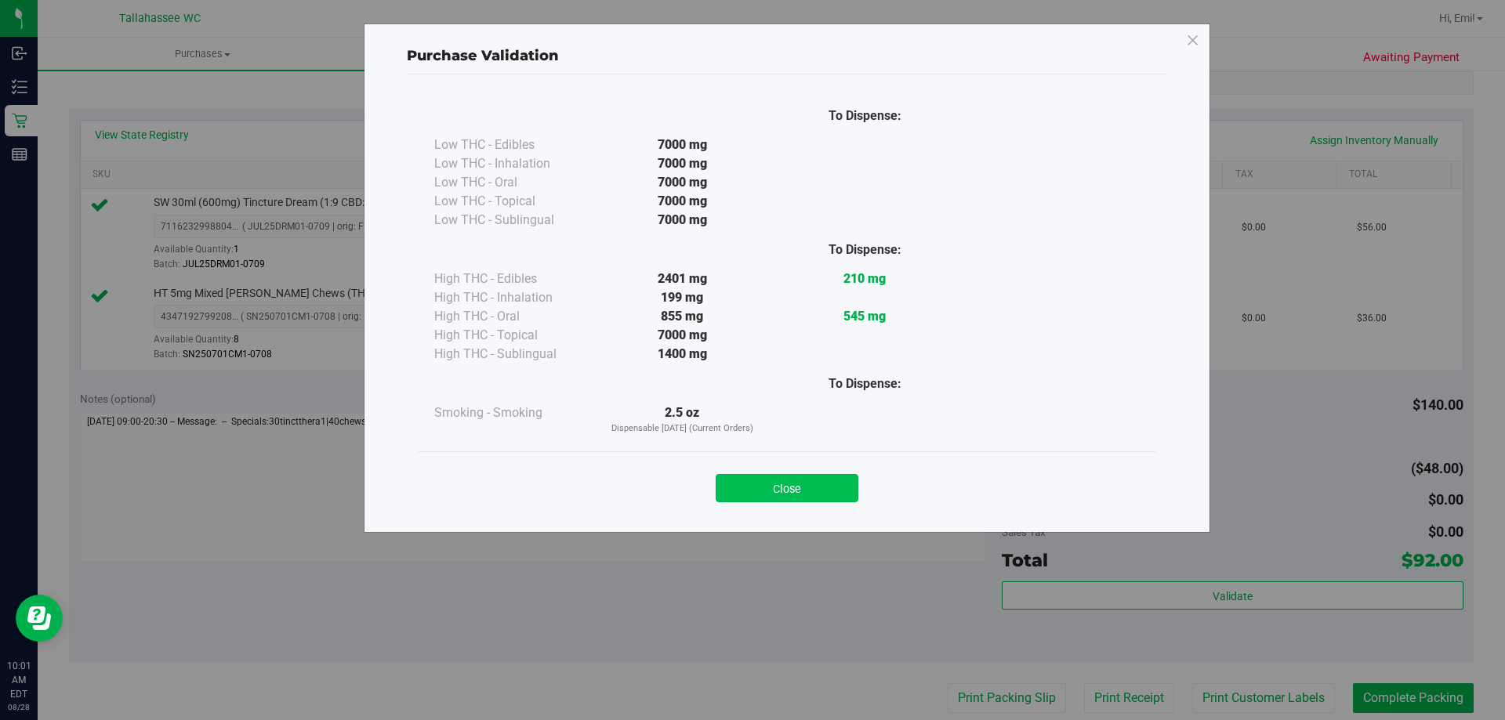
click at [781, 495] on button "Close" at bounding box center [786, 488] width 143 height 28
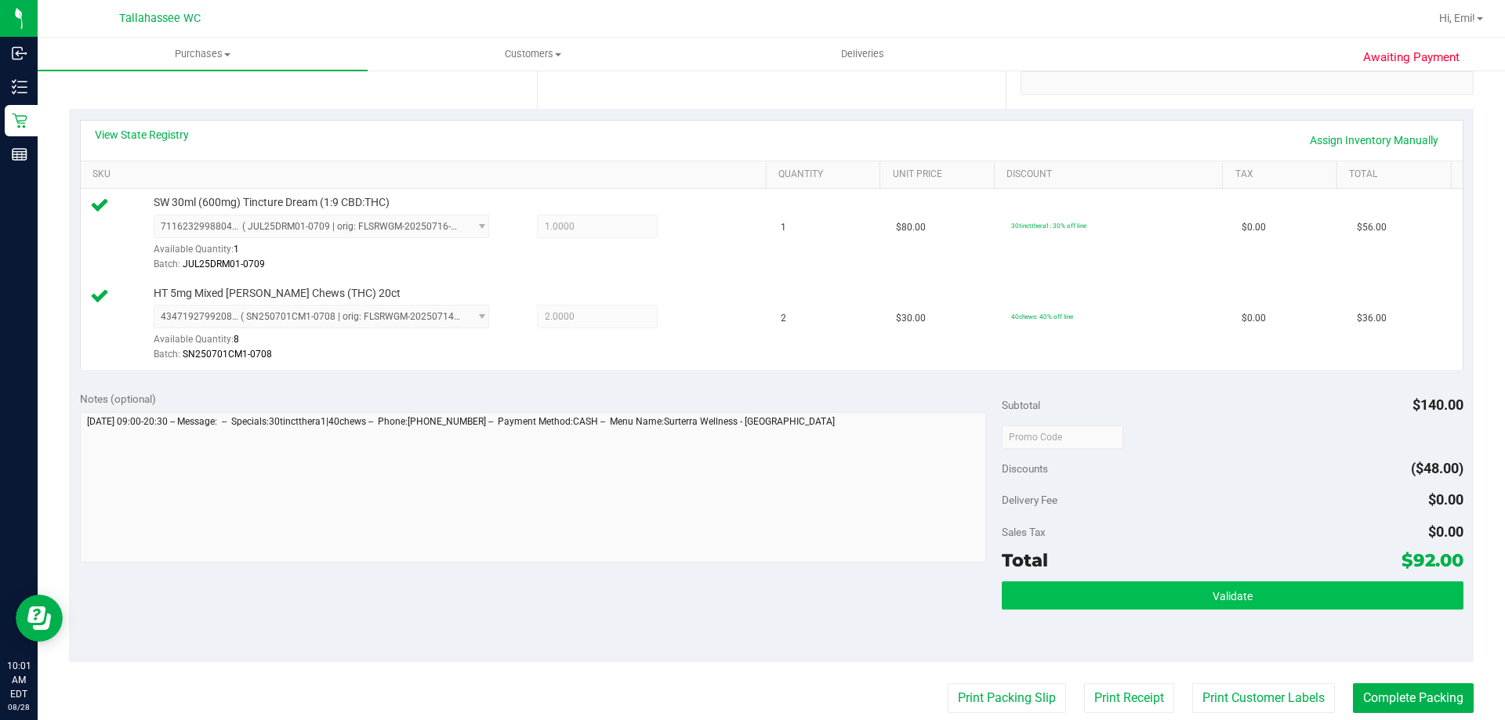
drag, startPoint x: 1169, startPoint y: 615, endPoint x: 1166, endPoint y: 602, distance: 13.7
click at [1170, 615] on div "Validate" at bounding box center [1231, 616] width 461 height 71
click at [1166, 602] on button "Validate" at bounding box center [1231, 595] width 461 height 28
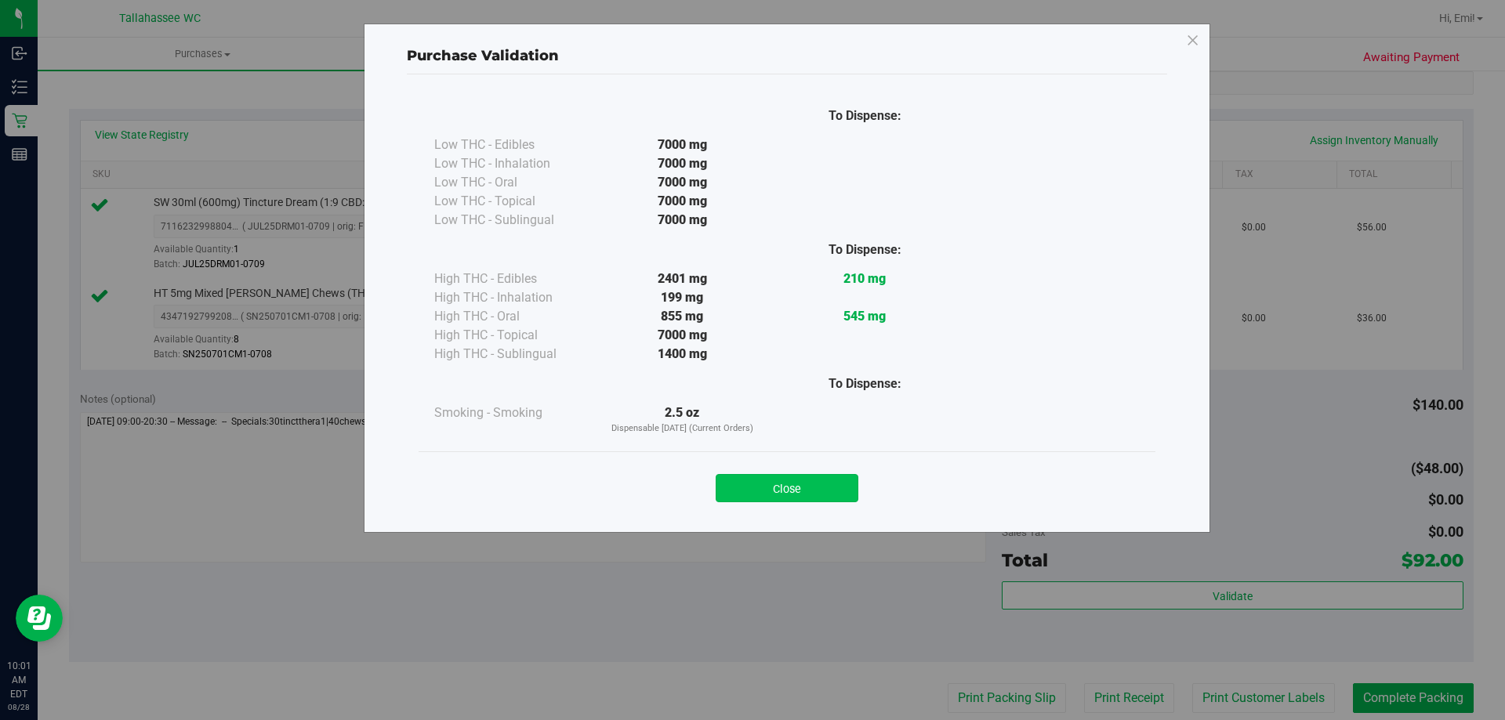
click at [794, 483] on button "Close" at bounding box center [786, 488] width 143 height 28
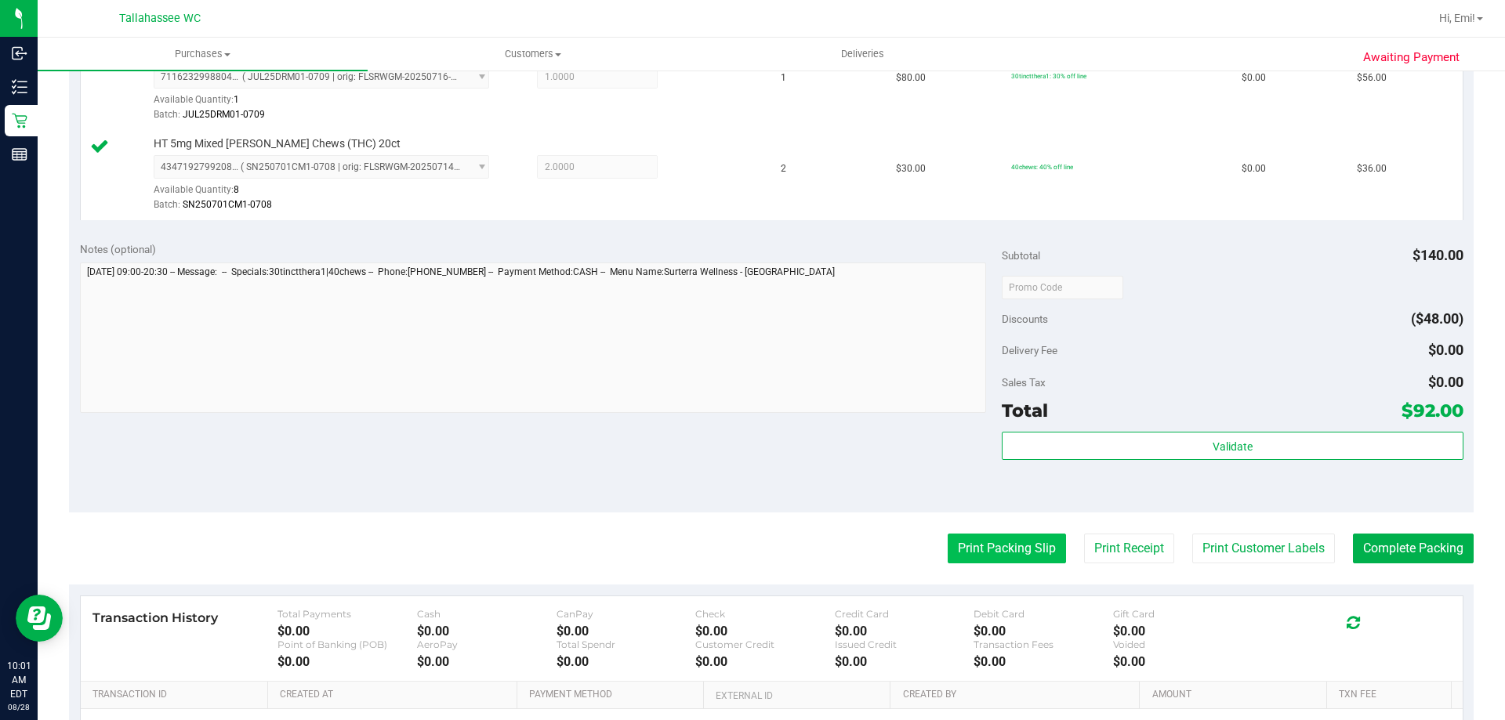
scroll to position [470, 0]
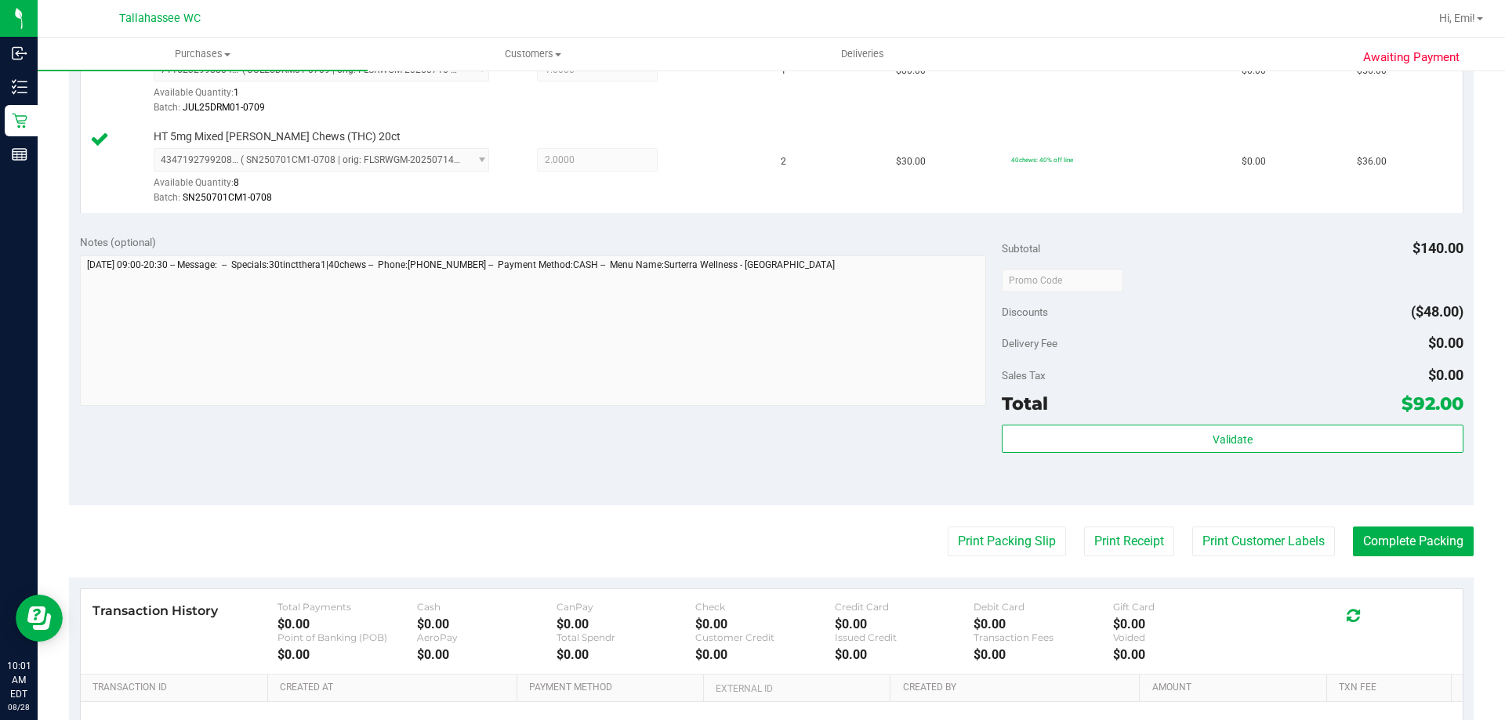
click at [968, 557] on purchase-details "Back Edit Purchase Cancel Purchase View Profile # 11860326 BioTrack ID: - Submi…" at bounding box center [771, 242] width 1404 height 1256
click at [965, 548] on button "Print Packing Slip" at bounding box center [1006, 542] width 118 height 30
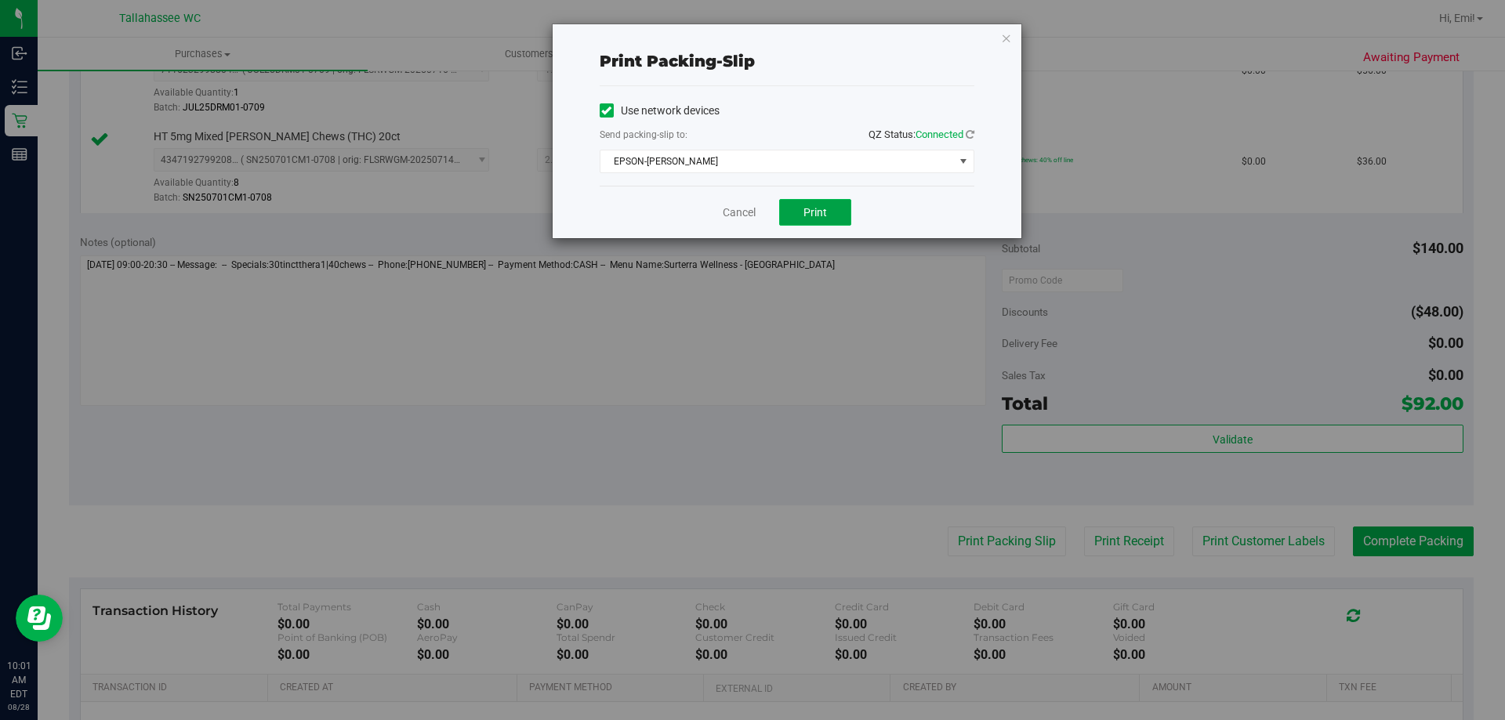
click at [826, 222] on button "Print" at bounding box center [815, 212] width 72 height 27
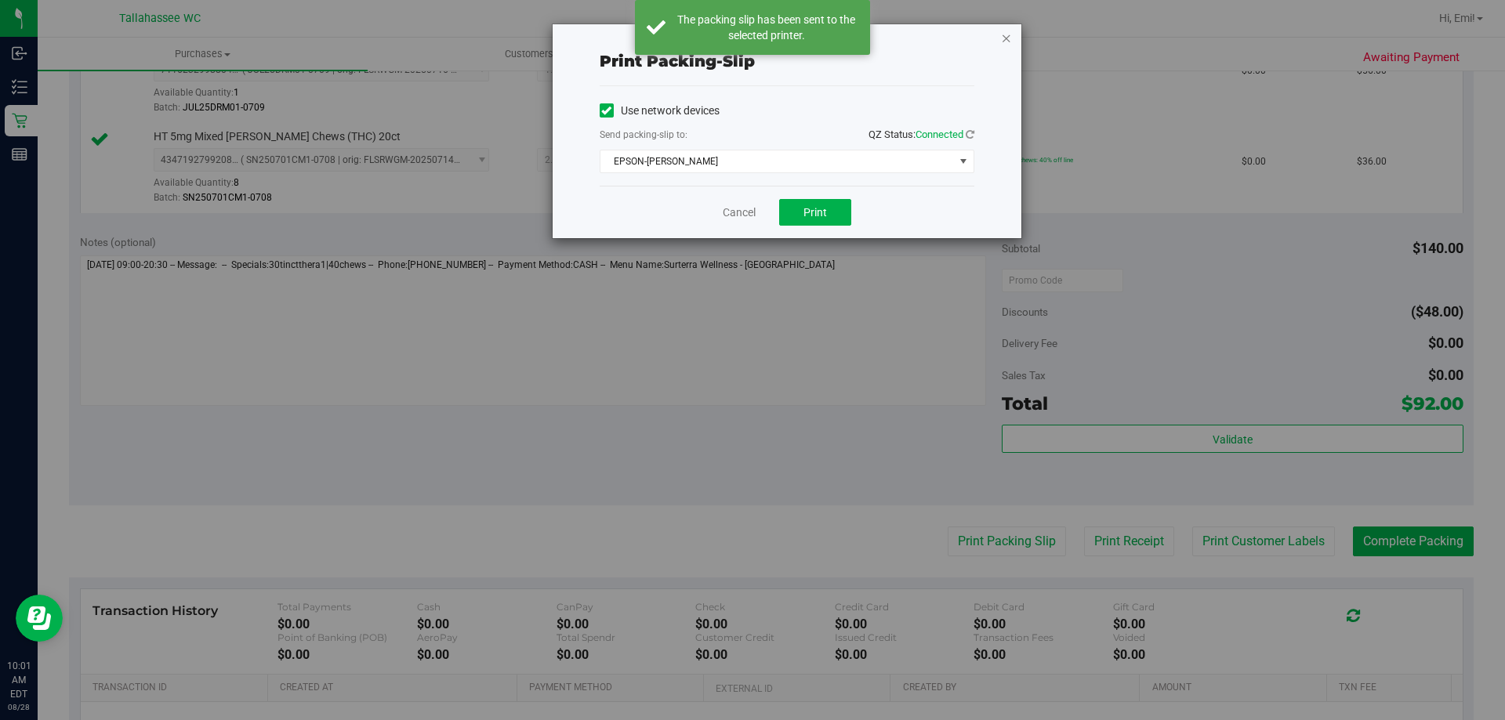
click at [1001, 40] on icon "button" at bounding box center [1006, 37] width 11 height 19
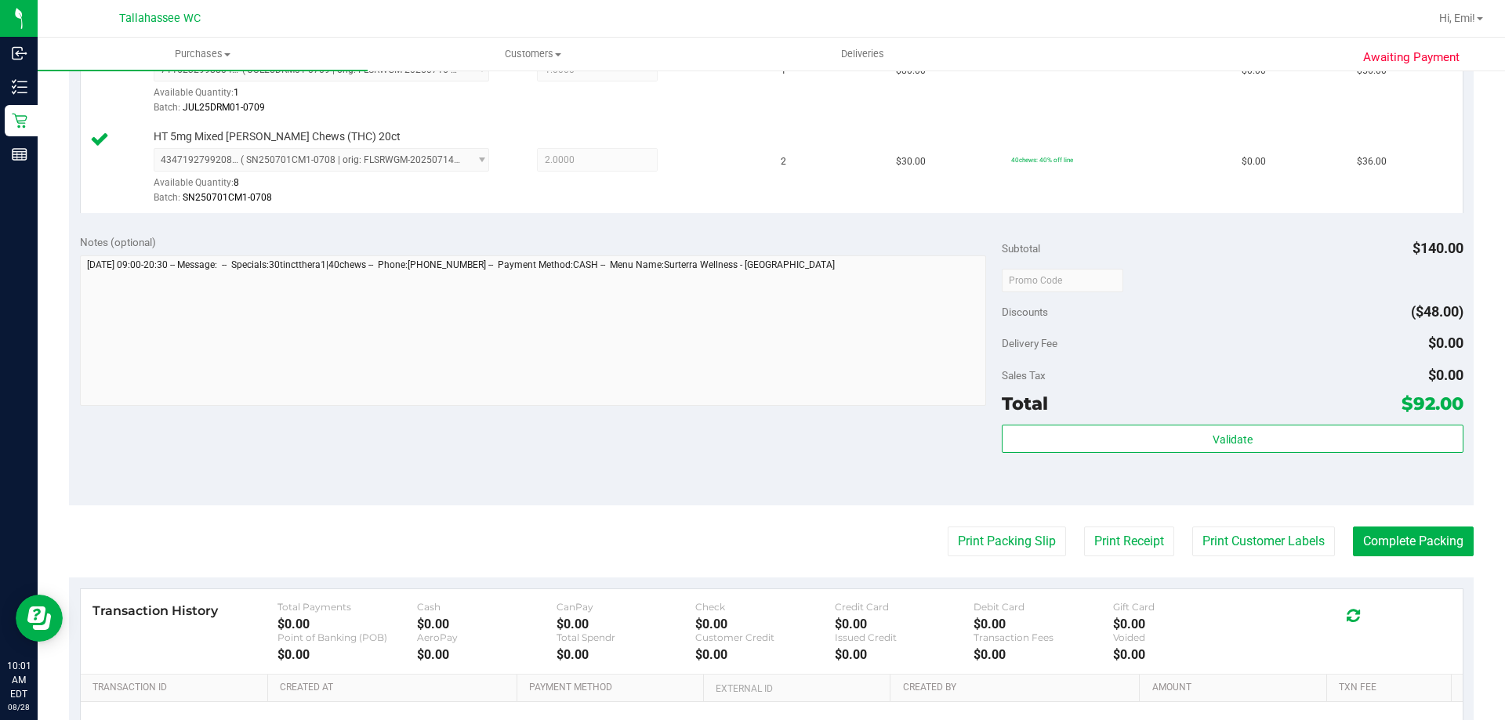
click at [1385, 525] on purchase-details "Back Edit Purchase Cancel Purchase View Profile # 11860326 BioTrack ID: - Submi…" at bounding box center [771, 242] width 1404 height 1256
click at [1385, 537] on button "Complete Packing" at bounding box center [1413, 542] width 121 height 30
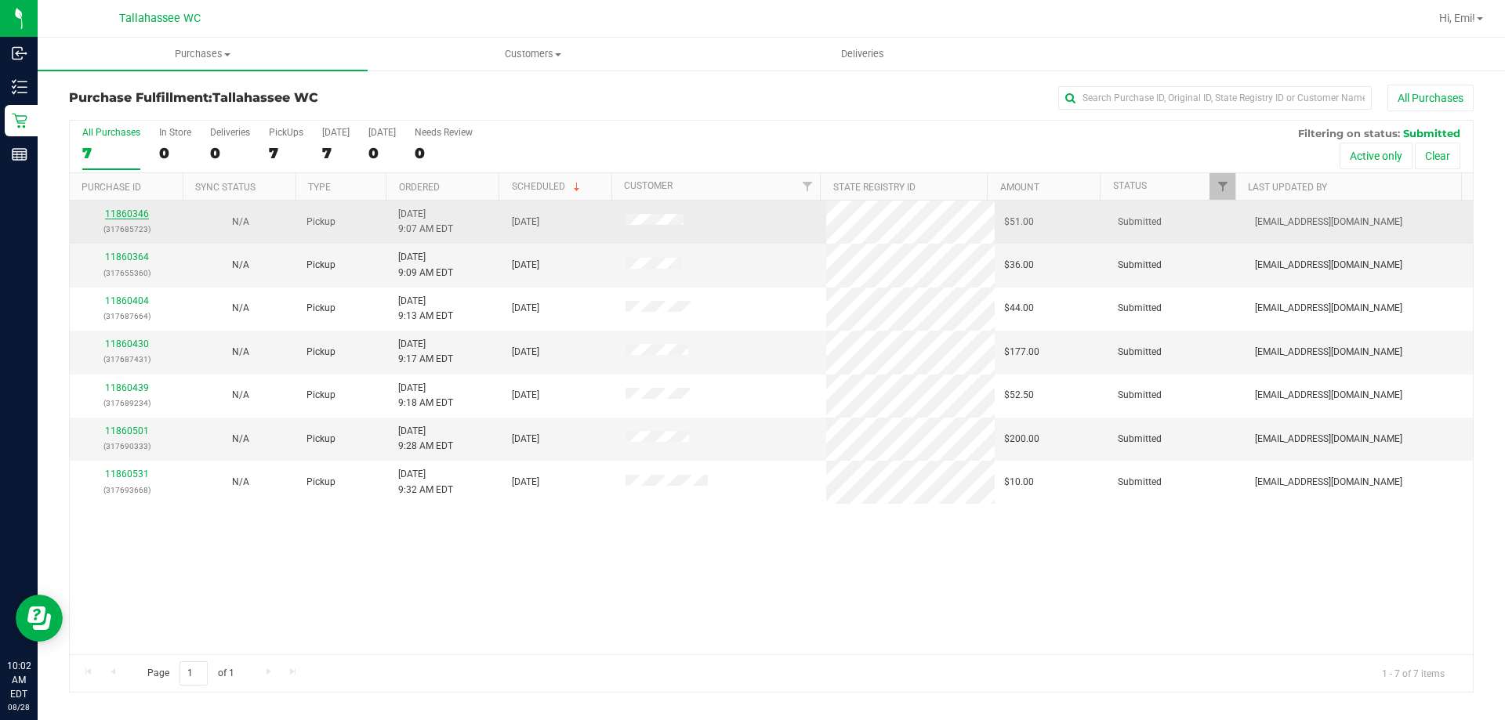
click at [125, 214] on link "11860346" at bounding box center [127, 213] width 44 height 11
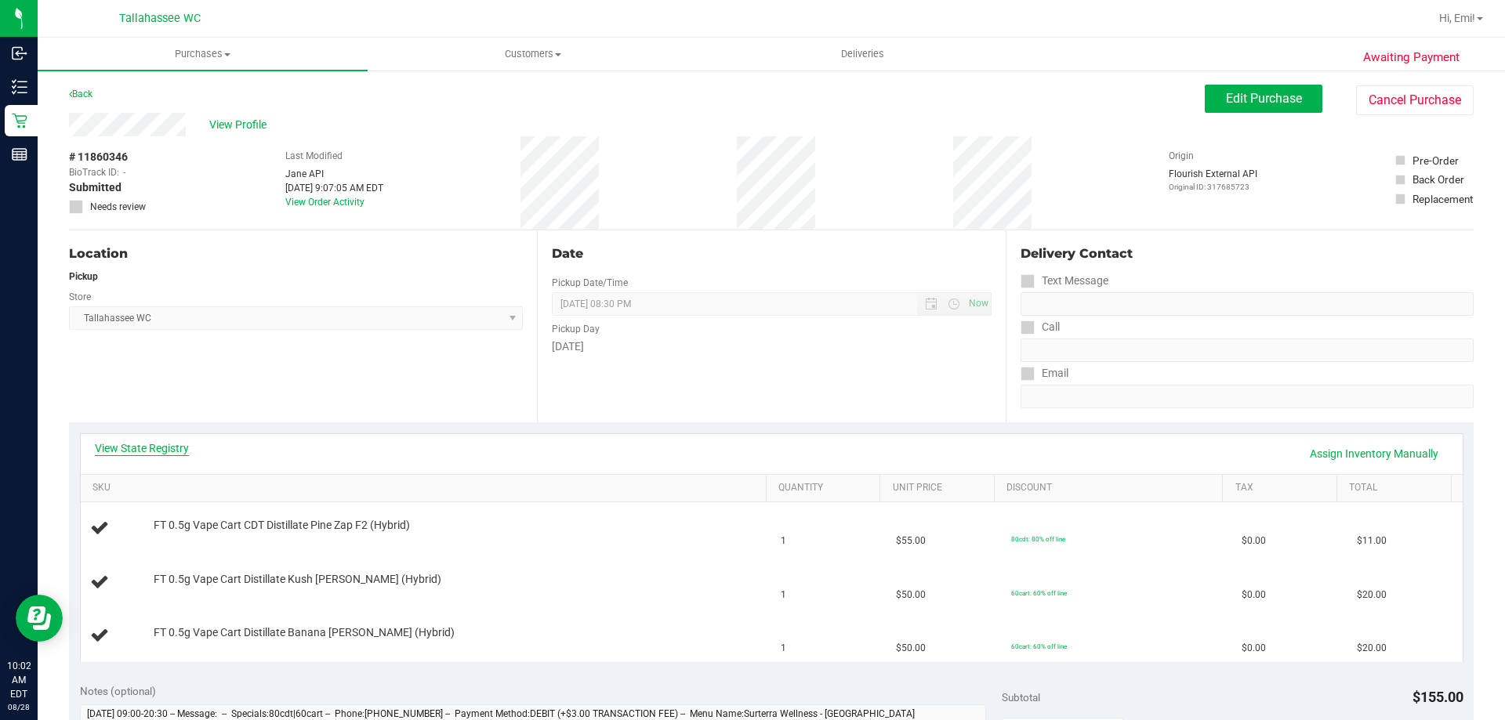
click at [128, 438] on div "View State Registry Assign Inventory Manually SKU Quantity Unit Price Discount …" at bounding box center [771, 547] width 1383 height 229
click at [128, 440] on link "View State Registry" at bounding box center [142, 448] width 94 height 16
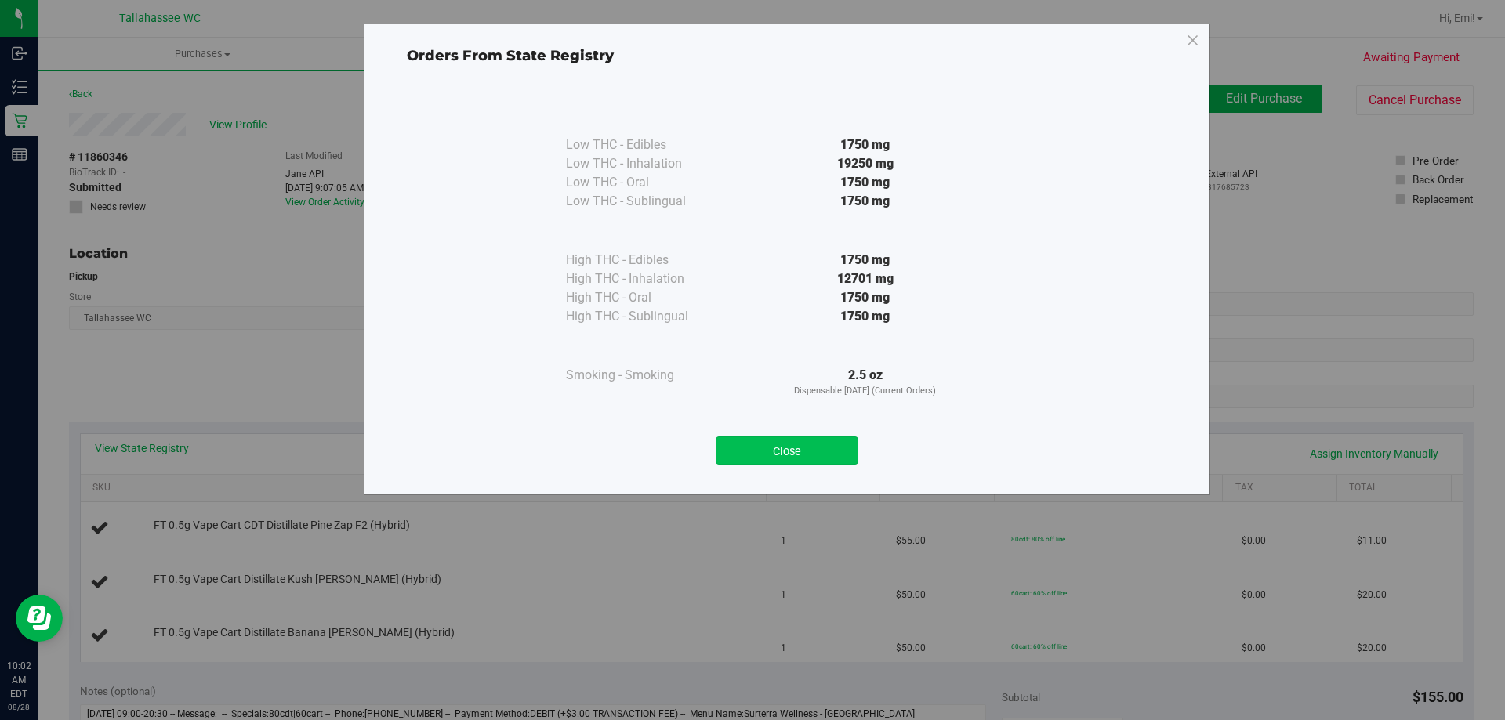
click at [824, 444] on button "Close" at bounding box center [786, 450] width 143 height 28
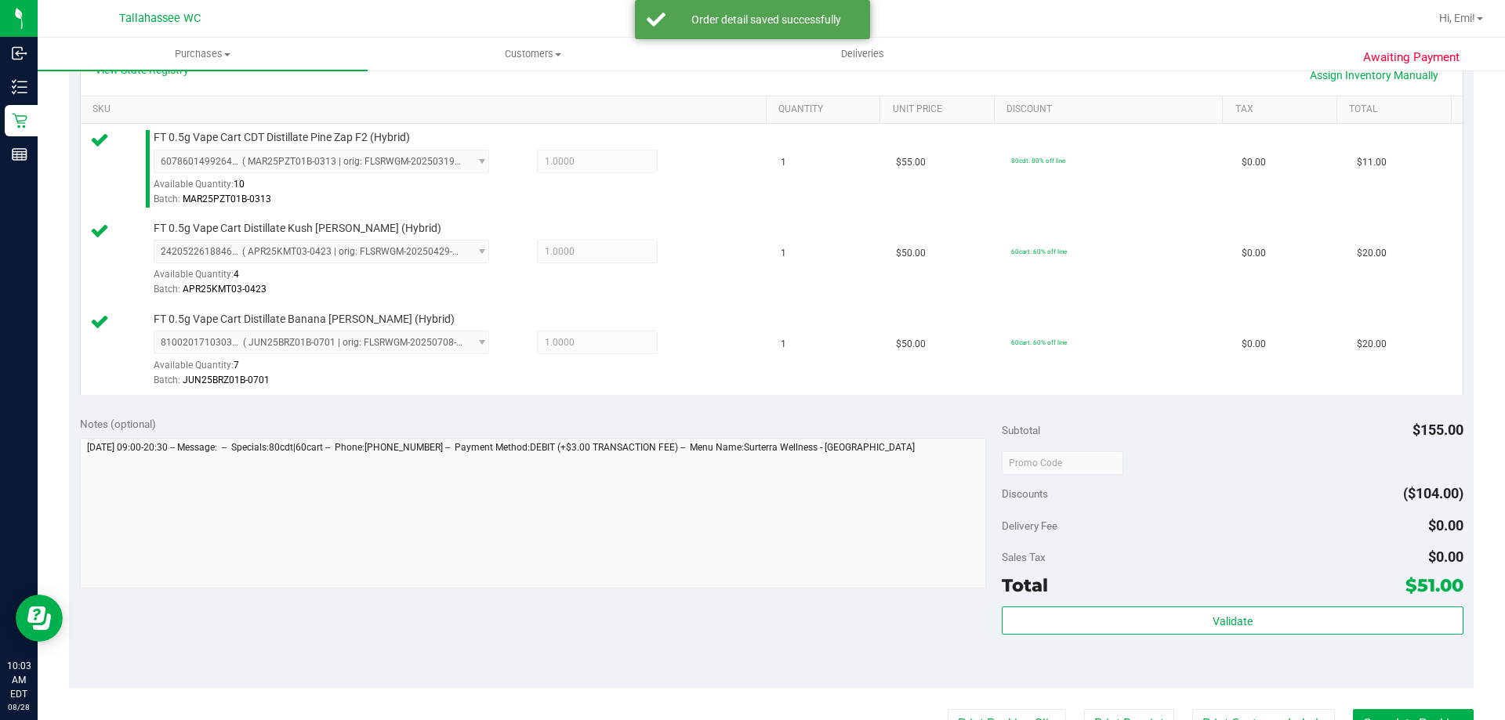
scroll to position [392, 0]
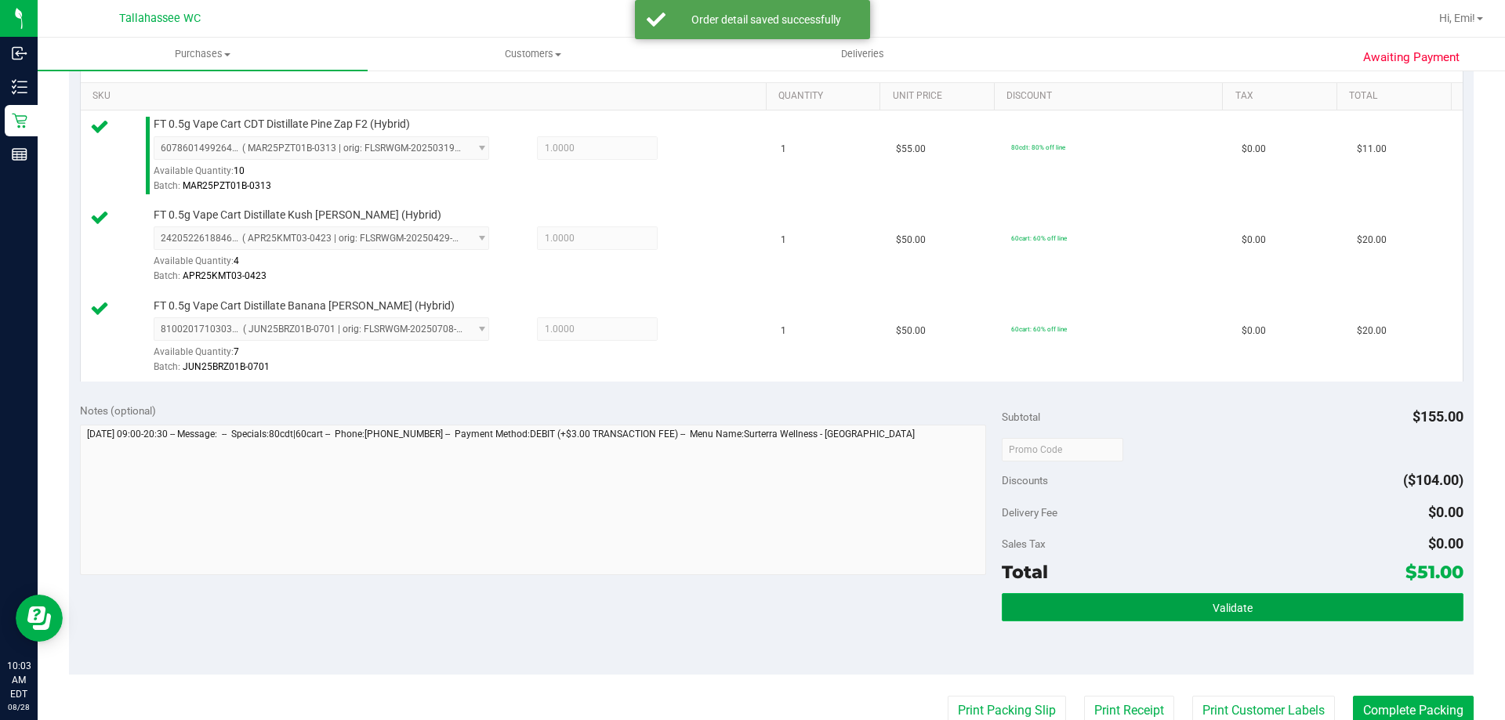
click at [1079, 610] on button "Validate" at bounding box center [1231, 607] width 461 height 28
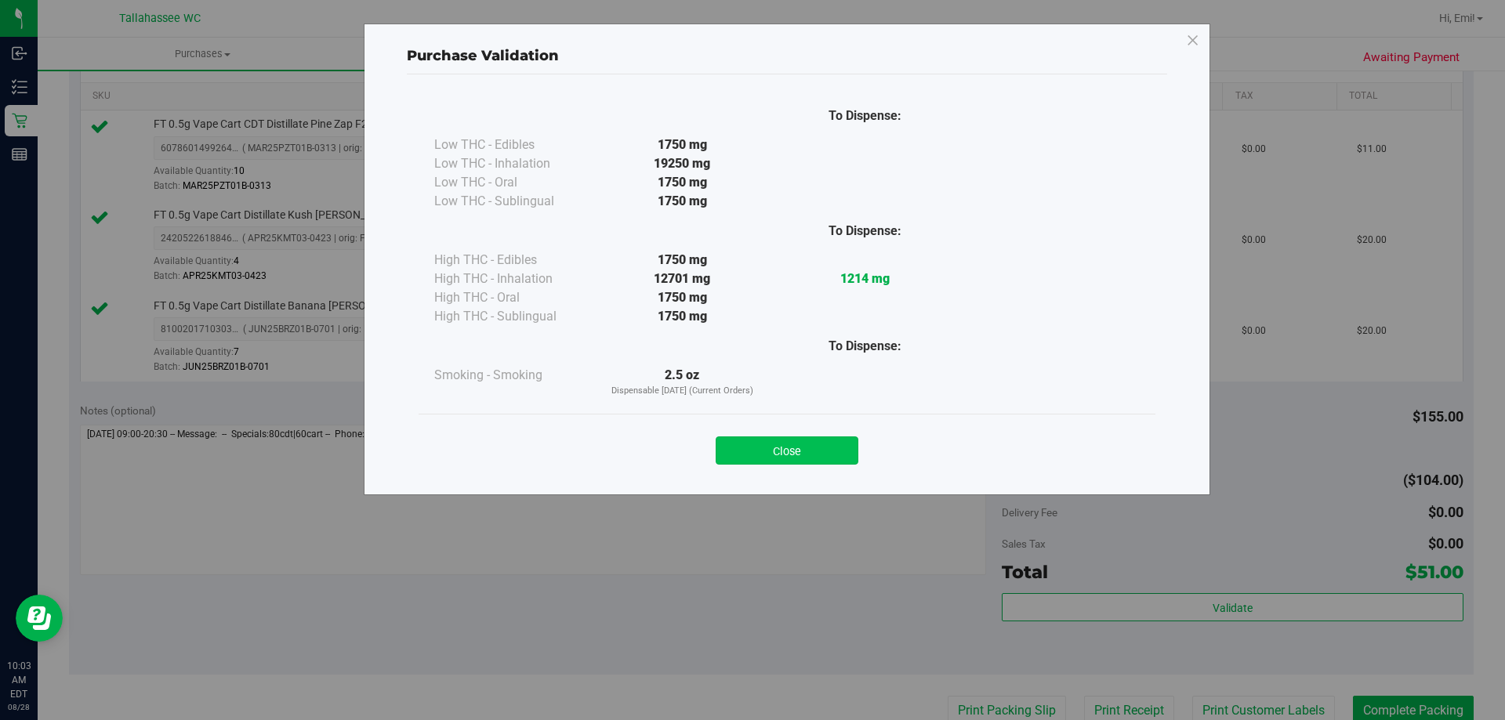
click at [794, 453] on button "Close" at bounding box center [786, 450] width 143 height 28
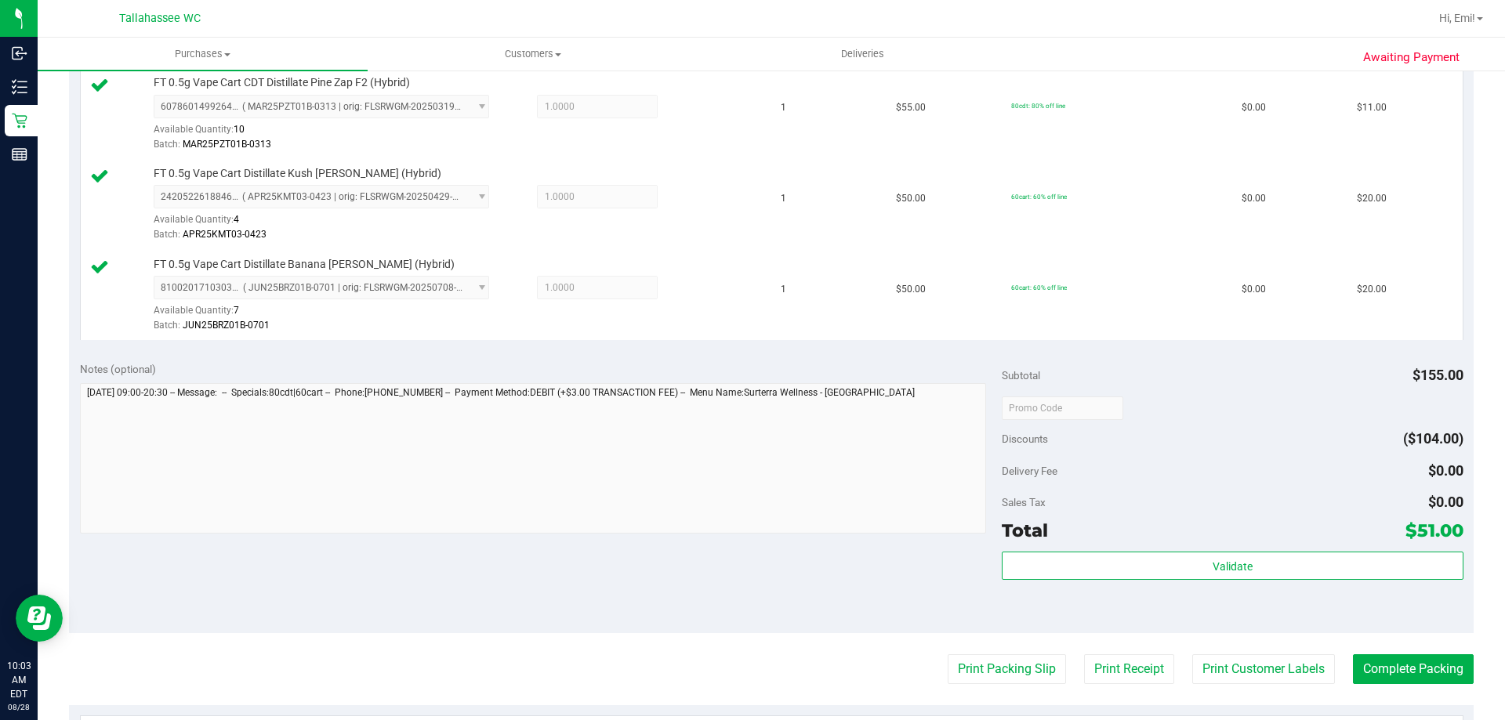
scroll to position [549, 0]
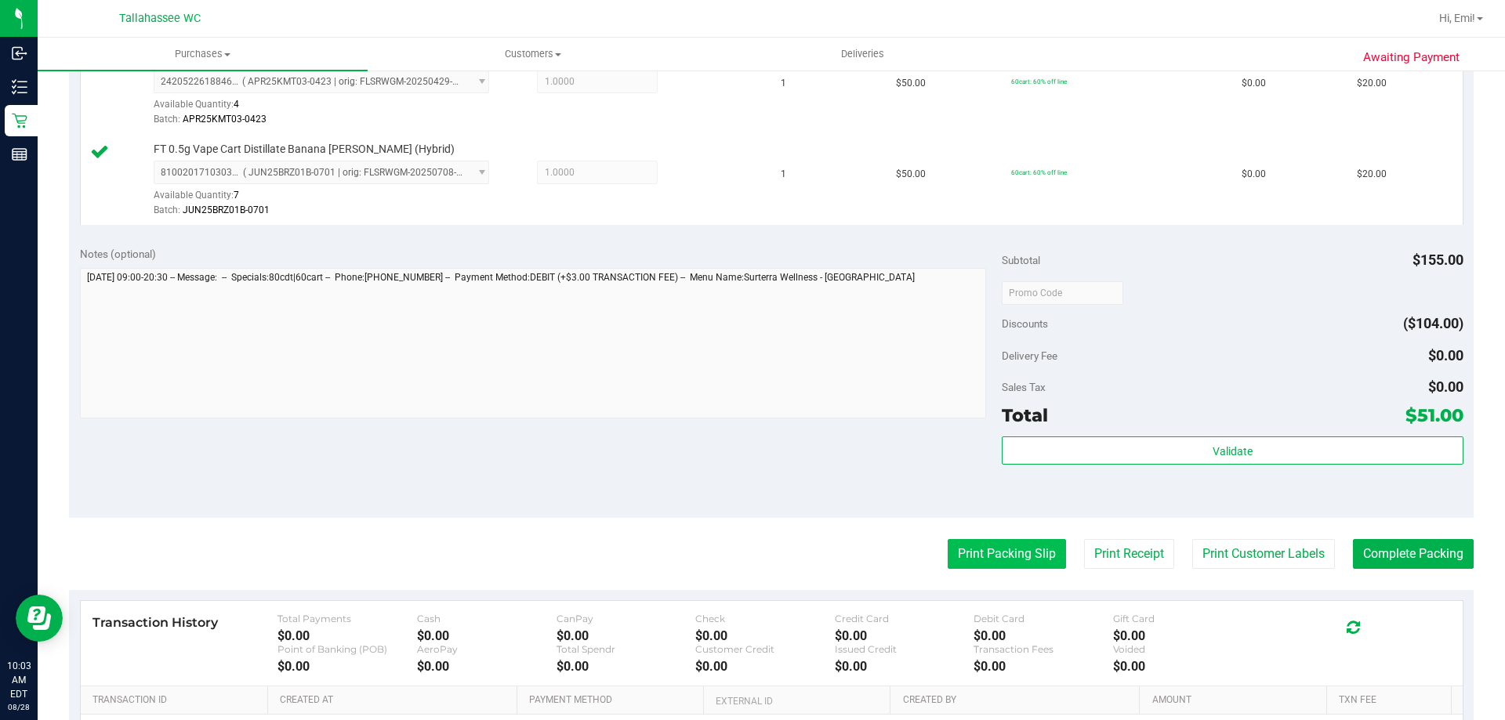
click at [955, 541] on button "Print Packing Slip" at bounding box center [1006, 554] width 118 height 30
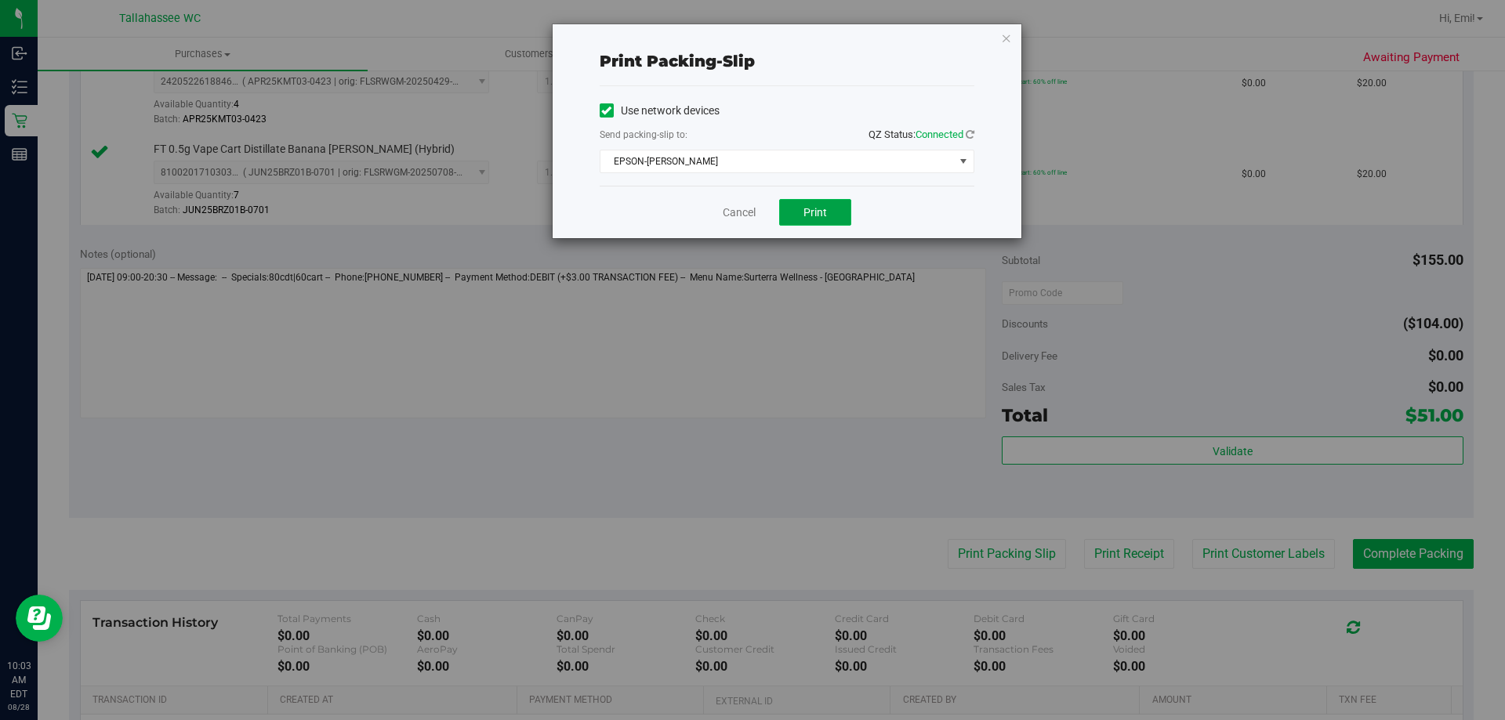
click at [825, 217] on span "Print" at bounding box center [815, 212] width 24 height 13
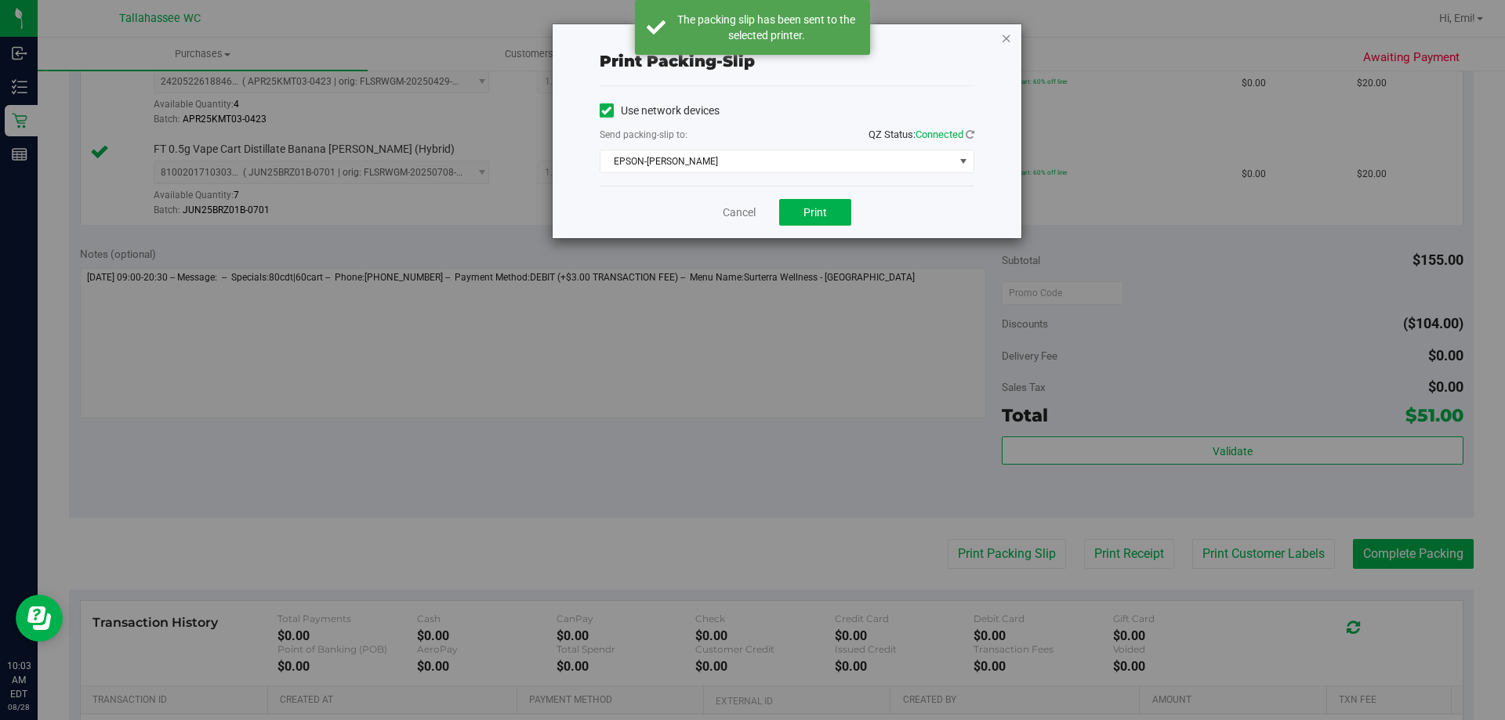
click at [1009, 35] on icon "button" at bounding box center [1006, 37] width 11 height 19
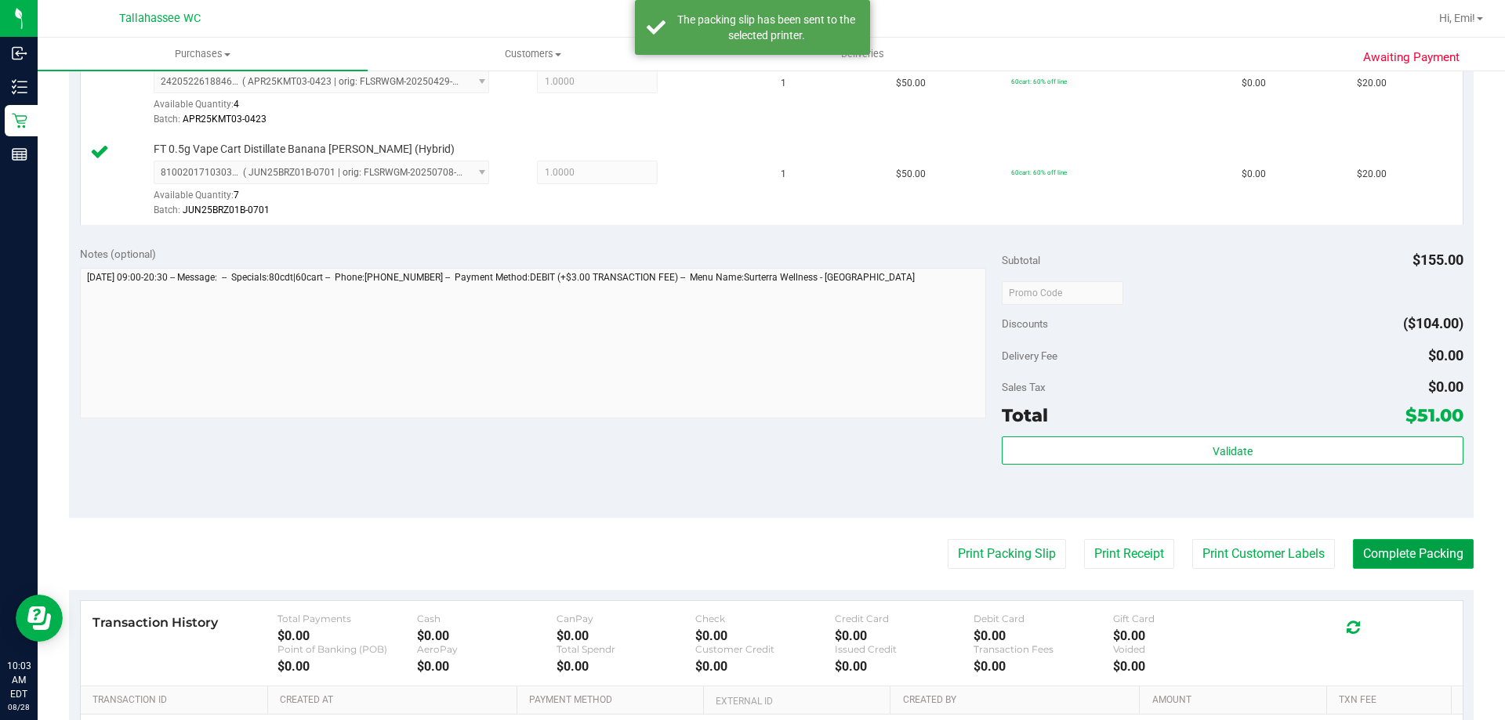
click at [1365, 541] on button "Complete Packing" at bounding box center [1413, 554] width 121 height 30
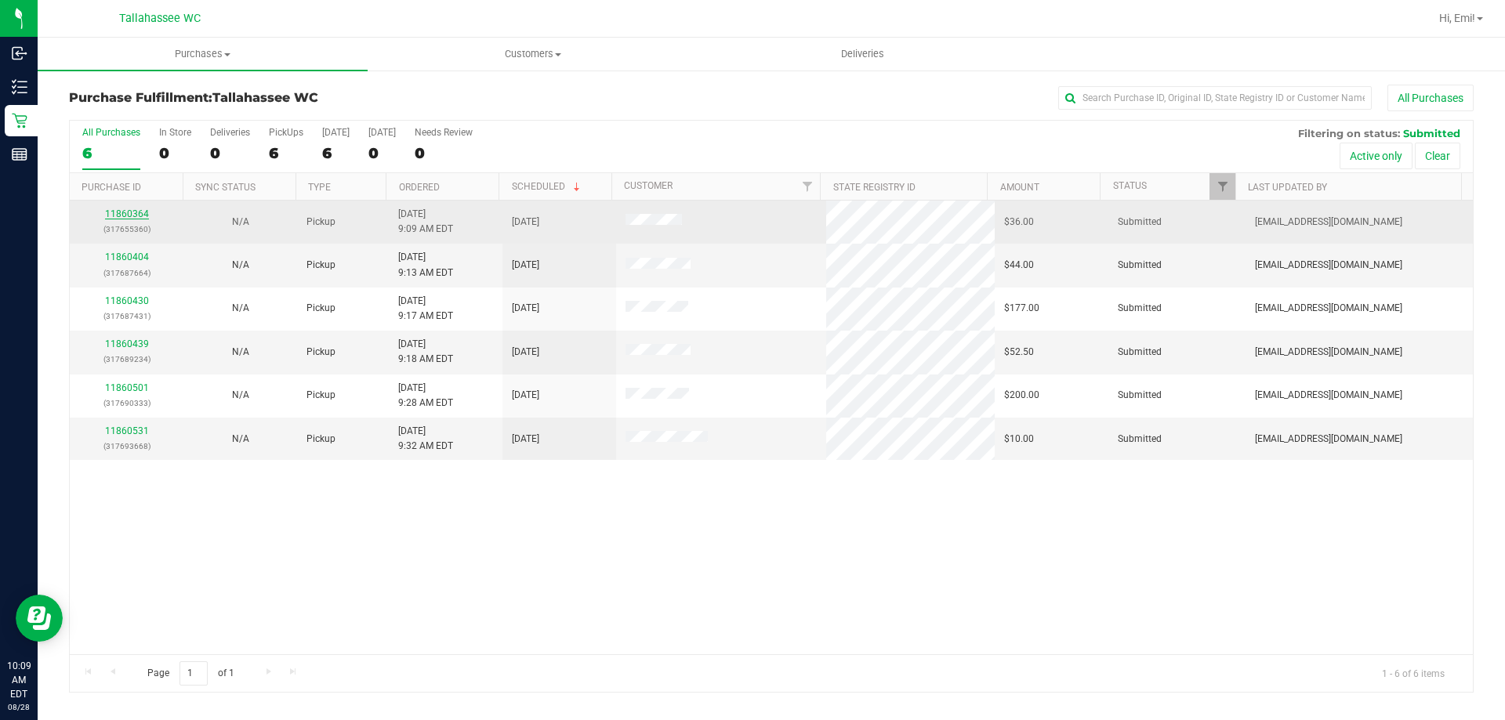
click at [128, 214] on link "11860364" at bounding box center [127, 213] width 44 height 11
click at [144, 213] on link "11860364" at bounding box center [127, 213] width 44 height 11
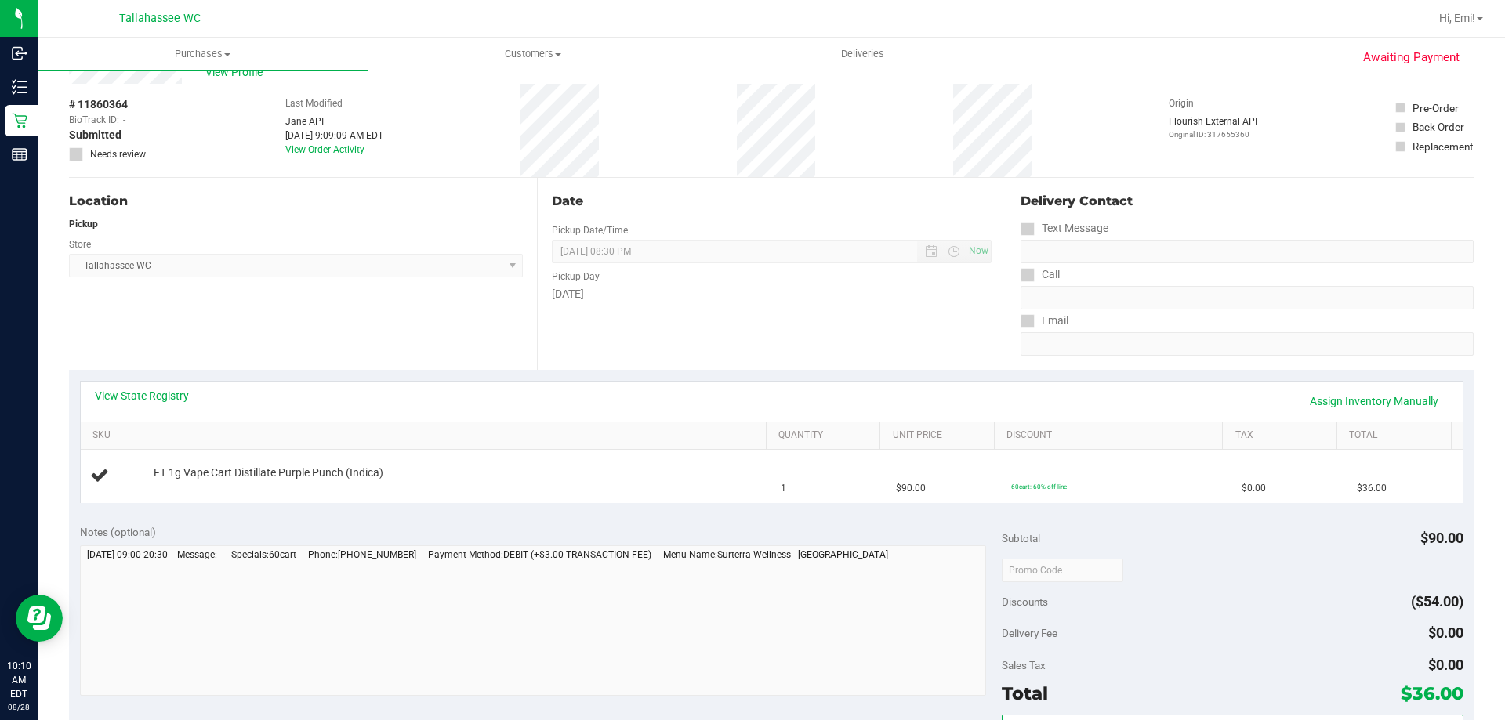
scroll to position [78, 0]
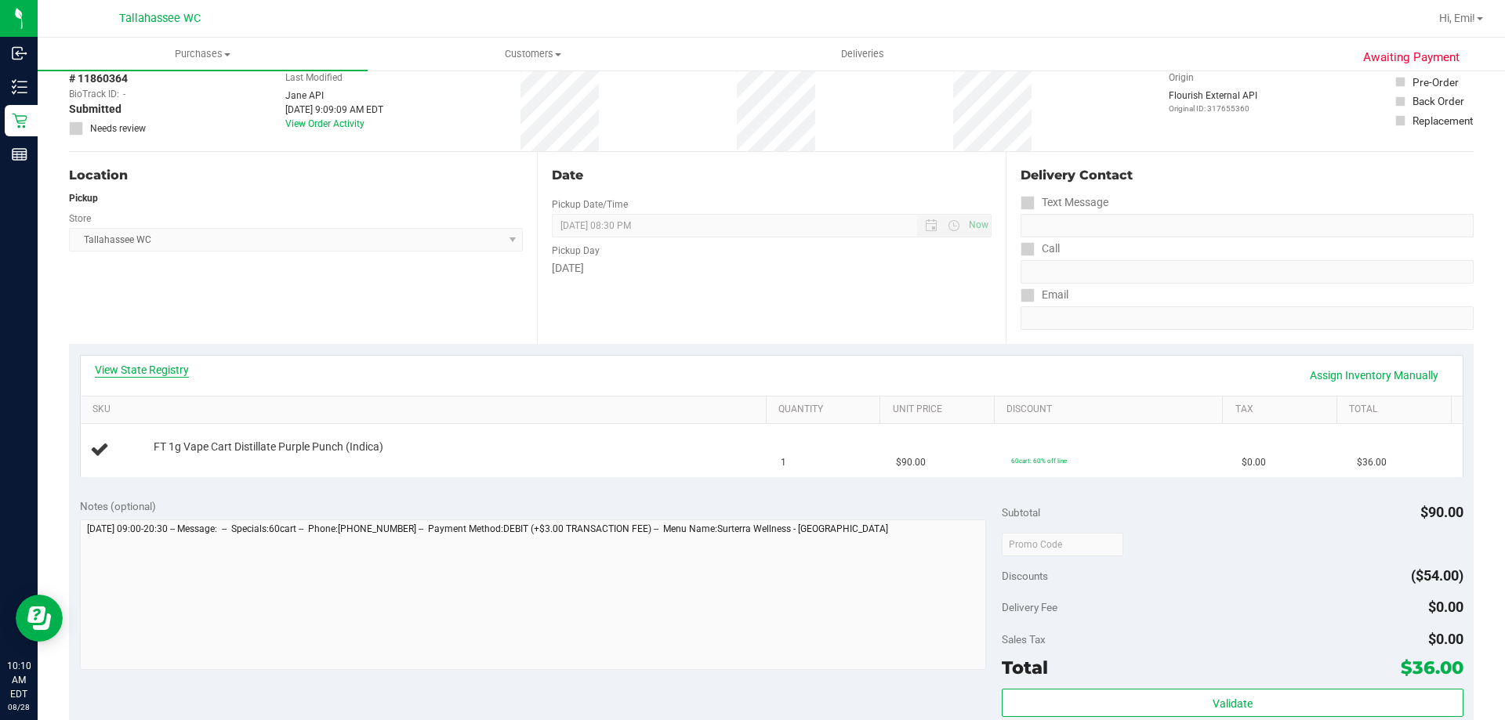
click at [169, 375] on link "View State Registry" at bounding box center [142, 370] width 94 height 16
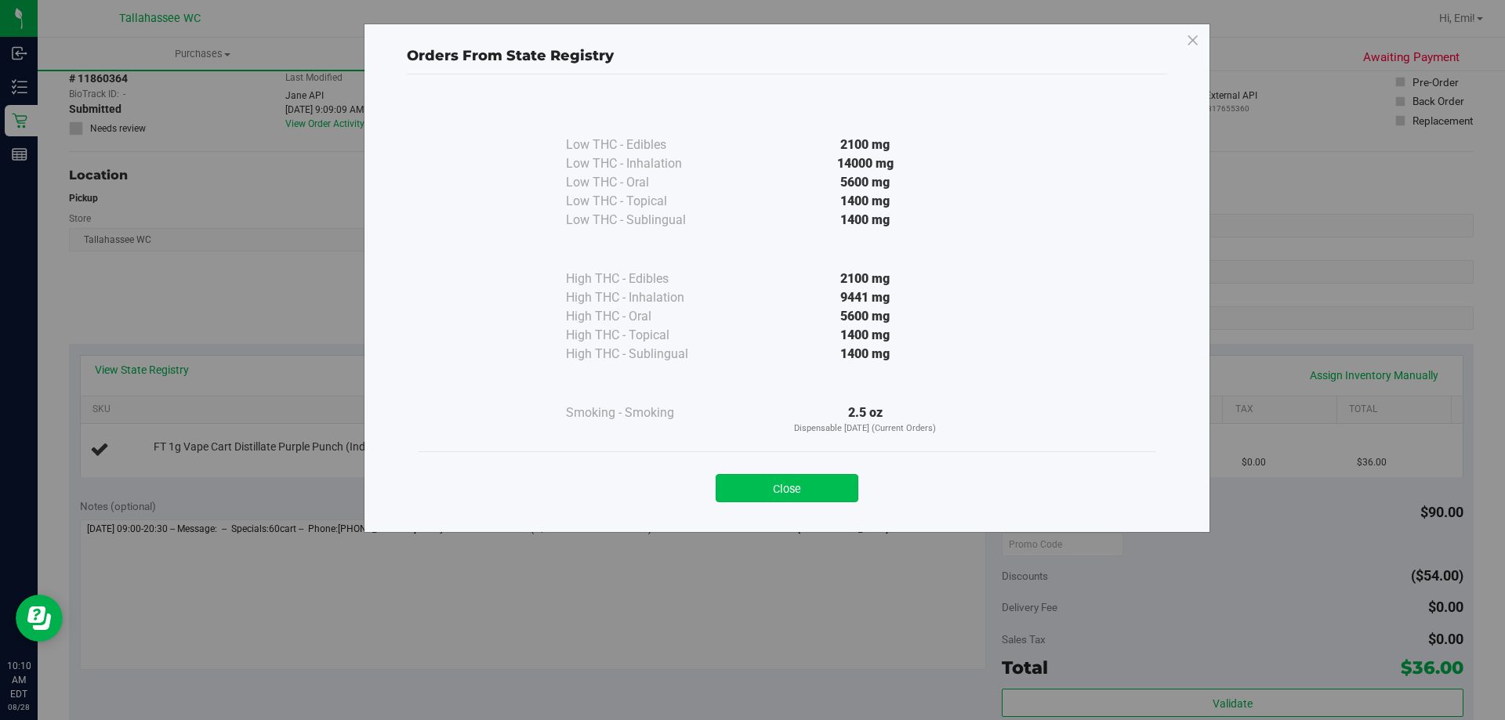
click at [828, 484] on button "Close" at bounding box center [786, 488] width 143 height 28
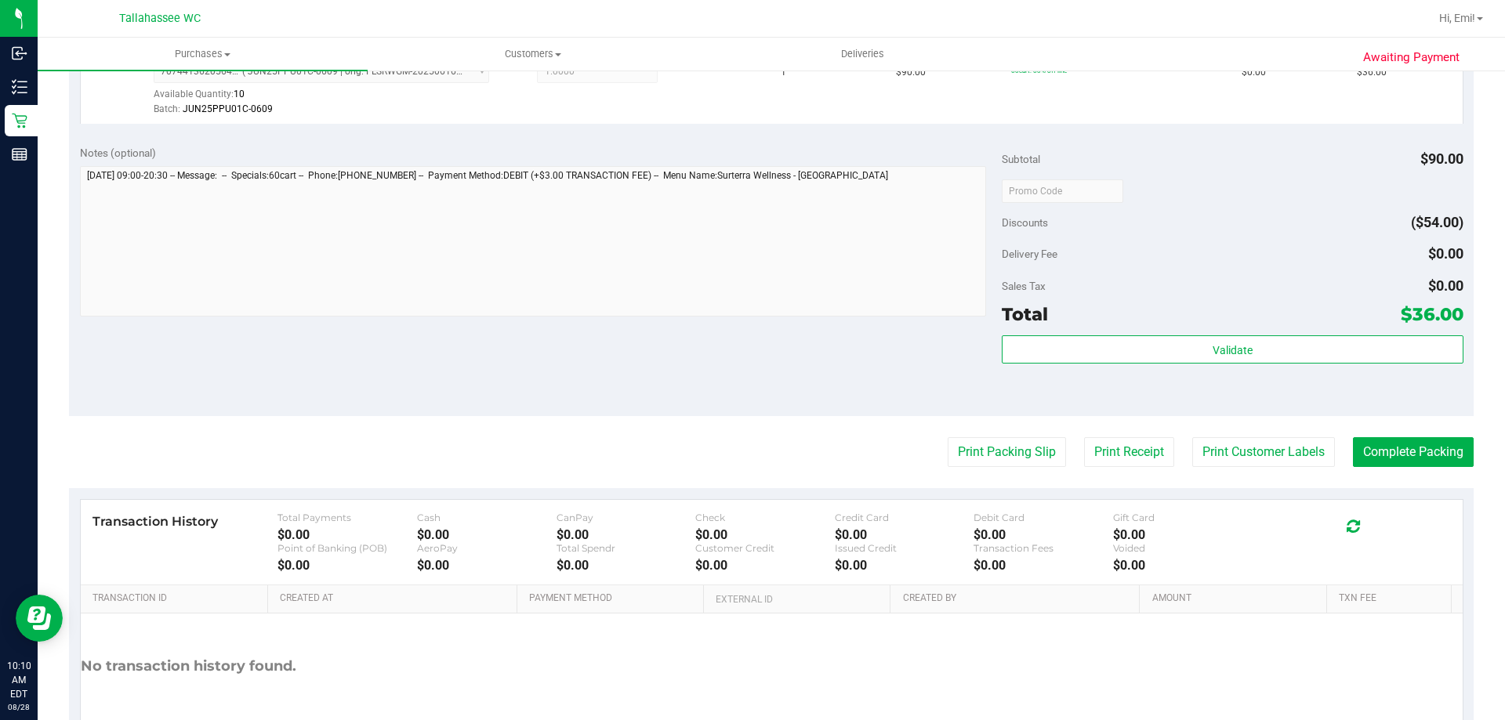
scroll to position [470, 0]
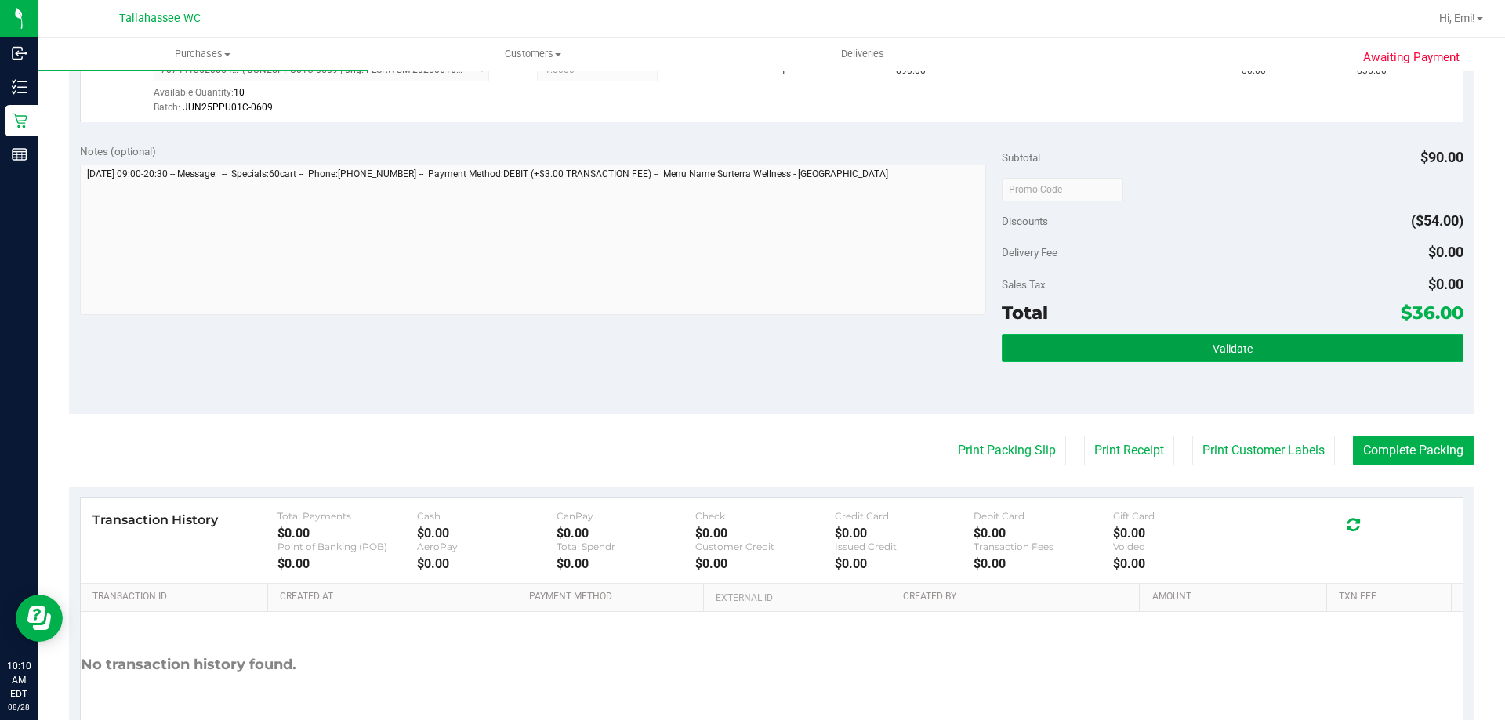
click at [1052, 358] on button "Validate" at bounding box center [1231, 348] width 461 height 28
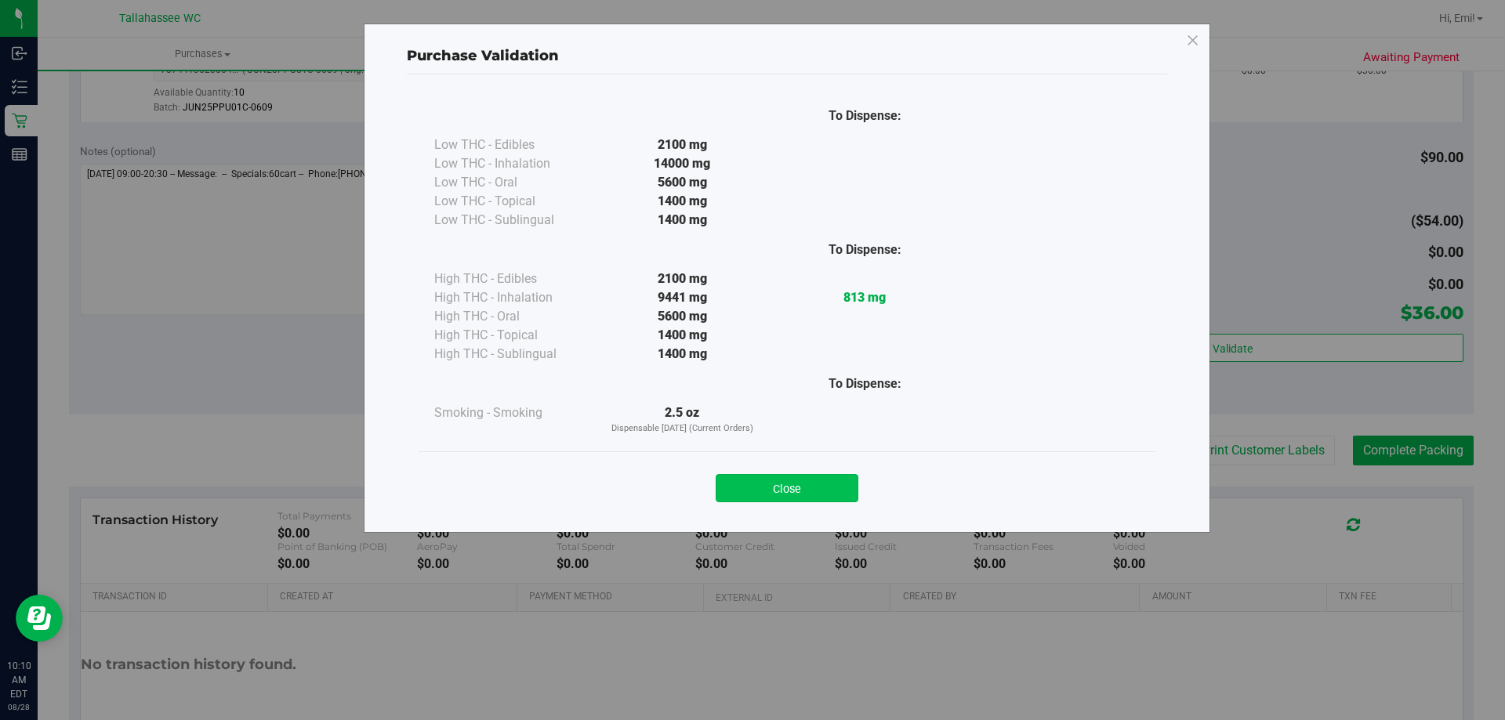
click at [782, 500] on button "Close" at bounding box center [786, 488] width 143 height 28
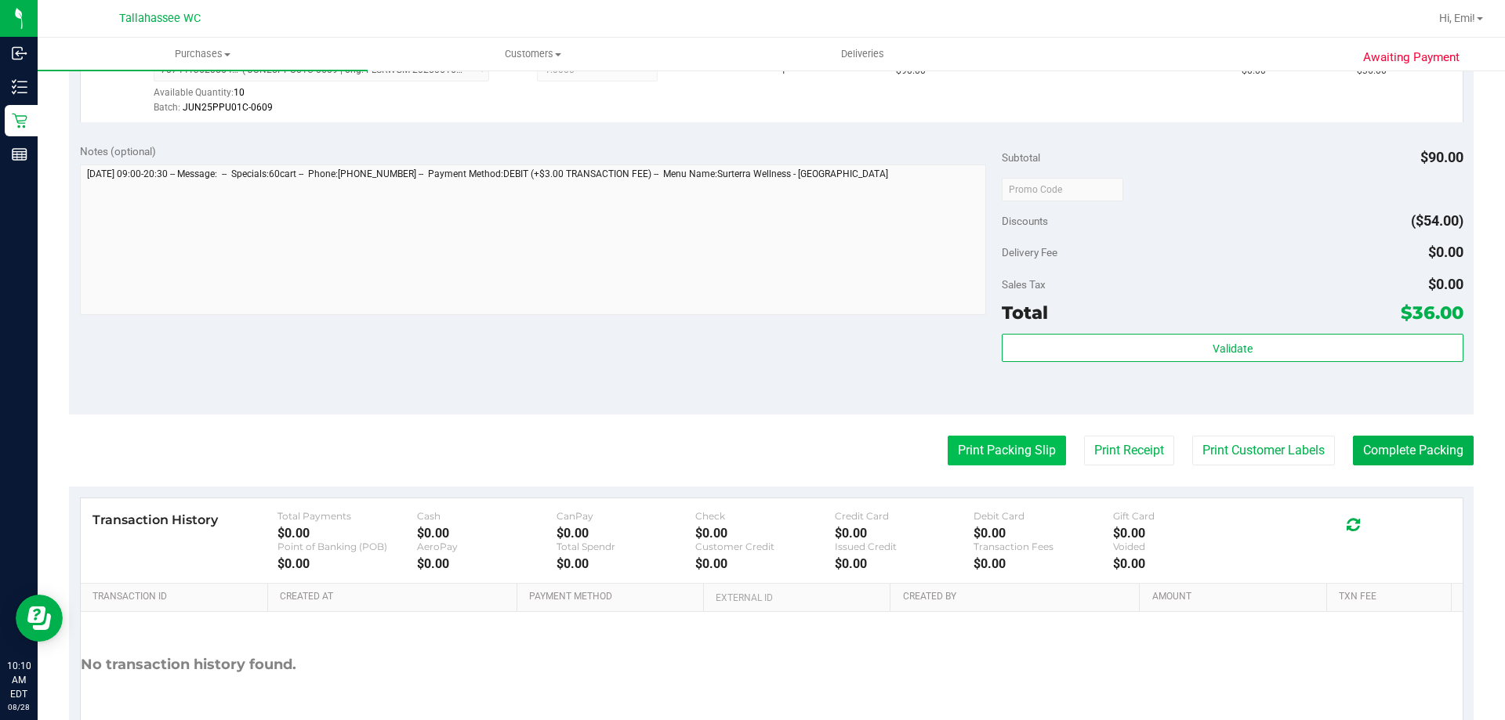
click at [1025, 439] on button "Print Packing Slip" at bounding box center [1006, 451] width 118 height 30
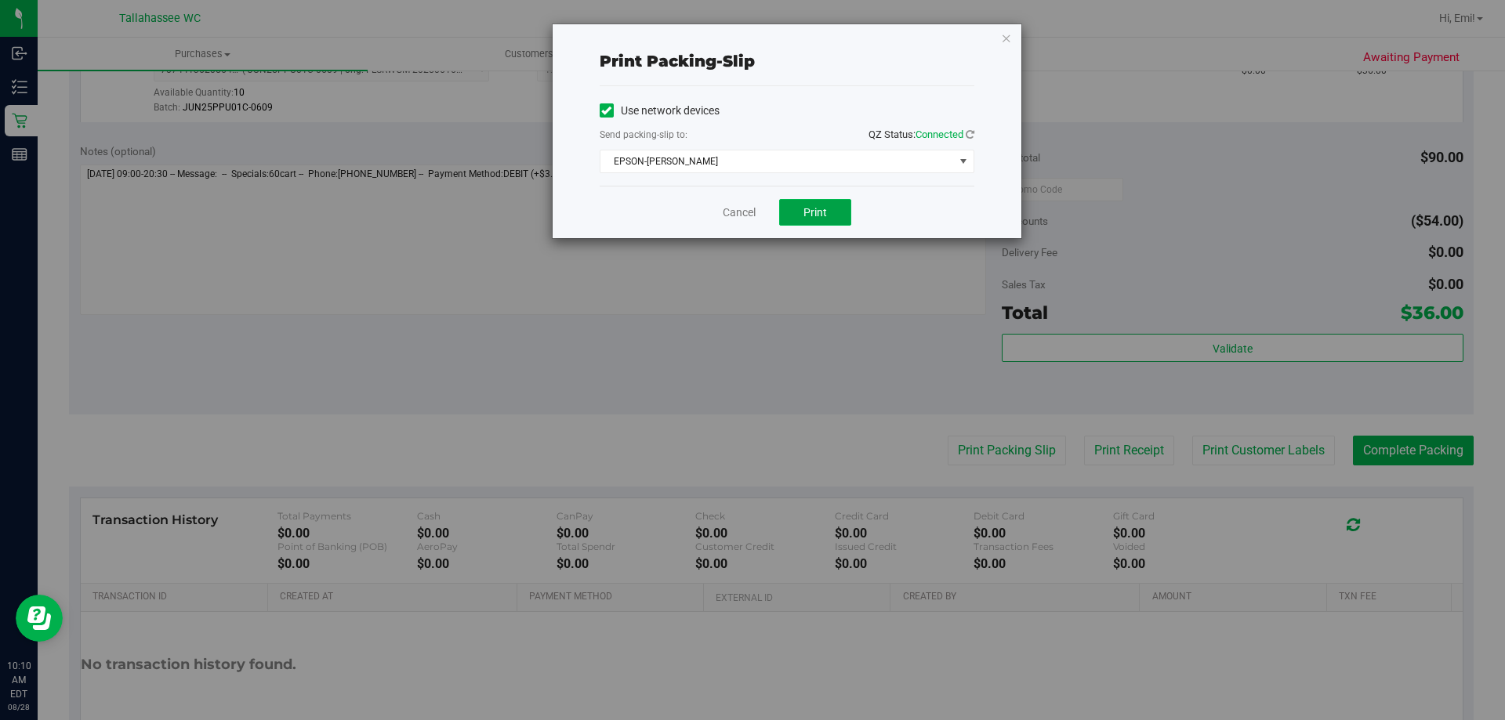
click at [817, 218] on span "Print" at bounding box center [815, 212] width 24 height 13
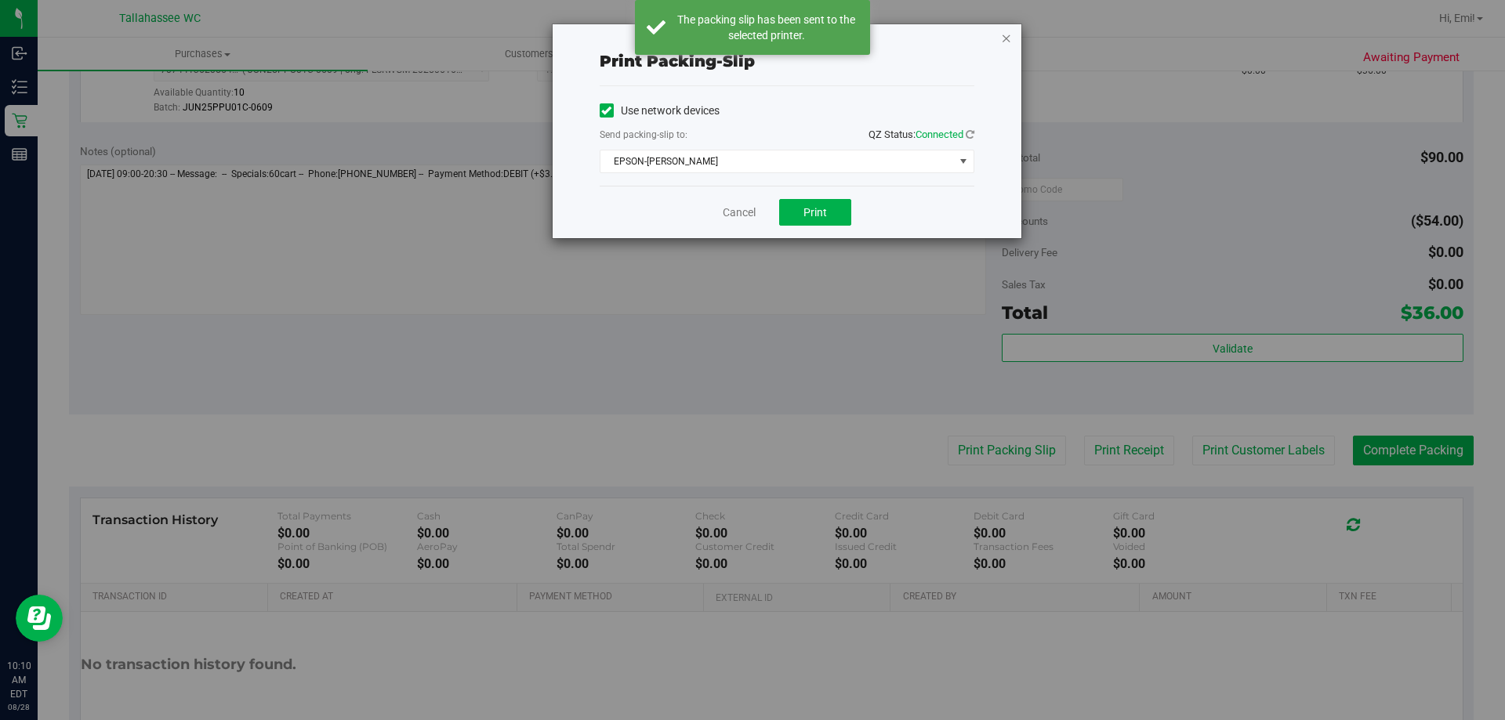
click at [1005, 37] on icon "button" at bounding box center [1006, 37] width 11 height 19
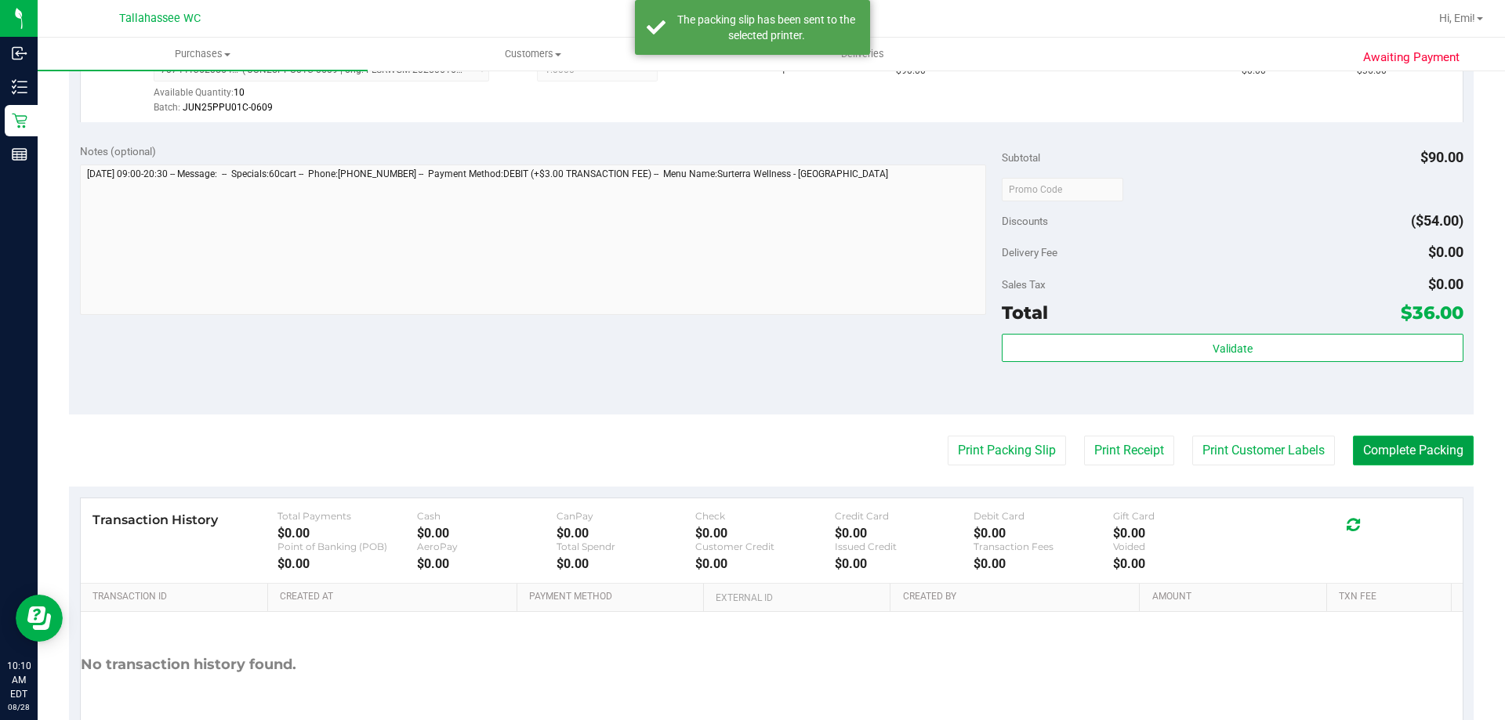
click at [1353, 461] on button "Complete Packing" at bounding box center [1413, 451] width 121 height 30
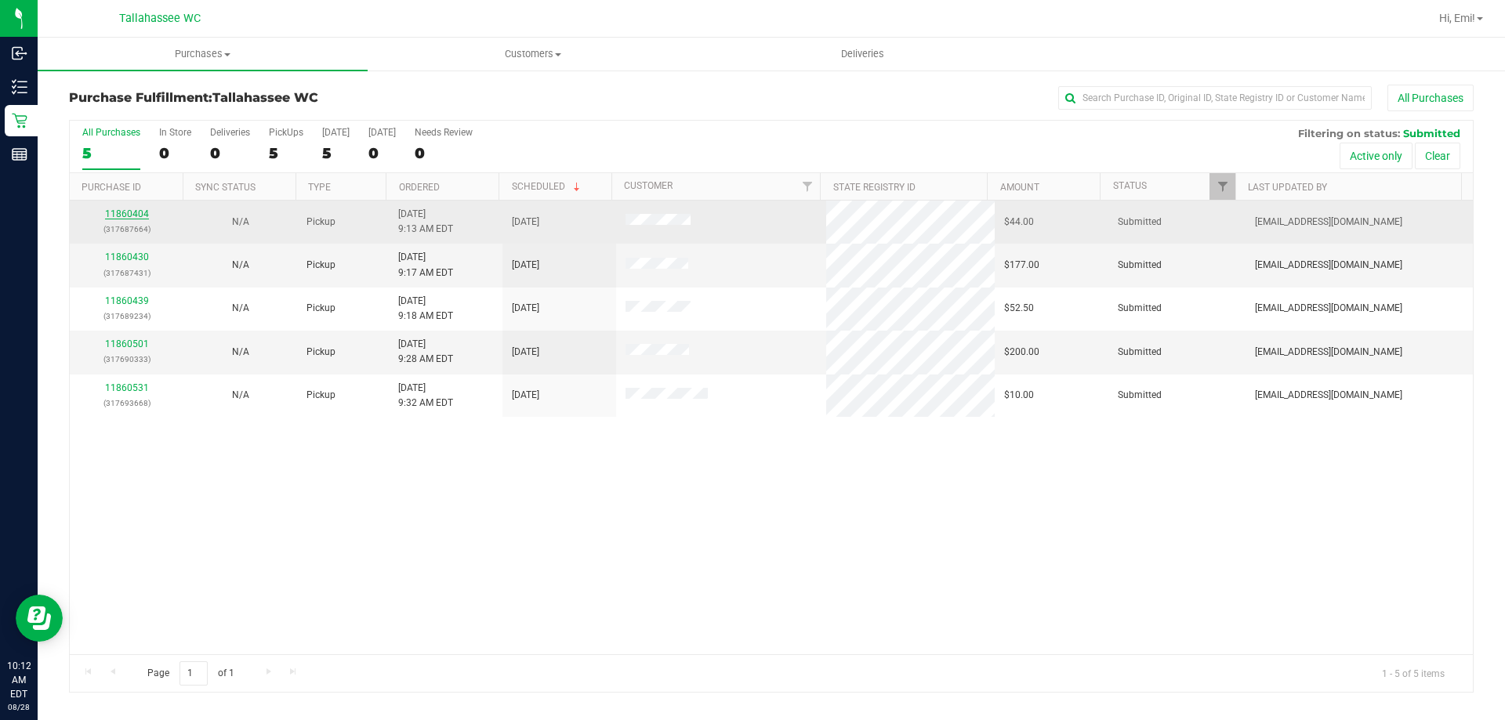
click at [118, 212] on link "11860404" at bounding box center [127, 213] width 44 height 11
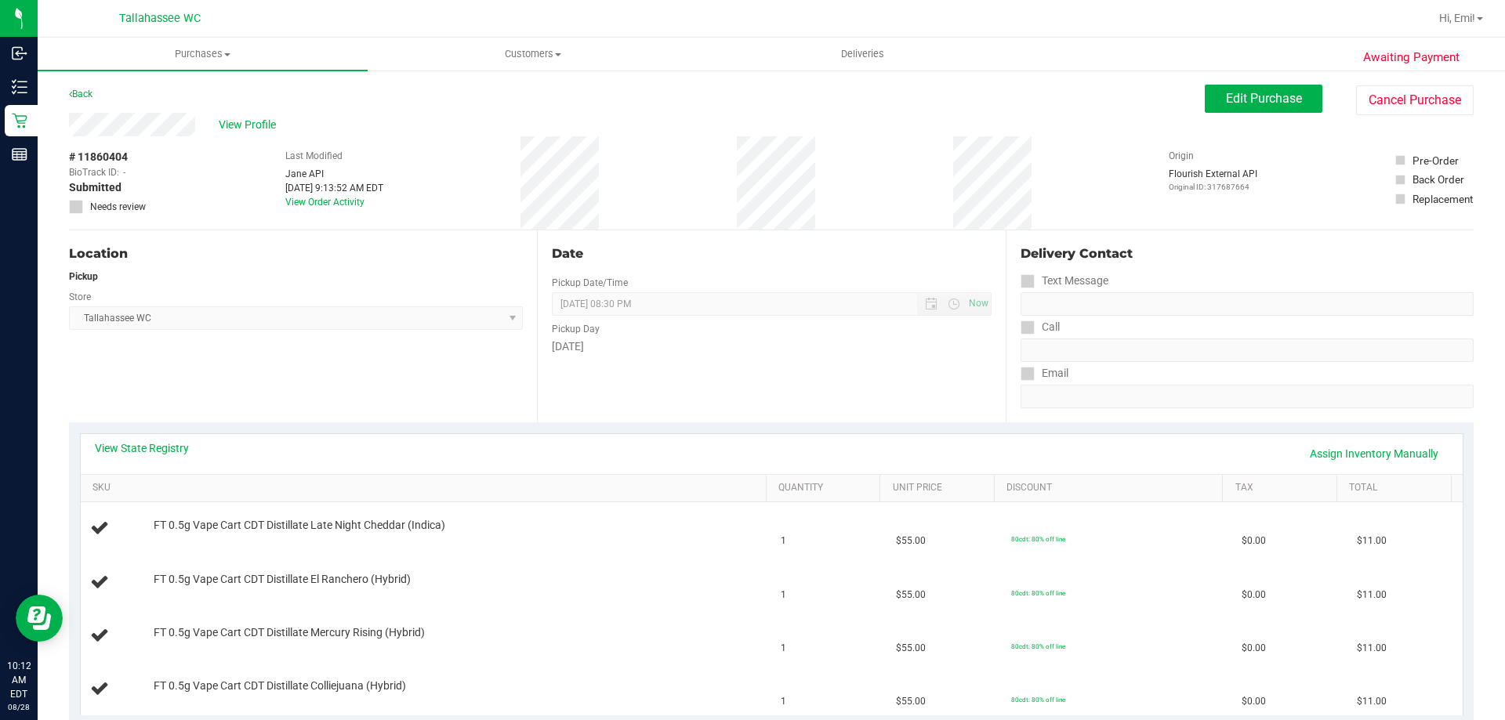
click at [150, 458] on div "View State Registry Assign Inventory Manually" at bounding box center [771, 453] width 1353 height 27
click at [150, 450] on link "View State Registry" at bounding box center [142, 448] width 94 height 16
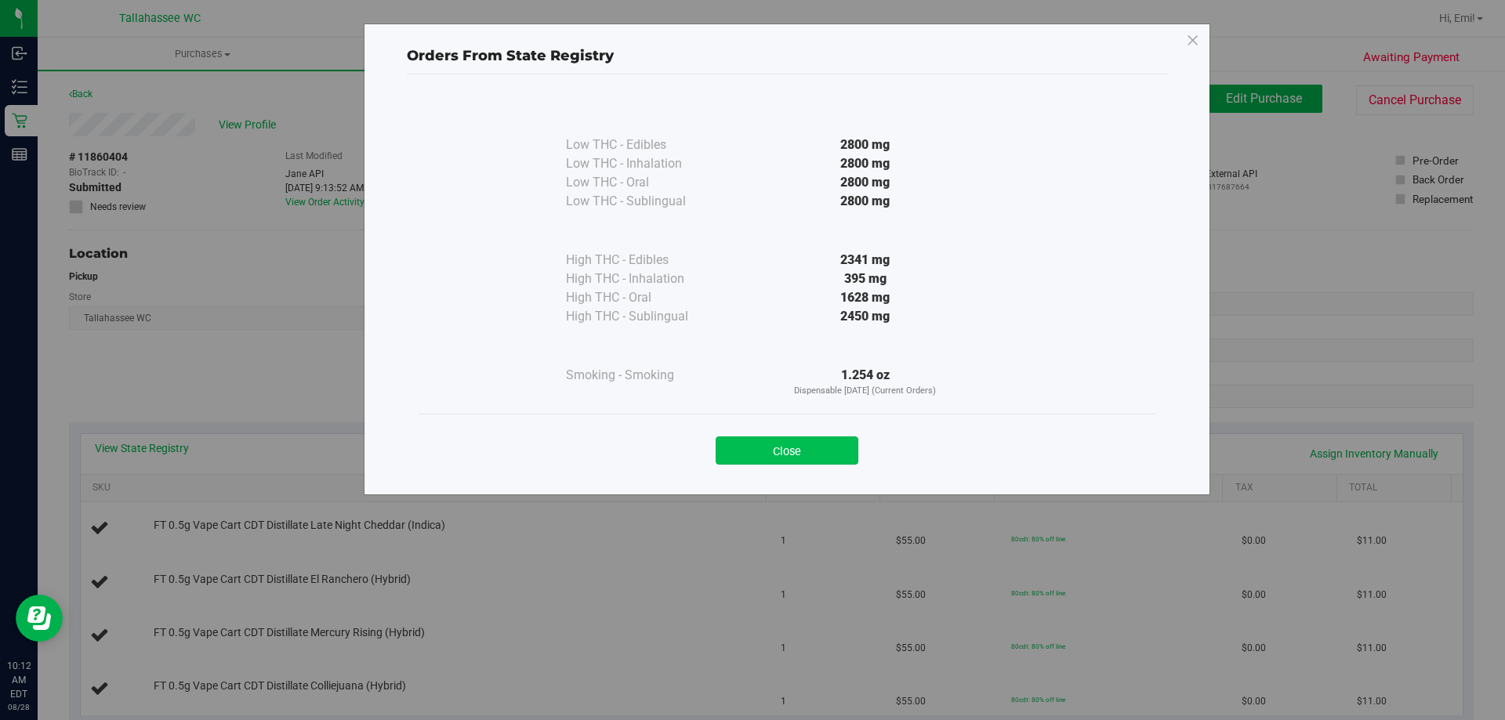
click at [813, 443] on button "Close" at bounding box center [786, 450] width 143 height 28
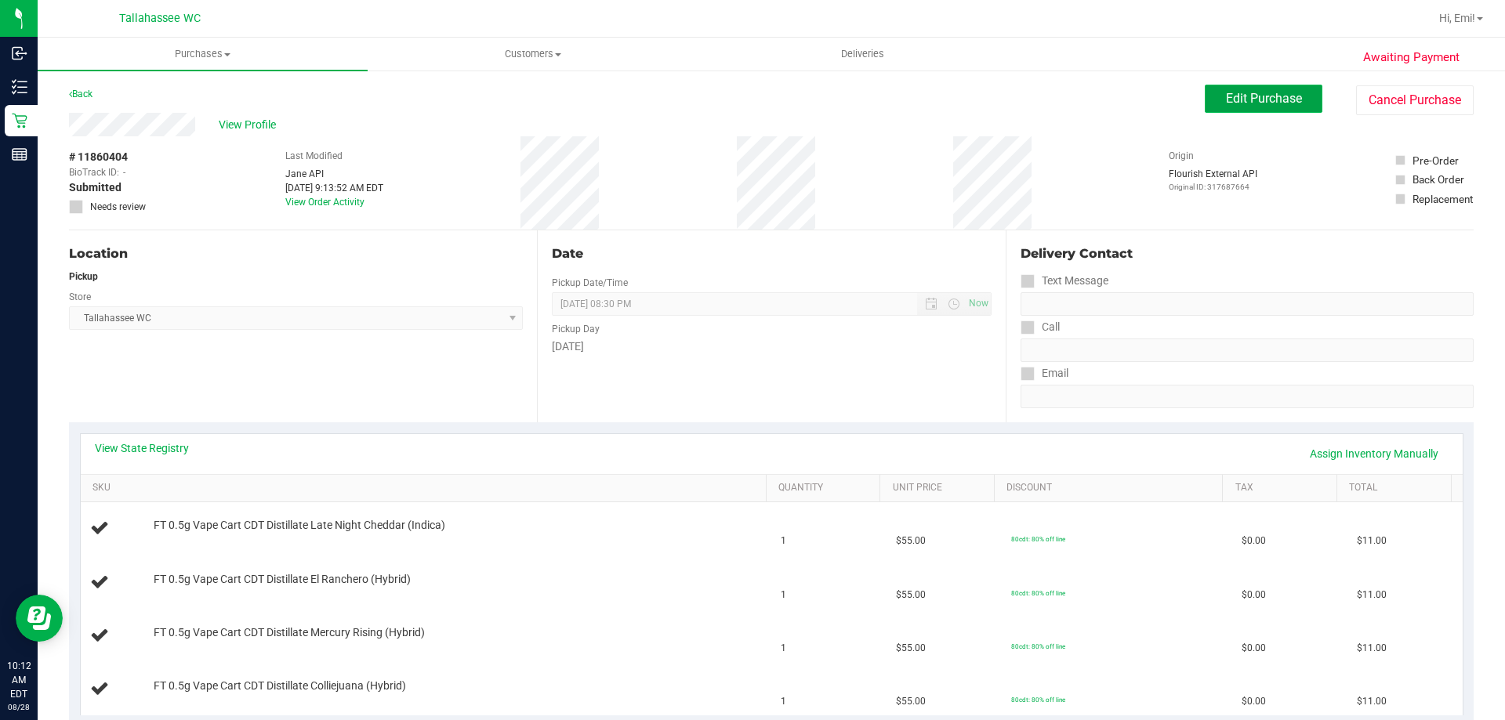
click at [1226, 103] on span "Edit Purchase" at bounding box center [1264, 98] width 76 height 15
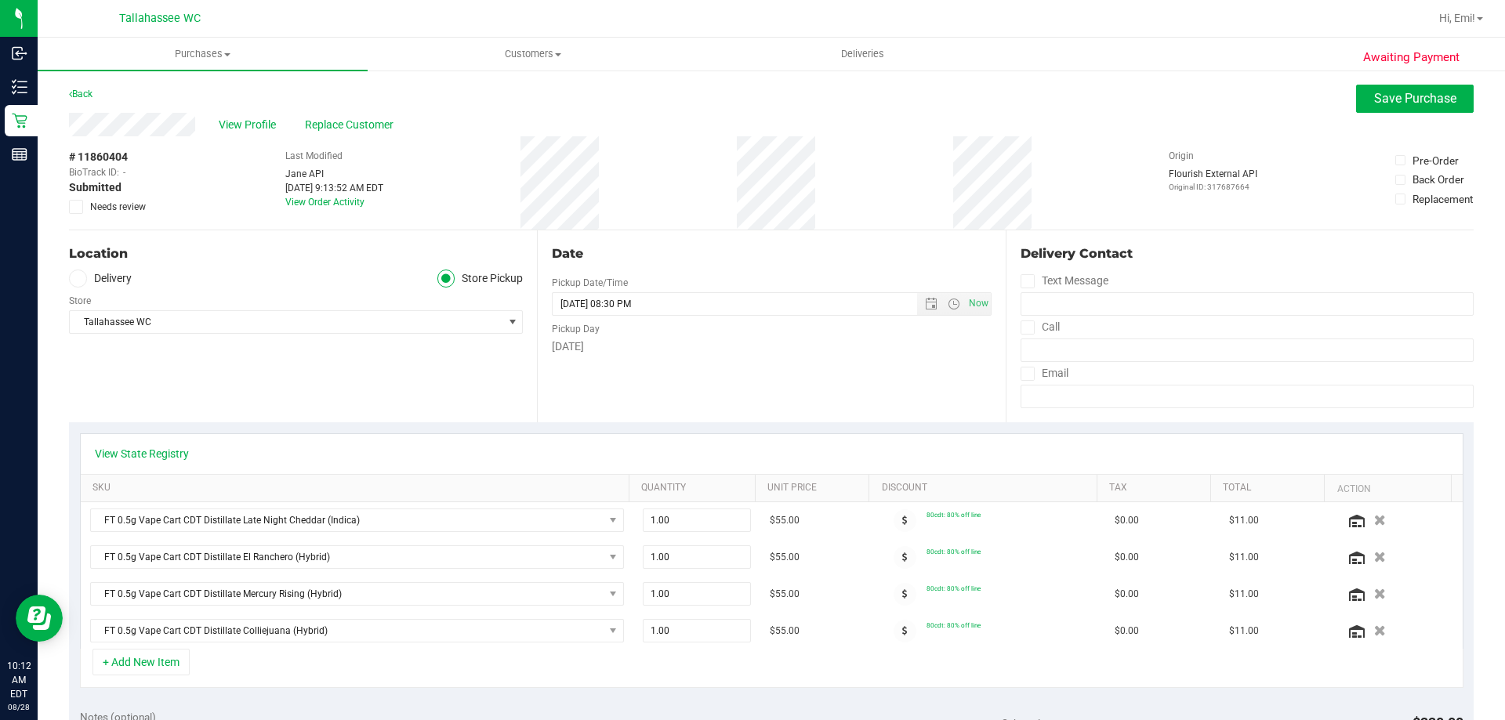
click at [74, 207] on icon at bounding box center [76, 207] width 10 height 0
click at [0, 0] on input "Needs review" at bounding box center [0, 0] width 0 height 0
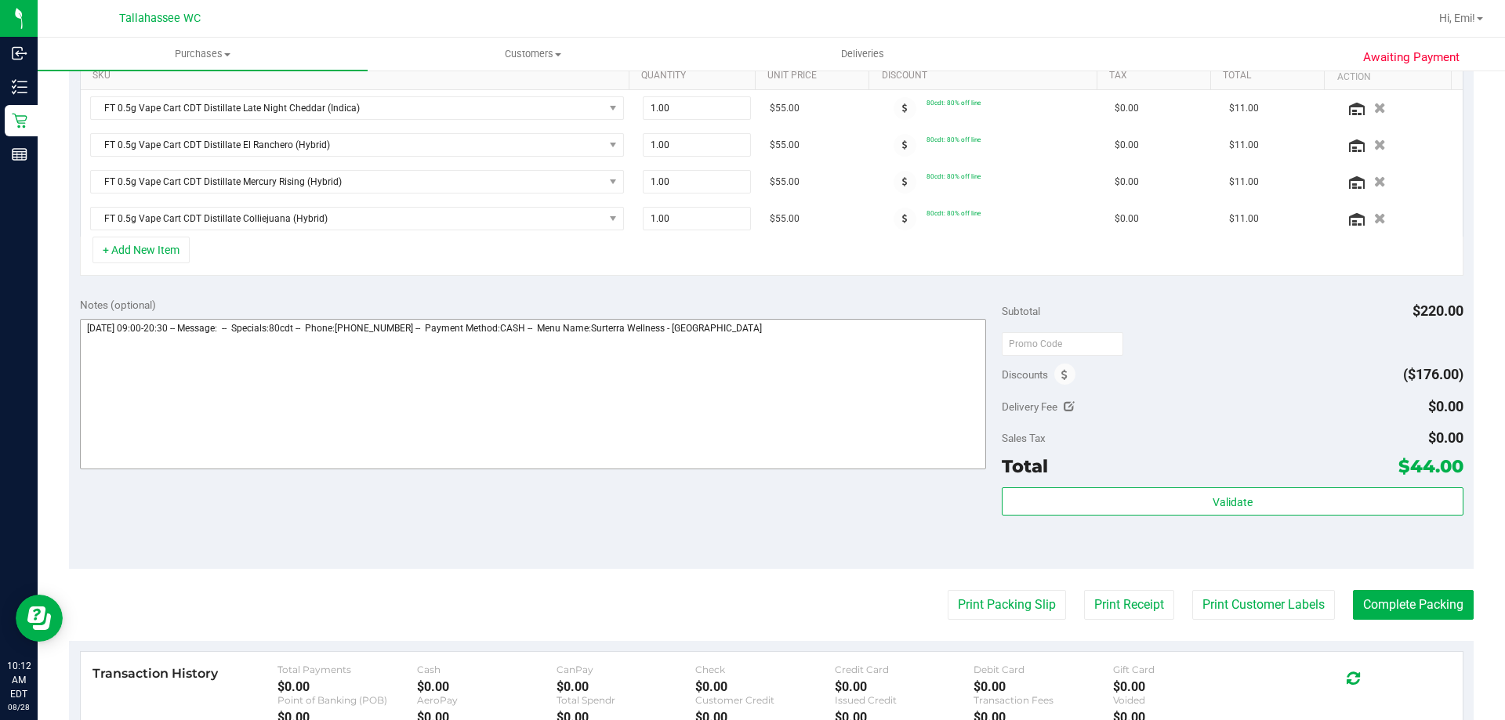
scroll to position [470, 0]
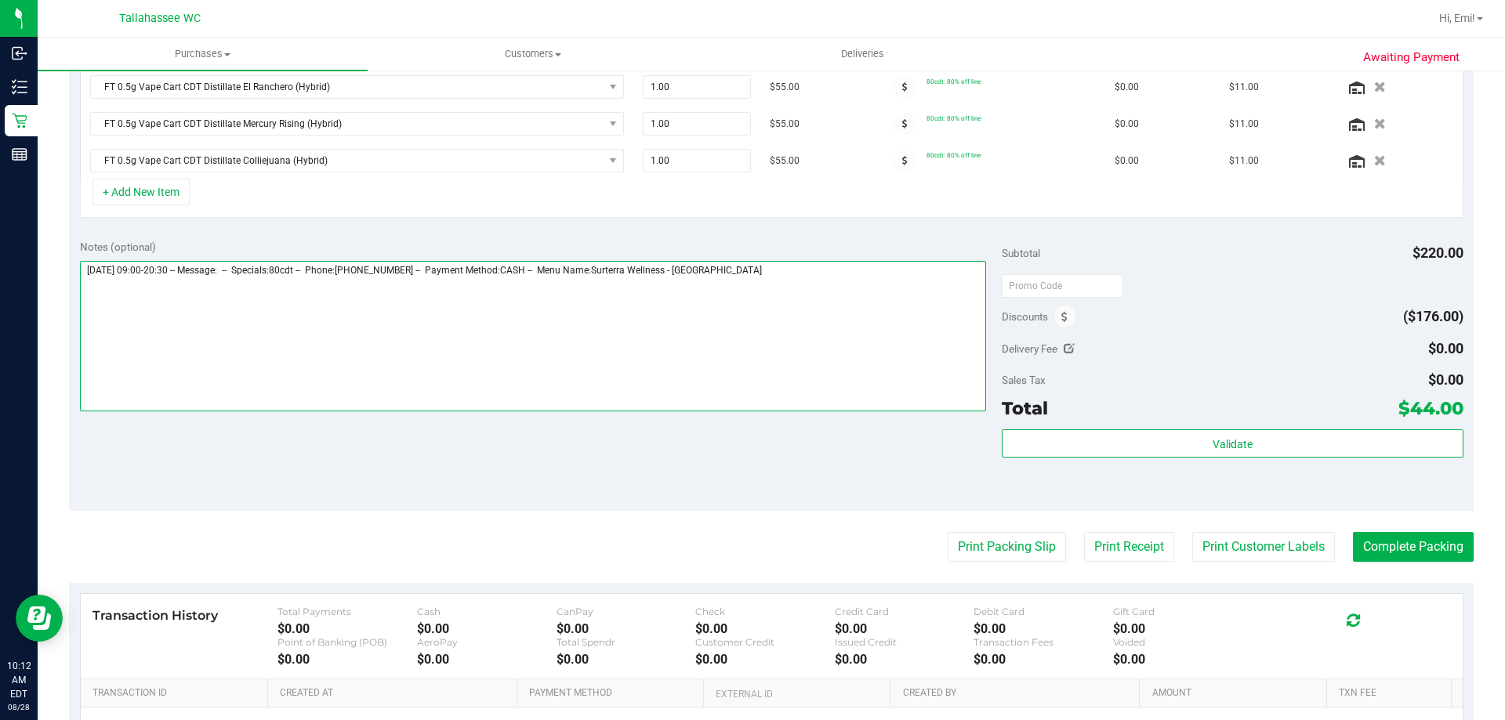
click at [850, 289] on textarea at bounding box center [533, 336] width 907 height 150
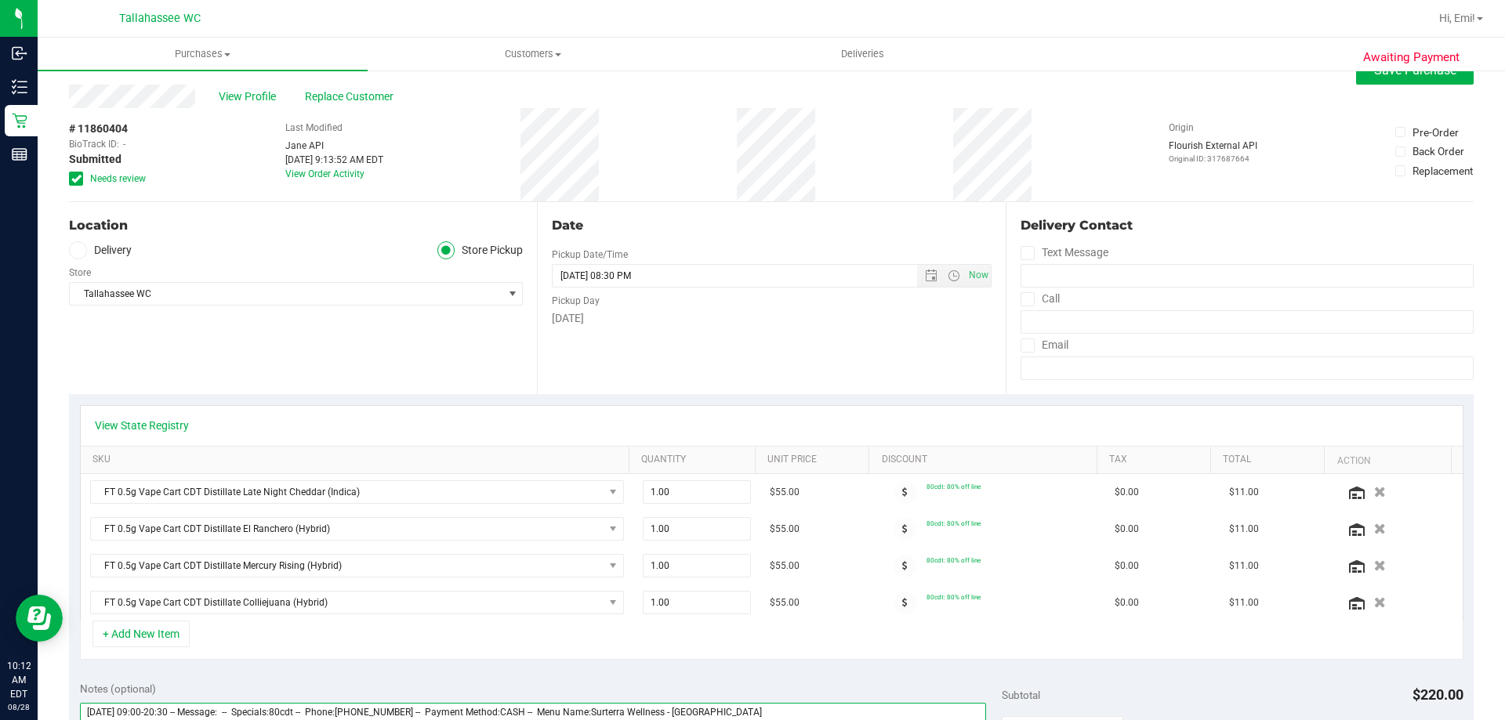
scroll to position [0, 0]
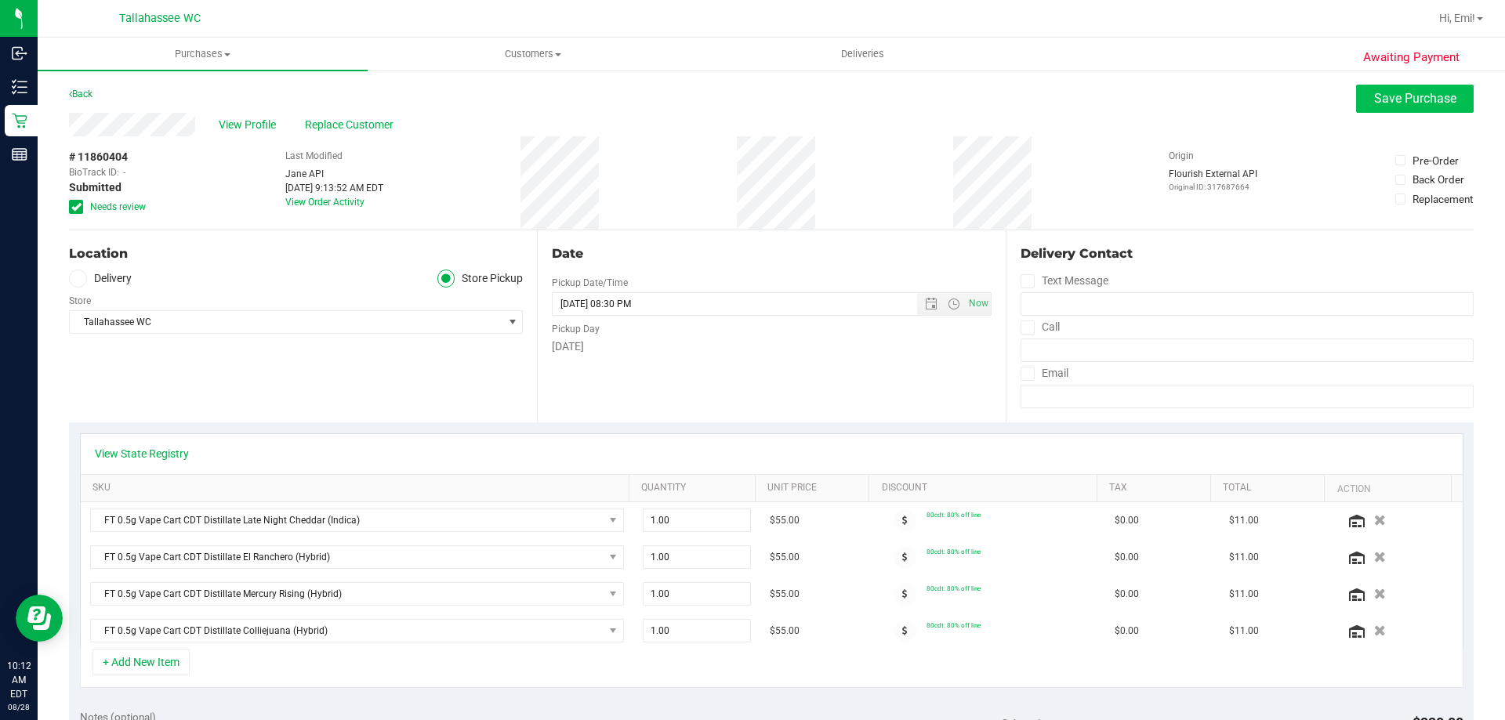
type textarea "Thursday 08/28/2025 09:00-20:30 -- Message: -- Specials:80cdt -- Phone:85052401…"
click at [1375, 97] on span "Save Purchase" at bounding box center [1415, 98] width 82 height 15
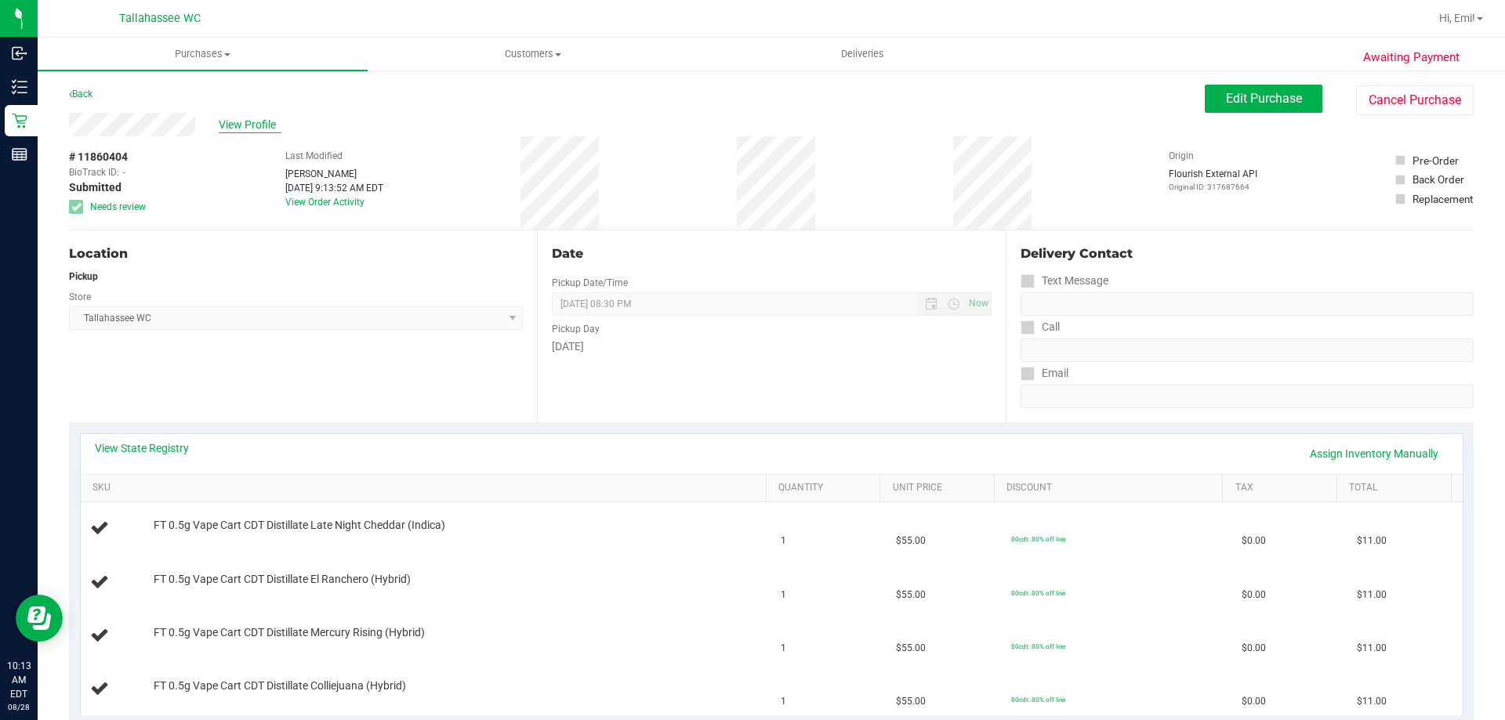
click at [230, 126] on span "View Profile" at bounding box center [250, 125] width 63 height 16
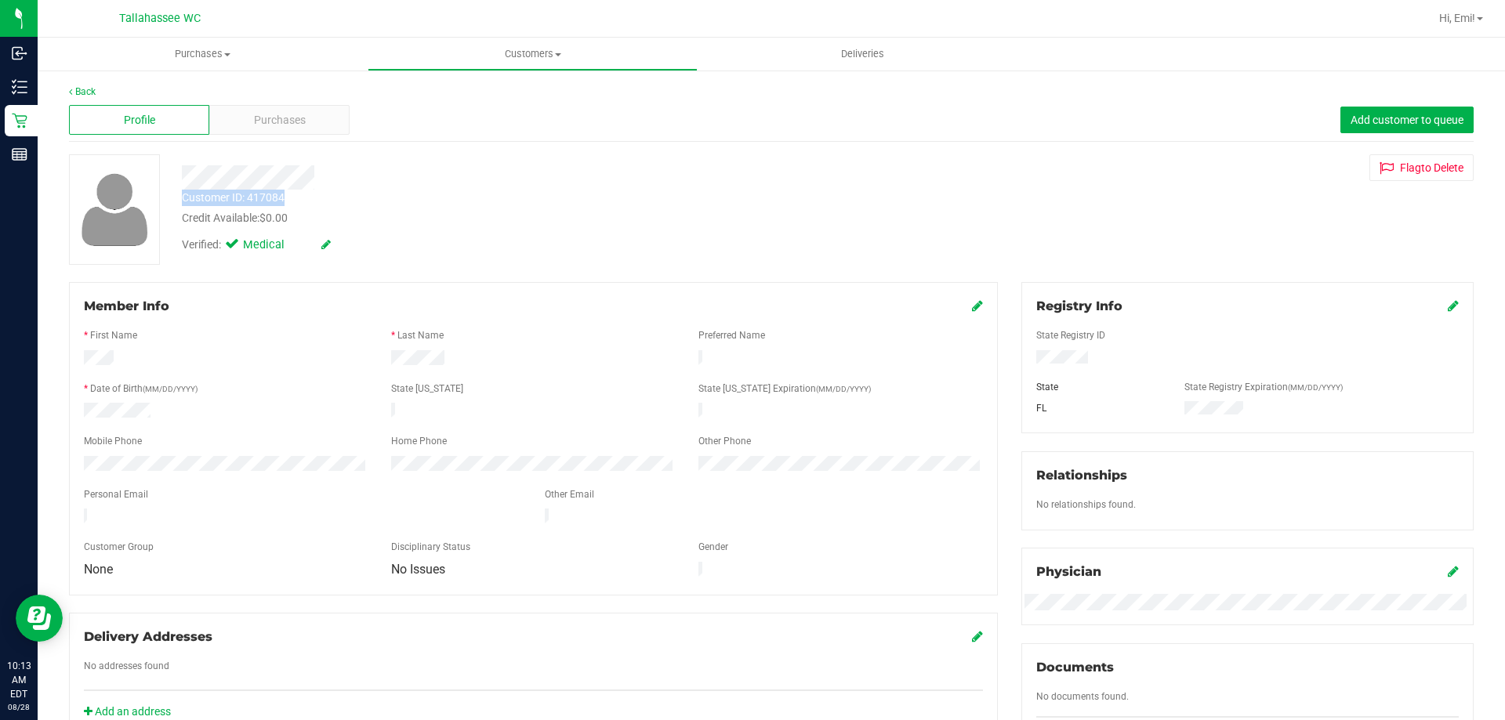
drag, startPoint x: 289, startPoint y: 200, endPoint x: 179, endPoint y: 201, distance: 110.5
click at [179, 201] on div "Customer ID: 417084 Credit Available: $0.00" at bounding box center [527, 208] width 714 height 37
copy div "Customer ID: 417084"
click at [67, 81] on div "Back Profile Purchases Add customer to queue Customer ID: 417084 Credit Availab…" at bounding box center [771, 602] width 1467 height 1066
click at [74, 88] on link "Back" at bounding box center [82, 91] width 27 height 11
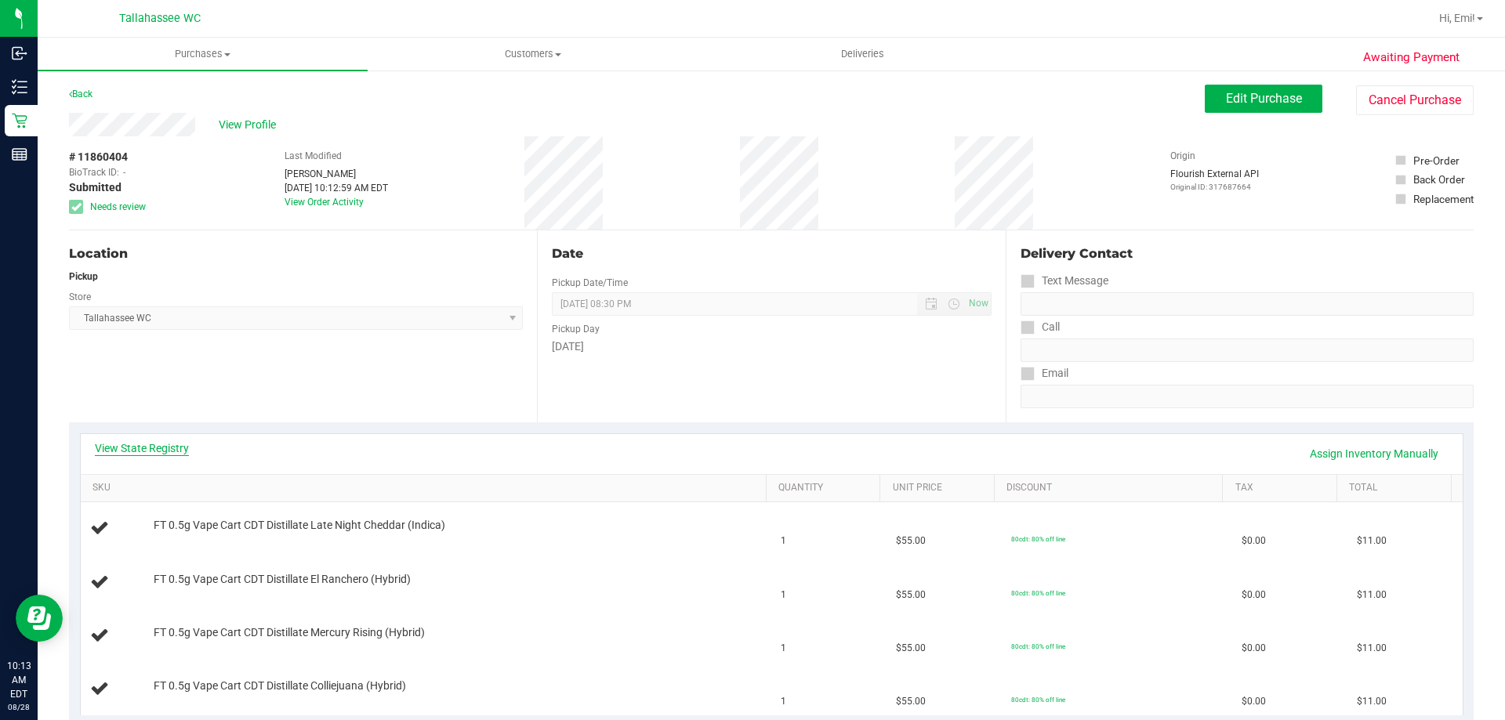
click at [132, 442] on link "View State Registry" at bounding box center [142, 448] width 94 height 16
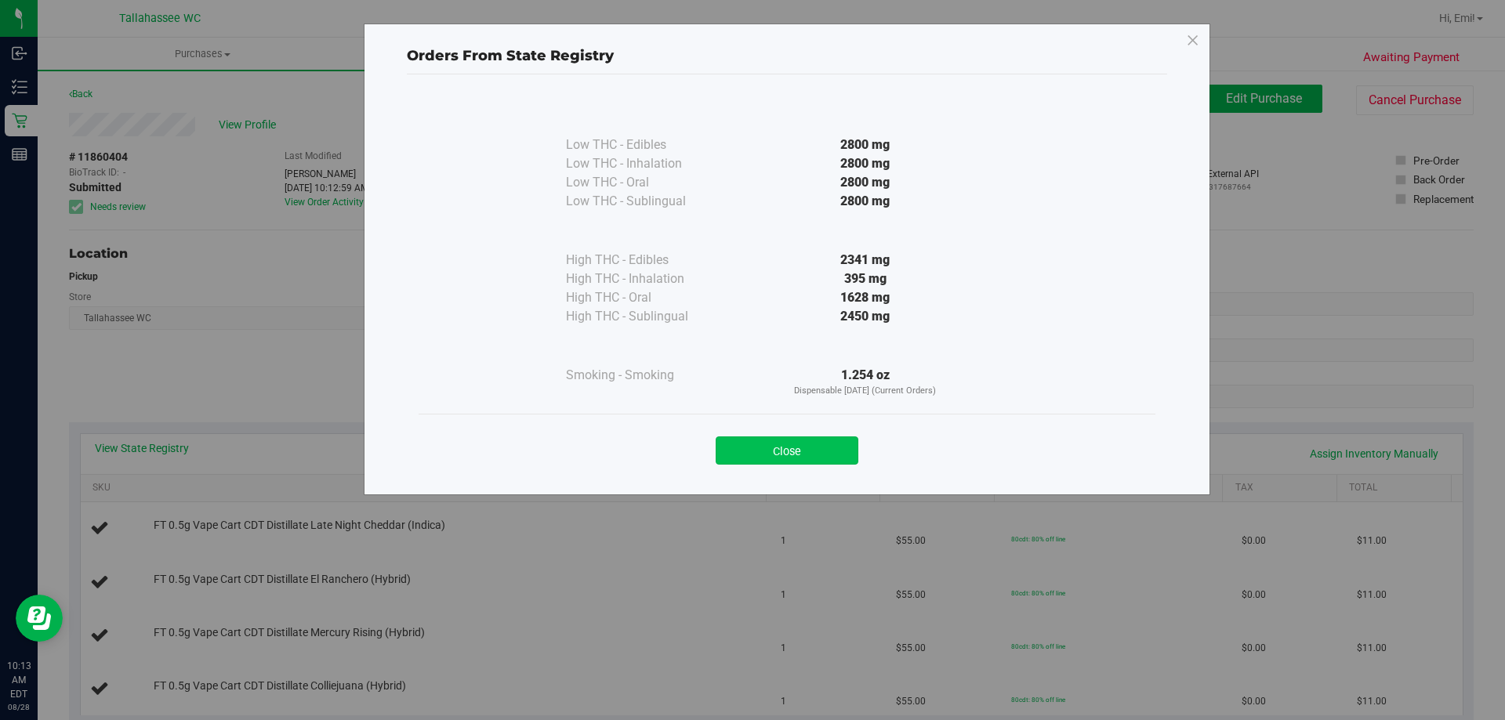
click at [767, 453] on button "Close" at bounding box center [786, 450] width 143 height 28
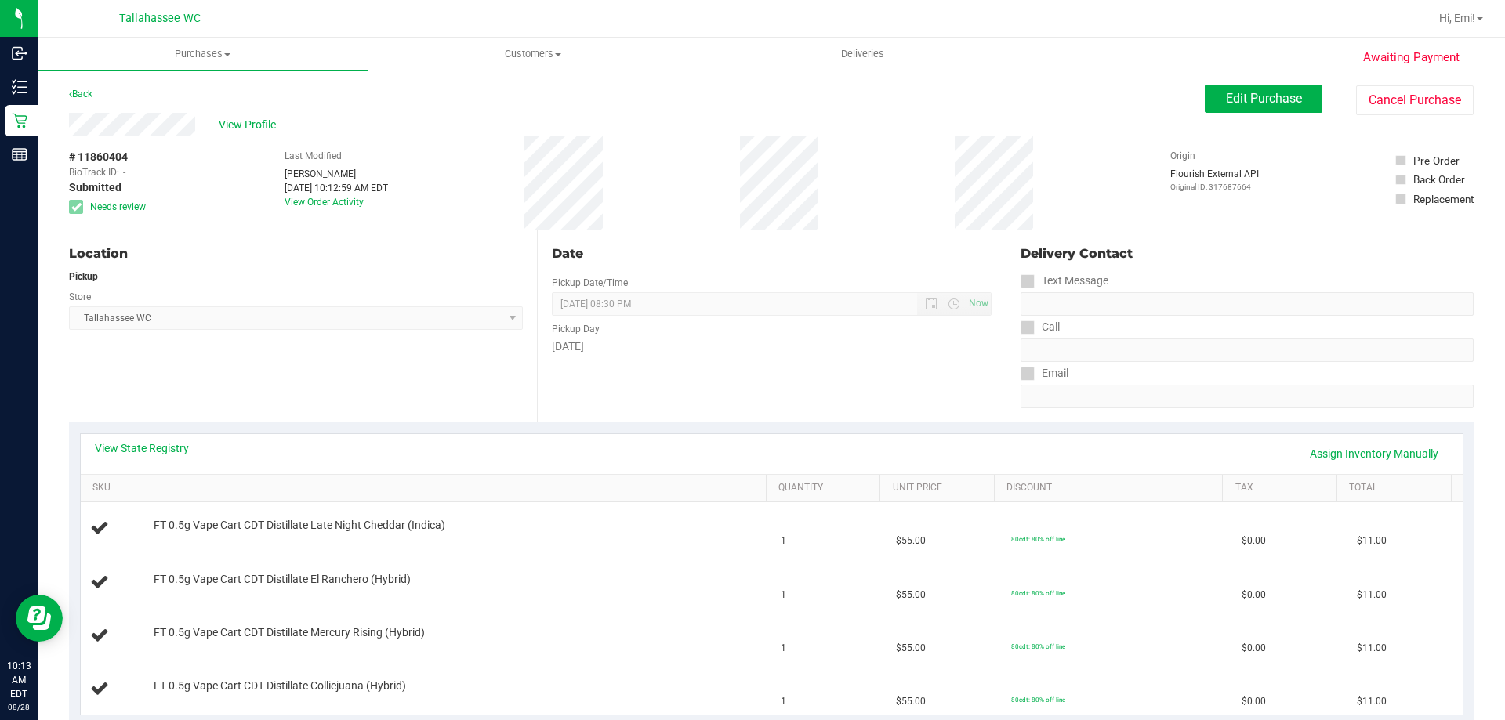
drag, startPoint x: 411, startPoint y: 281, endPoint x: 379, endPoint y: 255, distance: 41.2
click at [411, 281] on div "Pickup" at bounding box center [296, 277] width 454 height 14
click at [183, 56] on span "Purchases" at bounding box center [203, 54] width 330 height 14
click at [157, 114] on li "Fulfillment" at bounding box center [203, 113] width 330 height 19
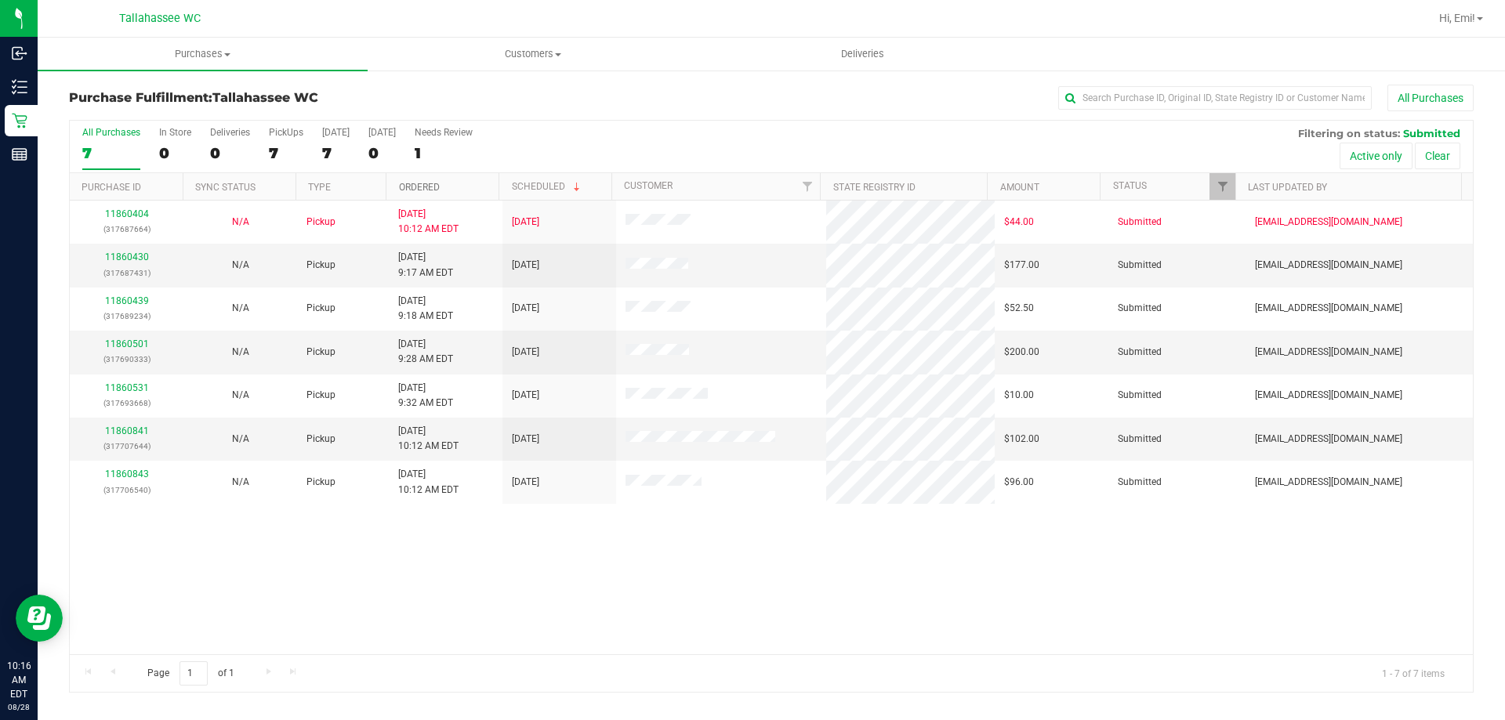
click at [433, 189] on link "Ordered" at bounding box center [419, 187] width 41 height 11
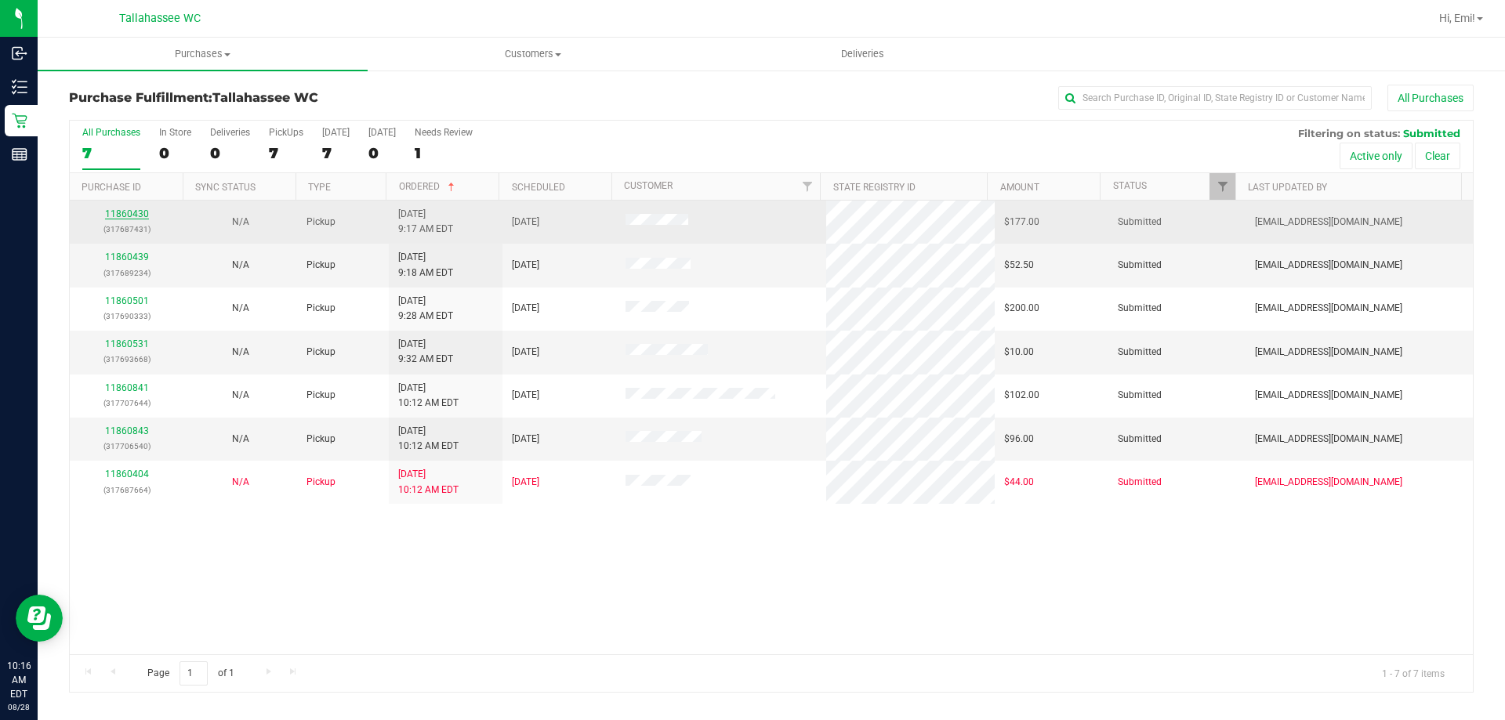
click at [133, 212] on link "11860430" at bounding box center [127, 213] width 44 height 11
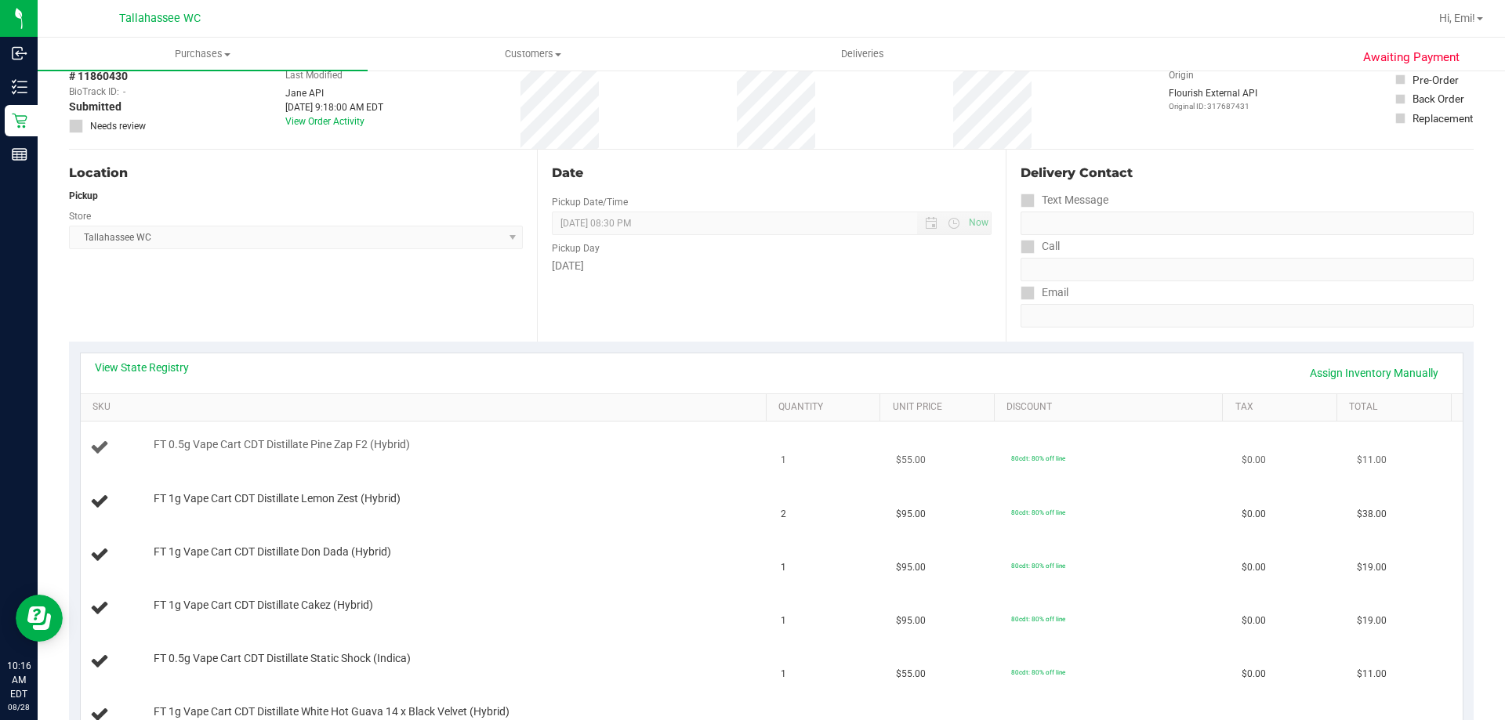
scroll to position [157, 0]
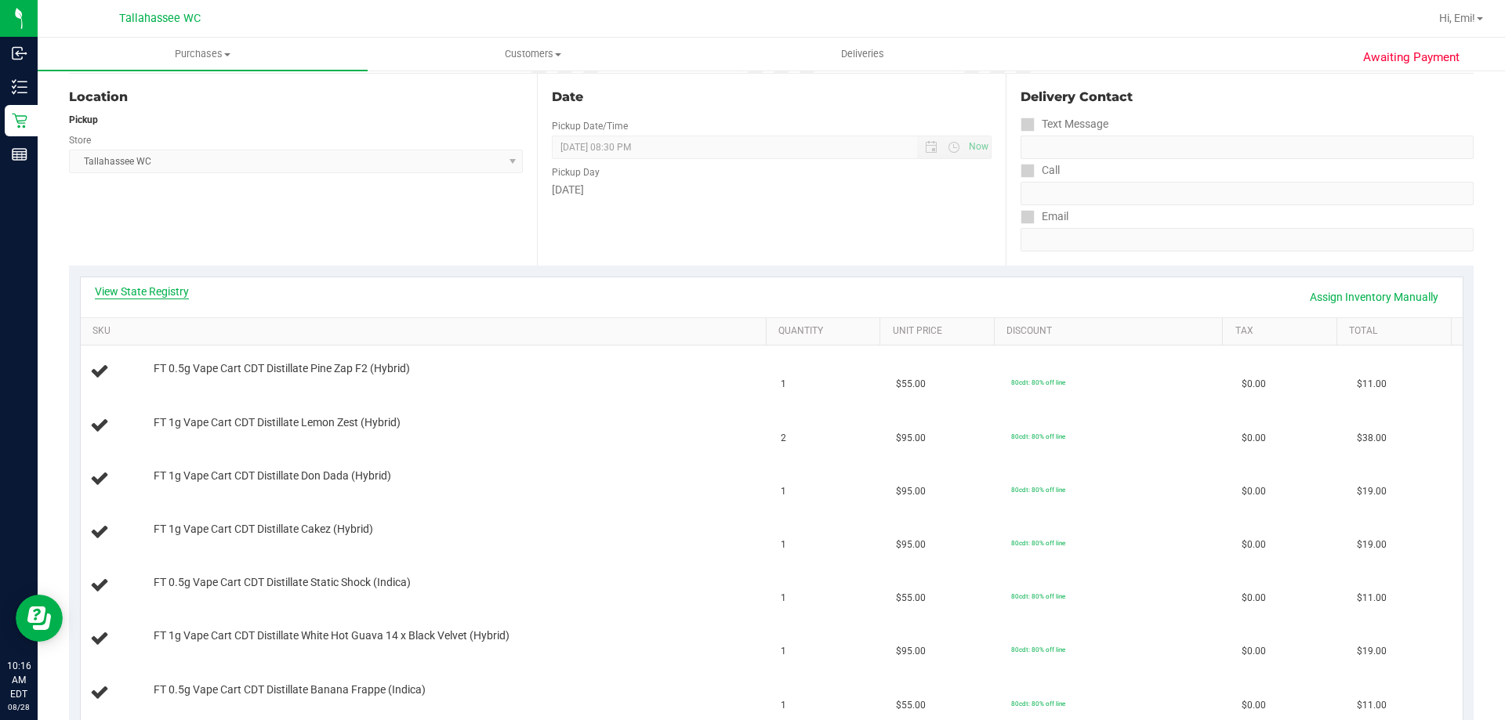
click at [125, 295] on link "View State Registry" at bounding box center [142, 292] width 94 height 16
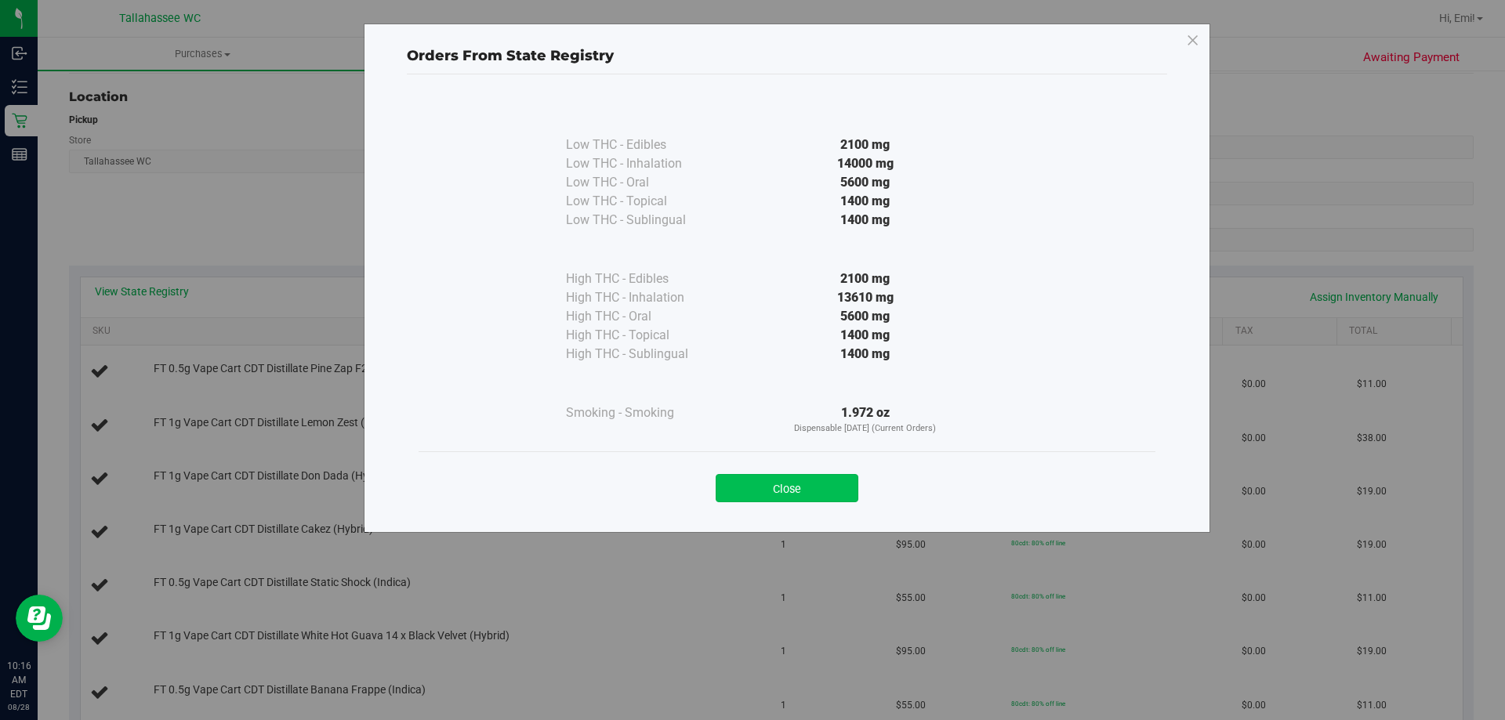
click at [800, 489] on button "Close" at bounding box center [786, 488] width 143 height 28
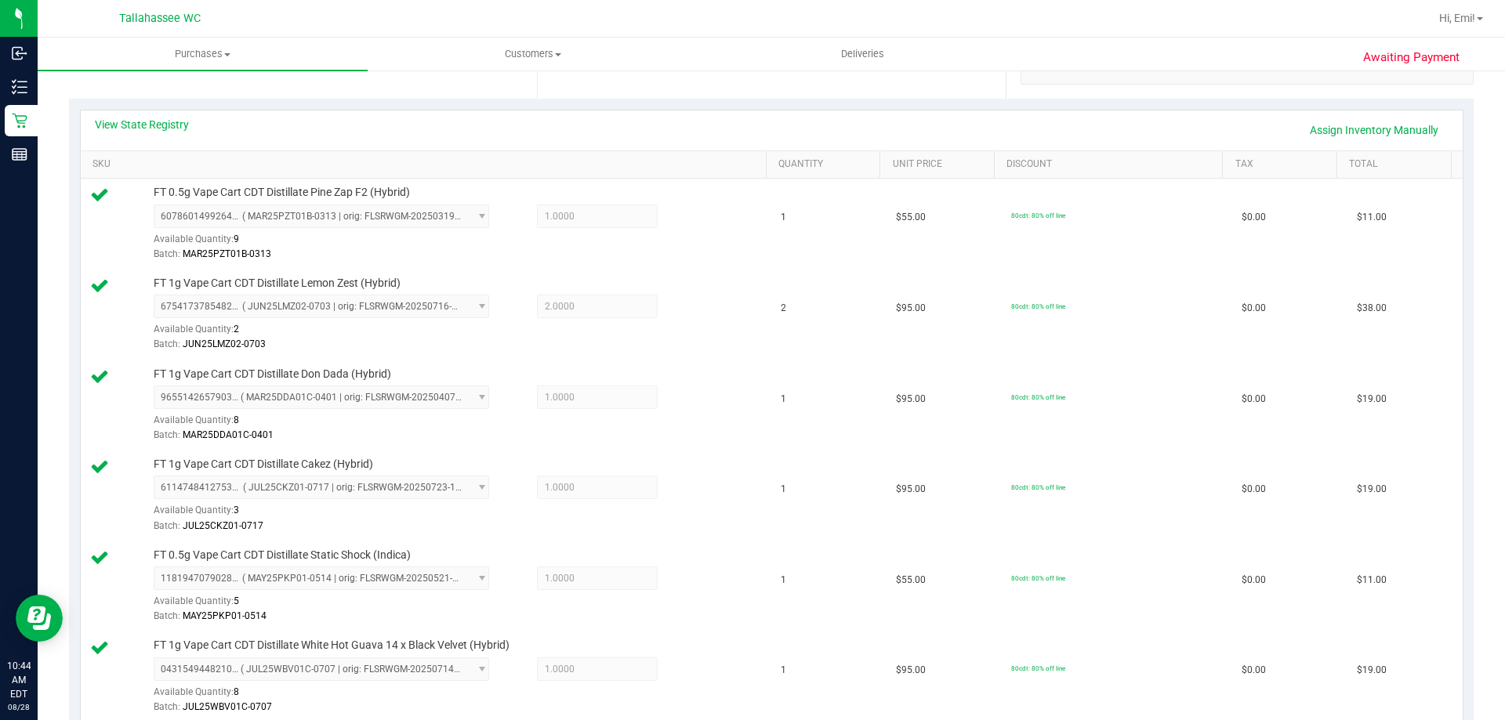
scroll to position [0, 0]
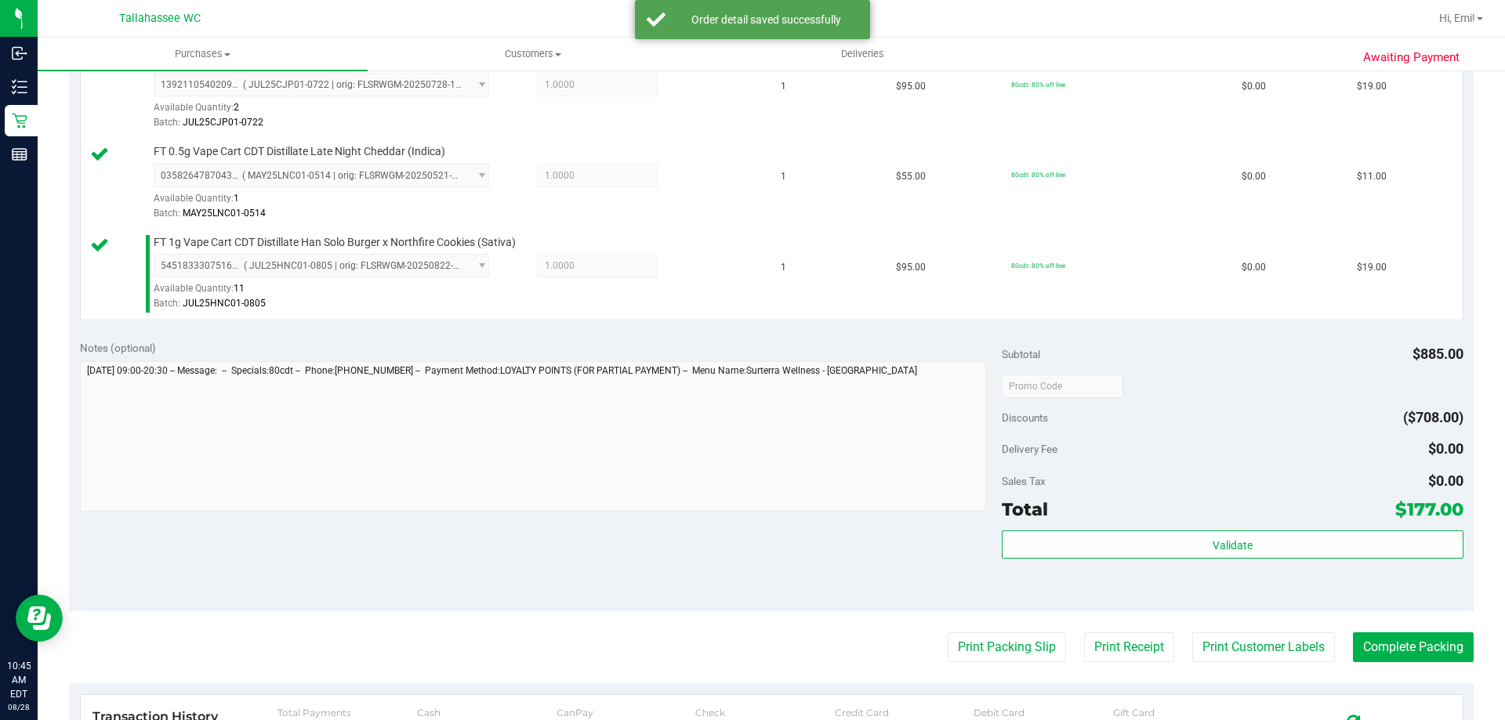
scroll to position [1332, 0]
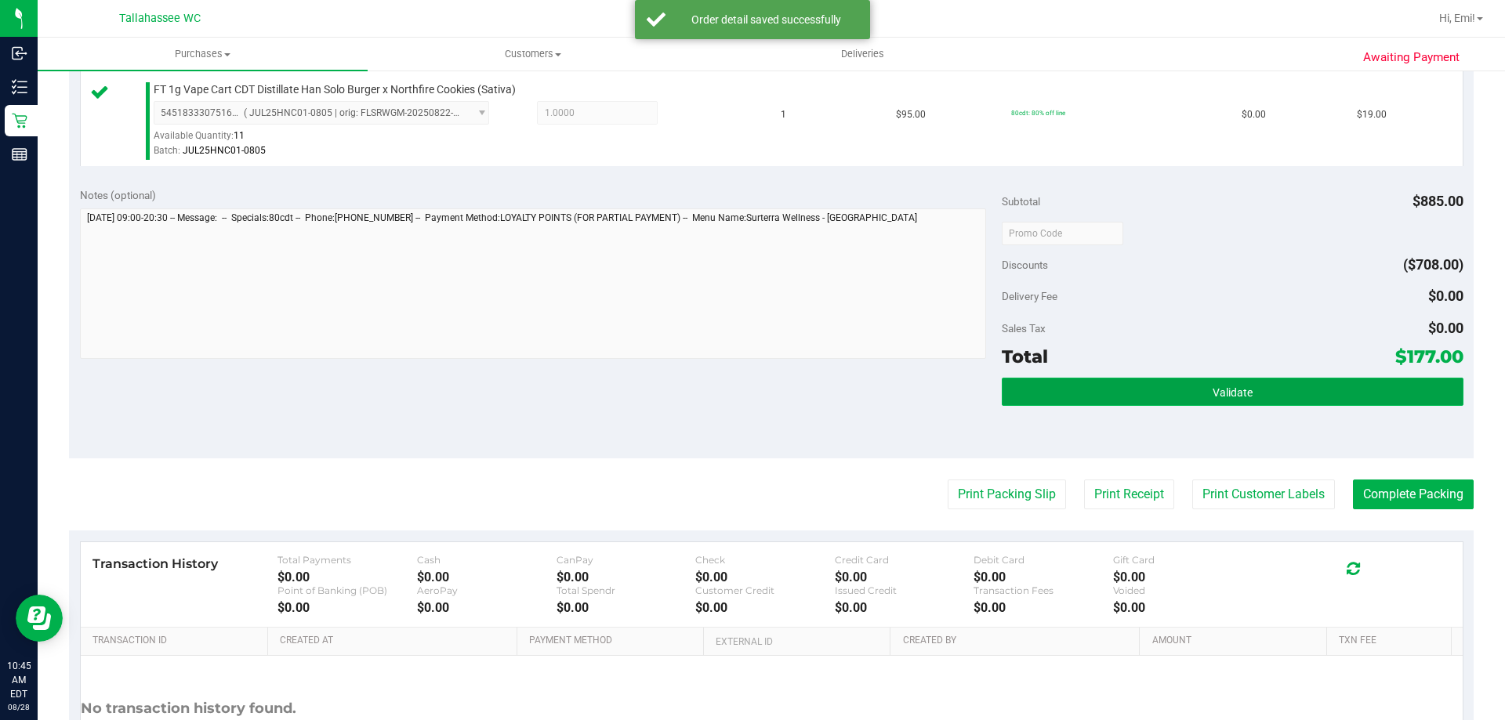
click at [1072, 388] on button "Validate" at bounding box center [1231, 392] width 461 height 28
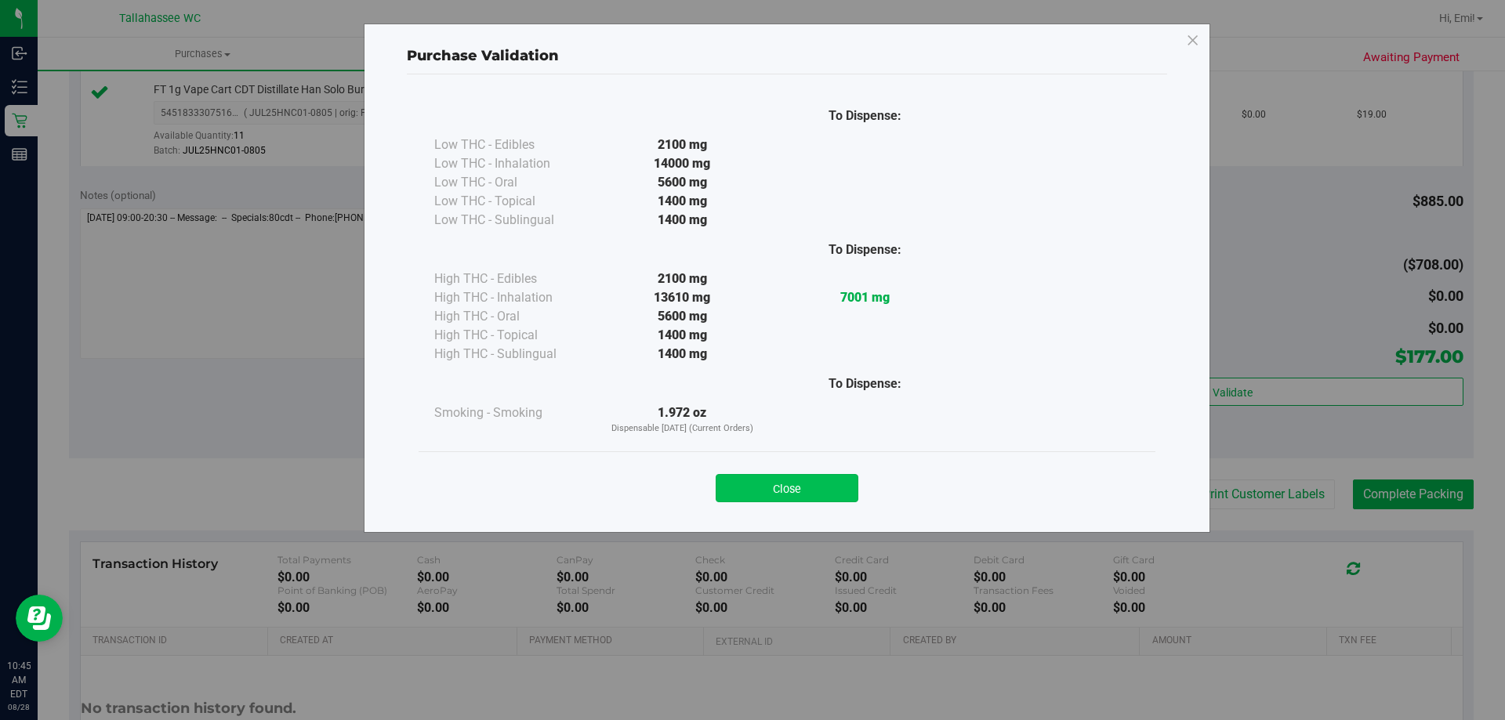
click at [760, 482] on button "Close" at bounding box center [786, 488] width 143 height 28
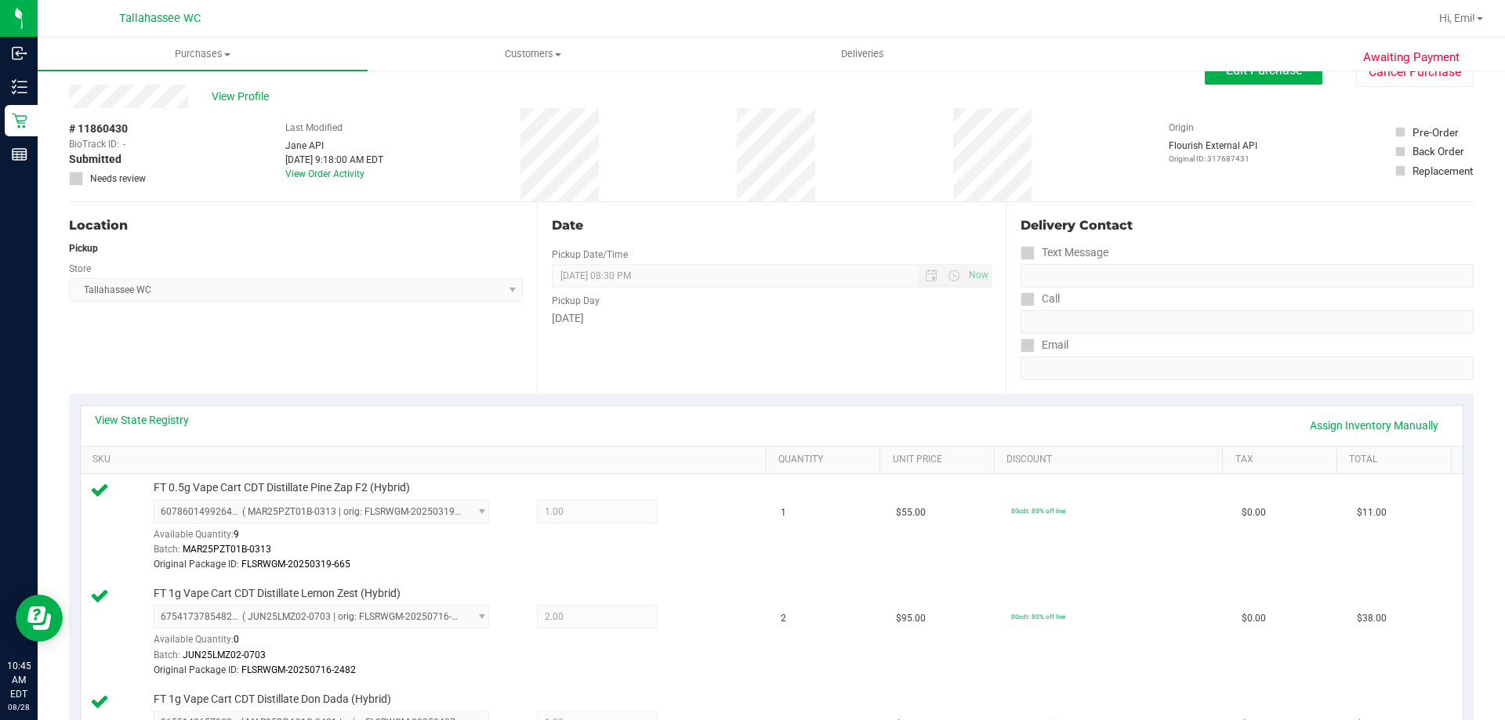
scroll to position [0, 0]
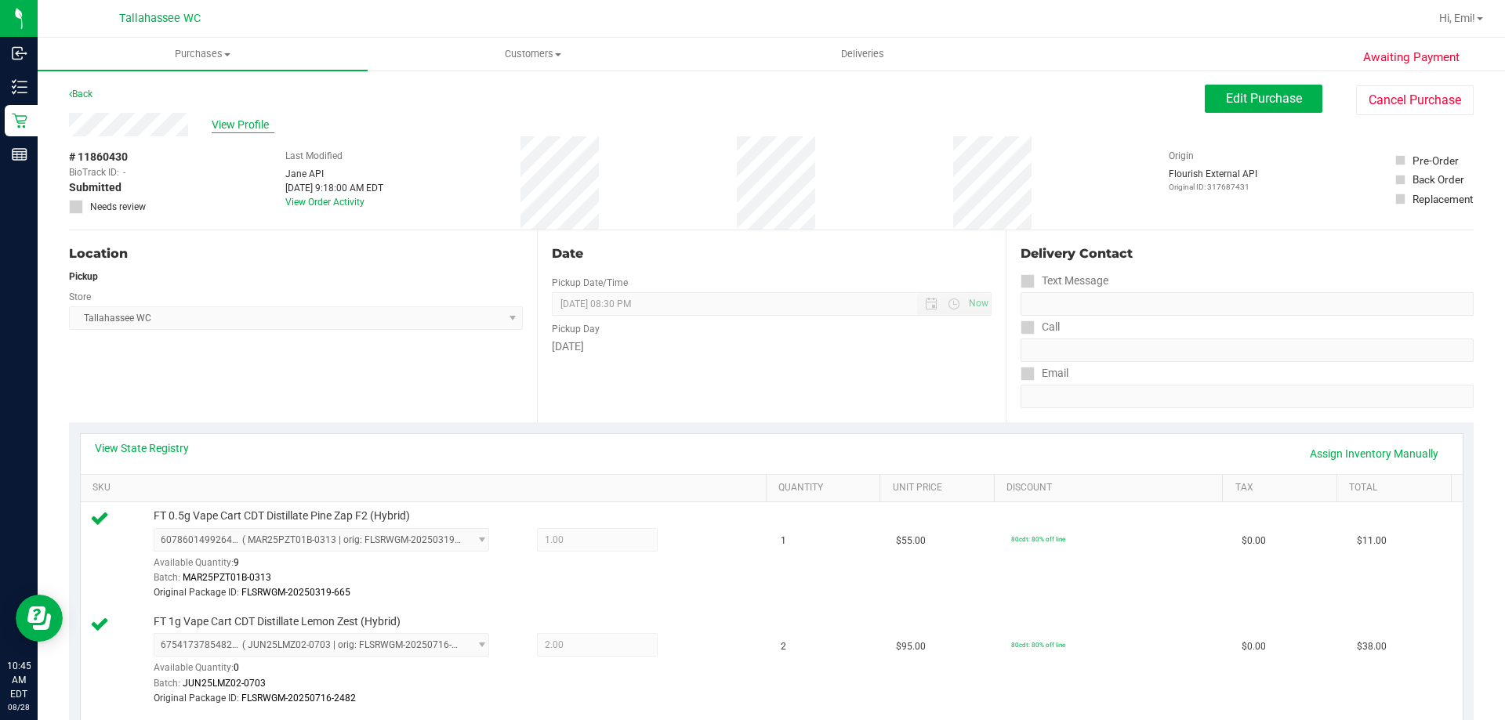
click at [252, 123] on span "View Profile" at bounding box center [243, 125] width 63 height 16
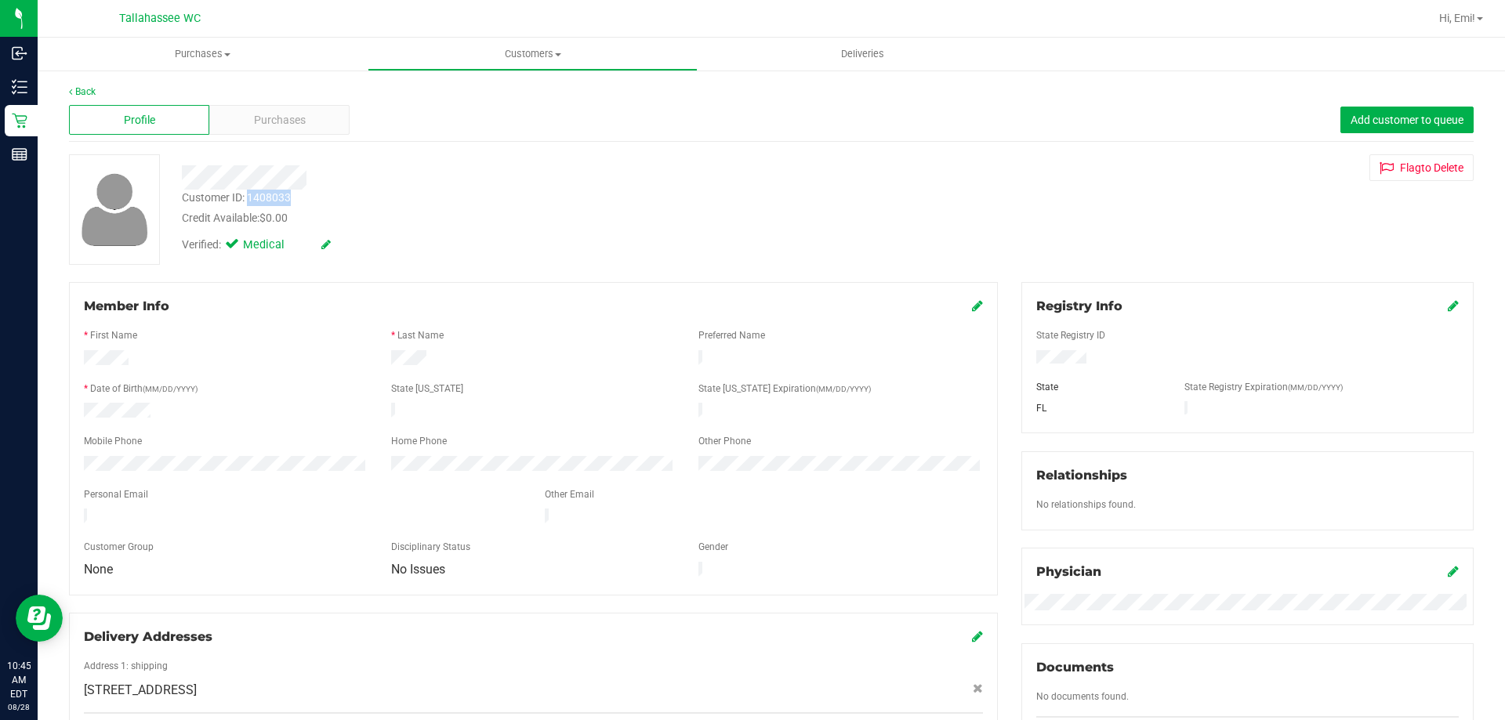
drag, startPoint x: 298, startPoint y: 197, endPoint x: 248, endPoint y: 195, distance: 50.2
click at [248, 195] on div "Customer ID: 1408033 Credit Available: $0.00" at bounding box center [527, 208] width 714 height 37
copy div "1408033"
click at [84, 89] on link "Back" at bounding box center [82, 91] width 27 height 11
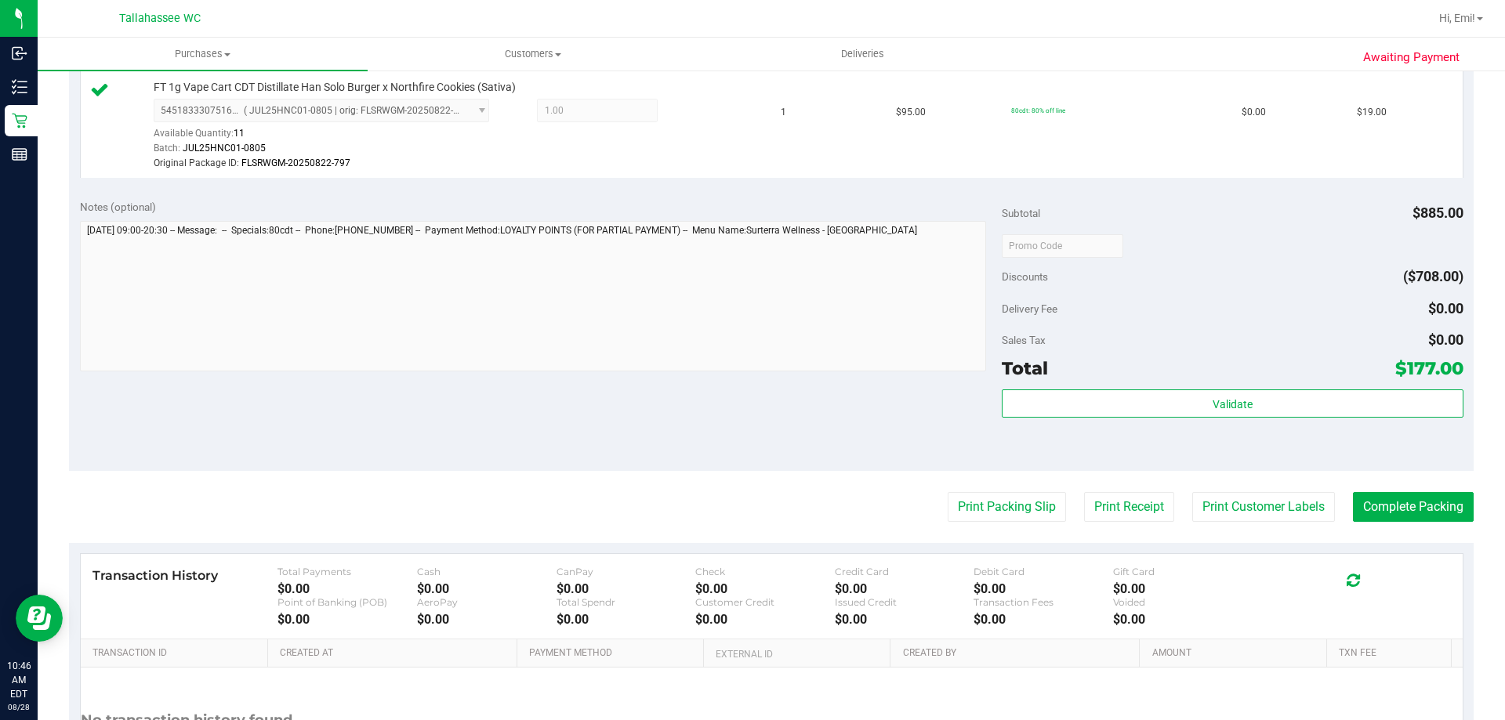
scroll to position [1371, 0]
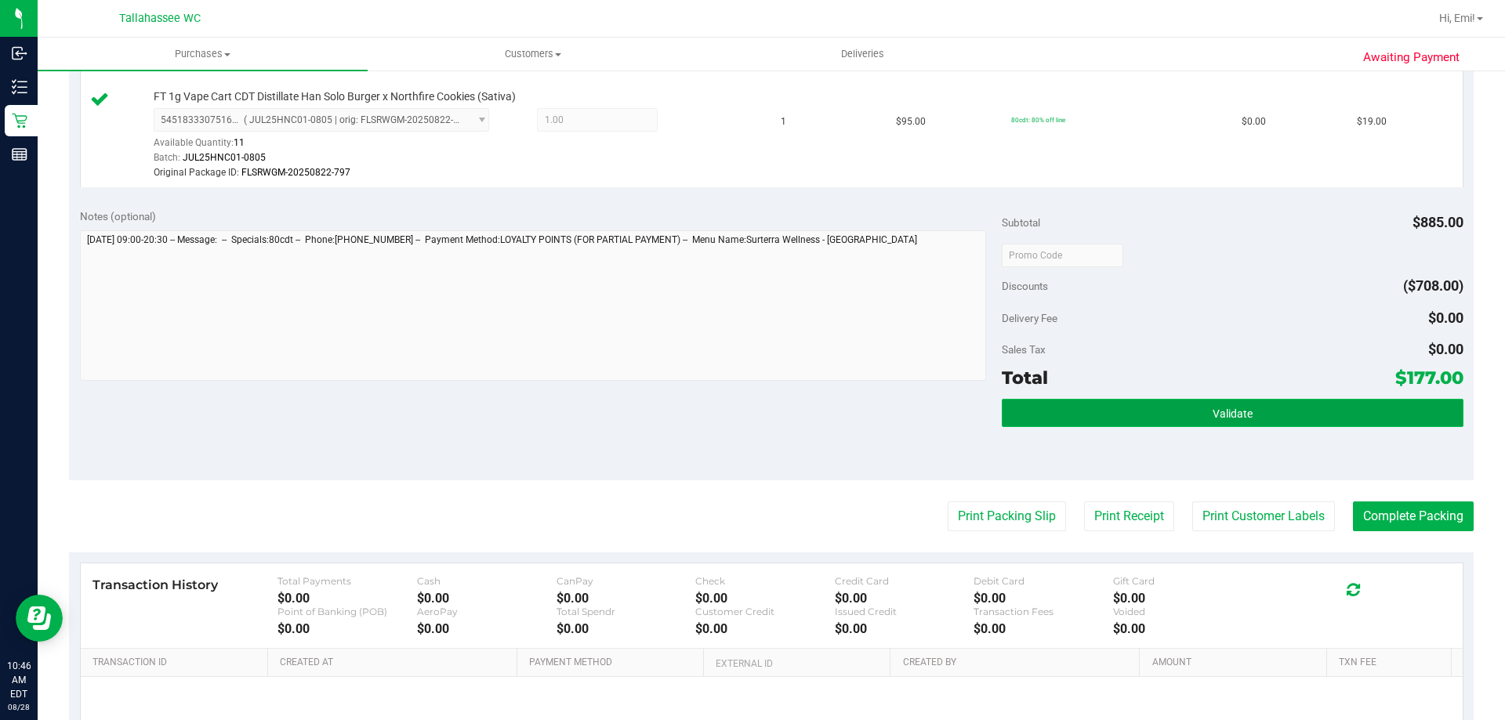
click at [1101, 402] on button "Validate" at bounding box center [1231, 413] width 461 height 28
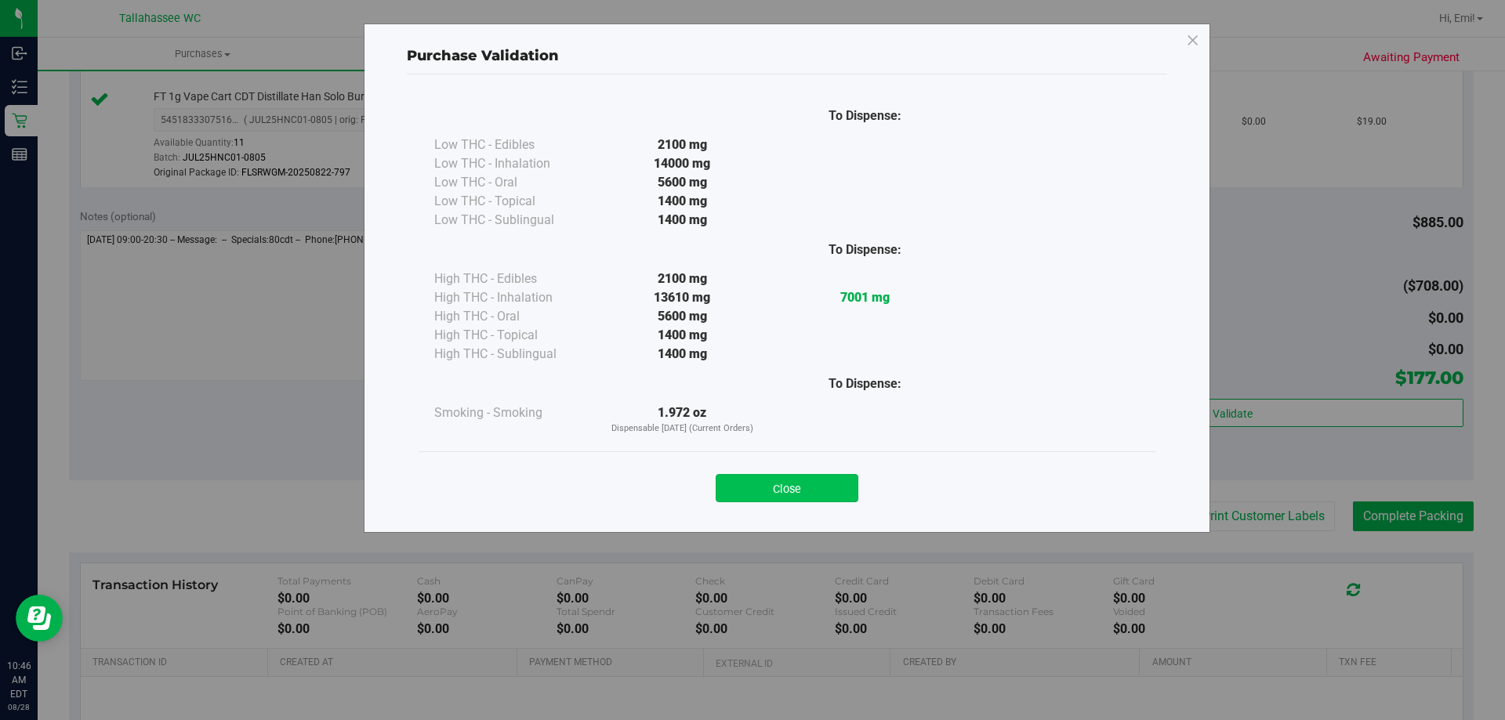
click at [777, 481] on button "Close" at bounding box center [786, 488] width 143 height 28
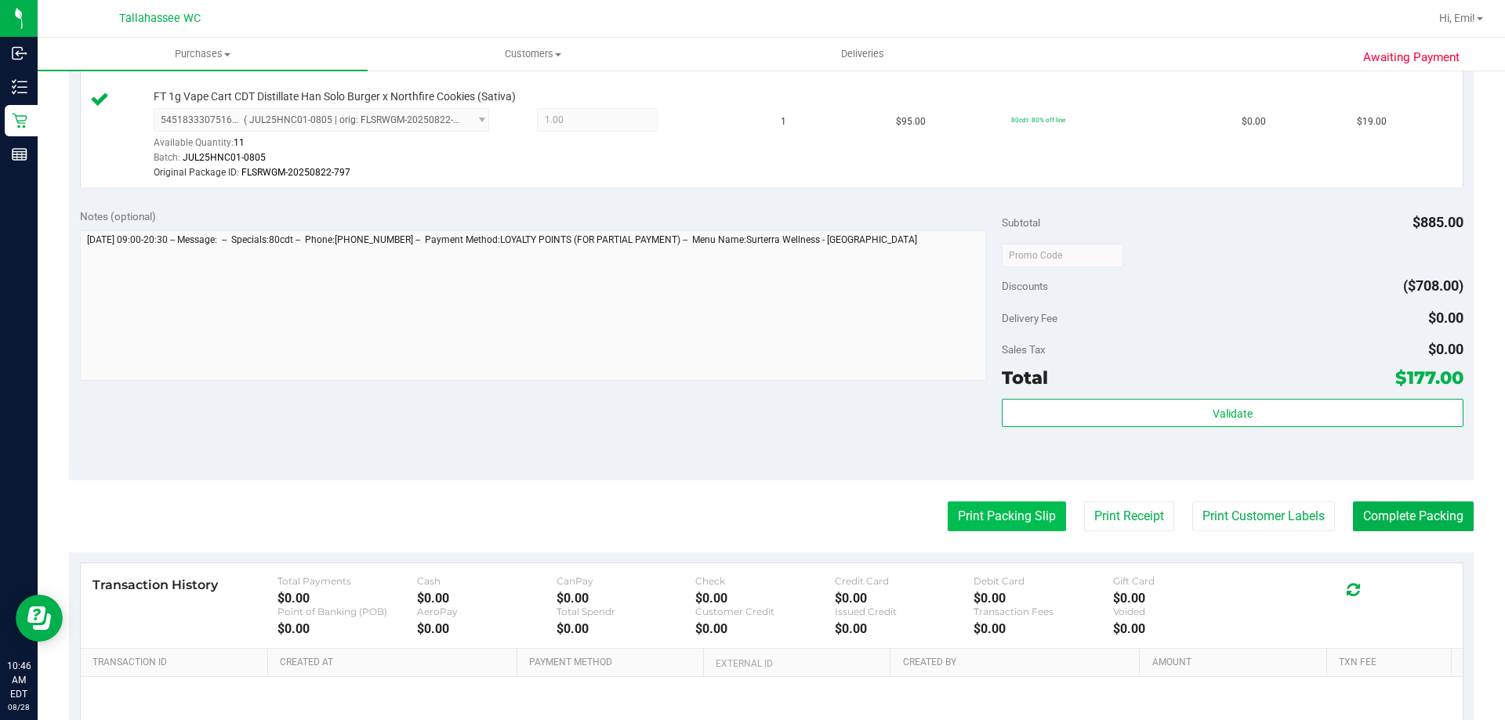
click at [947, 513] on button "Print Packing Slip" at bounding box center [1006, 517] width 118 height 30
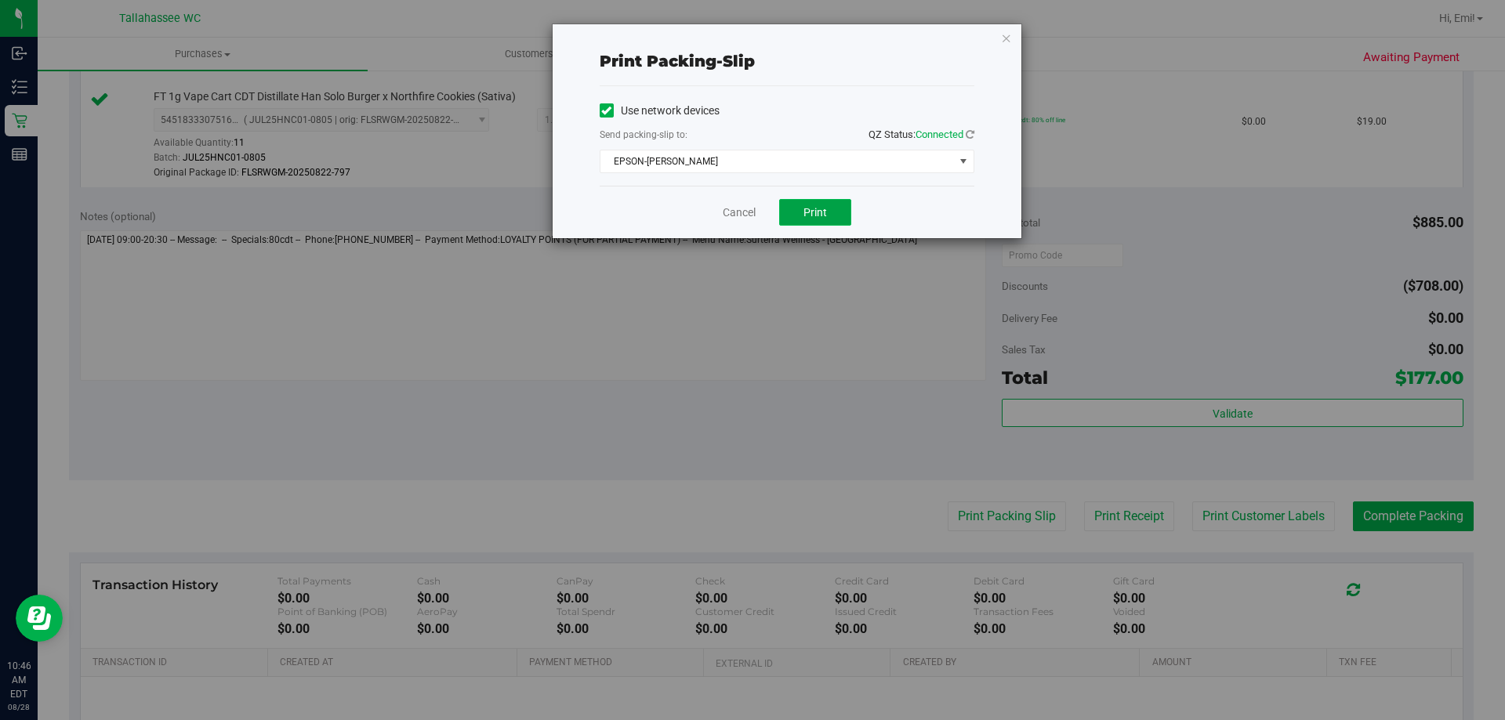
click at [820, 223] on button "Print" at bounding box center [815, 212] width 72 height 27
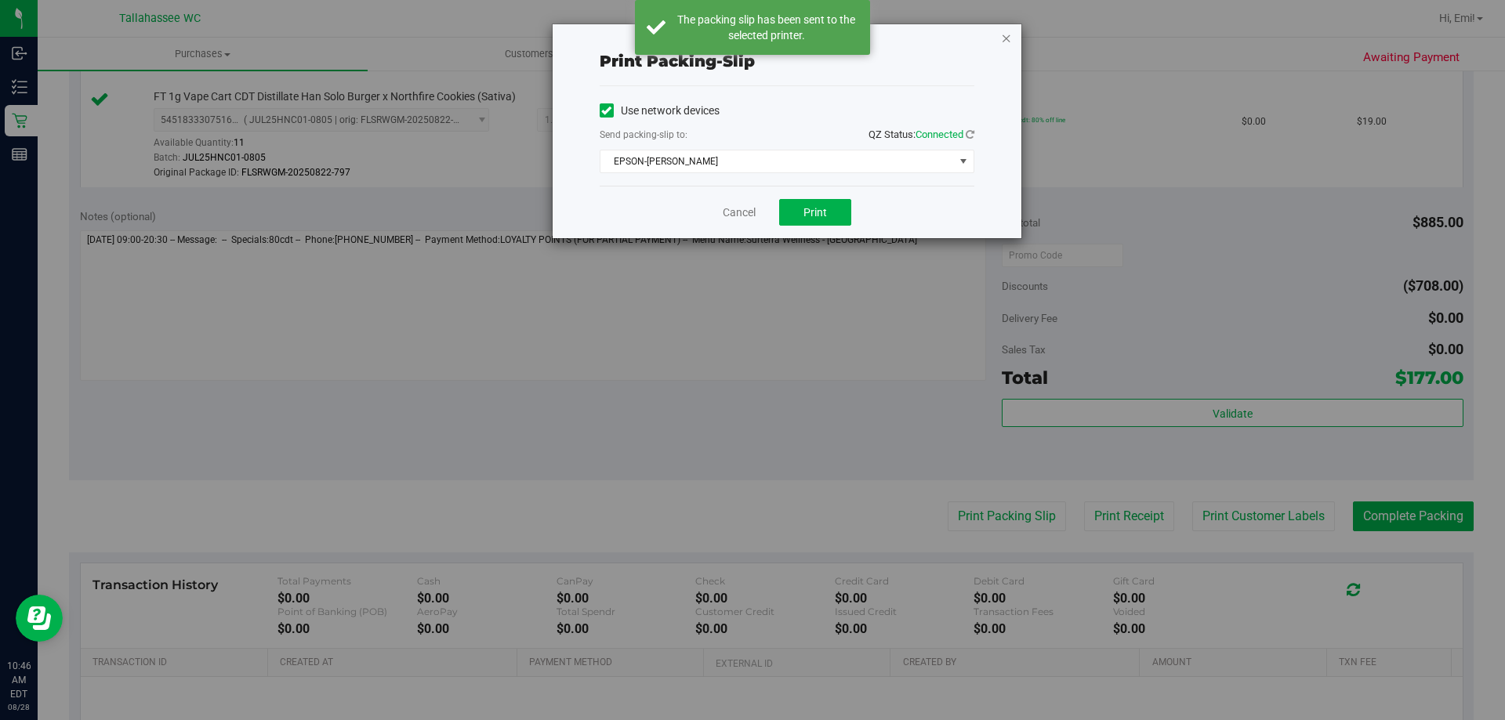
click at [1003, 40] on icon "button" at bounding box center [1006, 37] width 11 height 19
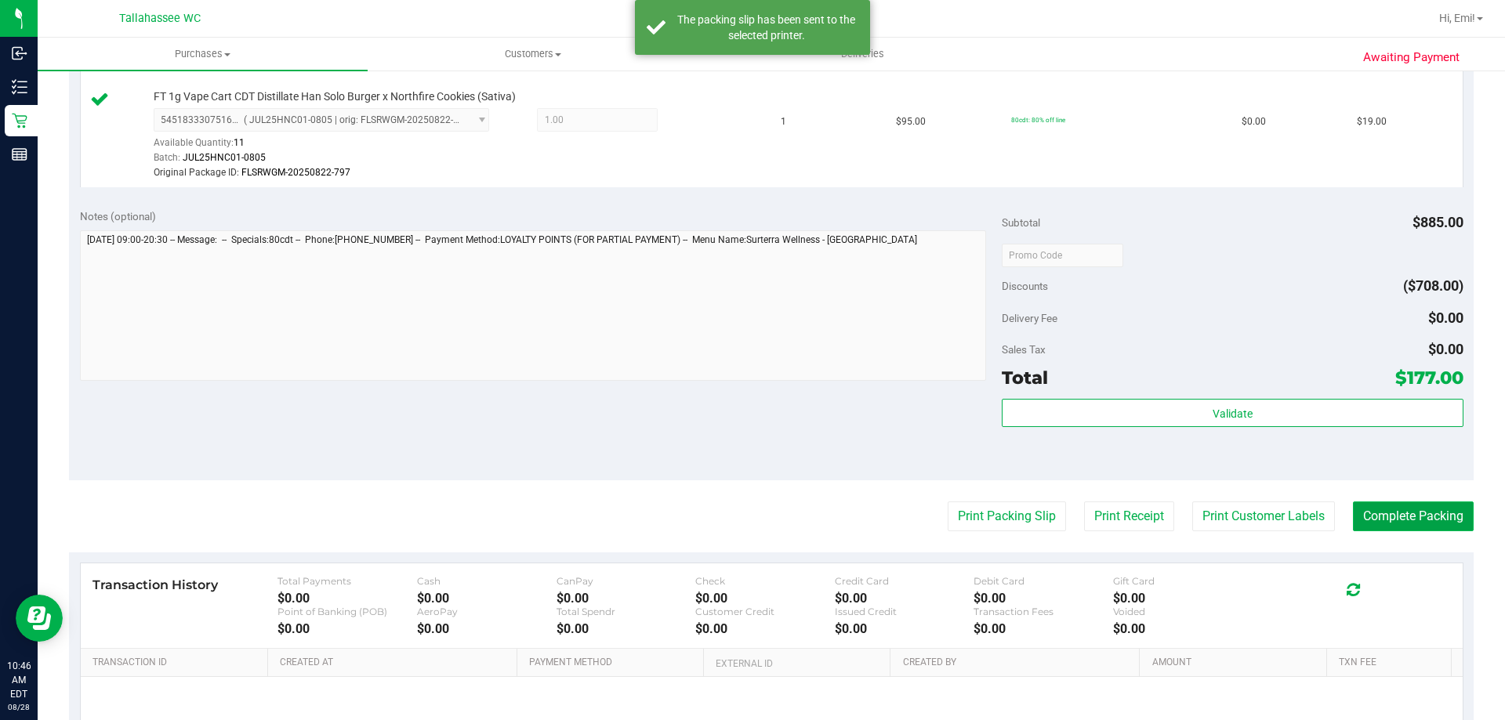
click at [1422, 524] on button "Complete Packing" at bounding box center [1413, 517] width 121 height 30
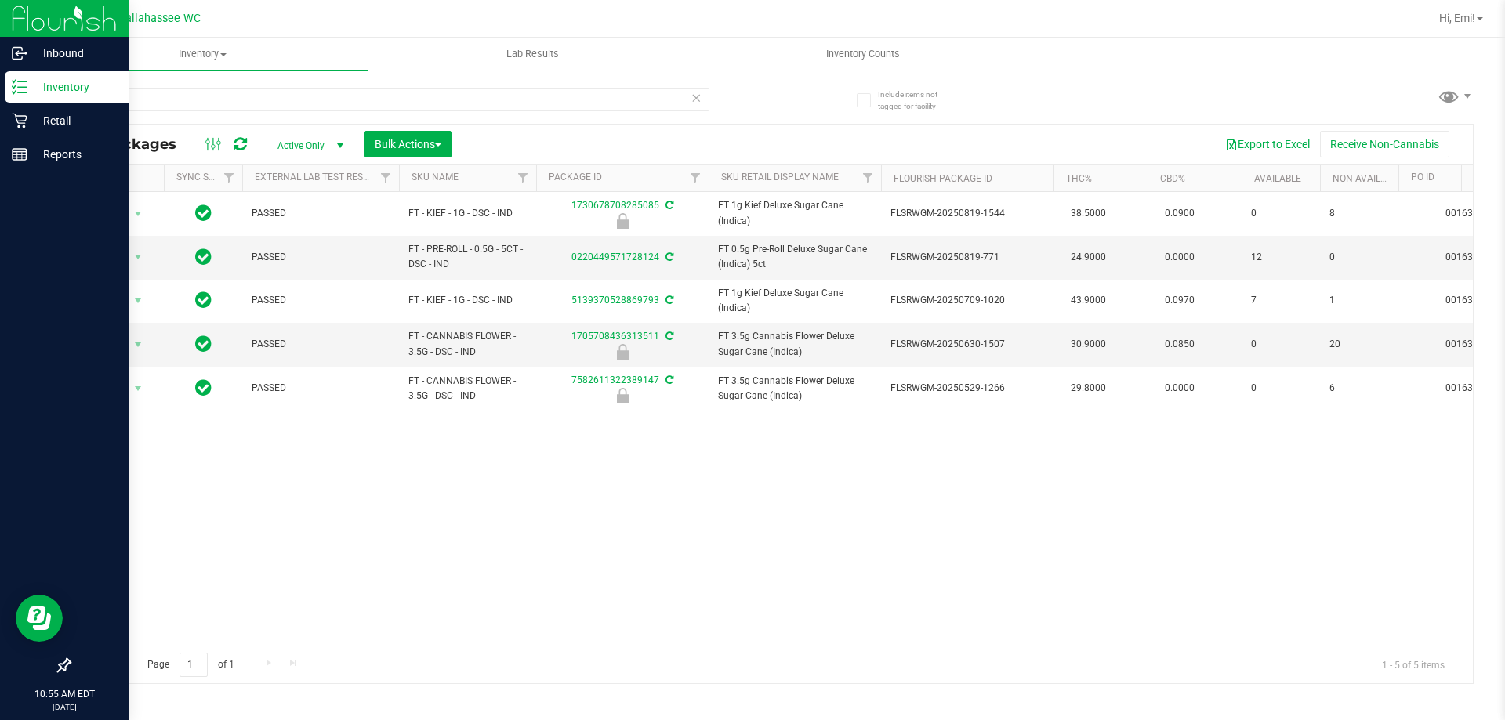
drag, startPoint x: 485, startPoint y: 109, endPoint x: 0, endPoint y: 102, distance: 485.1
click at [0, 102] on div "Inbound Inventory Retail Reports 10:55 AM EDT [DATE] 08/28 [GEOGRAPHIC_DATA] WC…" at bounding box center [752, 360] width 1505 height 720
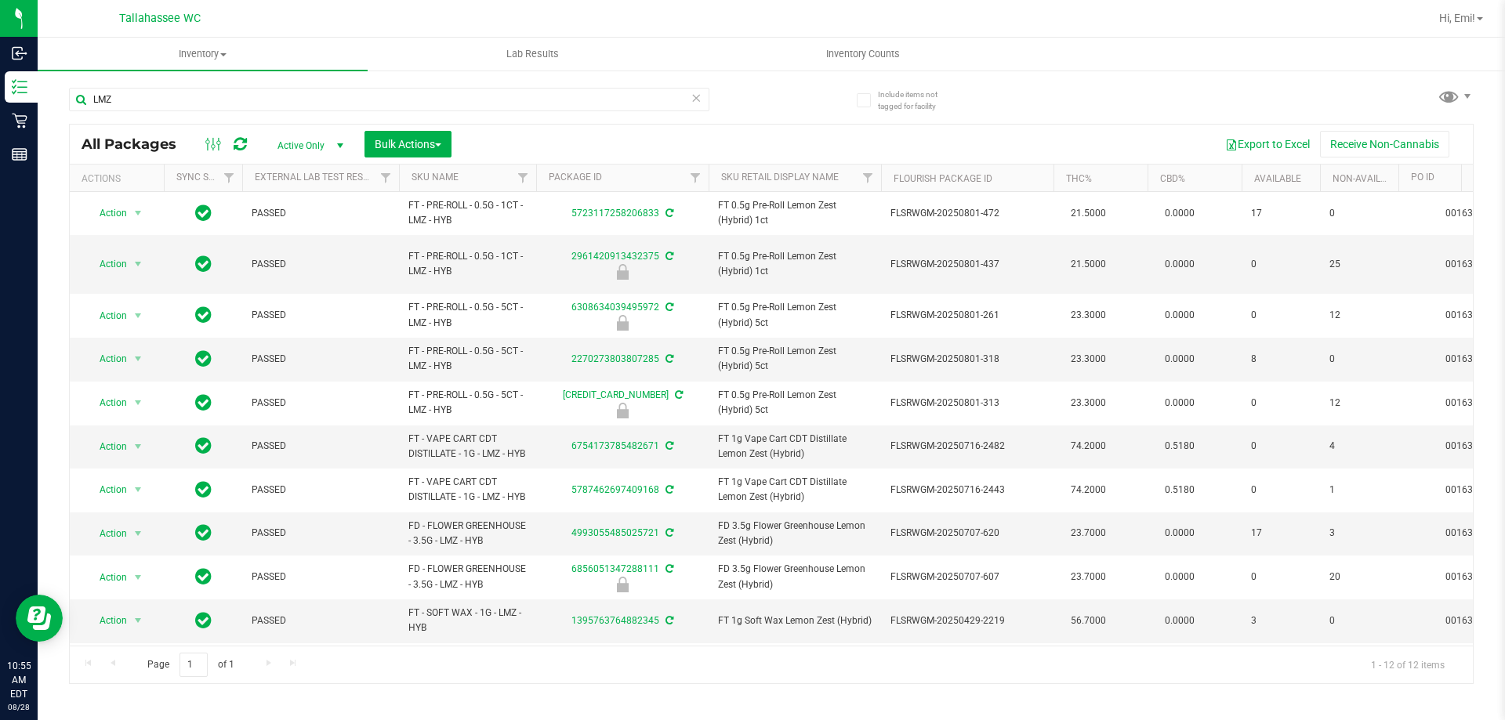
type input "LMZ"
click at [697, 96] on icon at bounding box center [695, 97] width 11 height 19
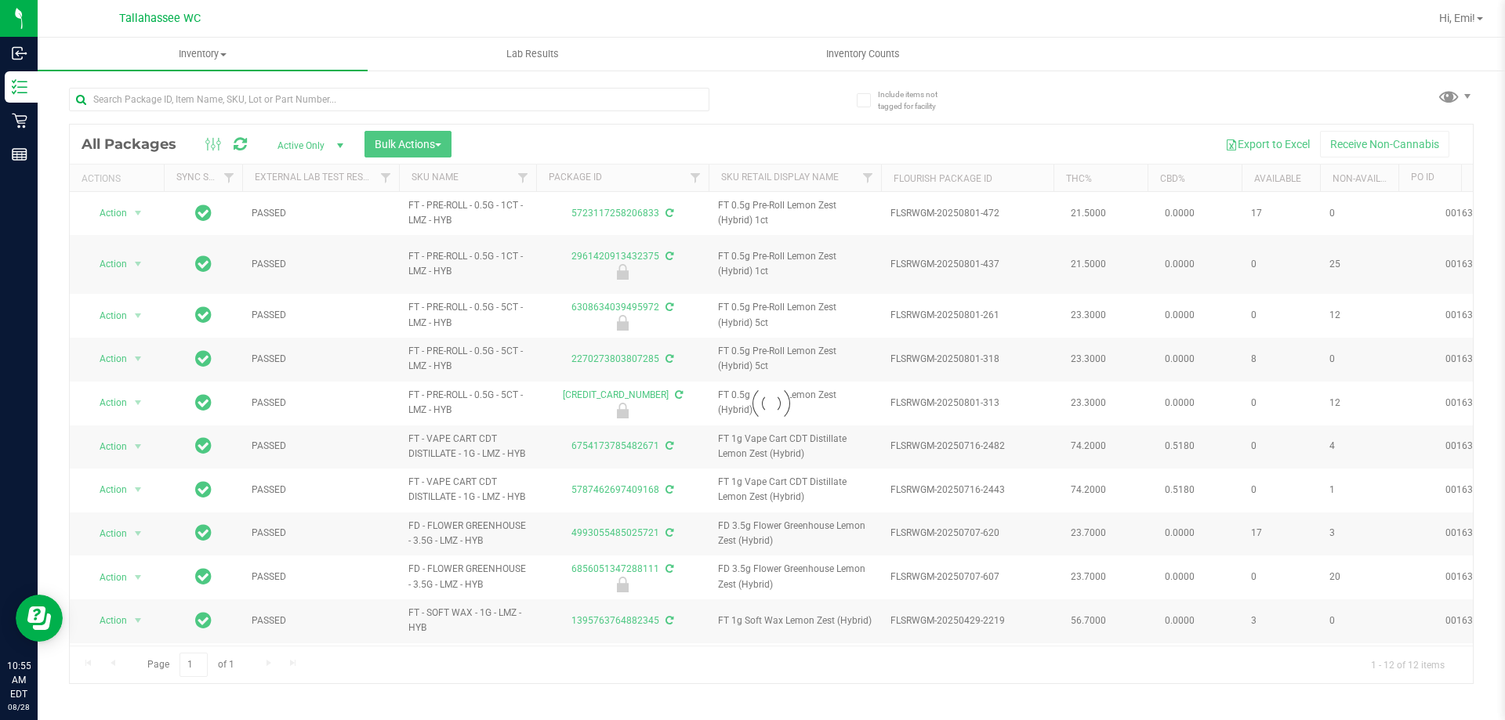
click at [730, 96] on div at bounding box center [420, 99] width 702 height 50
